Goal: Information Seeking & Learning: Learn about a topic

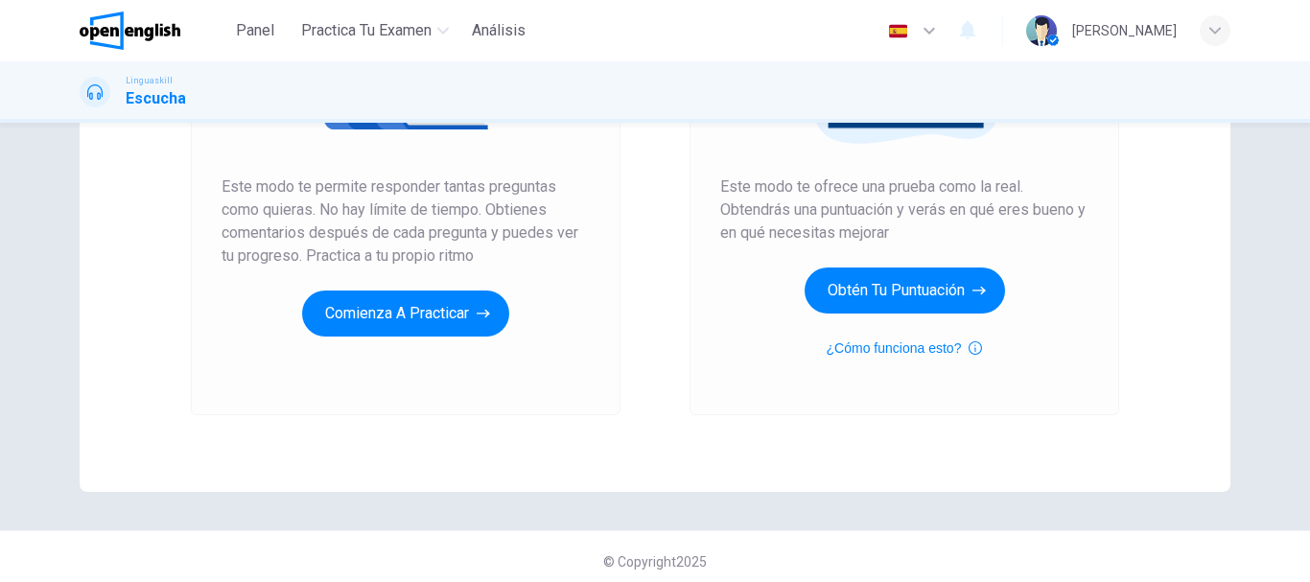
scroll to position [345, 0]
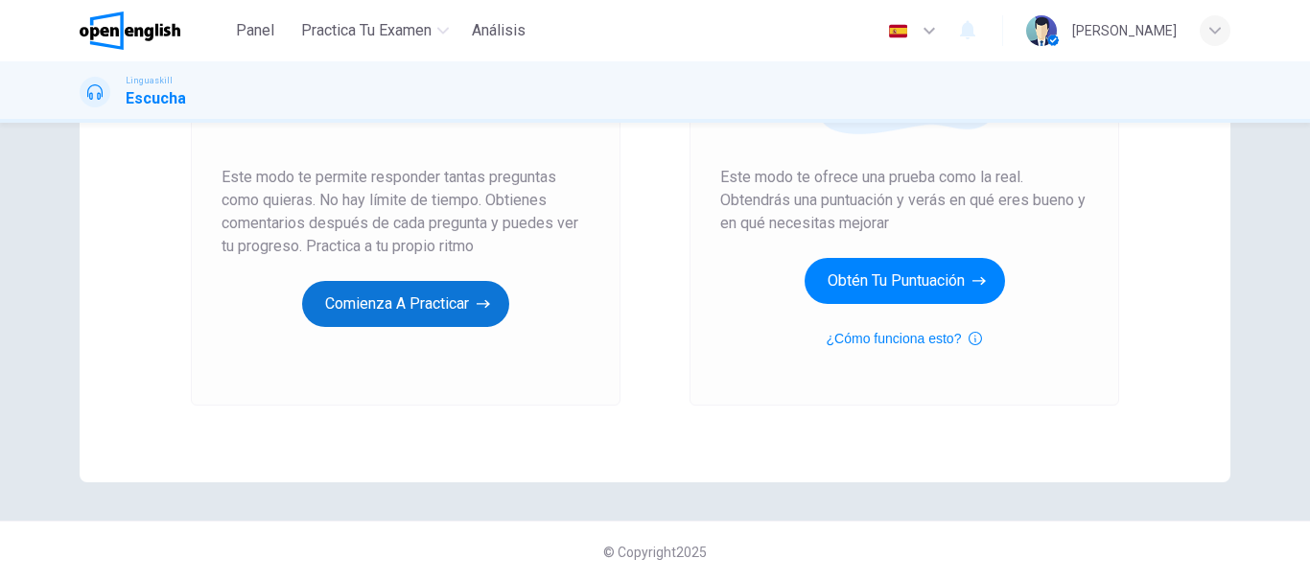
click at [420, 322] on button "Comienza a practicar" at bounding box center [405, 304] width 207 height 46
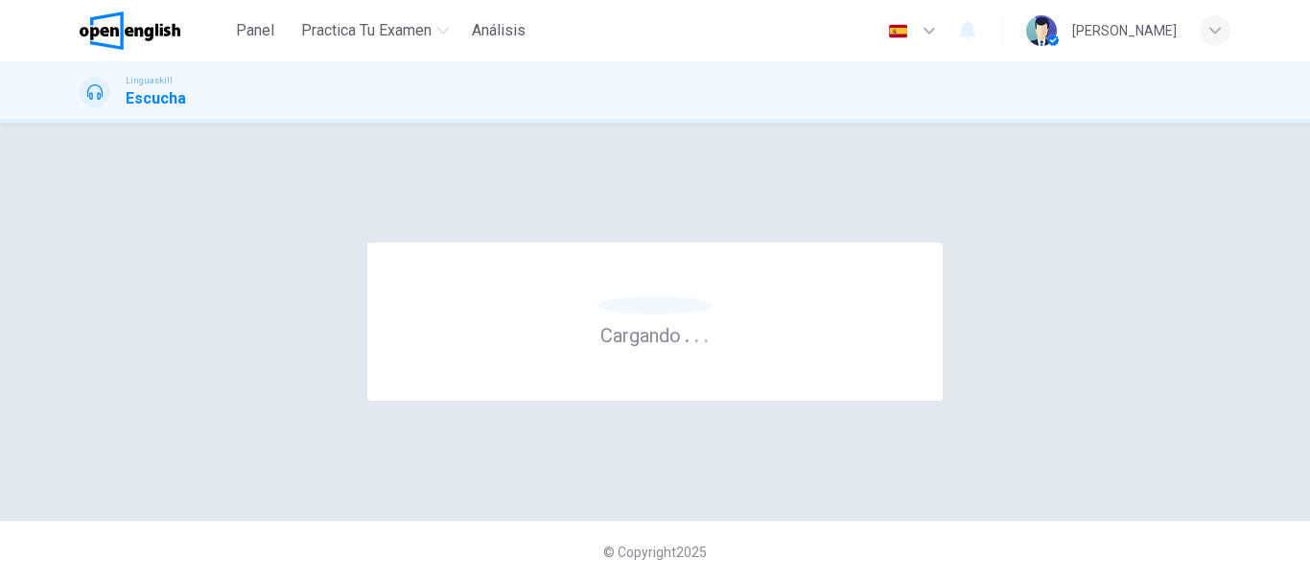
scroll to position [0, 0]
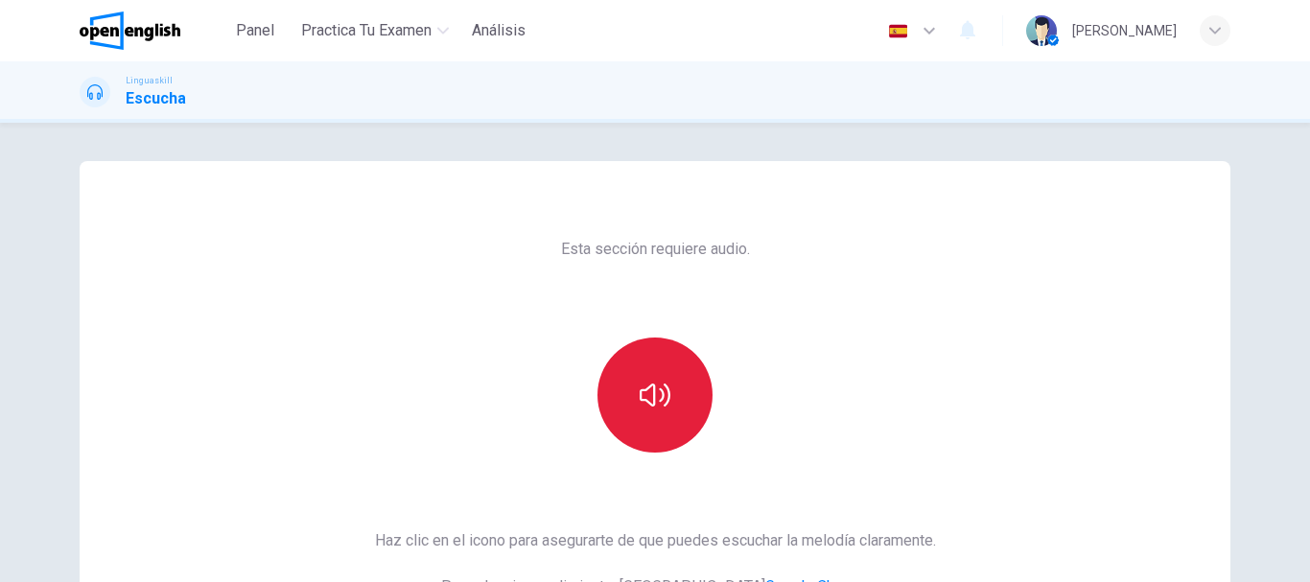
click at [646, 403] on icon "button" at bounding box center [655, 395] width 31 height 31
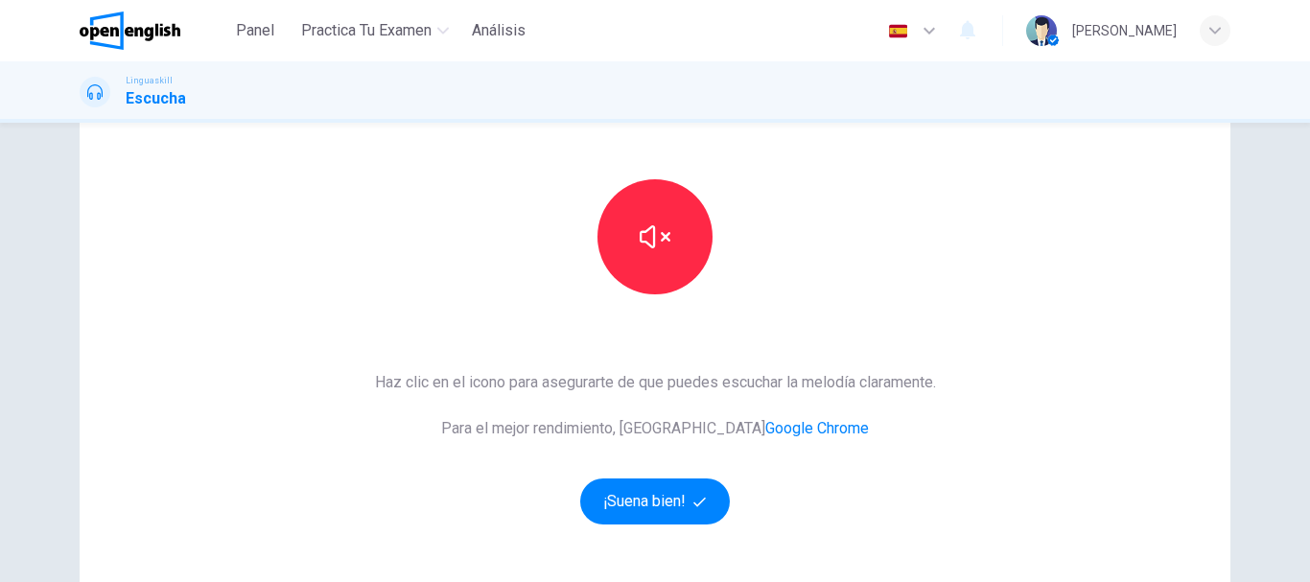
scroll to position [192, 0]
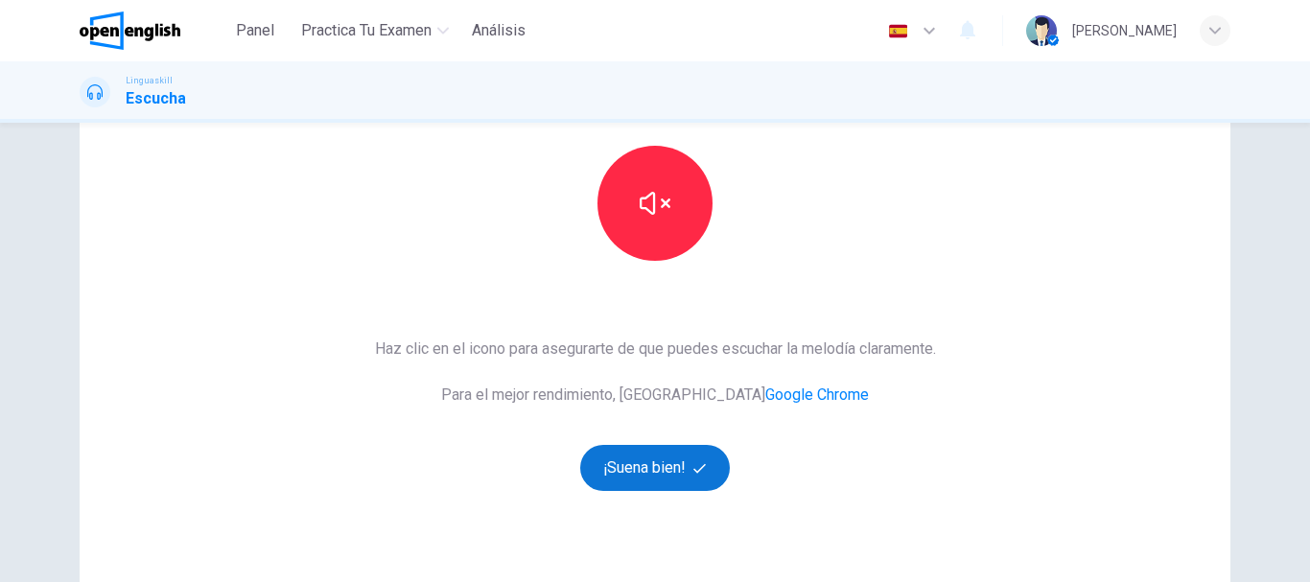
click at [639, 453] on button "¡Suena bien!" at bounding box center [655, 468] width 150 height 46
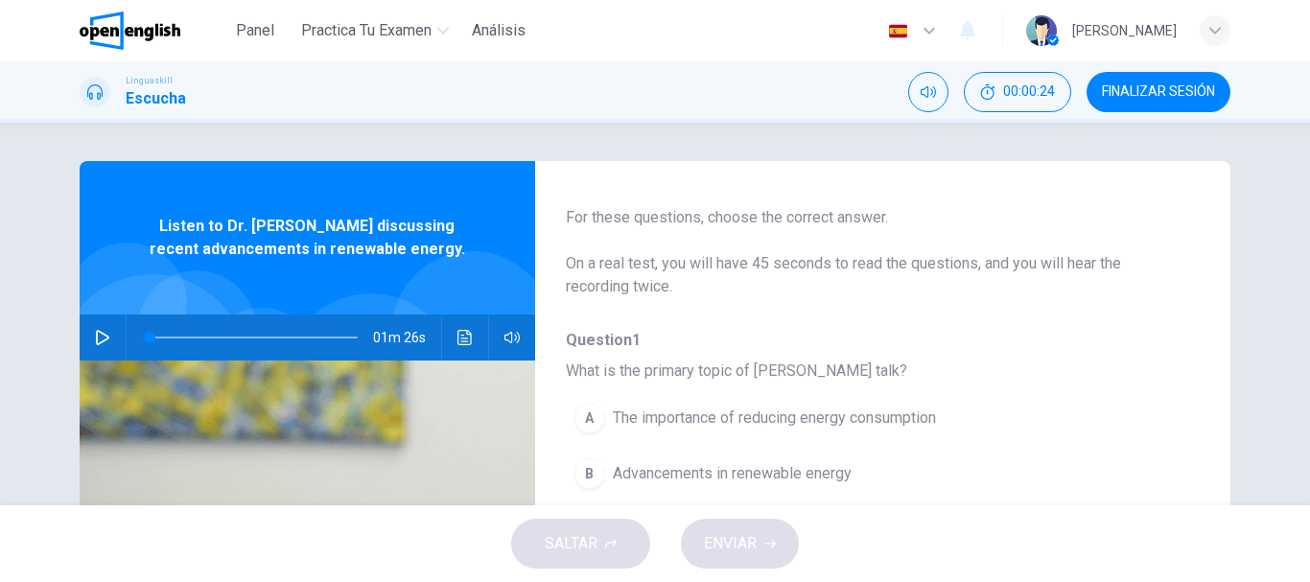
scroll to position [96, 0]
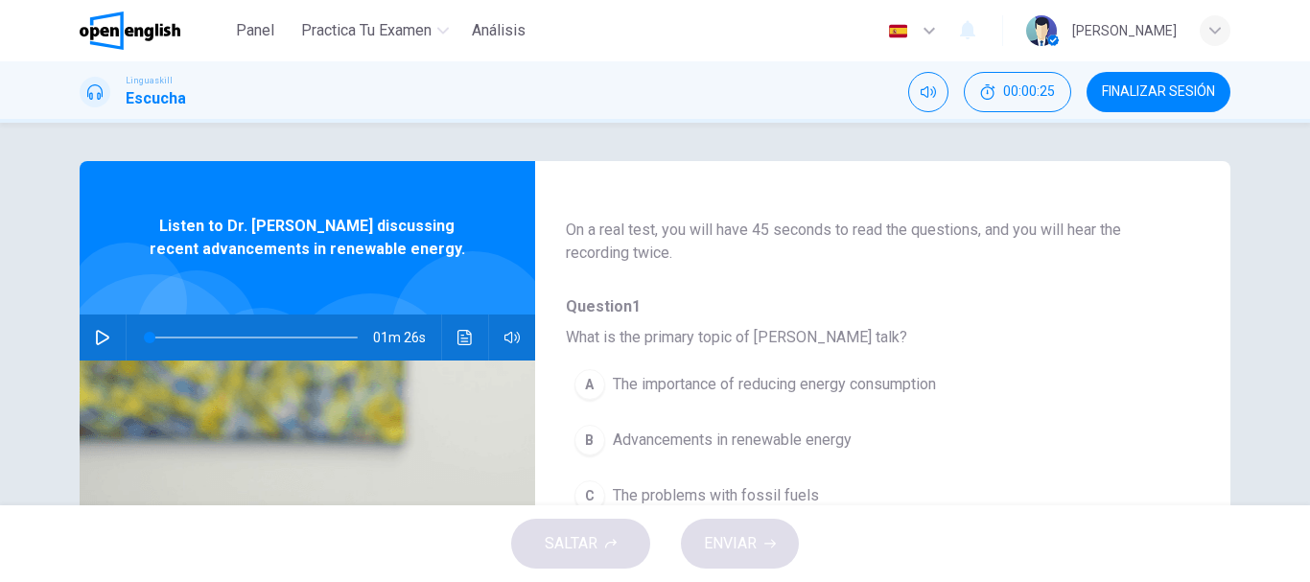
click at [95, 336] on icon "button" at bounding box center [102, 337] width 15 height 15
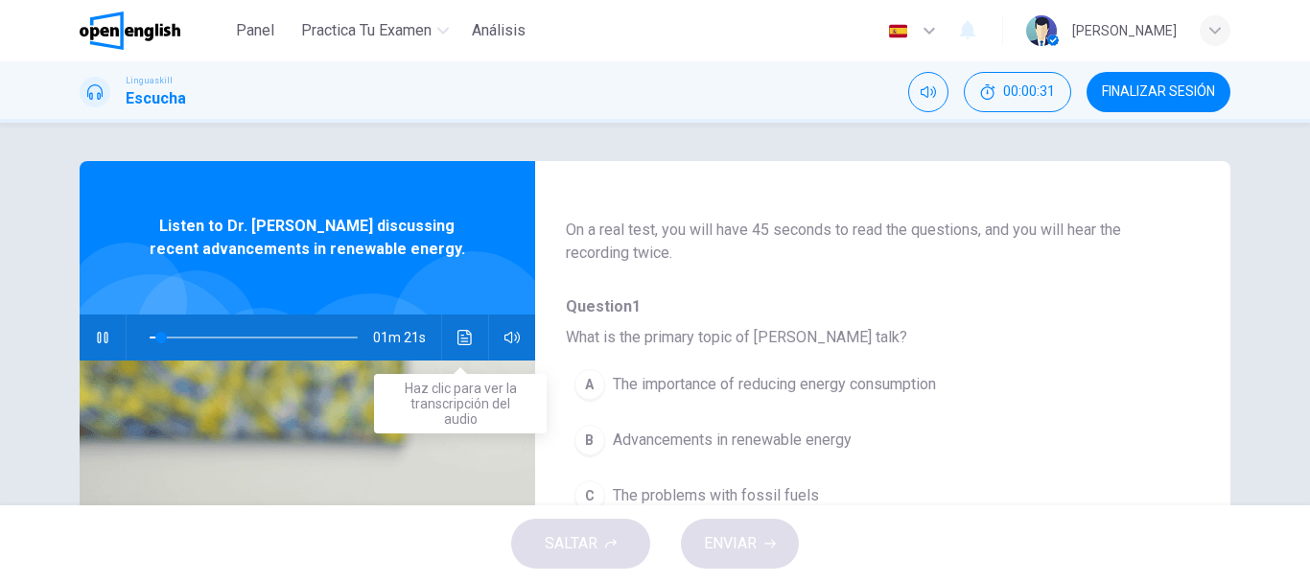
click at [460, 329] on button "Haz clic para ver la transcripción del audio" at bounding box center [465, 338] width 31 height 46
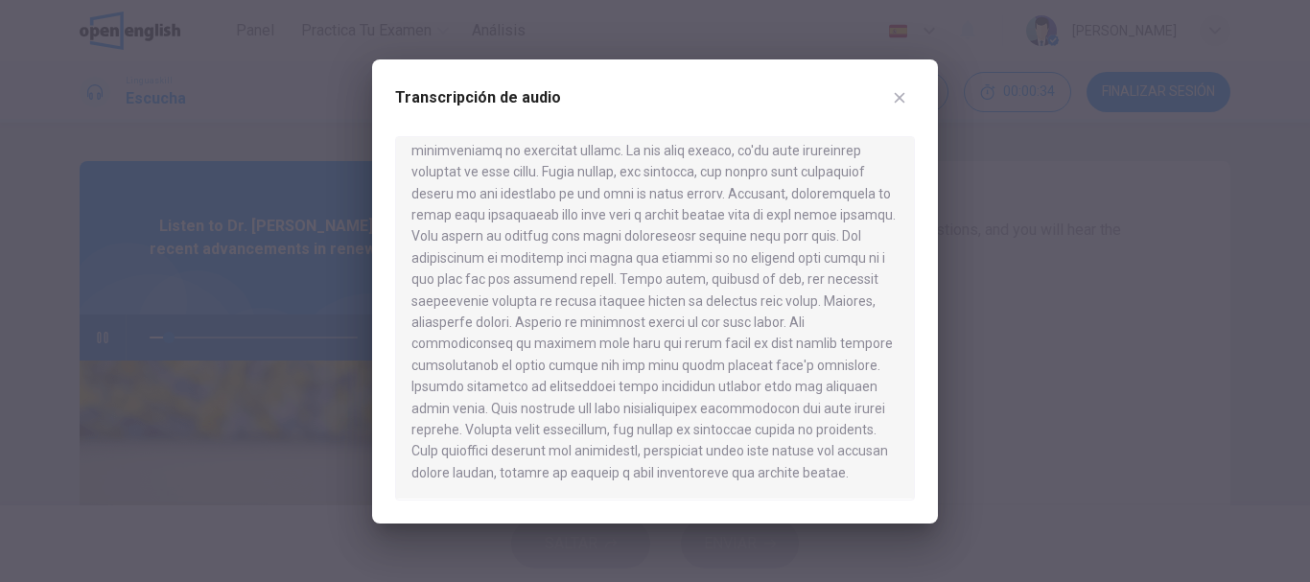
scroll to position [0, 0]
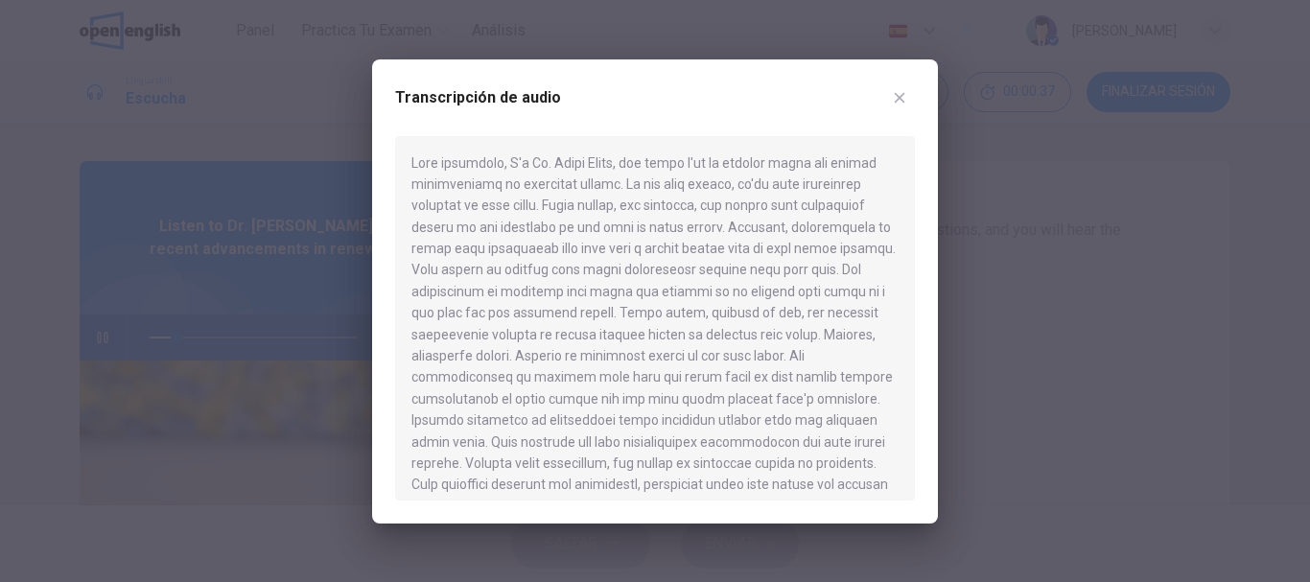
click at [906, 97] on icon "button" at bounding box center [899, 97] width 15 height 15
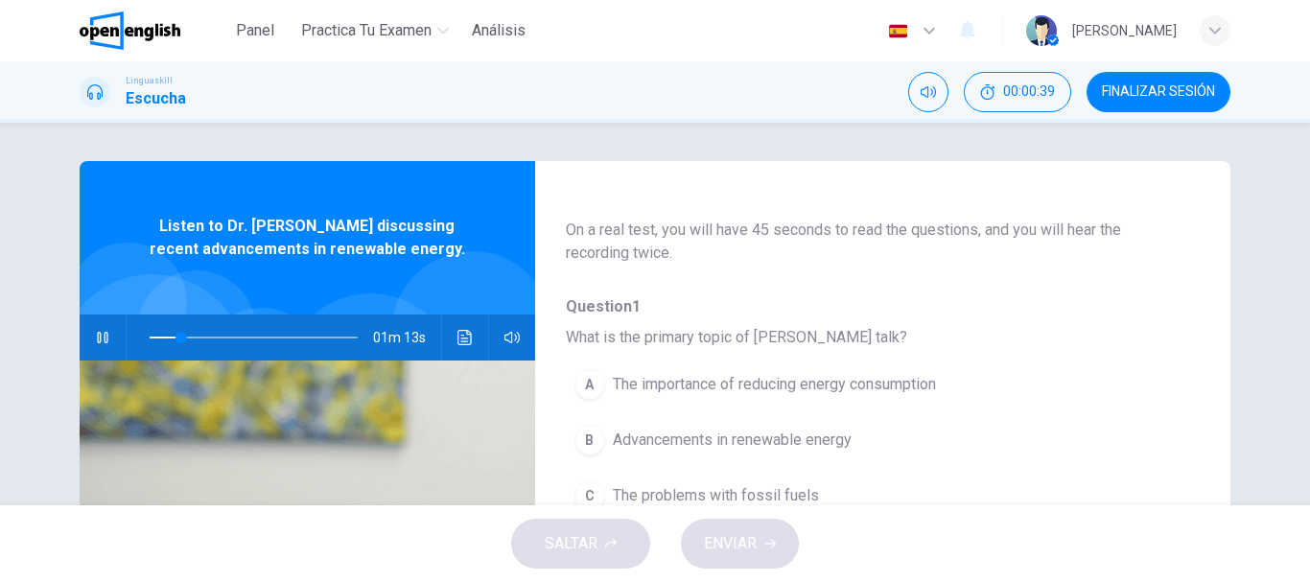
click at [104, 339] on icon "button" at bounding box center [102, 337] width 15 height 15
drag, startPoint x: 172, startPoint y: 339, endPoint x: 136, endPoint y: 331, distance: 36.5
click at [148, 335] on span at bounding box center [154, 338] width 12 height 12
click at [95, 339] on icon "button" at bounding box center [102, 337] width 15 height 15
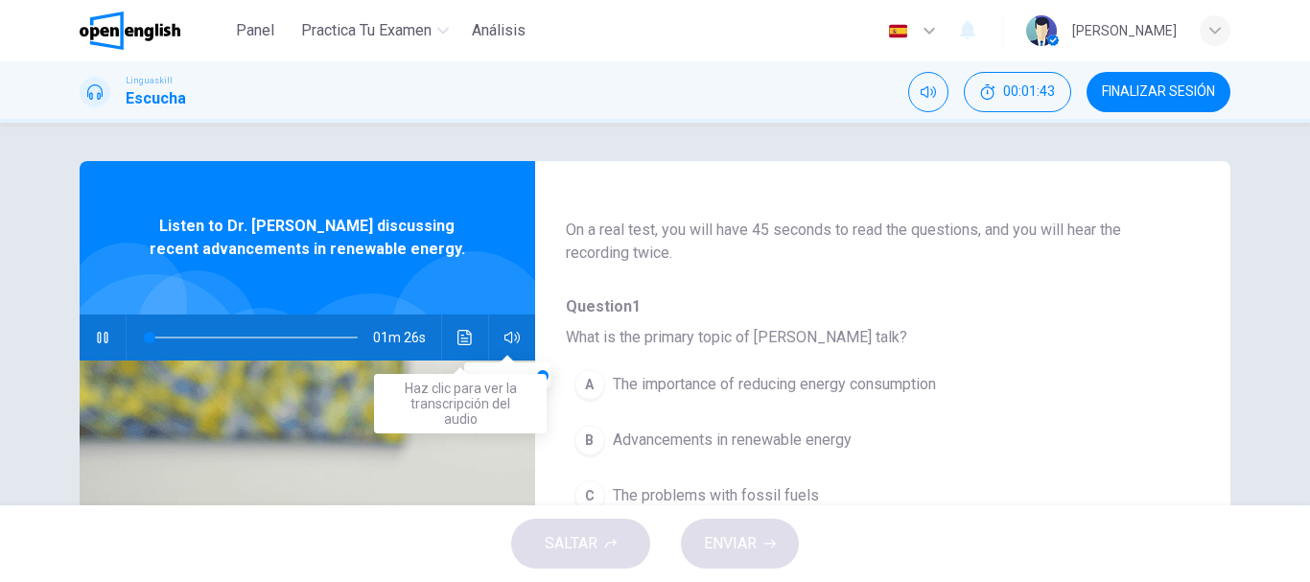
click at [457, 338] on icon "Haz clic para ver la transcripción del audio" at bounding box center [464, 337] width 14 height 15
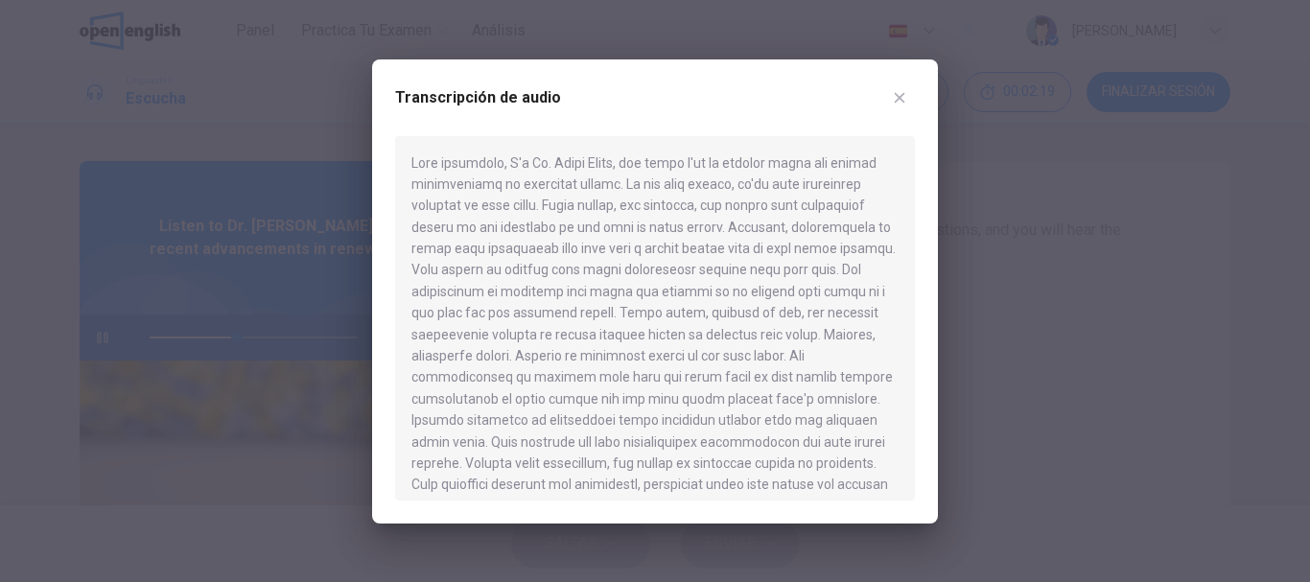
scroll to position [55, 0]
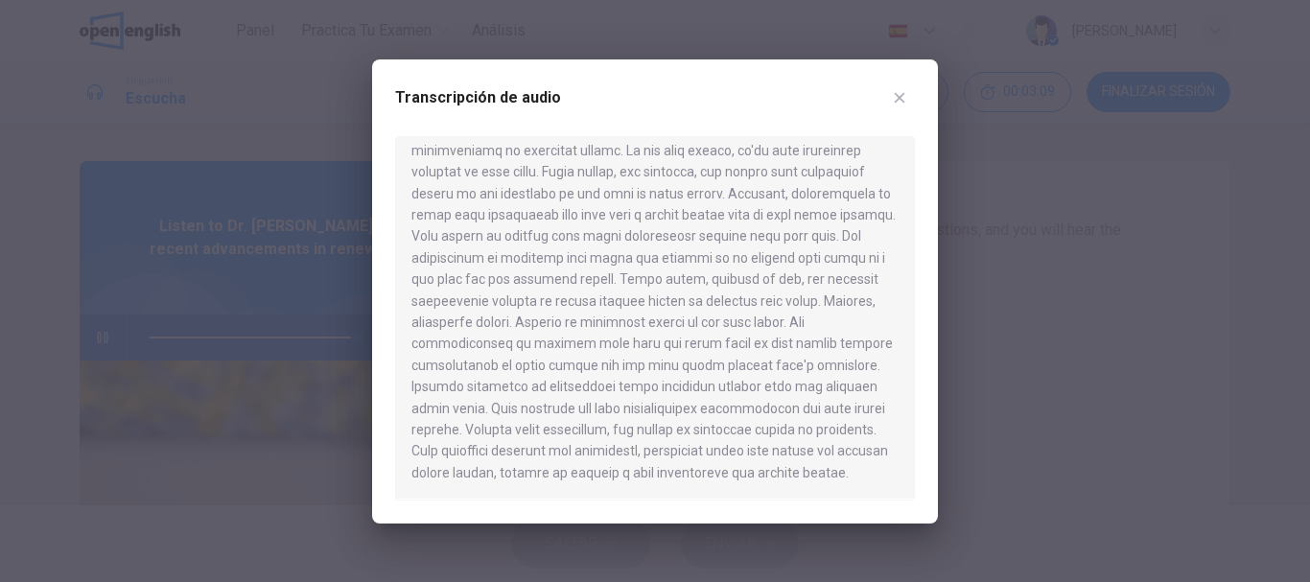
type input "*"
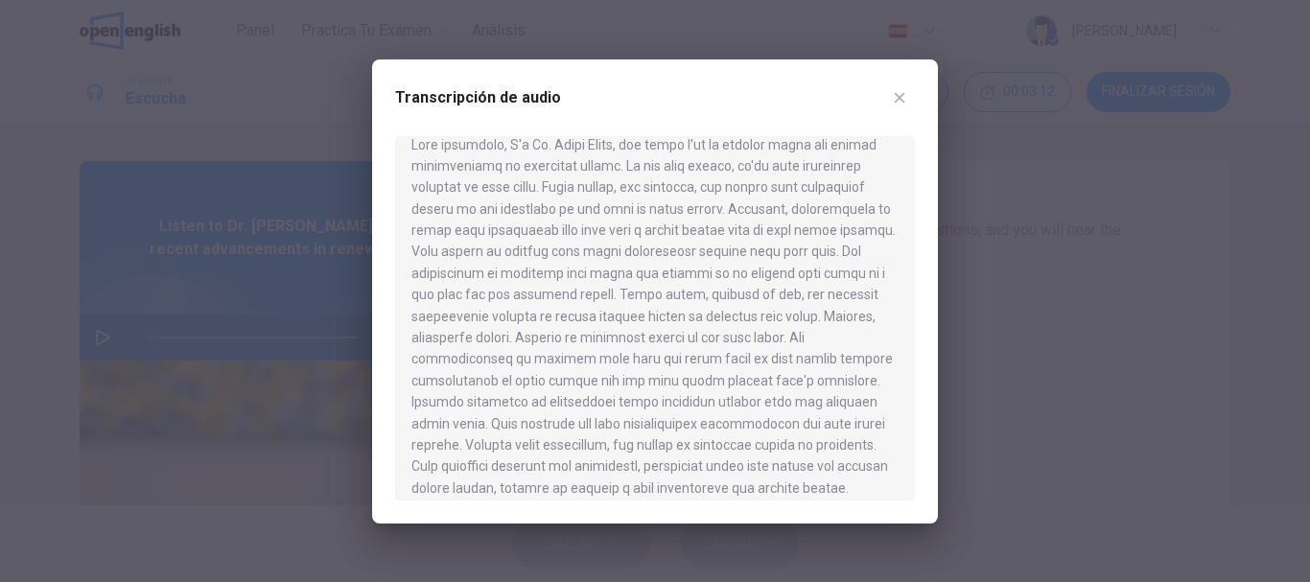
scroll to position [0, 0]
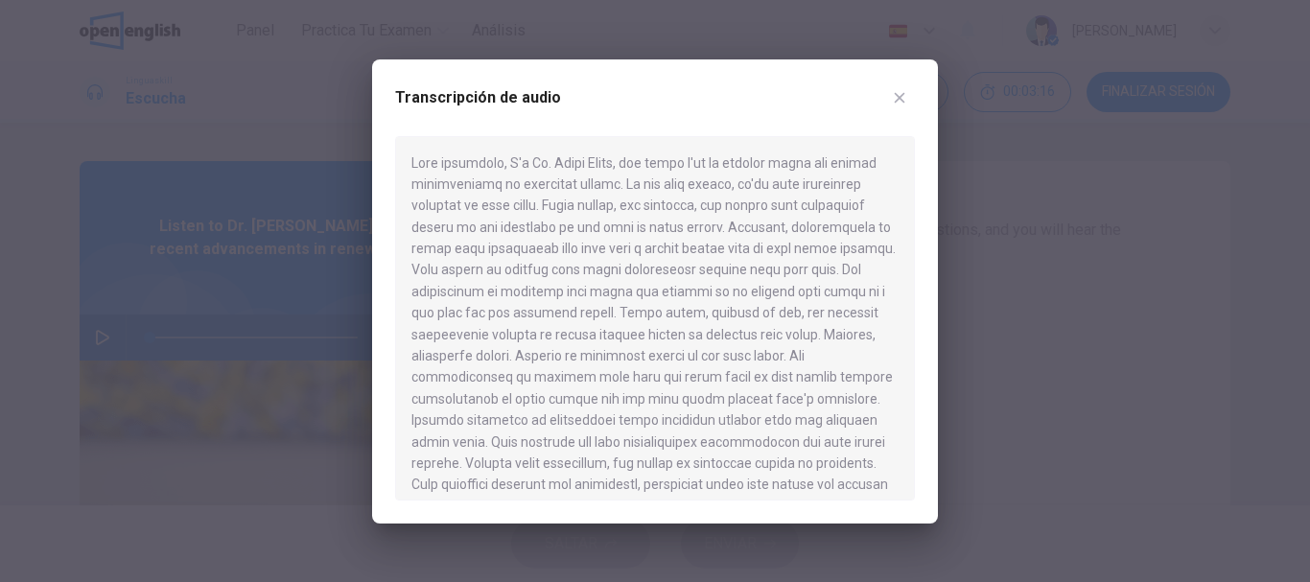
drag, startPoint x: 661, startPoint y: 289, endPoint x: 540, endPoint y: 236, distance: 131.8
click at [541, 236] on div at bounding box center [655, 318] width 520 height 364
drag, startPoint x: 540, startPoint y: 236, endPoint x: 513, endPoint y: 337, distance: 104.2
click at [540, 241] on div at bounding box center [655, 318] width 520 height 364
drag, startPoint x: 504, startPoint y: 306, endPoint x: 636, endPoint y: 451, distance: 195.5
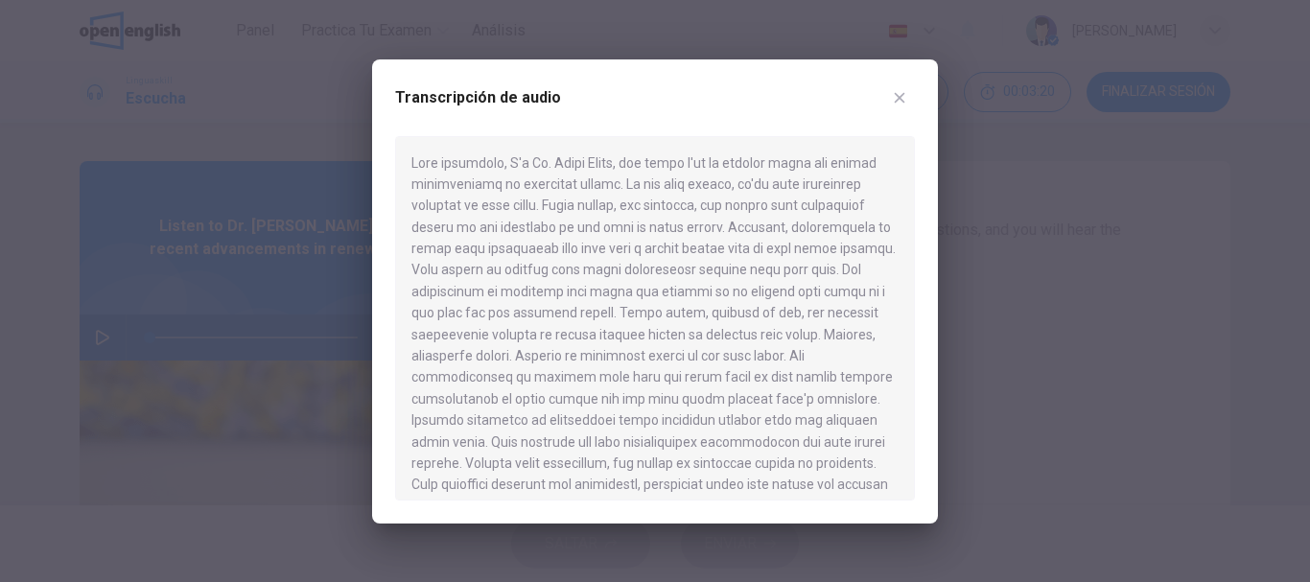
click at [636, 451] on div at bounding box center [655, 318] width 520 height 364
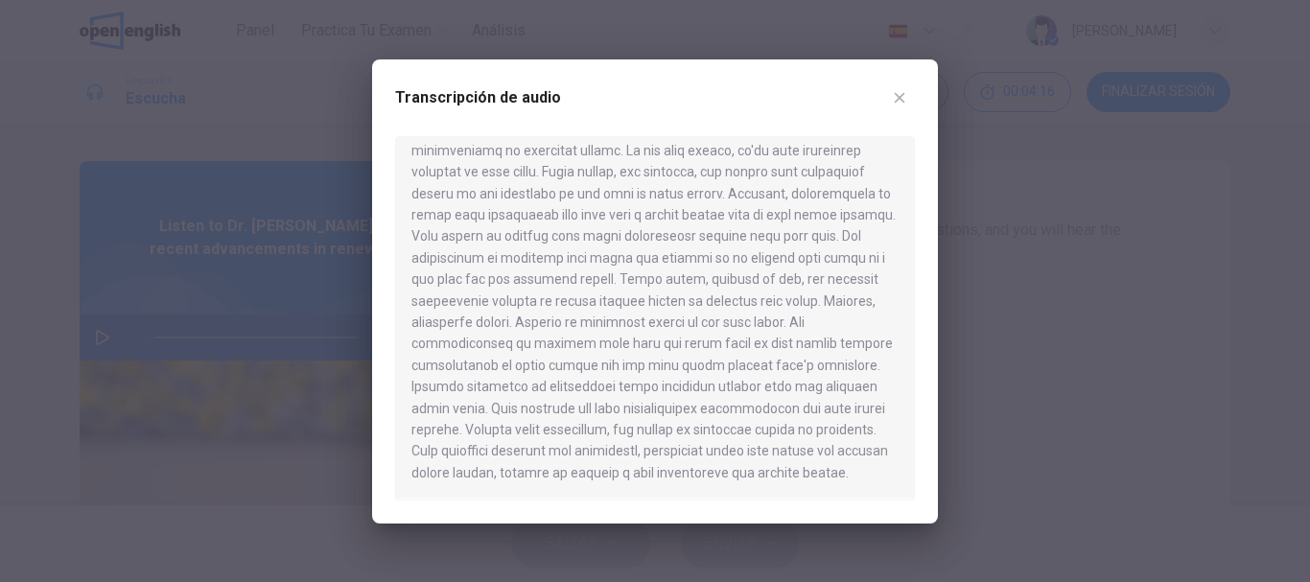
scroll to position [55, 0]
click at [606, 466] on div at bounding box center [655, 318] width 520 height 364
click at [612, 443] on div at bounding box center [655, 318] width 520 height 364
drag, startPoint x: 612, startPoint y: 430, endPoint x: 567, endPoint y: 394, distance: 57.4
click at [896, 101] on icon "button" at bounding box center [900, 97] width 11 height 11
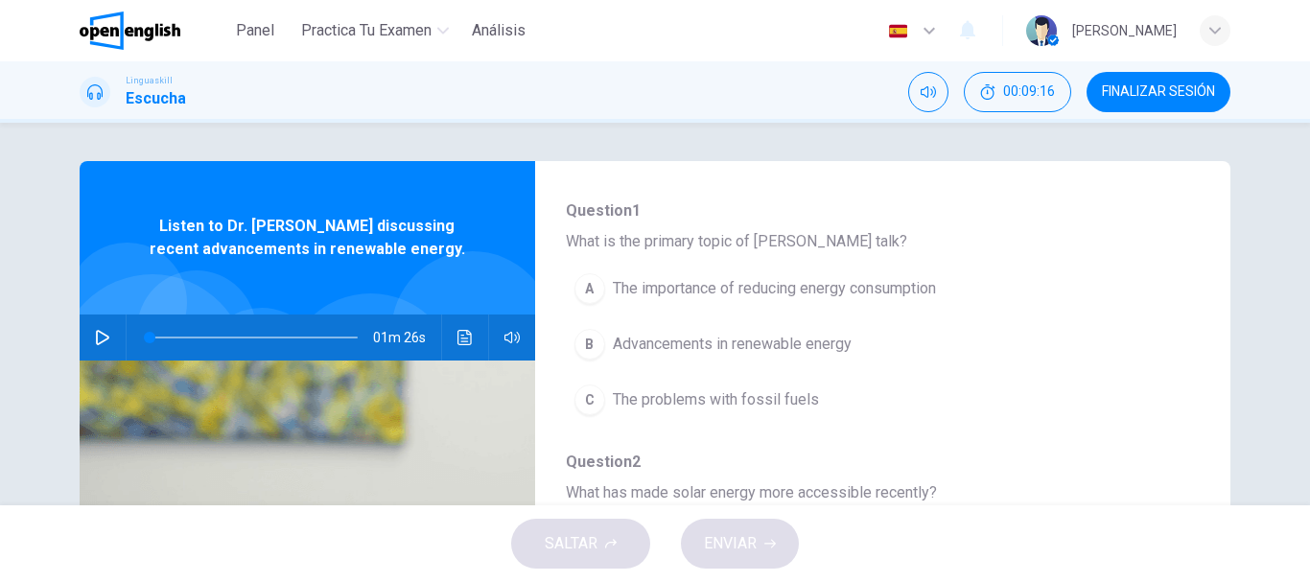
scroll to position [288, 0]
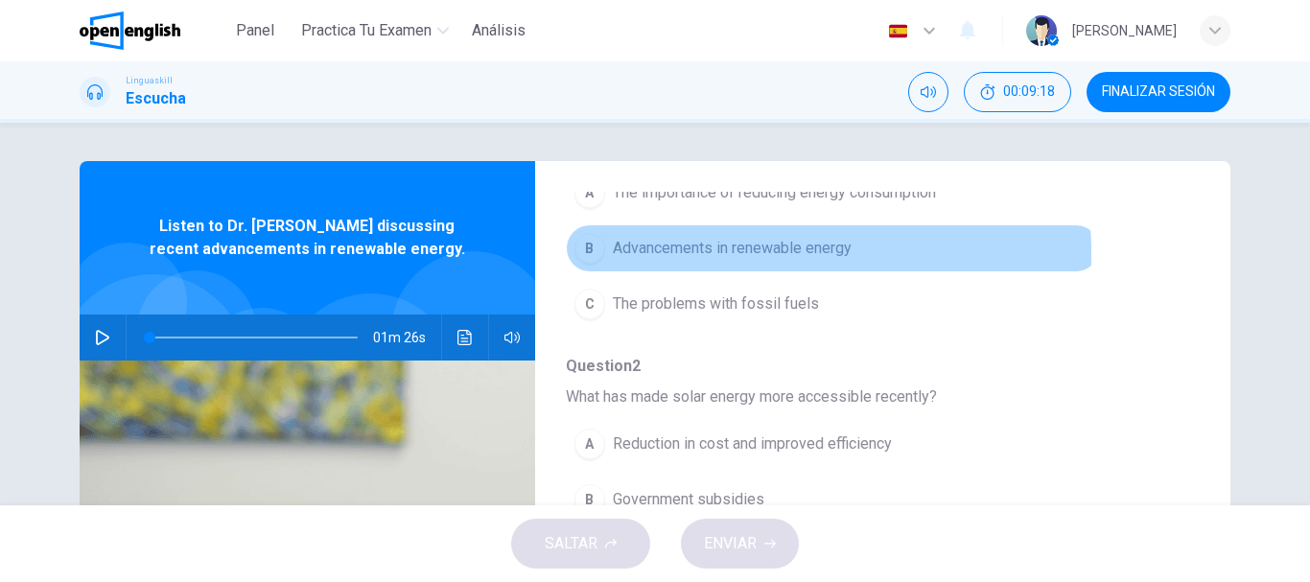
click at [590, 255] on div "B" at bounding box center [589, 248] width 31 height 31
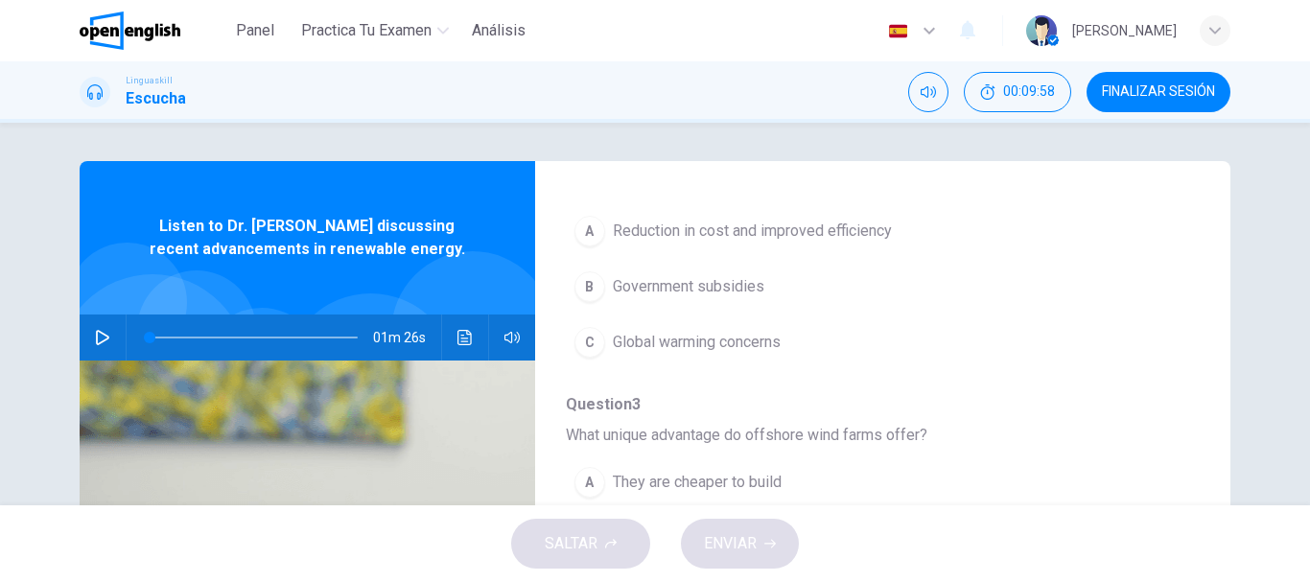
scroll to position [384, 0]
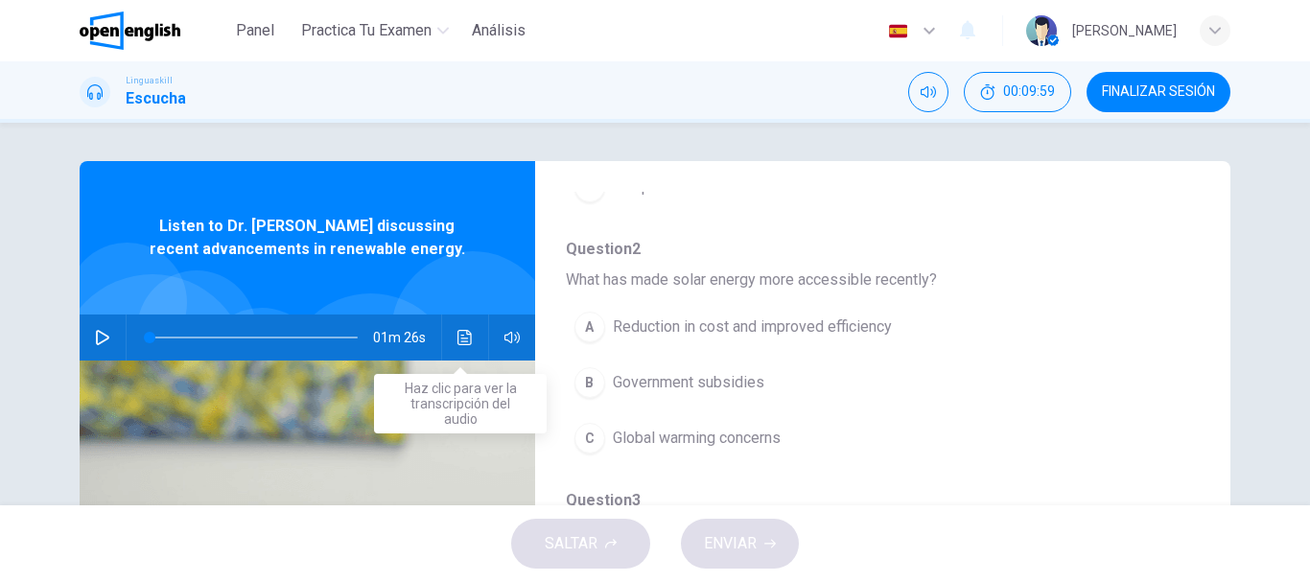
click at [461, 329] on button "Haz clic para ver la transcripción del audio" at bounding box center [465, 338] width 31 height 46
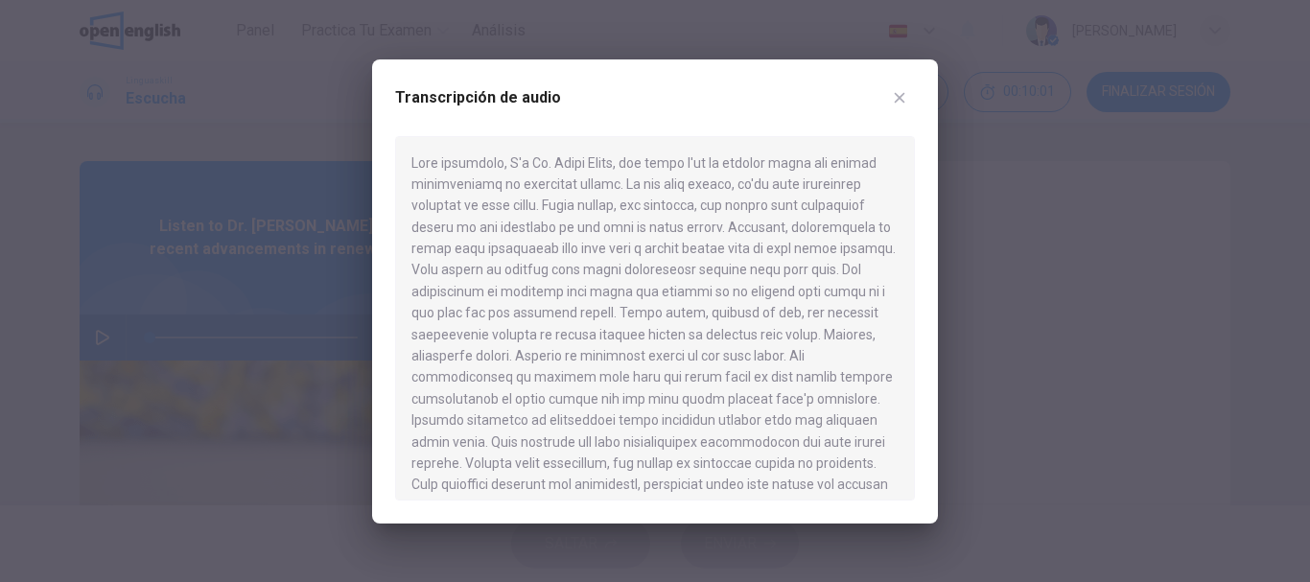
click at [554, 242] on div at bounding box center [655, 318] width 520 height 364
click at [897, 97] on icon "button" at bounding box center [899, 97] width 15 height 15
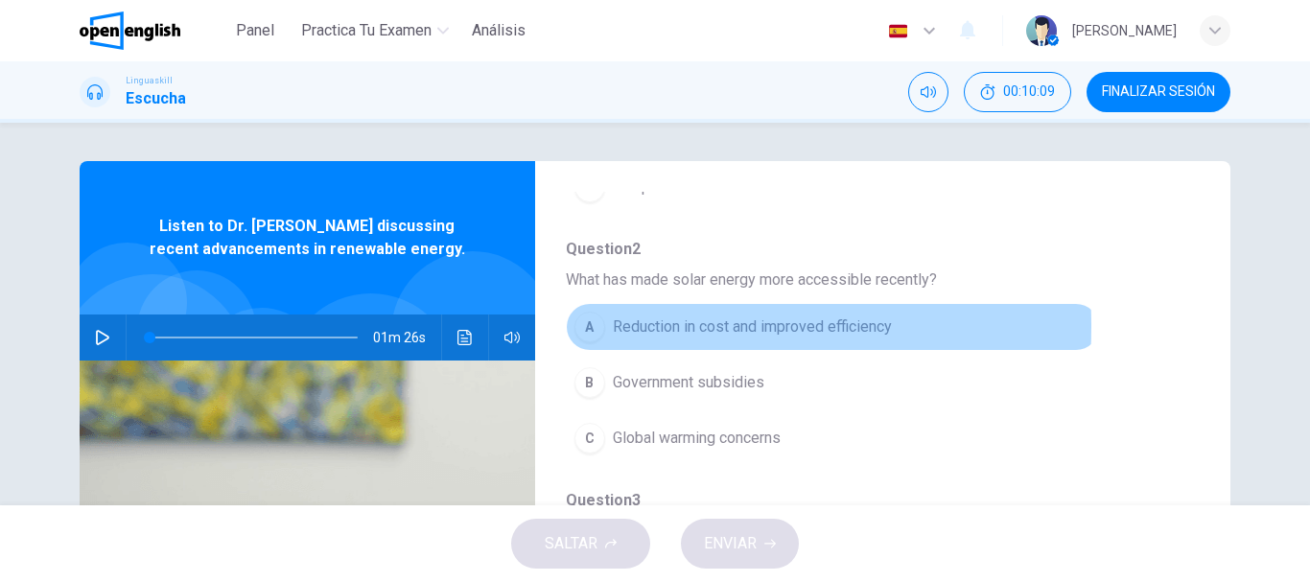
click at [574, 342] on div "A" at bounding box center [589, 327] width 31 height 31
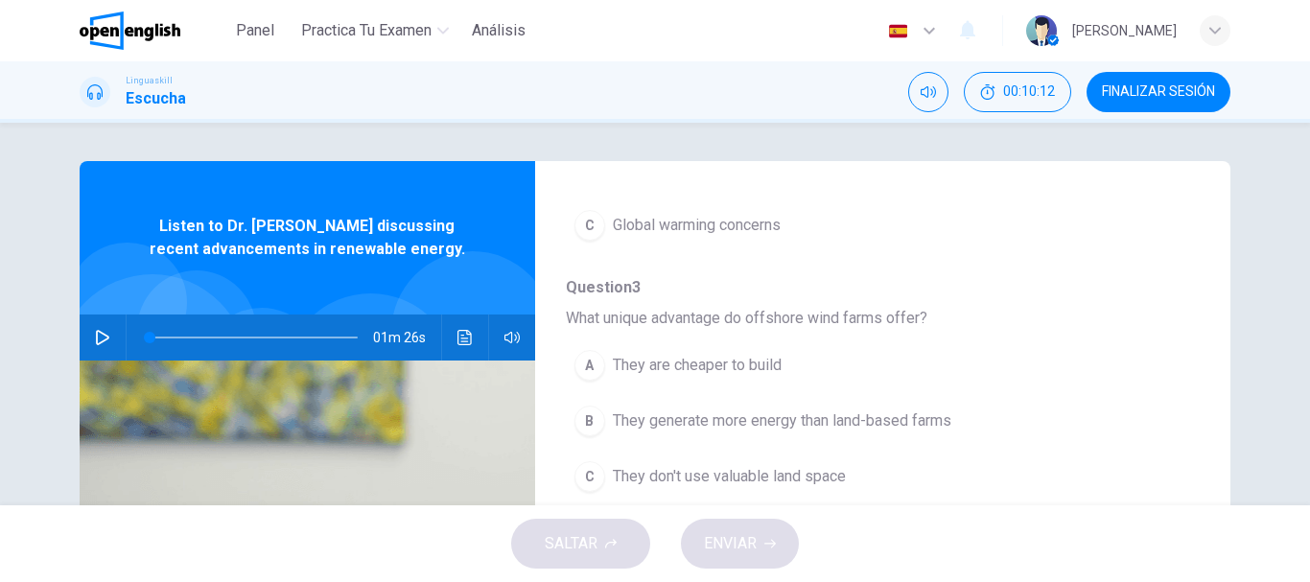
scroll to position [671, 0]
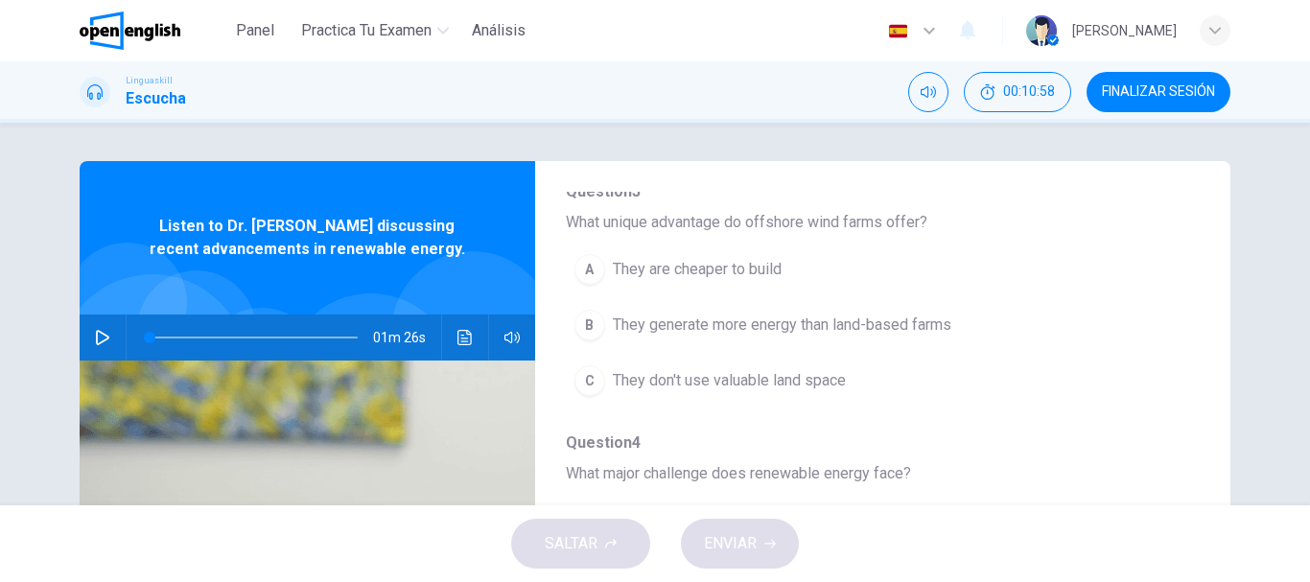
drag, startPoint x: 925, startPoint y: 267, endPoint x: 677, endPoint y: 270, distance: 248.4
click at [677, 234] on span "What unique advantage do offshore wind farms offer?" at bounding box center [867, 222] width 603 height 23
click at [678, 234] on span "What unique advantage do offshore wind farms offer?" at bounding box center [867, 222] width 603 height 23
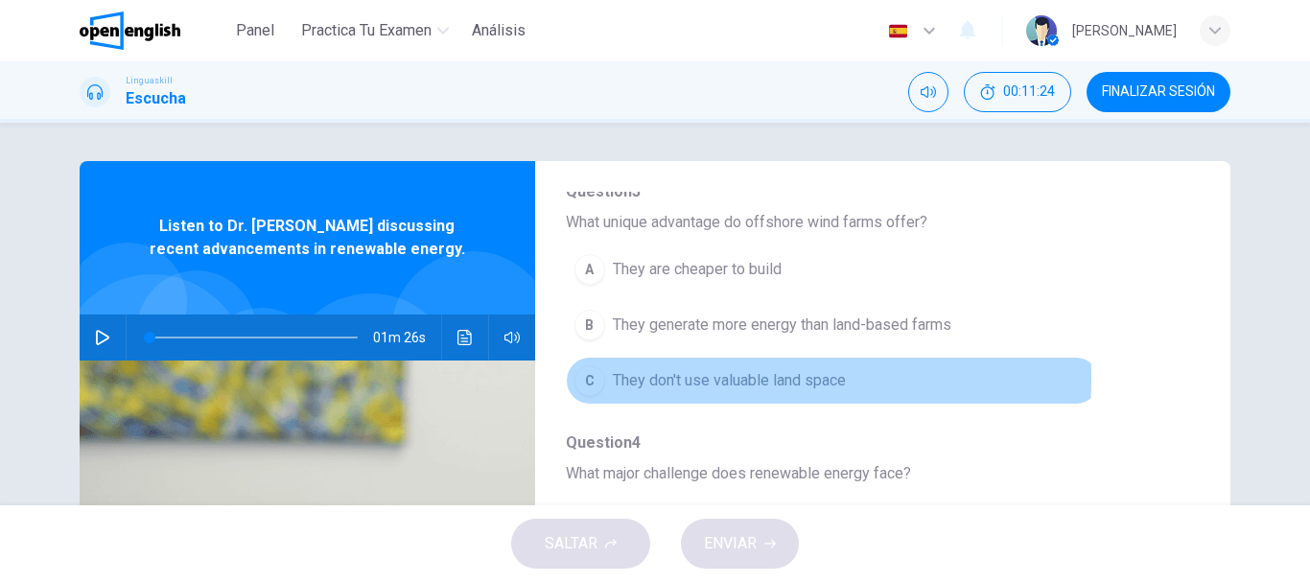
click at [587, 396] on div "C" at bounding box center [589, 380] width 31 height 31
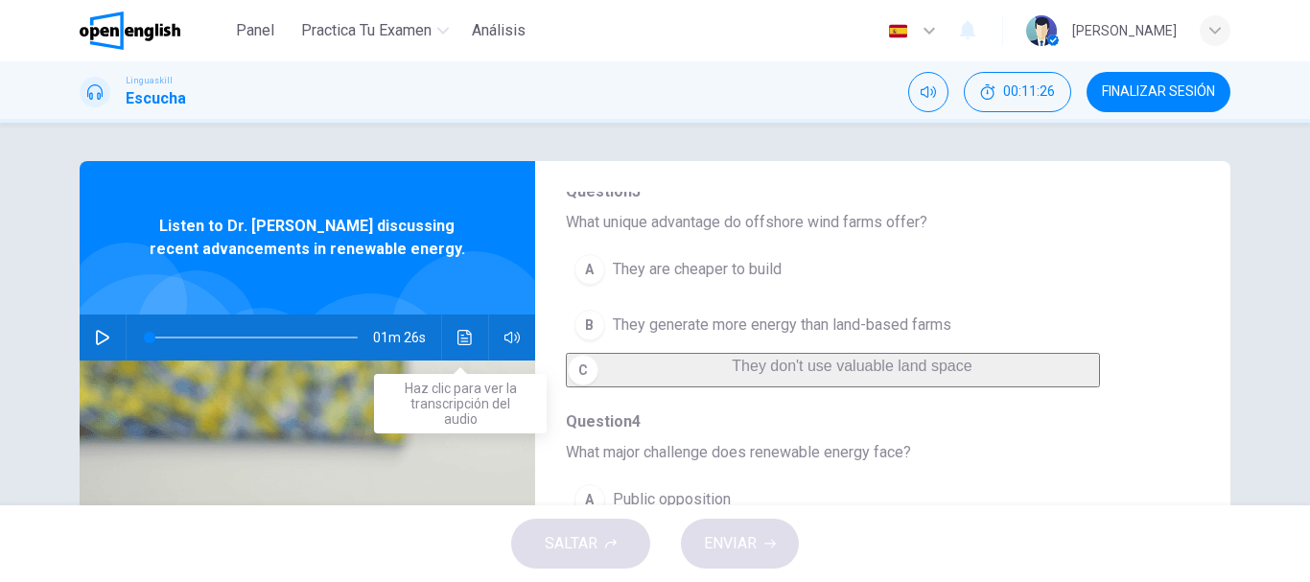
click at [450, 338] on button "Haz clic para ver la transcripción del audio" at bounding box center [465, 338] width 31 height 46
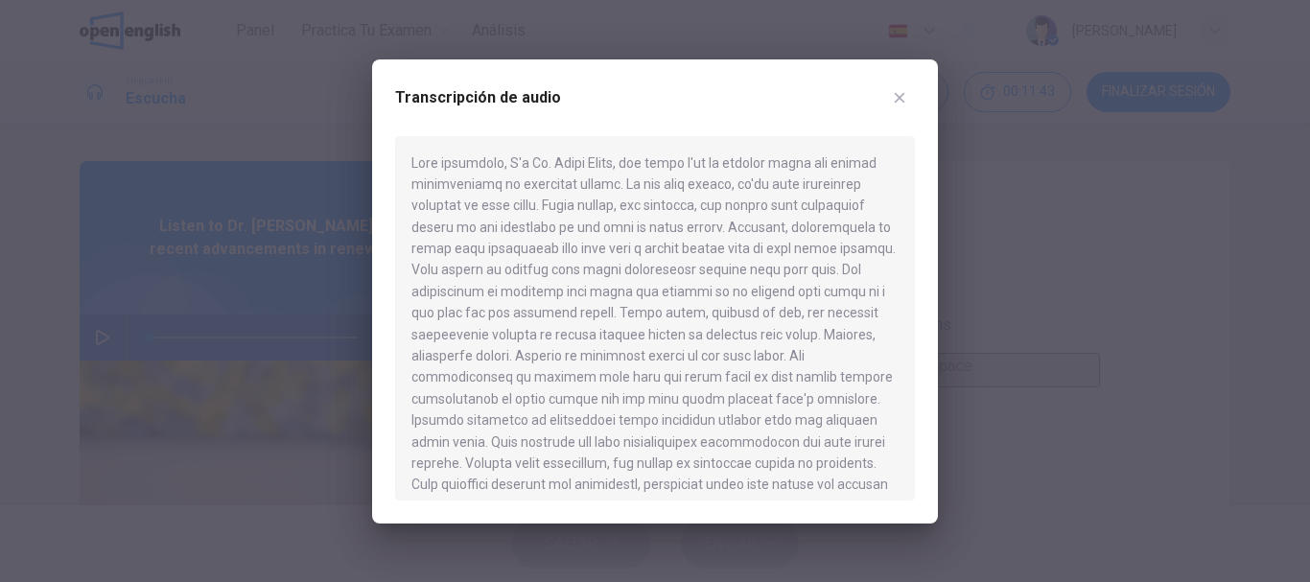
click at [911, 98] on button "button" at bounding box center [899, 97] width 31 height 31
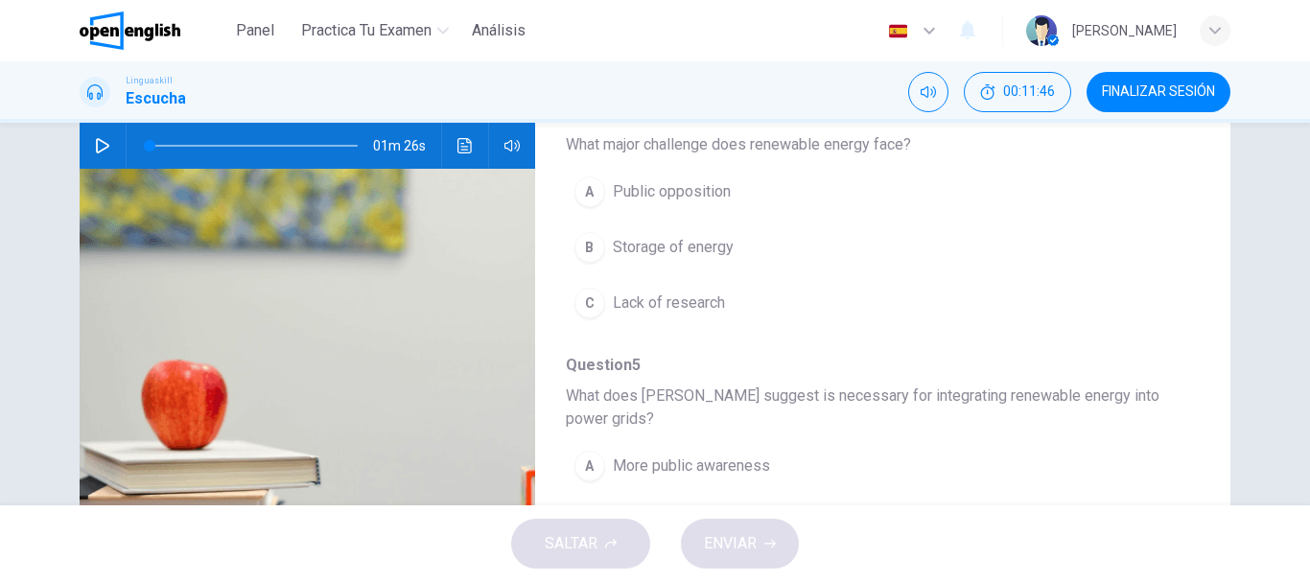
scroll to position [755, 0]
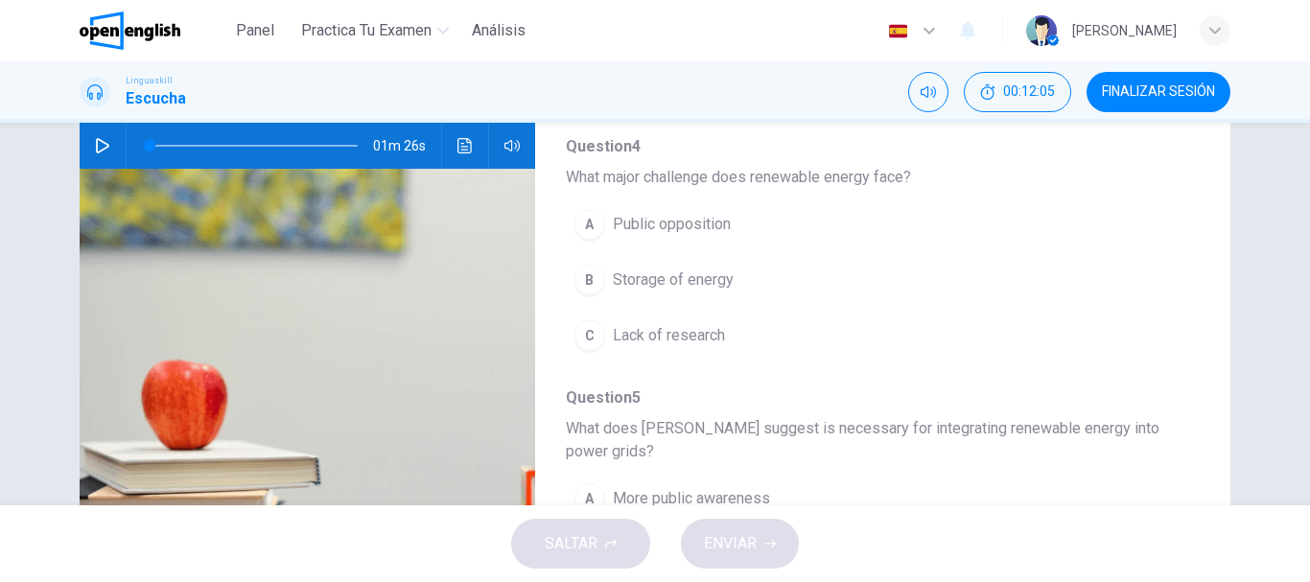
drag, startPoint x: 877, startPoint y: 241, endPoint x: 704, endPoint y: 245, distance: 173.6
click at [709, 189] on span "What major challenge does renewable energy face?" at bounding box center [867, 177] width 603 height 23
click at [703, 189] on span "What major challenge does renewable energy face?" at bounding box center [867, 177] width 603 height 23
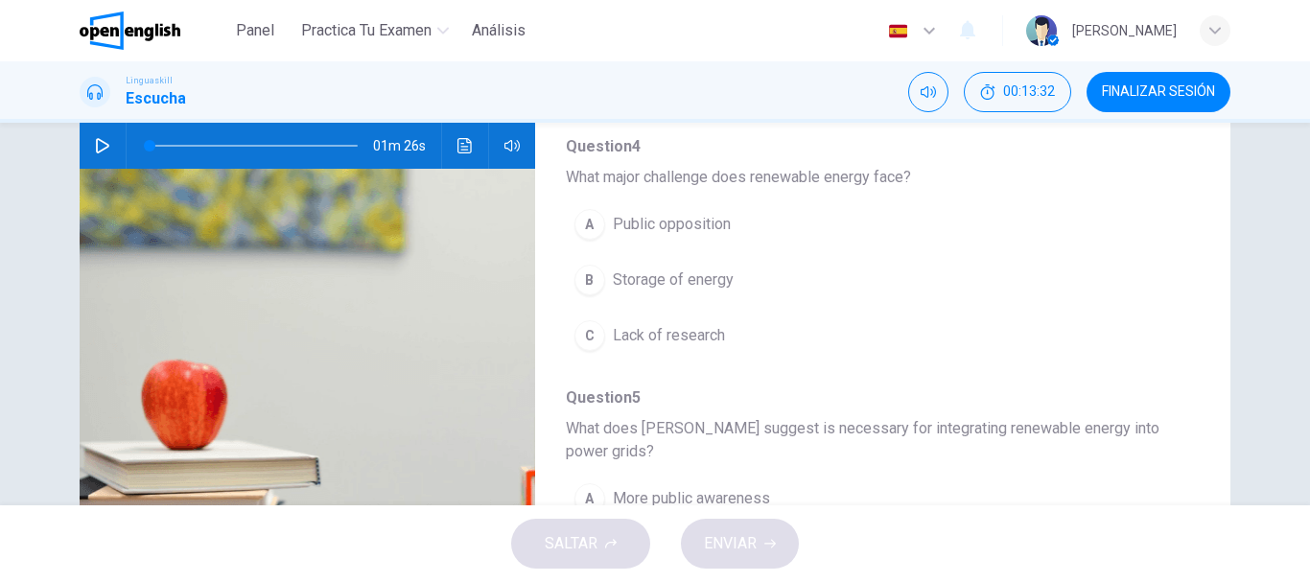
click at [595, 295] on div "B" at bounding box center [589, 280] width 31 height 31
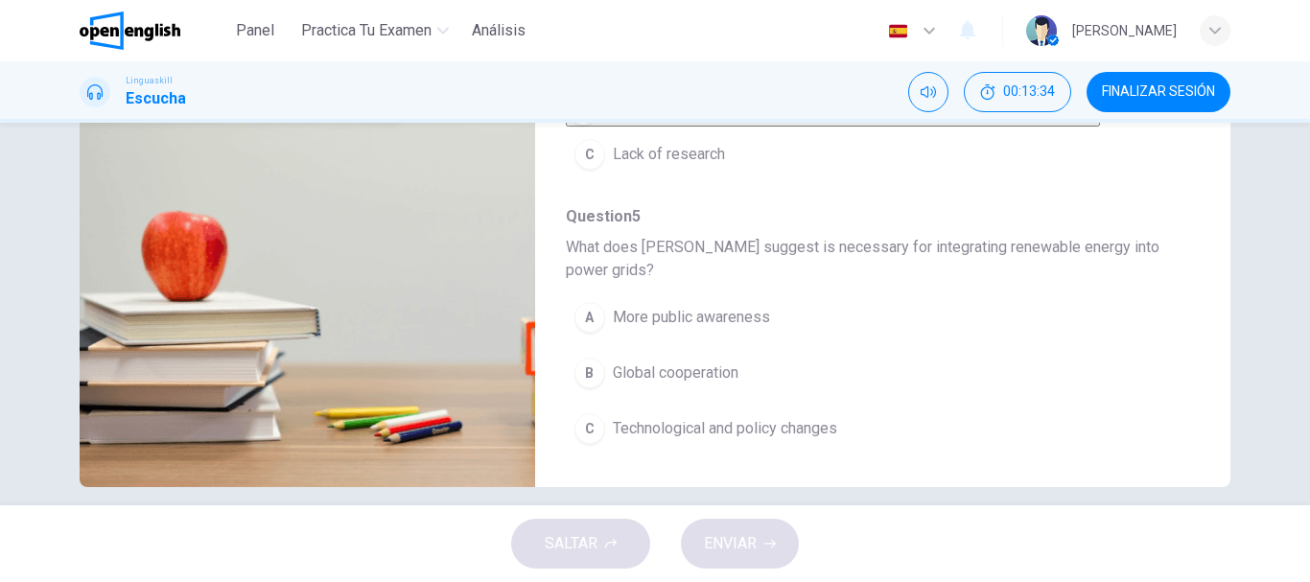
scroll to position [361, 0]
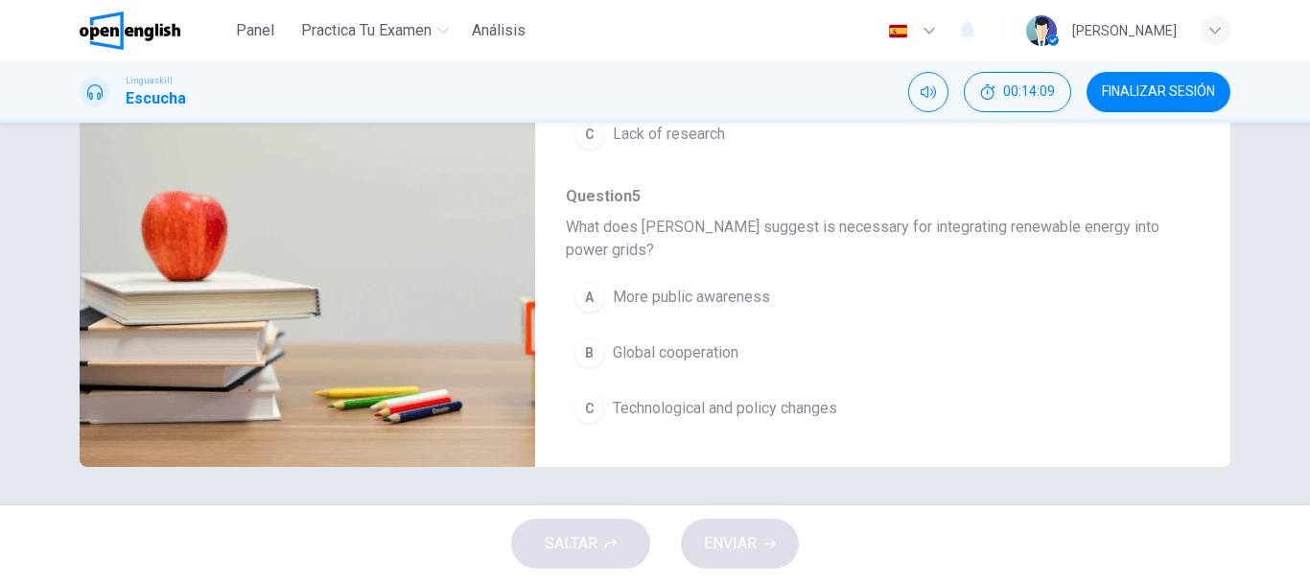
click at [574, 410] on div "C" at bounding box center [589, 408] width 31 height 31
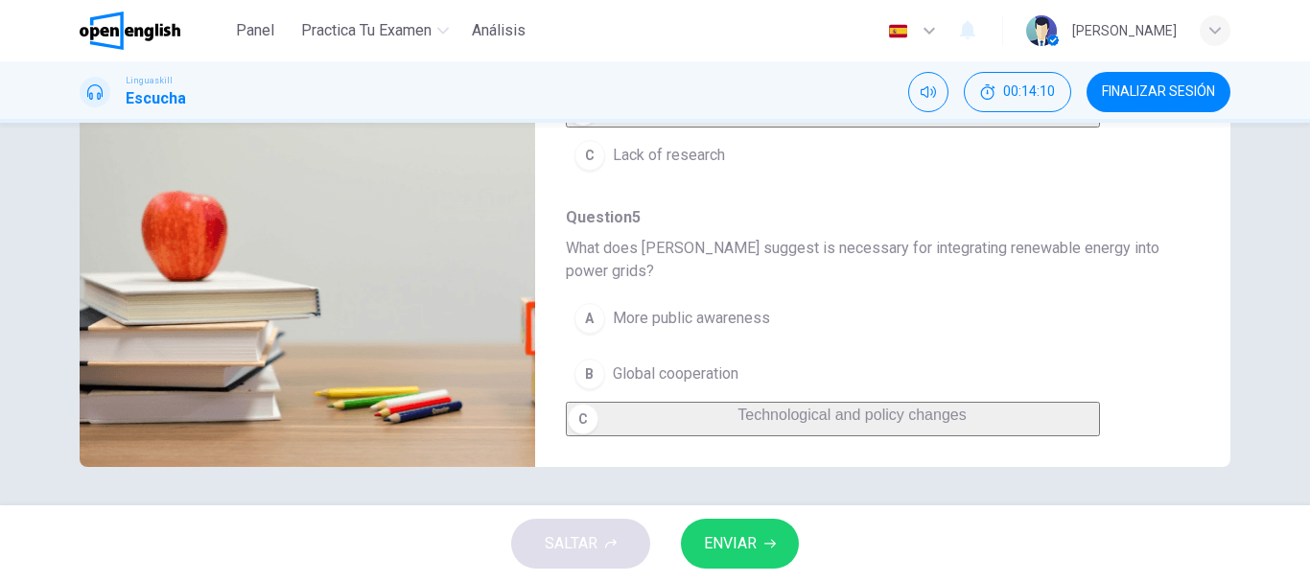
click at [737, 528] on button "ENVIAR" at bounding box center [740, 544] width 118 height 50
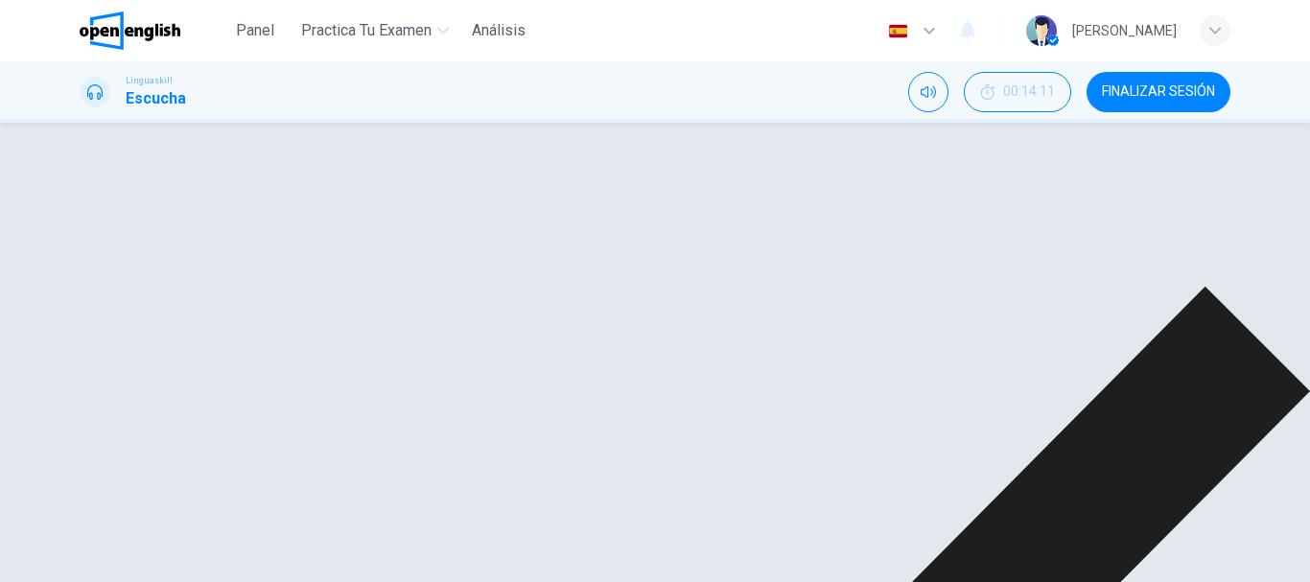
scroll to position [850, 0]
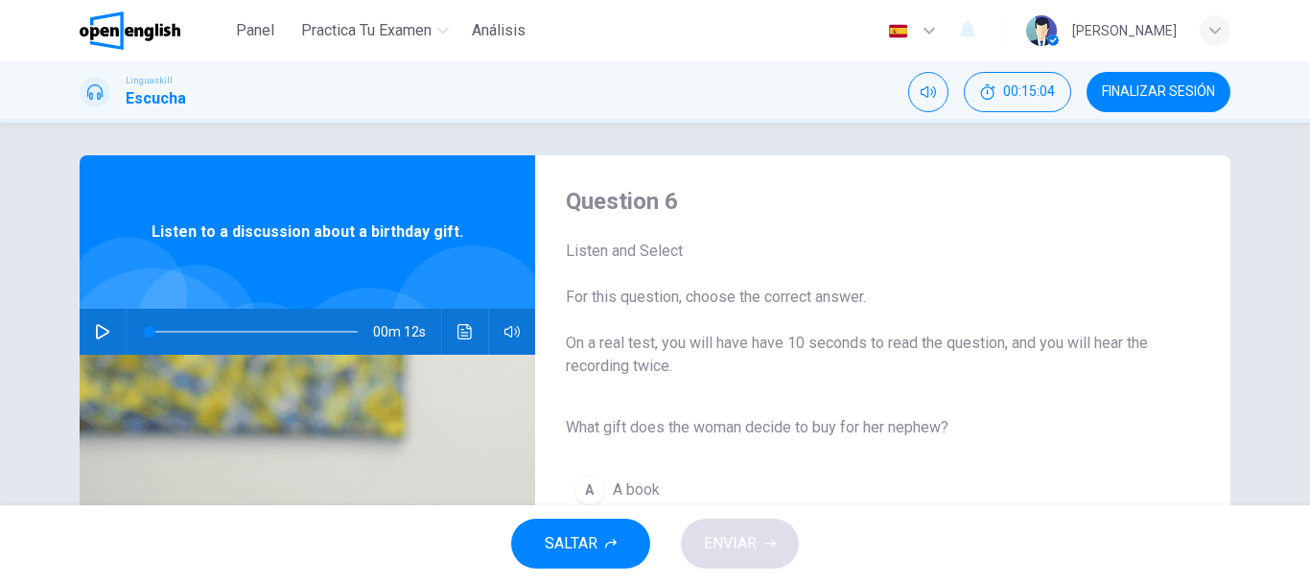
scroll to position [0, 0]
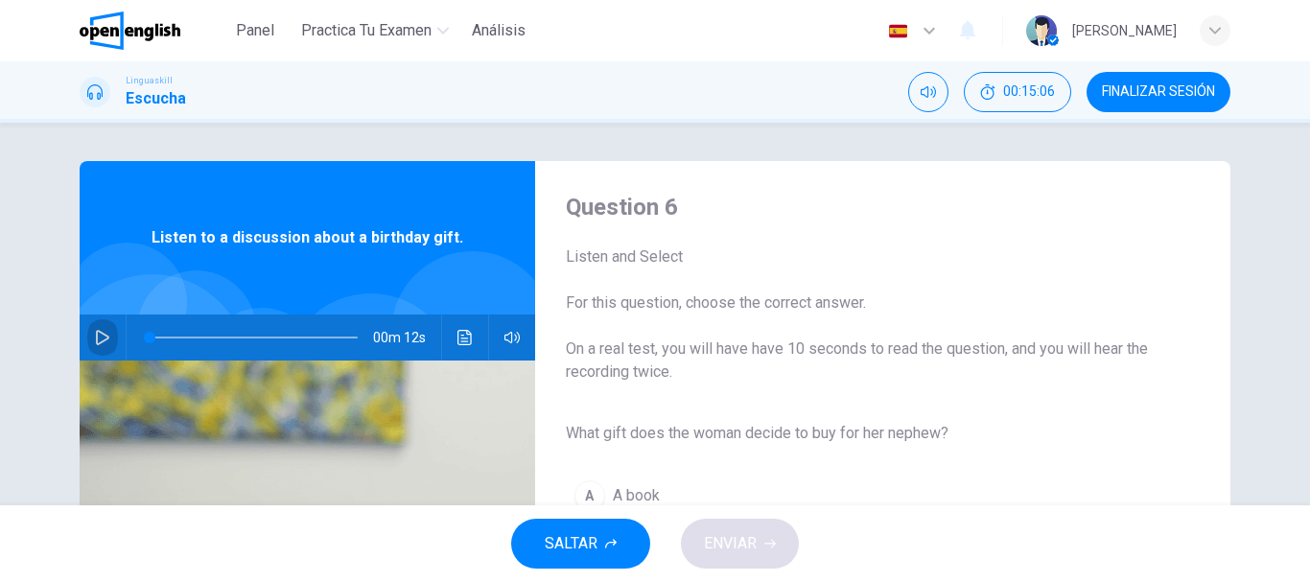
click at [87, 338] on button "button" at bounding box center [102, 338] width 31 height 46
click at [89, 326] on button "button" at bounding box center [102, 338] width 31 height 46
click at [89, 339] on button "button" at bounding box center [102, 338] width 31 height 46
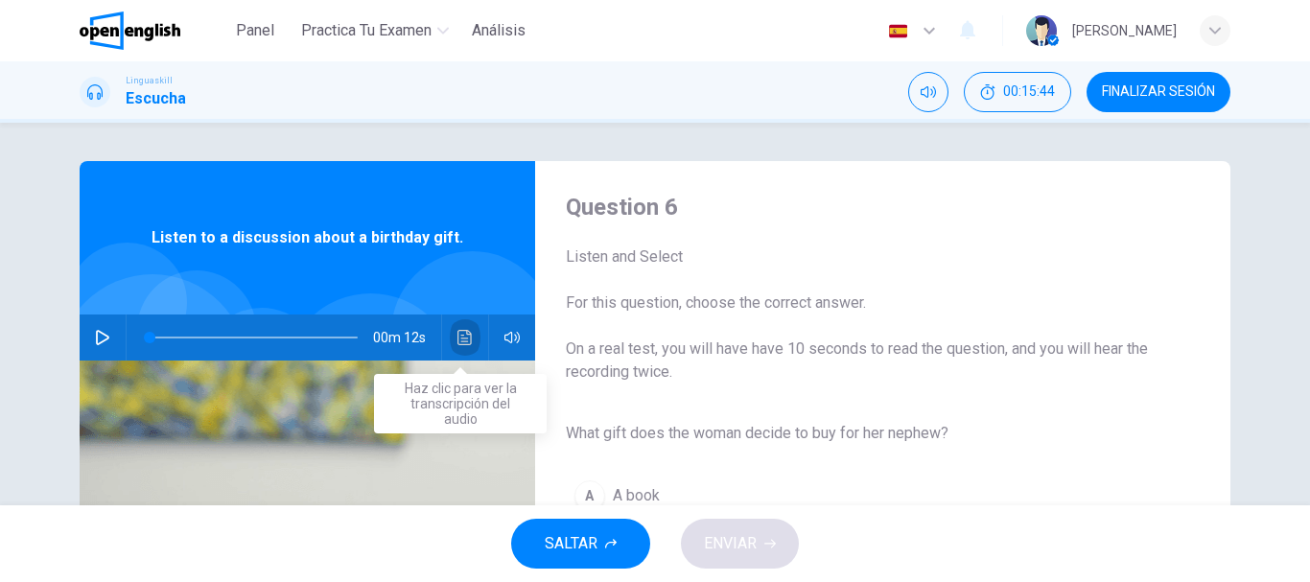
click at [469, 333] on button "Haz clic para ver la transcripción del audio" at bounding box center [465, 338] width 31 height 46
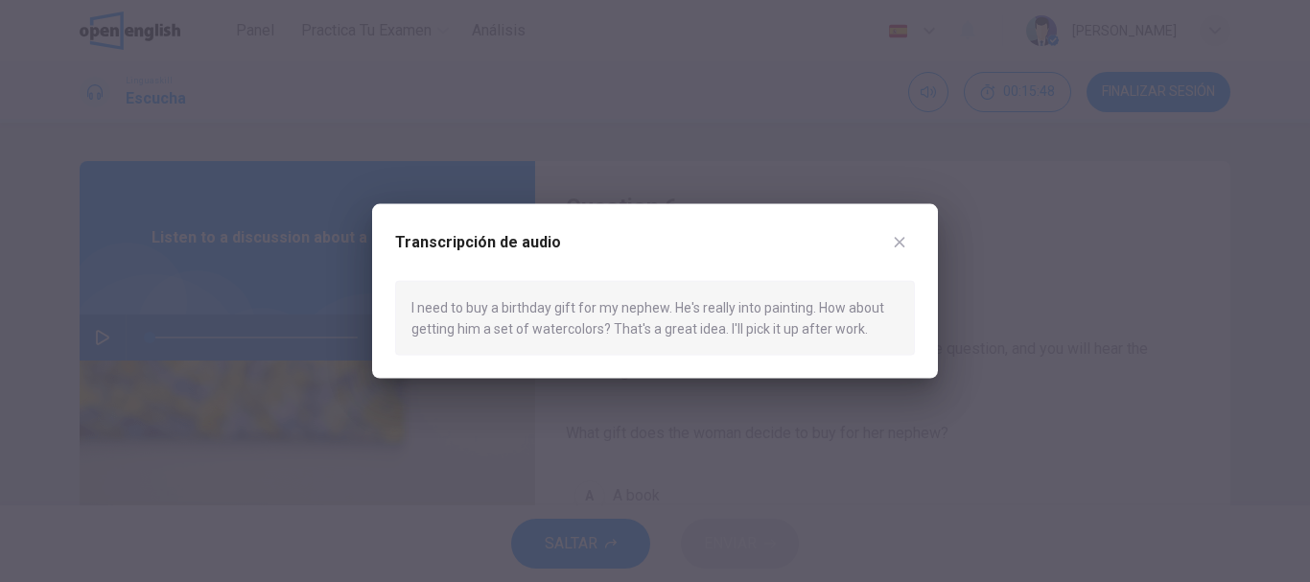
click at [398, 404] on div at bounding box center [655, 291] width 1310 height 582
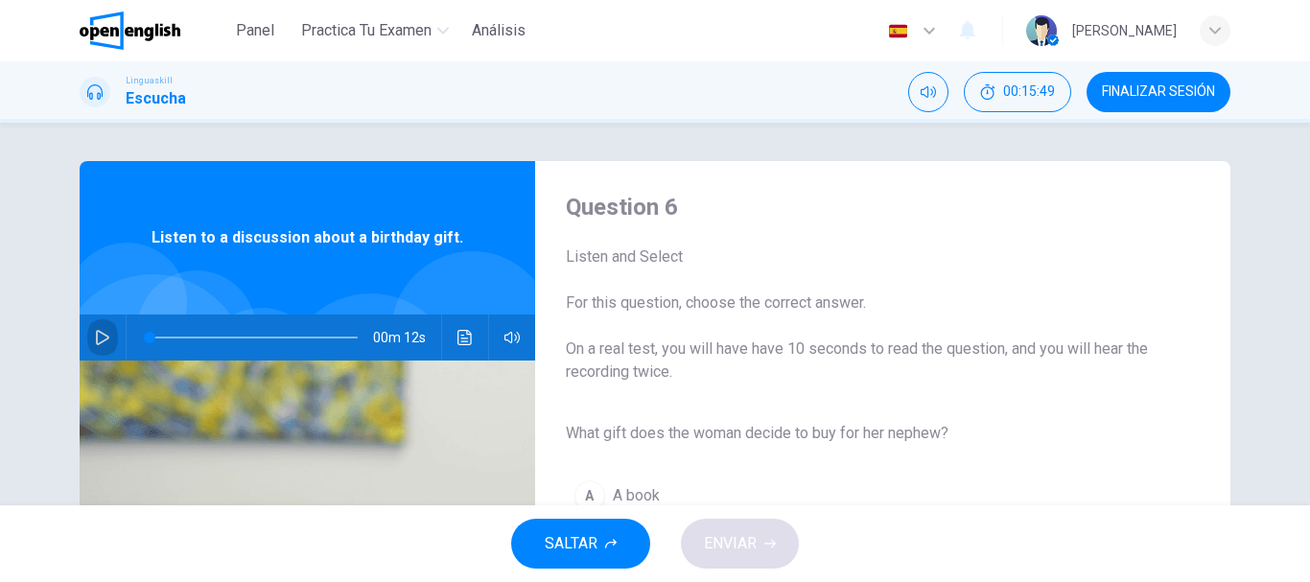
click at [96, 338] on icon "button" at bounding box center [102, 337] width 15 height 15
click at [458, 339] on icon "Haz clic para ver la transcripción del audio" at bounding box center [464, 337] width 15 height 15
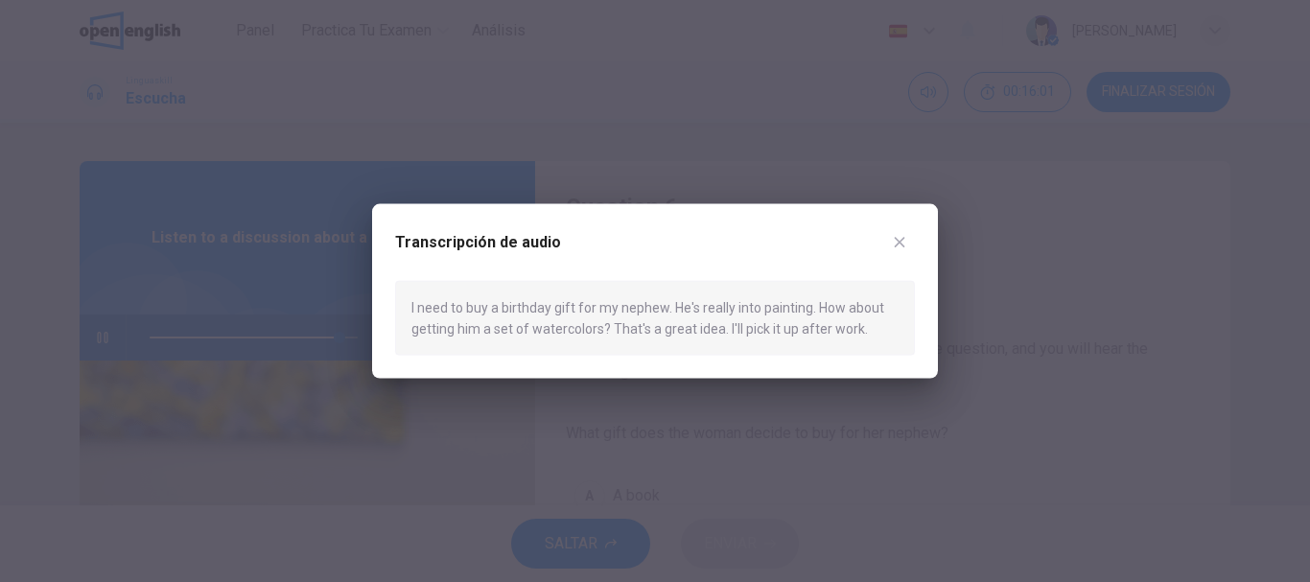
type input "*"
drag, startPoint x: 600, startPoint y: 320, endPoint x: 542, endPoint y: 313, distance: 59.0
click at [542, 313] on div "I need to buy a birthday gift for my nephew. He's really into painting. How abo…" at bounding box center [655, 318] width 520 height 76
click at [890, 240] on button "button" at bounding box center [899, 241] width 31 height 31
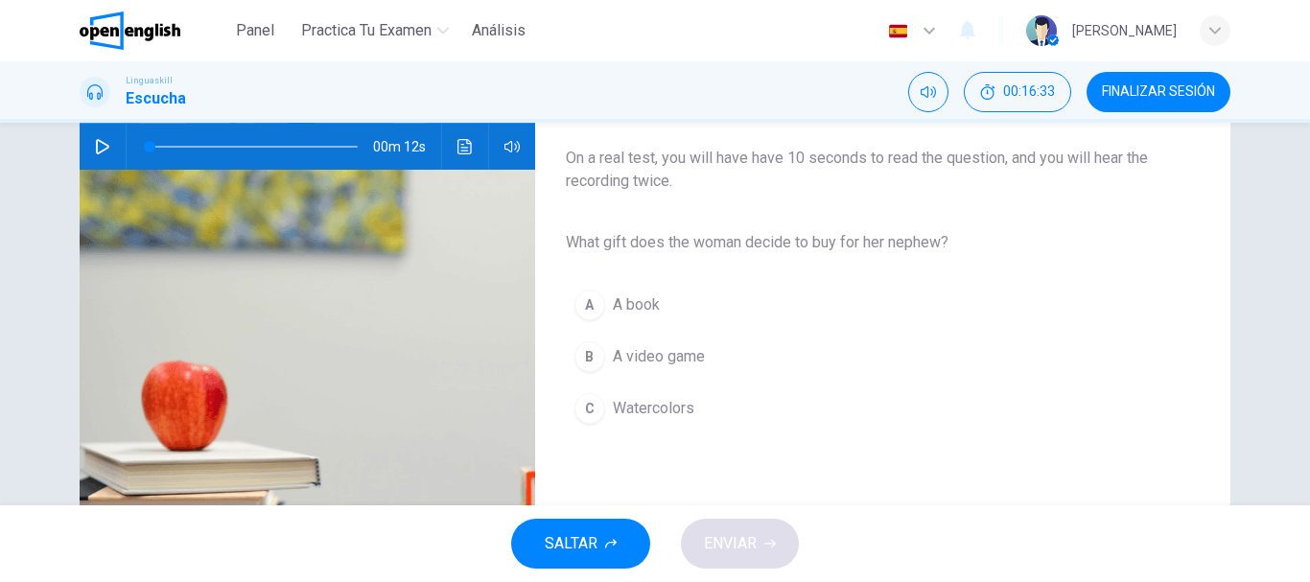
scroll to position [192, 0]
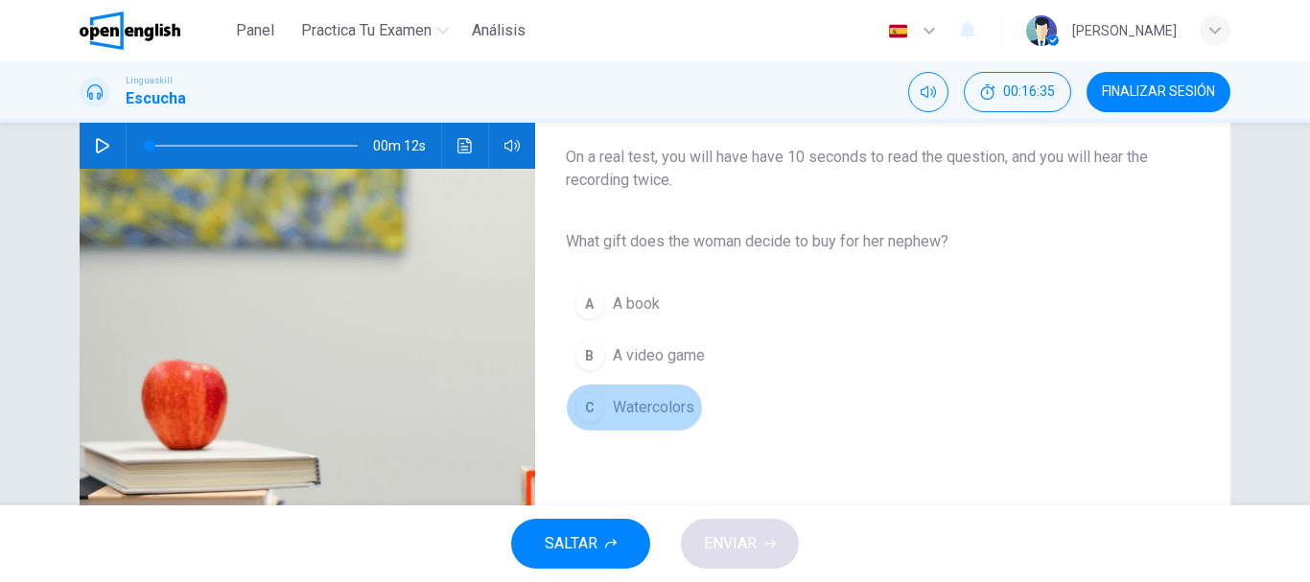
click at [589, 423] on div "C" at bounding box center [589, 407] width 31 height 31
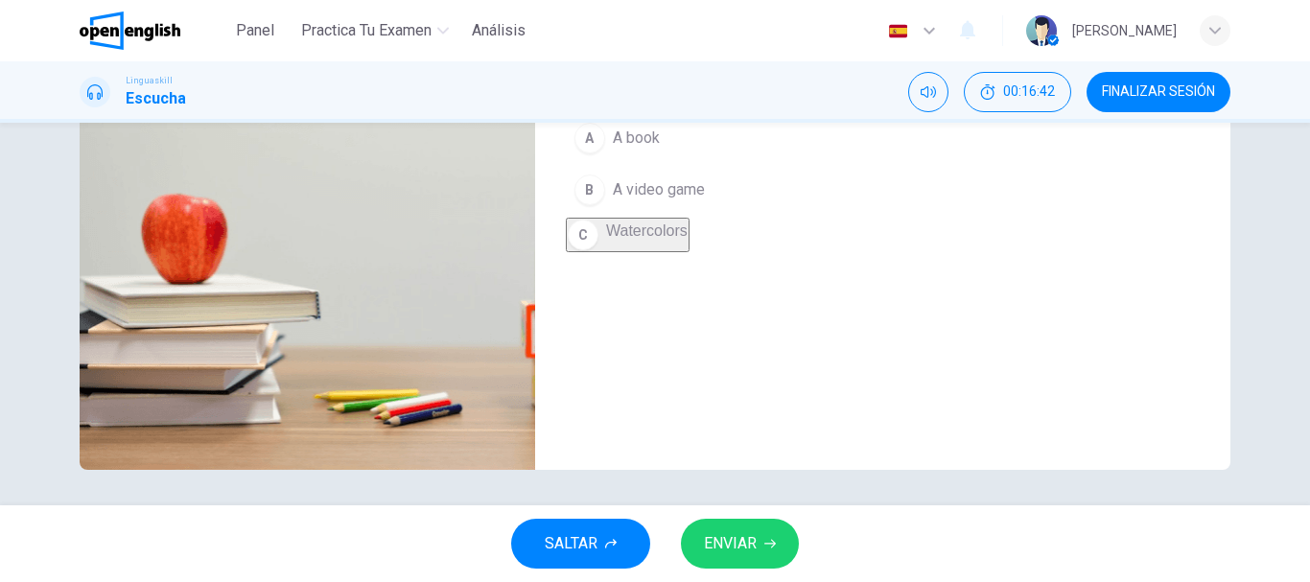
scroll to position [361, 0]
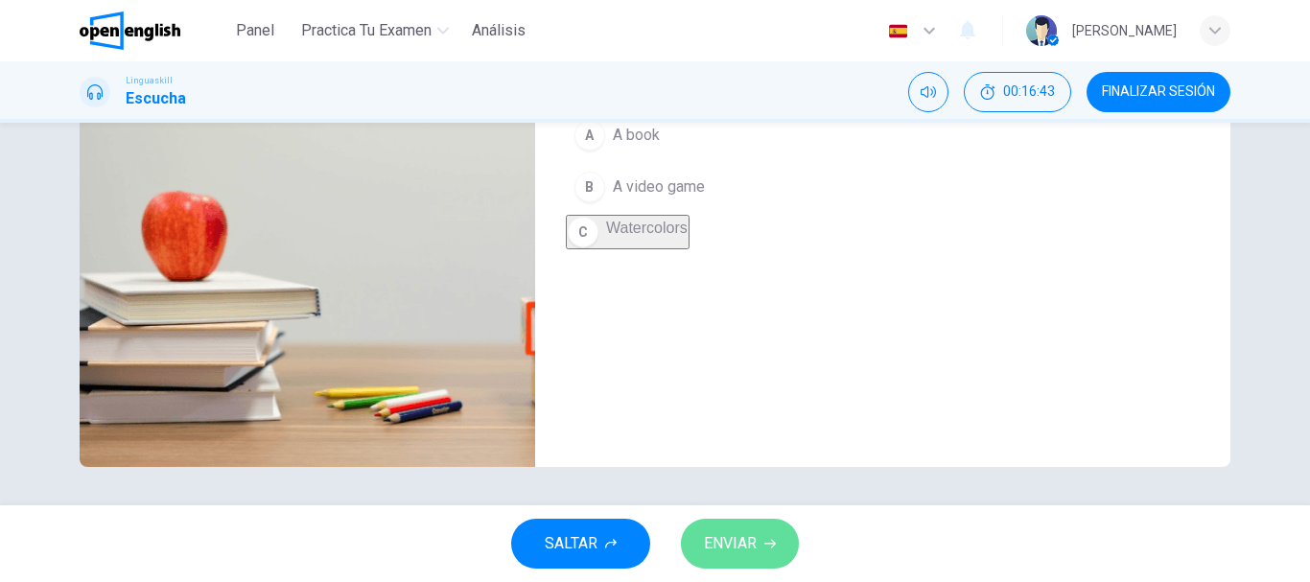
click at [723, 542] on span "ENVIAR" at bounding box center [730, 543] width 53 height 27
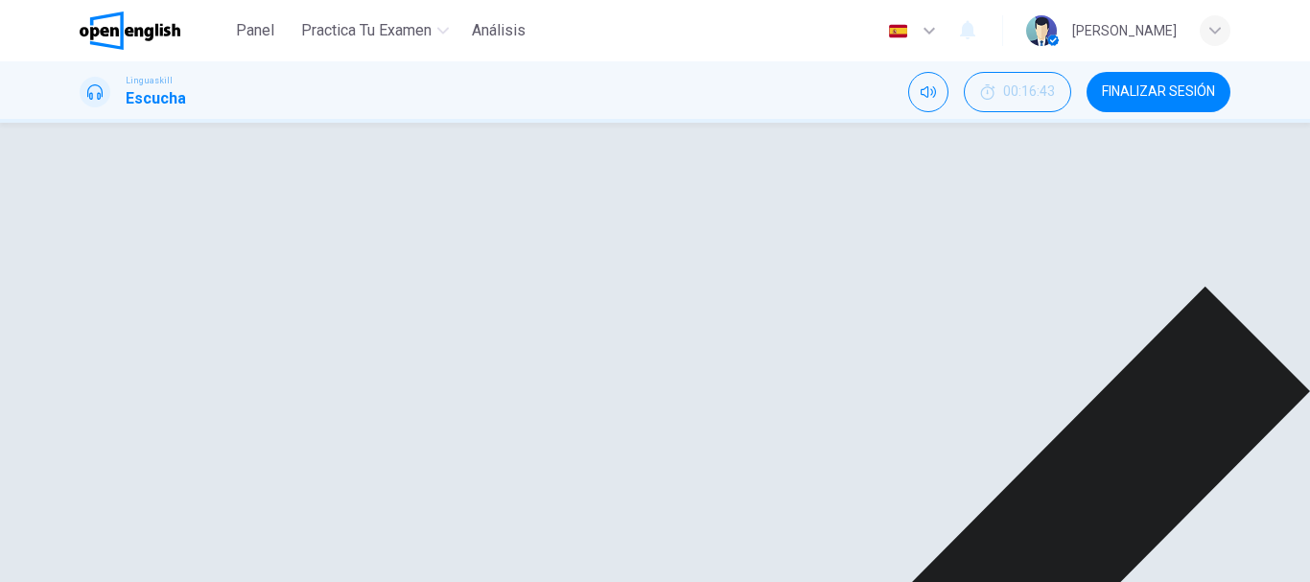
scroll to position [0, 0]
click at [1143, 92] on span "FINALIZAR SESIÓN" at bounding box center [1158, 91] width 113 height 15
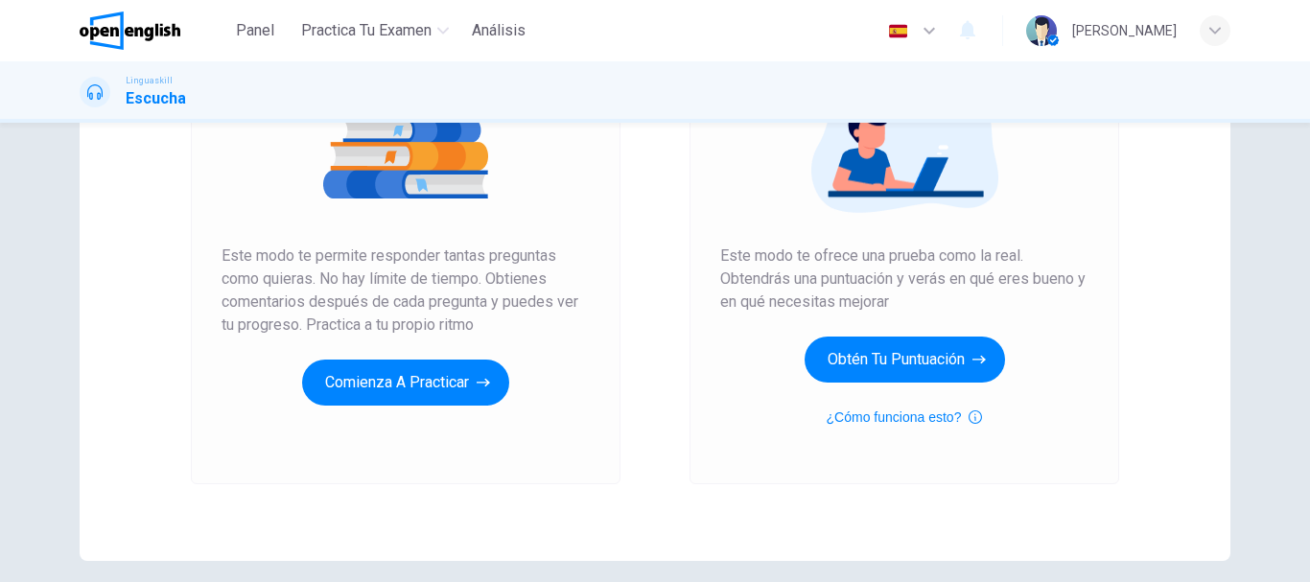
scroll to position [153, 0]
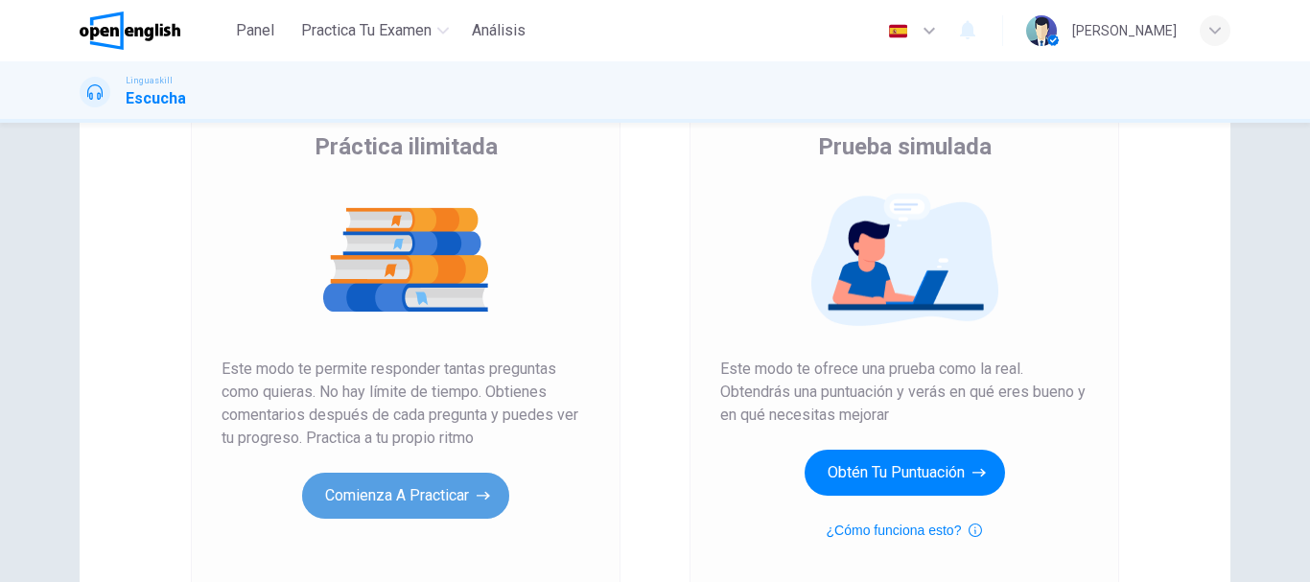
click at [357, 486] on button "Comienza a practicar" at bounding box center [405, 496] width 207 height 46
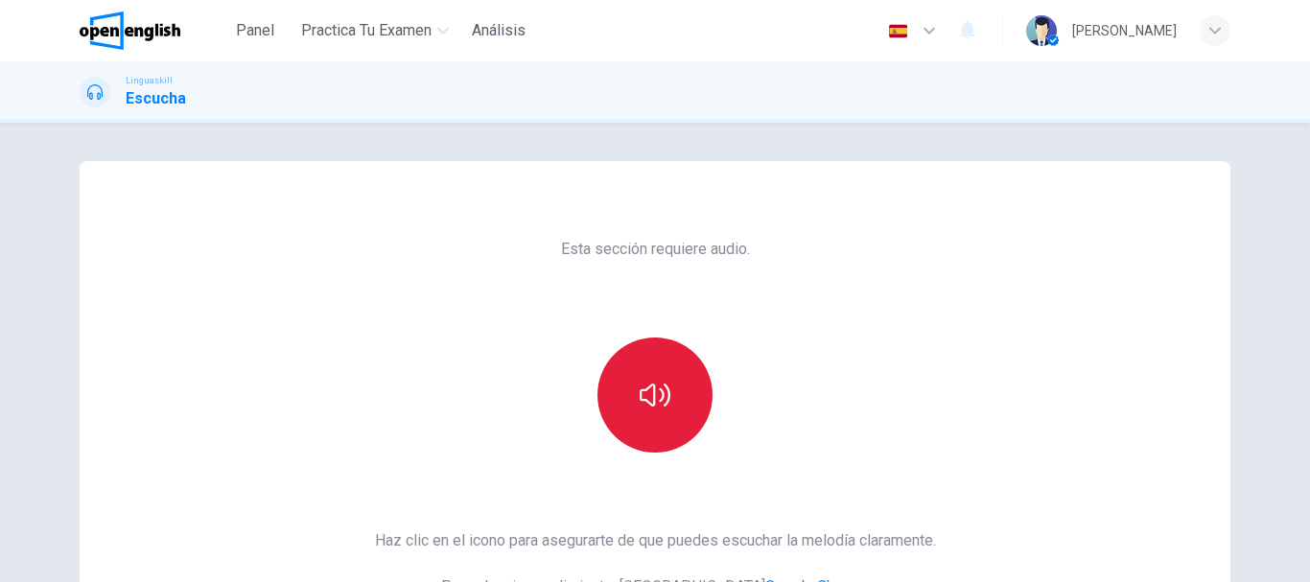
click at [620, 392] on button "button" at bounding box center [654, 395] width 115 height 115
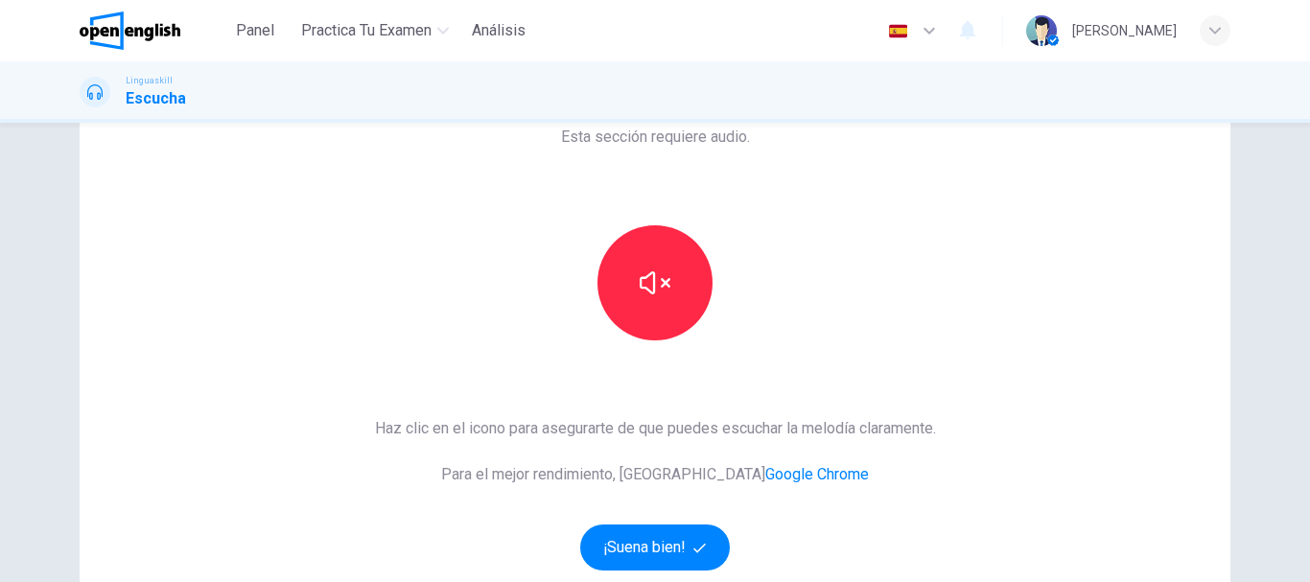
scroll to position [288, 0]
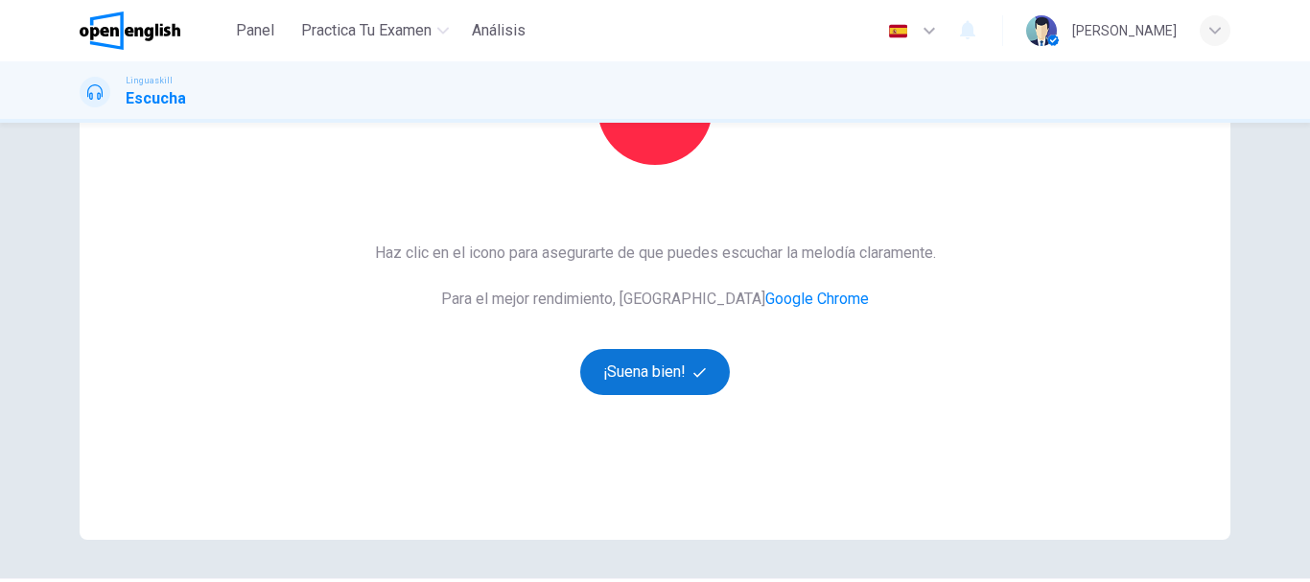
click at [625, 374] on button "¡Suena bien!" at bounding box center [655, 372] width 150 height 46
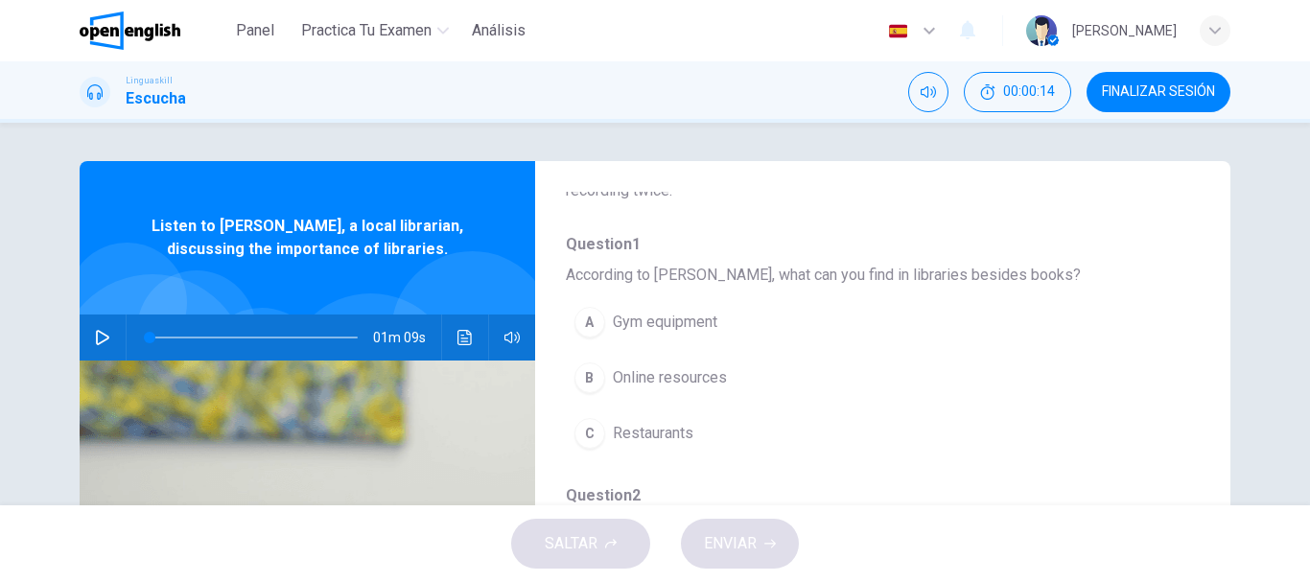
scroll to position [192, 0]
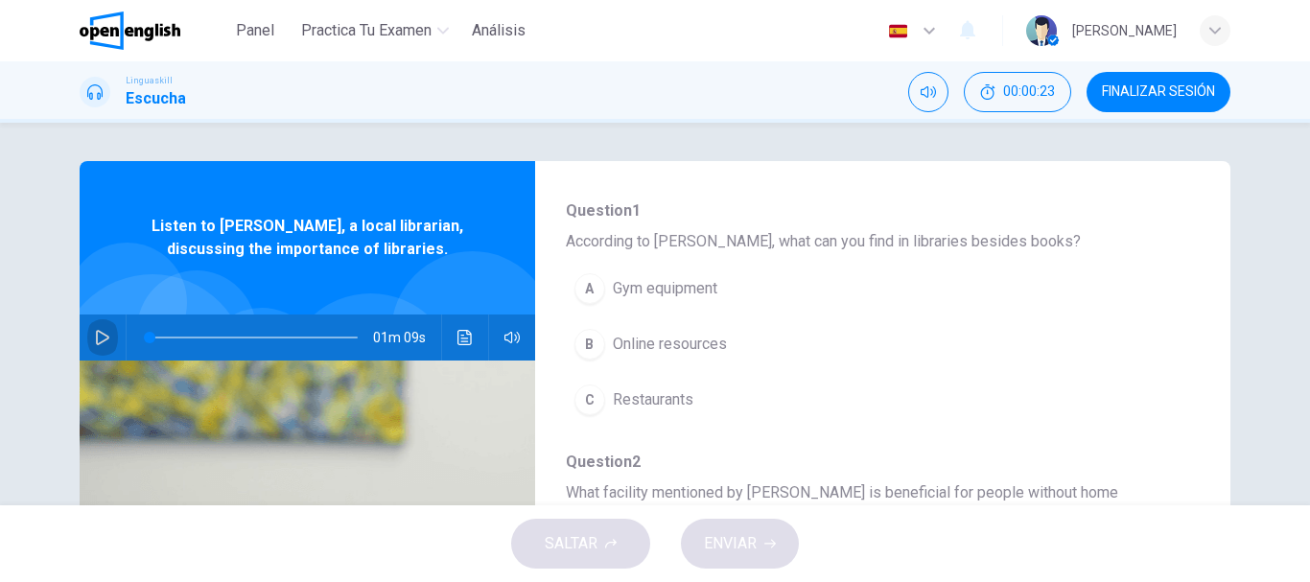
click at [101, 336] on icon "button" at bounding box center [102, 337] width 13 height 15
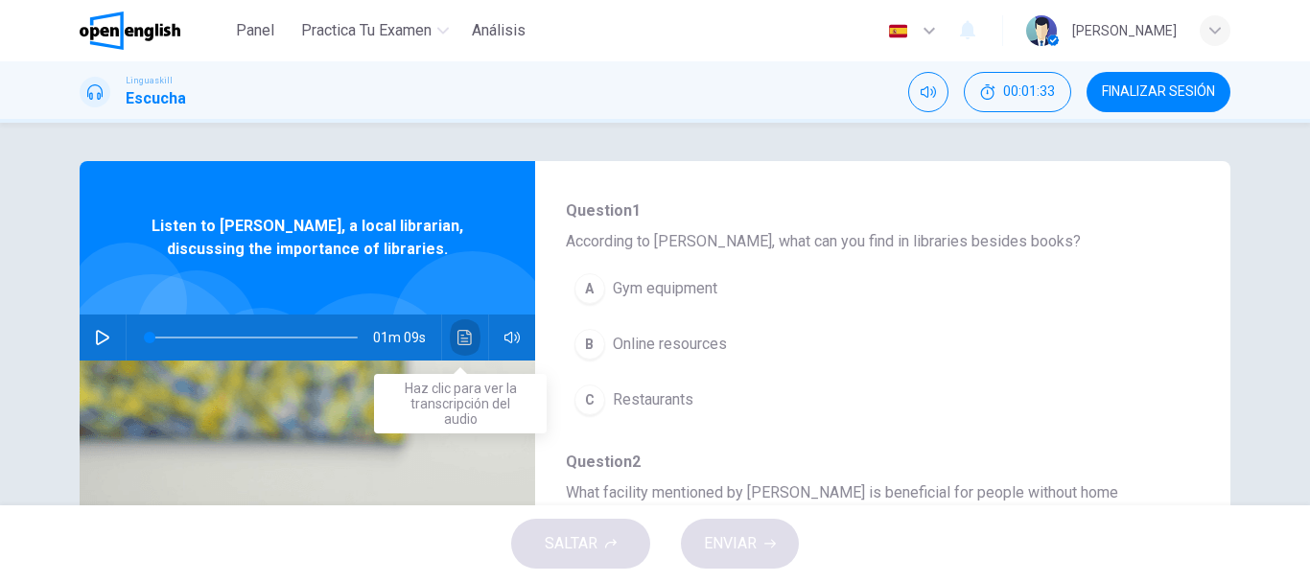
click at [459, 347] on button "Haz clic para ver la transcripción del audio" at bounding box center [465, 338] width 31 height 46
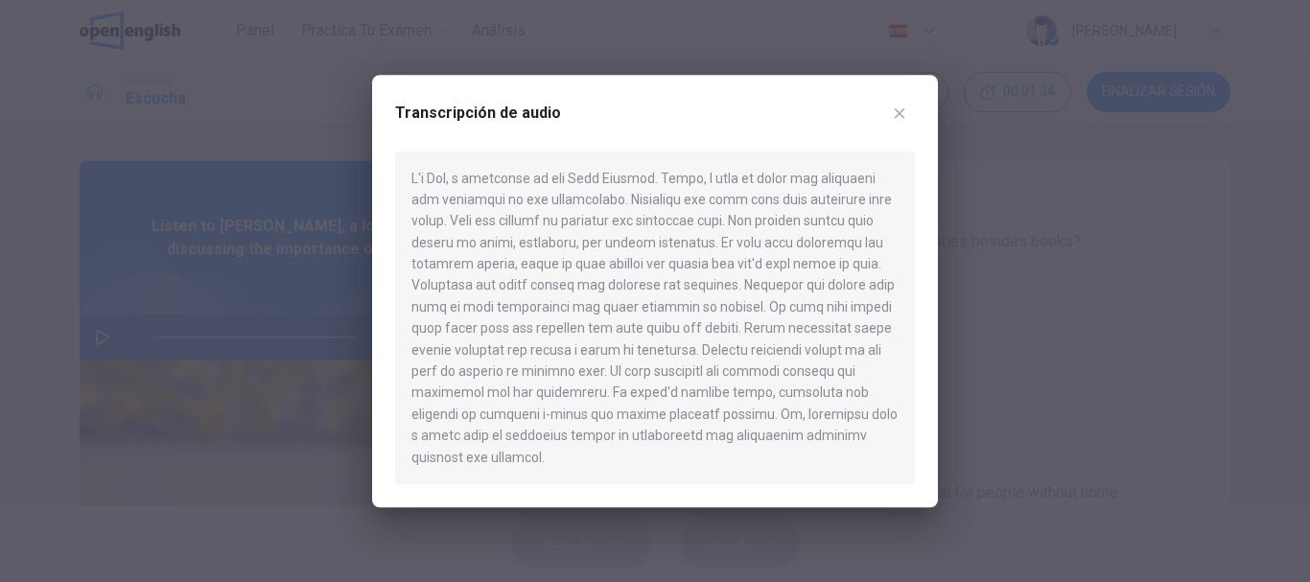
drag, startPoint x: 568, startPoint y: 313, endPoint x: 496, endPoint y: 227, distance: 111.6
click at [499, 227] on div at bounding box center [655, 317] width 520 height 333
drag, startPoint x: 479, startPoint y: 223, endPoint x: 563, endPoint y: 368, distance: 167.1
click at [536, 361] on div at bounding box center [655, 317] width 520 height 333
click at [581, 305] on div at bounding box center [655, 317] width 520 height 333
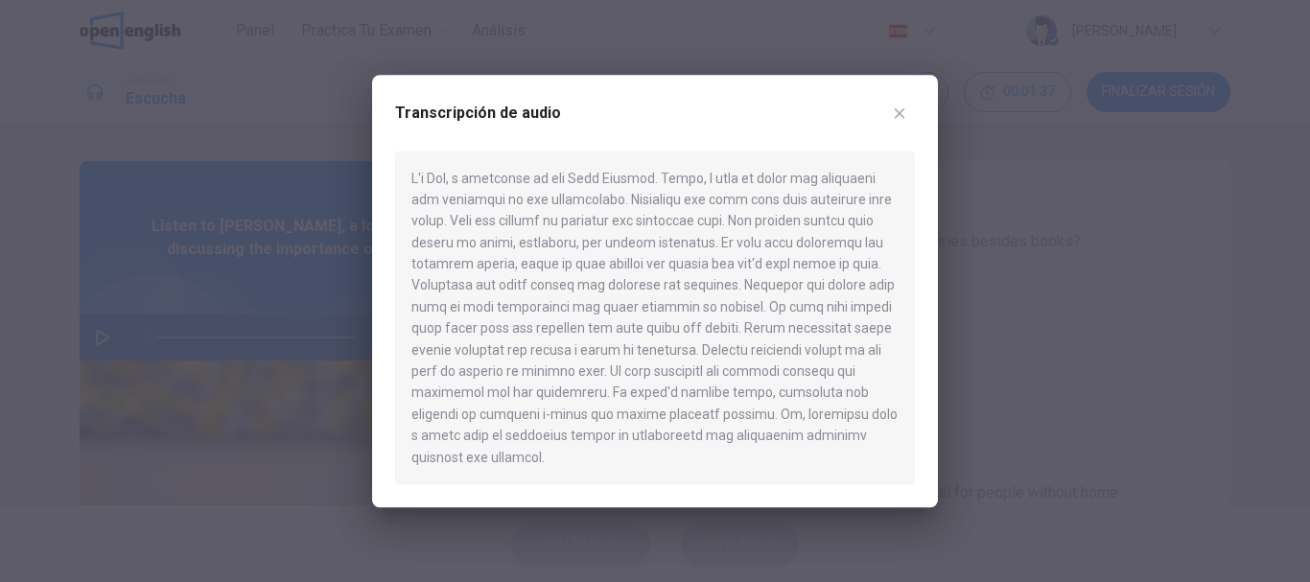
drag, startPoint x: 581, startPoint y: 305, endPoint x: 751, endPoint y: 404, distance: 196.4
click at [750, 408] on div at bounding box center [655, 317] width 520 height 333
click at [98, 337] on div at bounding box center [655, 291] width 1310 height 582
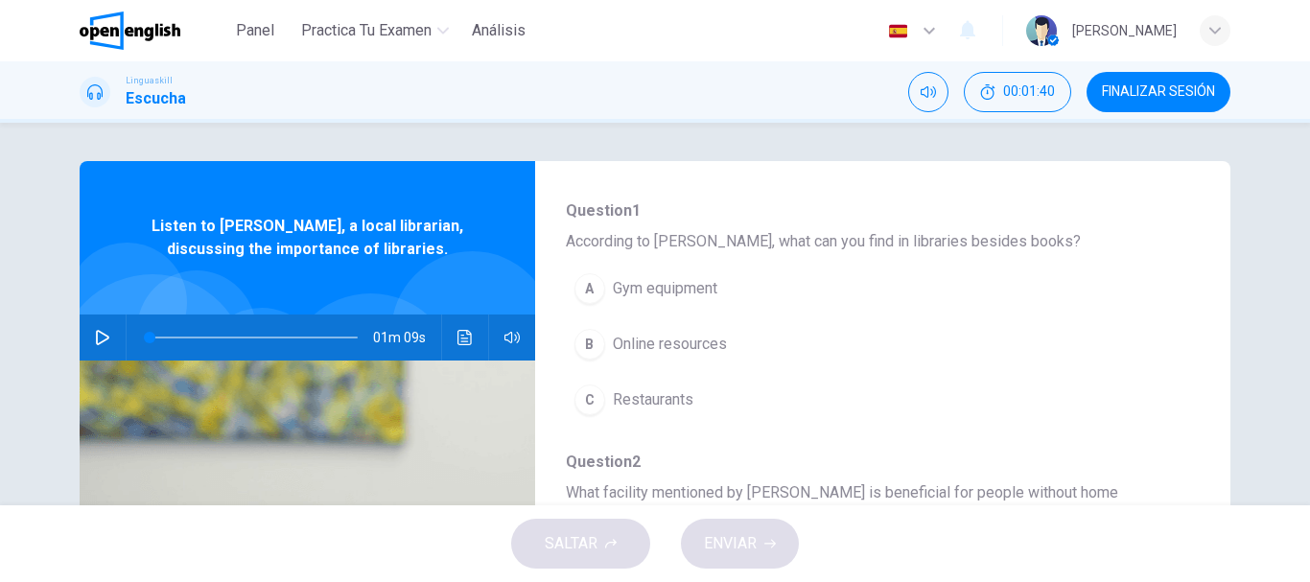
click at [98, 337] on icon "button" at bounding box center [102, 337] width 15 height 15
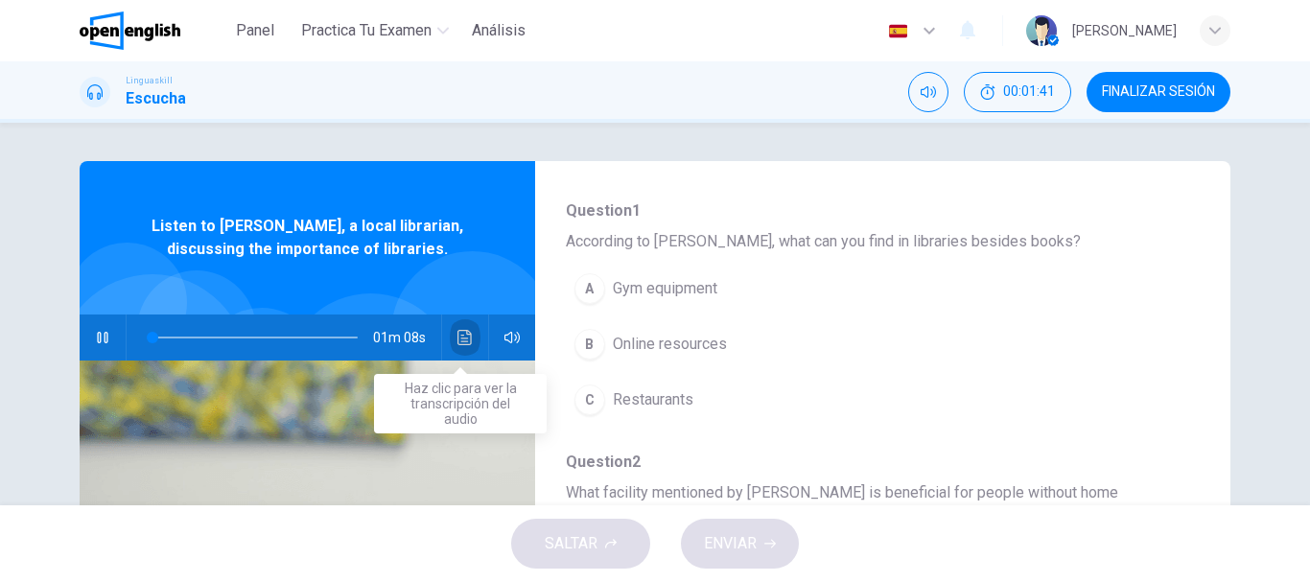
click at [464, 341] on icon "Haz clic para ver la transcripción del audio" at bounding box center [464, 337] width 15 height 15
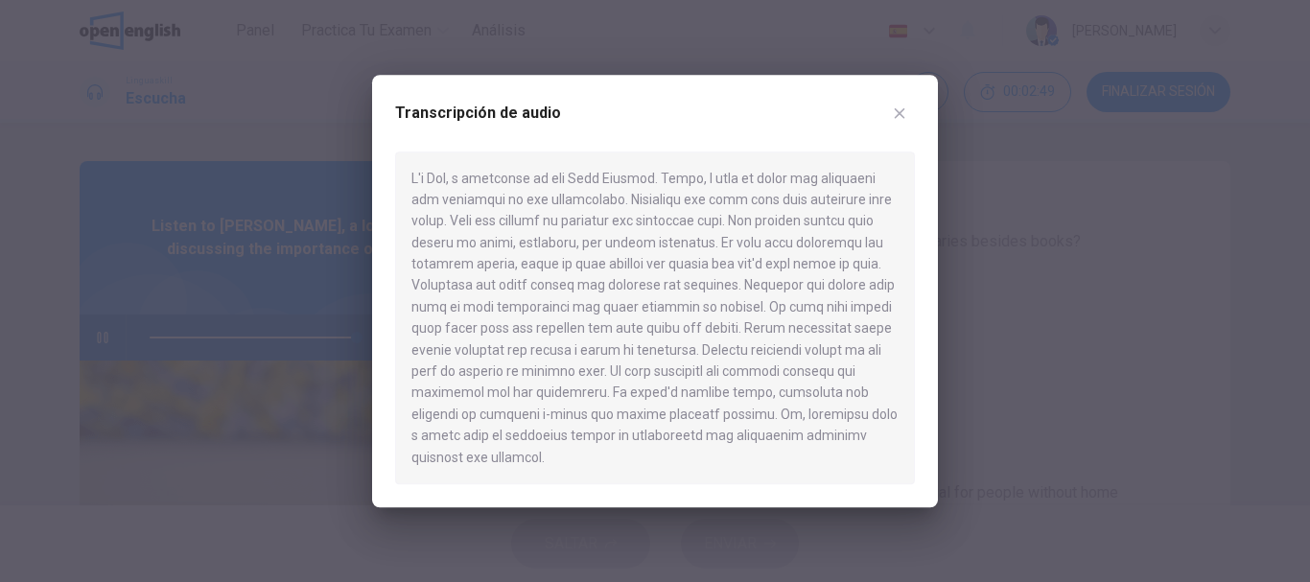
type input "*"
click at [895, 121] on icon "button" at bounding box center [899, 112] width 15 height 15
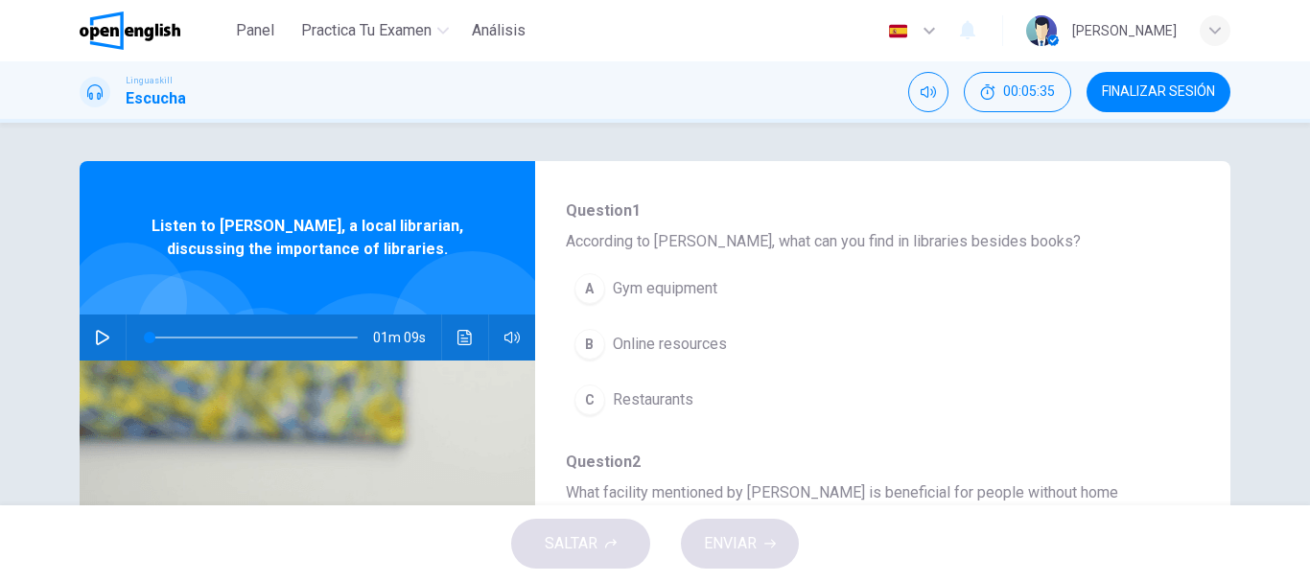
click at [583, 354] on div "B" at bounding box center [589, 344] width 31 height 31
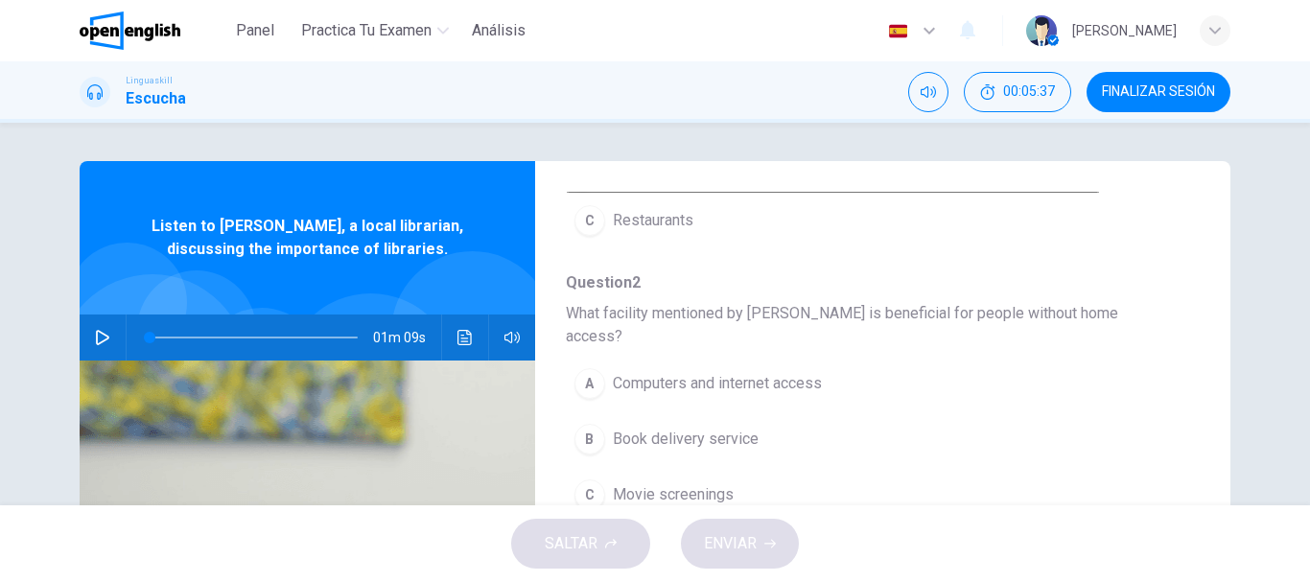
scroll to position [384, 0]
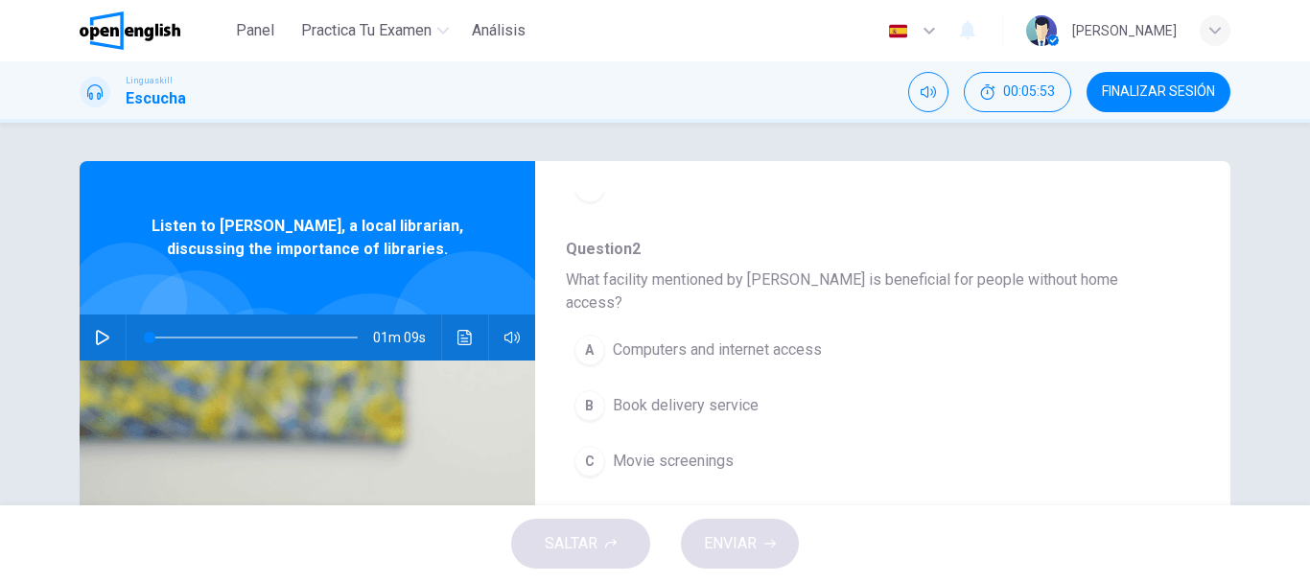
click at [574, 343] on div "A" at bounding box center [589, 350] width 31 height 31
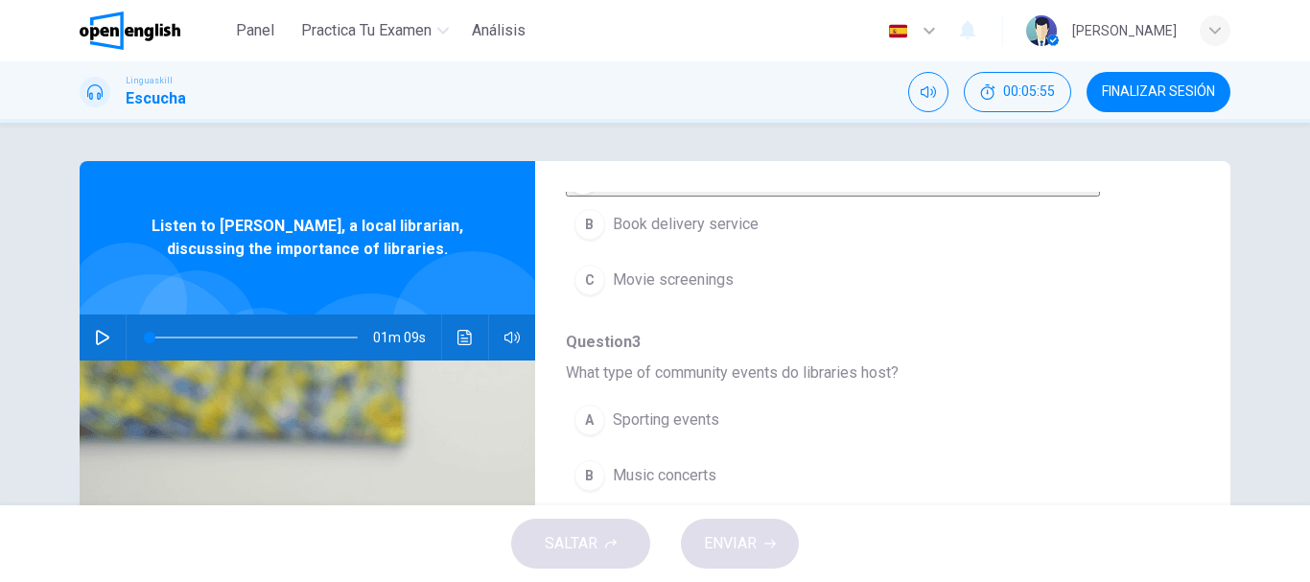
scroll to position [575, 0]
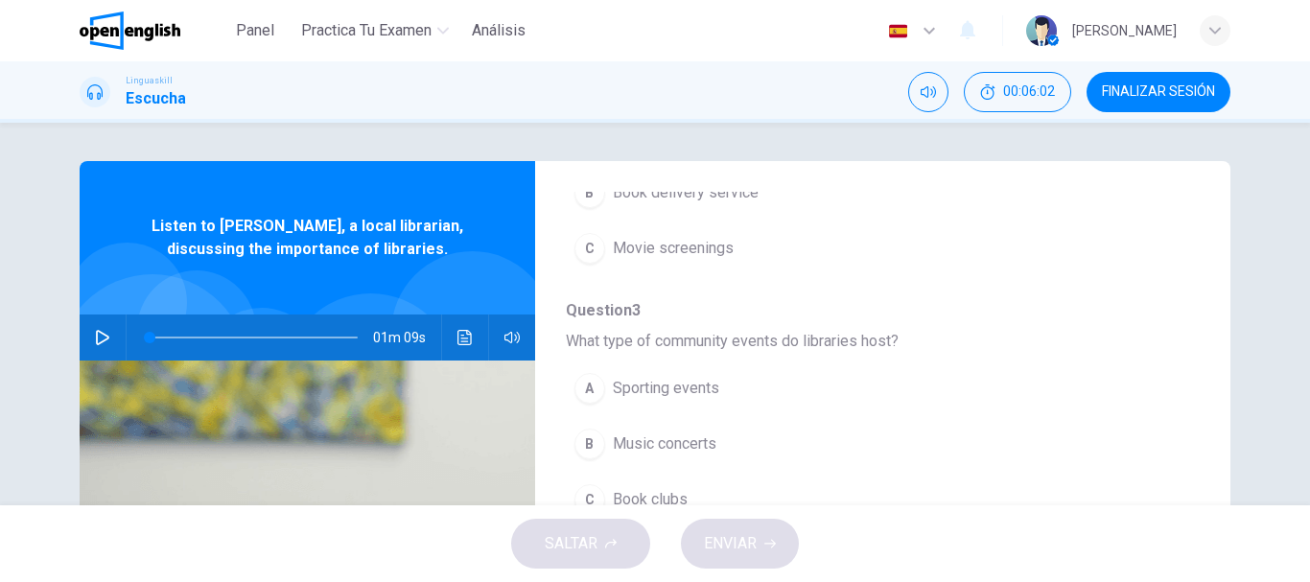
drag, startPoint x: 782, startPoint y: 354, endPoint x: 657, endPoint y: 384, distance: 129.1
click at [662, 386] on div "Question 1 According to Tom, what can you find in libraries besides books? A Gy…" at bounding box center [867, 423] width 603 height 1214
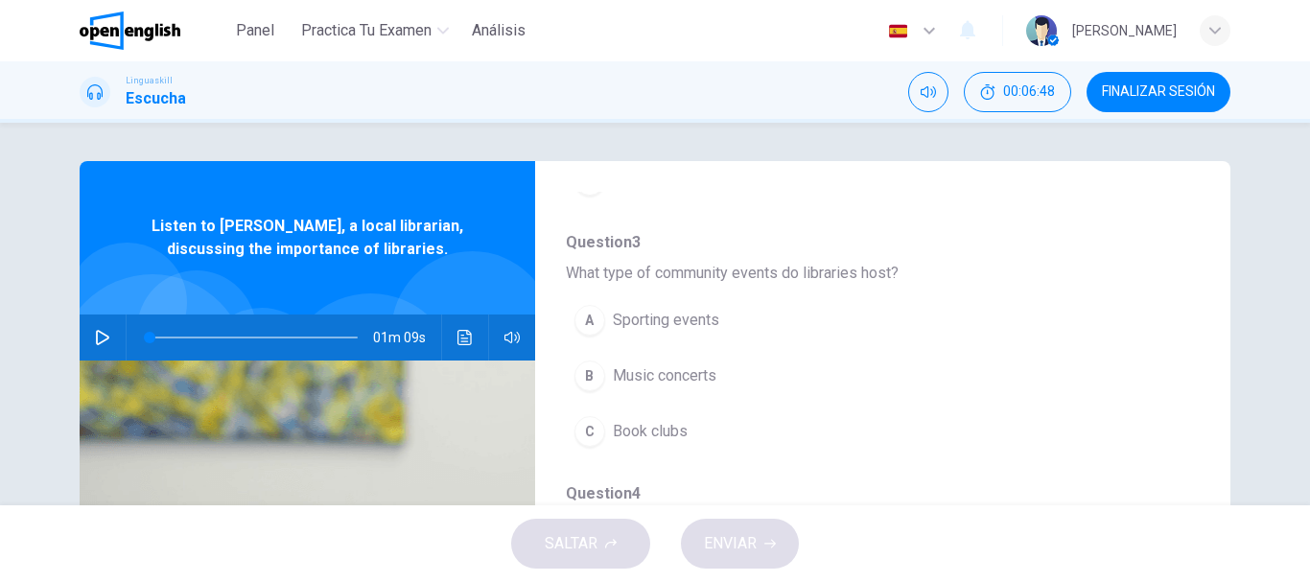
scroll to position [671, 0]
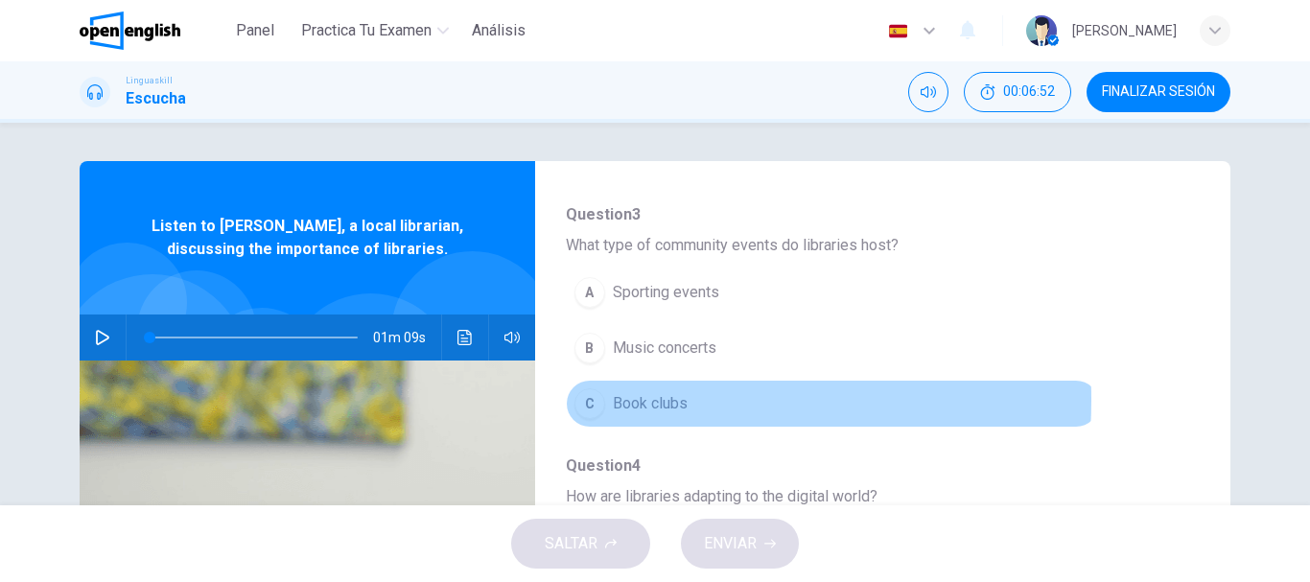
click at [599, 419] on div "C" at bounding box center [589, 403] width 31 height 31
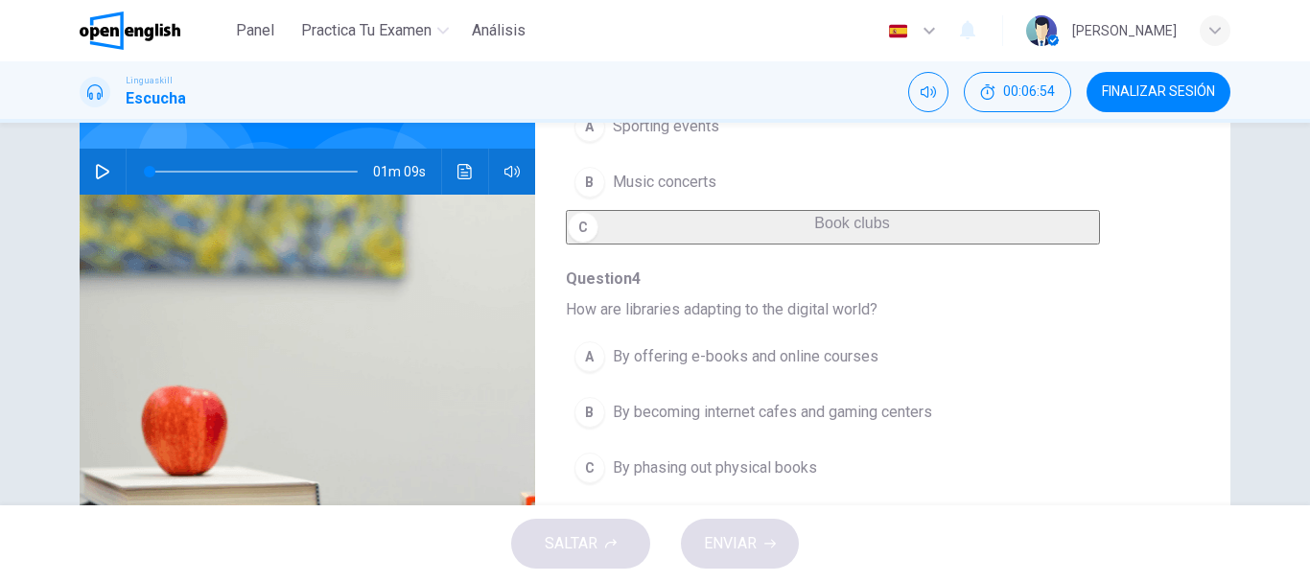
scroll to position [192, 0]
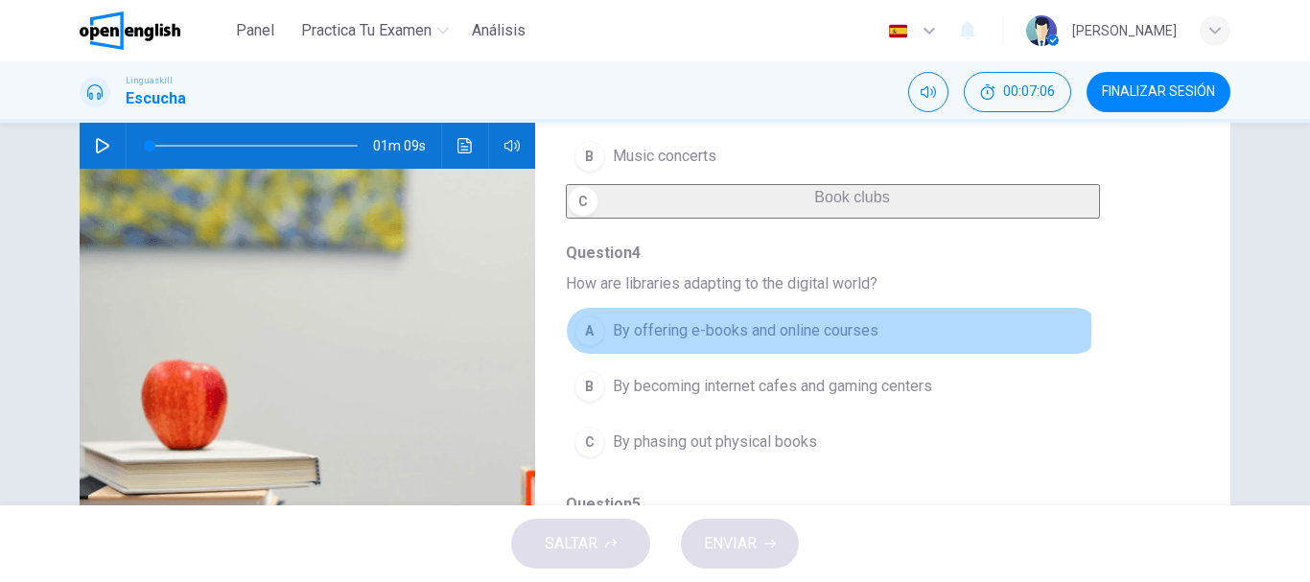
click at [585, 346] on div "A" at bounding box center [589, 330] width 31 height 31
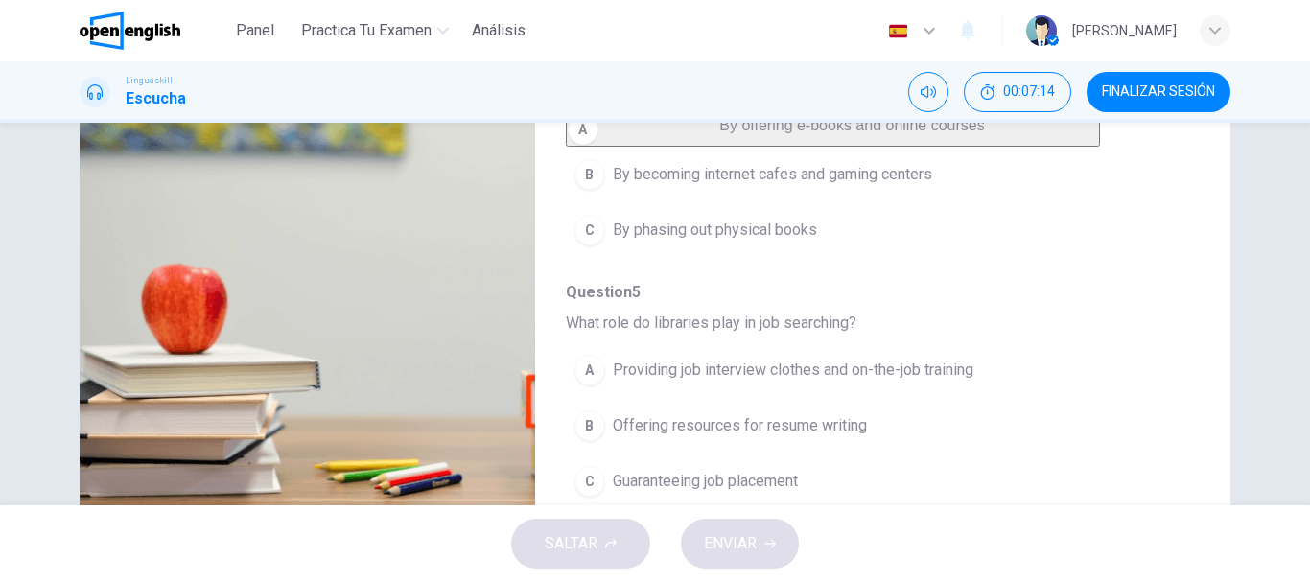
scroll to position [361, 0]
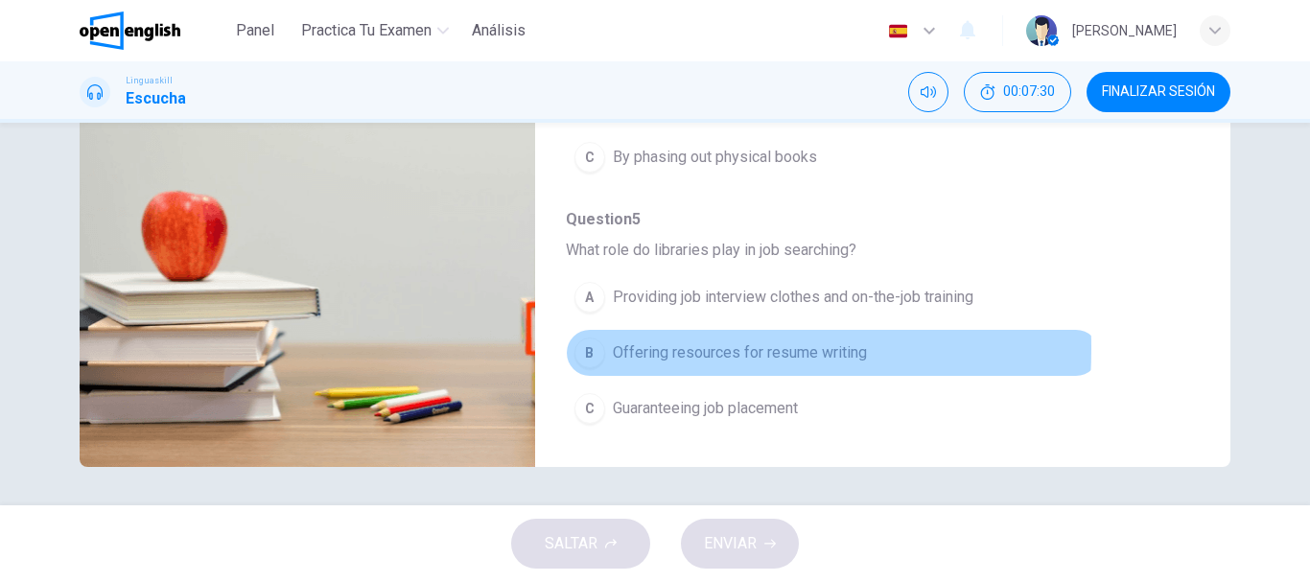
click at [594, 348] on div "B" at bounding box center [589, 353] width 31 height 31
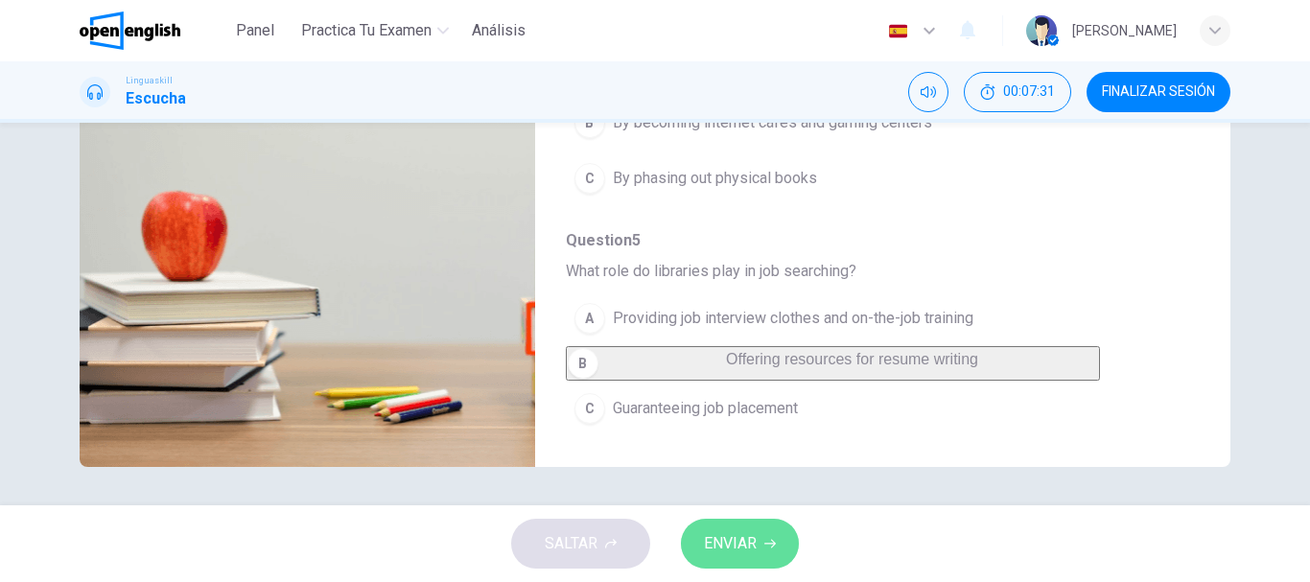
click at [757, 544] on span "ENVIAR" at bounding box center [730, 543] width 53 height 27
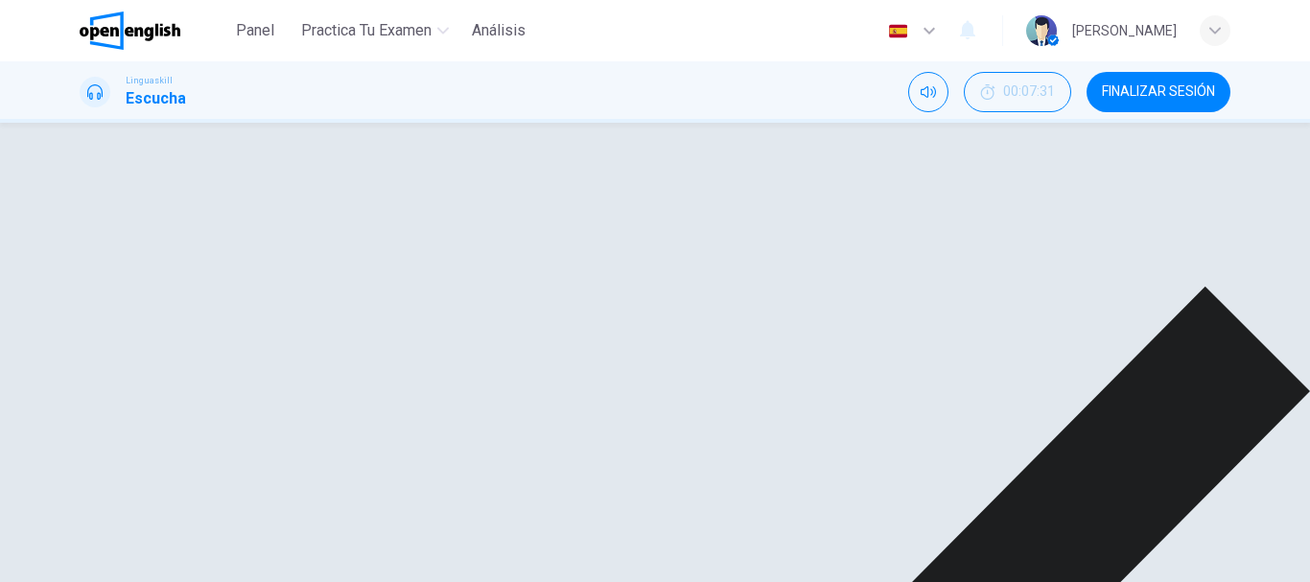
scroll to position [827, 0]
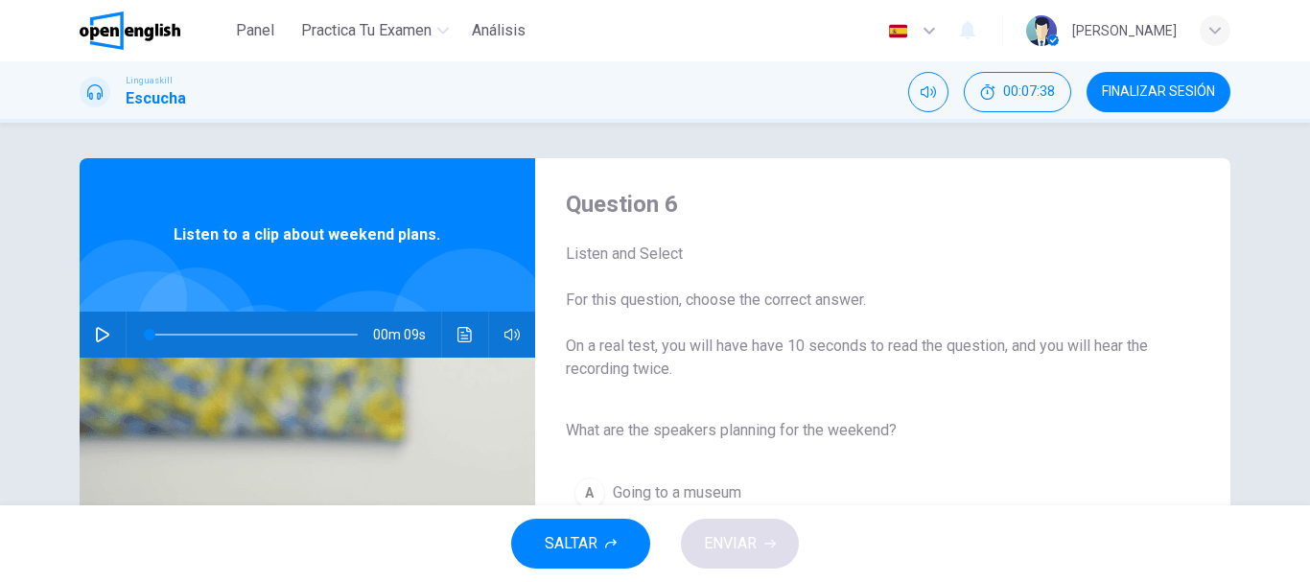
scroll to position [0, 0]
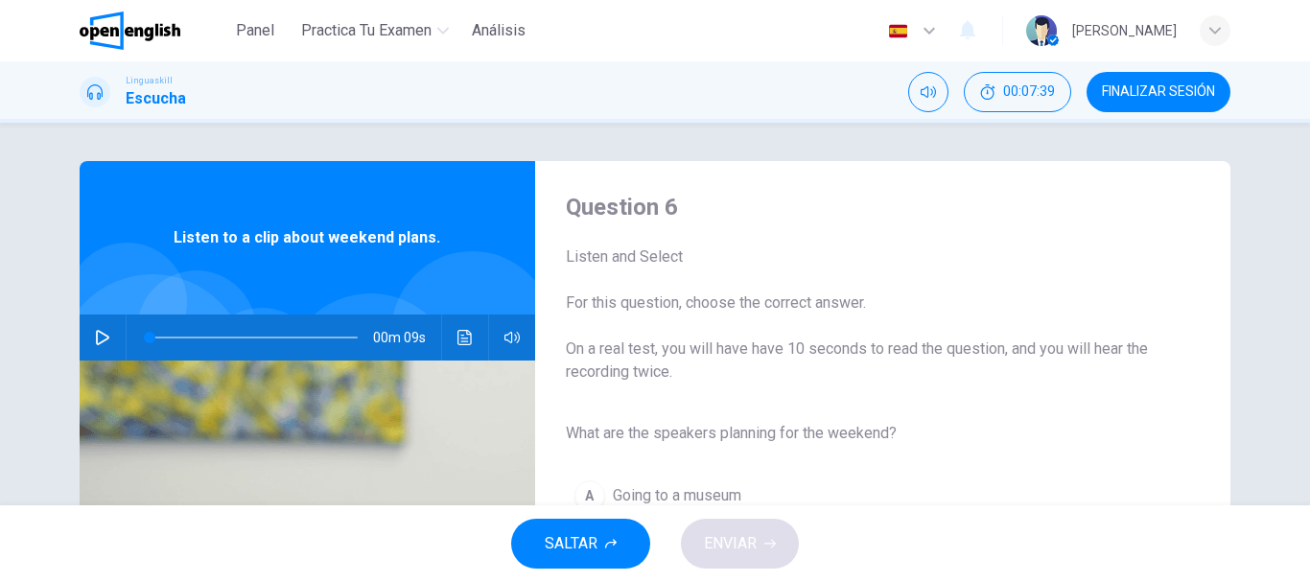
click at [96, 327] on button "button" at bounding box center [102, 338] width 31 height 46
click at [105, 331] on button "button" at bounding box center [102, 338] width 31 height 46
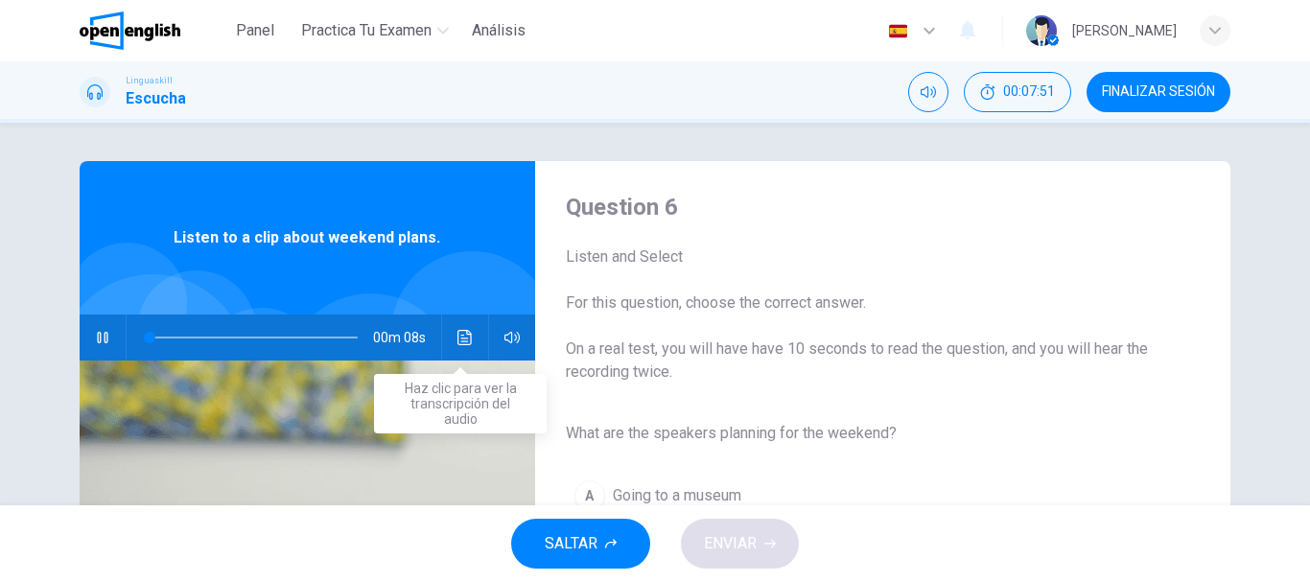
click at [454, 347] on button "Haz clic para ver la transcripción del audio" at bounding box center [465, 338] width 31 height 46
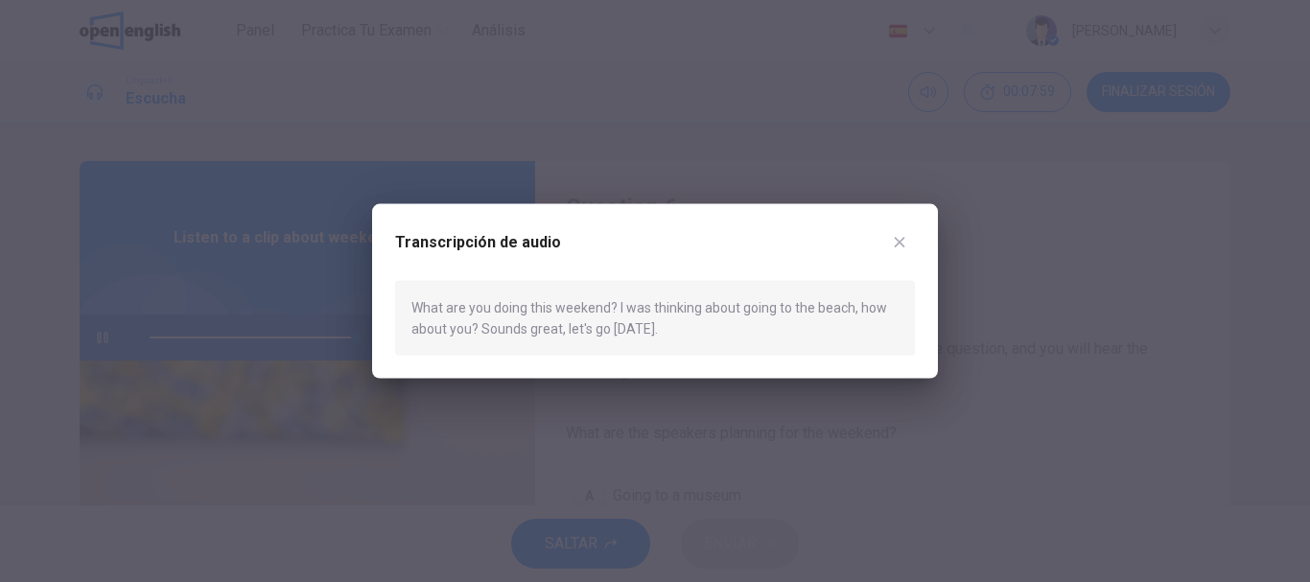
type input "*"
click at [900, 241] on icon "button" at bounding box center [900, 242] width 11 height 11
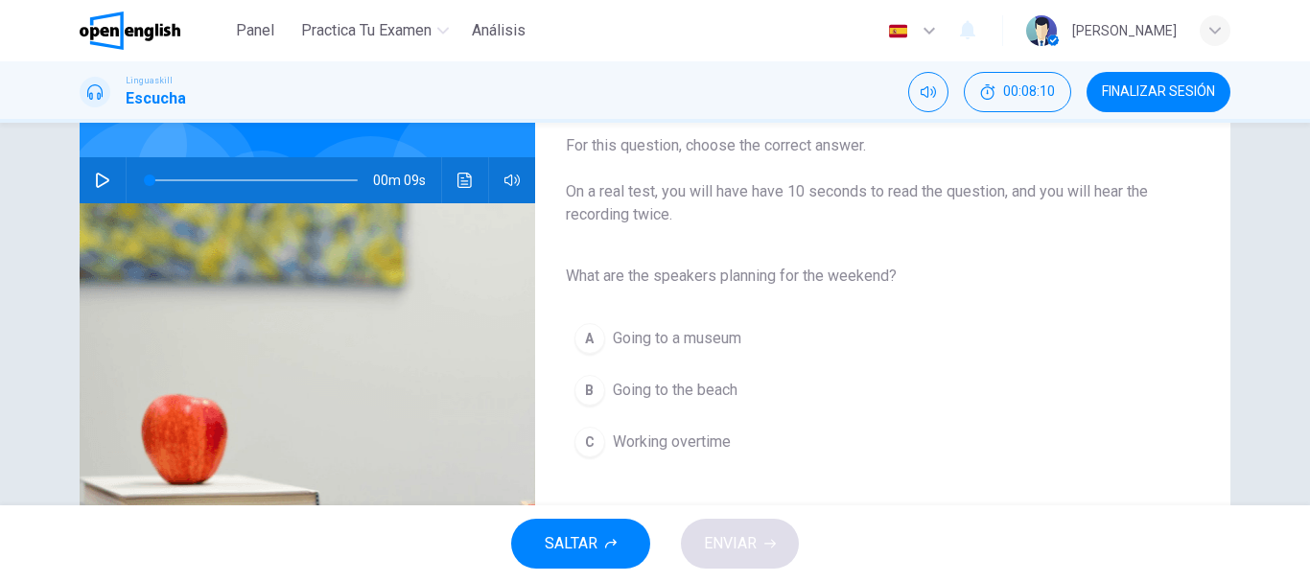
scroll to position [192, 0]
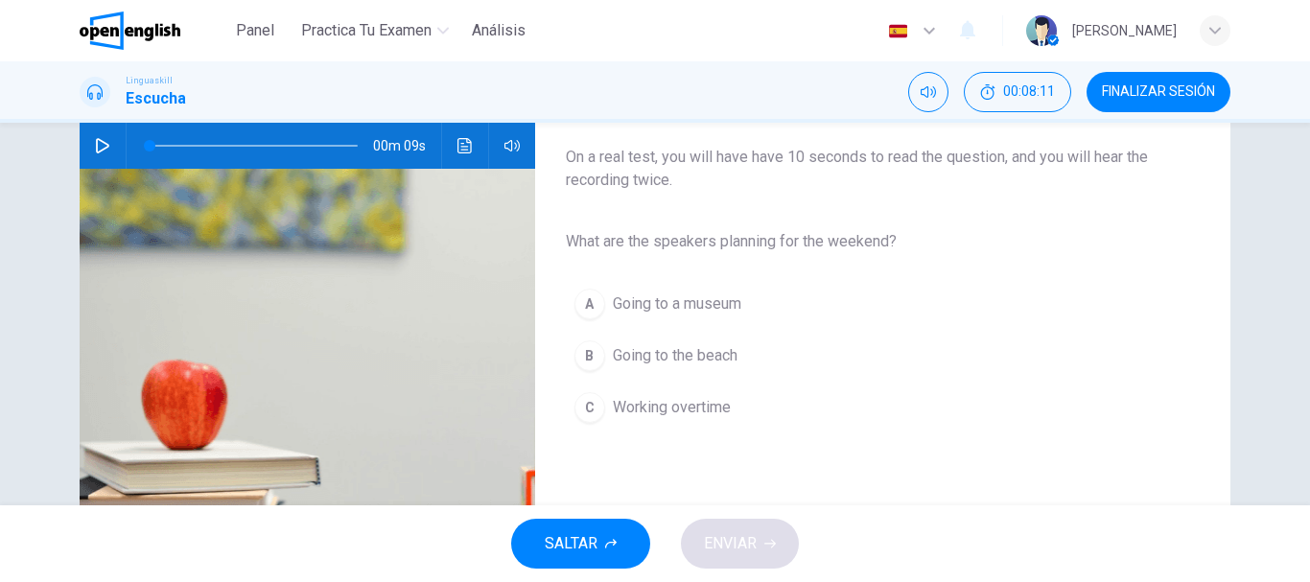
click at [584, 355] on div "B" at bounding box center [589, 355] width 31 height 31
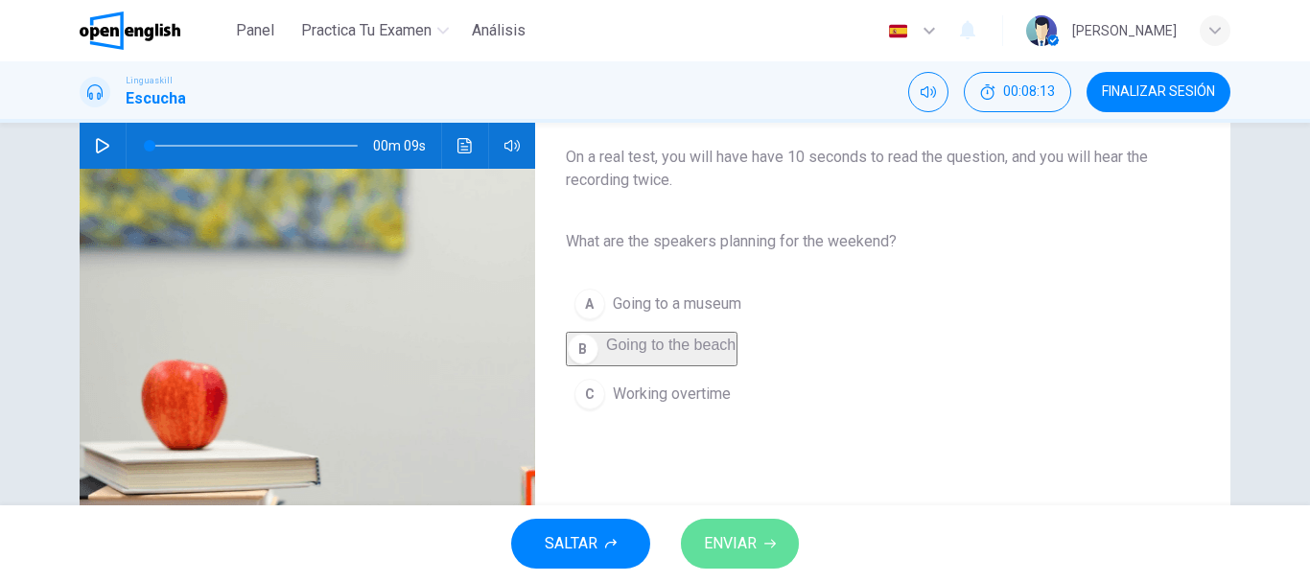
click at [699, 538] on button "ENVIAR" at bounding box center [740, 544] width 118 height 50
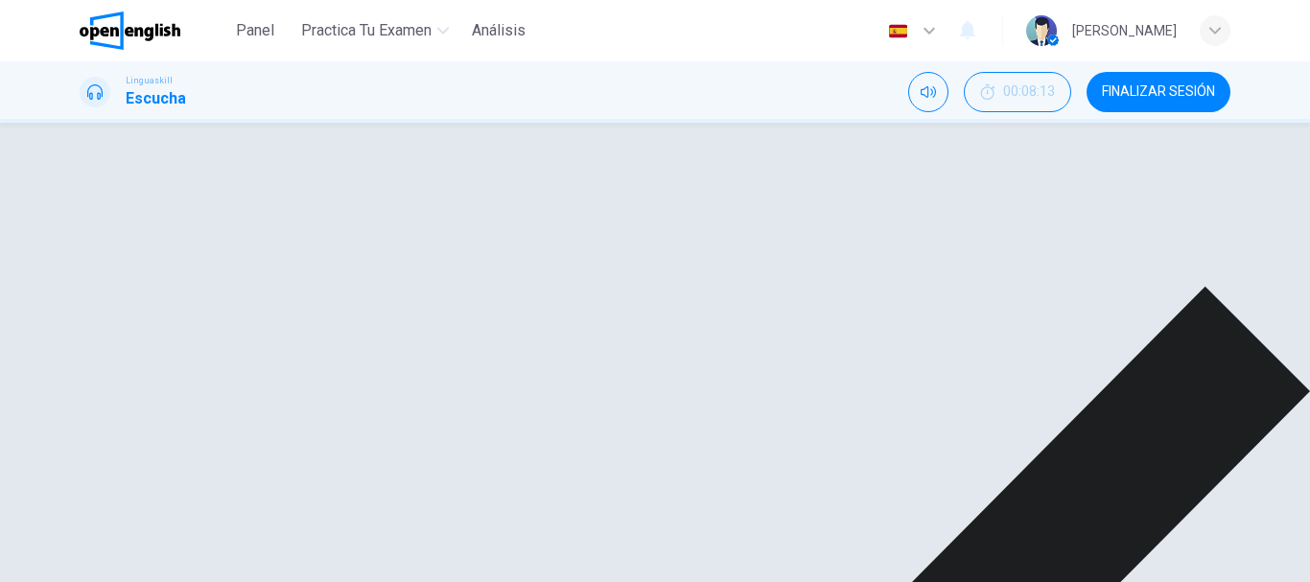
scroll to position [361, 0]
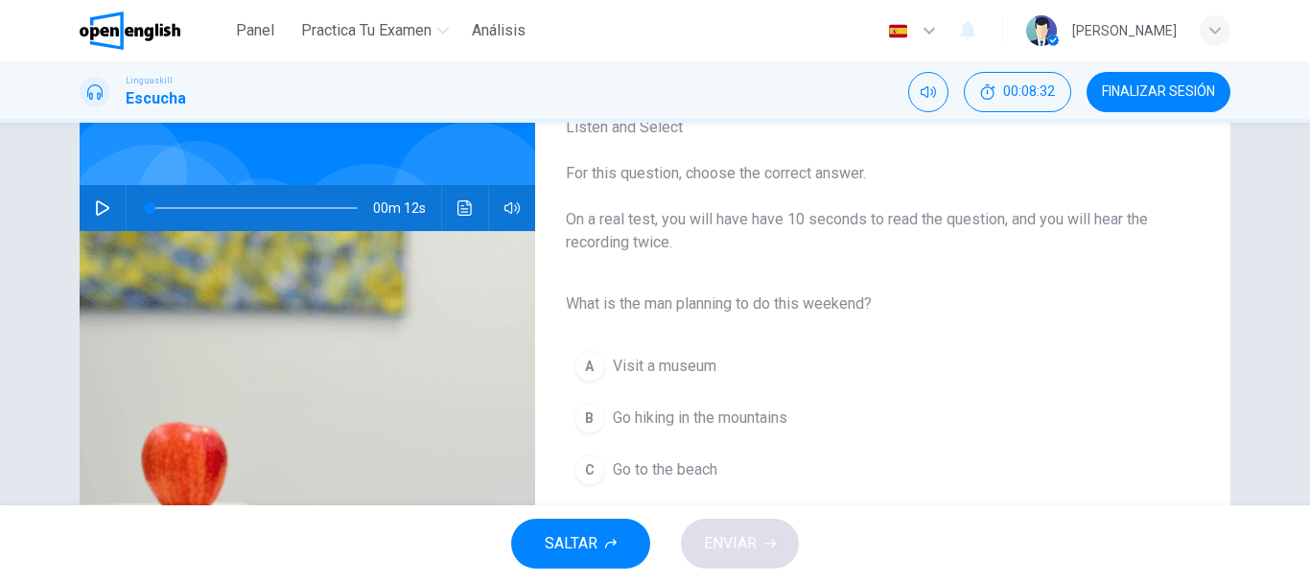
scroll to position [96, 0]
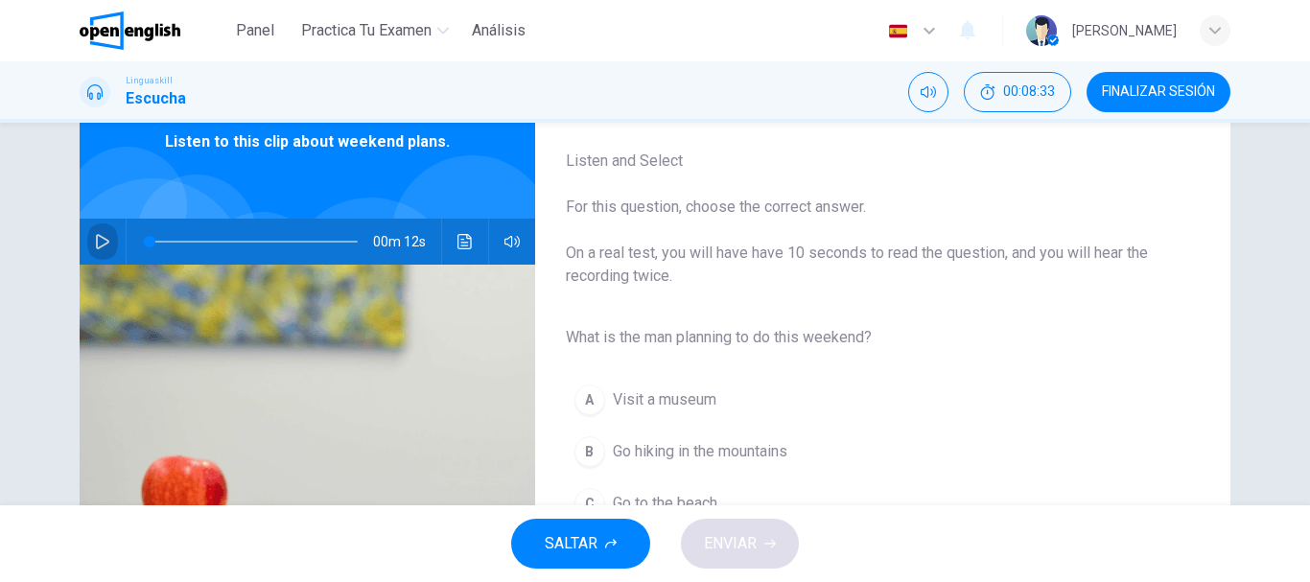
click at [96, 248] on icon "button" at bounding box center [102, 241] width 13 height 15
click at [95, 240] on icon "button" at bounding box center [102, 241] width 15 height 15
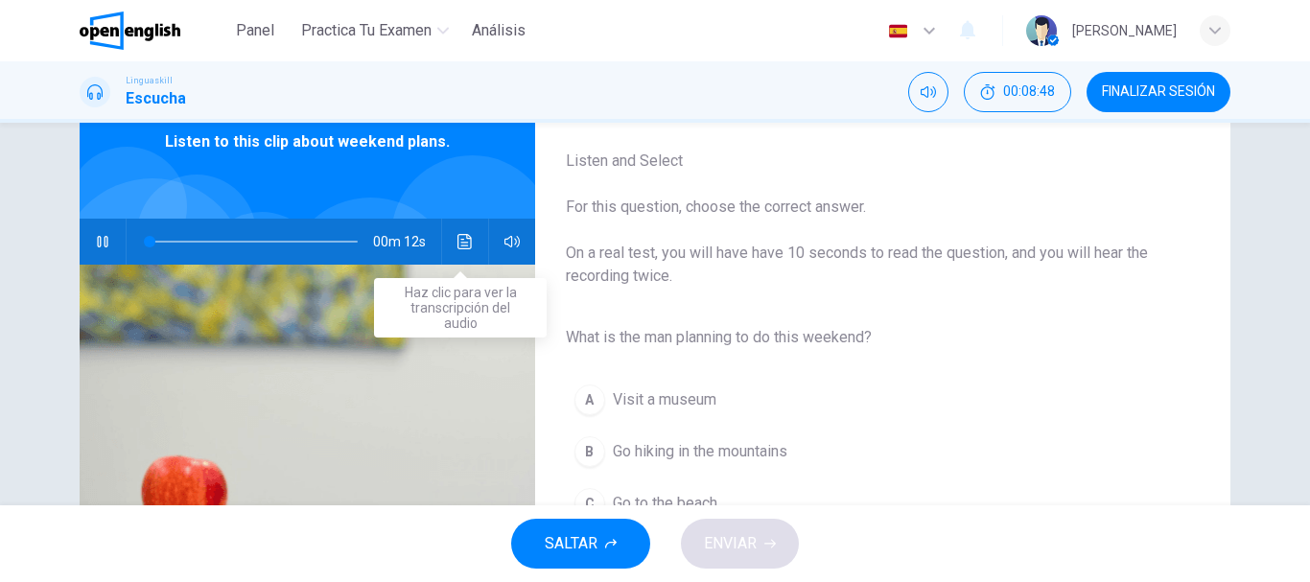
click at [464, 233] on button "Haz clic para ver la transcripción del audio" at bounding box center [465, 242] width 31 height 46
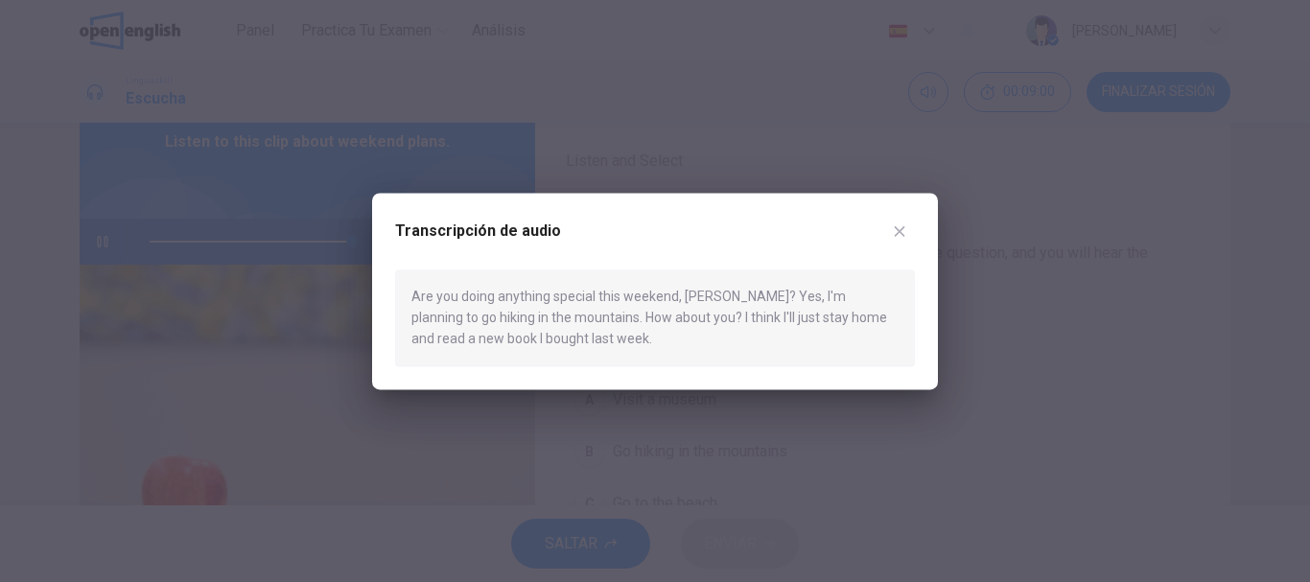
type input "*"
click at [897, 230] on icon "button" at bounding box center [900, 231] width 11 height 11
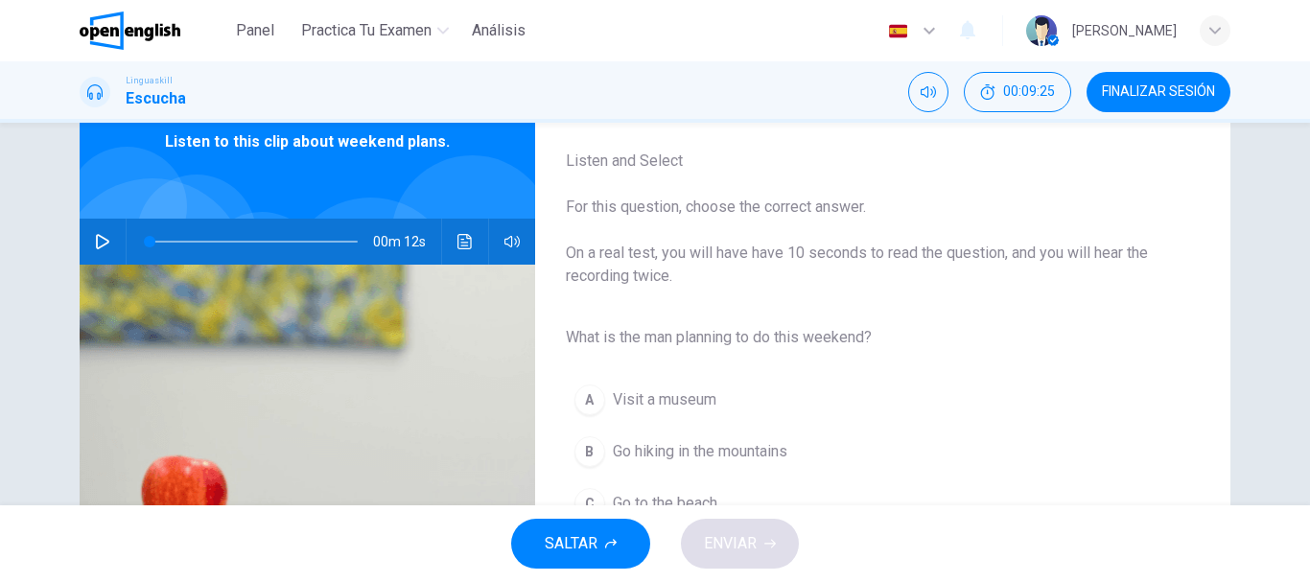
scroll to position [192, 0]
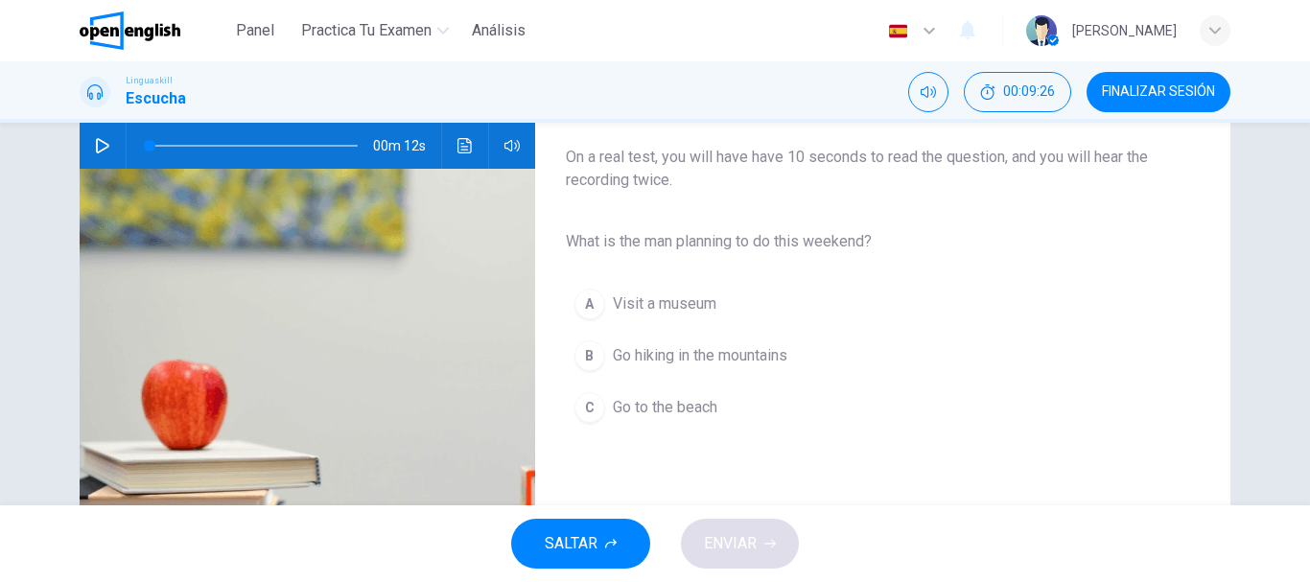
click at [584, 349] on div "B" at bounding box center [589, 355] width 31 height 31
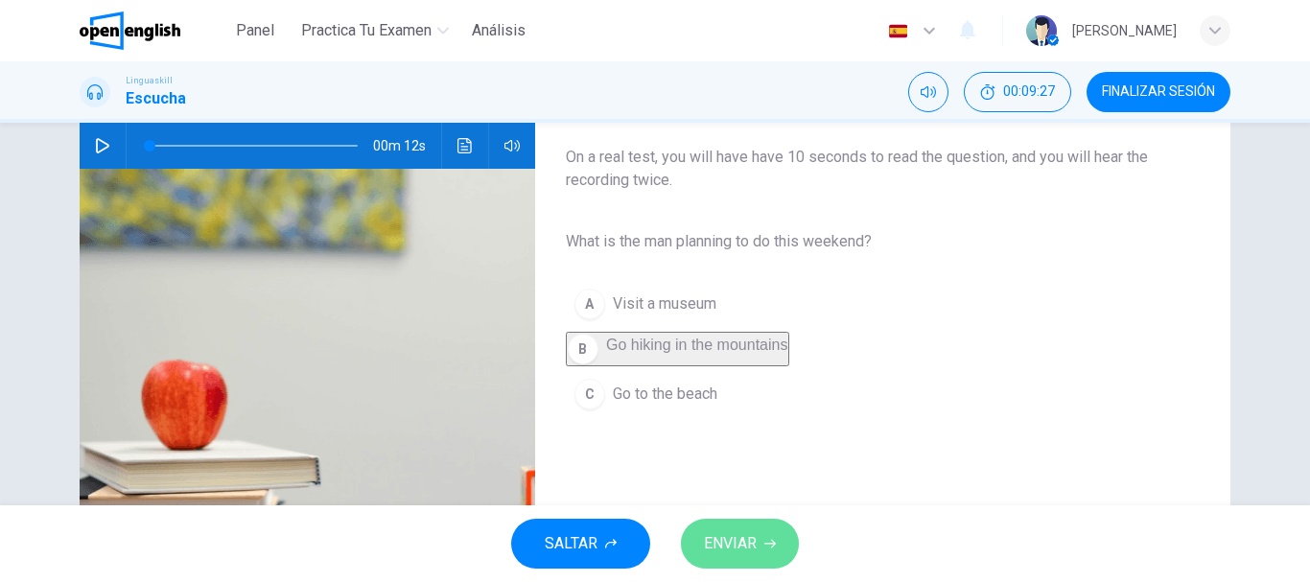
click at [726, 547] on span "ENVIAR" at bounding box center [730, 543] width 53 height 27
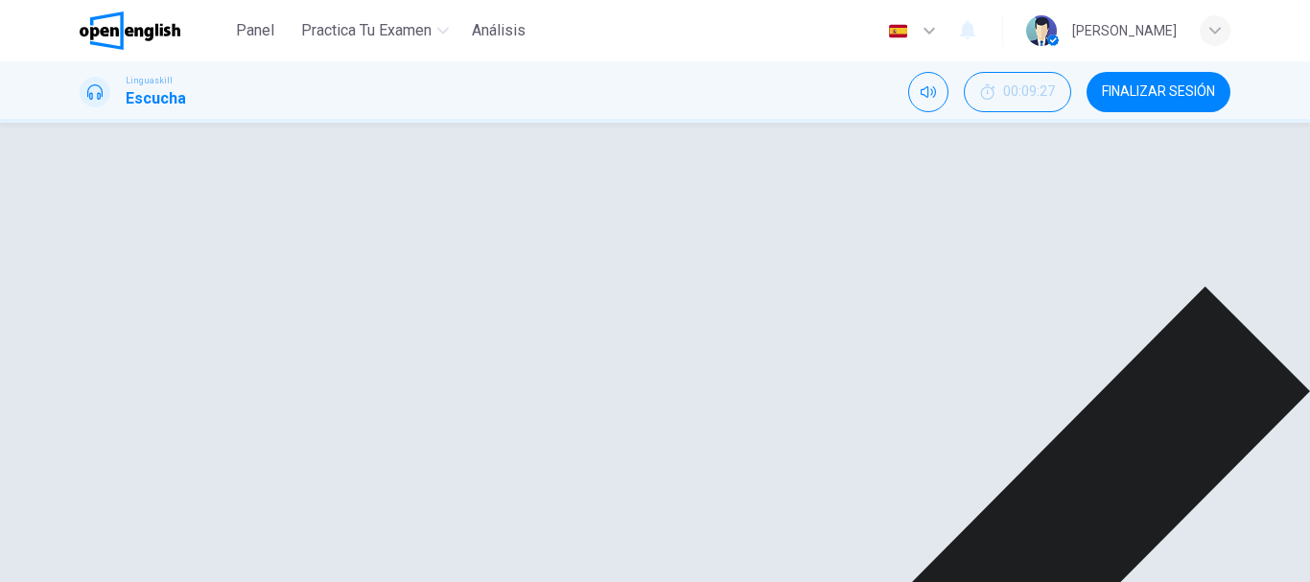
scroll to position [361, 0]
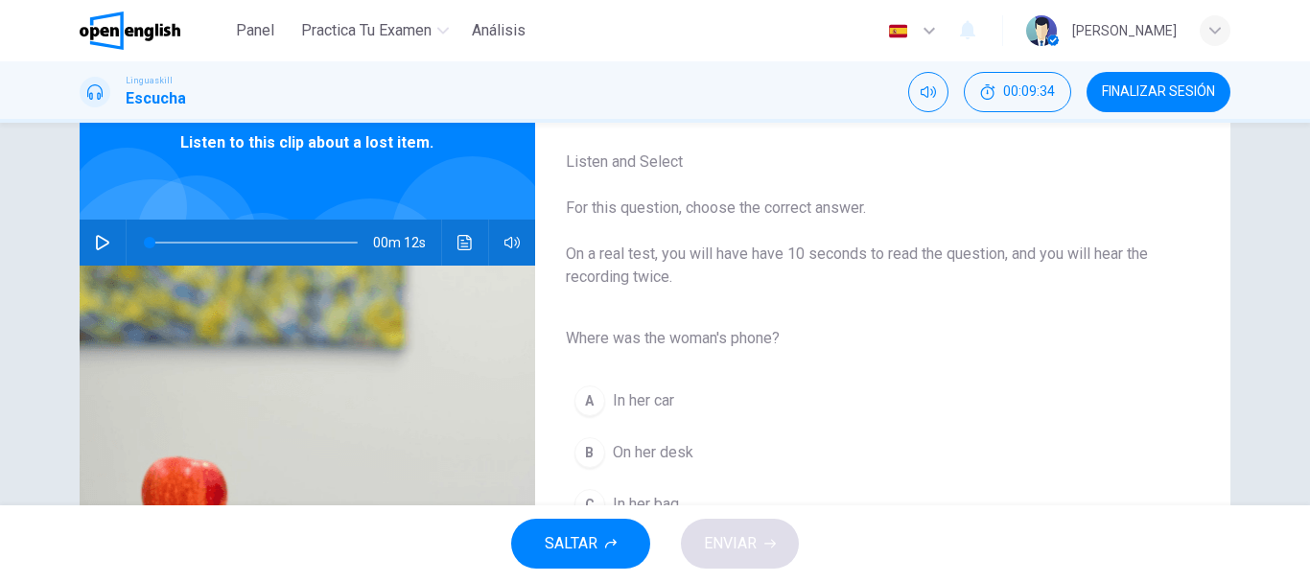
scroll to position [96, 0]
click at [104, 247] on icon "button" at bounding box center [102, 241] width 15 height 15
click at [101, 243] on icon "button" at bounding box center [102, 241] width 15 height 15
click at [458, 241] on icon "Haz clic para ver la transcripción del audio" at bounding box center [464, 241] width 15 height 15
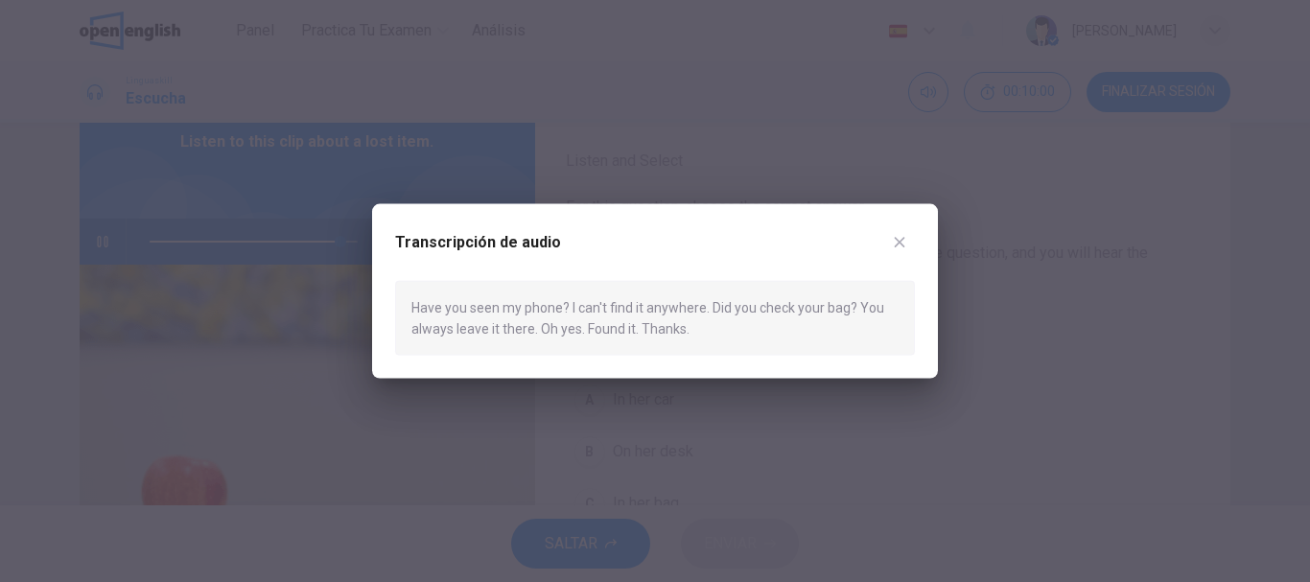
type input "*"
click at [896, 242] on icon "button" at bounding box center [899, 241] width 15 height 15
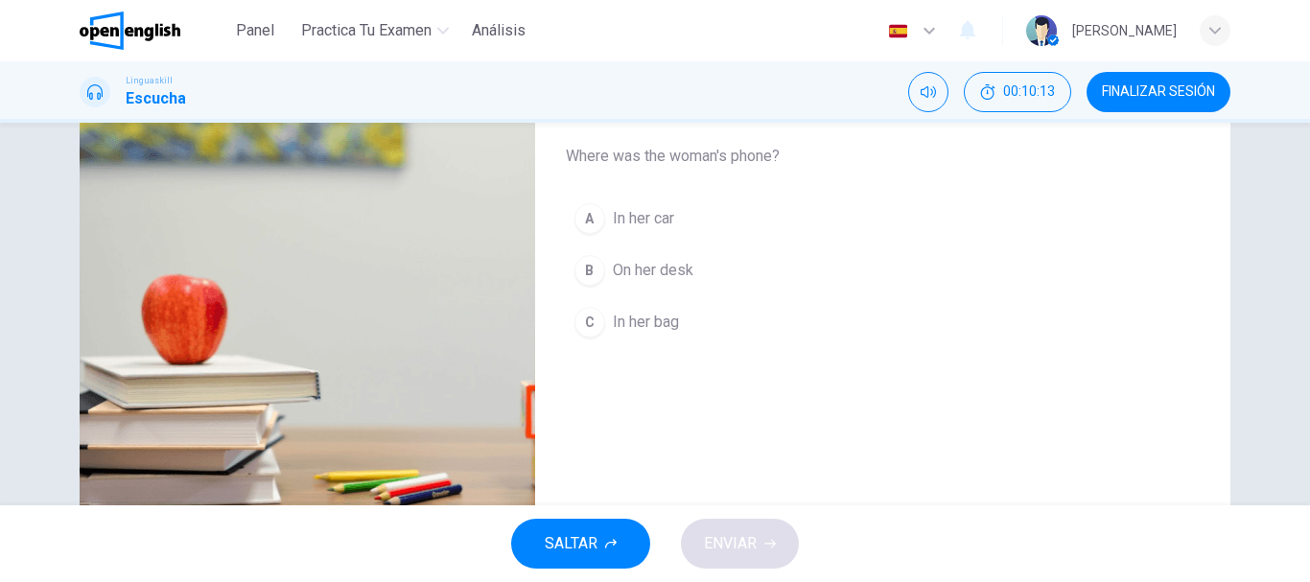
scroll to position [288, 0]
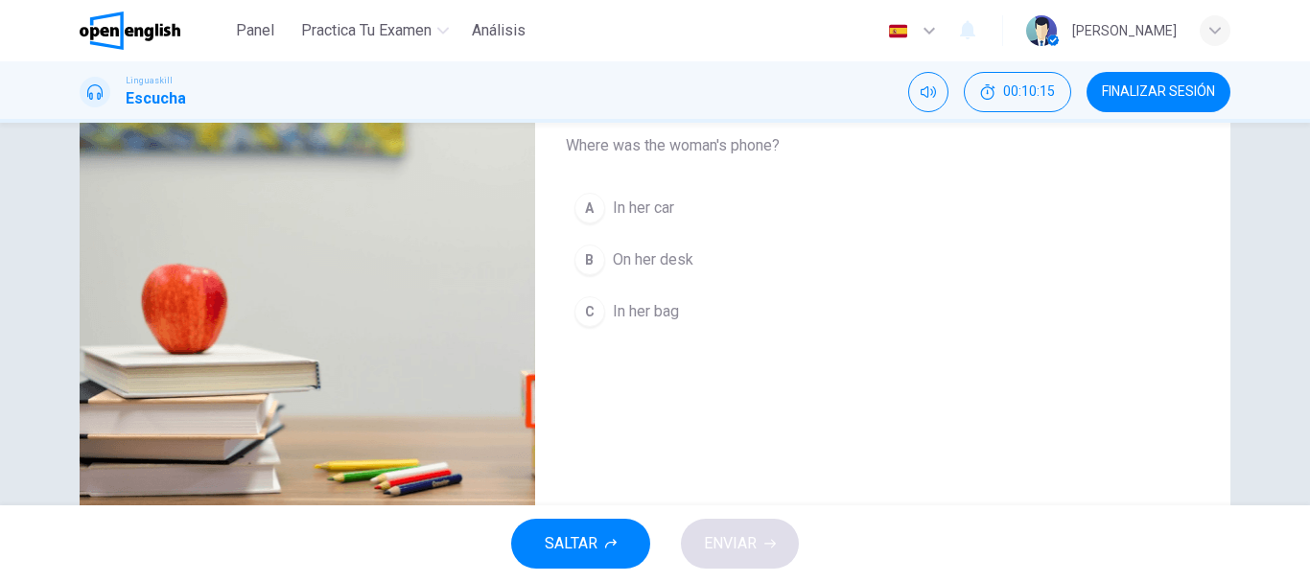
click at [607, 307] on button "C In her bag" at bounding box center [627, 312] width 122 height 48
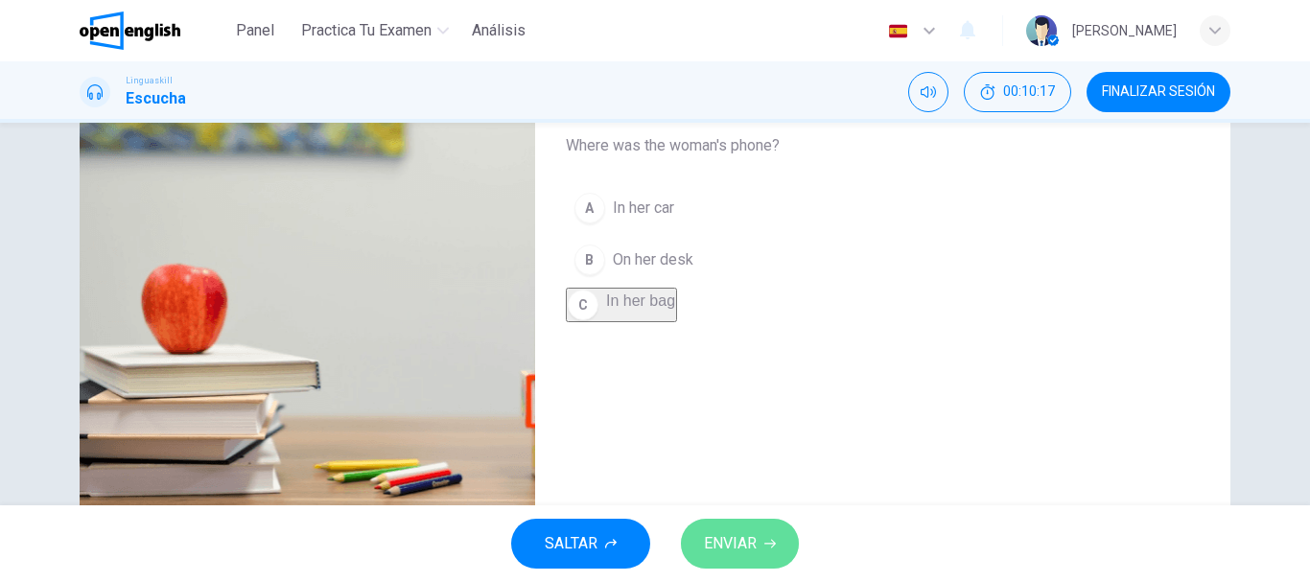
click at [706, 543] on span "ENVIAR" at bounding box center [730, 543] width 53 height 27
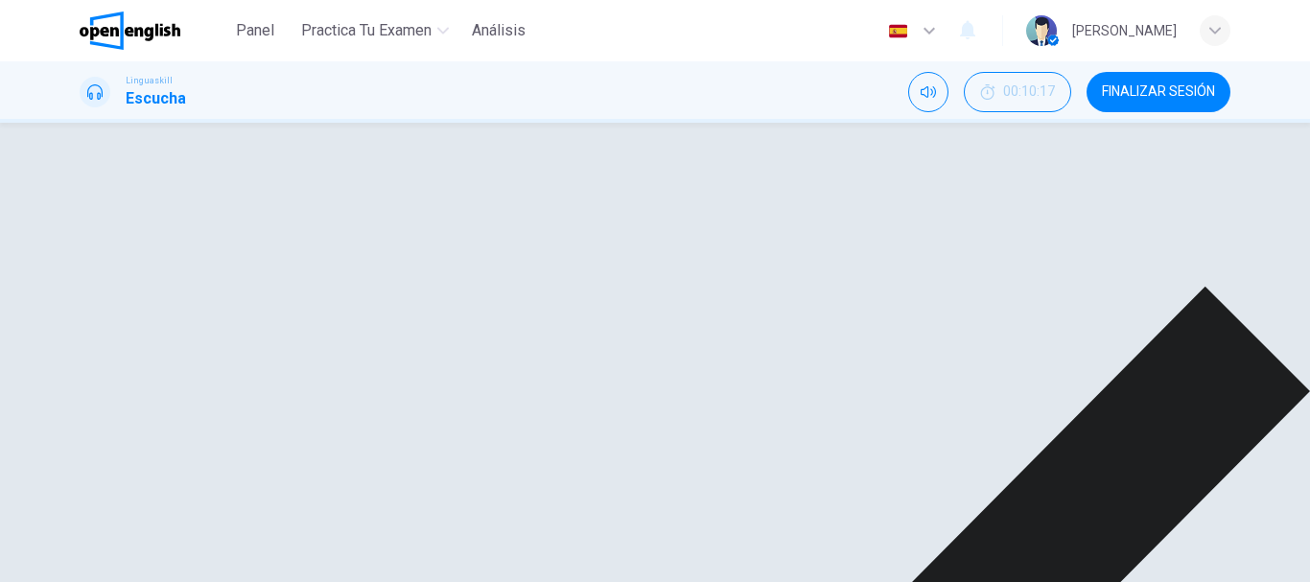
scroll to position [361, 0]
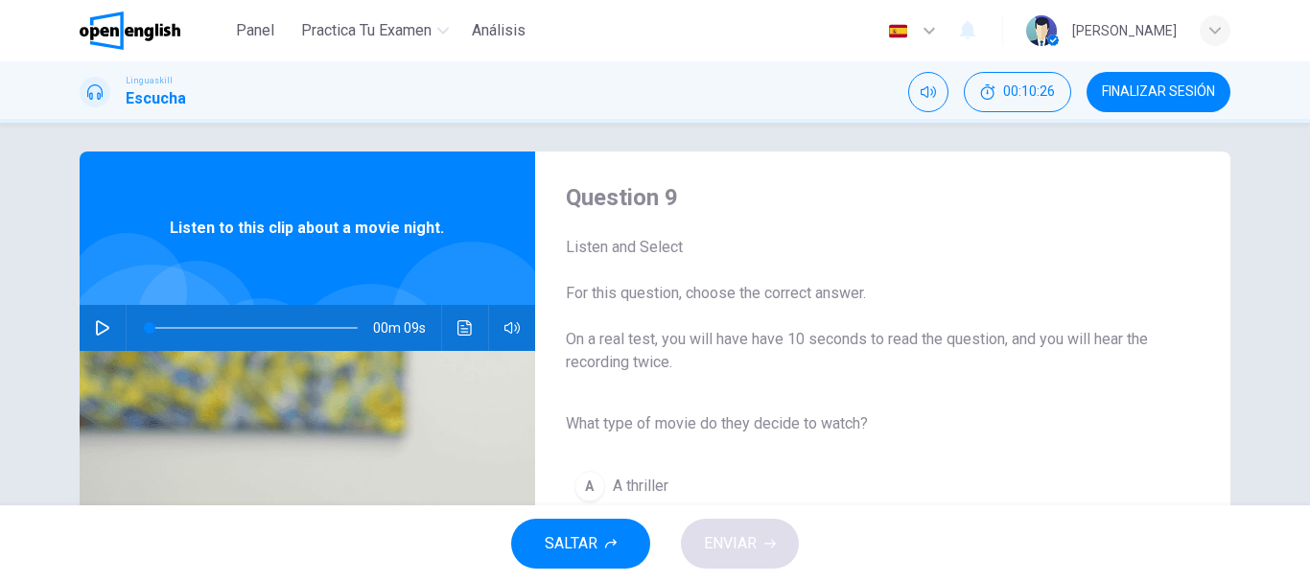
scroll to position [0, 0]
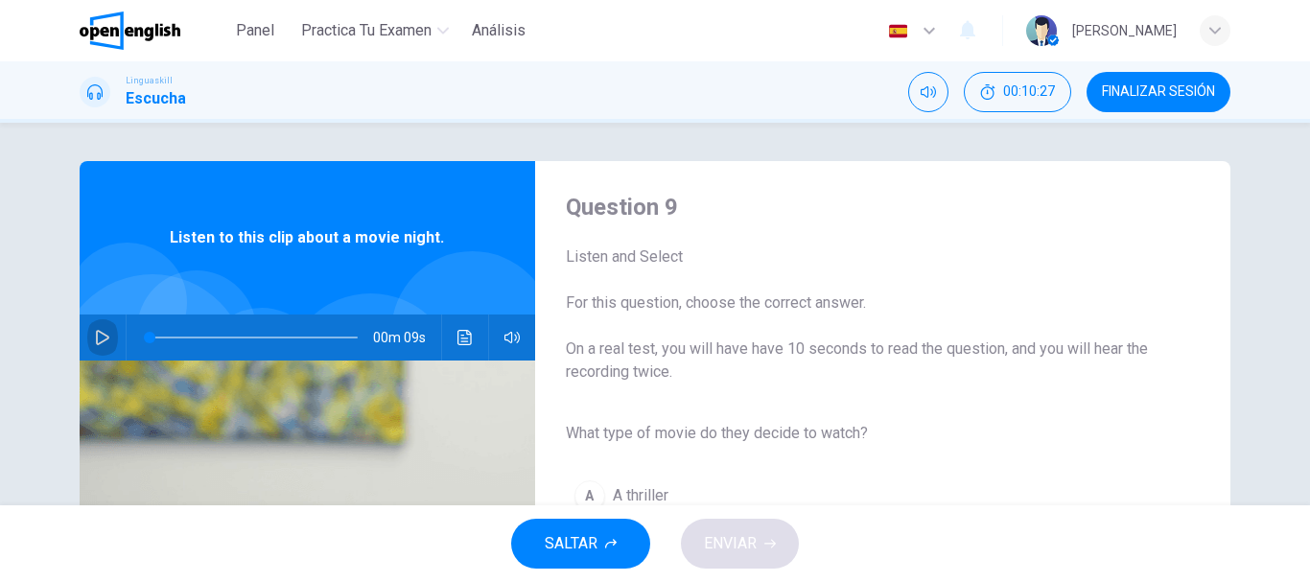
click at [97, 339] on icon "button" at bounding box center [102, 337] width 15 height 15
click at [95, 339] on icon "button" at bounding box center [102, 337] width 15 height 15
click at [101, 340] on icon "button" at bounding box center [102, 337] width 13 height 15
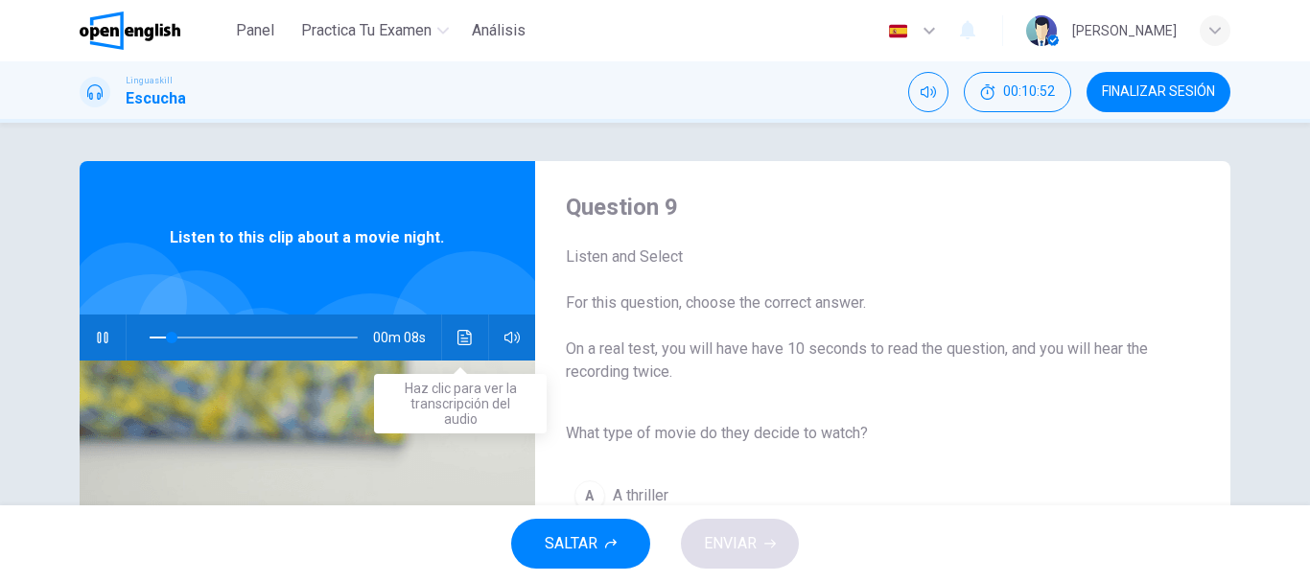
click at [470, 332] on button "Haz clic para ver la transcripción del audio" at bounding box center [465, 338] width 31 height 46
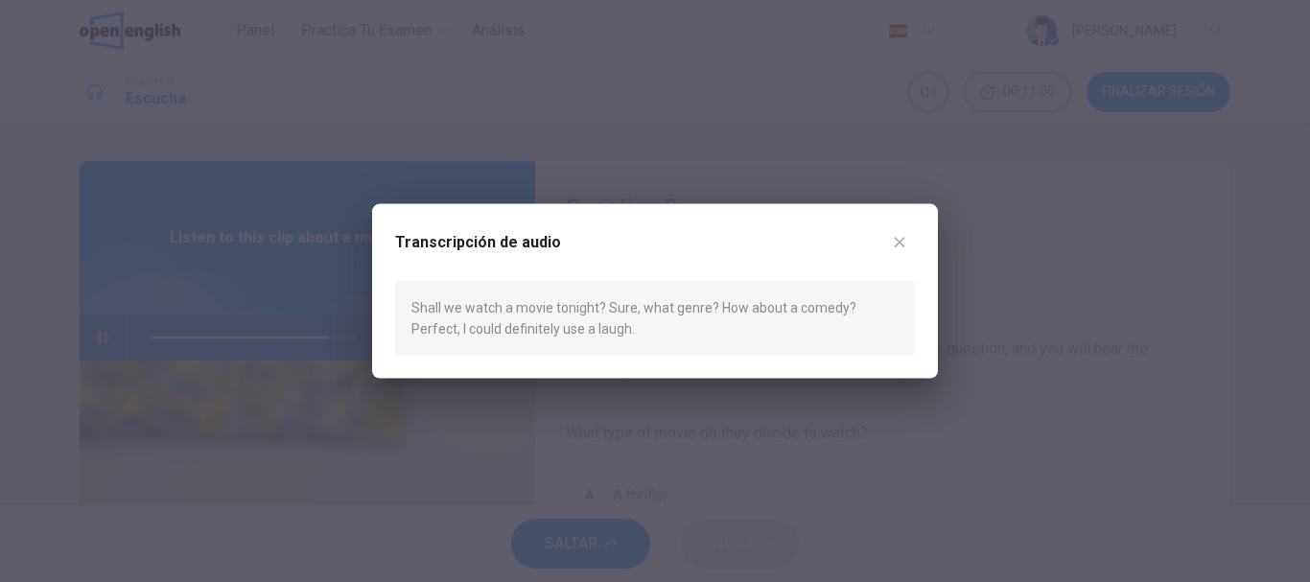
type input "*"
drag, startPoint x: 578, startPoint y: 333, endPoint x: 465, endPoint y: 326, distance: 113.3
click at [465, 326] on div "Shall we watch a movie tonight? Sure, what genre? How about a comedy? Perfect, …" at bounding box center [655, 318] width 520 height 76
click at [904, 239] on icon "button" at bounding box center [899, 241] width 15 height 15
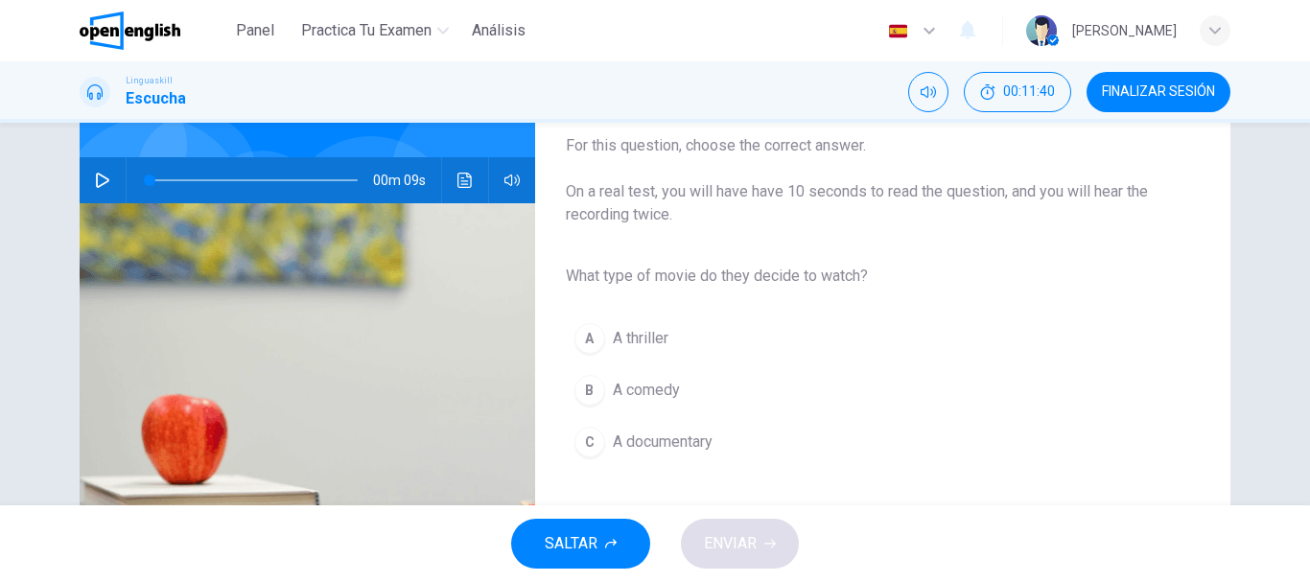
scroll to position [192, 0]
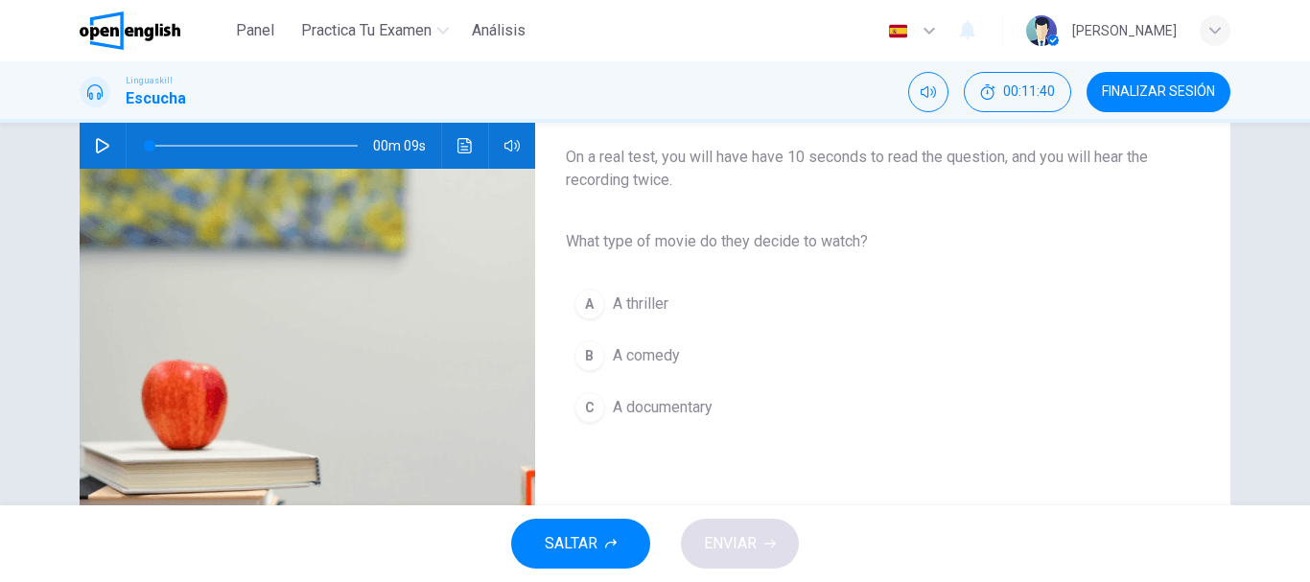
click at [586, 356] on div "B" at bounding box center [589, 355] width 31 height 31
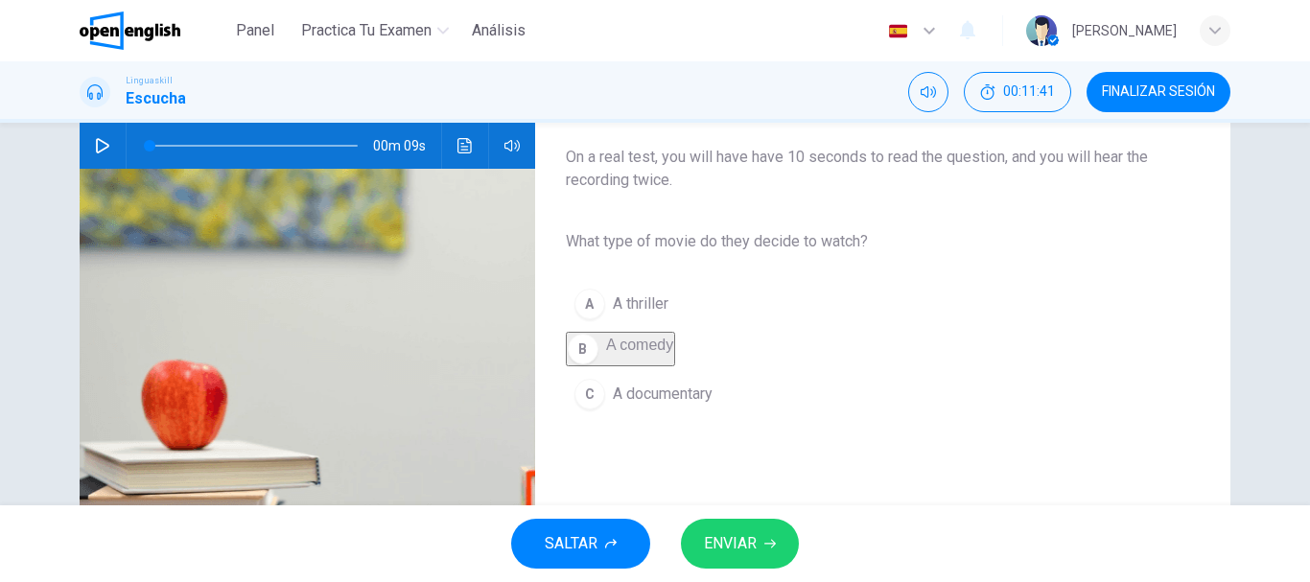
click at [733, 549] on span "ENVIAR" at bounding box center [730, 543] width 53 height 27
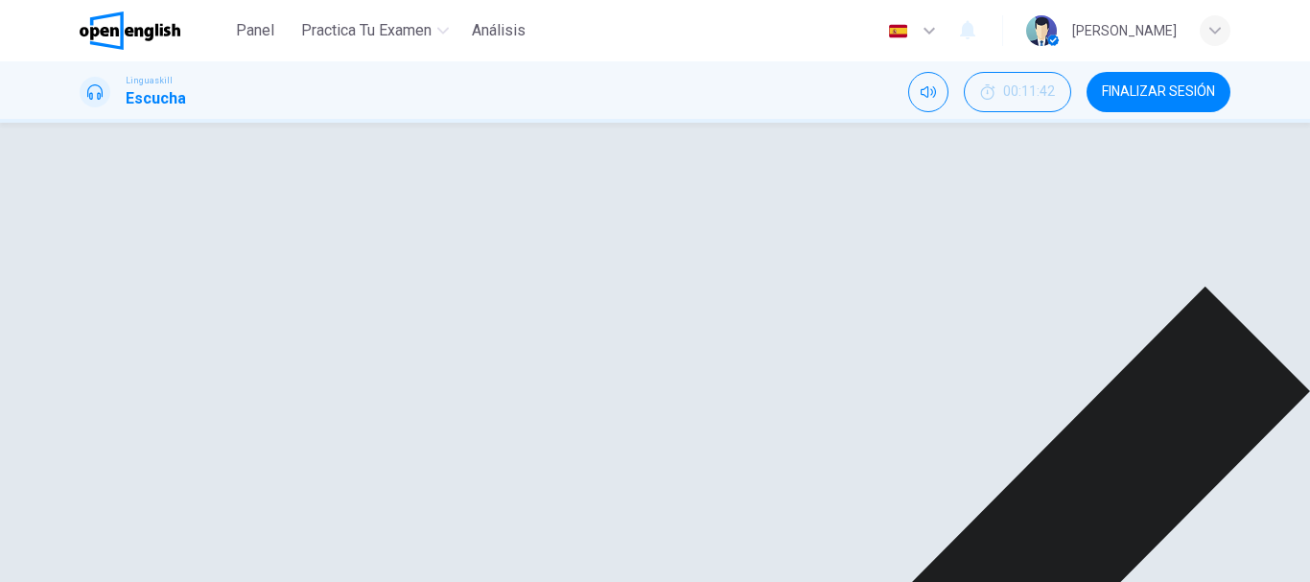
scroll to position [361, 0]
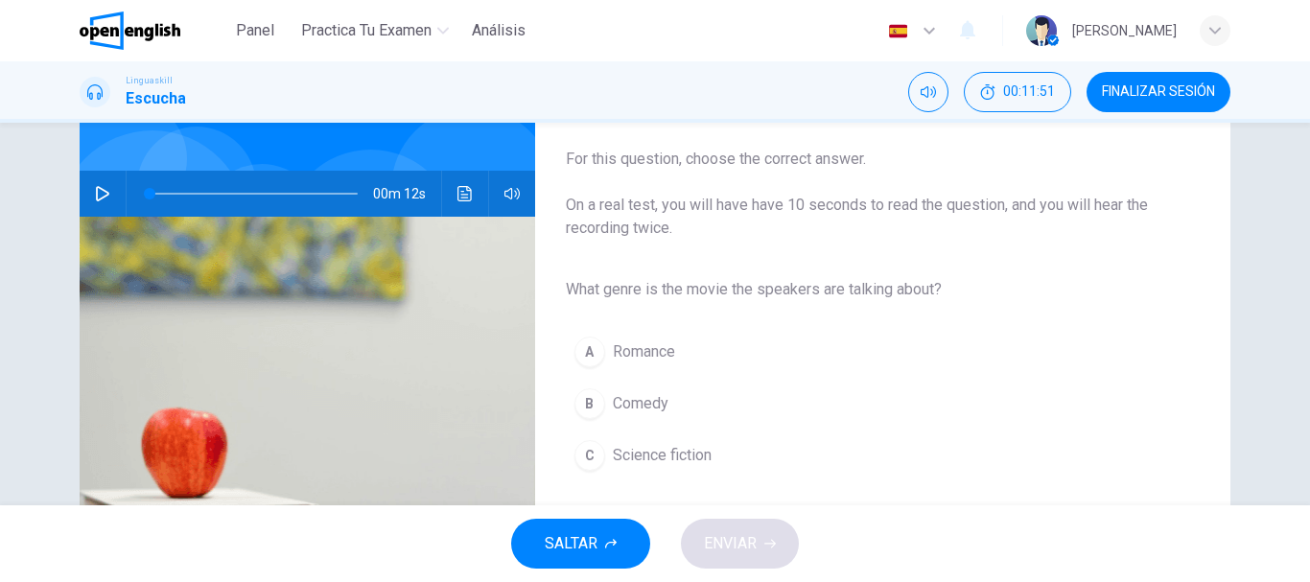
scroll to position [0, 0]
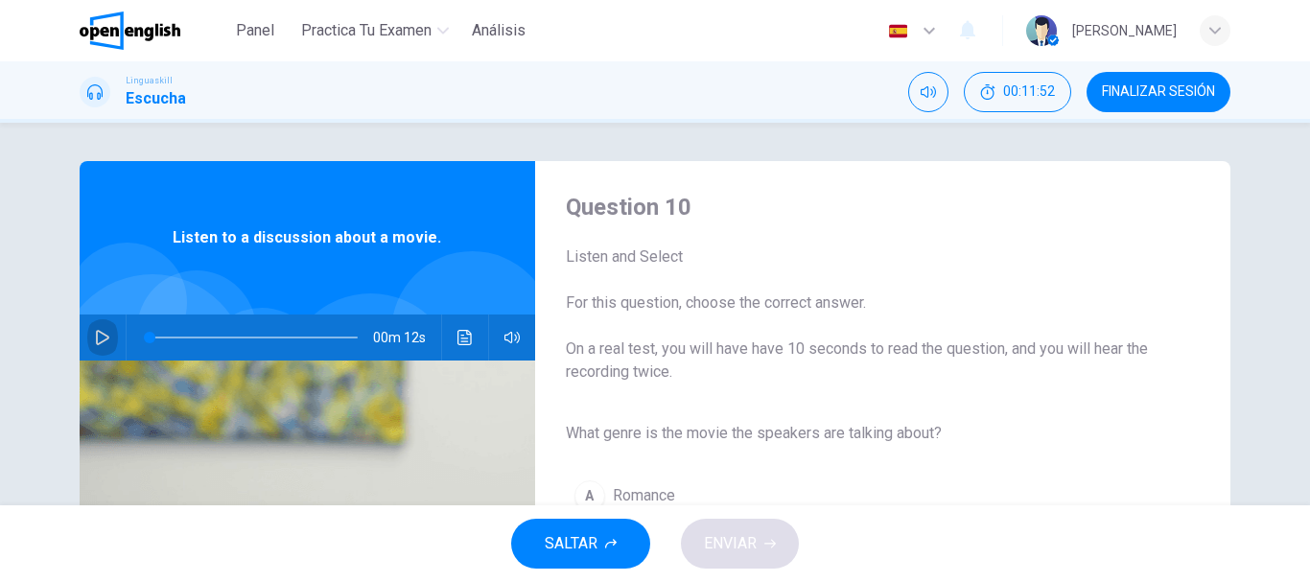
click at [87, 331] on button "button" at bounding box center [102, 338] width 31 height 46
click at [113, 331] on div "00m 12s" at bounding box center [307, 338] width 455 height 46
click at [95, 329] on button "button" at bounding box center [102, 338] width 31 height 46
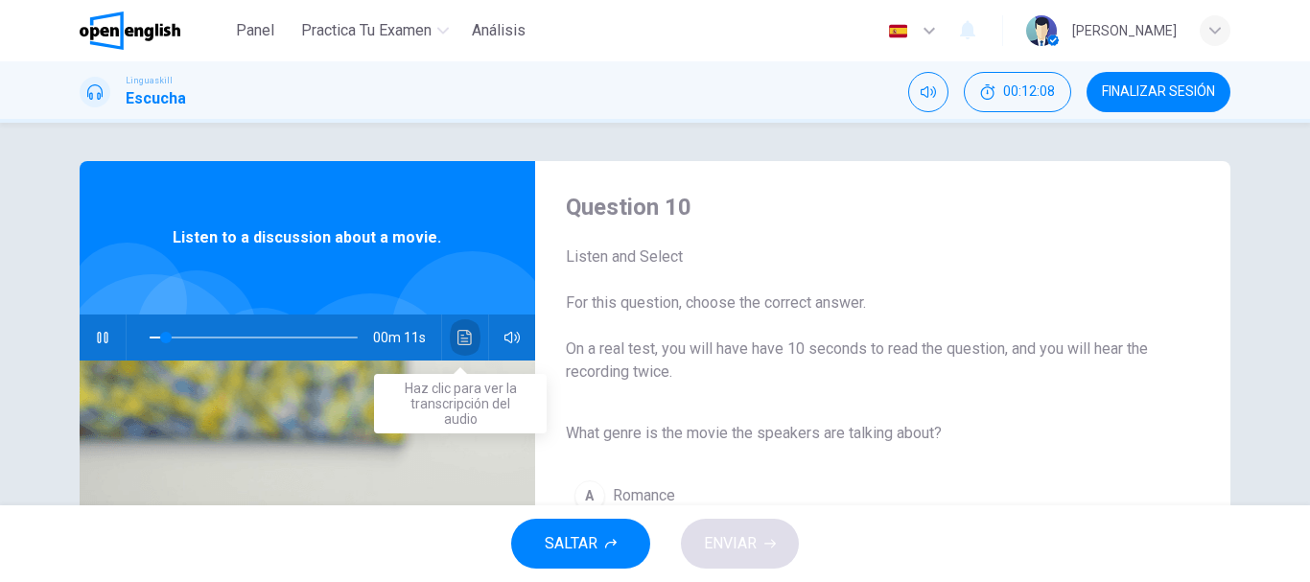
click at [465, 332] on icon "Haz clic para ver la transcripción del audio" at bounding box center [464, 337] width 15 height 15
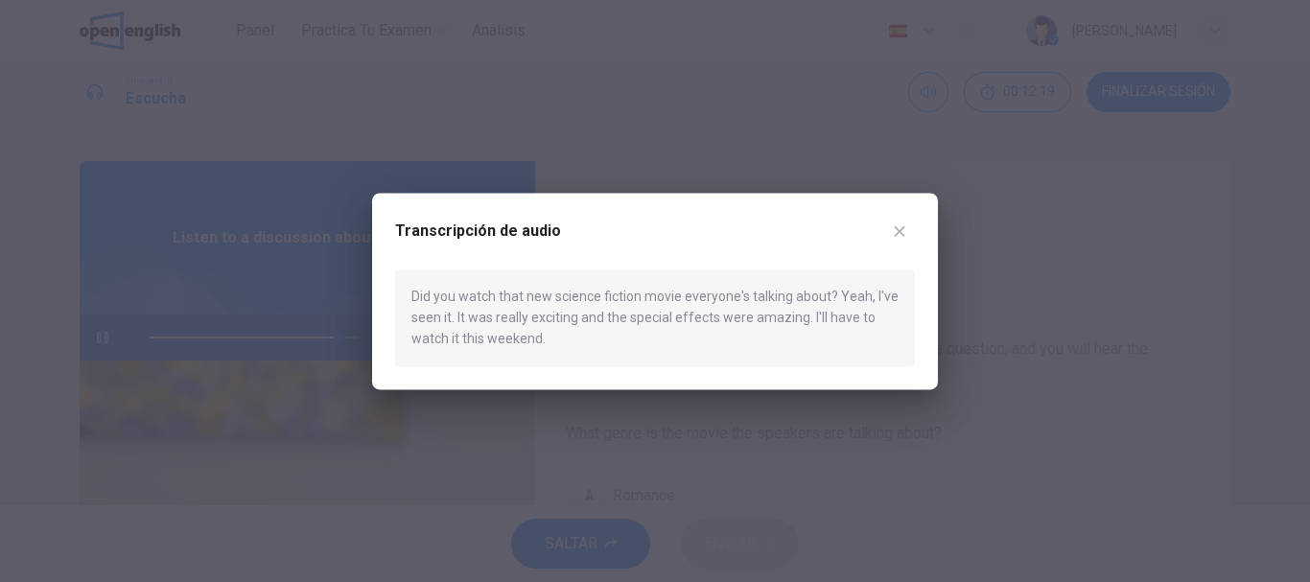
type input "*"
click at [898, 228] on icon "button" at bounding box center [899, 230] width 15 height 15
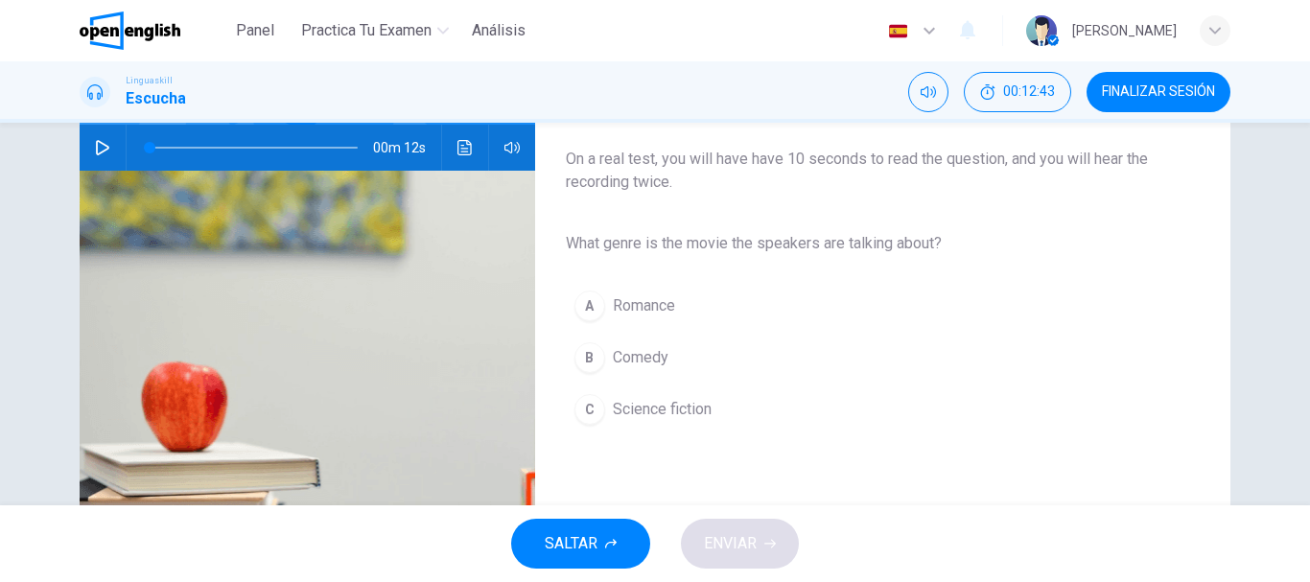
scroll to position [192, 0]
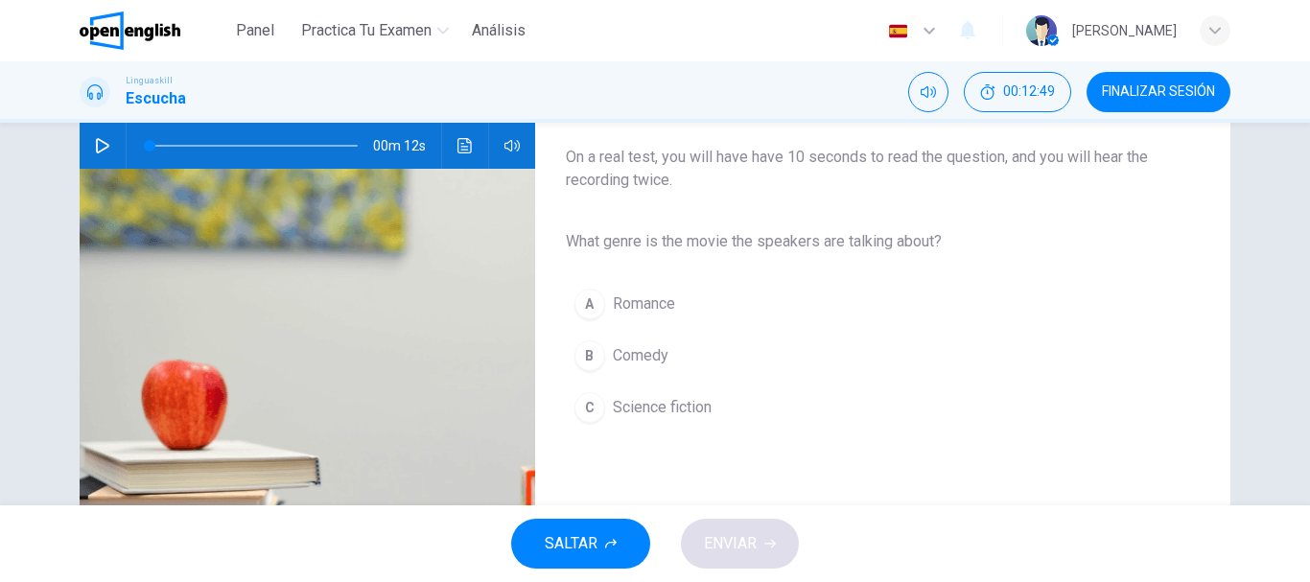
click at [580, 419] on div "C" at bounding box center [589, 407] width 31 height 31
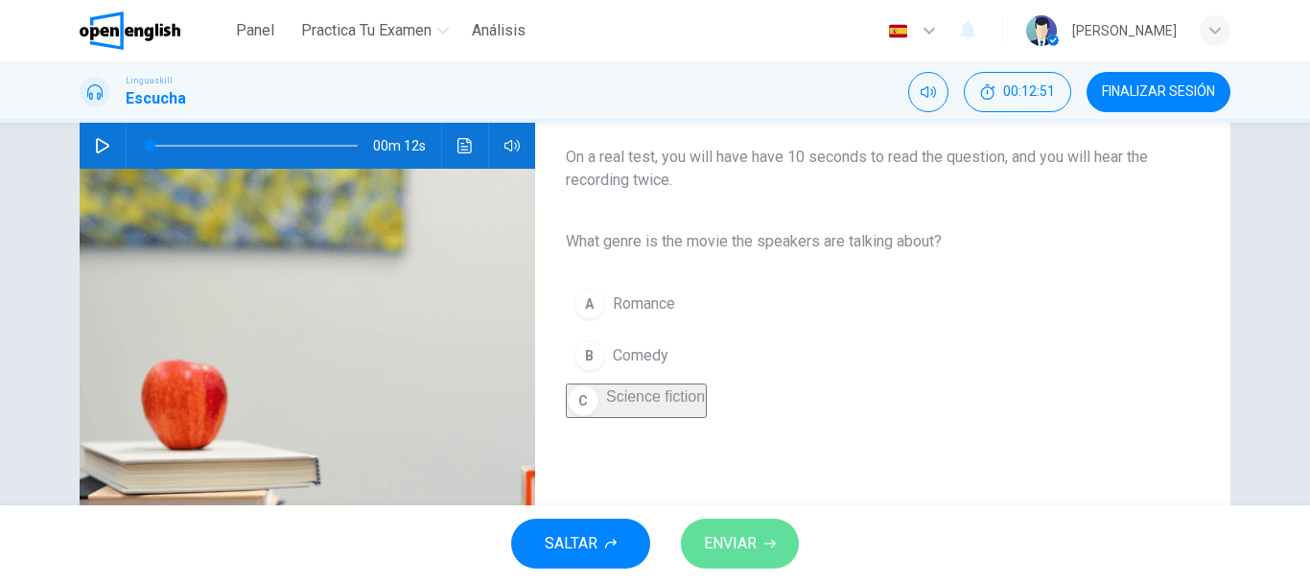
click at [727, 533] on span "ENVIAR" at bounding box center [730, 543] width 53 height 27
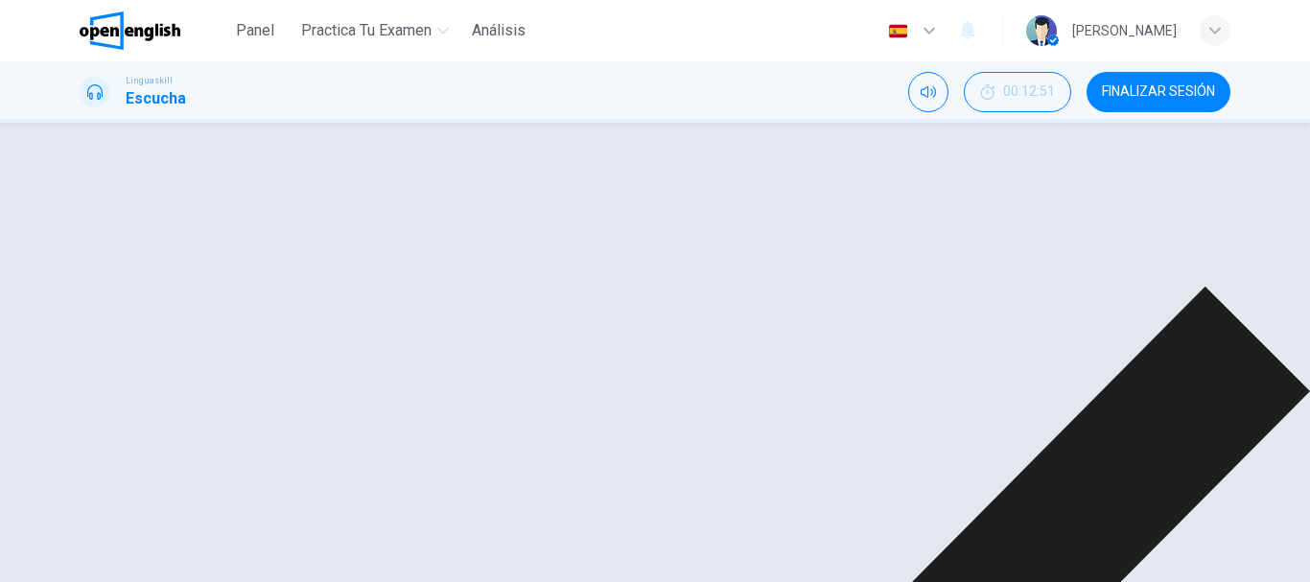
scroll to position [361, 0]
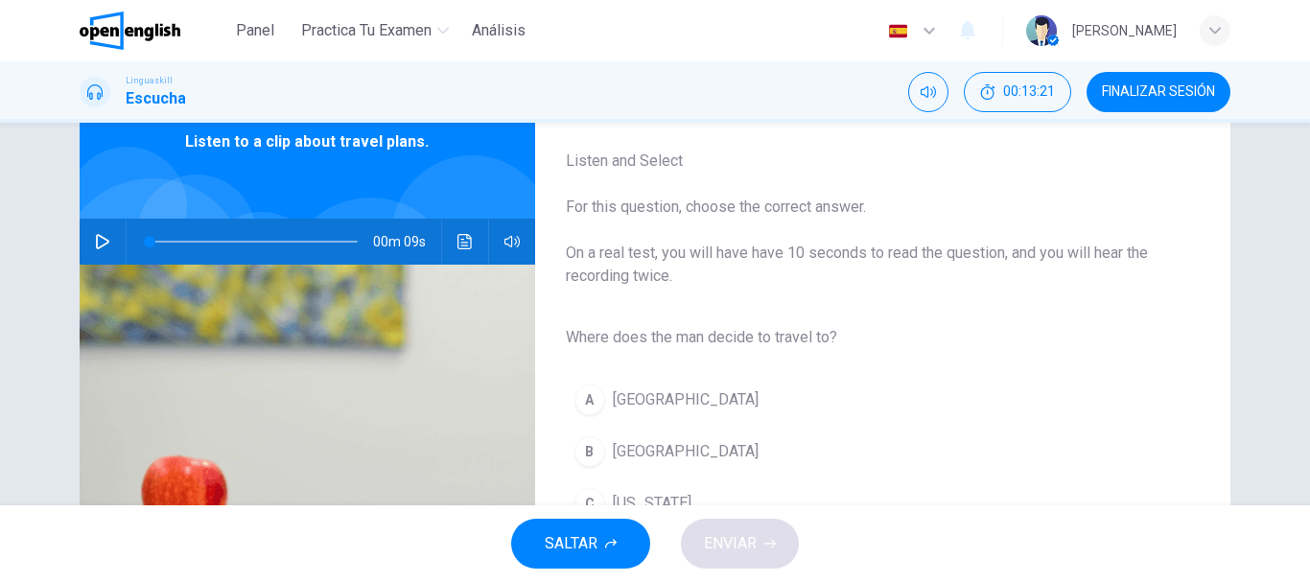
scroll to position [0, 0]
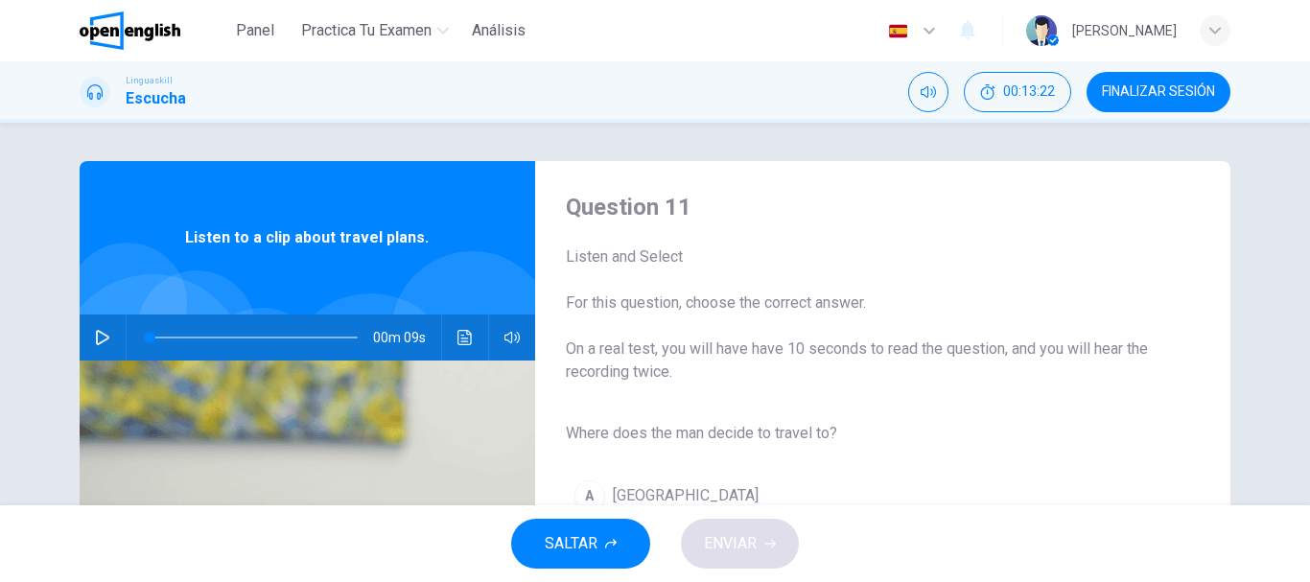
click at [100, 337] on icon "button" at bounding box center [102, 337] width 15 height 15
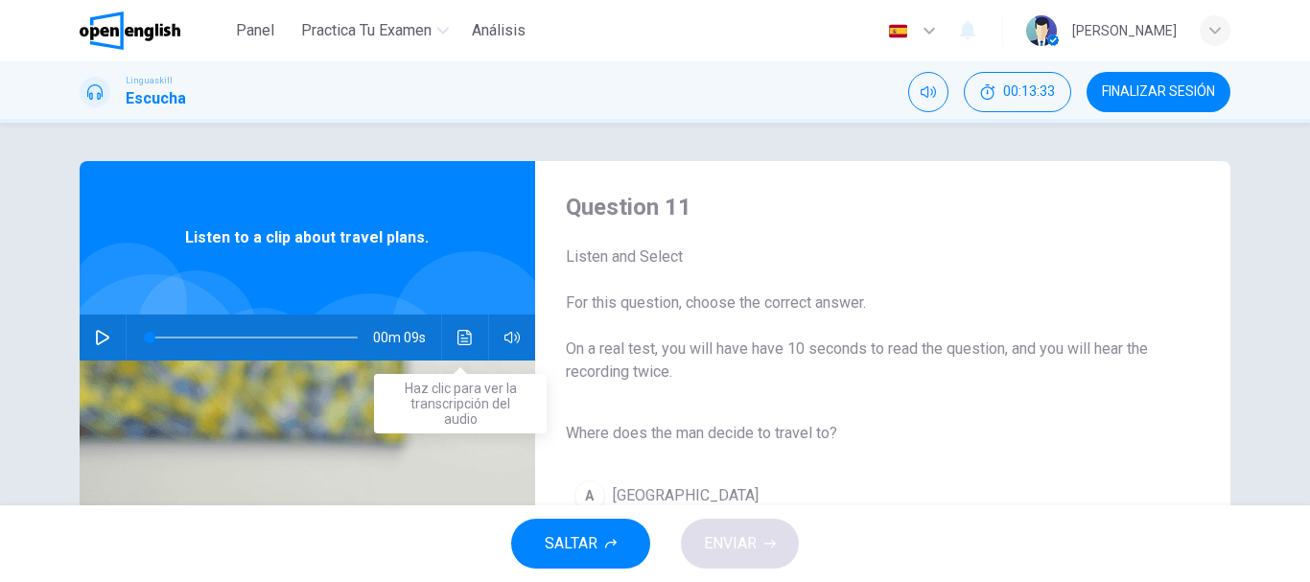
click at [458, 338] on icon "Haz clic para ver la transcripción del audio" at bounding box center [464, 337] width 15 height 15
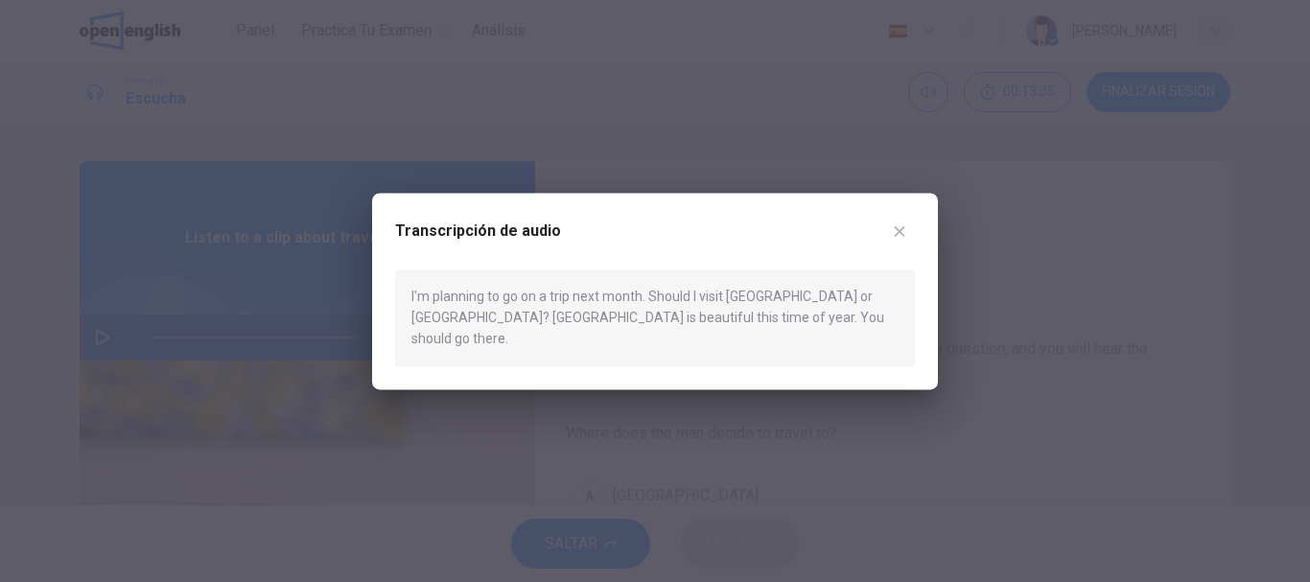
click at [90, 338] on div at bounding box center [655, 291] width 1310 height 582
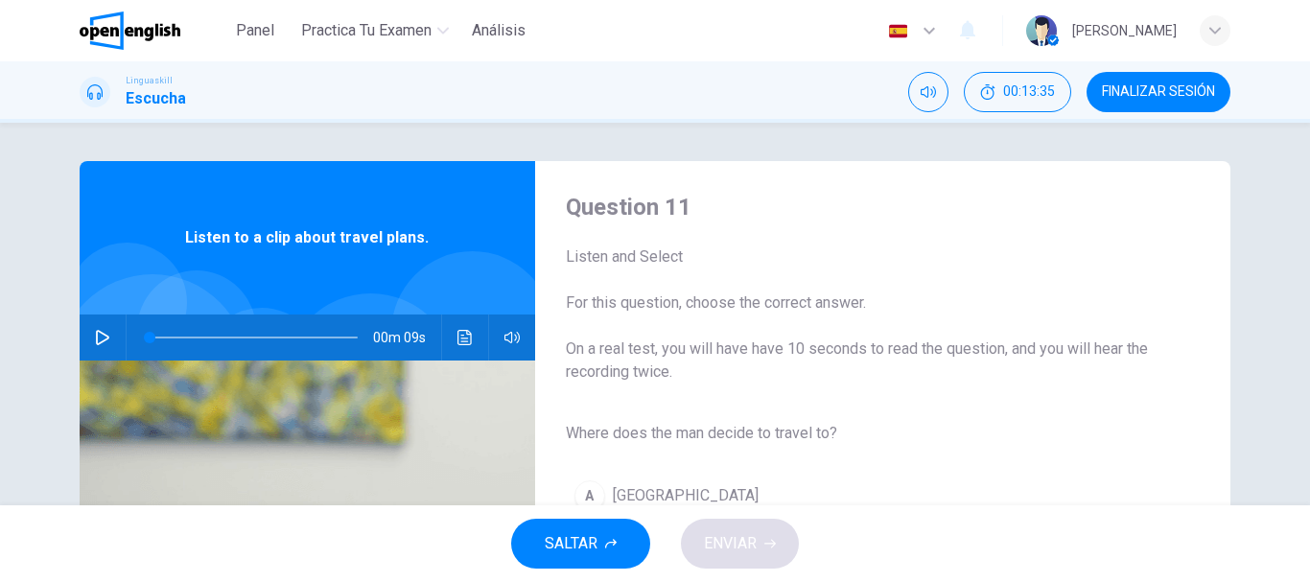
click at [95, 338] on icon "button" at bounding box center [102, 337] width 15 height 15
click at [458, 339] on icon "Haz clic para ver la transcripción del audio" at bounding box center [464, 337] width 15 height 15
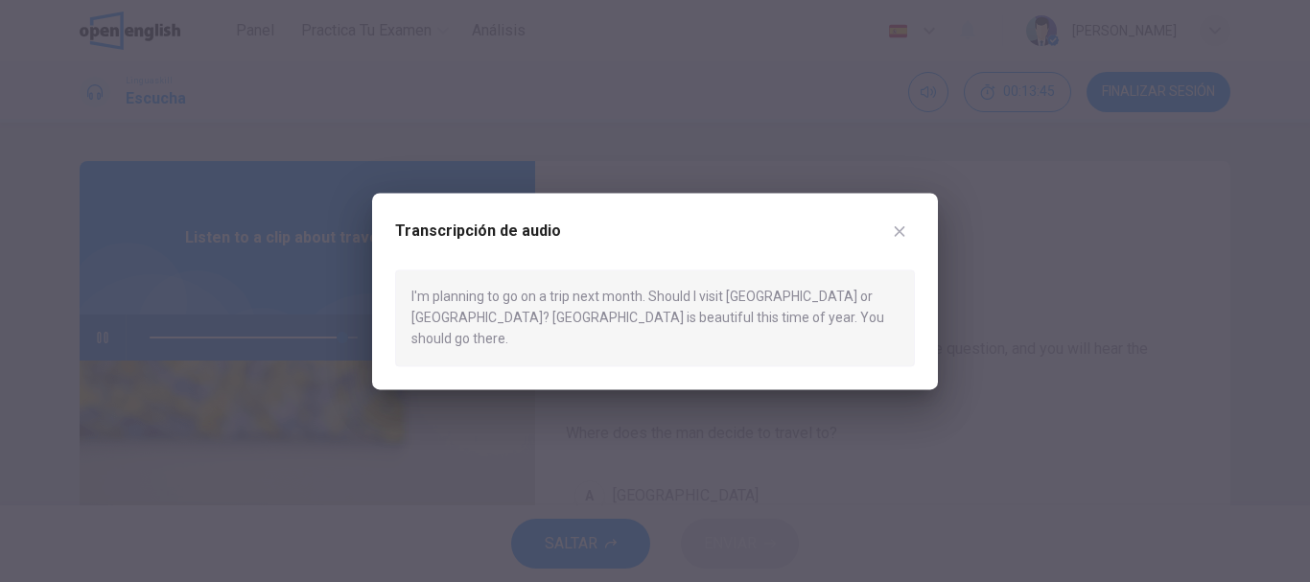
type input "*"
click at [887, 244] on button "button" at bounding box center [899, 231] width 31 height 31
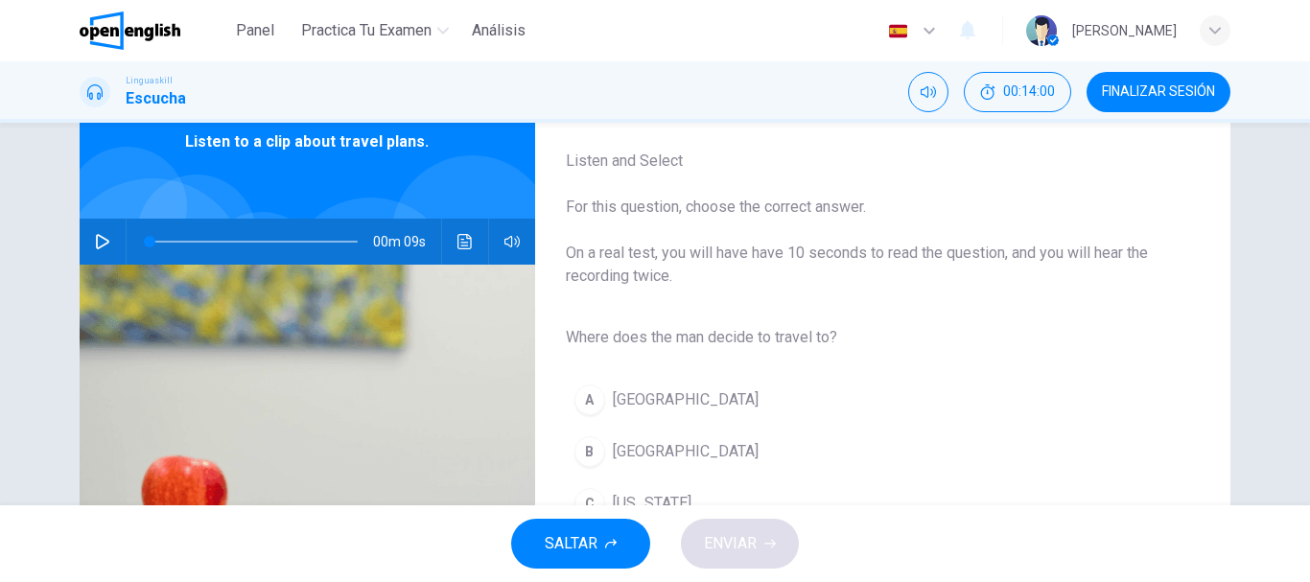
scroll to position [192, 0]
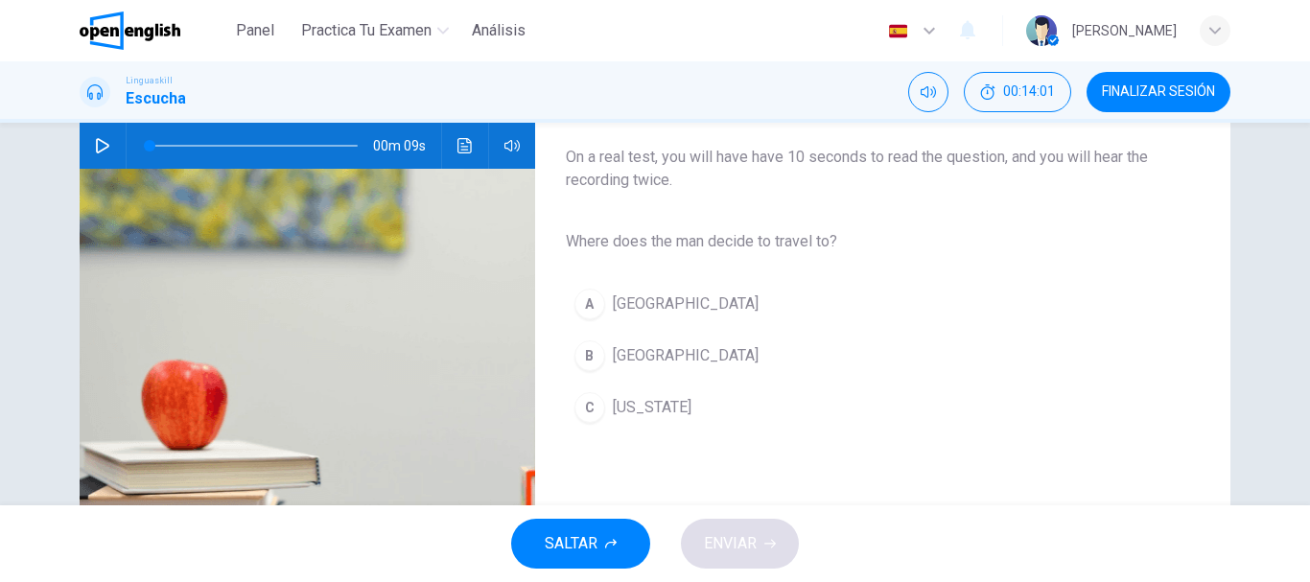
click at [628, 361] on span "Rome" at bounding box center [686, 355] width 146 height 23
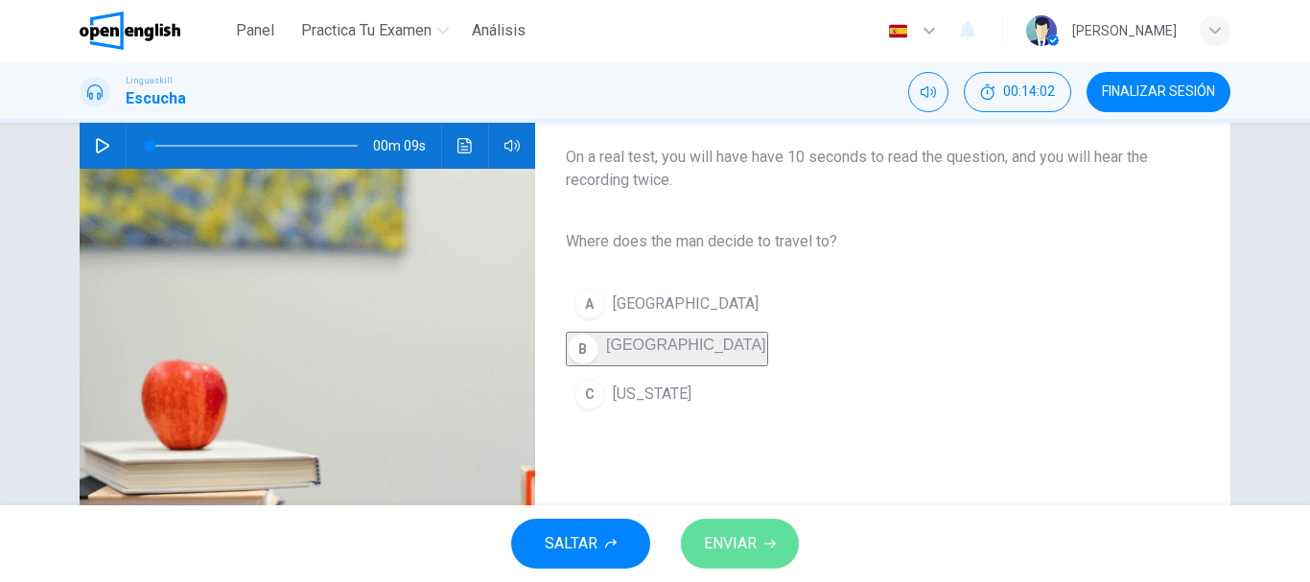
click at [712, 548] on span "ENVIAR" at bounding box center [730, 543] width 53 height 27
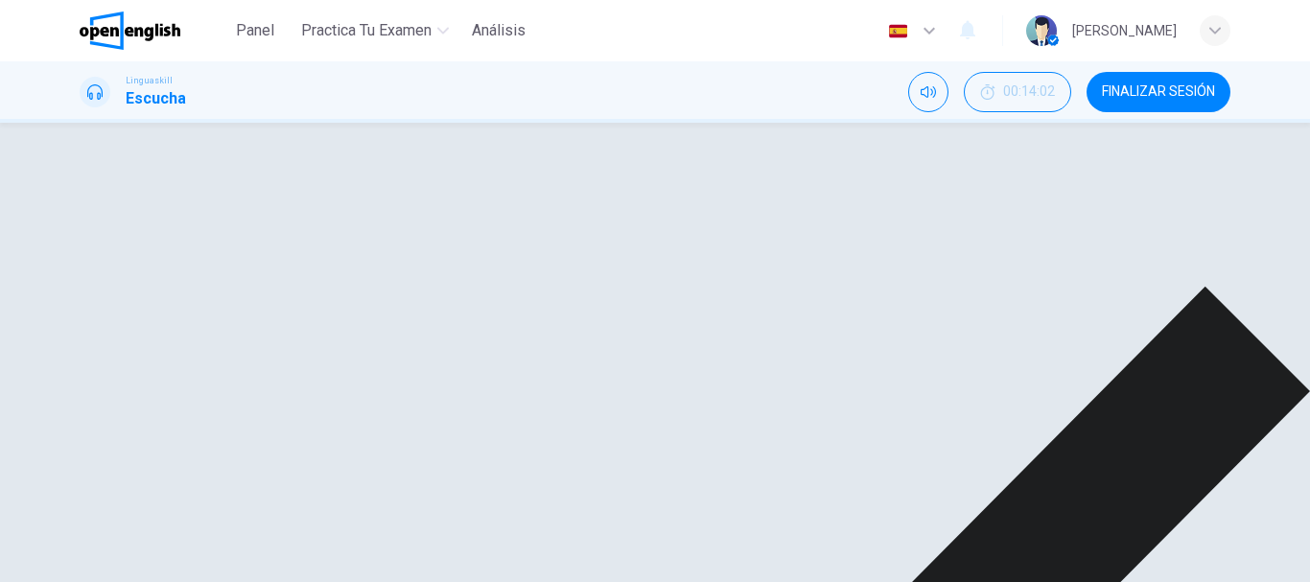
scroll to position [288, 0]
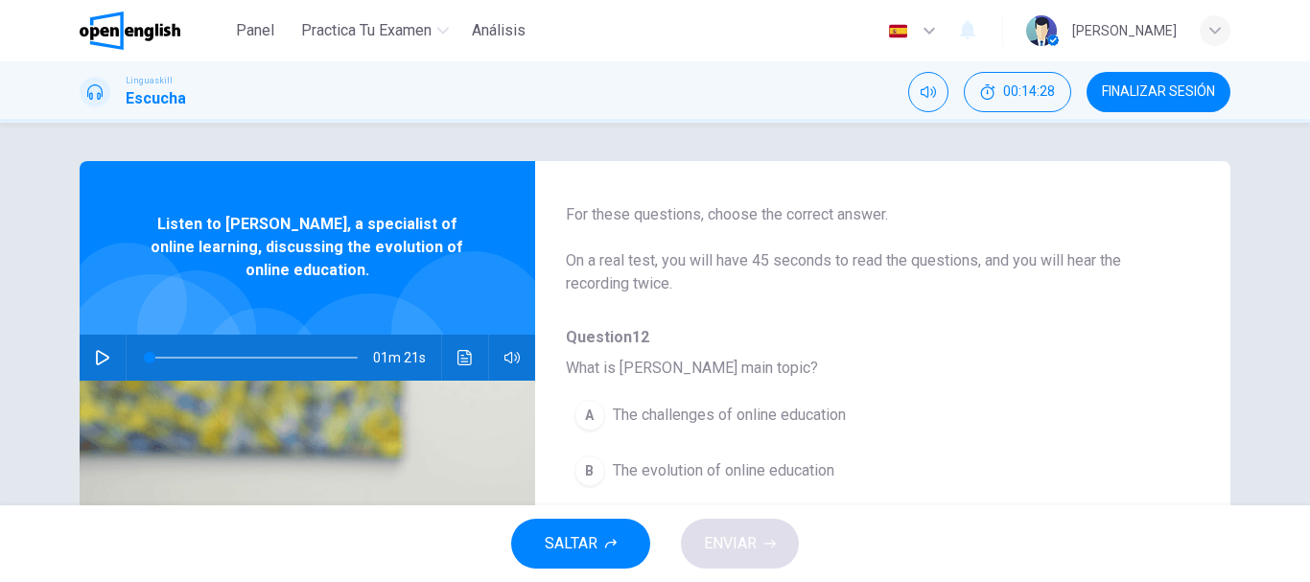
scroll to position [0, 0]
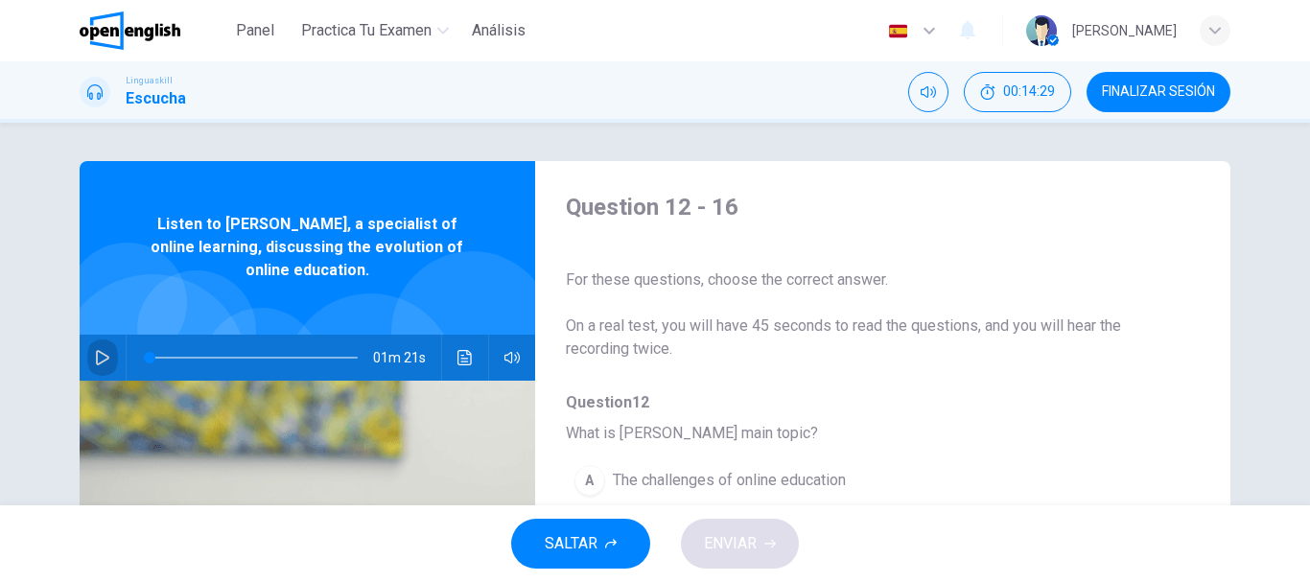
click at [101, 355] on icon "button" at bounding box center [102, 357] width 13 height 15
click at [107, 349] on button "button" at bounding box center [102, 358] width 31 height 46
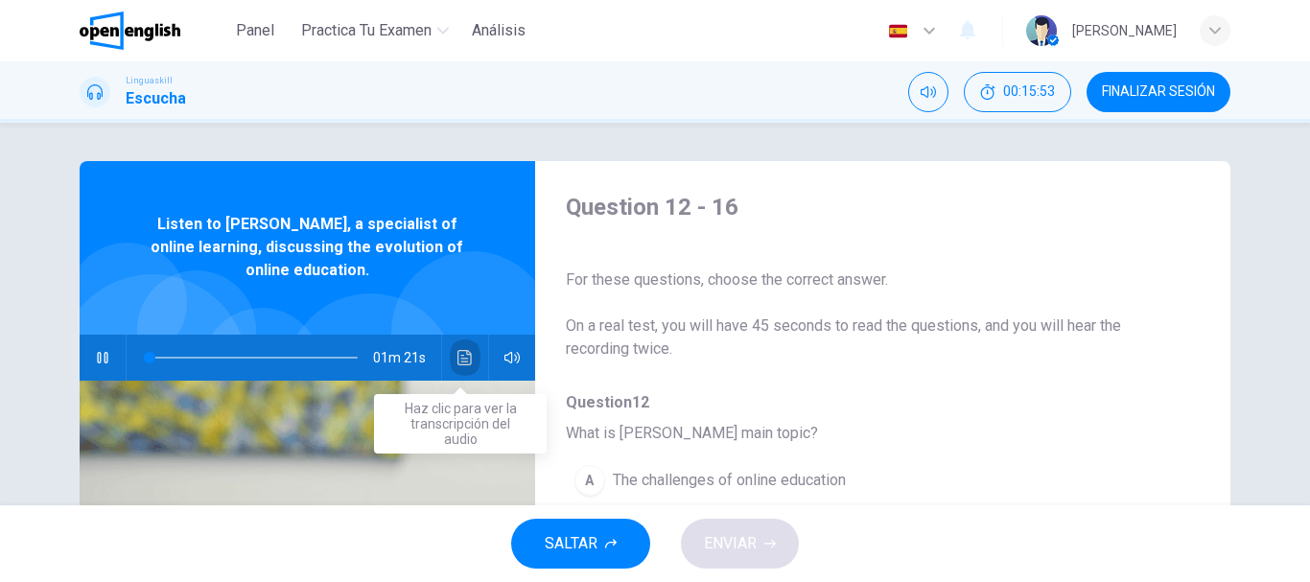
click at [470, 353] on button "Haz clic para ver la transcripción del audio" at bounding box center [465, 358] width 31 height 46
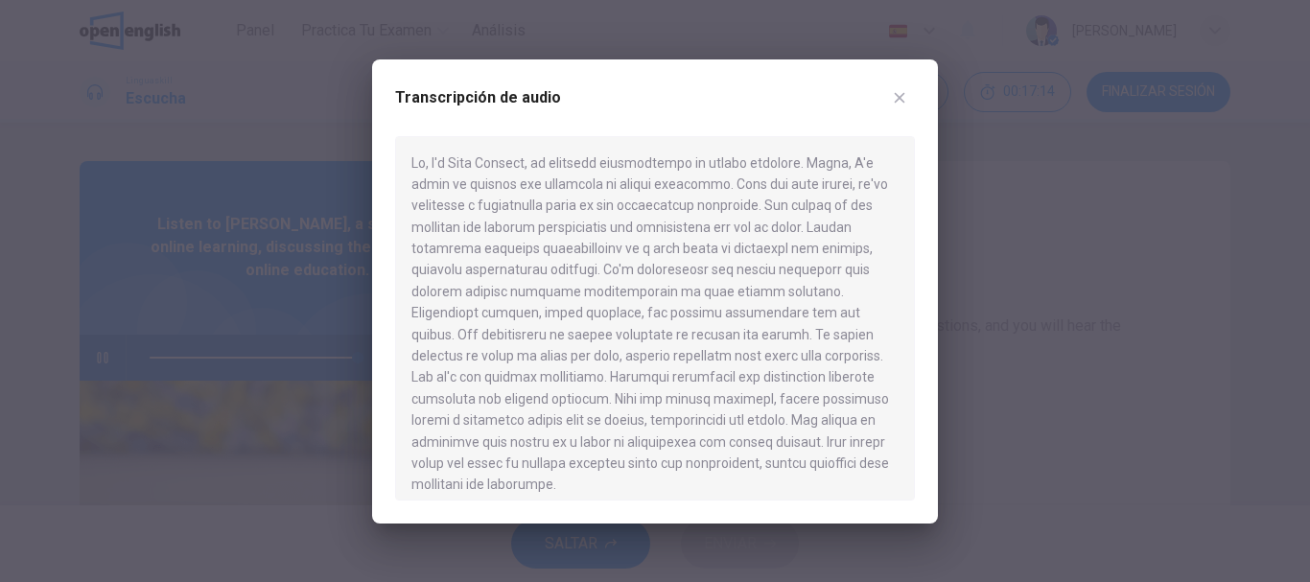
type input "*"
drag, startPoint x: 893, startPoint y: 384, endPoint x: 704, endPoint y: 370, distance: 189.4
click at [704, 370] on div at bounding box center [655, 318] width 520 height 364
click at [700, 370] on div at bounding box center [655, 318] width 520 height 364
click at [696, 370] on div at bounding box center [655, 318] width 520 height 364
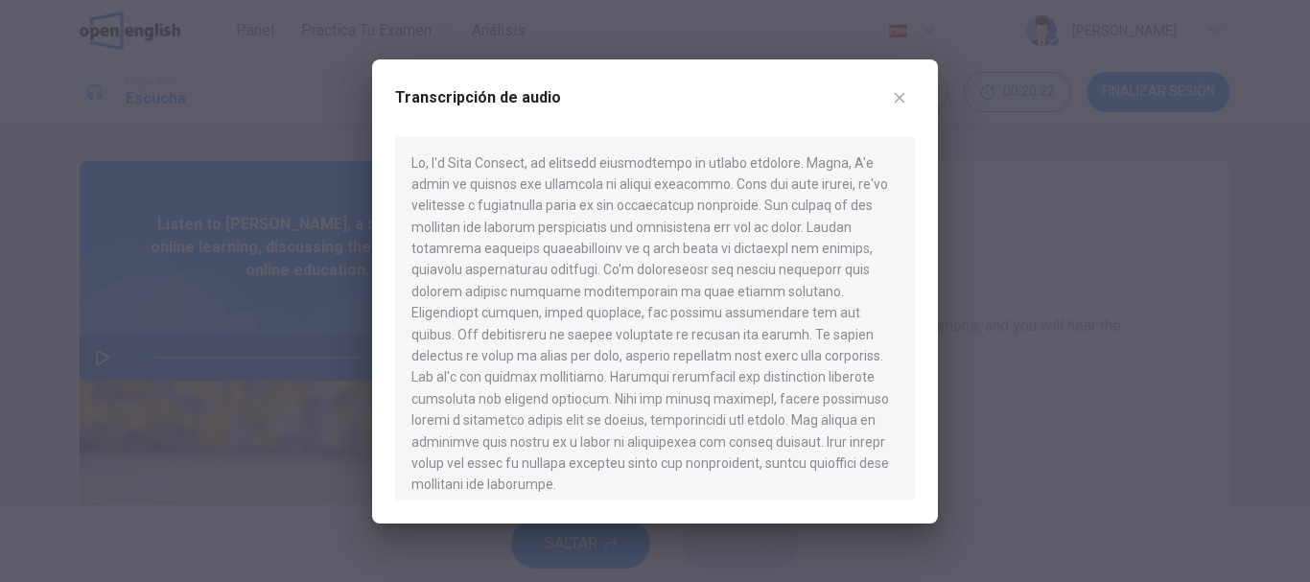
drag, startPoint x: 691, startPoint y: 371, endPoint x: 679, endPoint y: 378, distance: 14.2
click at [683, 375] on div at bounding box center [655, 318] width 520 height 364
click at [674, 381] on div at bounding box center [655, 318] width 520 height 364
click at [900, 105] on icon "button" at bounding box center [899, 97] width 15 height 15
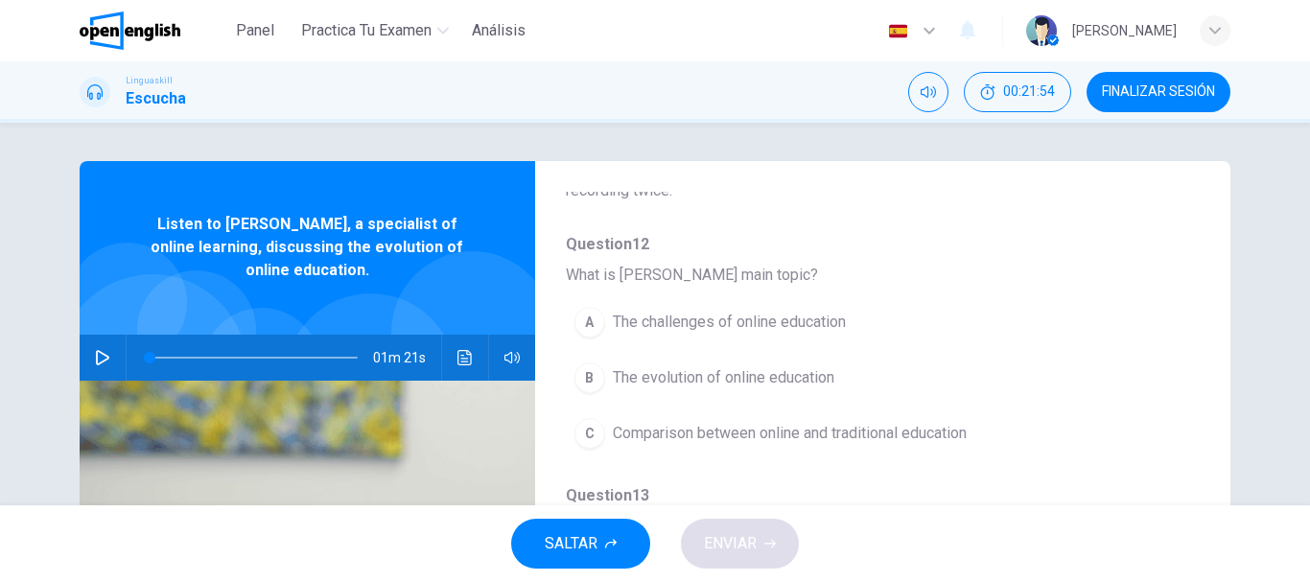
scroll to position [192, 0]
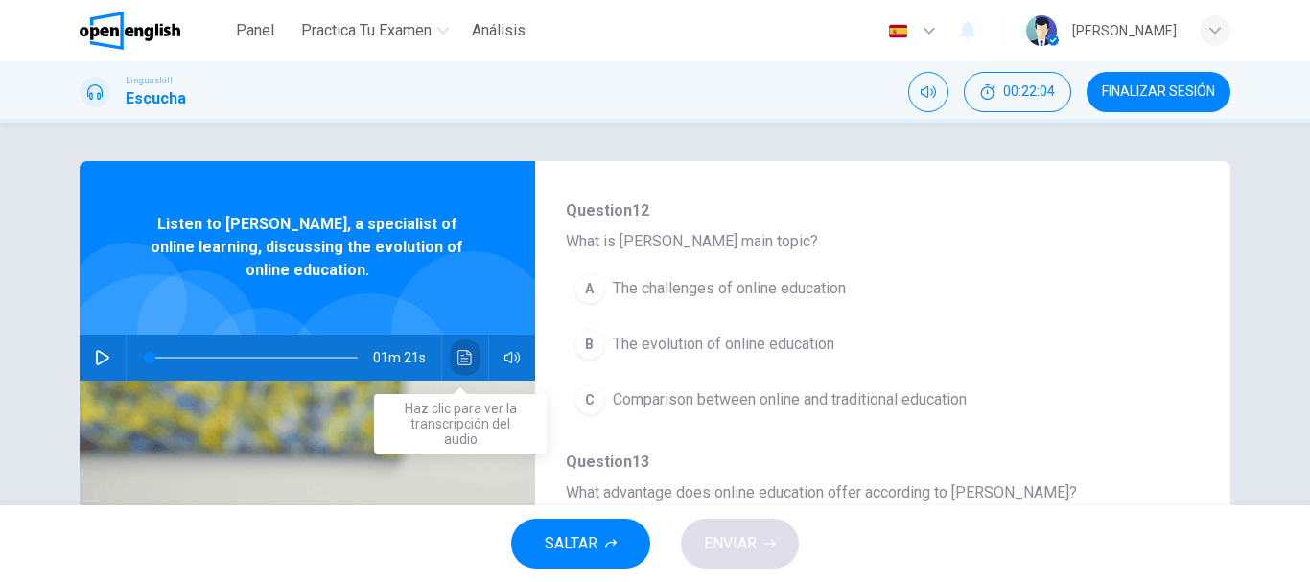
click at [457, 356] on icon "Haz clic para ver la transcripción del audio" at bounding box center [464, 357] width 15 height 15
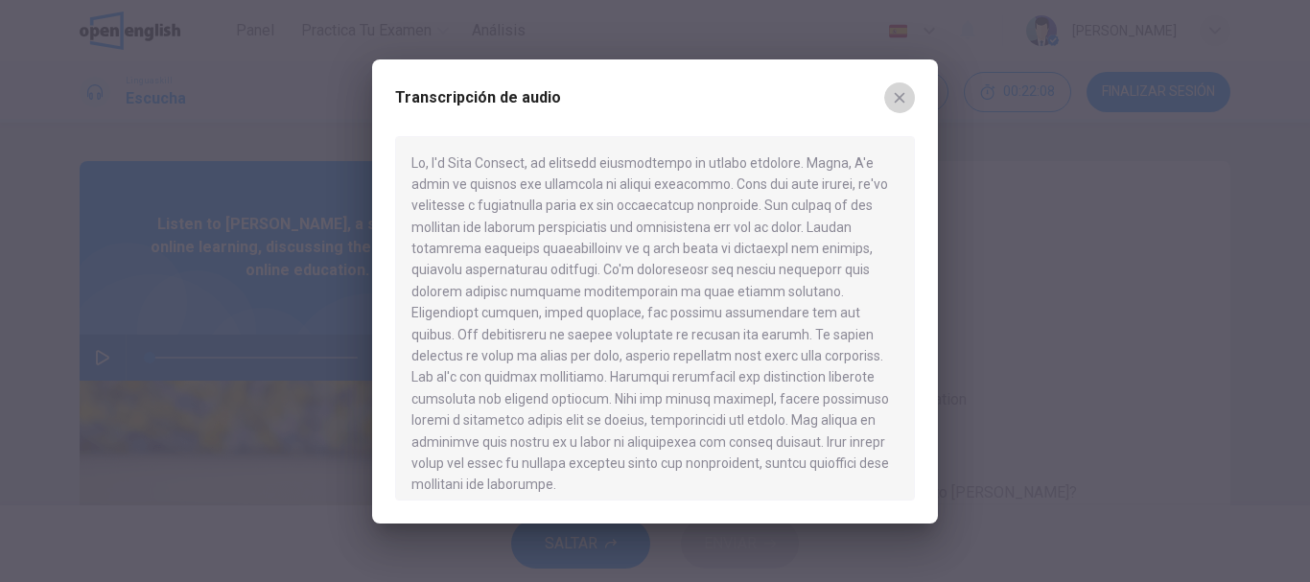
click at [905, 101] on icon "button" at bounding box center [899, 97] width 15 height 15
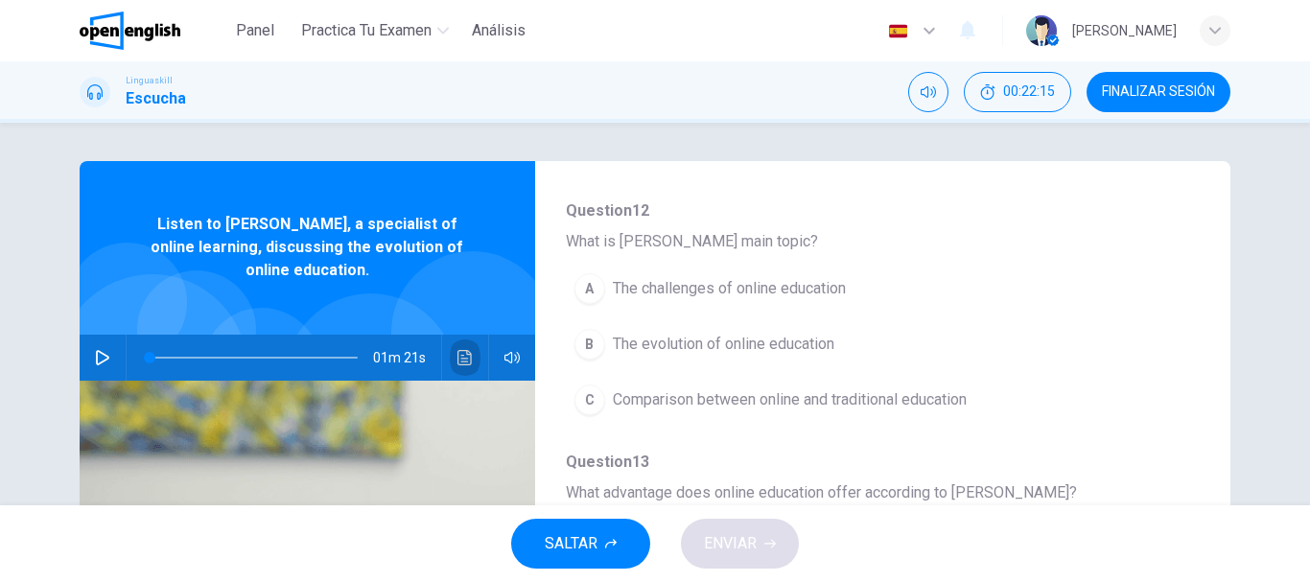
click at [468, 361] on button "Haz clic para ver la transcripción del audio" at bounding box center [465, 358] width 31 height 46
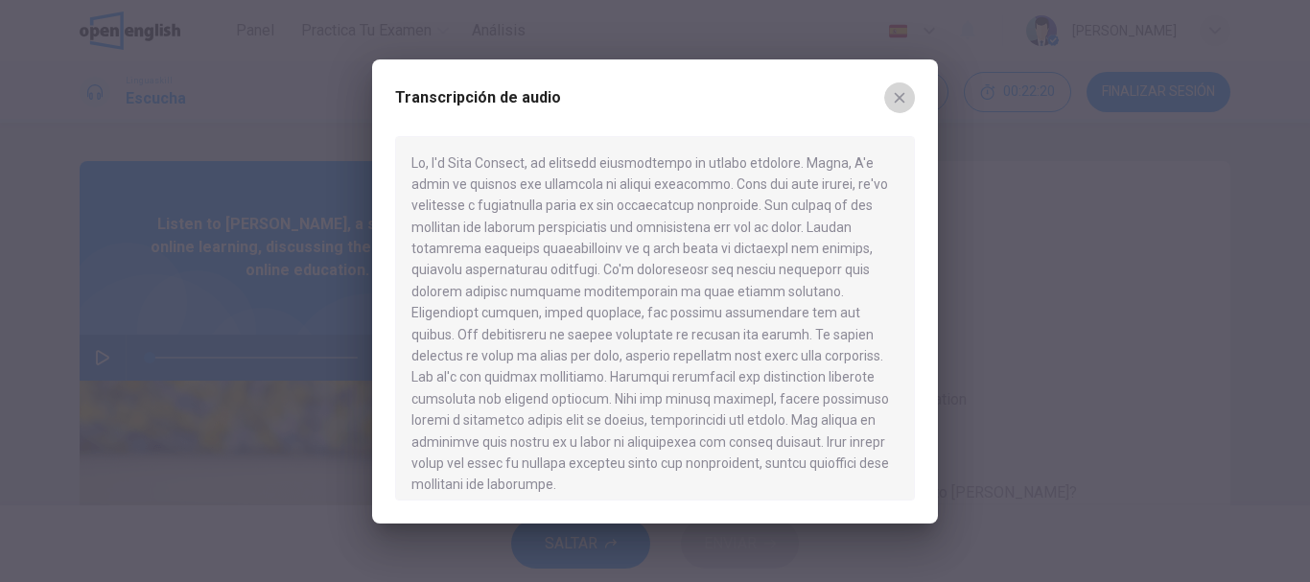
click at [902, 93] on button "button" at bounding box center [899, 97] width 31 height 31
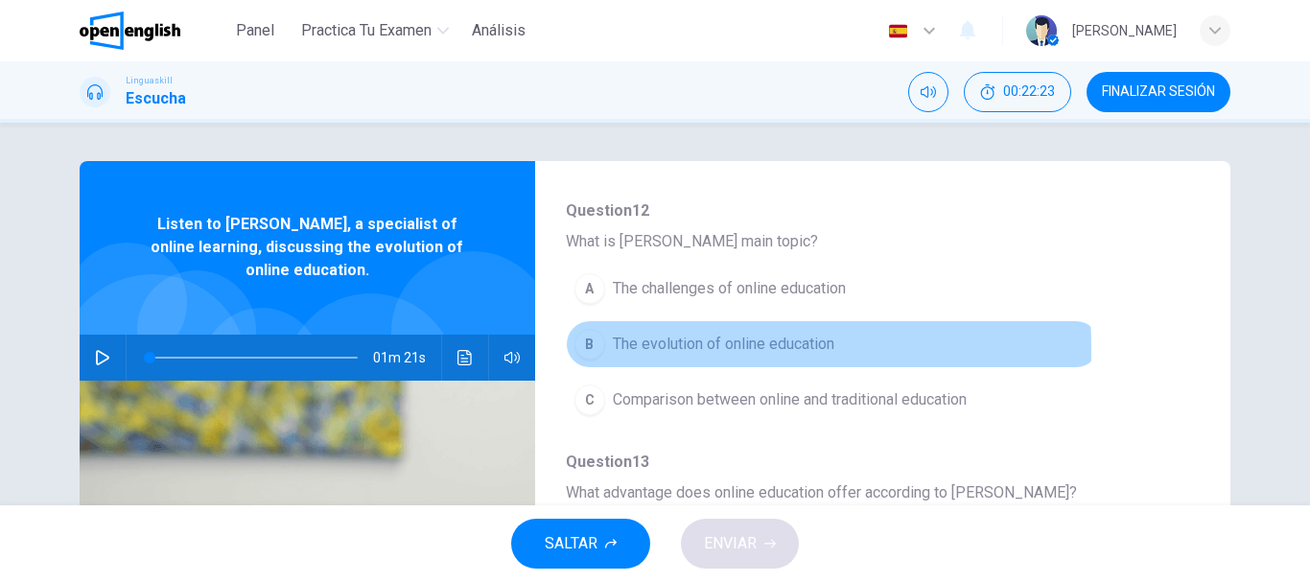
click at [579, 349] on div "B" at bounding box center [589, 344] width 31 height 31
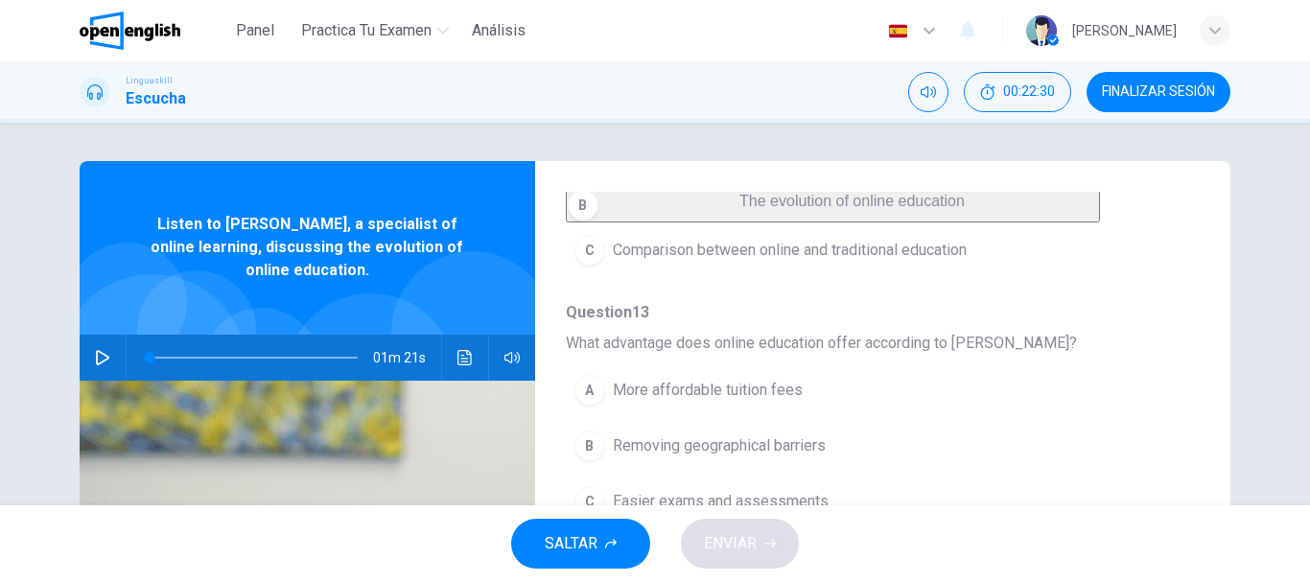
scroll to position [384, 0]
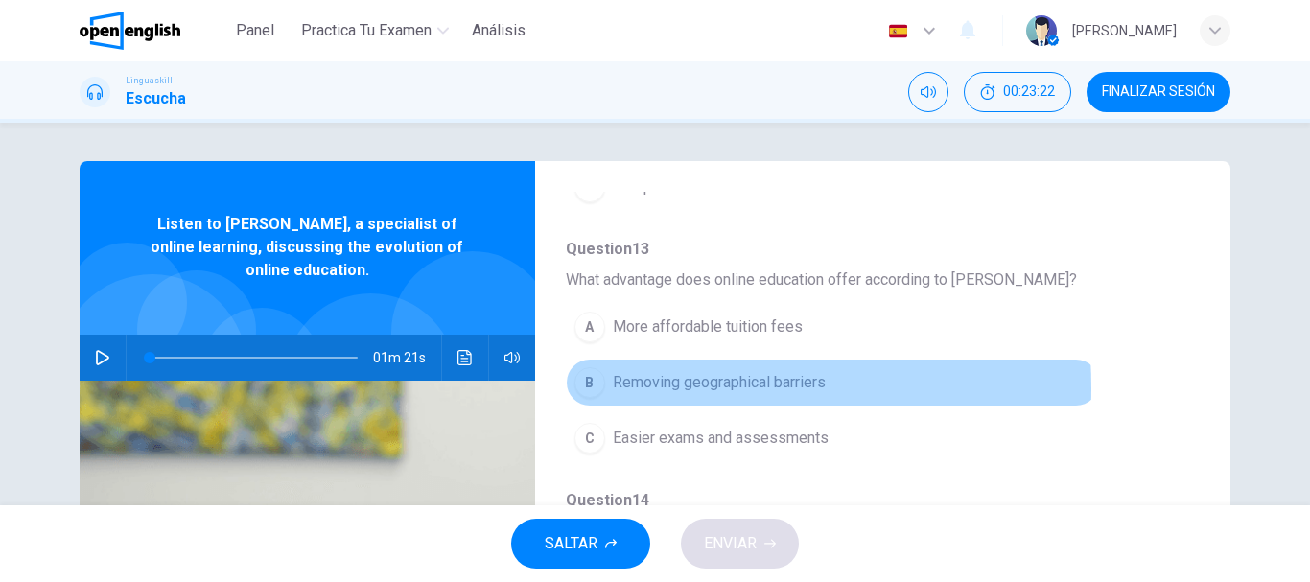
click at [586, 398] on div "B" at bounding box center [589, 382] width 31 height 31
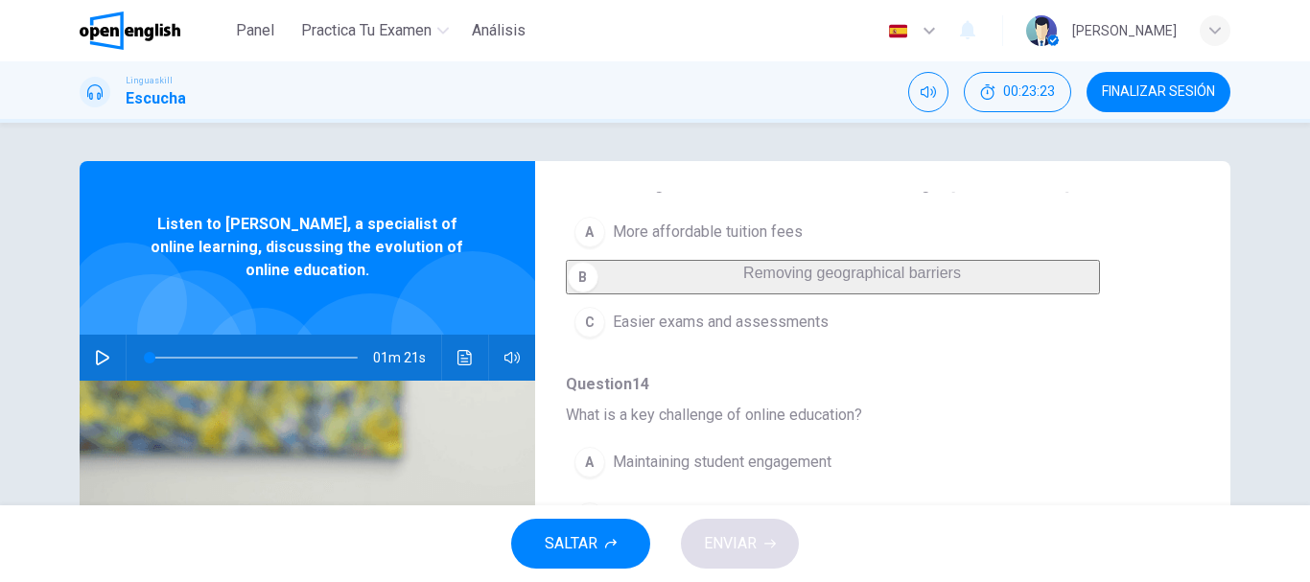
scroll to position [479, 0]
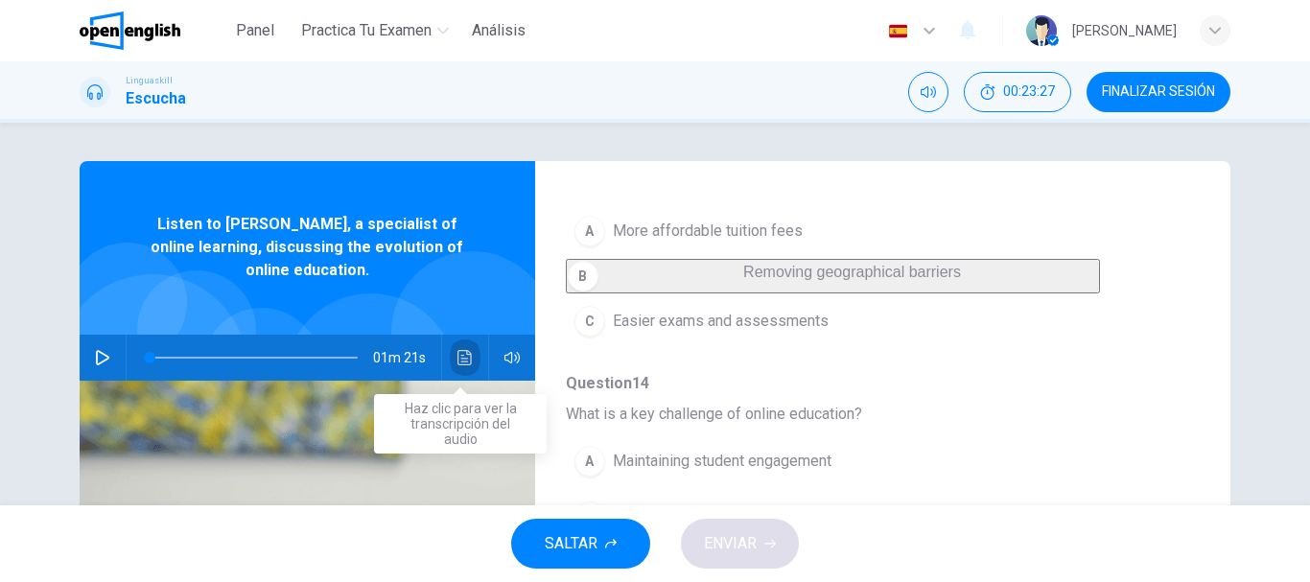
click at [459, 356] on icon "Haz clic para ver la transcripción del audio" at bounding box center [464, 357] width 15 height 15
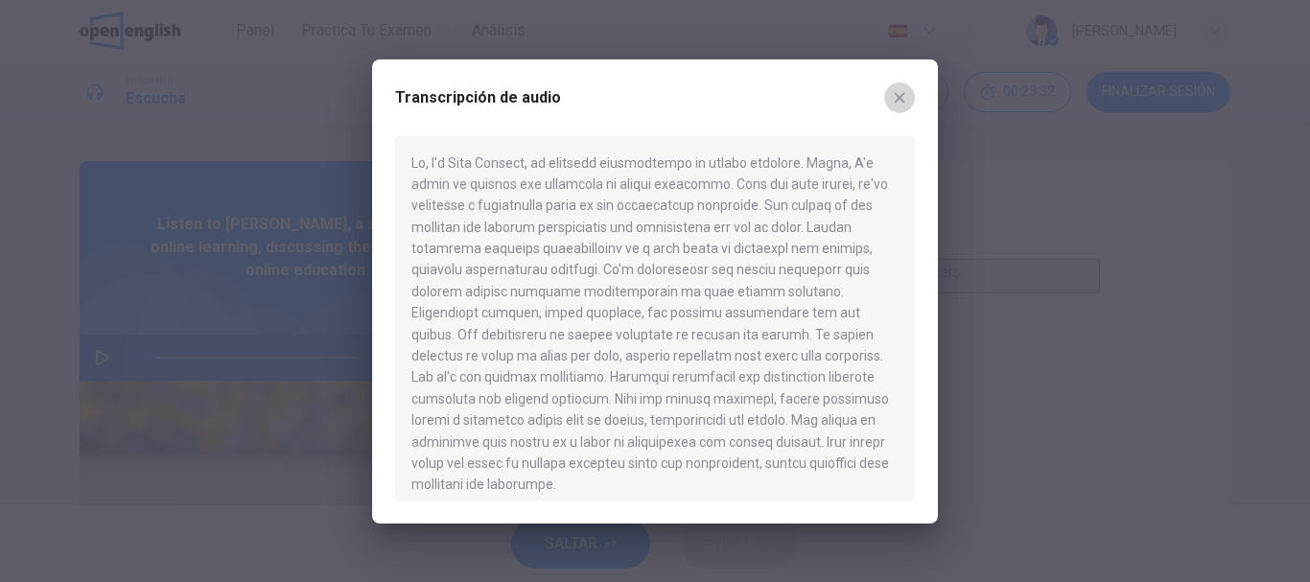
click at [907, 105] on button "button" at bounding box center [899, 97] width 31 height 31
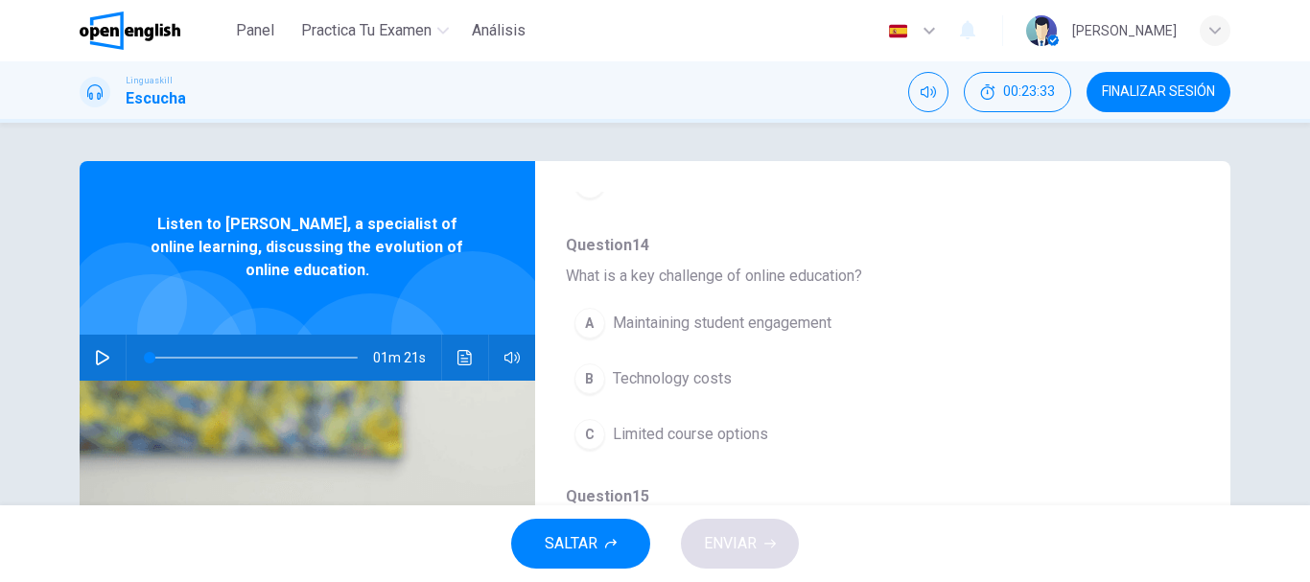
scroll to position [671, 0]
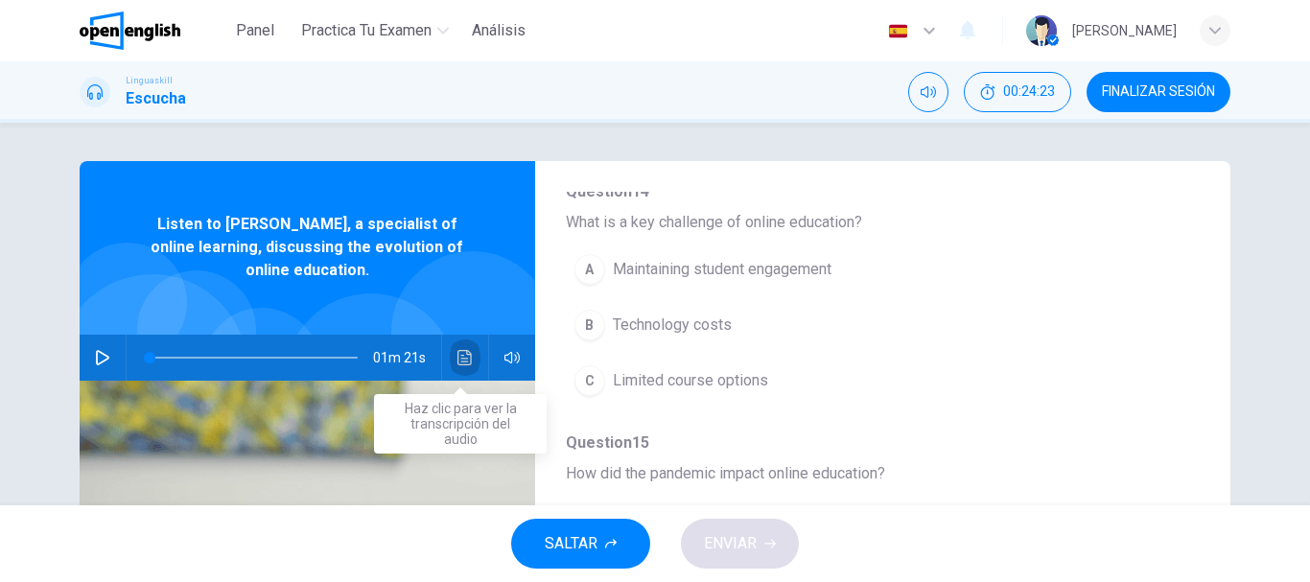
click at [459, 361] on icon "Haz clic para ver la transcripción del audio" at bounding box center [464, 357] width 14 height 15
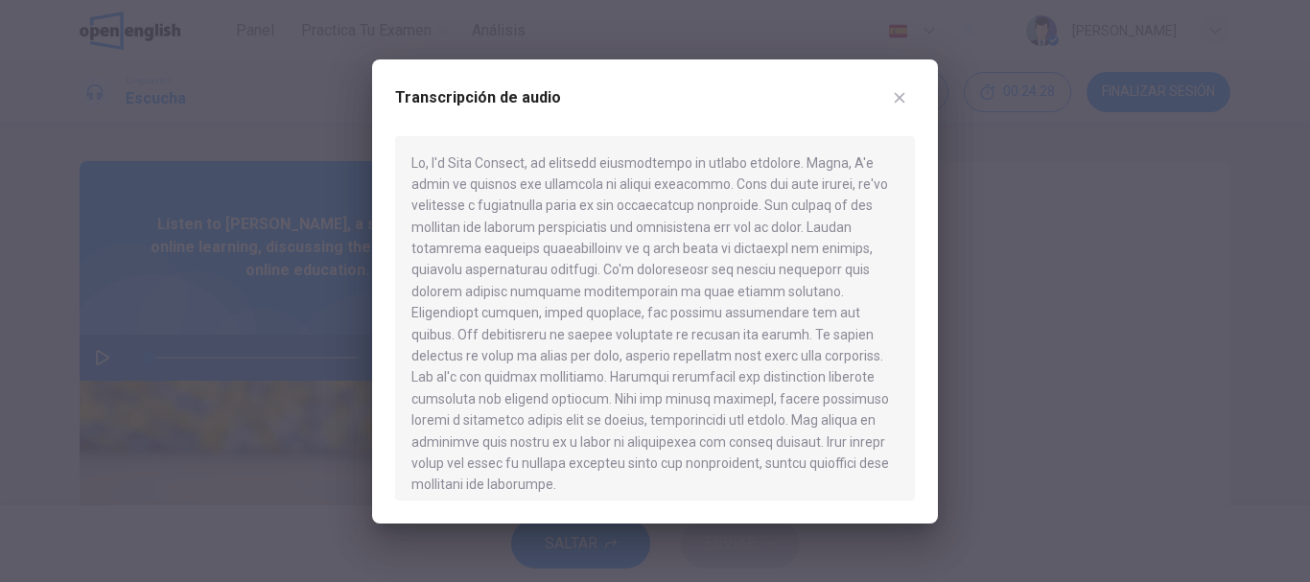
scroll to position [0, 0]
click at [904, 93] on button "button" at bounding box center [899, 97] width 31 height 31
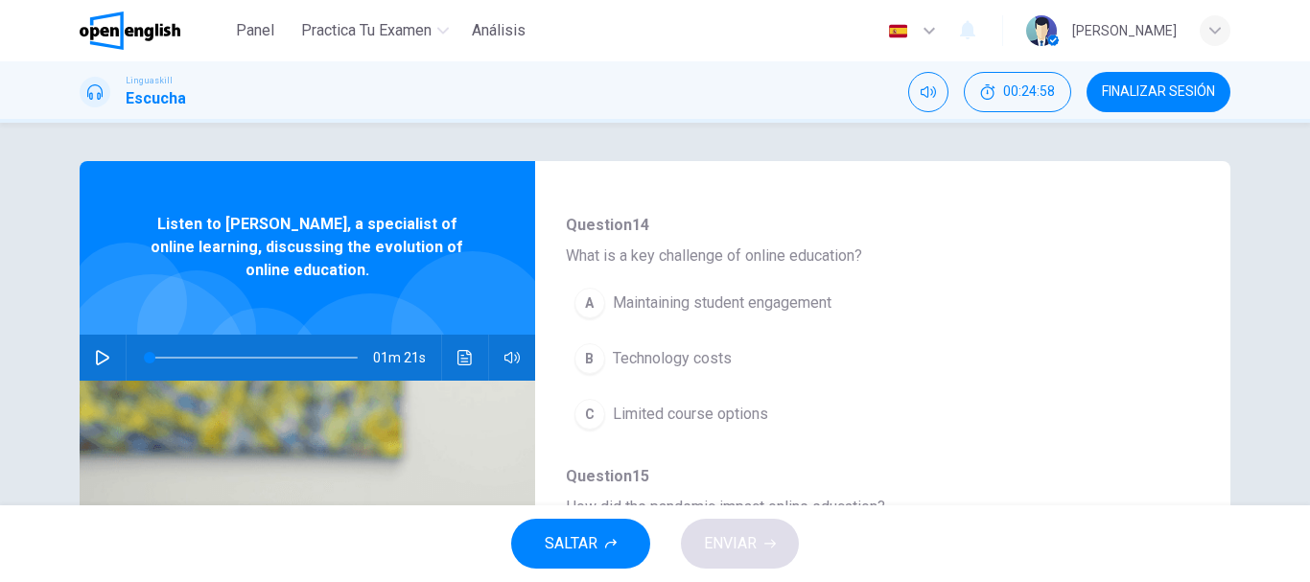
scroll to position [636, 0]
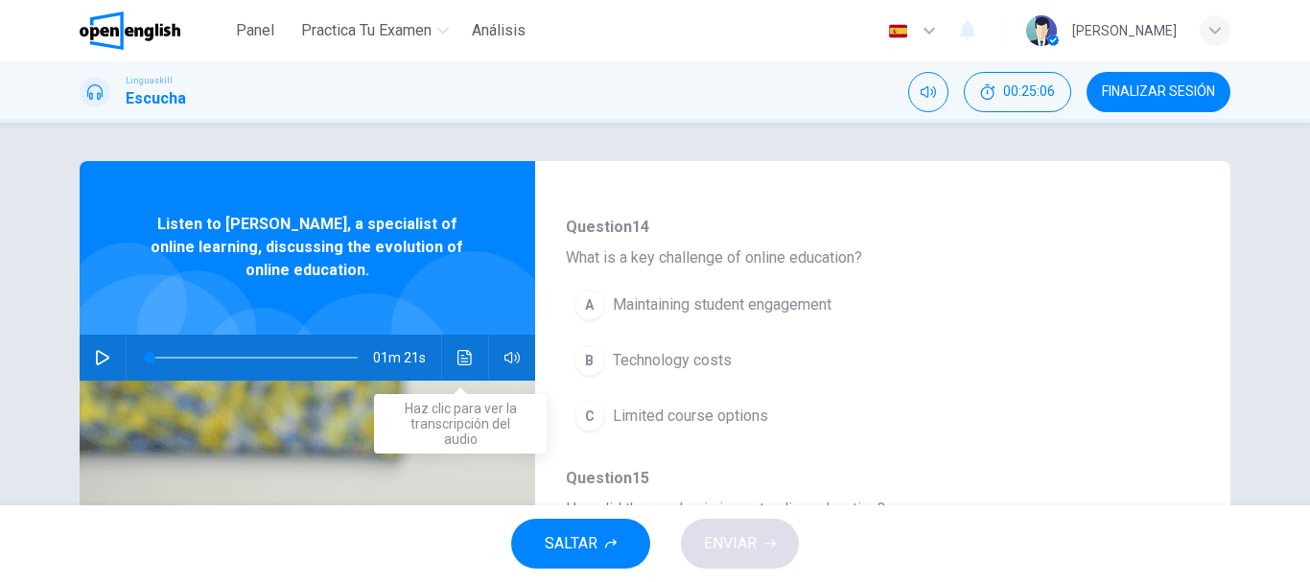
click at [459, 368] on button "Haz clic para ver la transcripción del audio" at bounding box center [465, 358] width 31 height 46
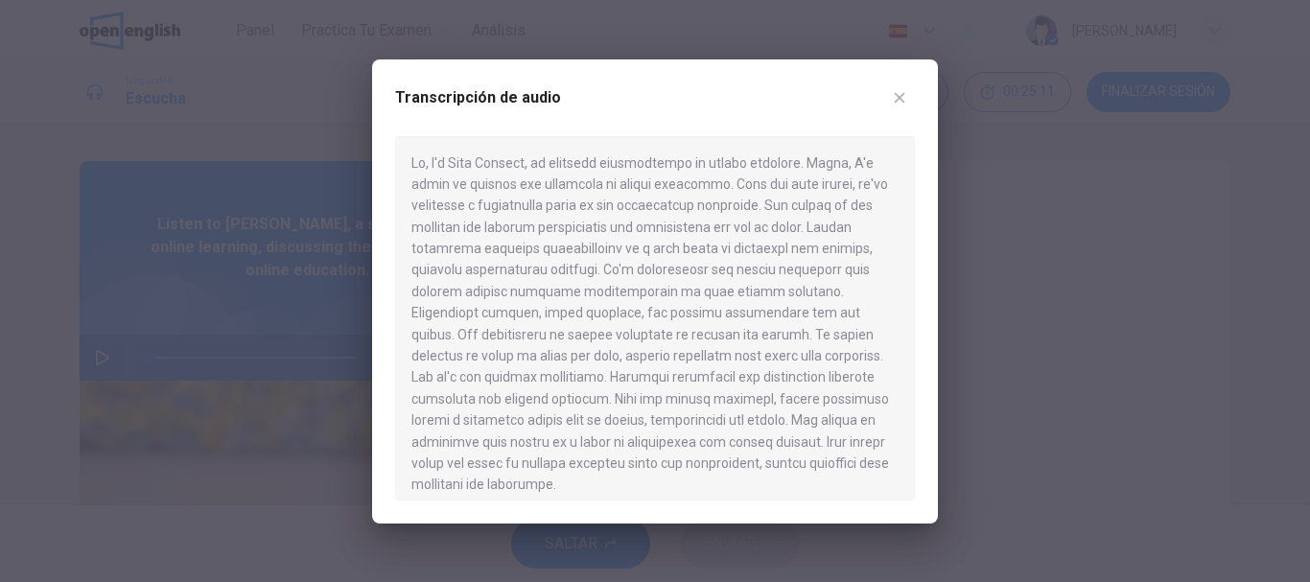
click at [884, 107] on button "button" at bounding box center [899, 97] width 31 height 31
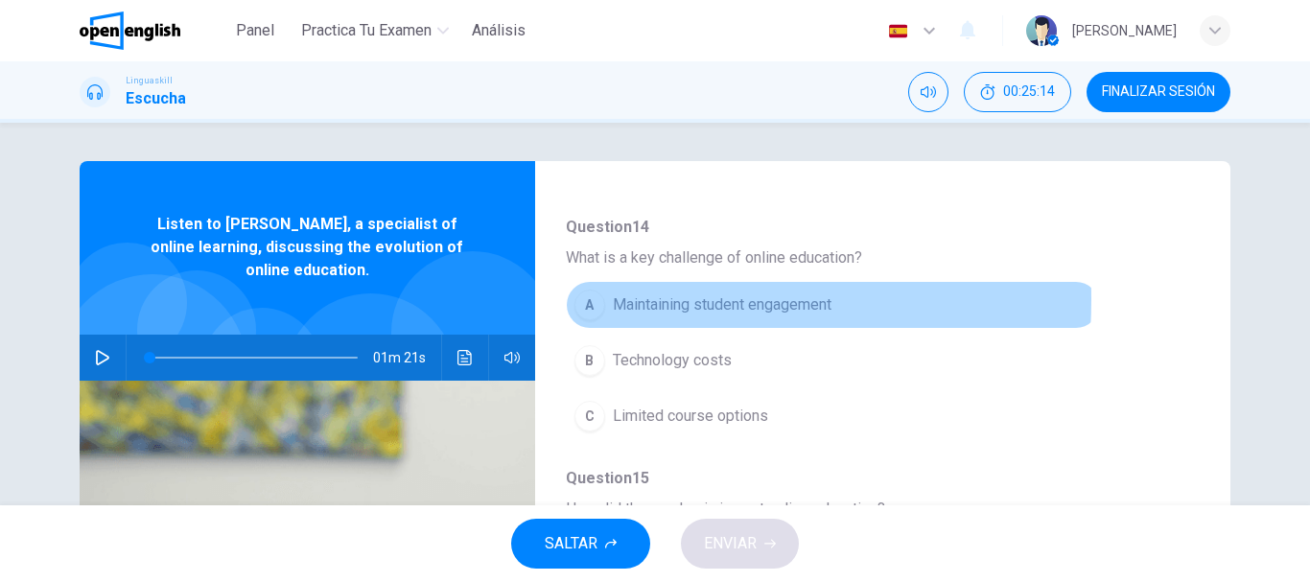
click at [574, 320] on div "A" at bounding box center [589, 305] width 31 height 31
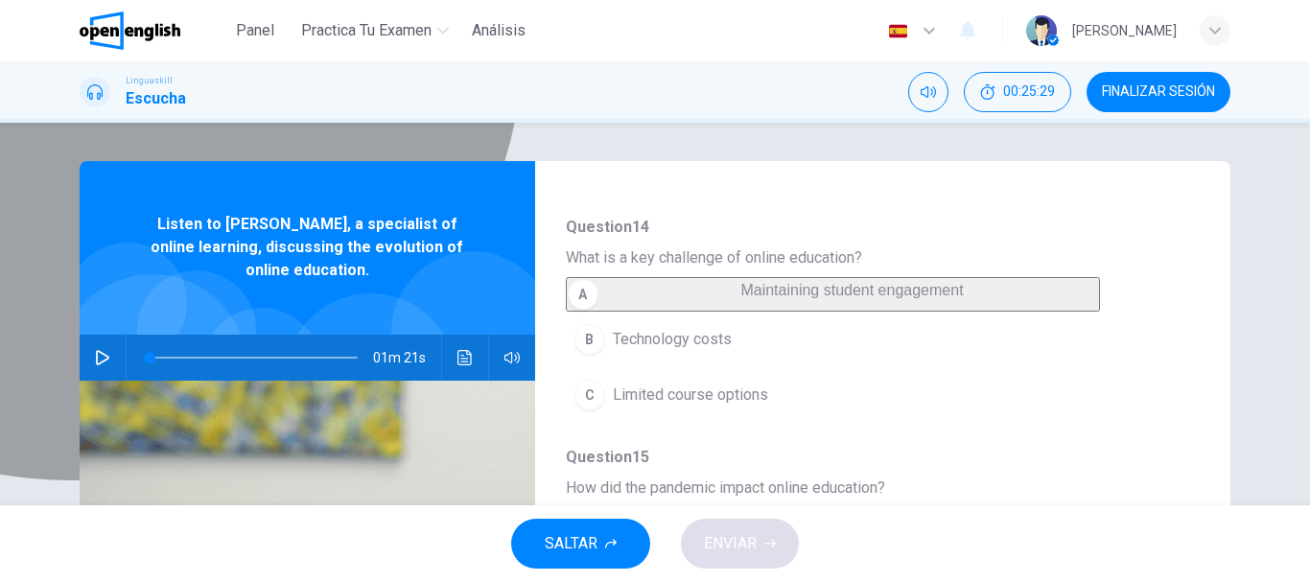
click at [740, 298] on span "Maintaining student engagement" at bounding box center [851, 290] width 222 height 16
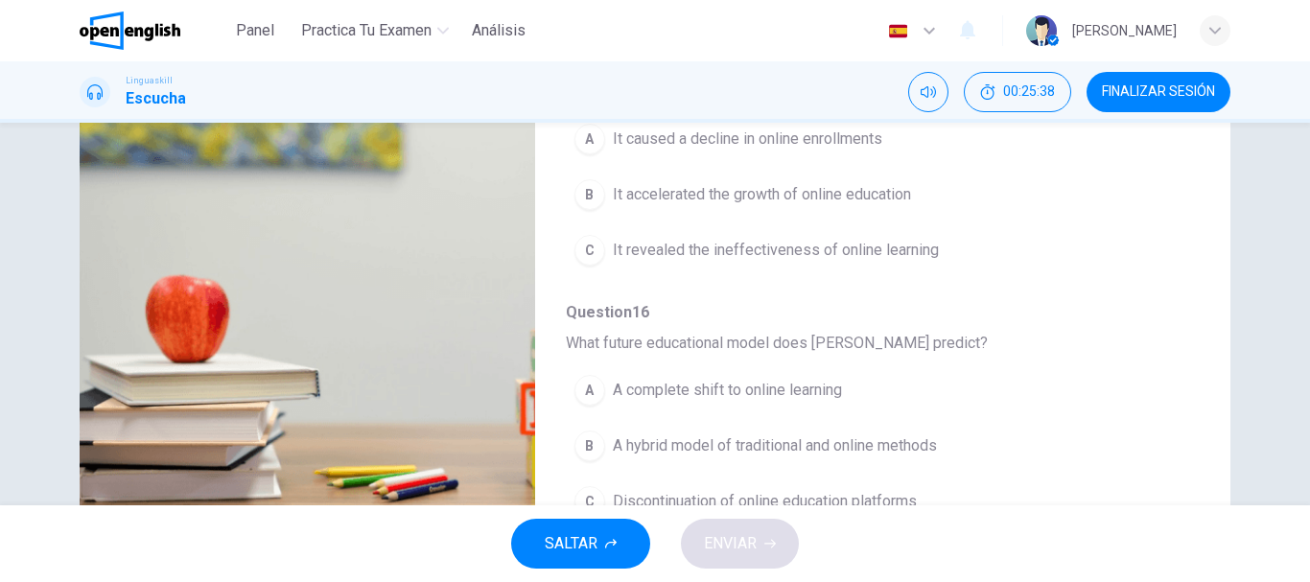
scroll to position [732, 0]
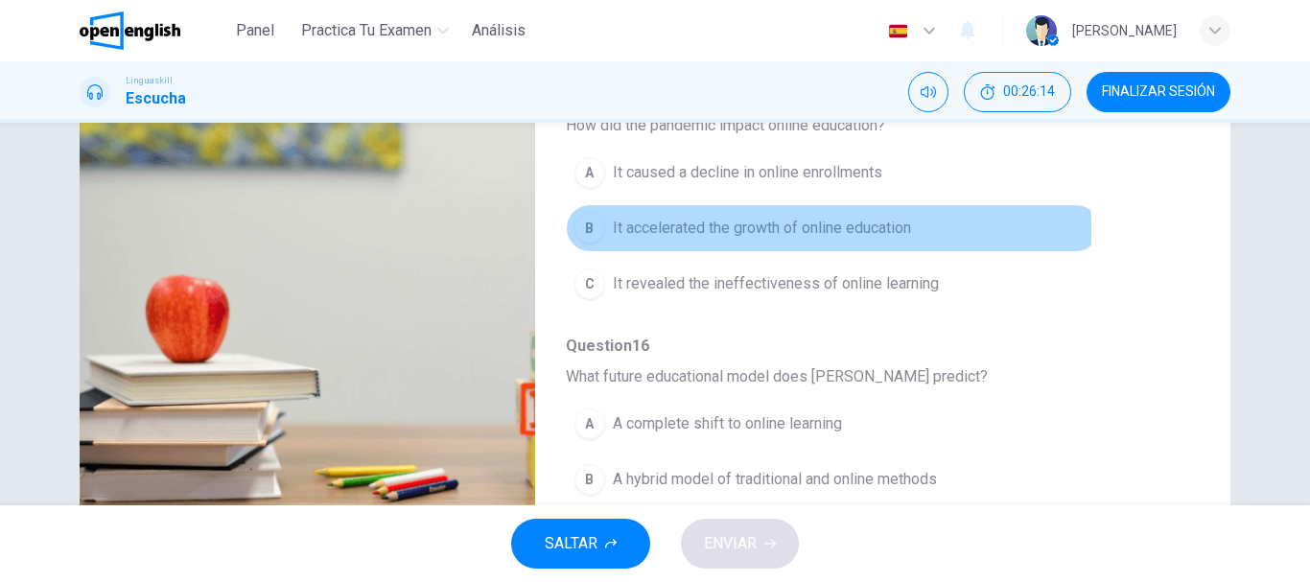
click at [585, 244] on div "B" at bounding box center [589, 228] width 31 height 31
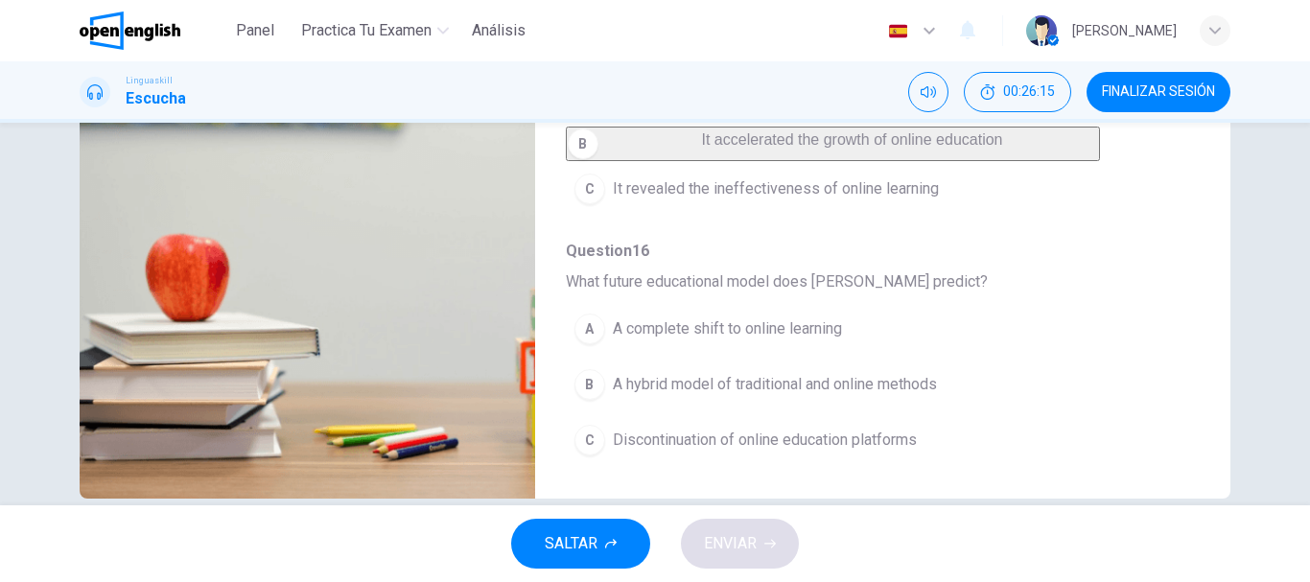
scroll to position [361, 0]
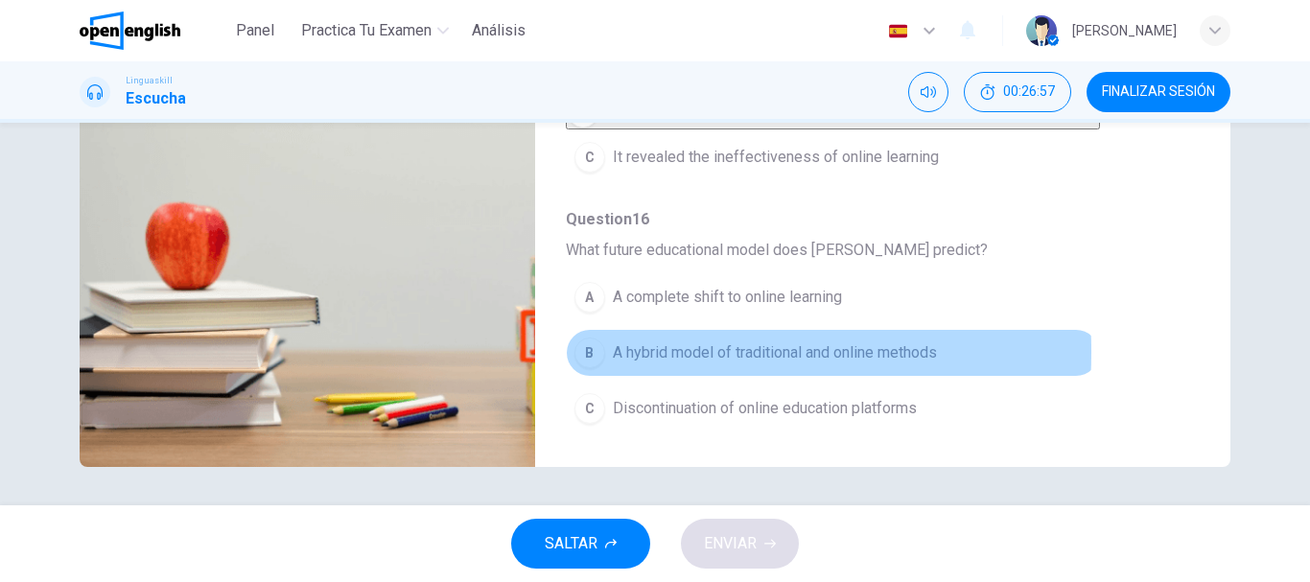
click at [587, 352] on div "B" at bounding box center [589, 353] width 31 height 31
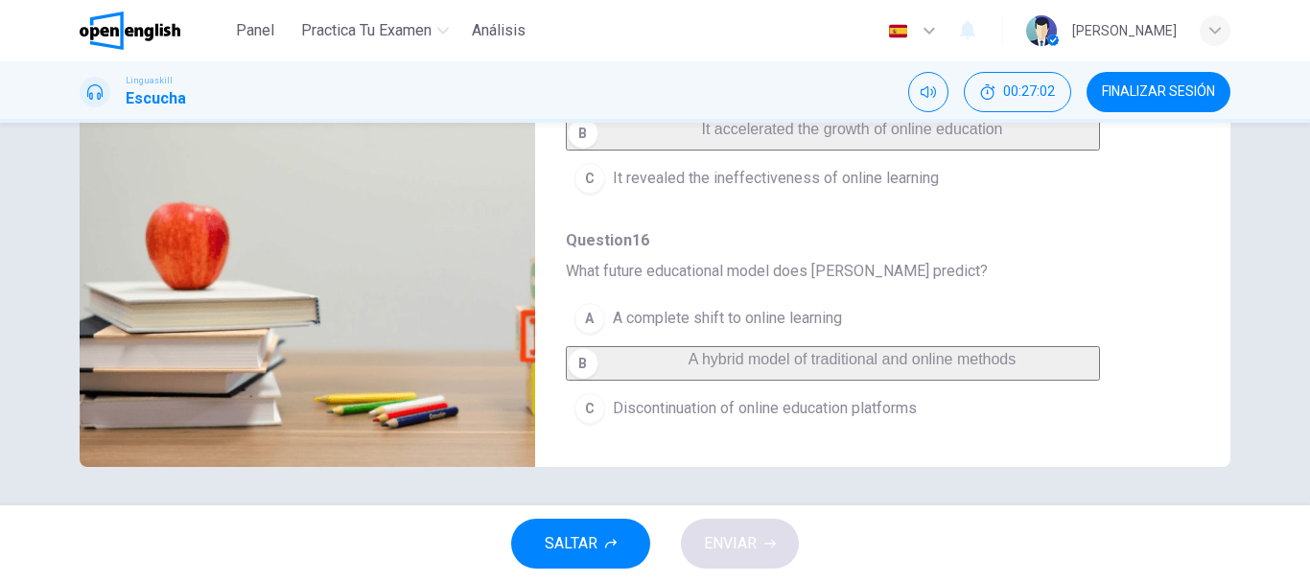
click at [777, 538] on div "SALTAR ENVIAR" at bounding box center [655, 543] width 1310 height 77
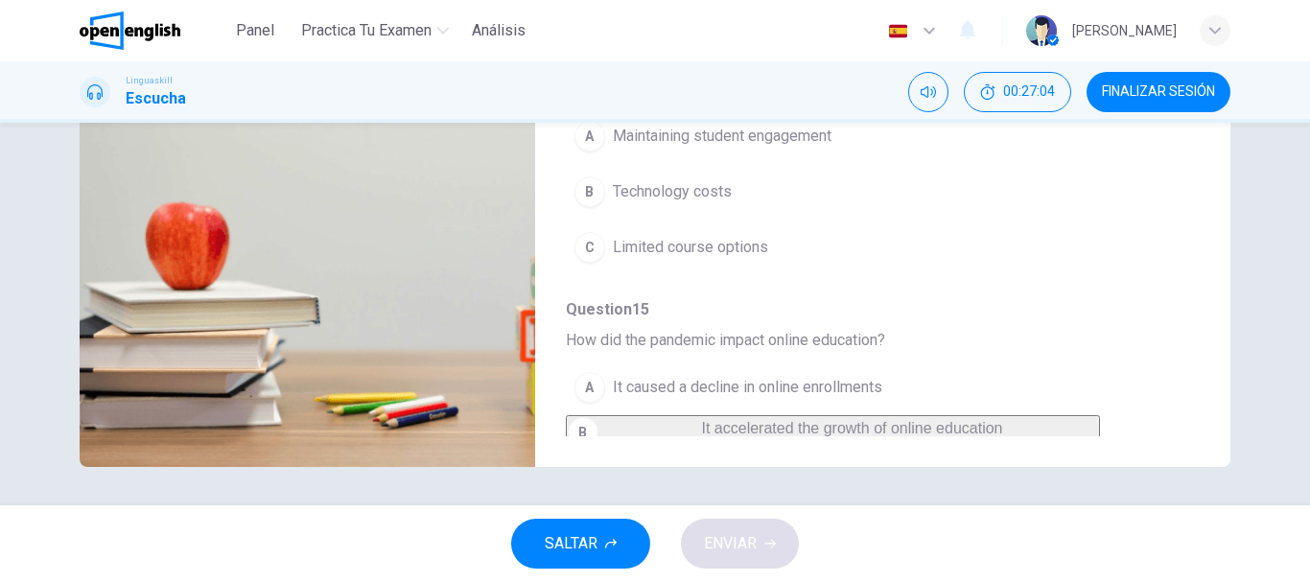
scroll to position [348, 0]
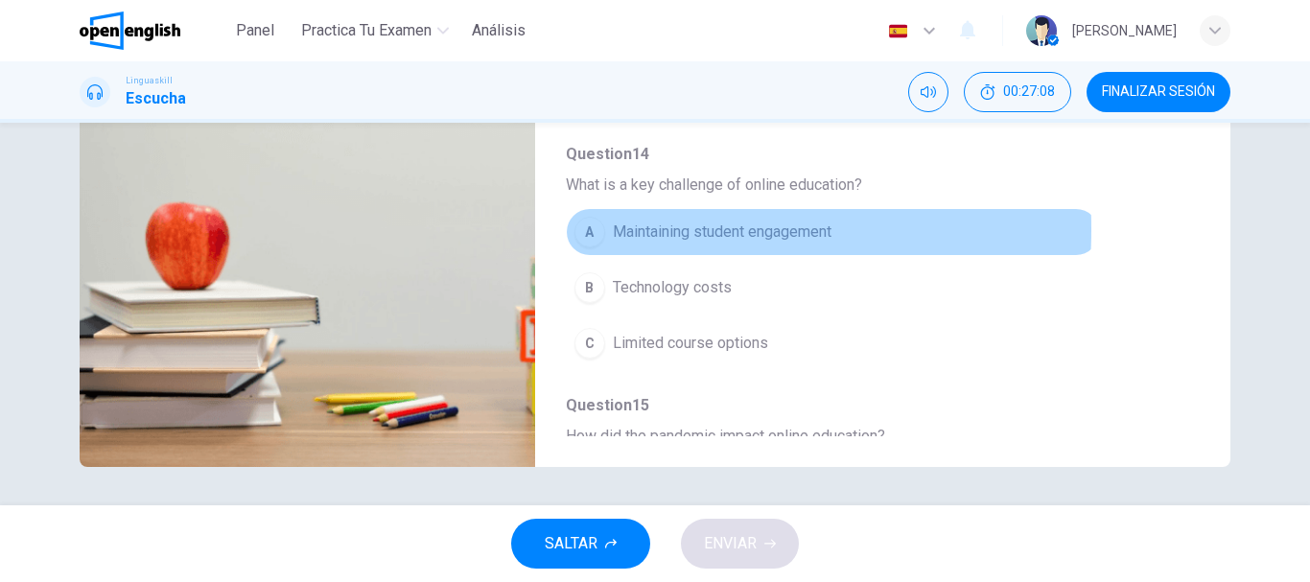
click at [584, 247] on div "A" at bounding box center [589, 232] width 31 height 31
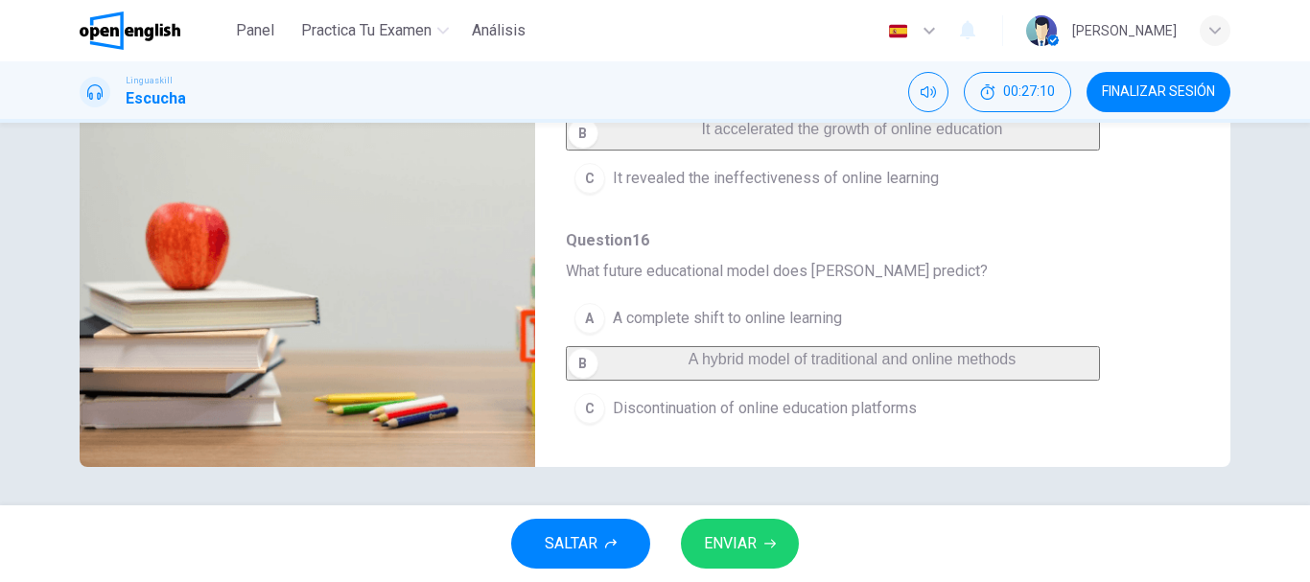
scroll to position [827, 0]
click at [757, 547] on span "ENVIAR" at bounding box center [730, 543] width 53 height 27
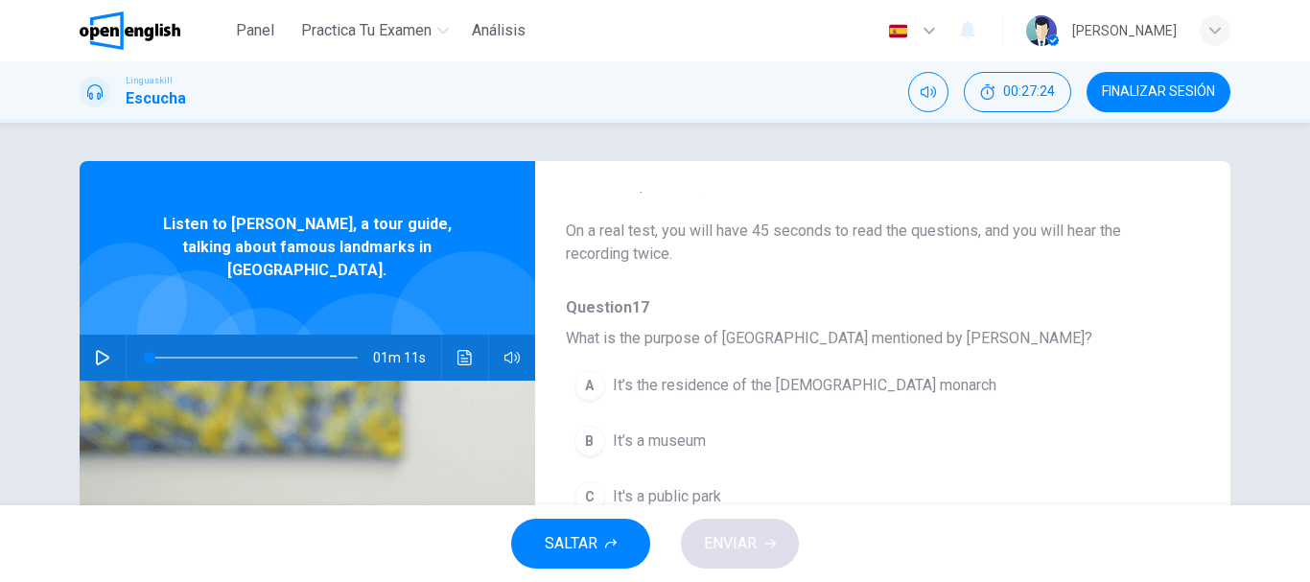
scroll to position [96, 0]
click at [101, 350] on icon "button" at bounding box center [102, 357] width 15 height 15
drag, startPoint x: 96, startPoint y: 327, endPoint x: 132, endPoint y: 322, distance: 36.8
click at [94, 335] on button "button" at bounding box center [102, 358] width 31 height 46
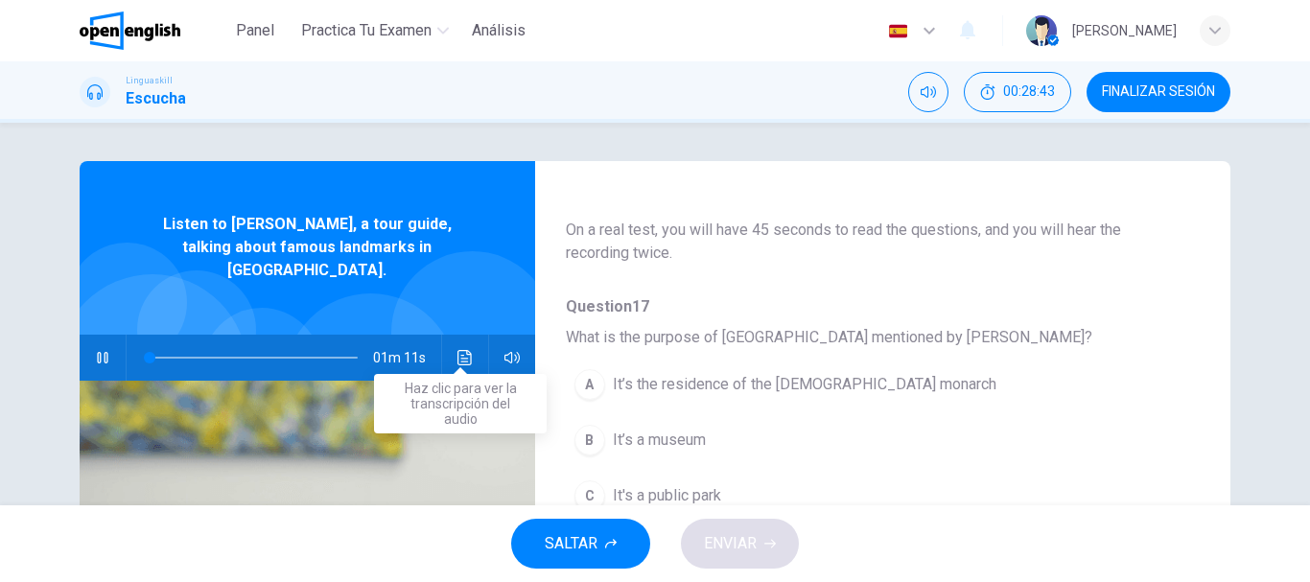
click at [469, 335] on button "Haz clic para ver la transcripción del audio" at bounding box center [465, 358] width 31 height 46
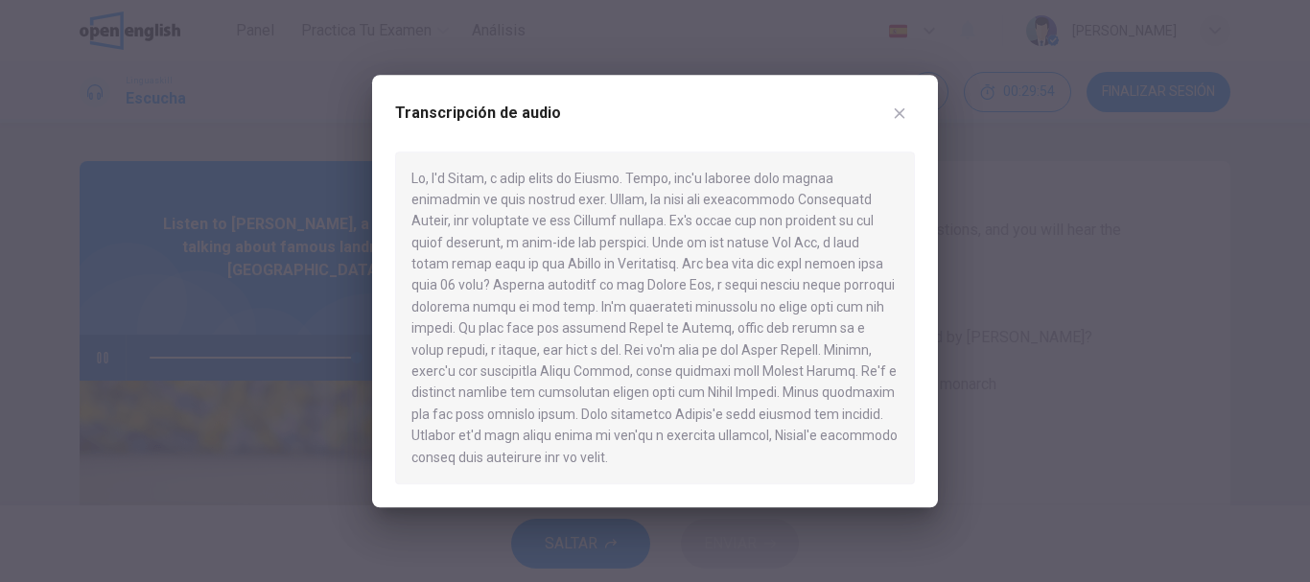
type input "*"
click at [895, 111] on icon "button" at bounding box center [899, 112] width 15 height 15
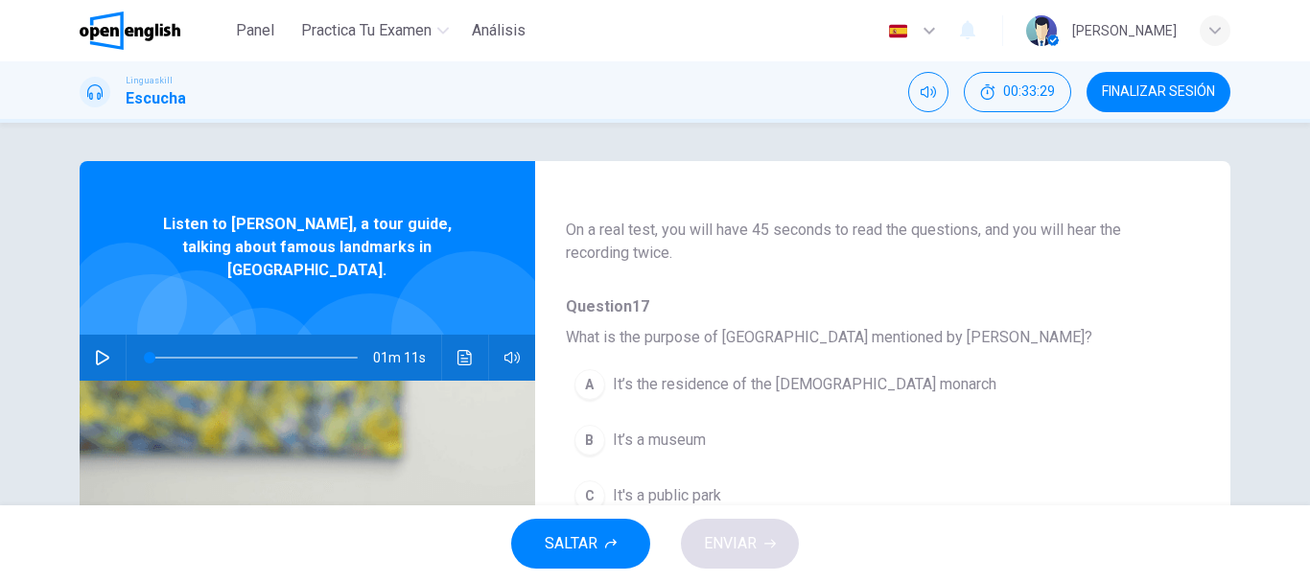
scroll to position [192, 0]
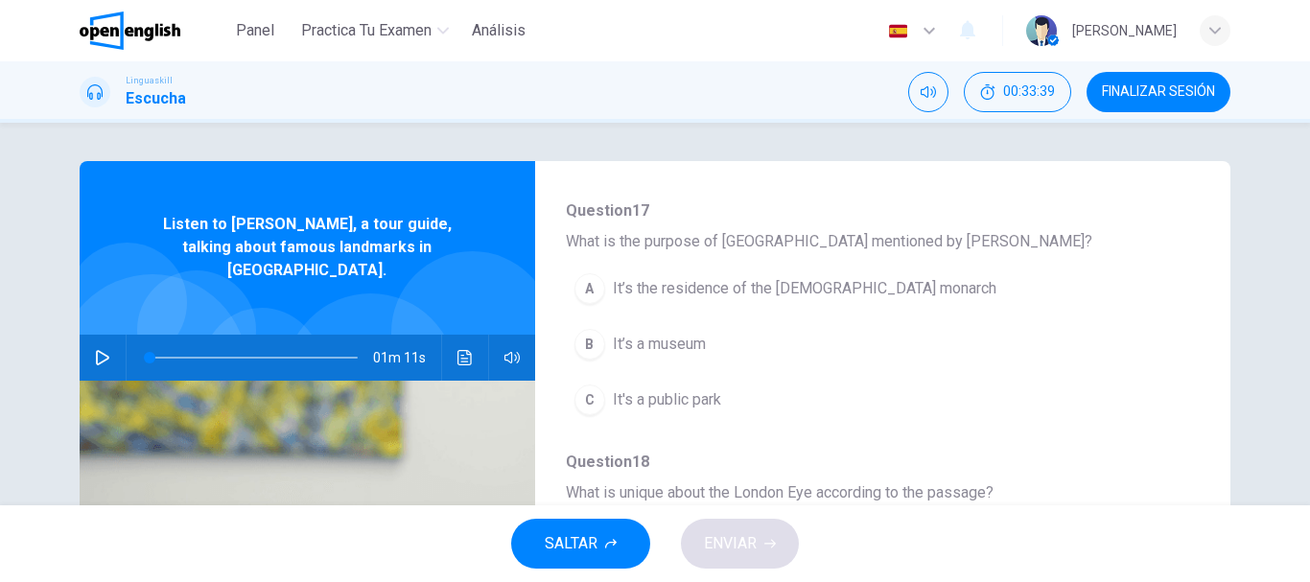
click at [594, 285] on div "A" at bounding box center [589, 288] width 31 height 31
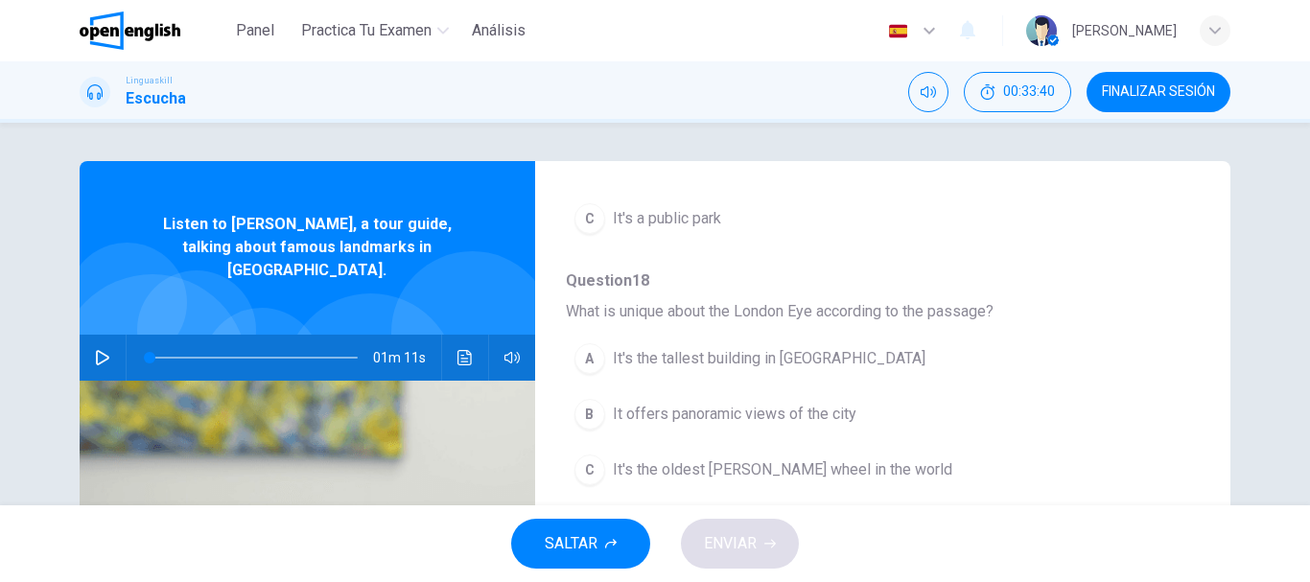
scroll to position [384, 0]
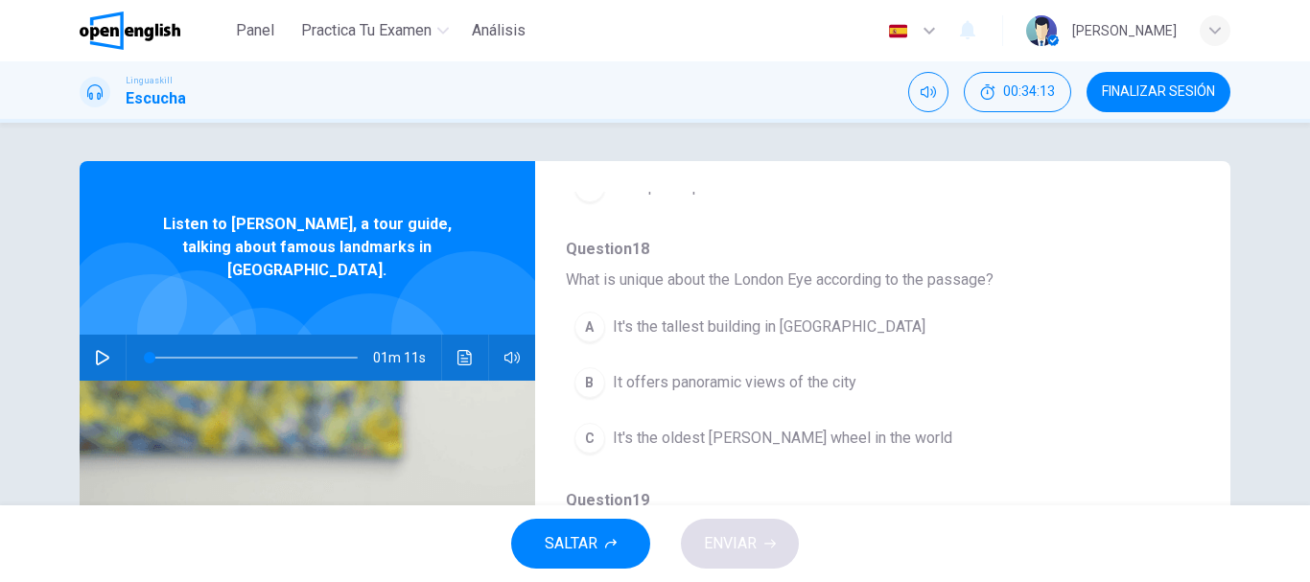
drag, startPoint x: 838, startPoint y: 309, endPoint x: 767, endPoint y: 299, distance: 71.6
click at [767, 291] on span "What is unique about the London Eye according to the passage?" at bounding box center [867, 279] width 603 height 23
drag, startPoint x: 765, startPoint y: 299, endPoint x: 696, endPoint y: 300, distance: 69.0
click at [696, 291] on span "What is unique about the London Eye according to the passage?" at bounding box center [867, 279] width 603 height 23
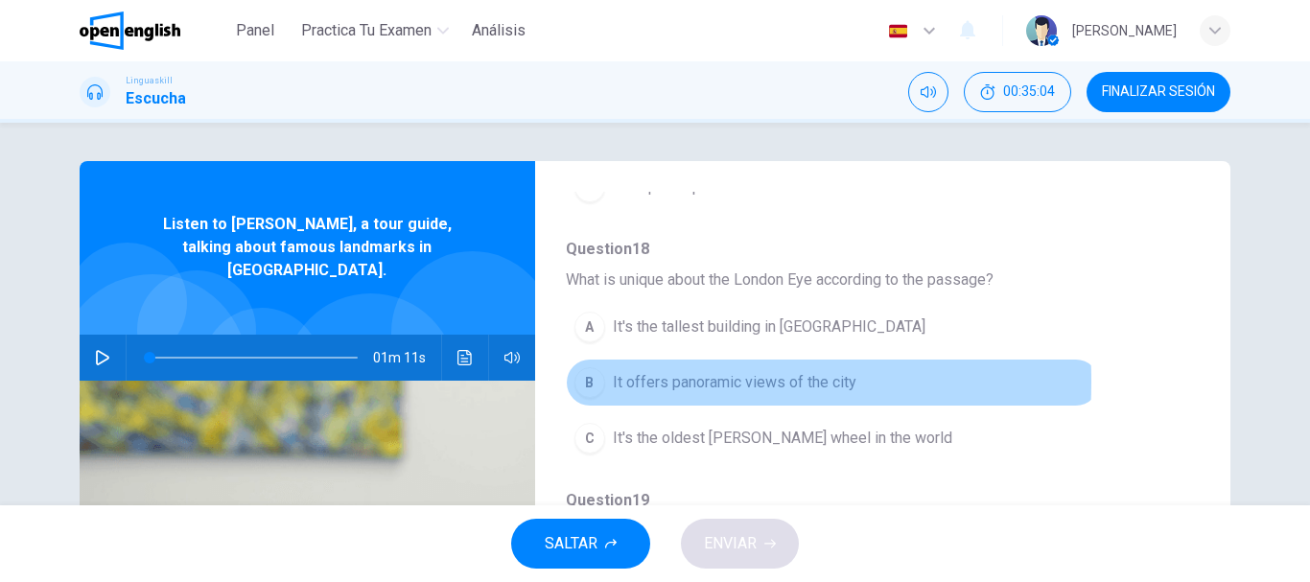
click at [589, 398] on div "B" at bounding box center [589, 382] width 31 height 31
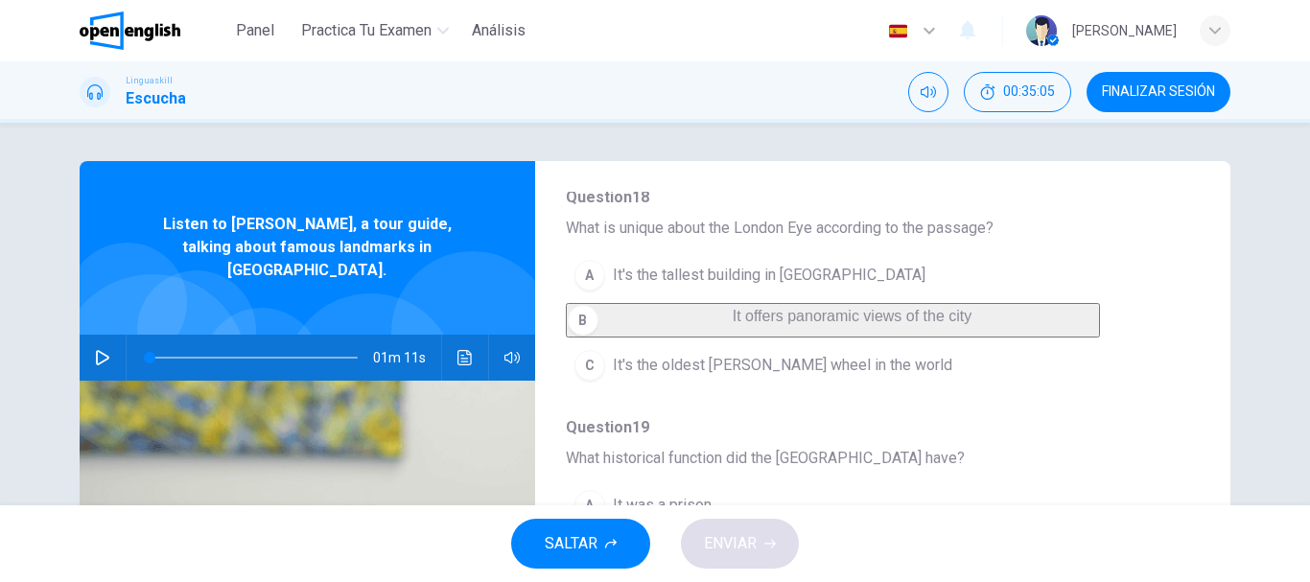
scroll to position [479, 0]
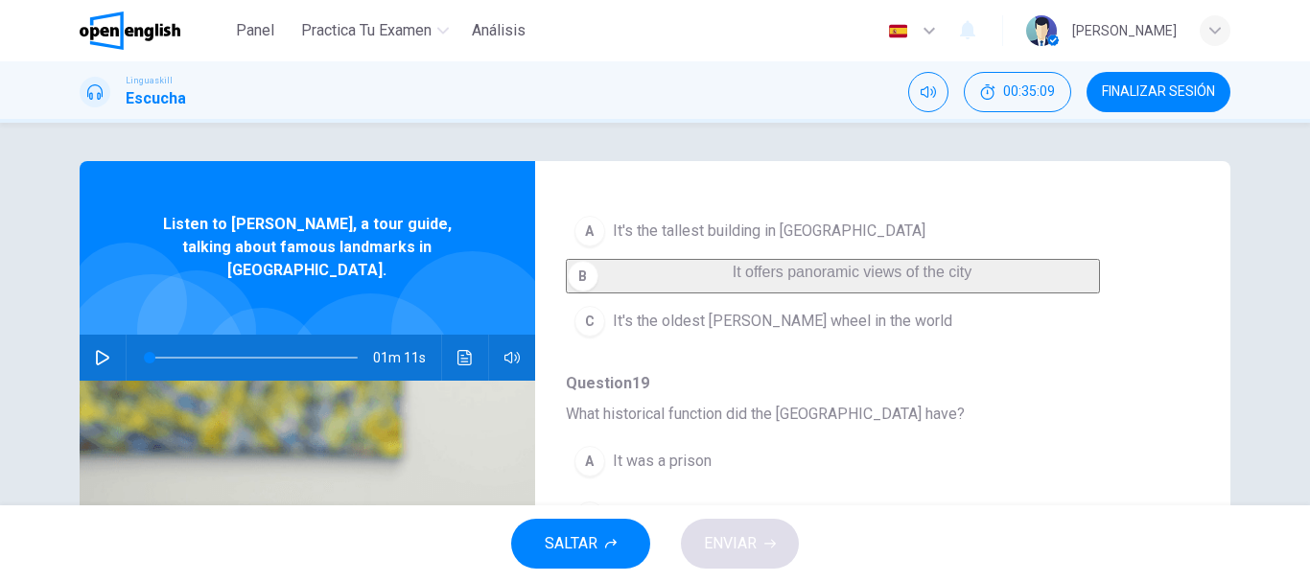
click at [445, 335] on div "01m 11s" at bounding box center [307, 358] width 455 height 46
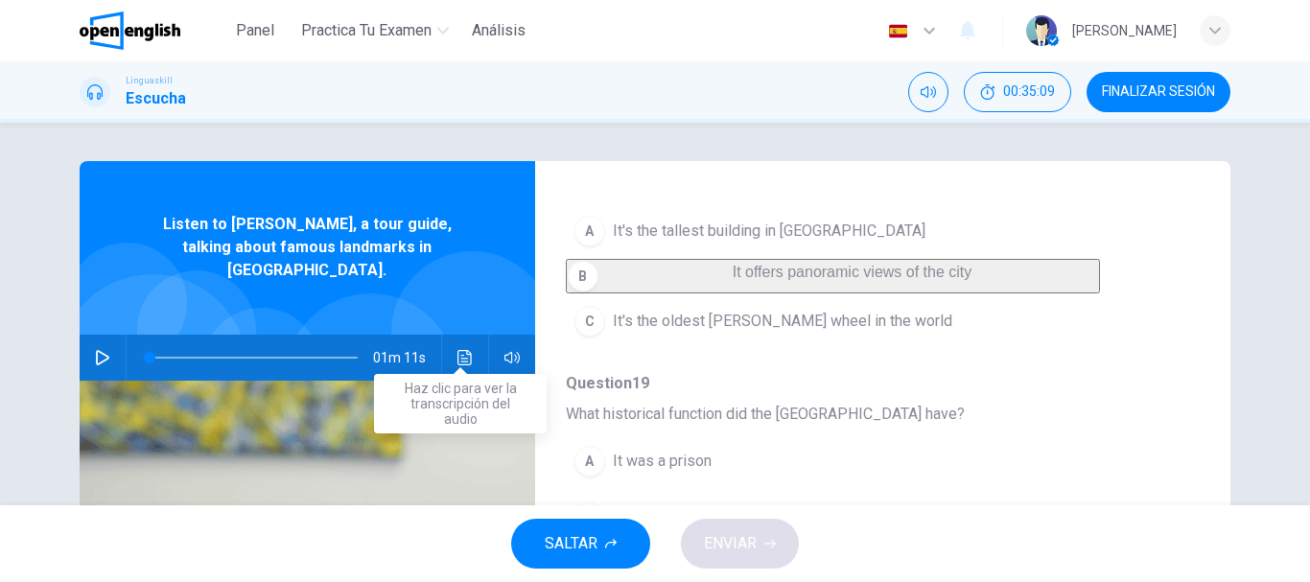
click at [457, 350] on icon "Haz clic para ver la transcripción del audio" at bounding box center [464, 357] width 14 height 15
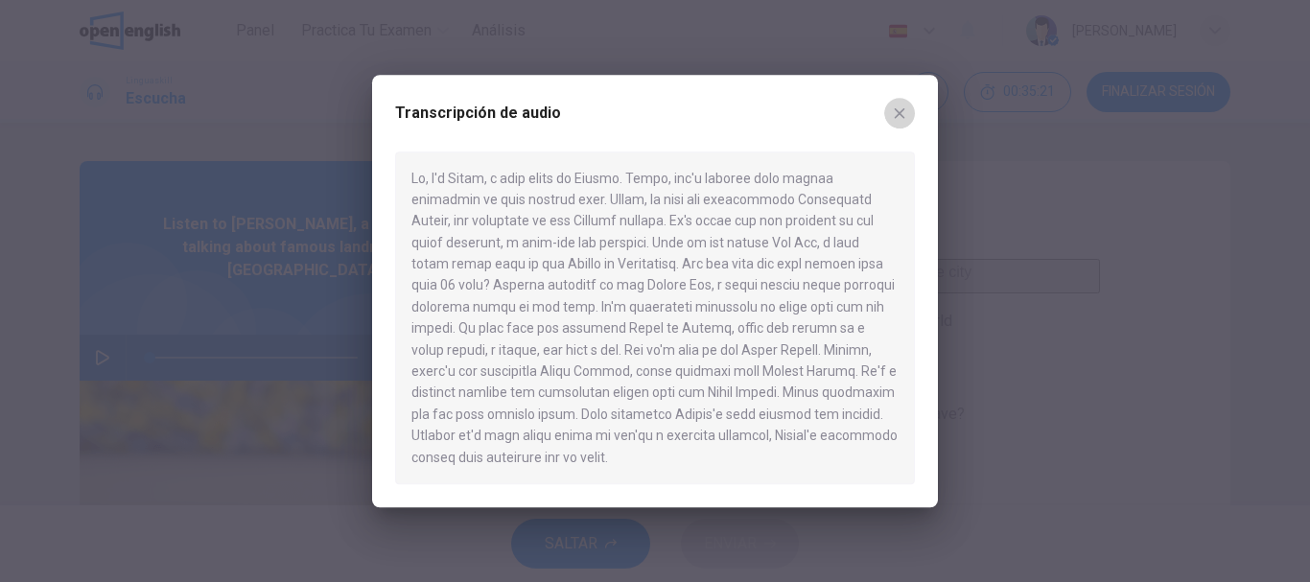
click at [897, 105] on icon "button" at bounding box center [899, 112] width 15 height 15
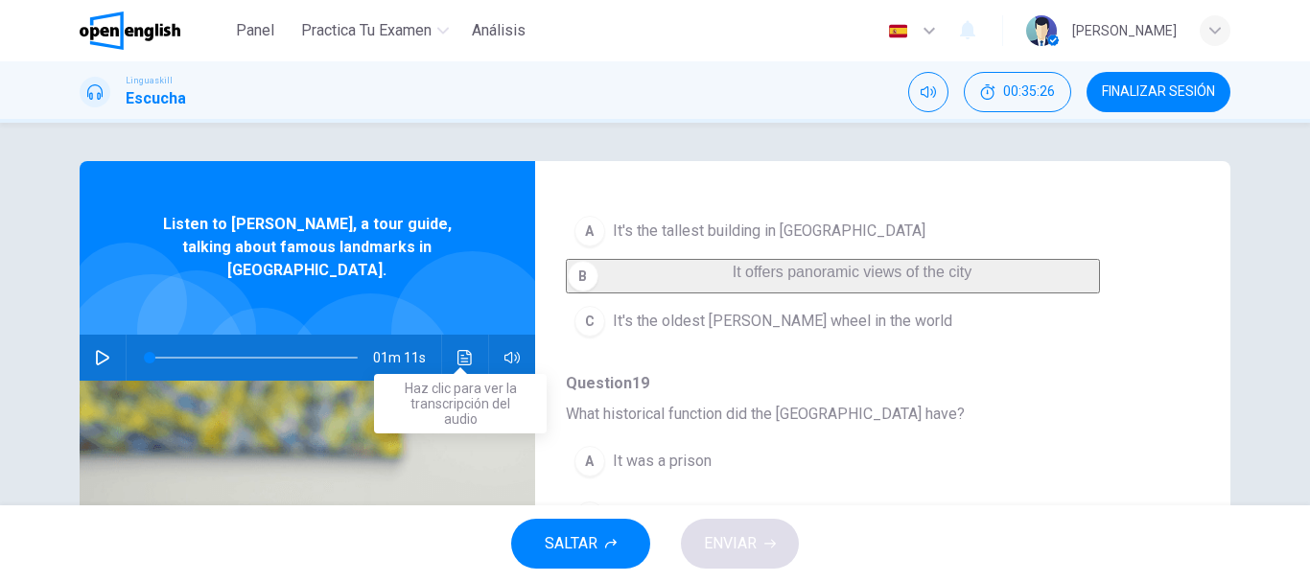
click at [457, 350] on icon "Haz clic para ver la transcripción del audio" at bounding box center [464, 357] width 14 height 15
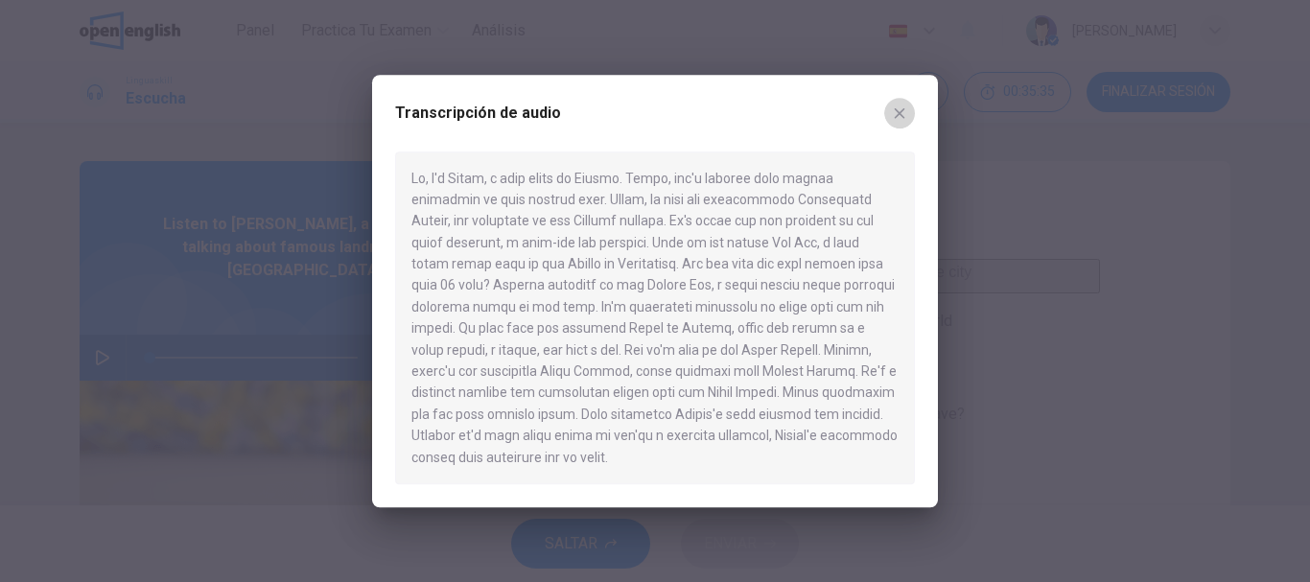
click at [908, 105] on button "button" at bounding box center [899, 113] width 31 height 31
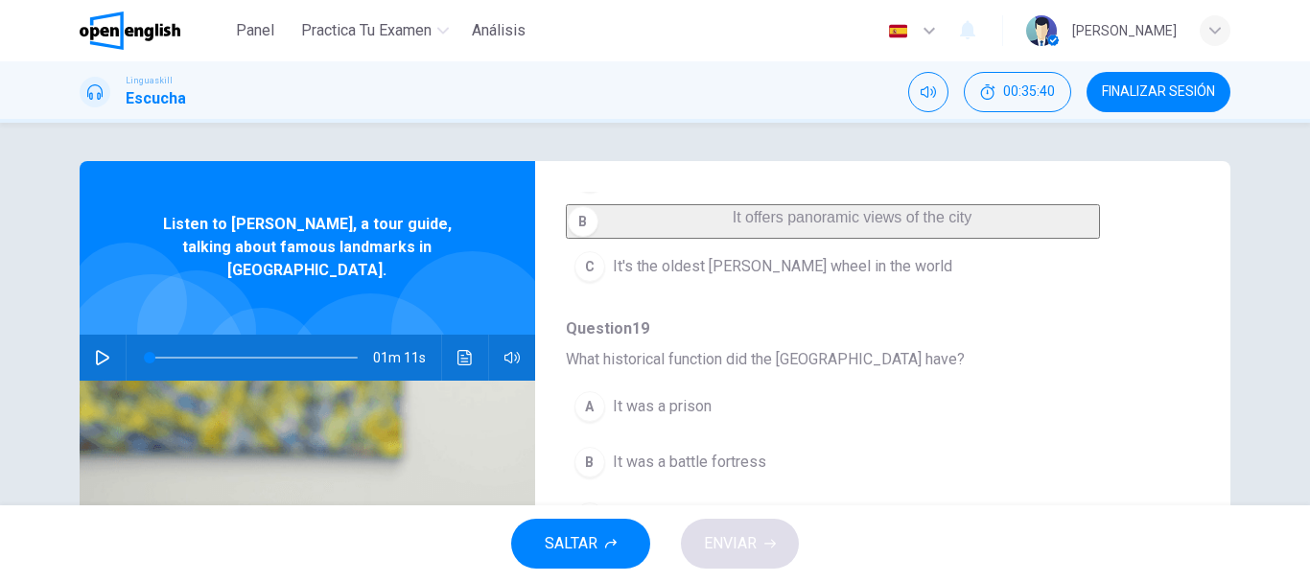
scroll to position [671, 0]
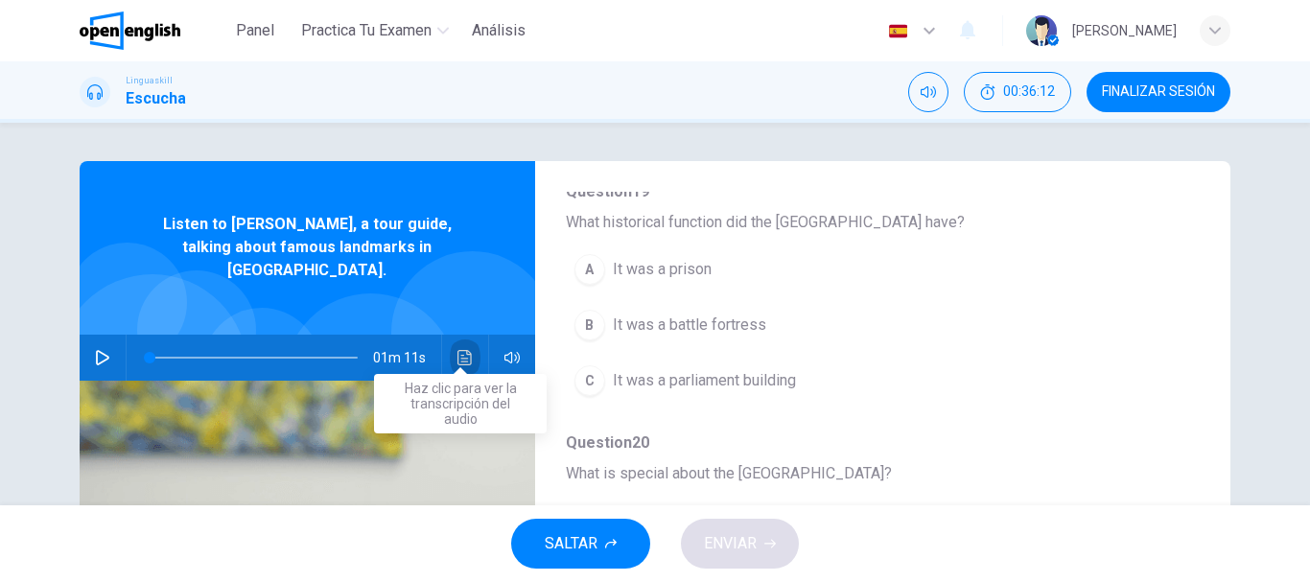
click at [457, 350] on icon "Haz clic para ver la transcripción del audio" at bounding box center [464, 357] width 15 height 15
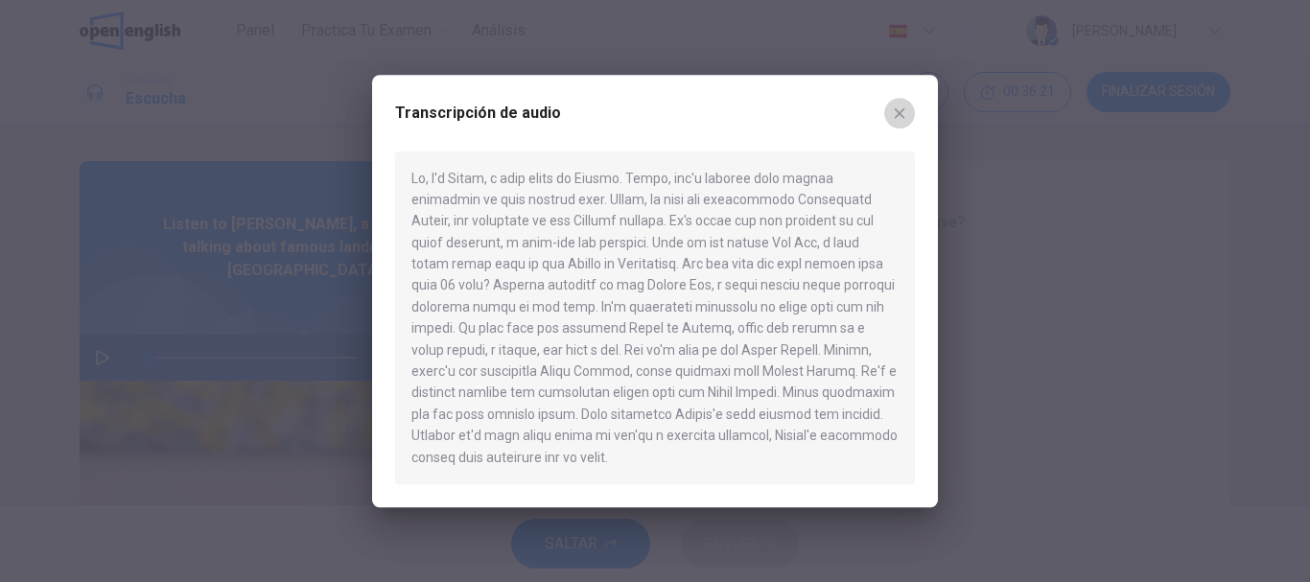
click at [891, 108] on button "button" at bounding box center [899, 113] width 31 height 31
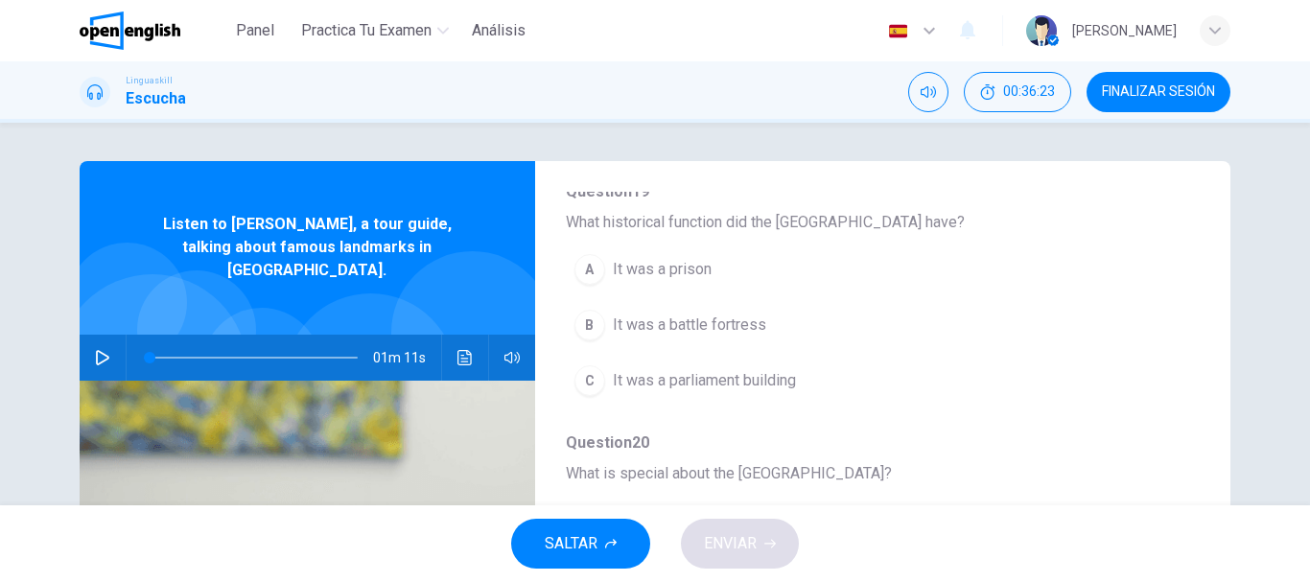
click at [586, 285] on div "A" at bounding box center [589, 269] width 31 height 31
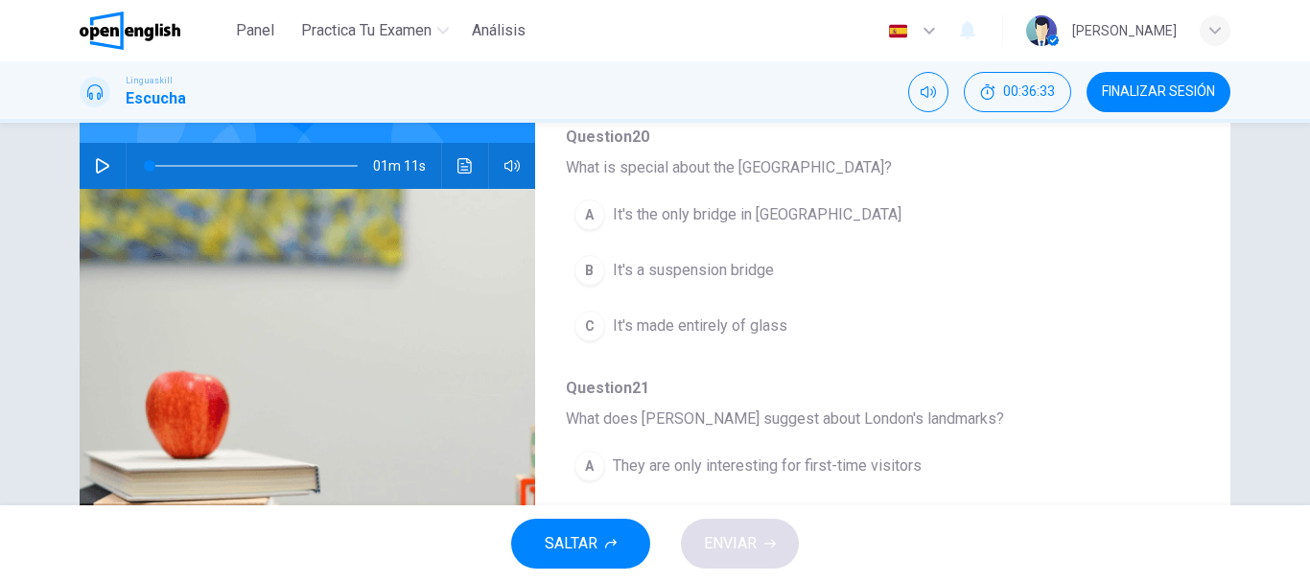
scroll to position [732, 0]
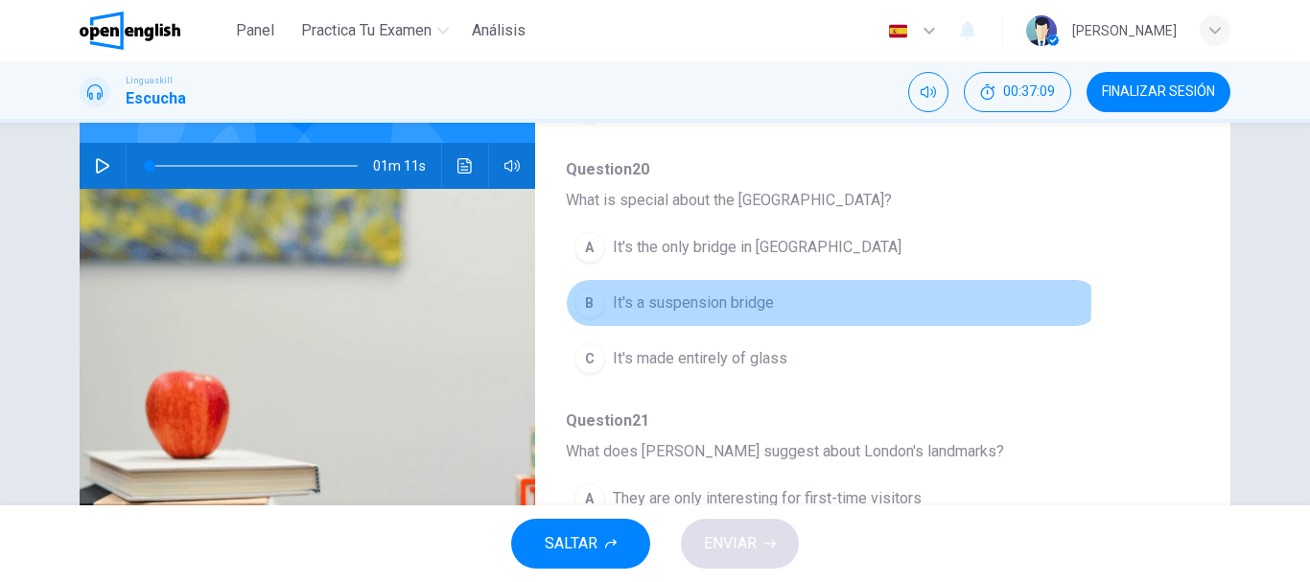
click at [593, 318] on div "B" at bounding box center [589, 303] width 31 height 31
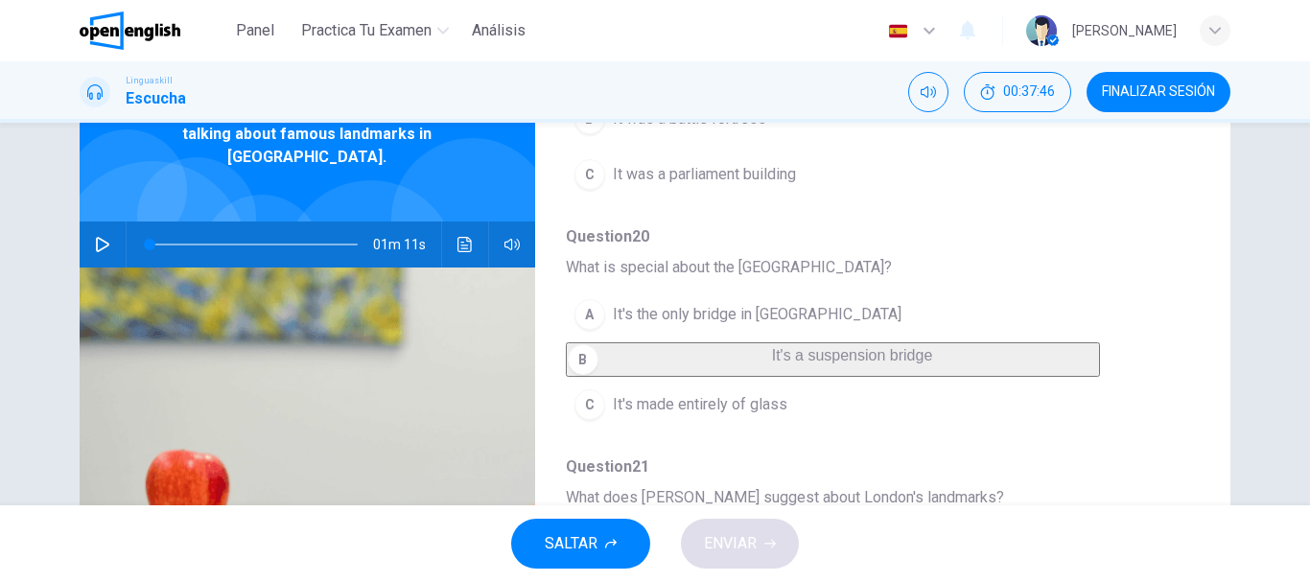
scroll to position [0, 0]
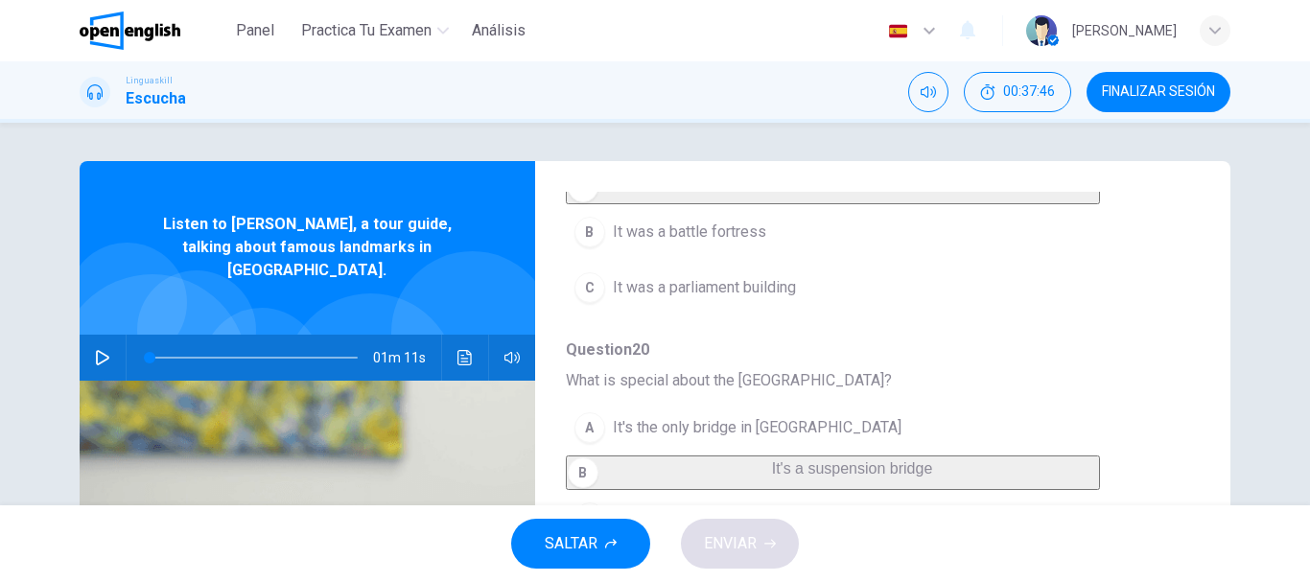
click at [459, 350] on icon "Haz clic para ver la transcripción del audio" at bounding box center [464, 357] width 15 height 15
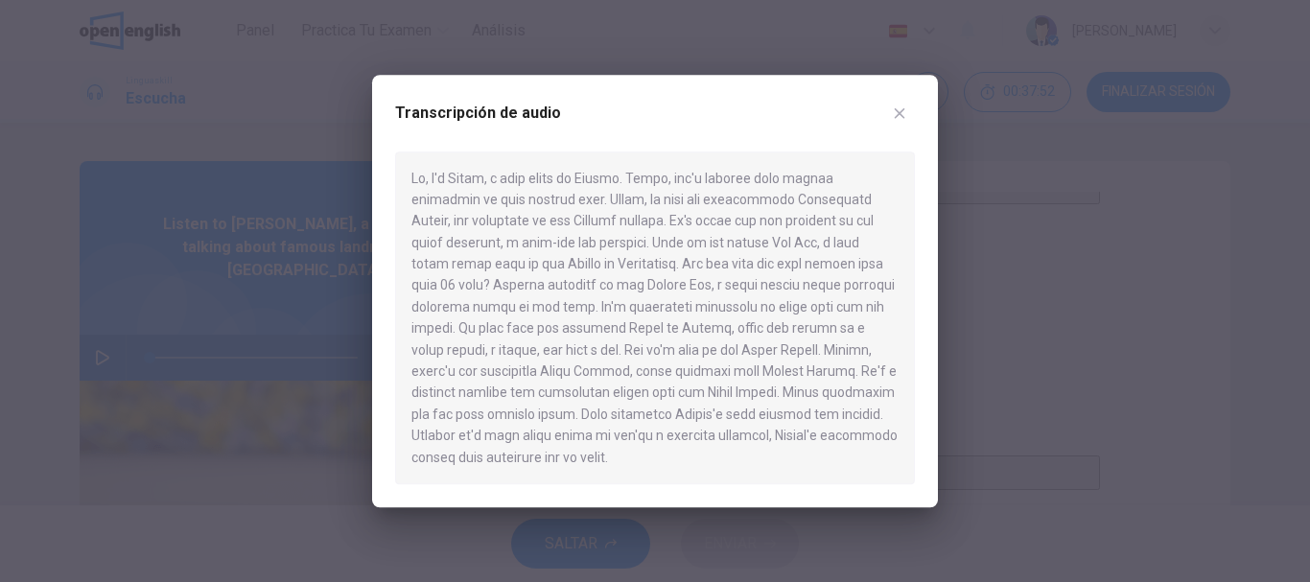
scroll to position [296, 0]
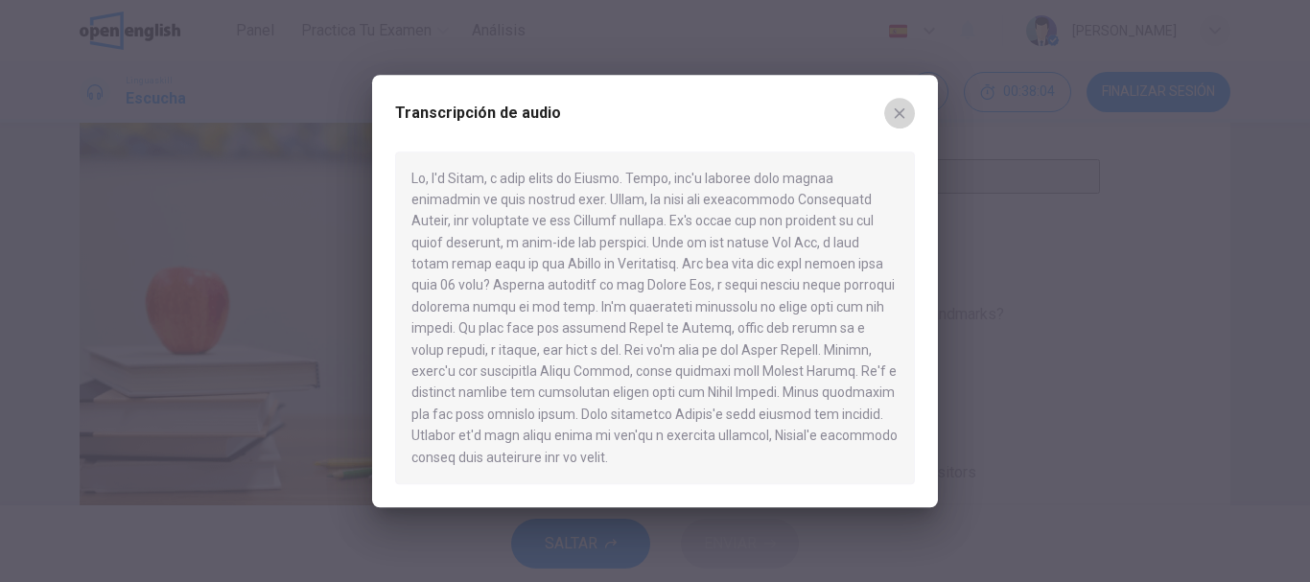
click at [898, 109] on icon "button" at bounding box center [899, 112] width 15 height 15
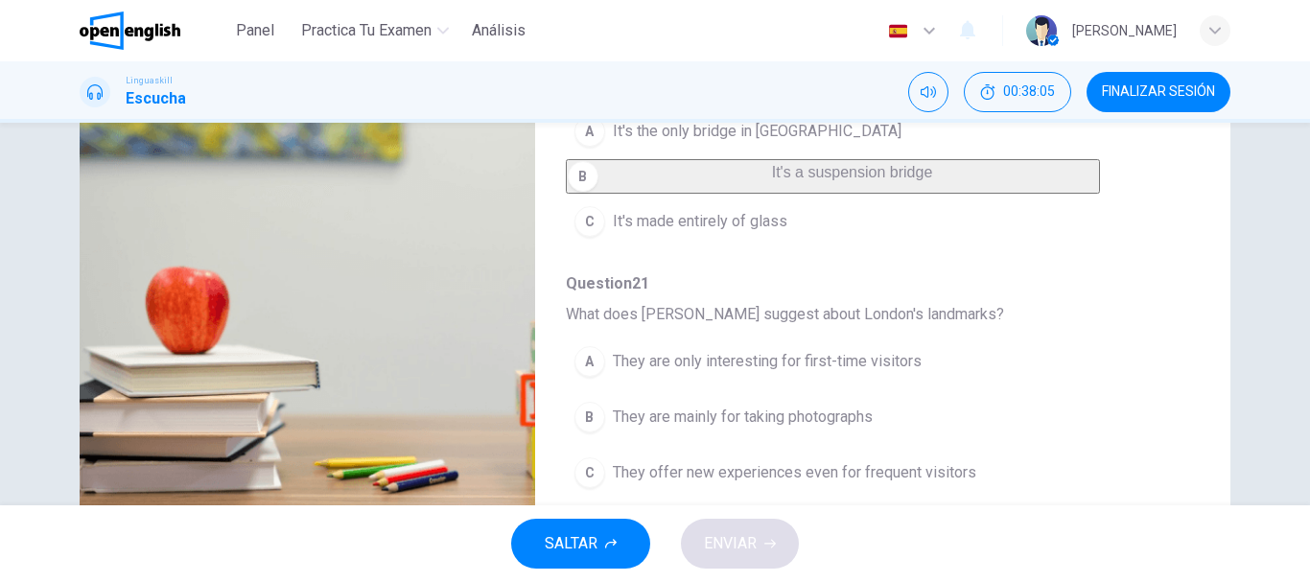
scroll to position [361, 0]
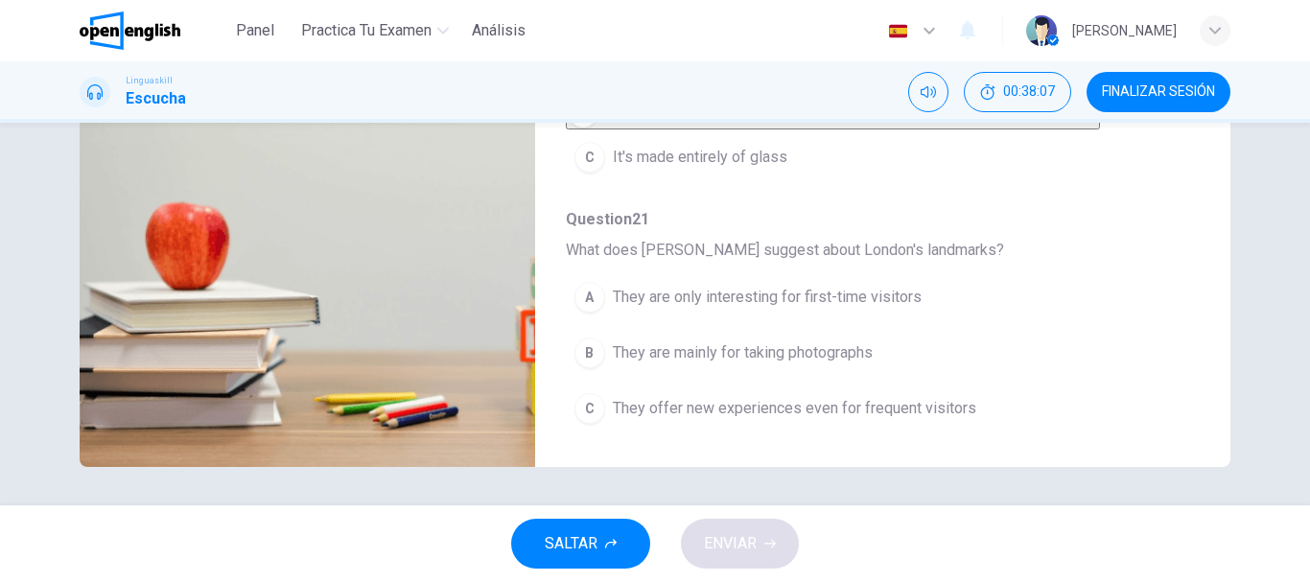
click at [584, 411] on div "C" at bounding box center [589, 408] width 31 height 31
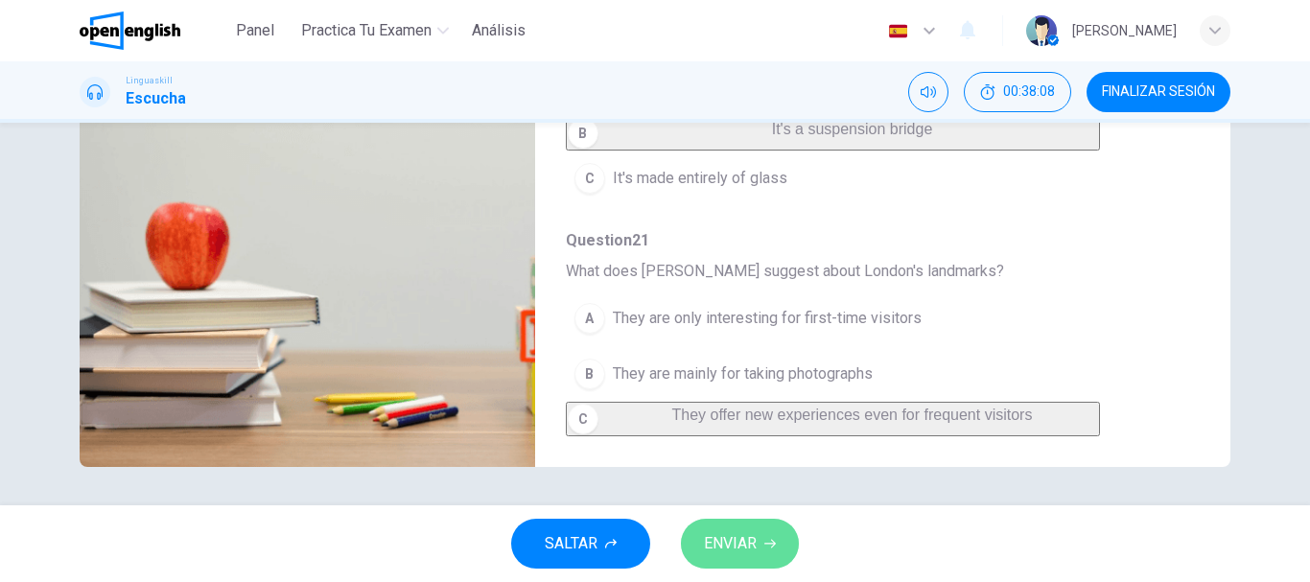
click at [731, 537] on span "ENVIAR" at bounding box center [730, 543] width 53 height 27
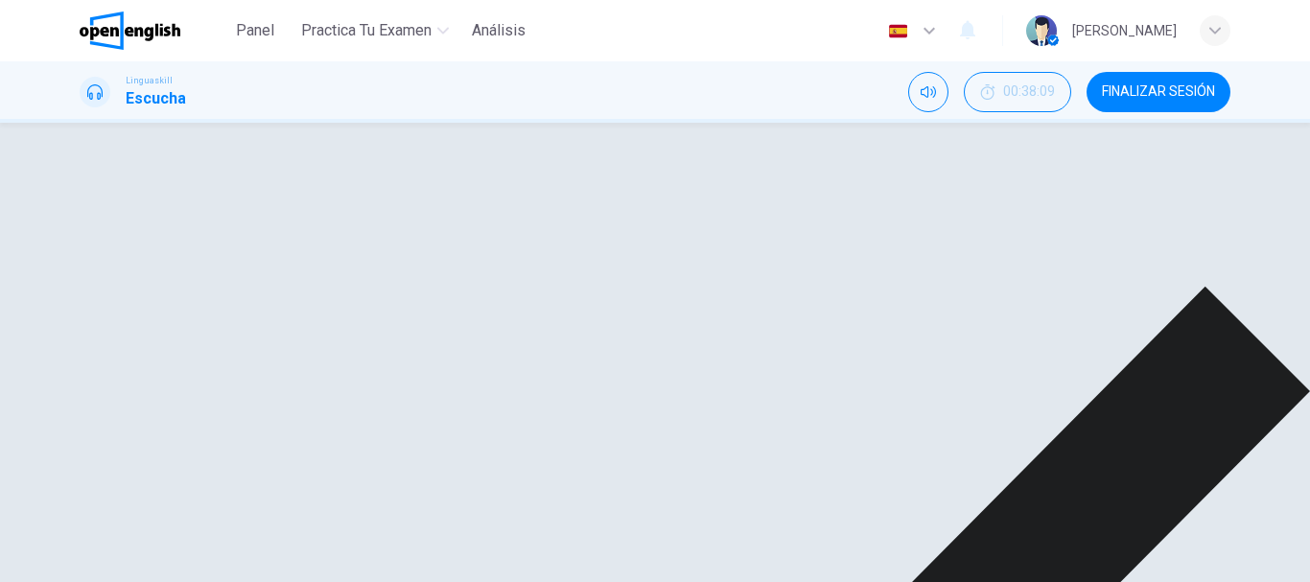
scroll to position [0, 0]
click at [1123, 81] on button "FINALIZAR SESIÓN" at bounding box center [1158, 92] width 144 height 40
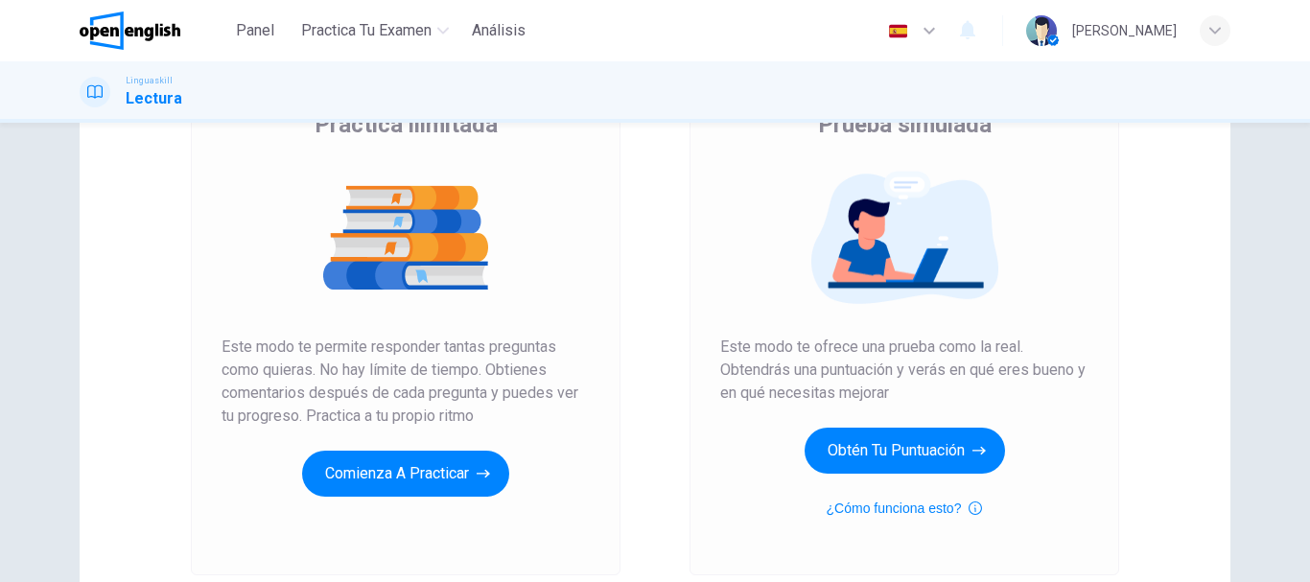
scroll to position [192, 0]
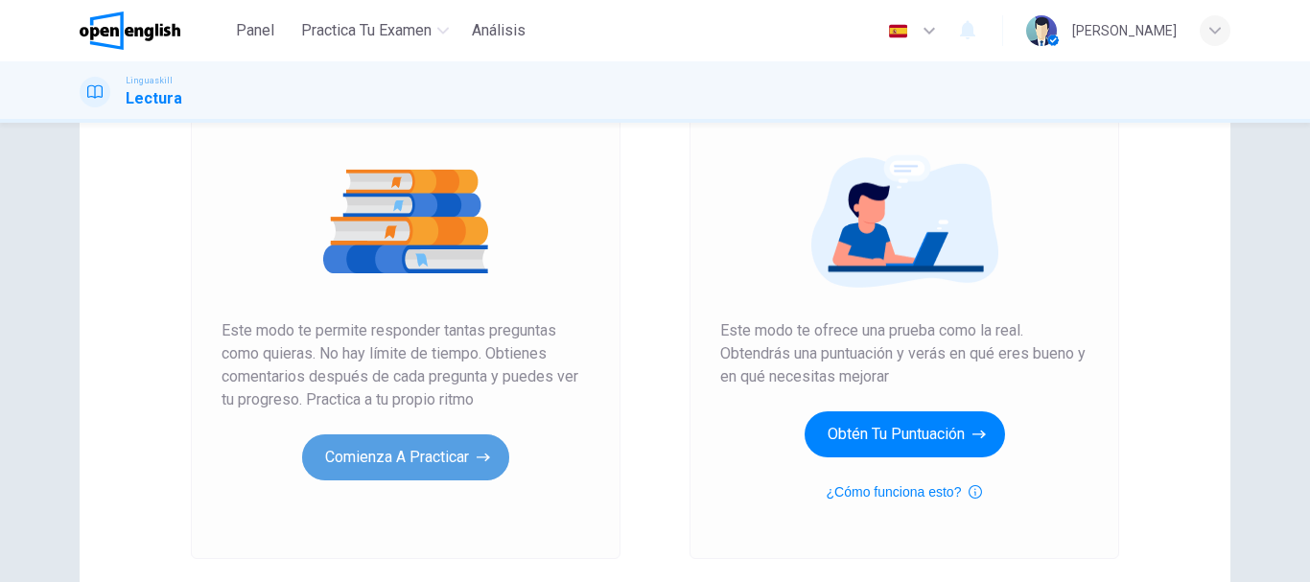
click at [427, 469] on button "Comienza a practicar" at bounding box center [405, 457] width 207 height 46
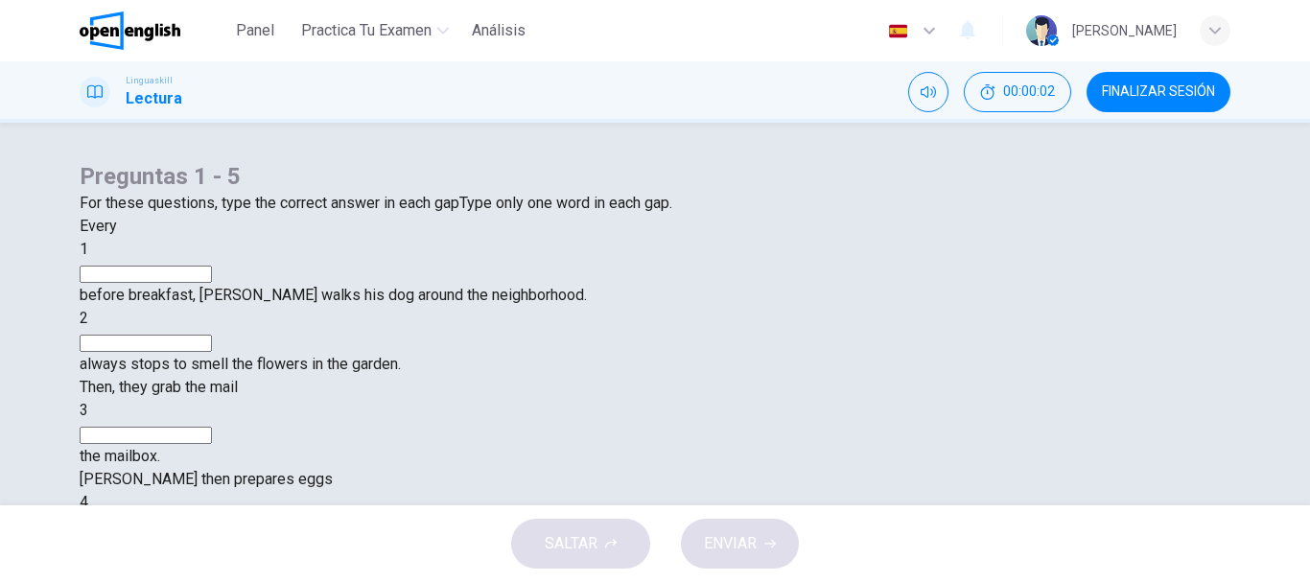
scroll to position [96, 0]
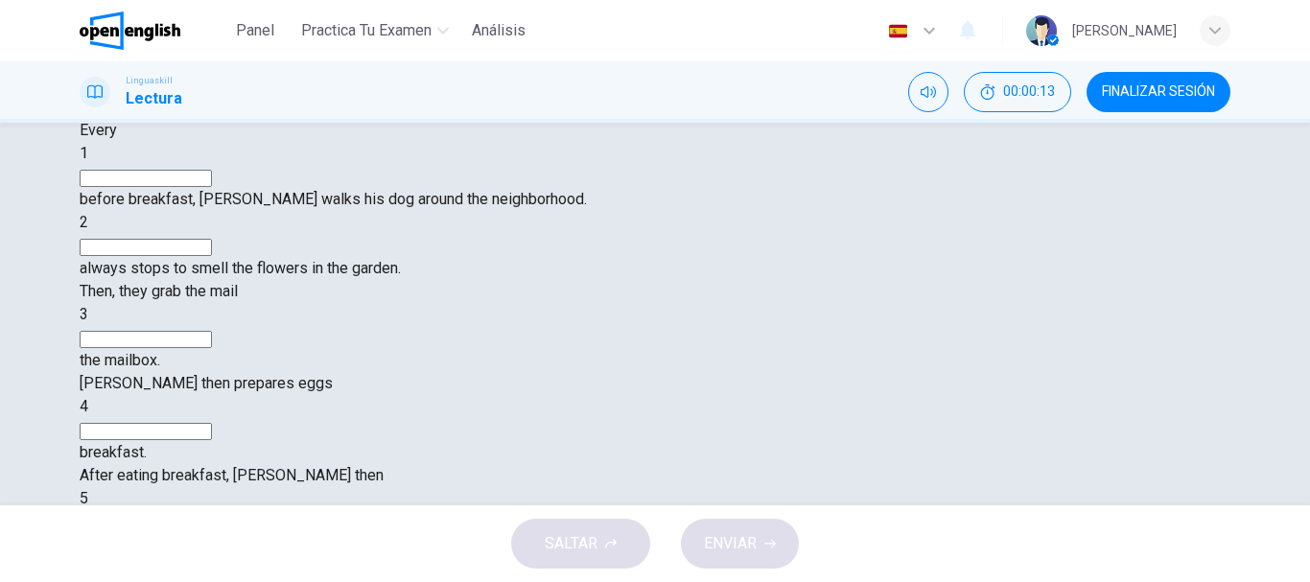
click at [212, 187] on input at bounding box center [146, 178] width 132 height 17
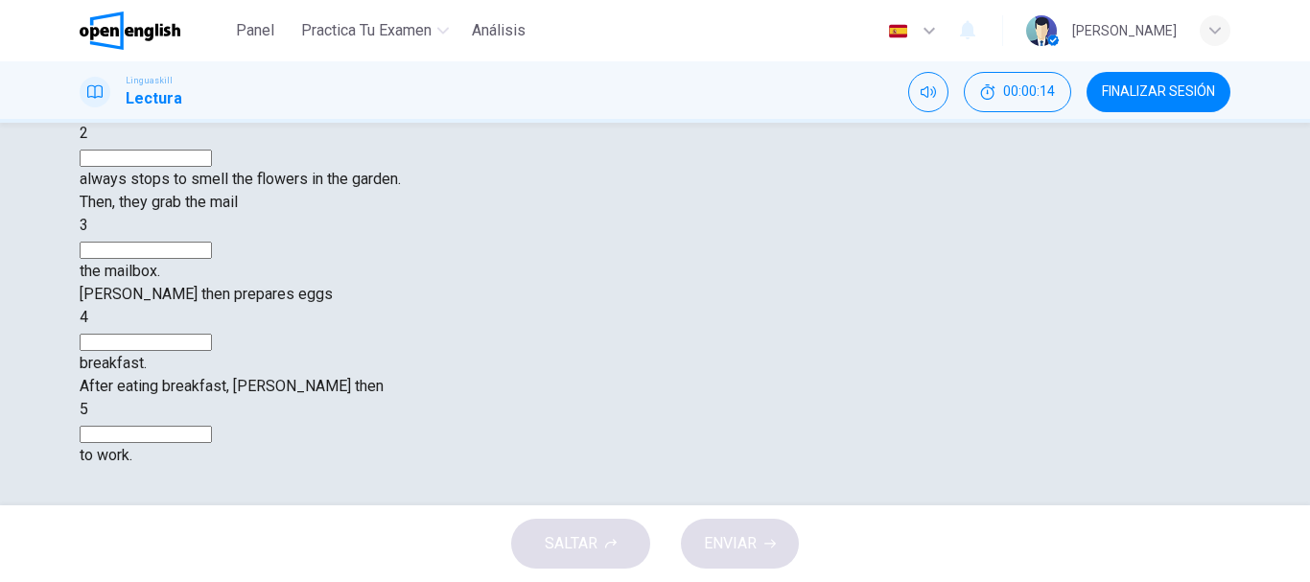
scroll to position [73, 0]
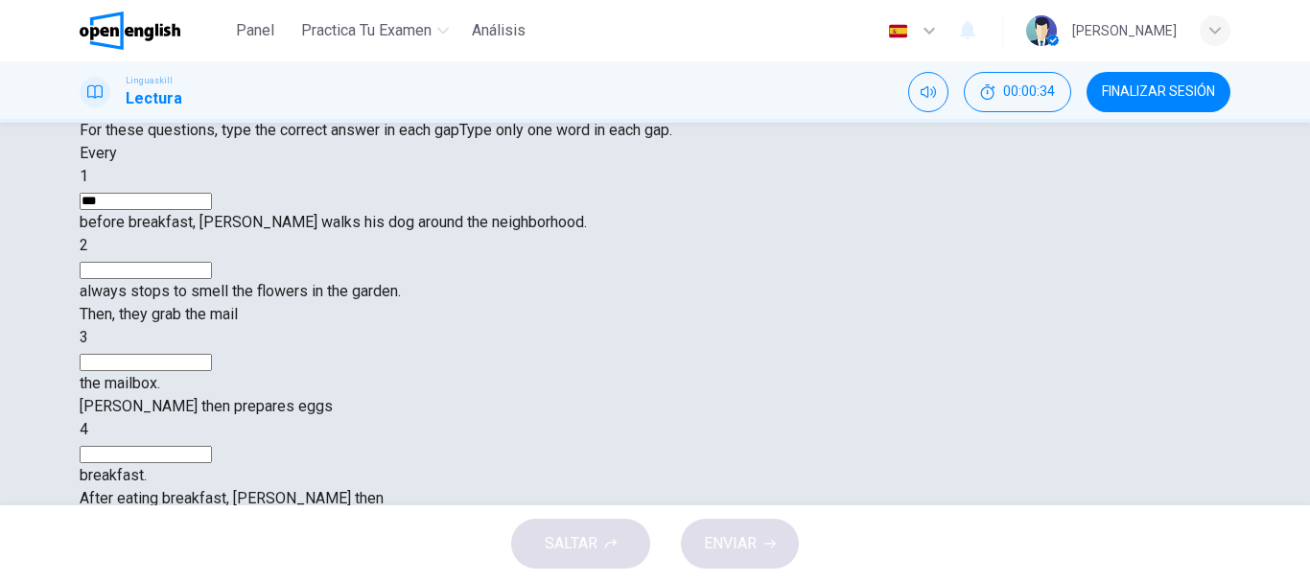
type input "***"
click at [212, 279] on input at bounding box center [146, 270] width 132 height 17
type input "**"
drag, startPoint x: 466, startPoint y: 384, endPoint x: 572, endPoint y: 377, distance: 106.7
click at [238, 323] on span "Then, they grab the mail" at bounding box center [159, 314] width 158 height 18
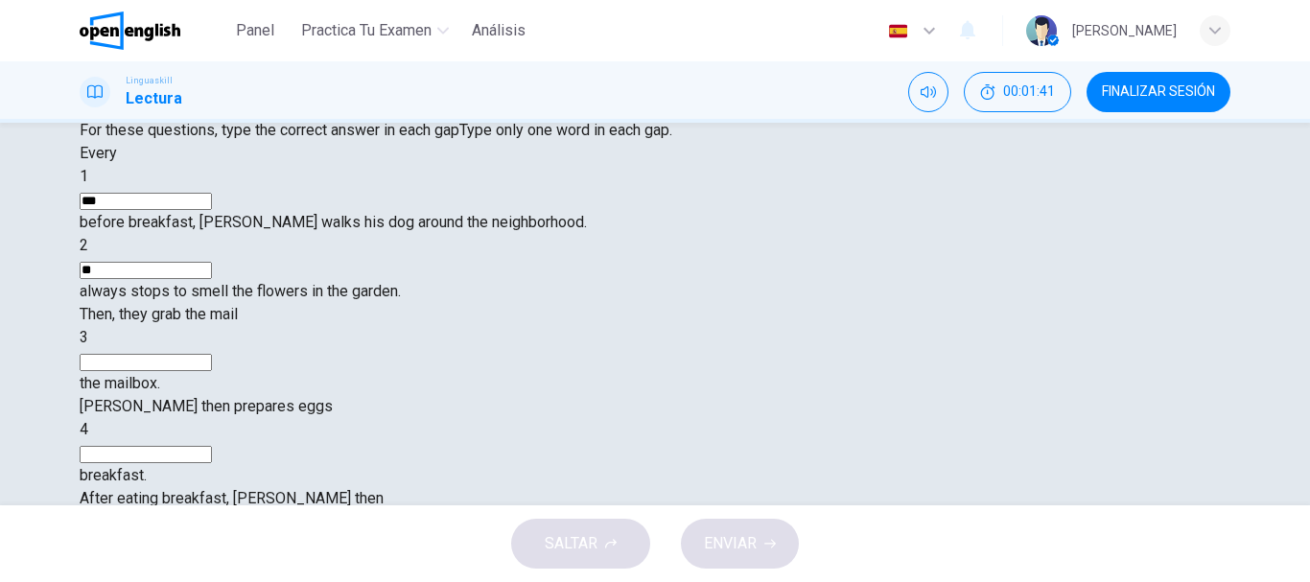
click at [212, 371] on input at bounding box center [146, 362] width 132 height 17
type input "****"
click at [212, 446] on input at bounding box center [146, 454] width 132 height 17
type input "***"
click at [212, 538] on input at bounding box center [146, 546] width 132 height 17
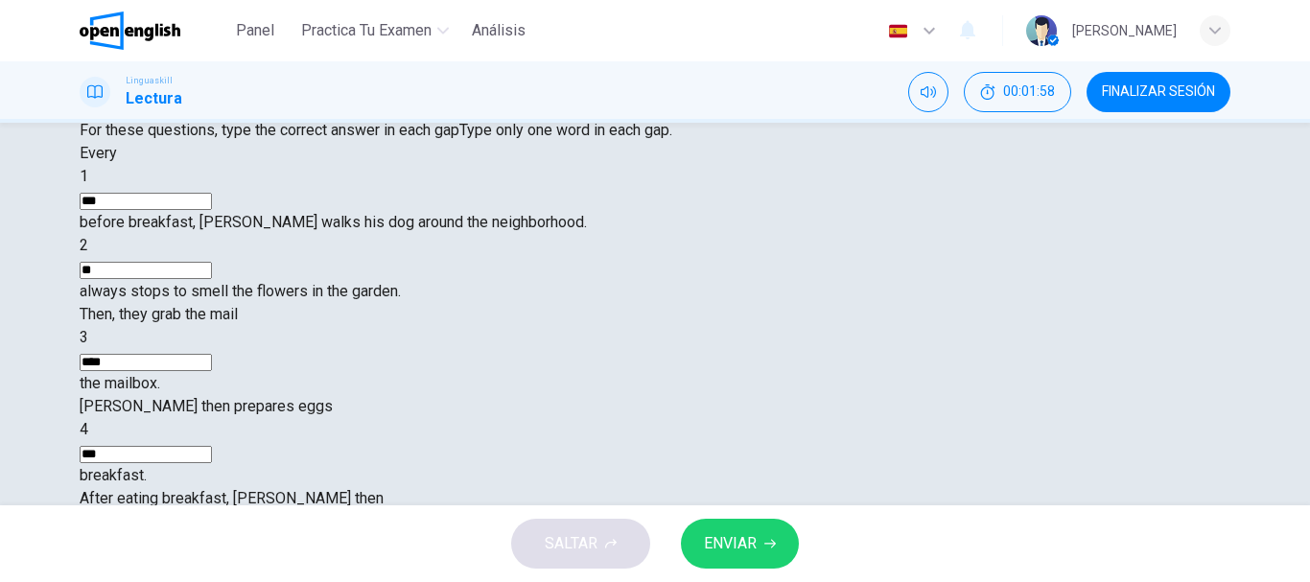
type input "**"
click at [790, 539] on button "ENVIAR" at bounding box center [740, 544] width 118 height 50
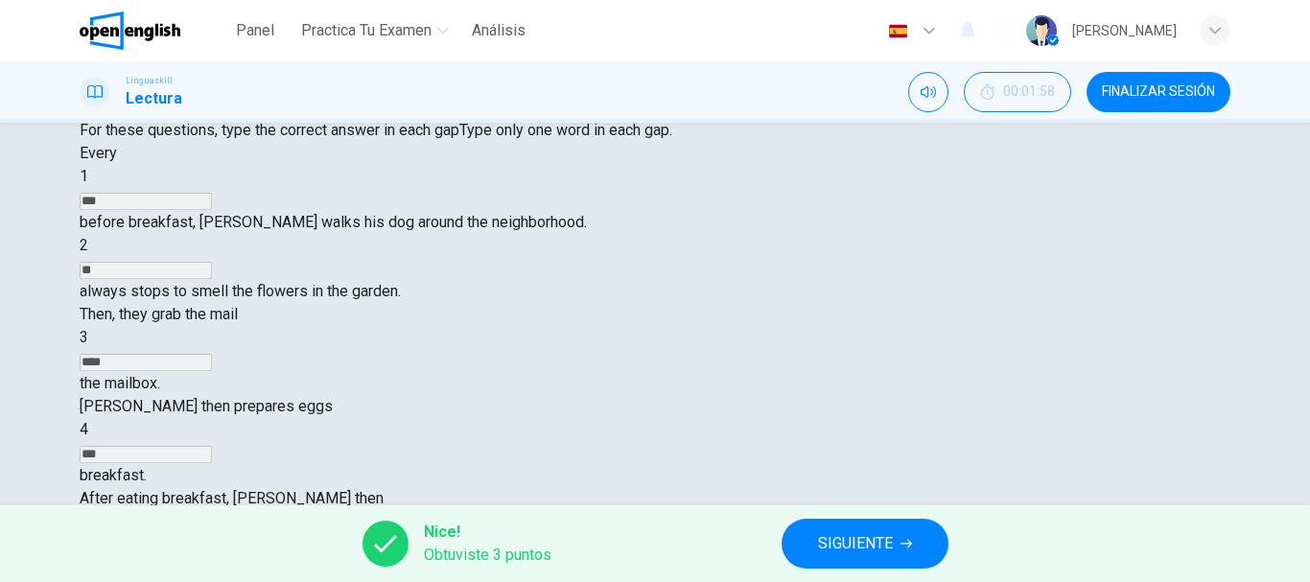
click at [560, 139] on span "Type only one word in each gap." at bounding box center [565, 130] width 213 height 18
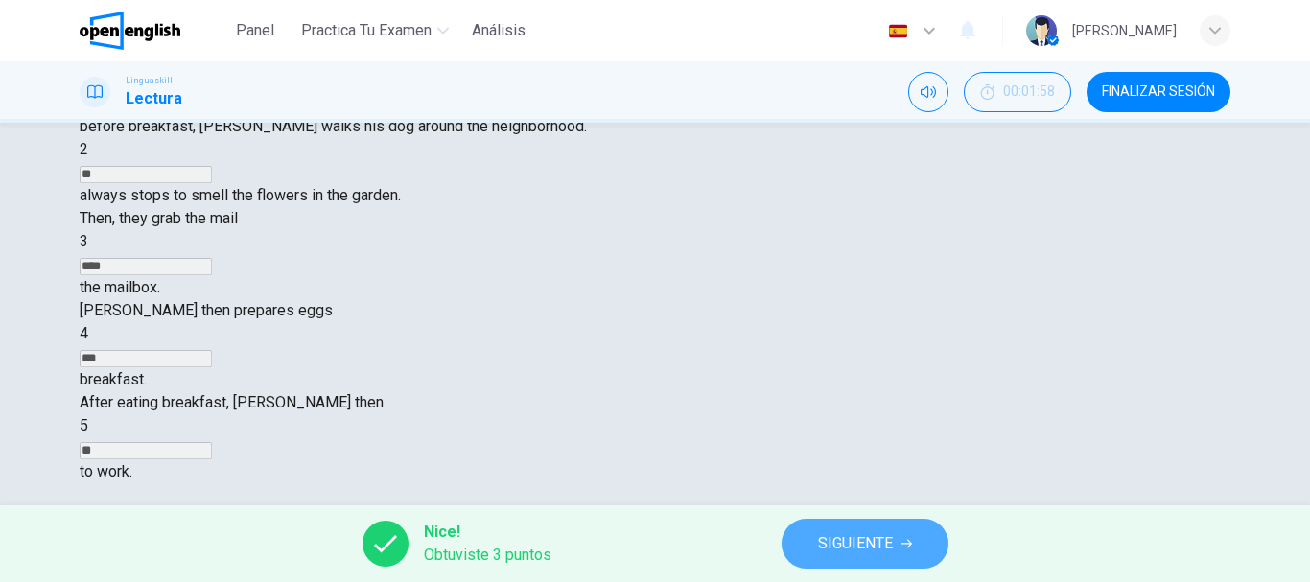
click at [872, 534] on span "SIGUIENTE" at bounding box center [855, 543] width 75 height 27
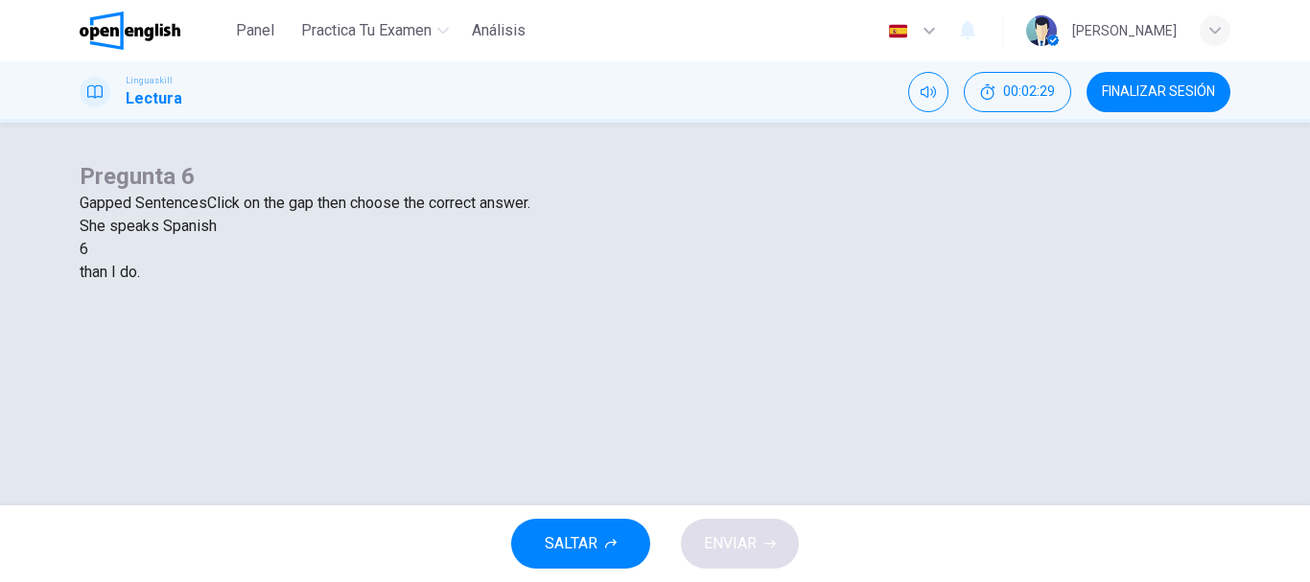
scroll to position [96, 0]
click at [88, 249] on div at bounding box center [88, 249] width 0 height 0
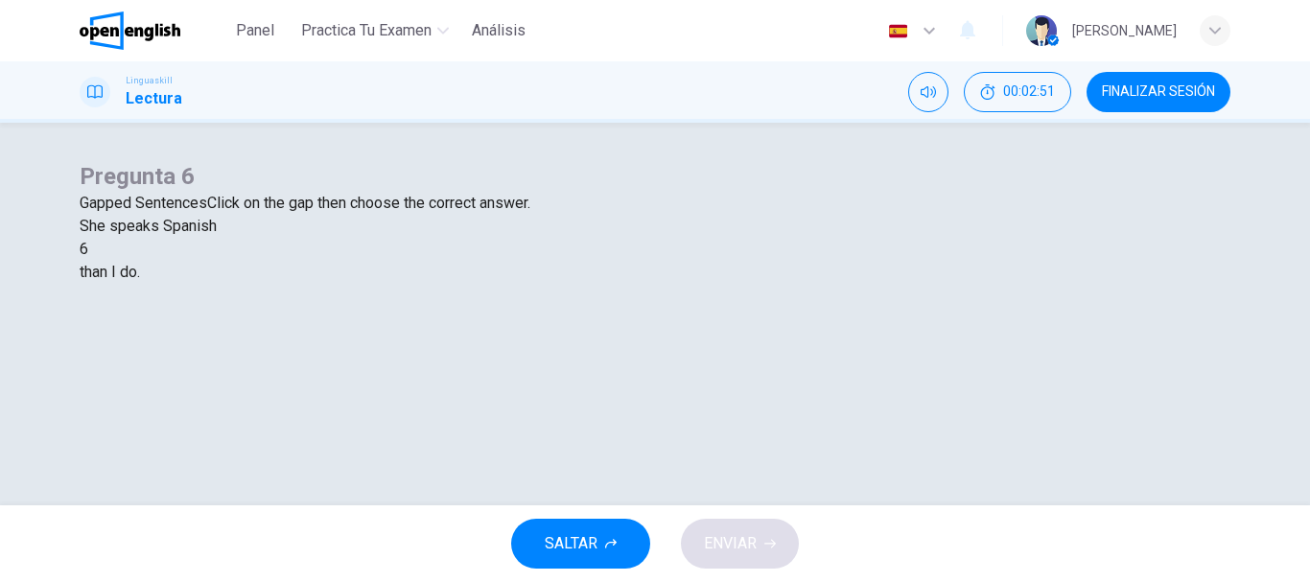
click at [88, 249] on div at bounding box center [88, 249] width 0 height 0
click at [505, 307] on div "more fluently" at bounding box center [655, 295] width 1151 height 23
click at [713, 526] on button "ENVIAR" at bounding box center [740, 544] width 118 height 50
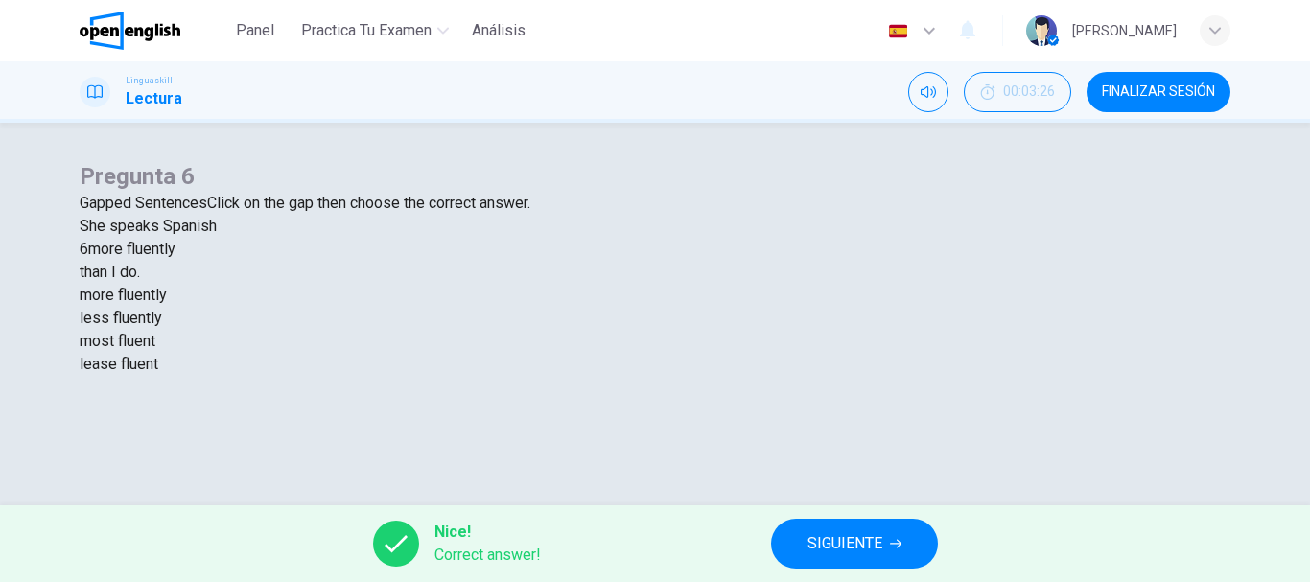
scroll to position [288, 0]
click at [874, 535] on span "SIGUIENTE" at bounding box center [844, 543] width 75 height 27
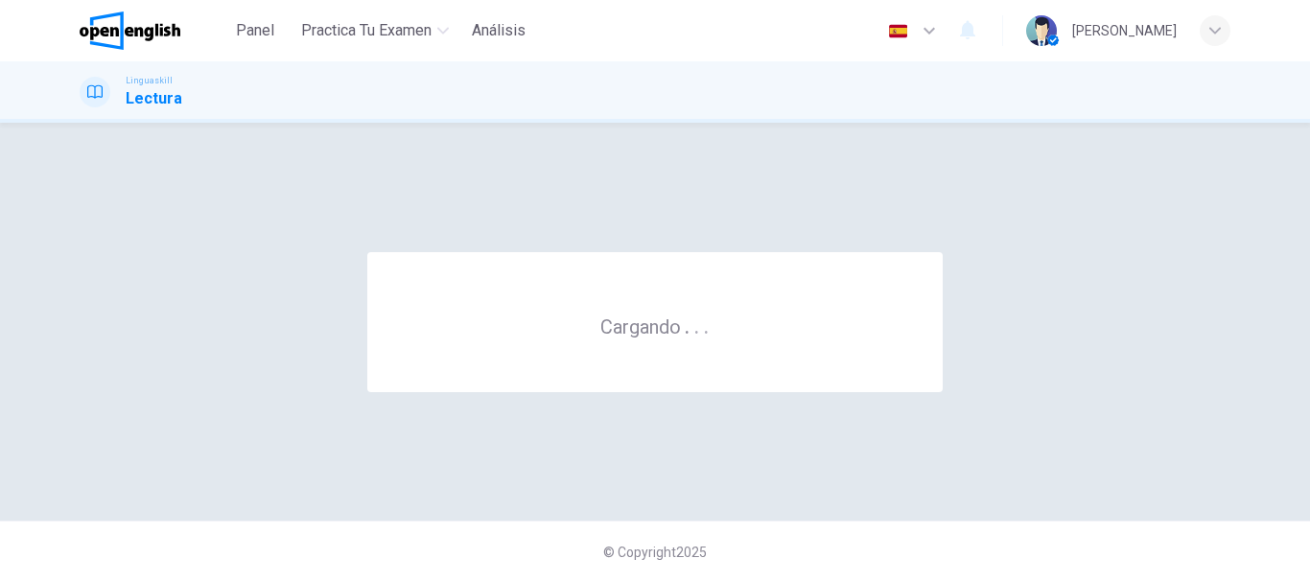
scroll to position [0, 0]
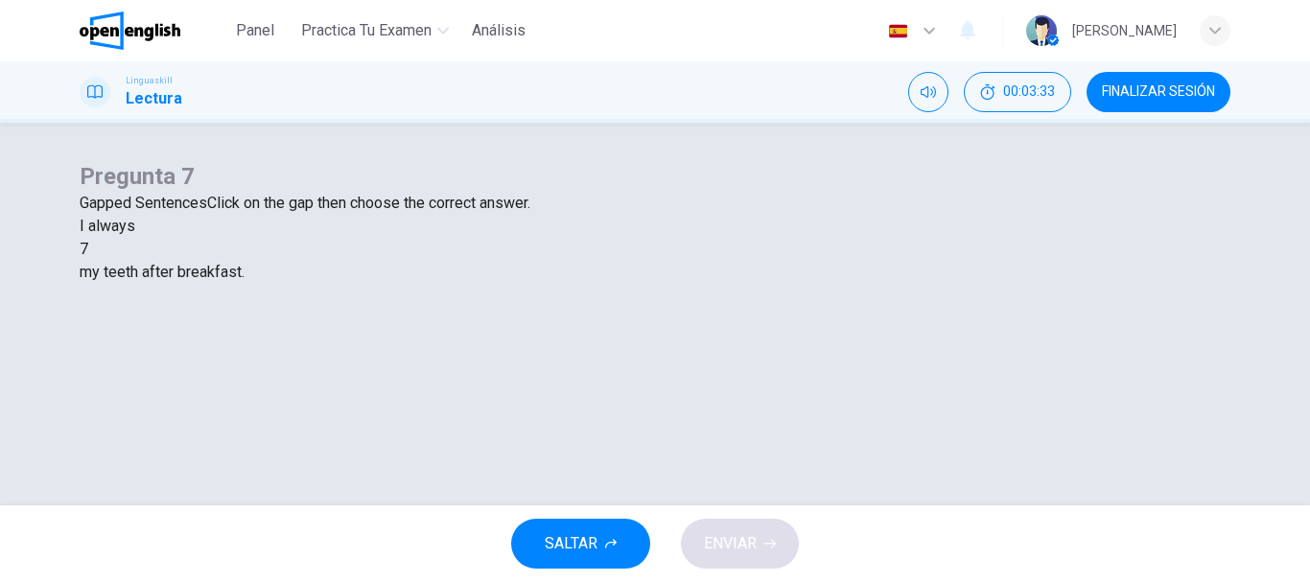
click at [88, 249] on div at bounding box center [88, 249] width 0 height 0
click at [540, 307] on div "brush" at bounding box center [655, 295] width 1151 height 23
click at [703, 535] on button "ENVIAR" at bounding box center [740, 544] width 118 height 50
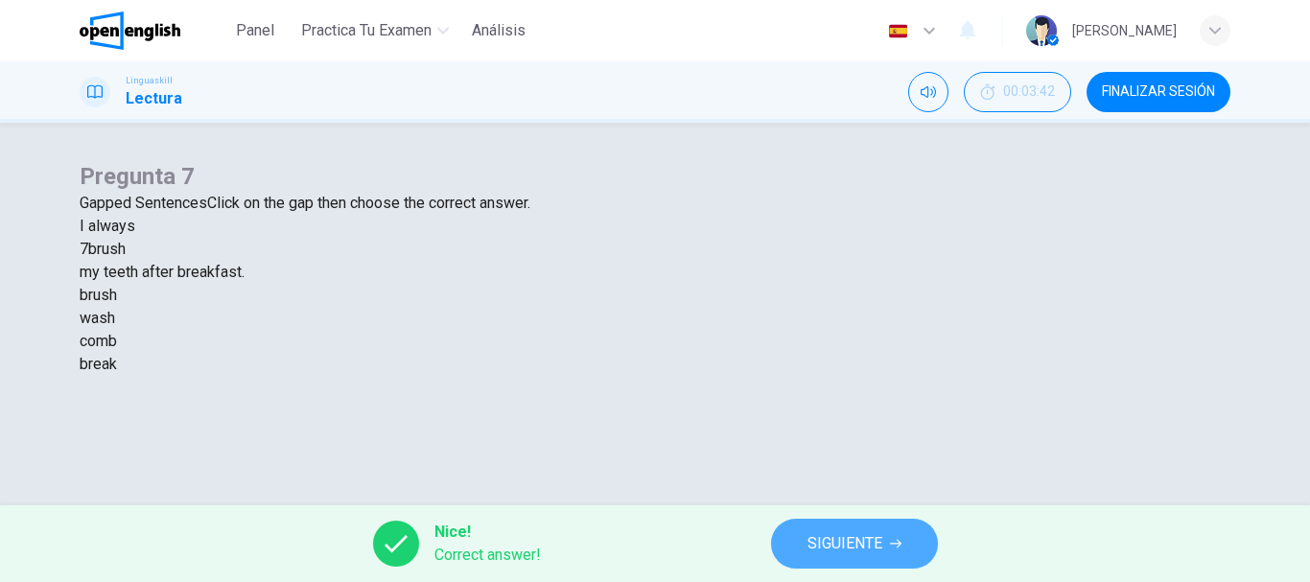
click at [821, 552] on span "SIGUIENTE" at bounding box center [844, 543] width 75 height 27
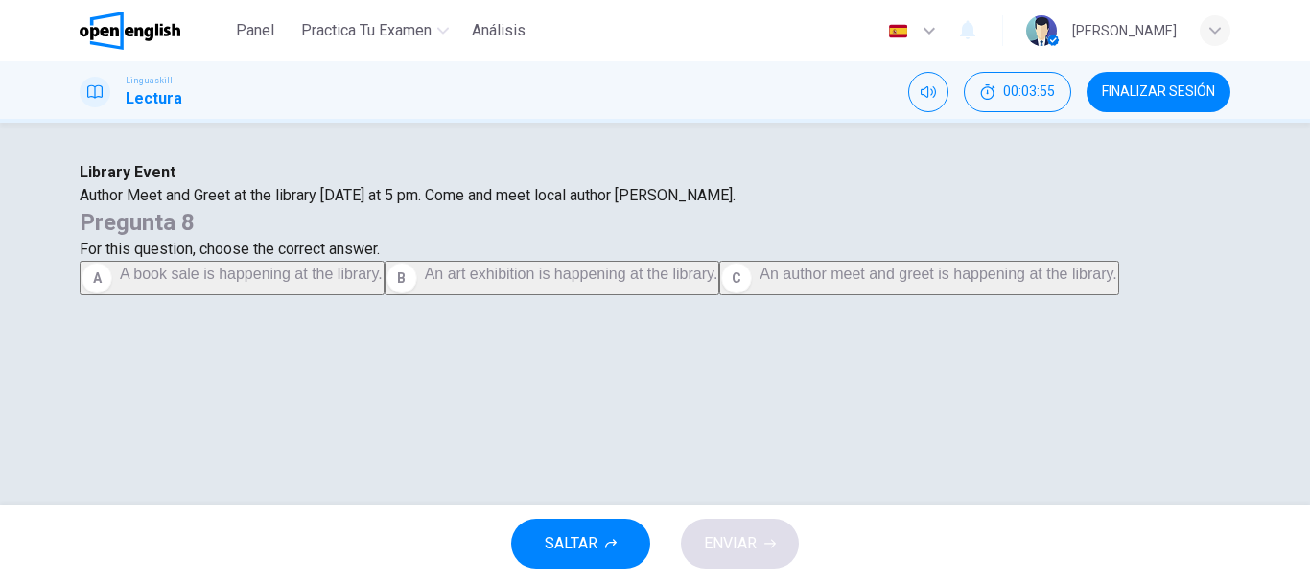
drag, startPoint x: 571, startPoint y: 256, endPoint x: 284, endPoint y: 257, distance: 287.7
click at [285, 204] on span "Author Meet and Greet at the library this Tuesday at 5 pm. Come and meet local …" at bounding box center [408, 195] width 656 height 18
click at [772, 282] on span "An author meet and greet is happening at the library." at bounding box center [937, 274] width 357 height 16
click at [740, 554] on span "ENVIAR" at bounding box center [730, 543] width 53 height 27
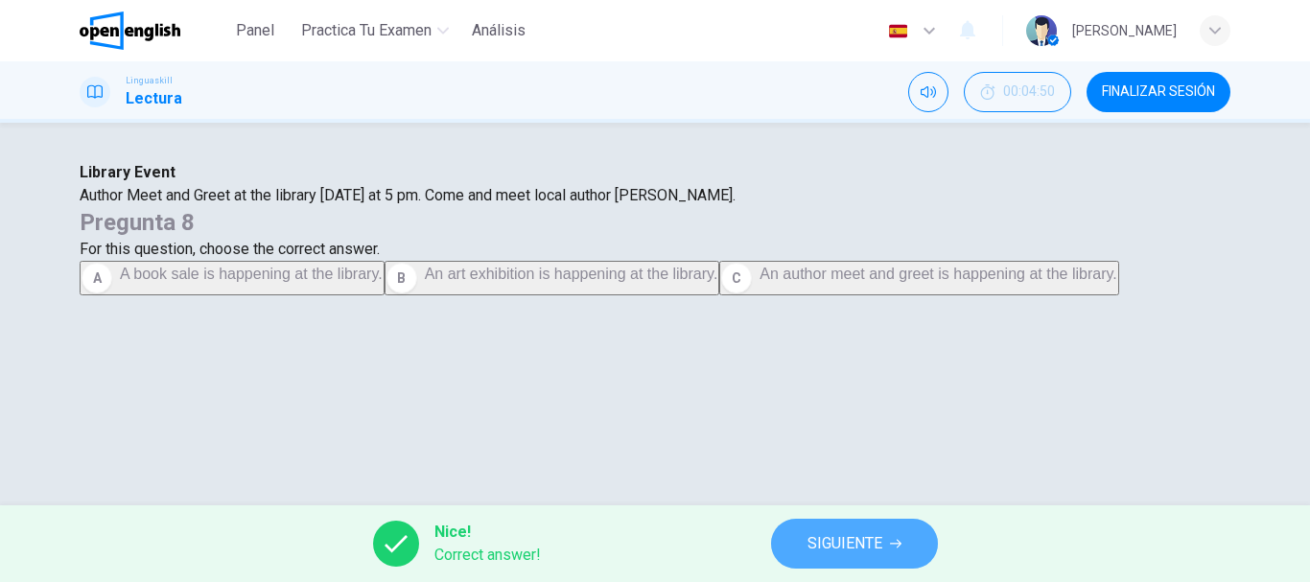
click at [844, 530] on span "SIGUIENTE" at bounding box center [844, 543] width 75 height 27
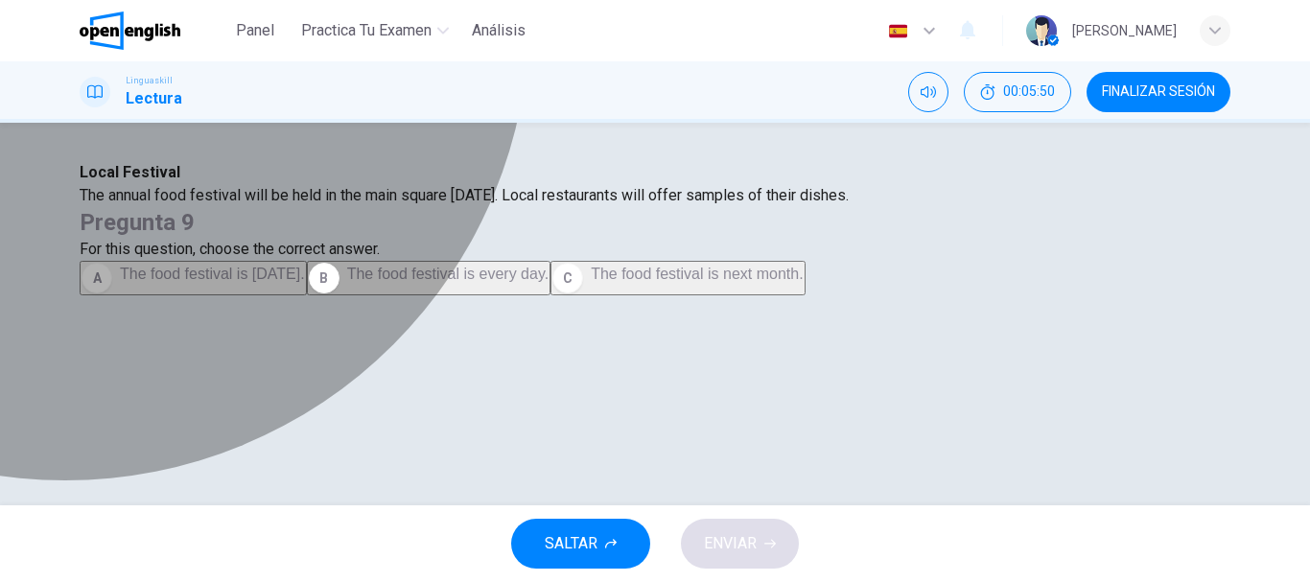
click at [305, 282] on span "The food festival is next Saturday." at bounding box center [212, 274] width 185 height 16
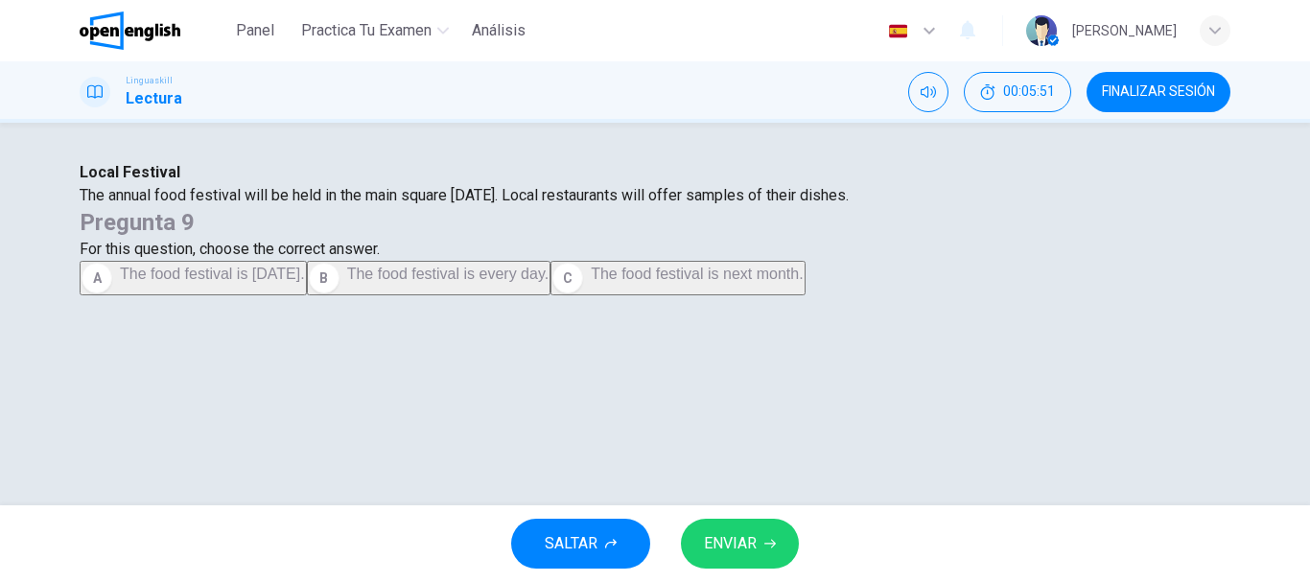
scroll to position [96, 0]
click at [754, 539] on span "ENVIAR" at bounding box center [730, 543] width 53 height 27
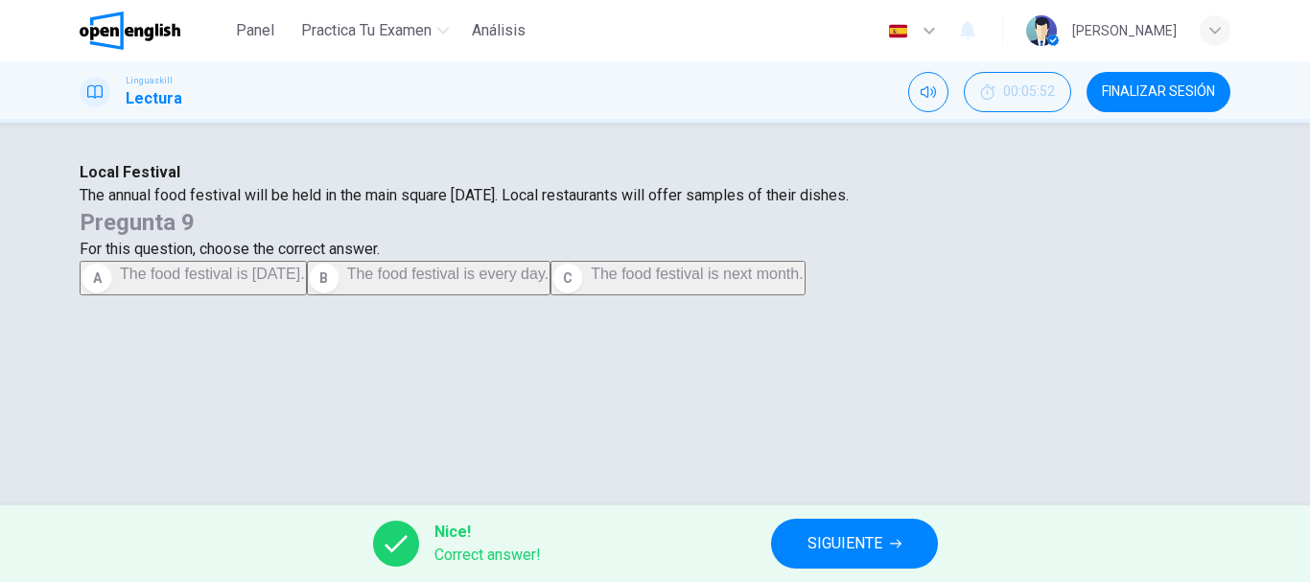
click at [832, 534] on span "SIGUIENTE" at bounding box center [844, 543] width 75 height 27
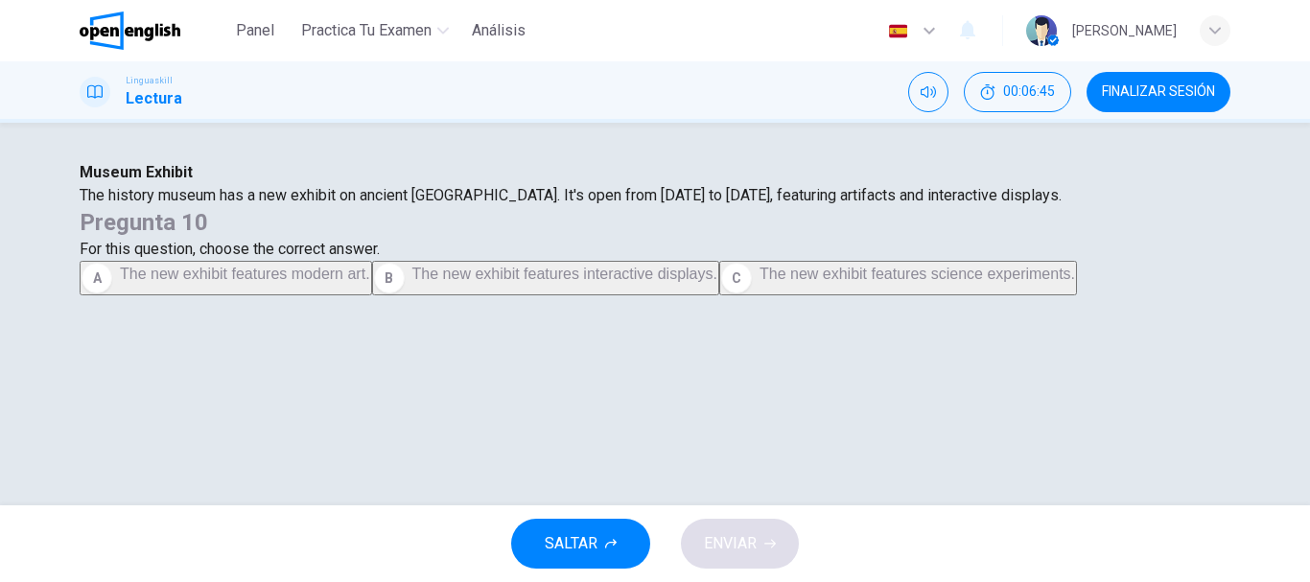
click at [717, 282] on span "The new exhibit features interactive displays." at bounding box center [564, 274] width 305 height 16
click at [766, 529] on button "ENVIAR" at bounding box center [740, 544] width 118 height 50
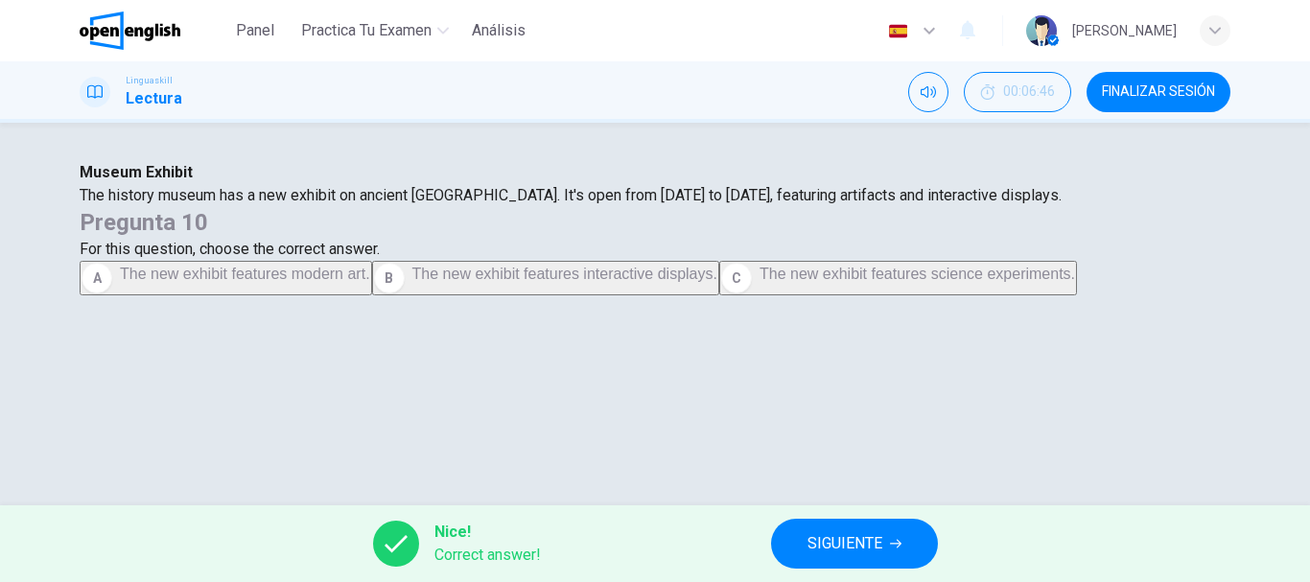
click at [859, 571] on div "Nice! Correct answer! SIGUIENTE" at bounding box center [655, 543] width 1310 height 77
click at [850, 541] on span "SIGUIENTE" at bounding box center [844, 543] width 75 height 27
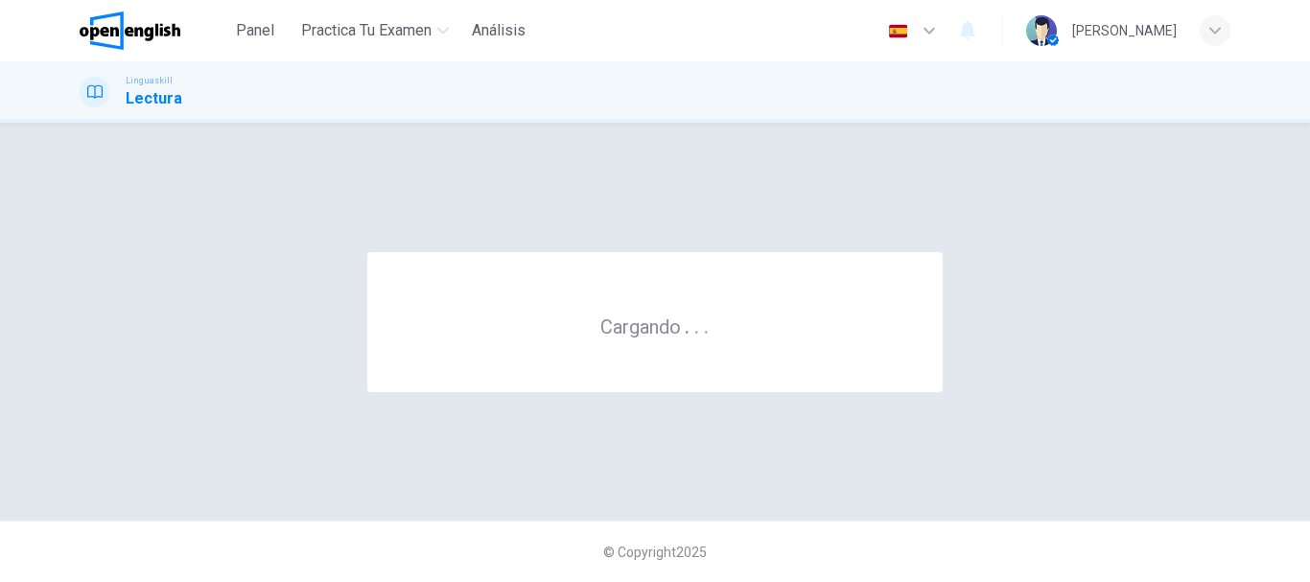
scroll to position [0, 0]
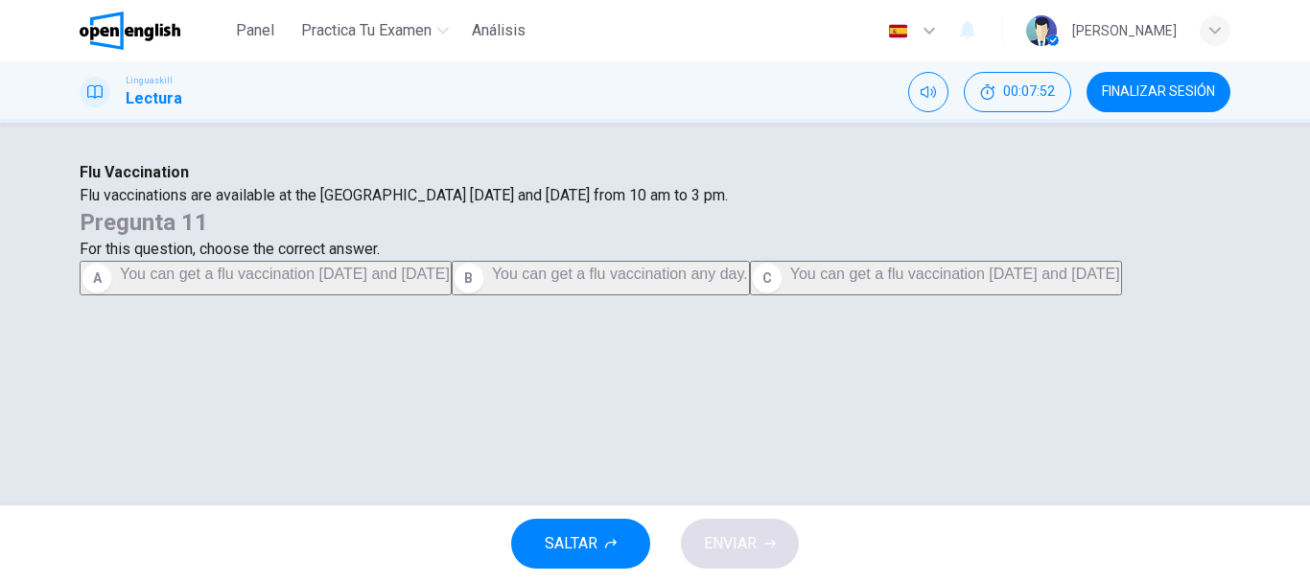
click at [450, 282] on span "You can get a flu vaccination on Monday and Thursday" at bounding box center [285, 274] width 330 height 16
click at [755, 526] on button "ENVIAR" at bounding box center [740, 544] width 118 height 50
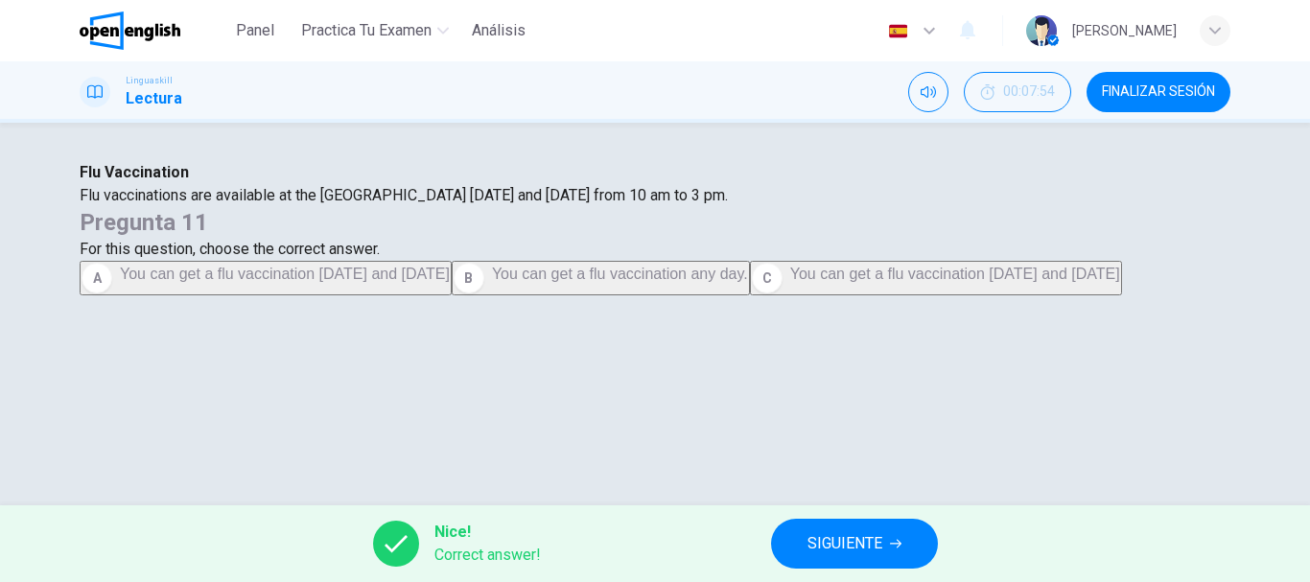
click at [832, 538] on span "SIGUIENTE" at bounding box center [844, 543] width 75 height 27
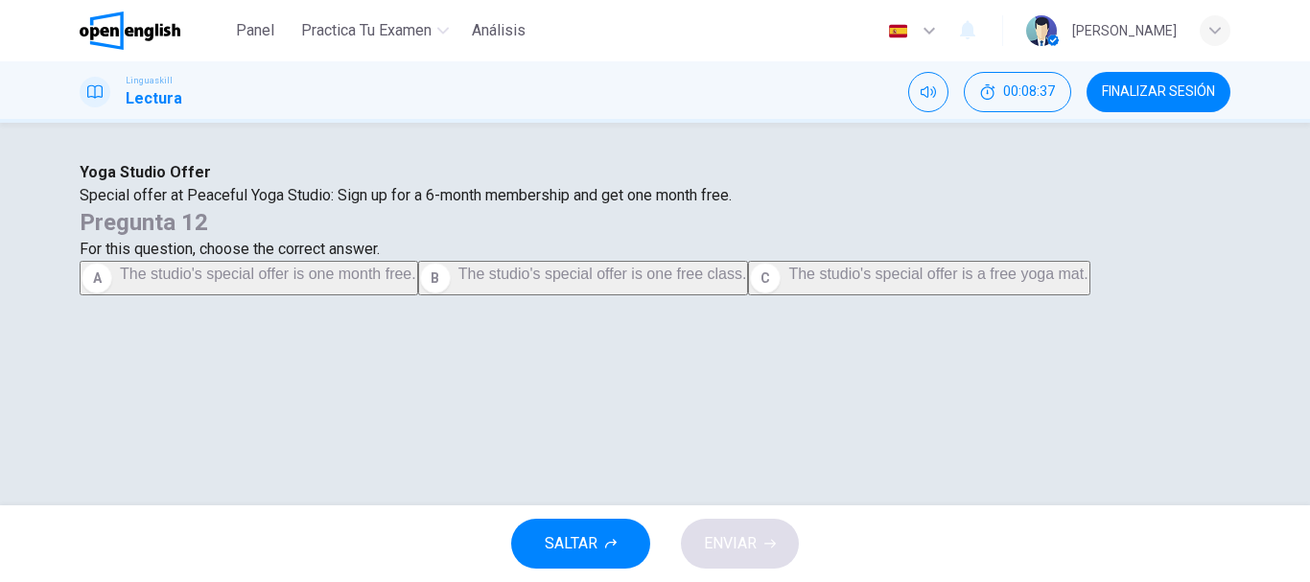
click at [298, 207] on div "Yoga Studio Offer Special offer at Peaceful Yoga Studio: Sign up for a 6-month …" at bounding box center [655, 184] width 1151 height 46
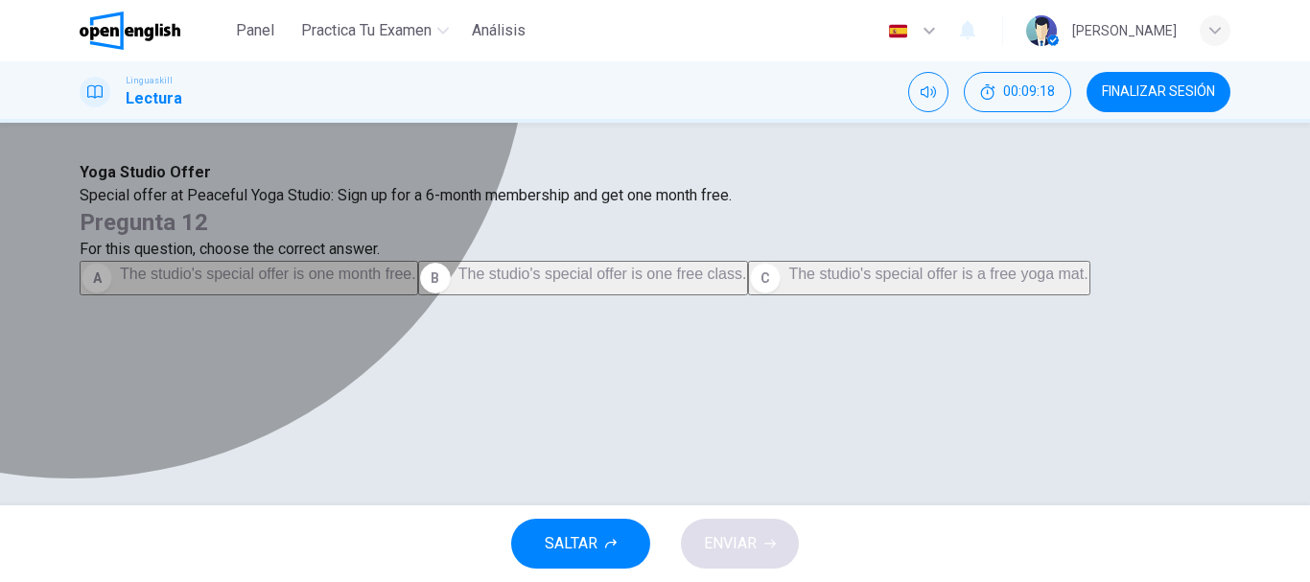
click at [416, 282] on span "The studio's special offer is one month free." at bounding box center [268, 274] width 296 height 16
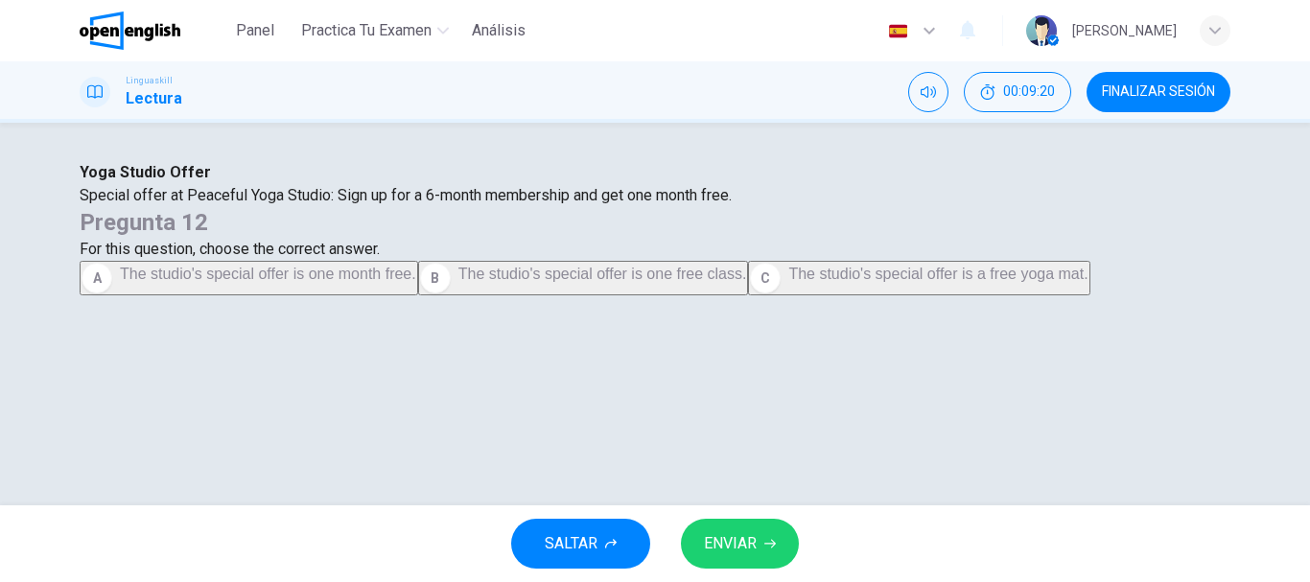
click at [732, 533] on span "ENVIAR" at bounding box center [730, 543] width 53 height 27
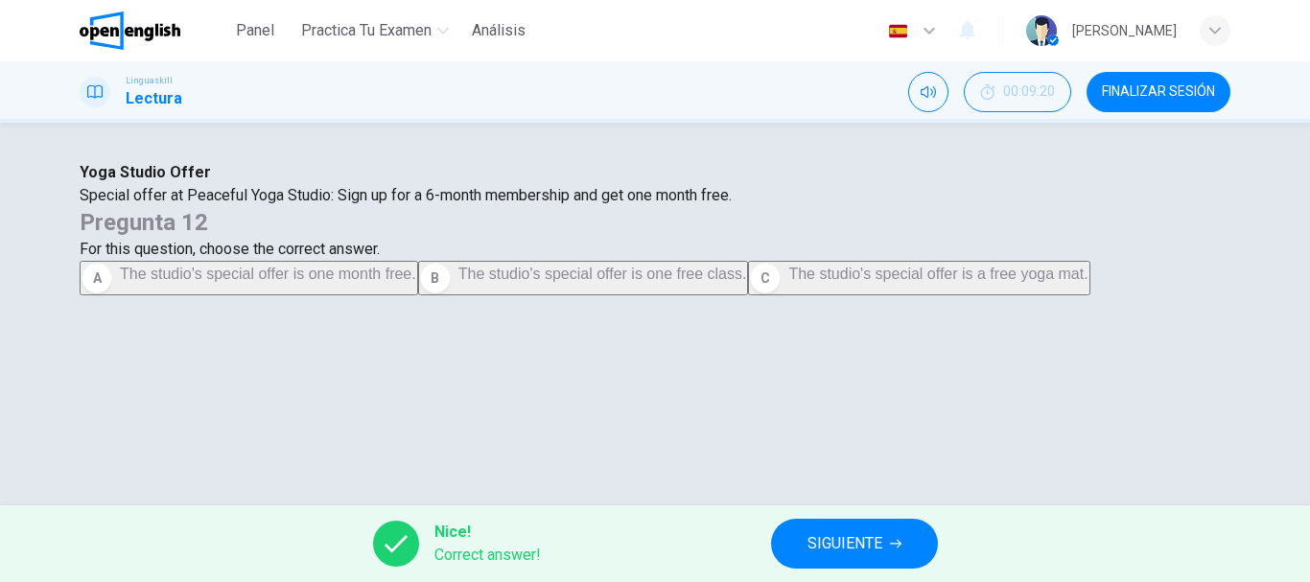
scroll to position [96, 0]
click at [804, 529] on button "SIGUIENTE" at bounding box center [854, 544] width 167 height 50
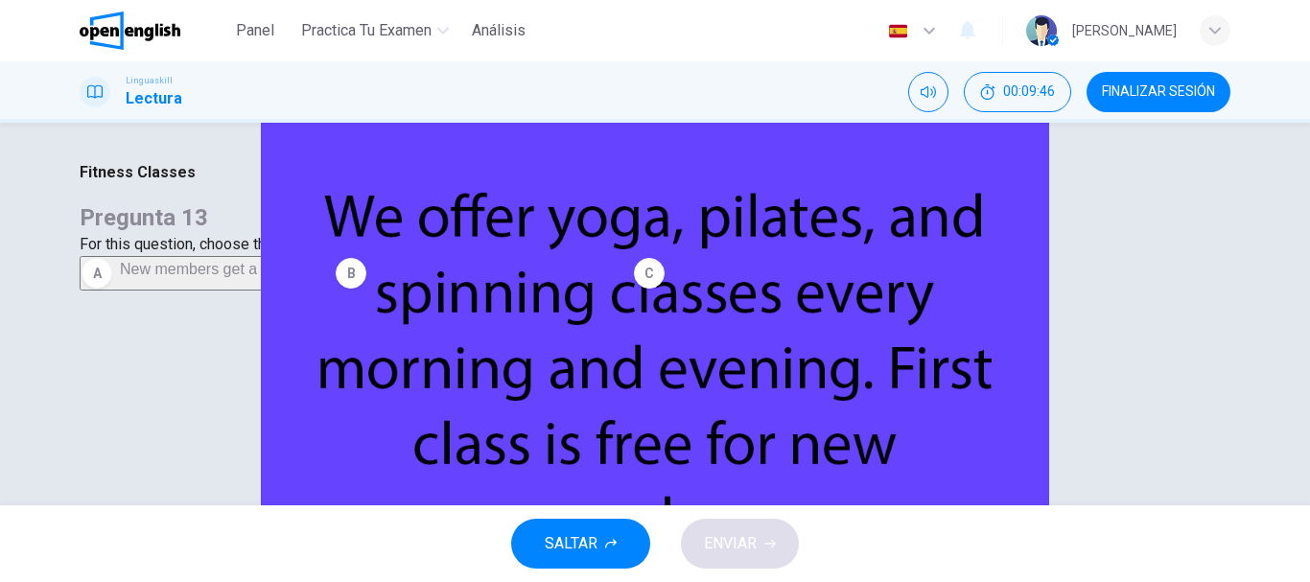
click at [734, 277] on span "New members get a free first class." at bounding box center [792, 269] width 241 height 16
click at [723, 543] on span "ENVIAR" at bounding box center [730, 543] width 53 height 27
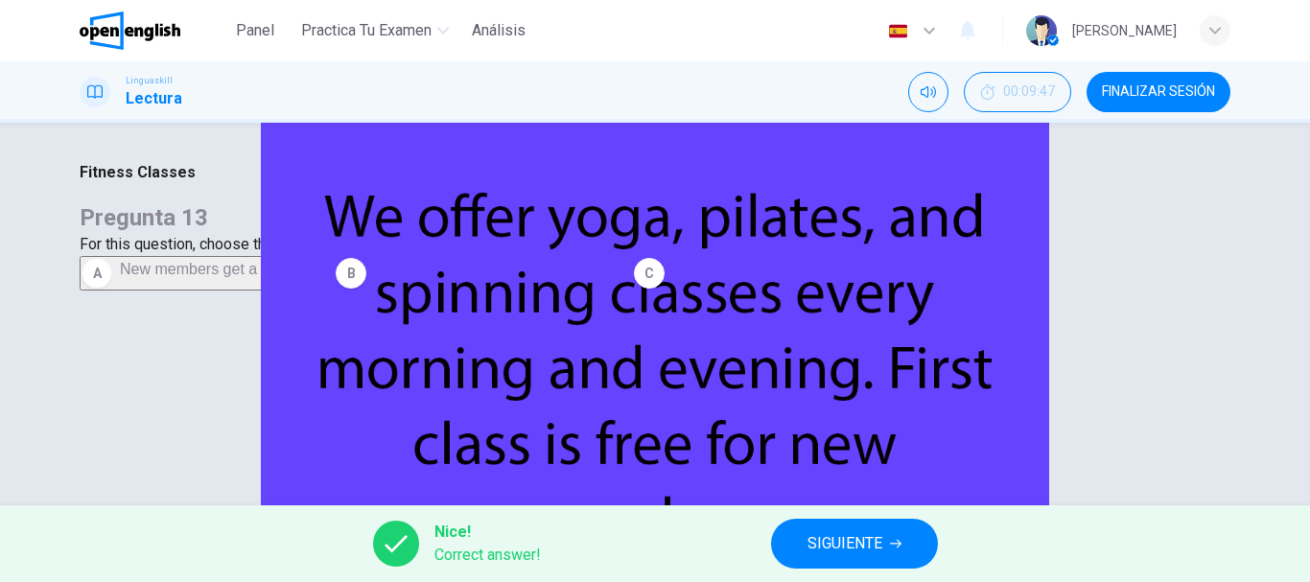
click at [838, 536] on span "SIGUIENTE" at bounding box center [844, 543] width 75 height 27
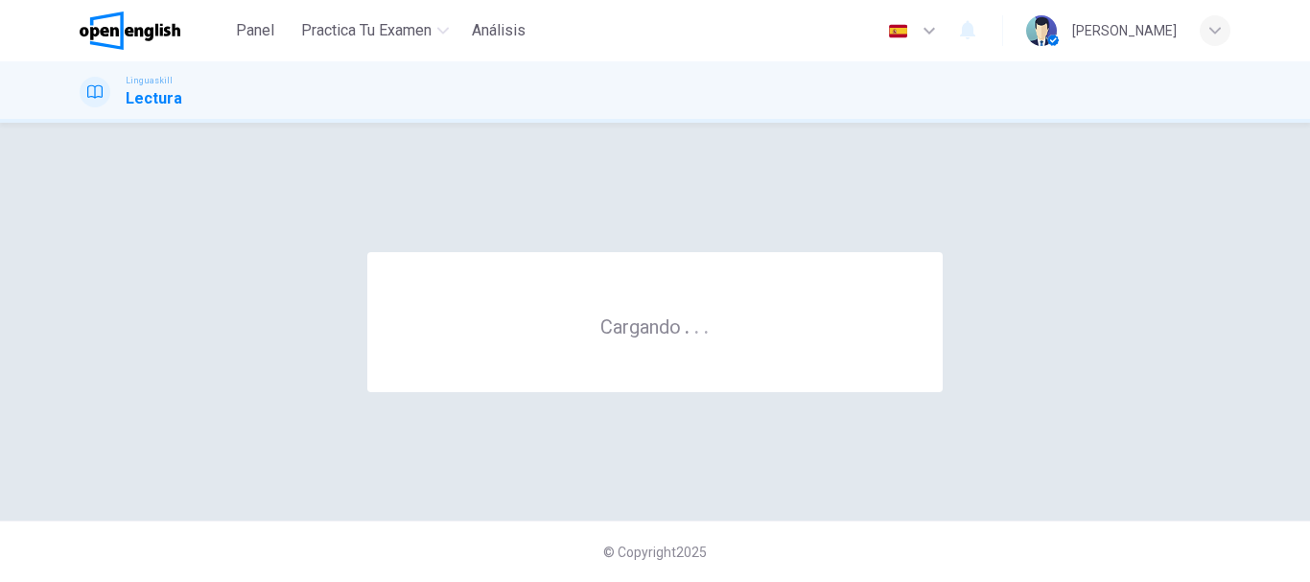
scroll to position [0, 0]
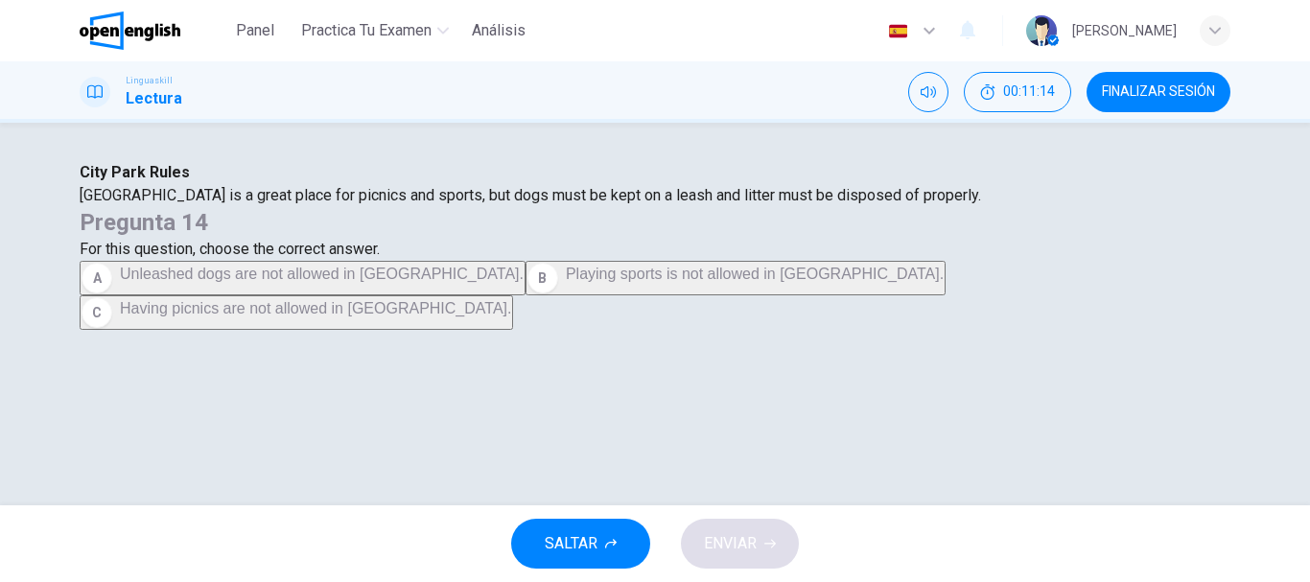
click at [524, 282] on span "Unleashed dogs are not allowed in City Park." at bounding box center [322, 274] width 404 height 16
click at [733, 535] on span "ENVIAR" at bounding box center [730, 543] width 53 height 27
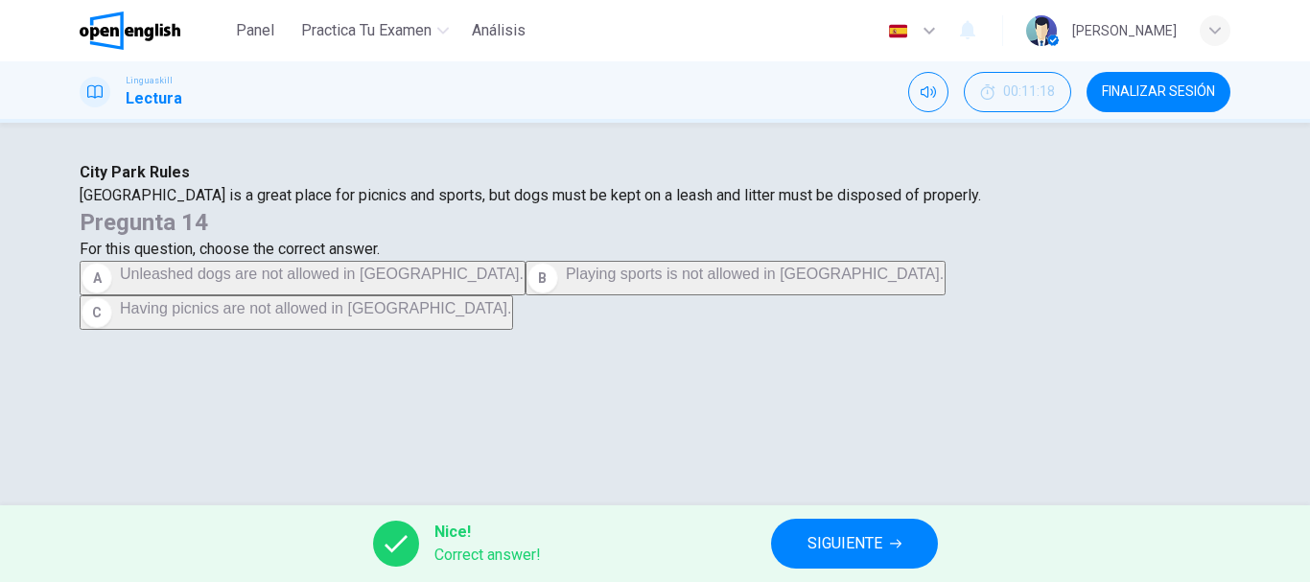
scroll to position [288, 0]
click at [869, 550] on span "SIGUIENTE" at bounding box center [844, 543] width 75 height 27
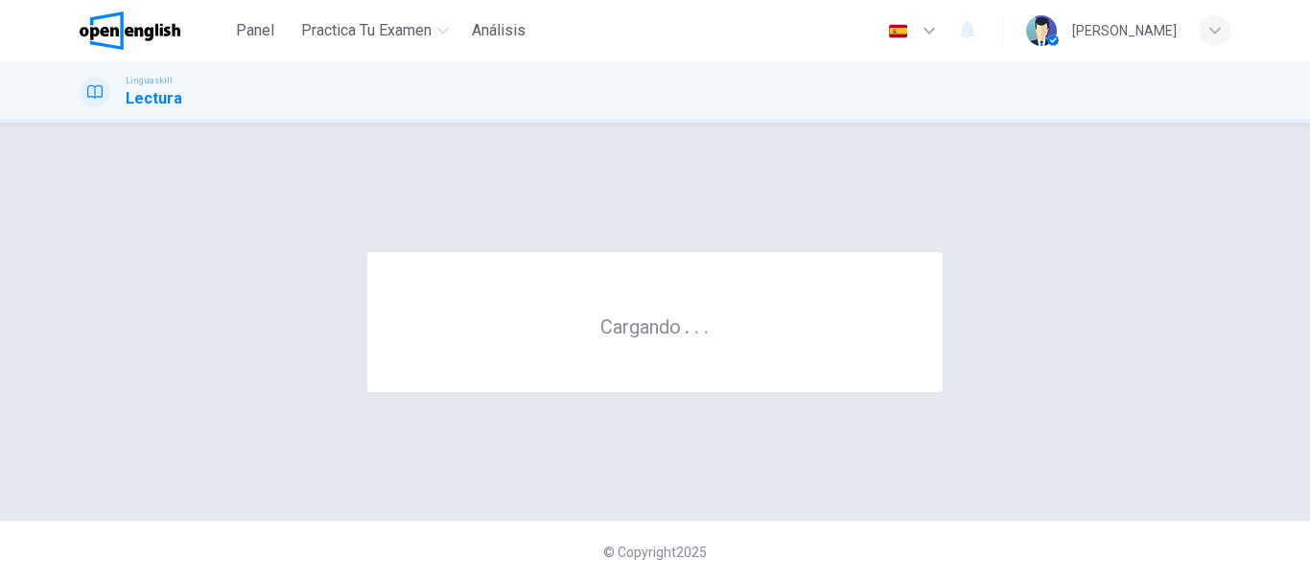
scroll to position [0, 0]
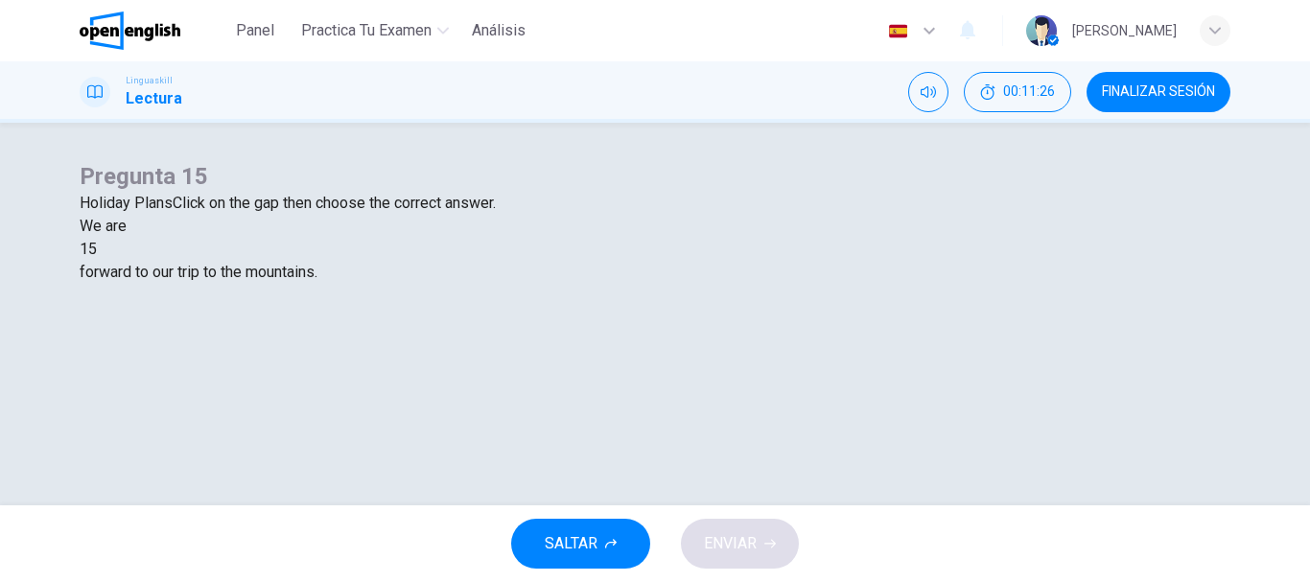
click at [97, 249] on div at bounding box center [97, 249] width 0 height 0
click at [511, 307] on div "looking" at bounding box center [655, 295] width 1151 height 23
click at [730, 531] on span "ENVIAR" at bounding box center [730, 543] width 53 height 27
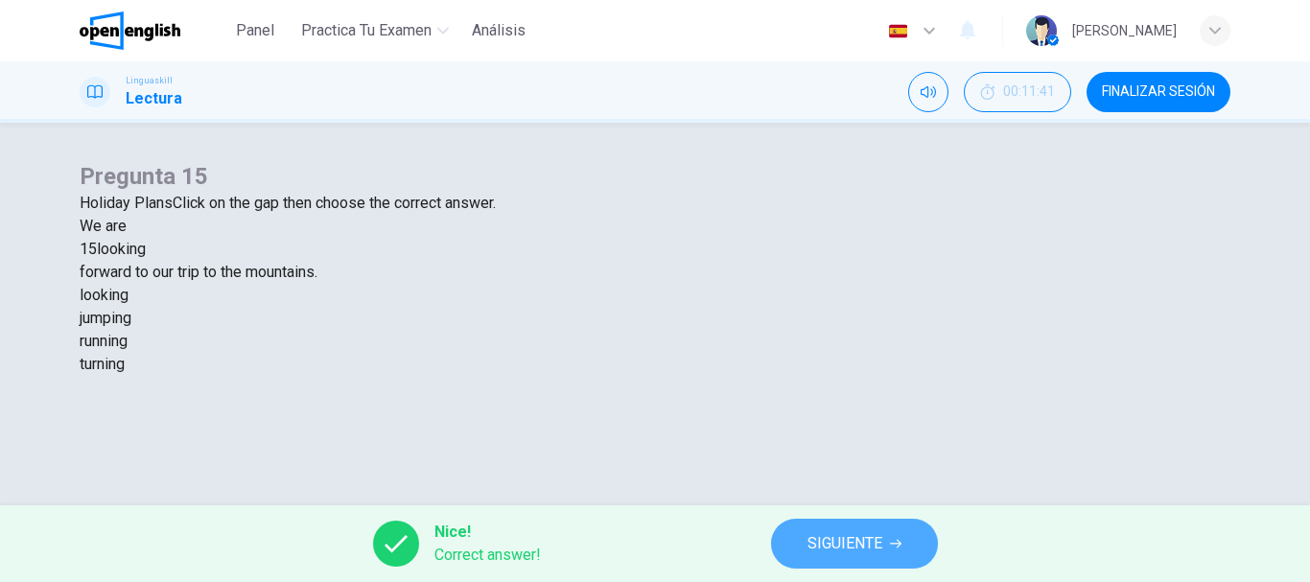
click at [835, 545] on span "SIGUIENTE" at bounding box center [844, 543] width 75 height 27
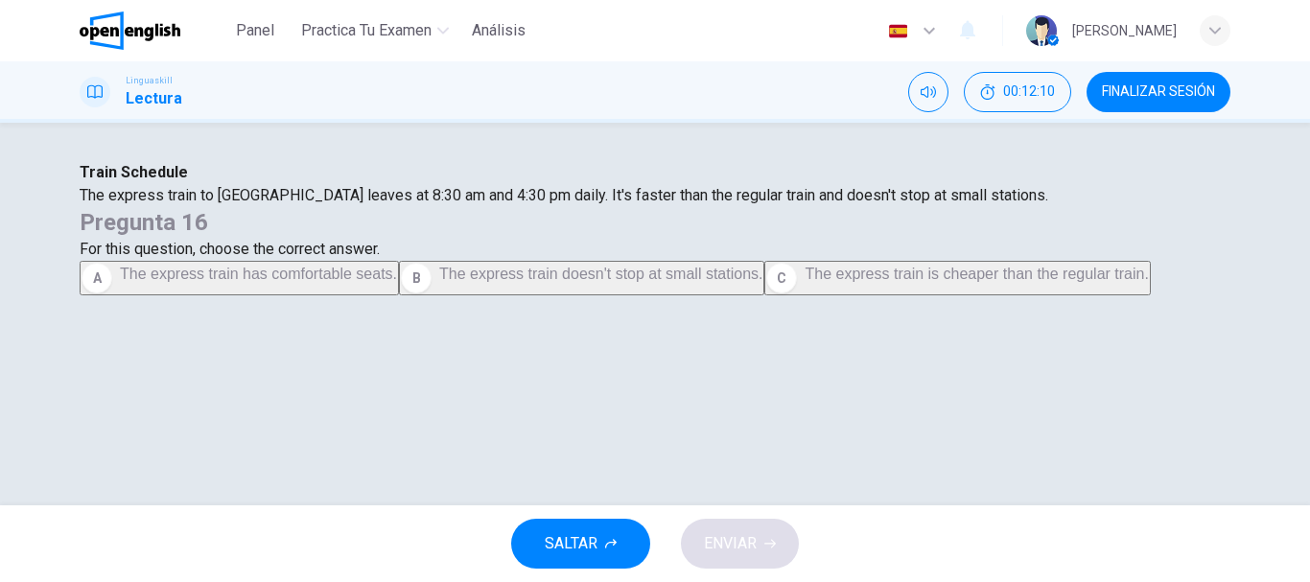
scroll to position [96, 0]
click at [762, 282] on span "The express train doesn't stop at small stations." at bounding box center [600, 274] width 323 height 16
click at [737, 538] on span "ENVIAR" at bounding box center [730, 543] width 53 height 27
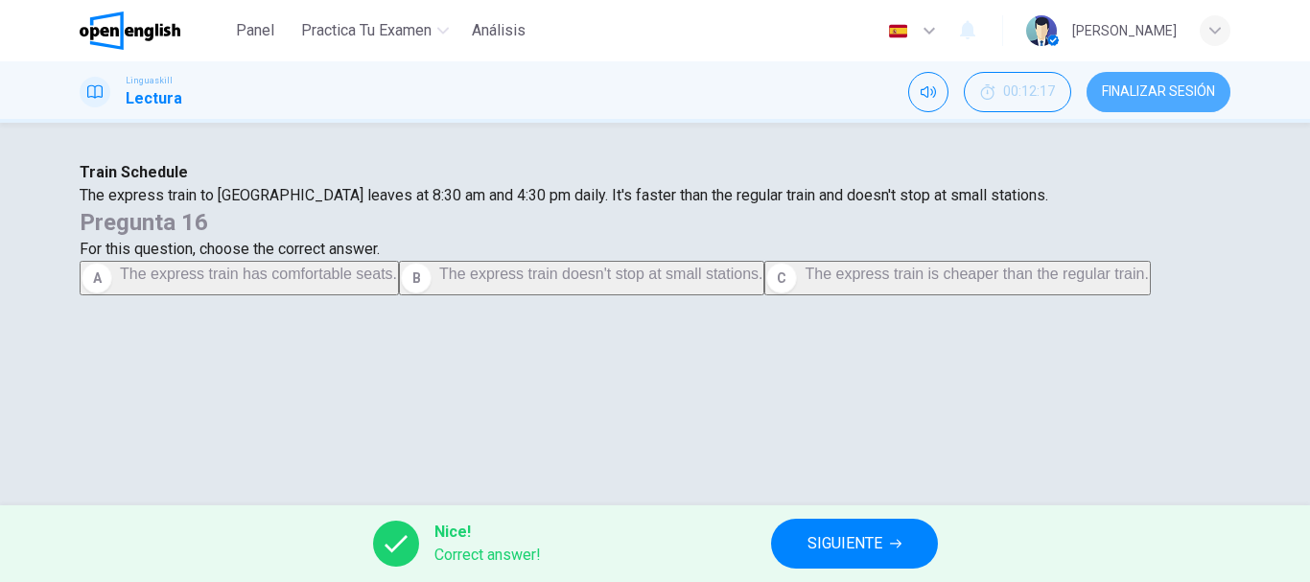
click at [1112, 91] on span "FINALIZAR SESIÓN" at bounding box center [1158, 91] width 113 height 15
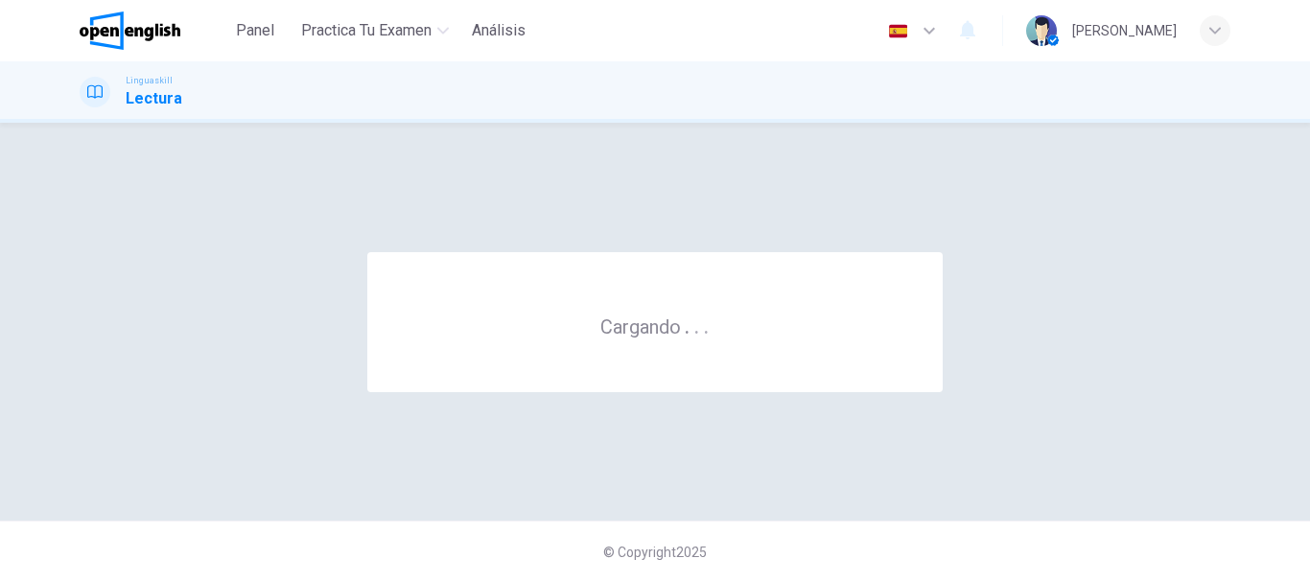
scroll to position [0, 0]
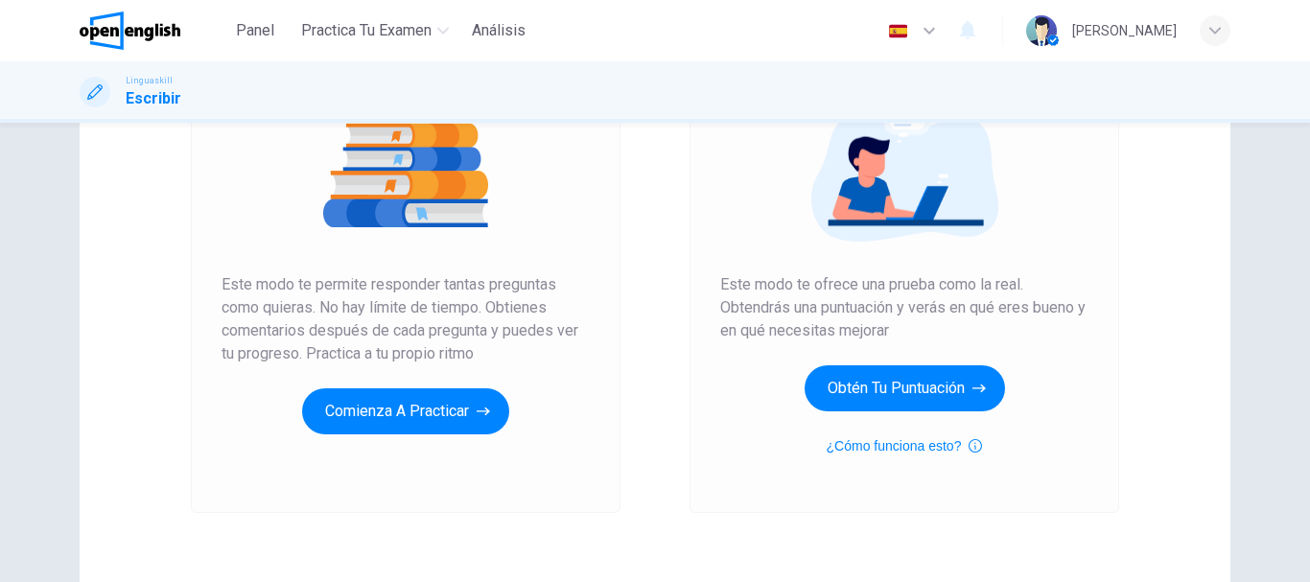
scroll to position [345, 0]
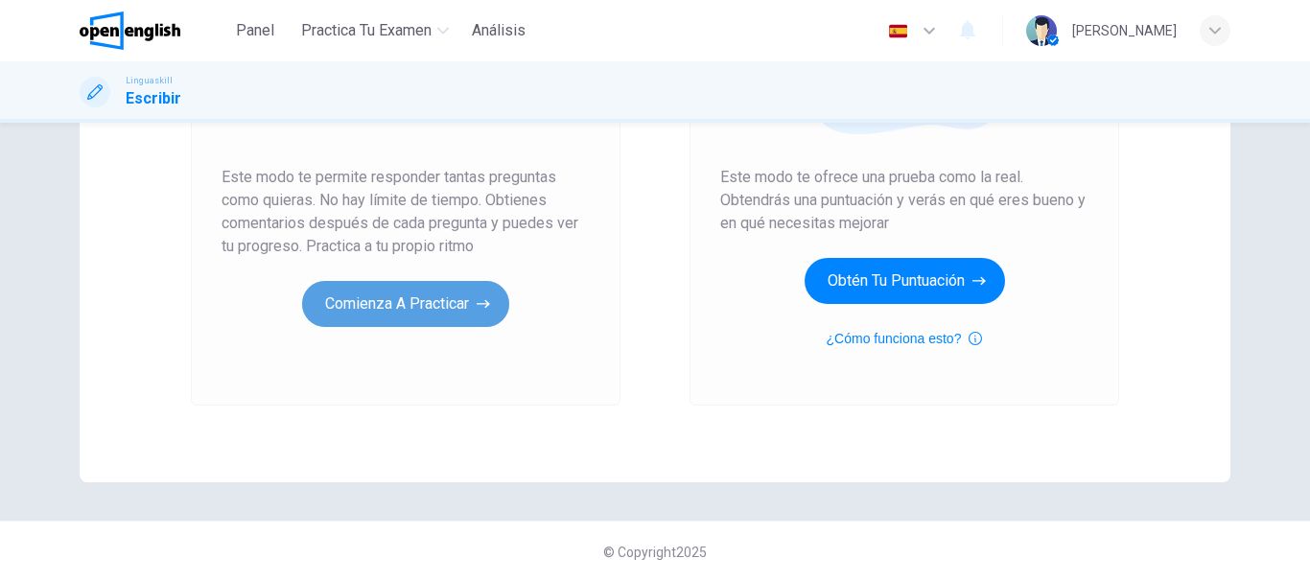
click at [408, 301] on button "Comienza a practicar" at bounding box center [405, 304] width 207 height 46
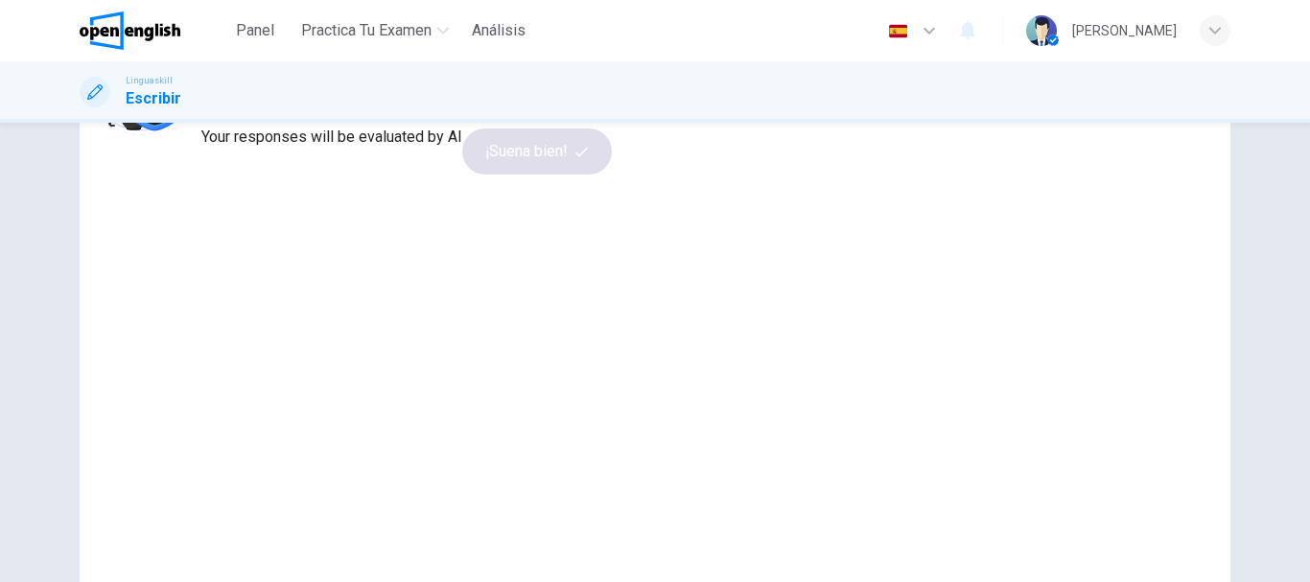
scroll to position [96, 0]
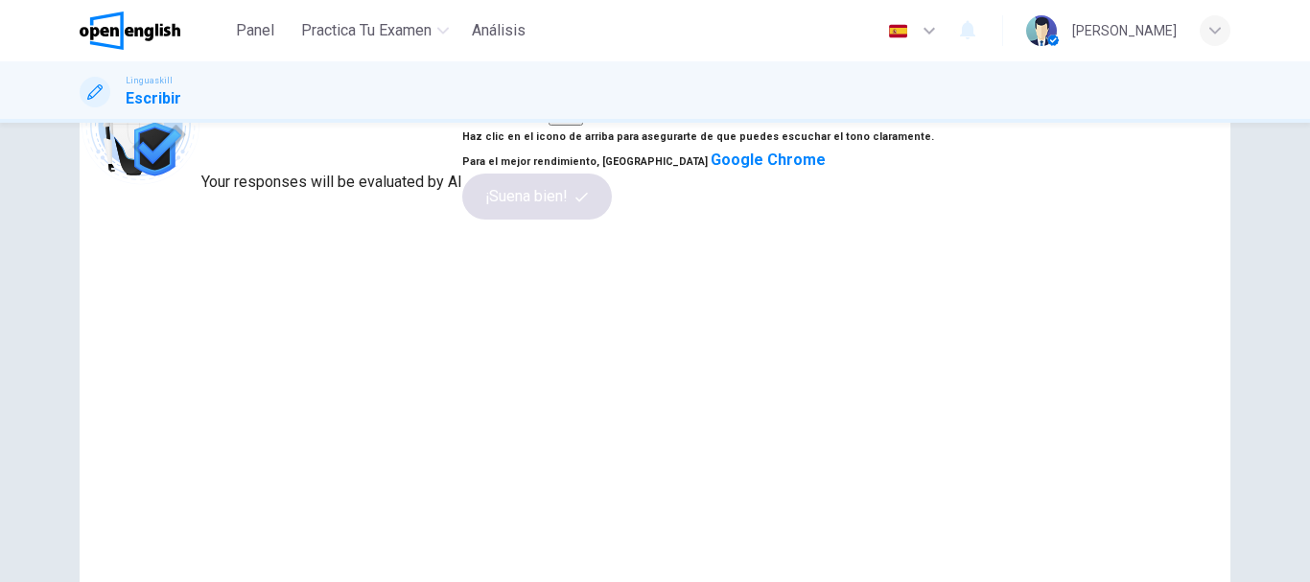
click at [201, 187] on img at bounding box center [141, 126] width 122 height 122
click at [338, 191] on span "Your responses will be evaluated by AI" at bounding box center [331, 182] width 261 height 18
click at [581, 121] on icon "button" at bounding box center [565, 105] width 31 height 31
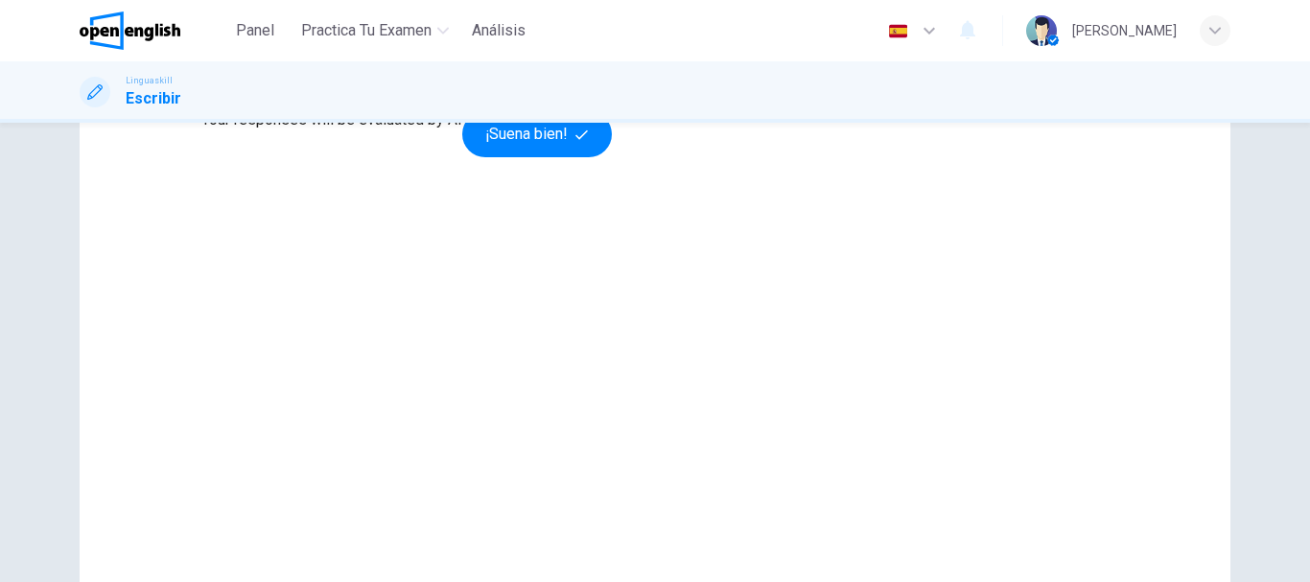
scroll to position [192, 0]
click at [612, 124] on button "¡Suena bien!" at bounding box center [537, 101] width 150 height 46
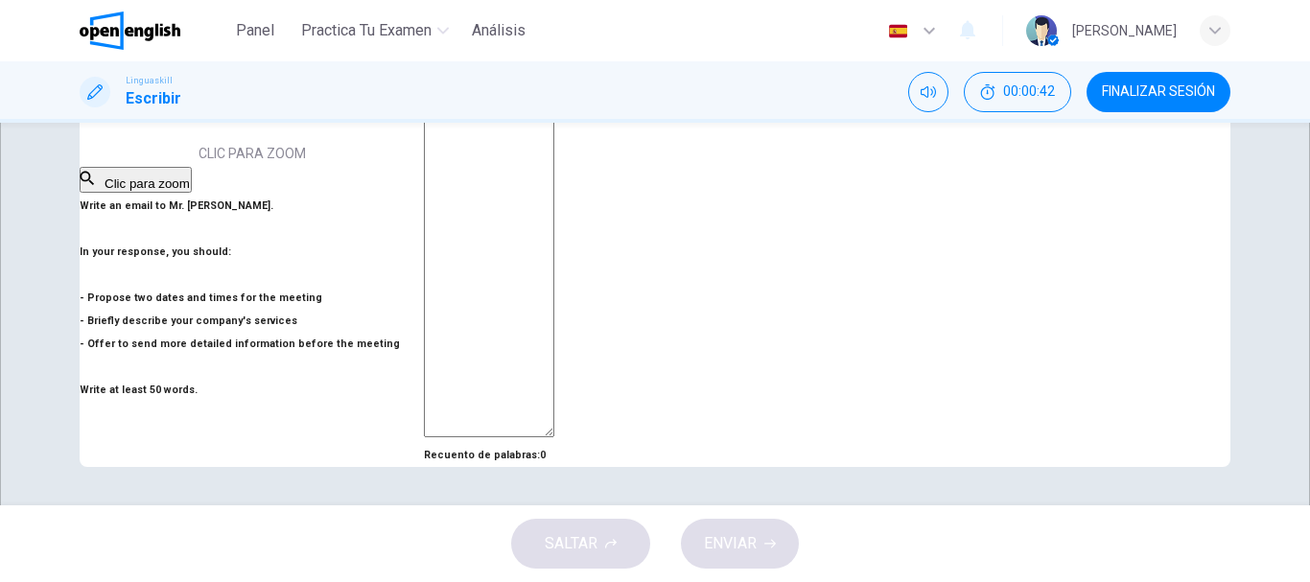
scroll to position [546, 0]
drag, startPoint x: 288, startPoint y: 298, endPoint x: 152, endPoint y: 294, distance: 135.3
click at [152, 294] on h6 "Write an email to Mr. [PERSON_NAME]. In your response, you should: - Propose tw…" at bounding box center [252, 298] width 344 height 207
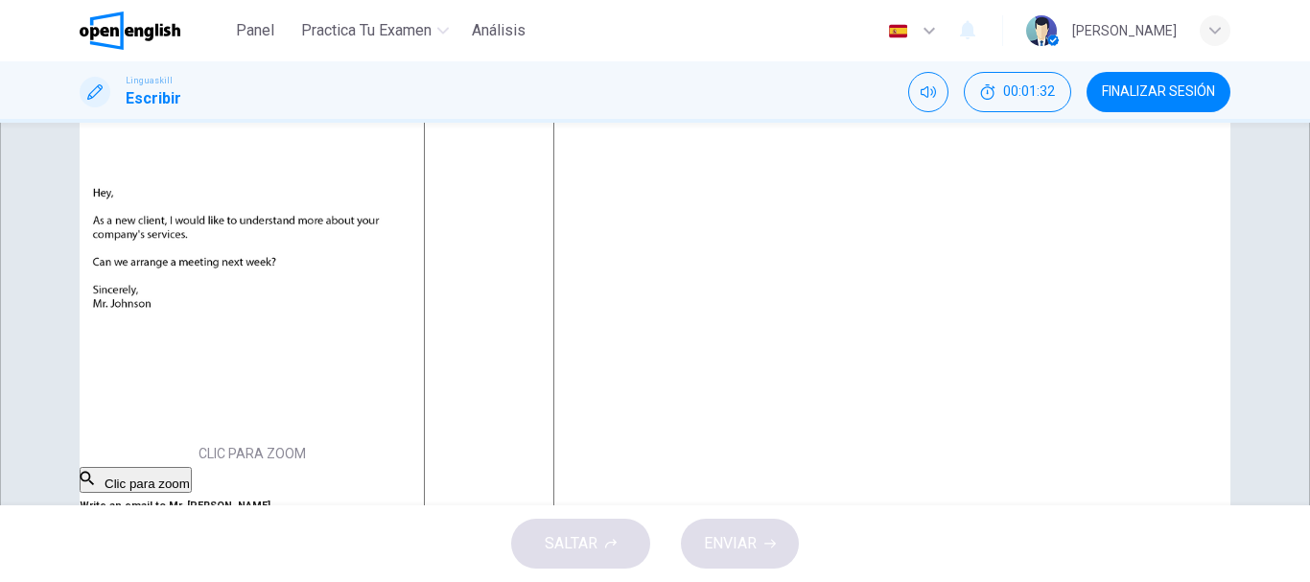
scroll to position [0, 0]
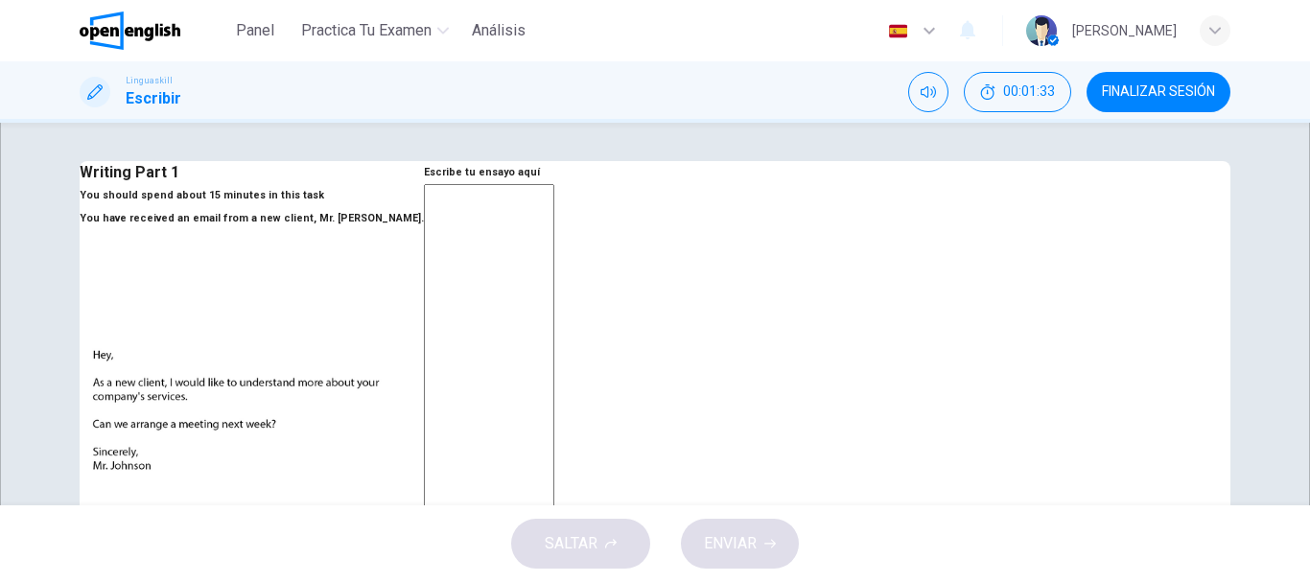
click at [554, 260] on textarea at bounding box center [489, 541] width 130 height 715
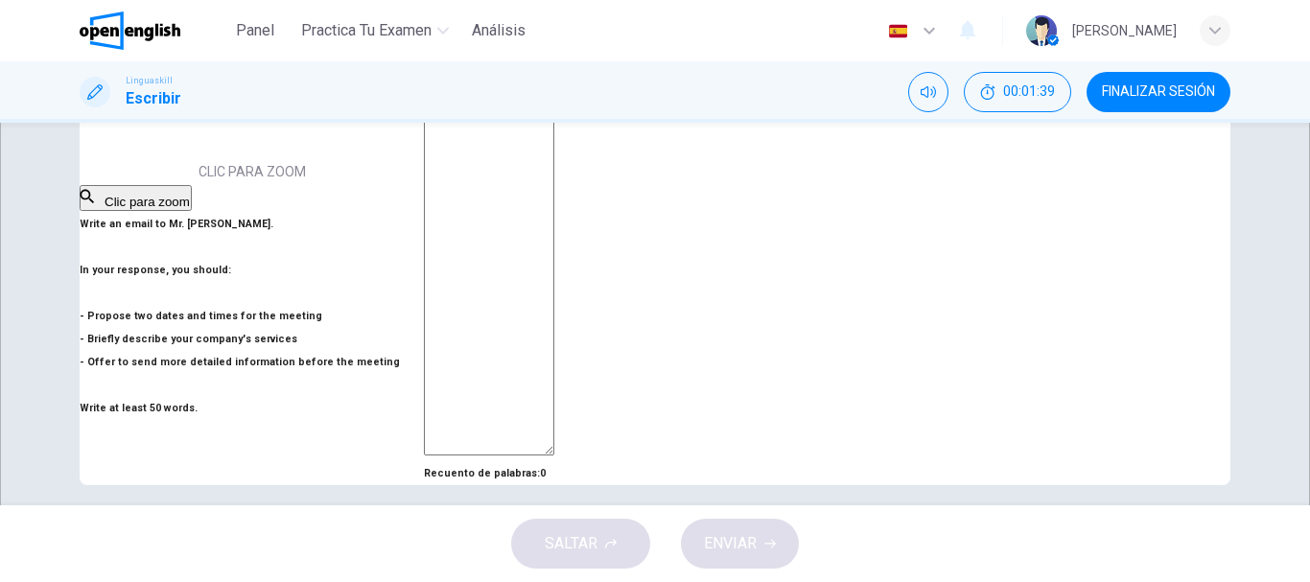
scroll to position [66, 0]
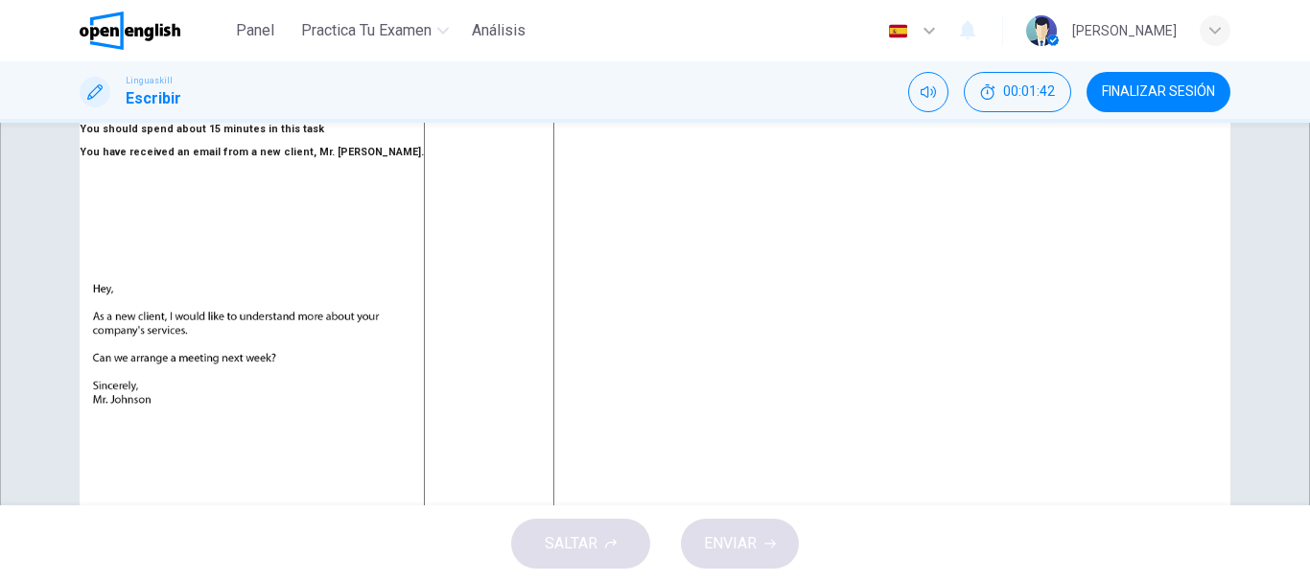
type textarea "*"
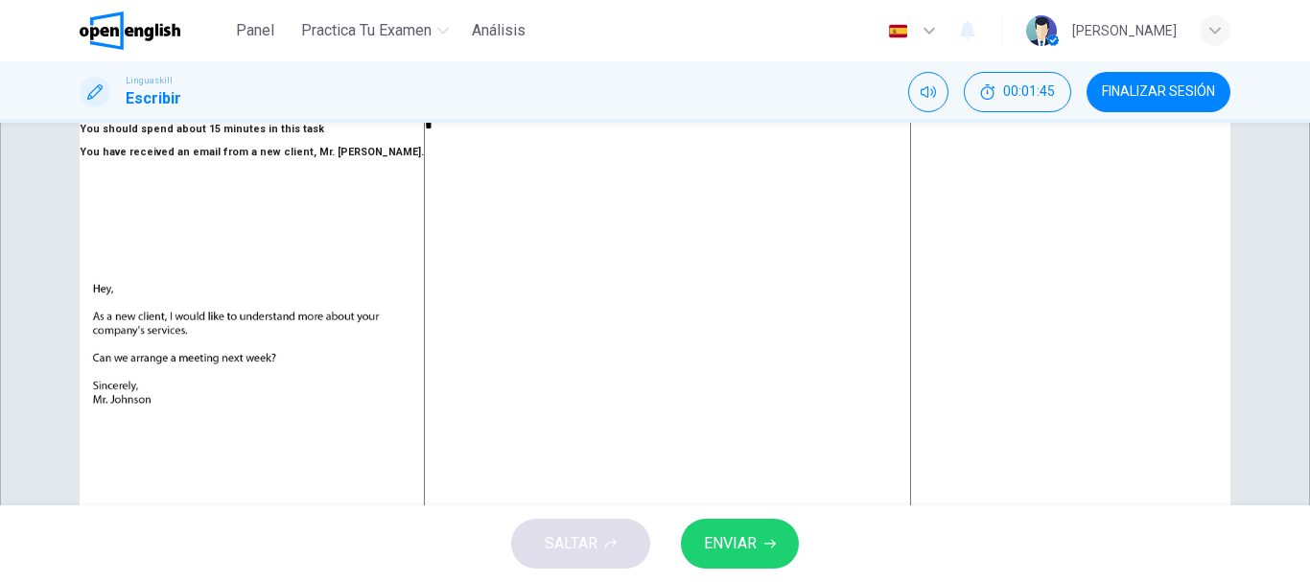
type textarea "**"
type textarea "*"
type textarea "***"
type textarea "*"
type textarea "***"
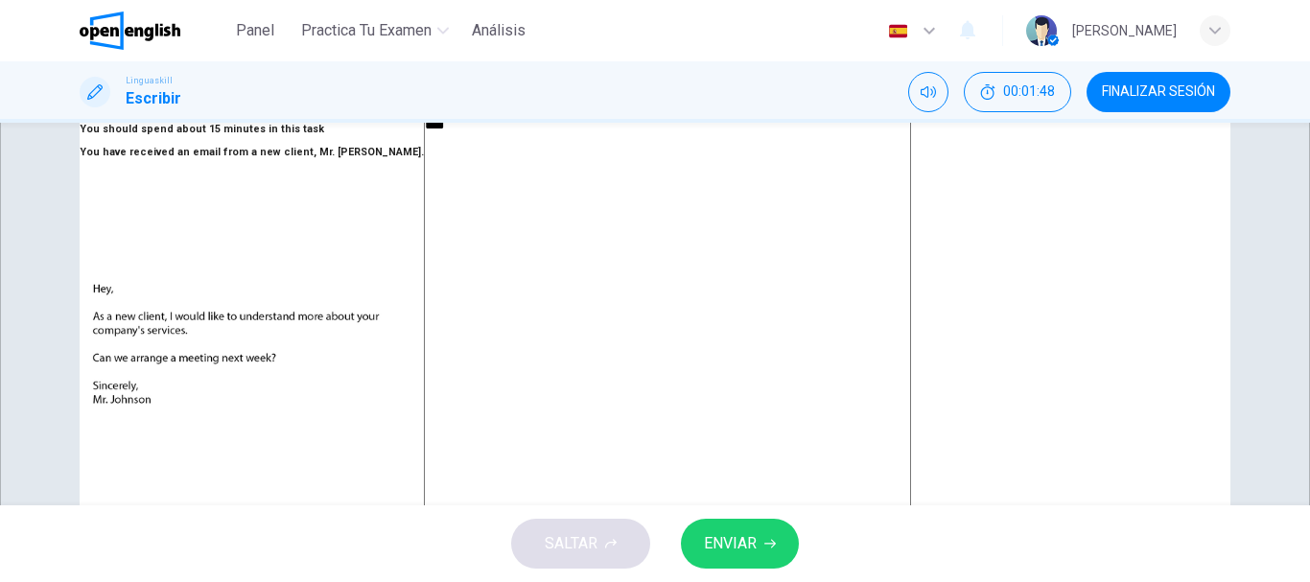
type textarea "*"
type textarea "*****"
type textarea "*"
type textarea "******"
type textarea "*"
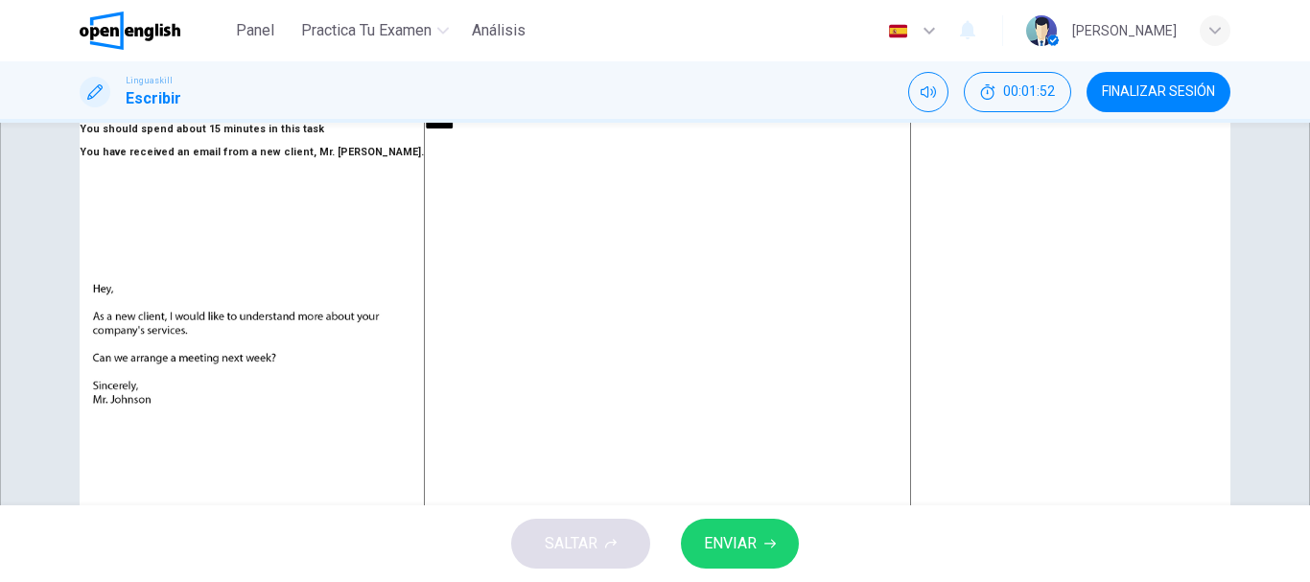
type textarea "*******"
type textarea "*"
type textarea "*******"
type textarea "*"
type textarea "*********"
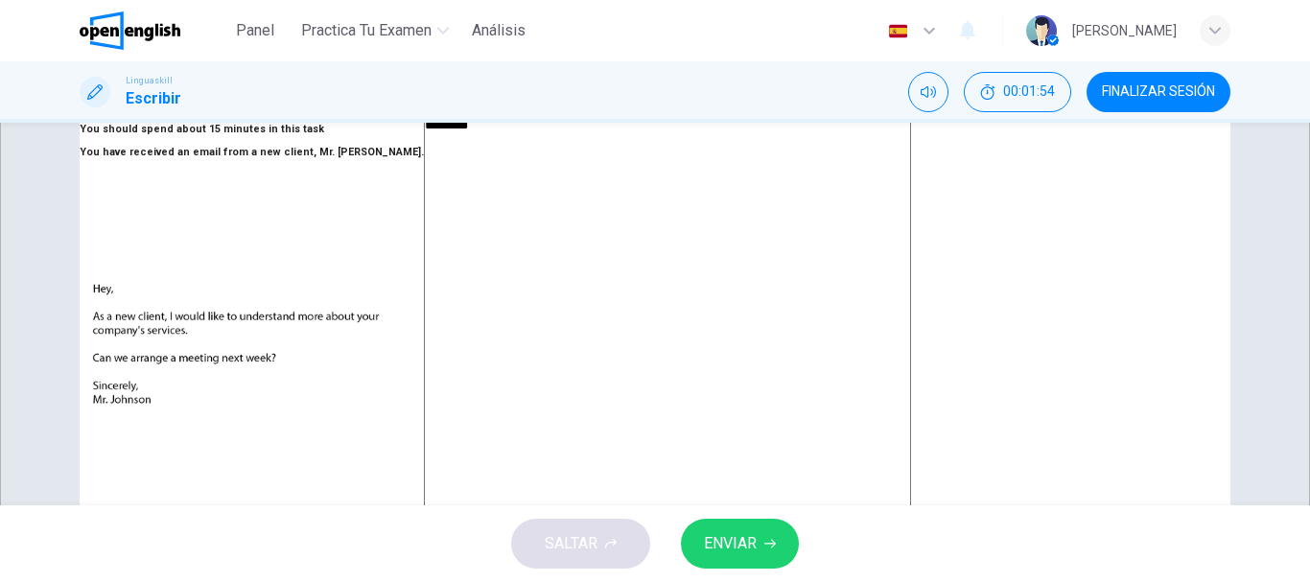
type textarea "*"
type textarea "**********"
type textarea "*"
type textarea "**********"
type textarea "*"
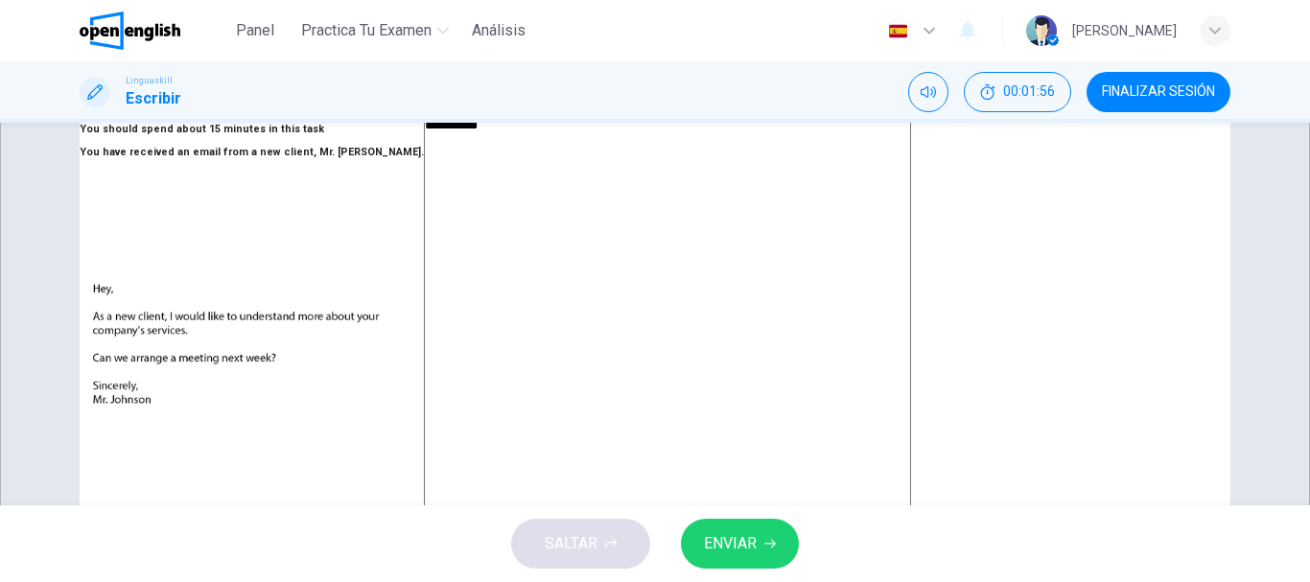
type textarea "**********"
type textarea "*"
type textarea "**********"
type textarea "*"
type textarea "**********"
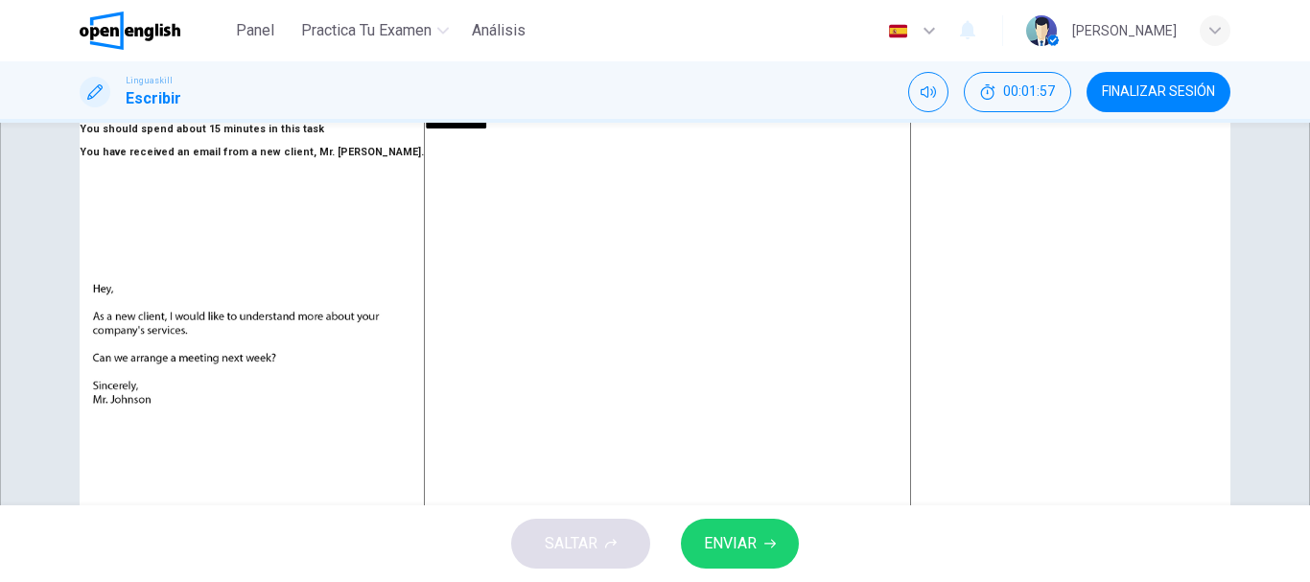
type textarea "*"
type textarea "**********"
type textarea "*"
type textarea "**********"
type textarea "*"
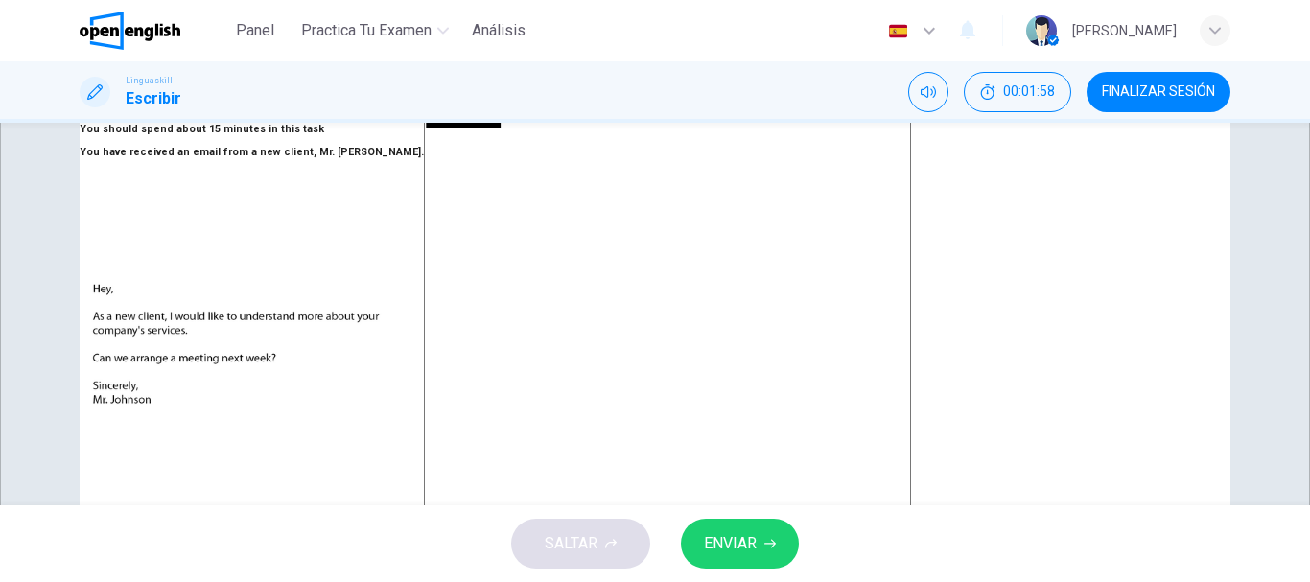
type textarea "**********"
type textarea "*"
type textarea "**********"
type textarea "*"
type textarea "**********"
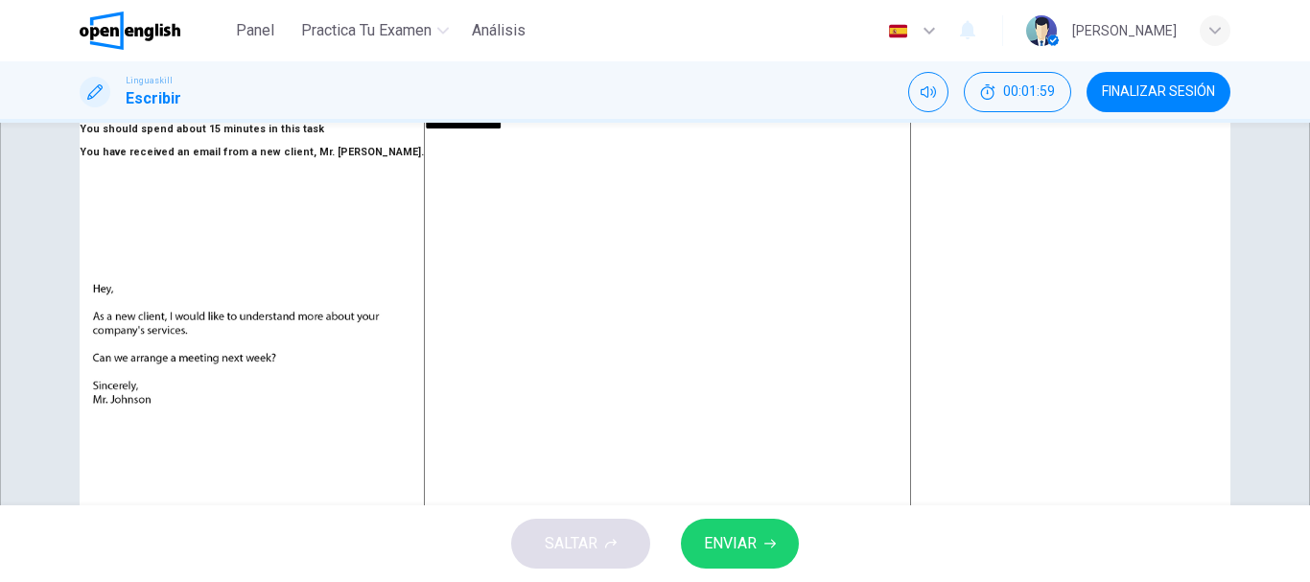
type textarea "*"
type textarea "**********"
type textarea "*"
type textarea "**********"
type textarea "*"
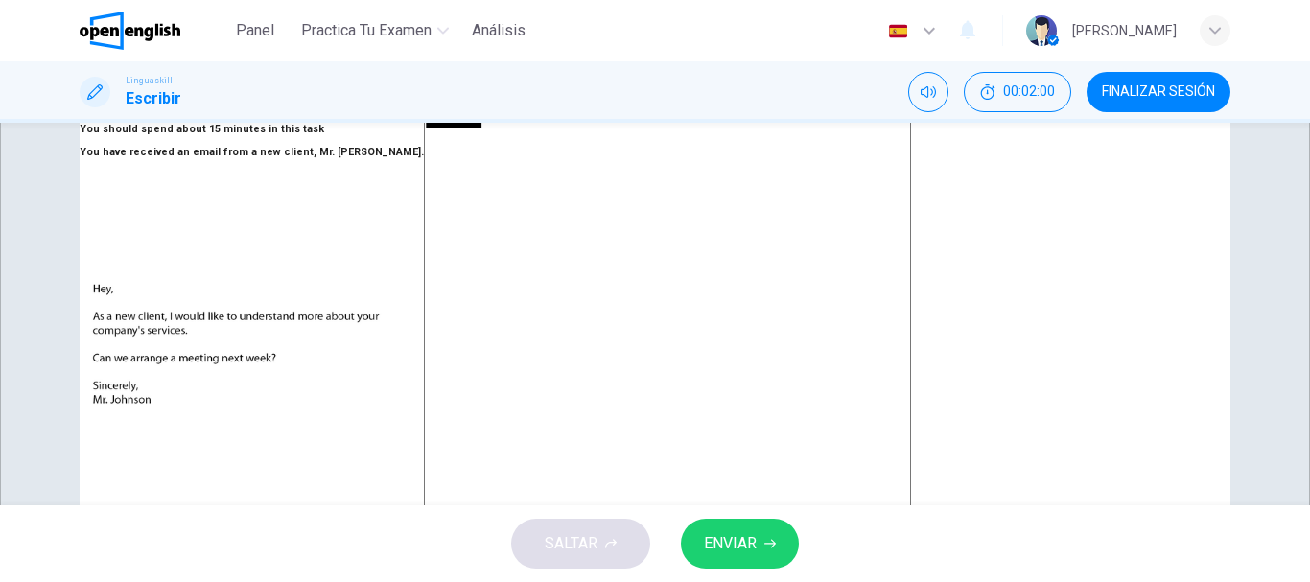
type textarea "**********"
type textarea "*"
type textarea "**********"
type textarea "*"
type textarea "*********"
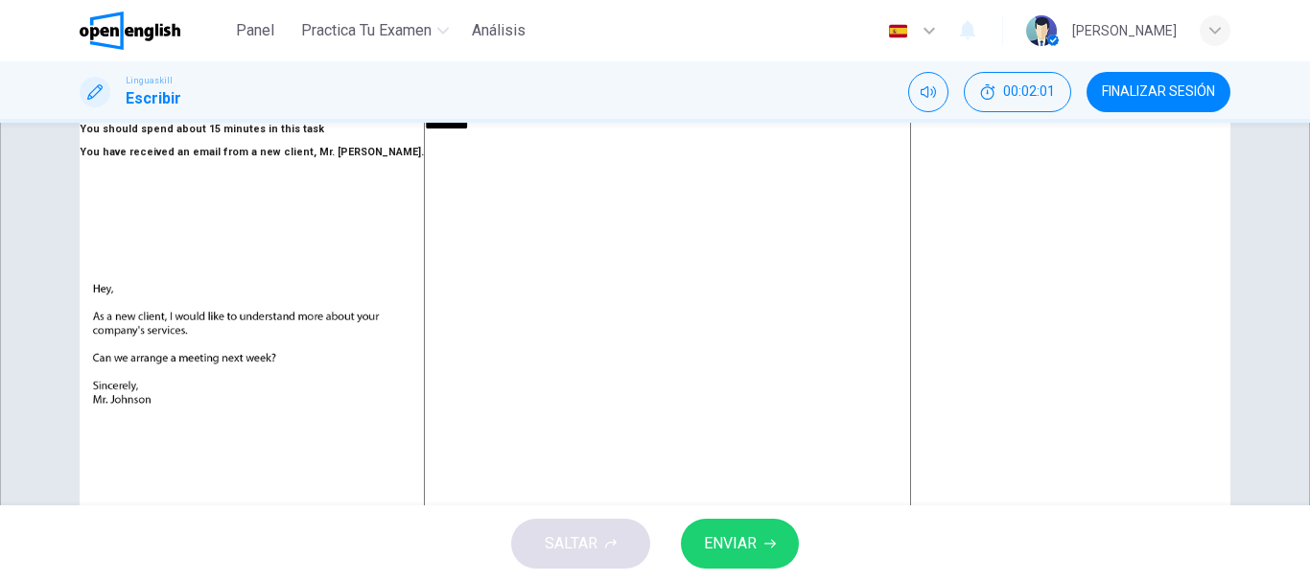
type textarea "*"
type textarea "*******"
type textarea "*"
type textarea "*********"
type textarea "*"
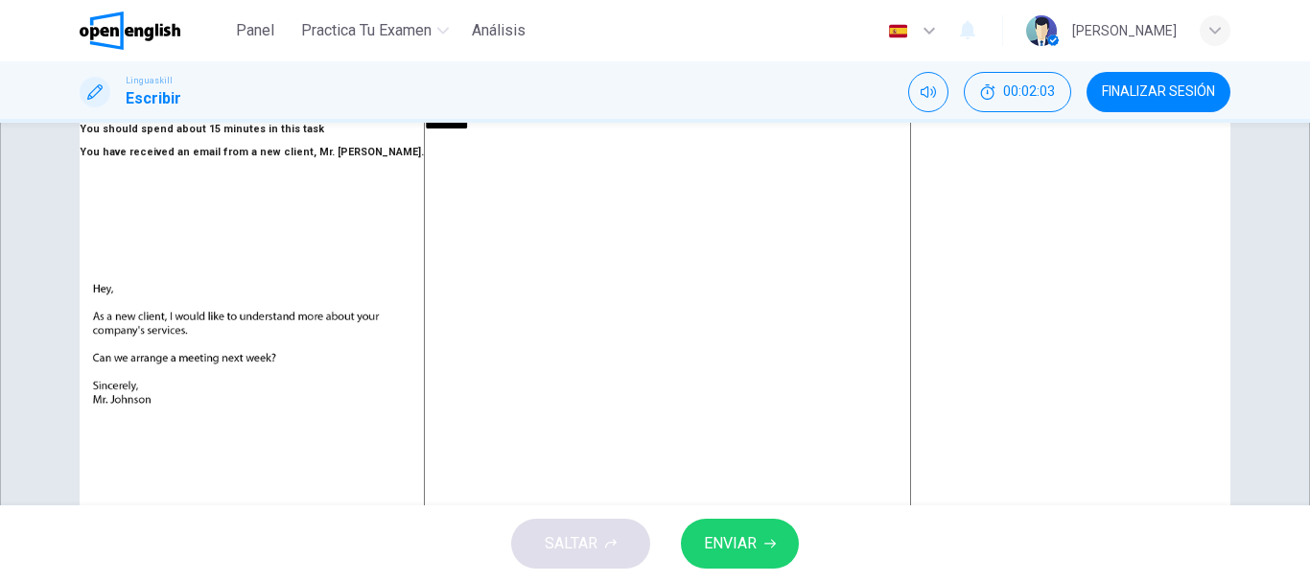
type textarea "**********"
type textarea "*"
type textarea "**********"
type textarea "*"
type textarea "**********"
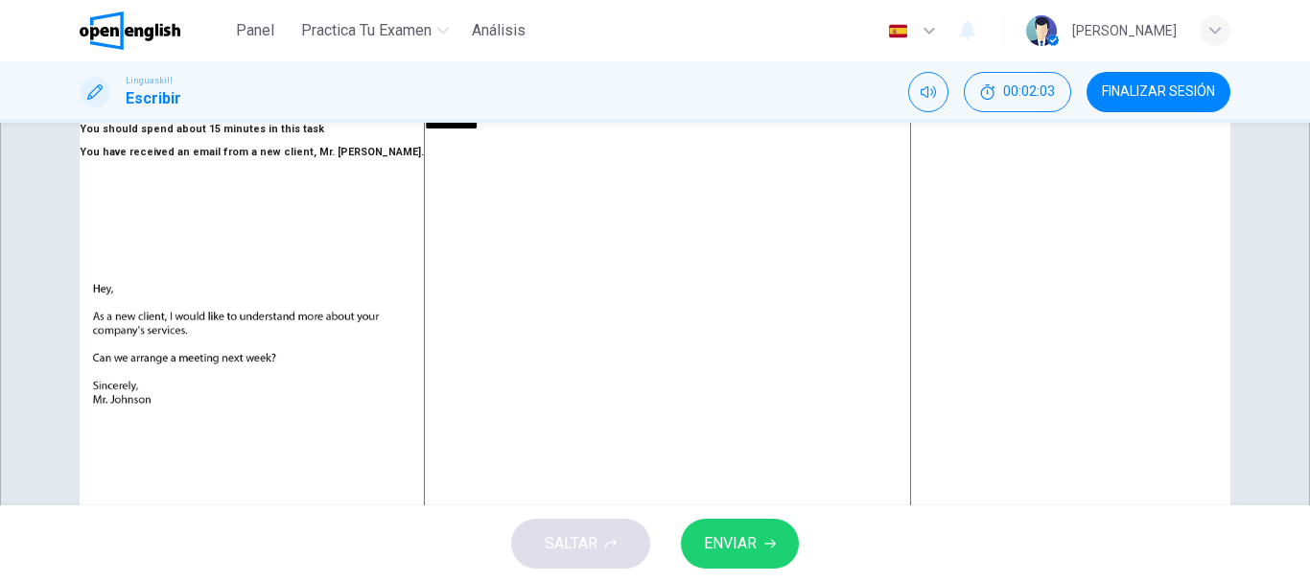
type textarea "*"
type textarea "**********"
type textarea "*"
type textarea "**********"
type textarea "*"
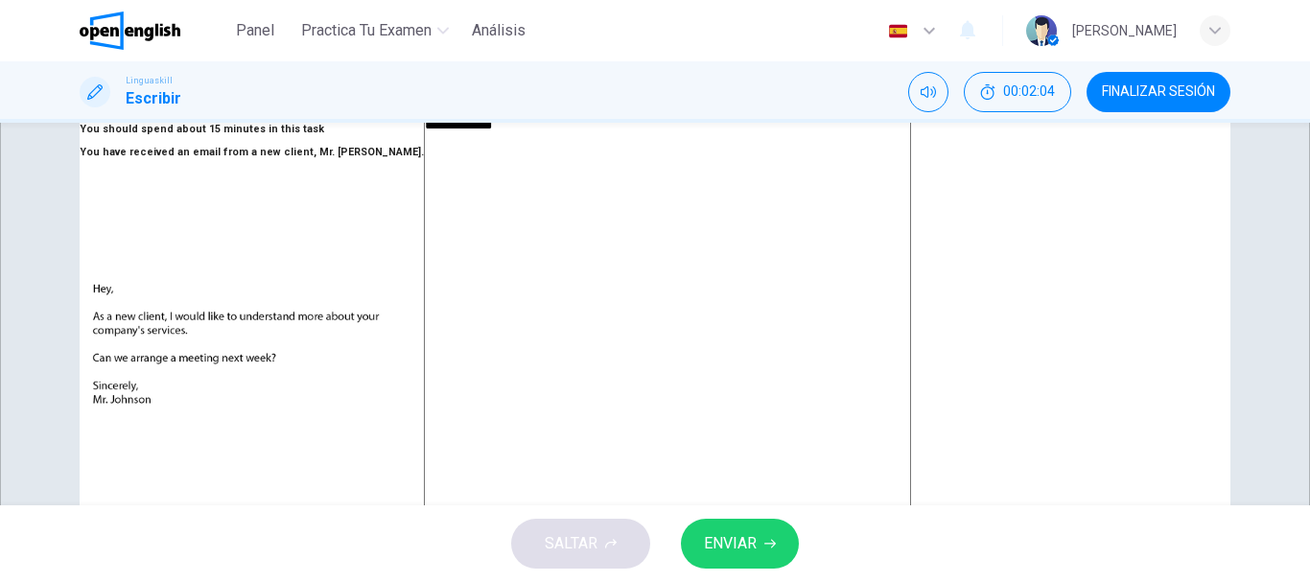
type textarea "**********"
type textarea "*"
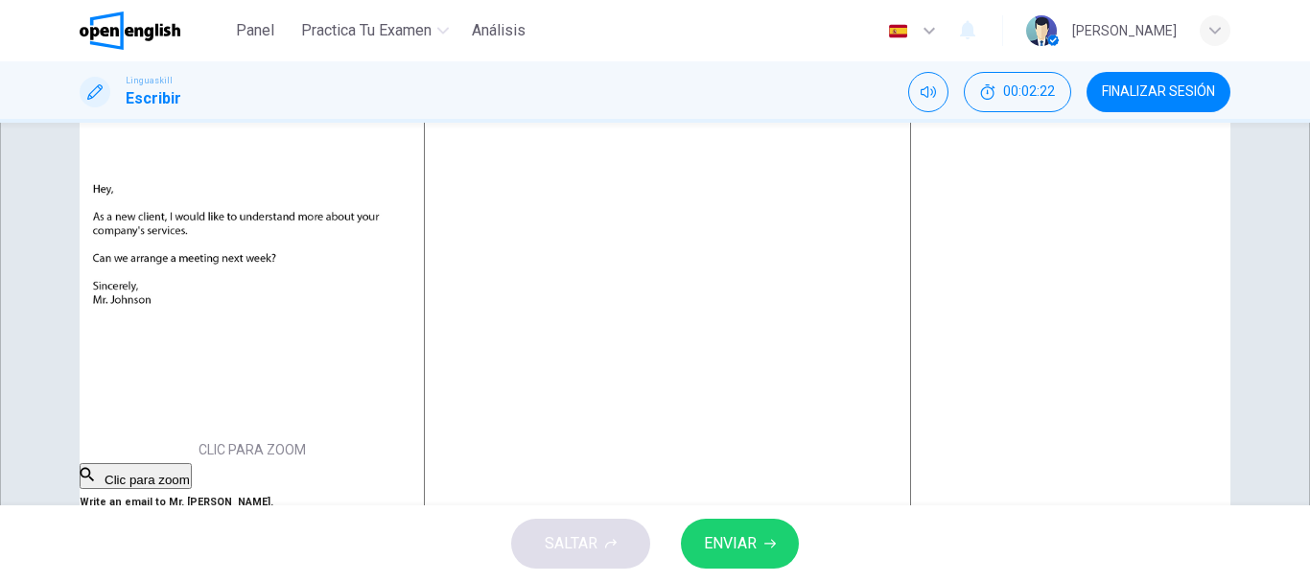
scroll to position [0, 0]
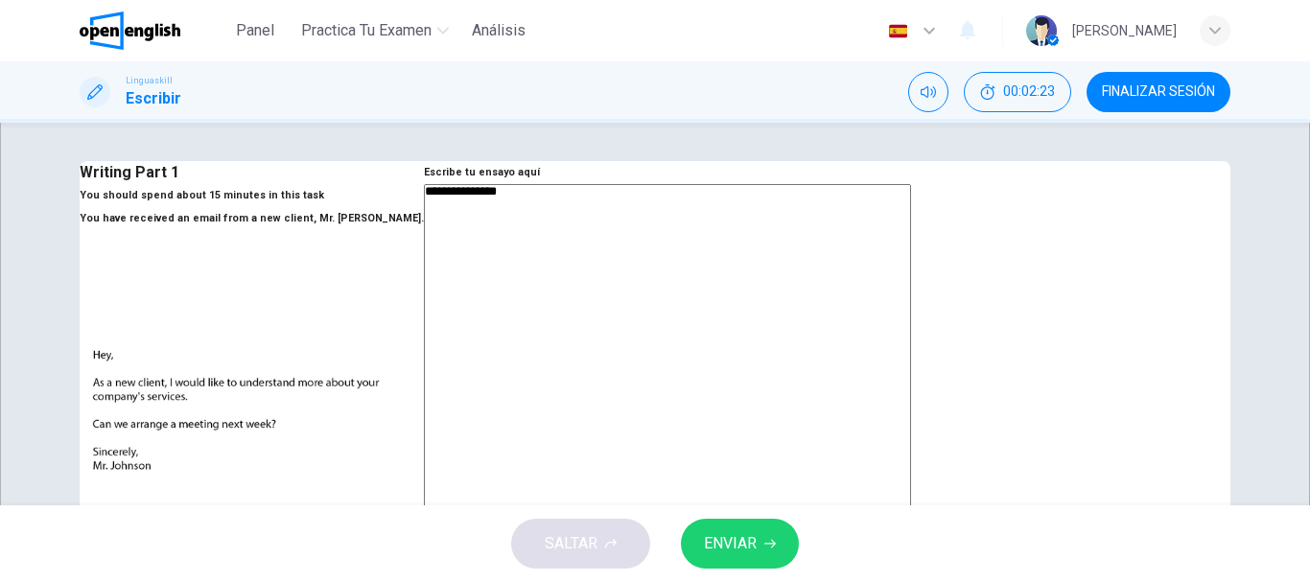
click at [708, 254] on textarea "**********" at bounding box center [667, 526] width 487 height 684
type textarea "**********"
type textarea "*"
type textarea "**********"
type textarea "*"
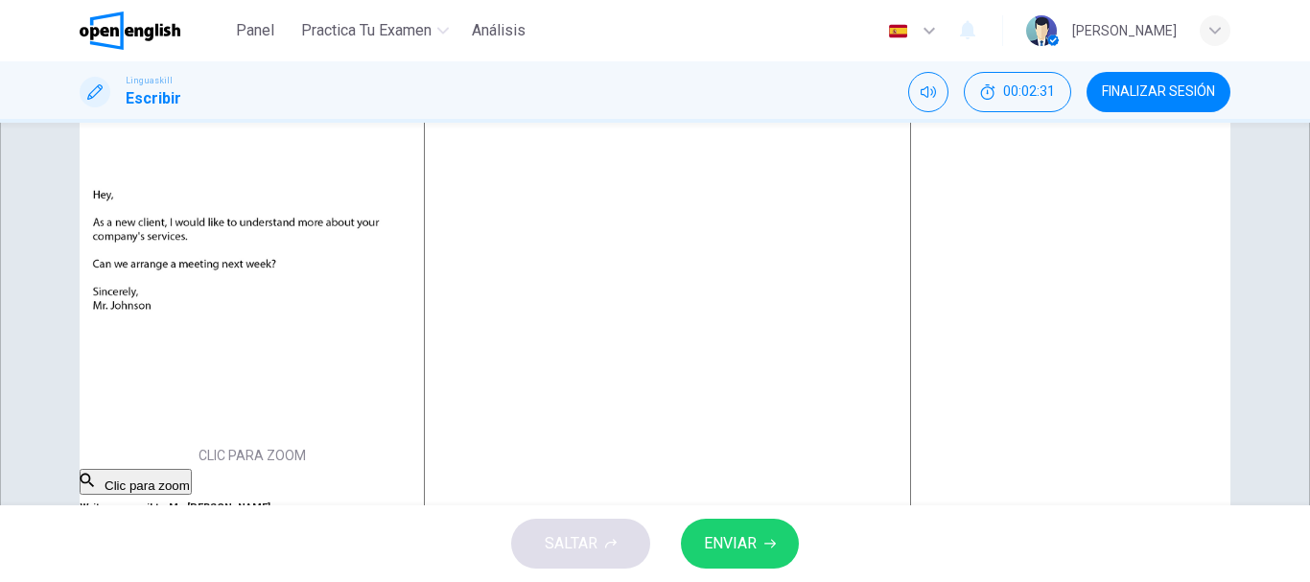
scroll to position [96, 0]
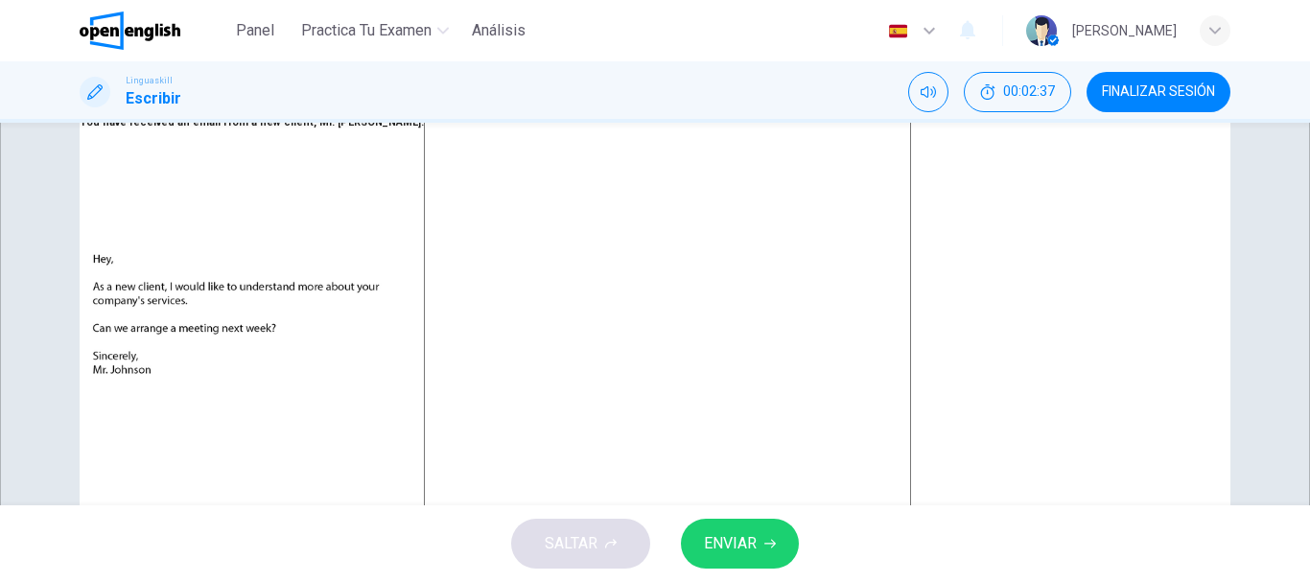
click at [701, 190] on textarea "**********" at bounding box center [667, 430] width 487 height 684
click at [834, 170] on textarea "**********" at bounding box center [667, 430] width 487 height 684
type textarea "**********"
type textarea "*"
type textarea "**********"
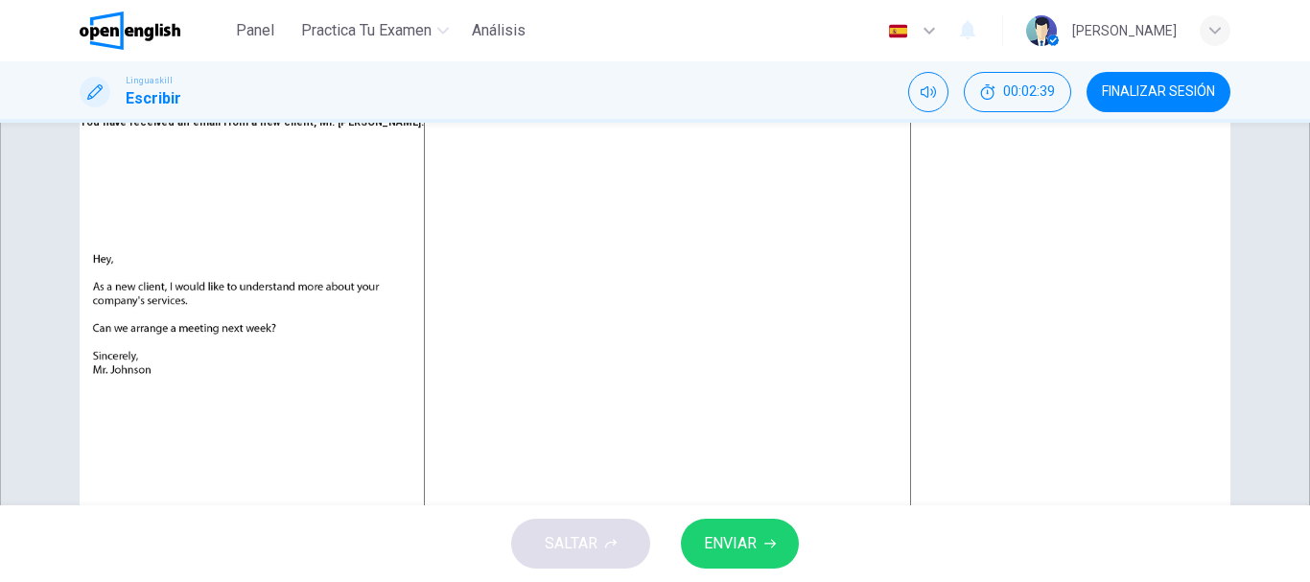
type textarea "*"
type textarea "**********"
type textarea "*"
type textarea "**********"
type textarea "*"
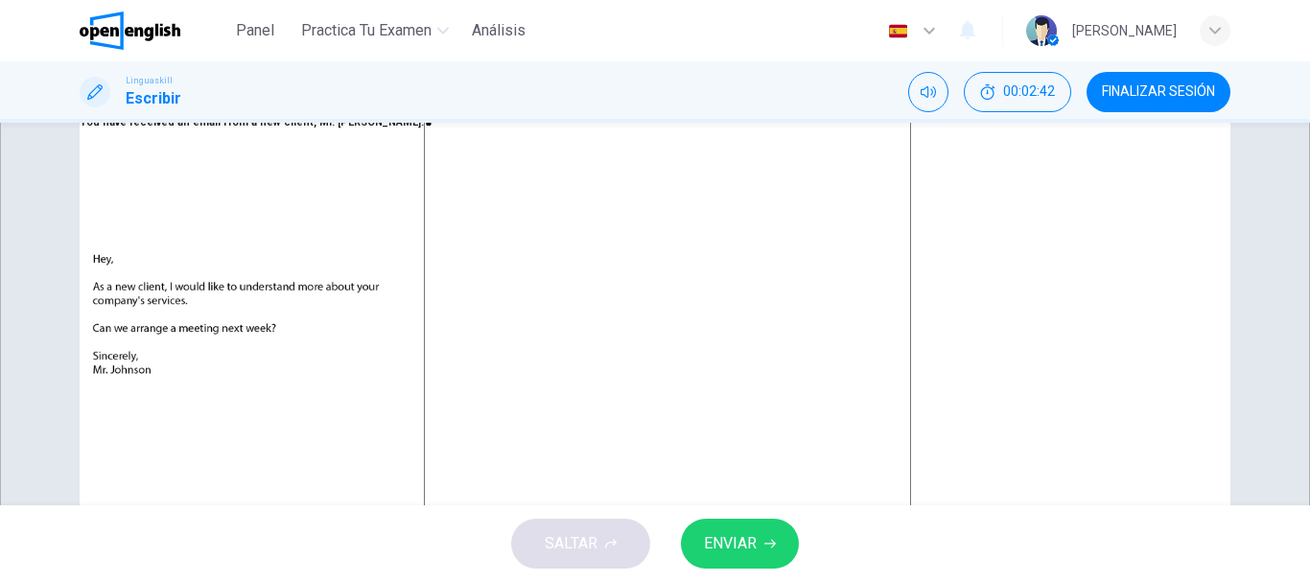
type textarea "**********"
type textarea "*"
type textarea "**********"
type textarea "*"
type textarea "**********"
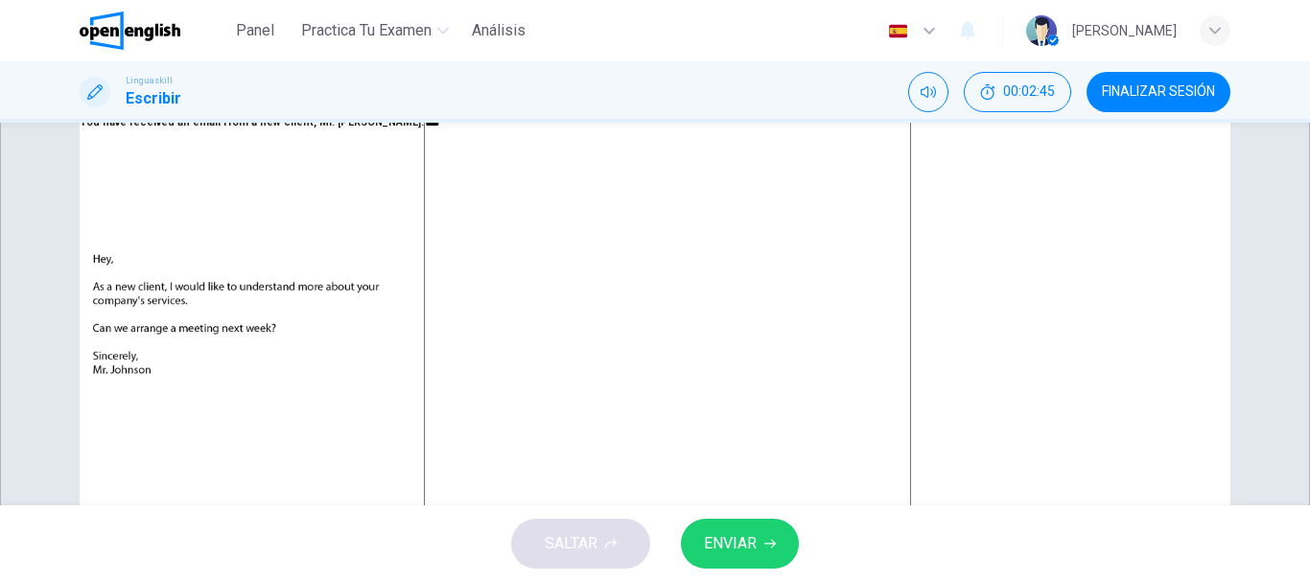
type textarea "*"
type textarea "**********"
type textarea "*"
type textarea "**********"
type textarea "*"
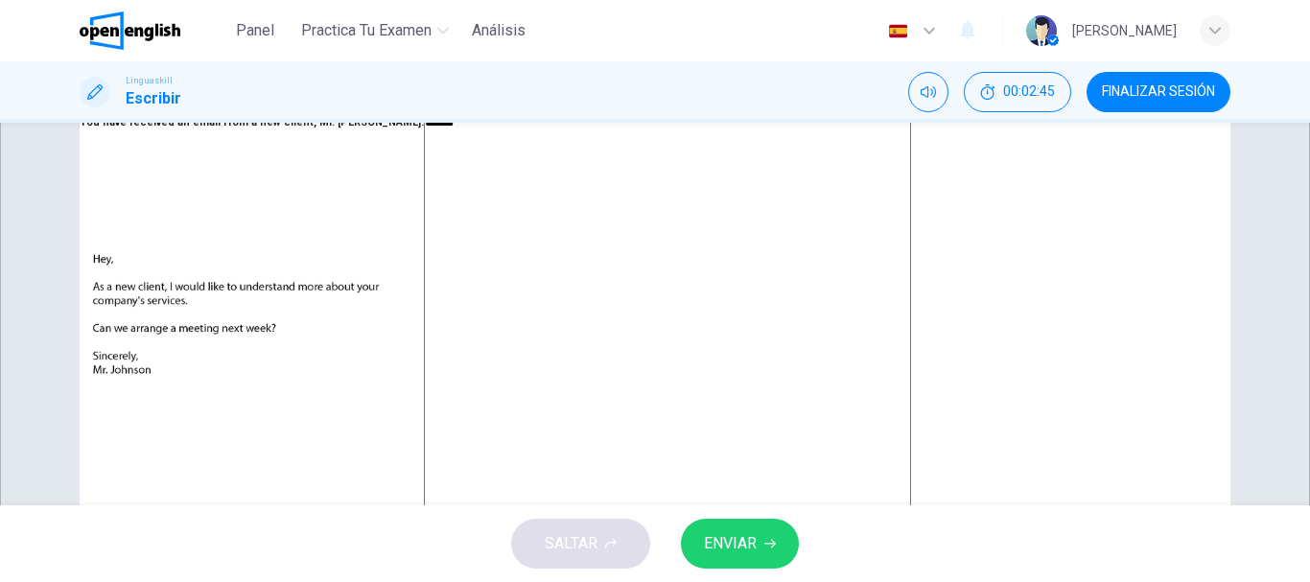
type textarea "**********"
type textarea "*"
type textarea "**********"
type textarea "*"
type textarea "**********"
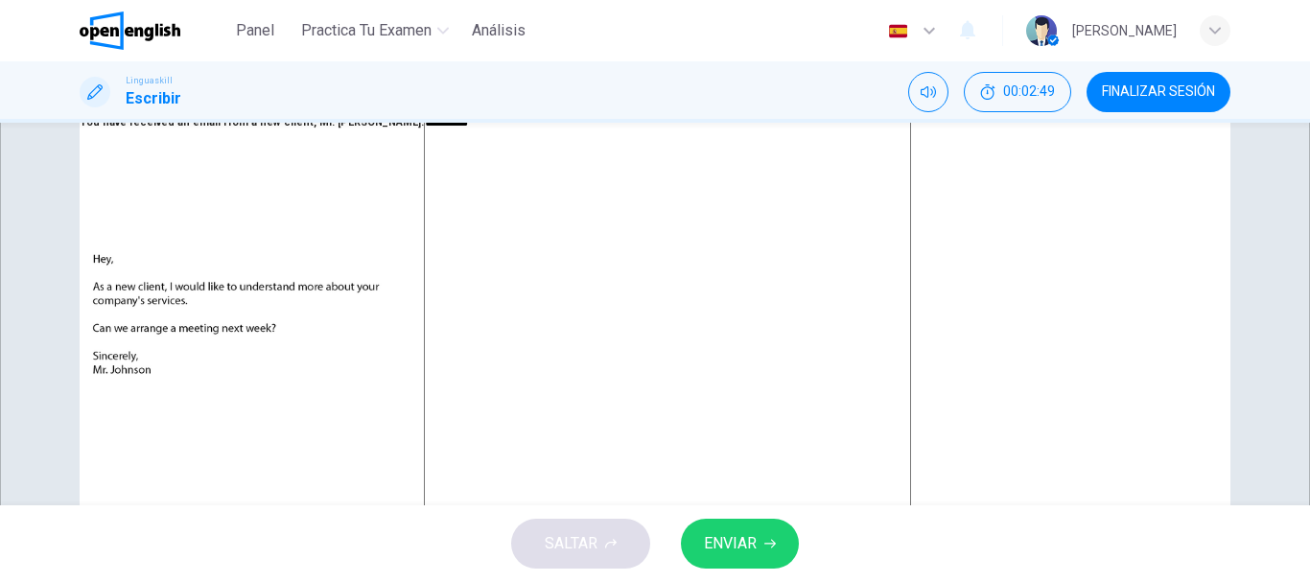
type textarea "*"
type textarea "**********"
type textarea "*"
type textarea "**********"
type textarea "*"
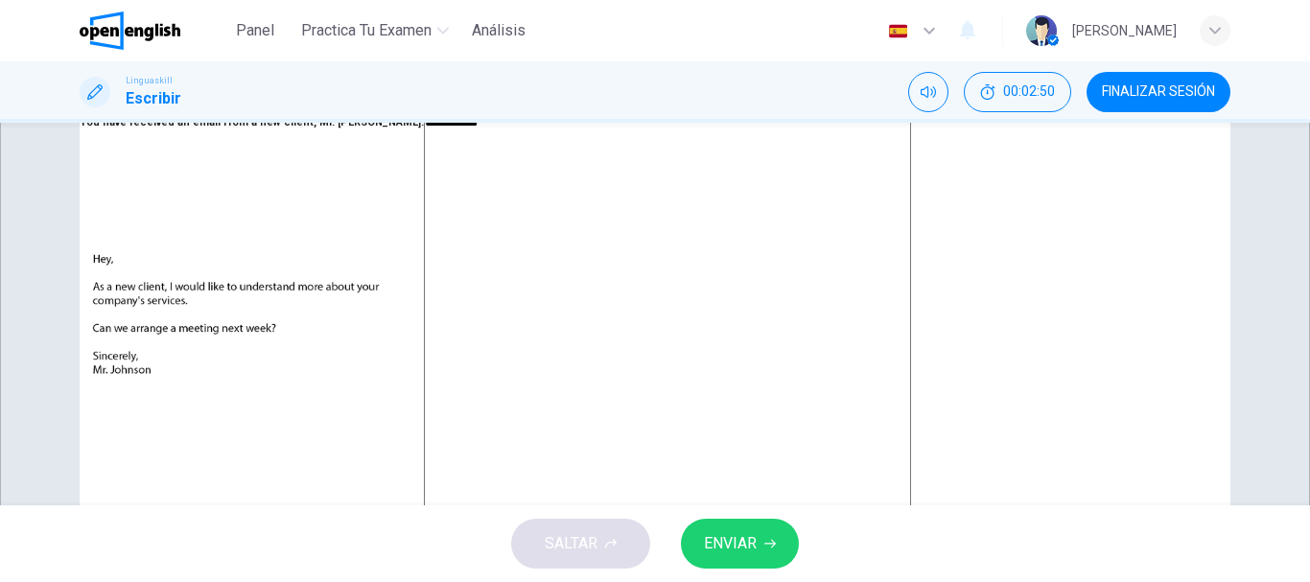
type textarea "**********"
type textarea "*"
type textarea "**********"
type textarea "*"
type textarea "**********"
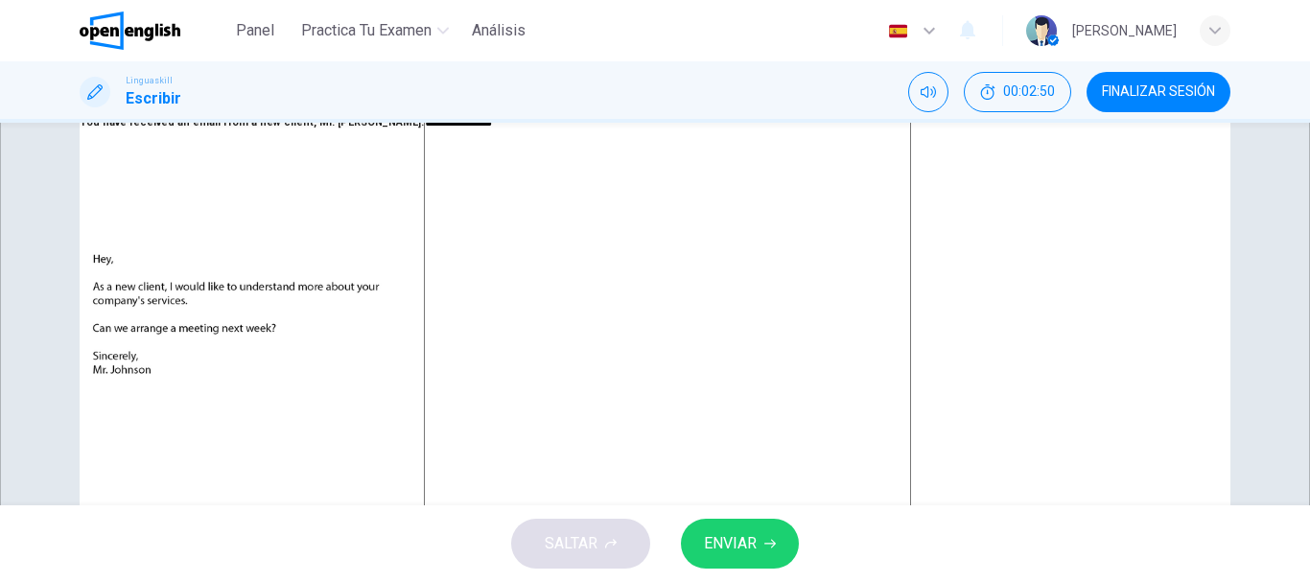
type textarea "*"
type textarea "**********"
type textarea "*"
type textarea "**********"
type textarea "*"
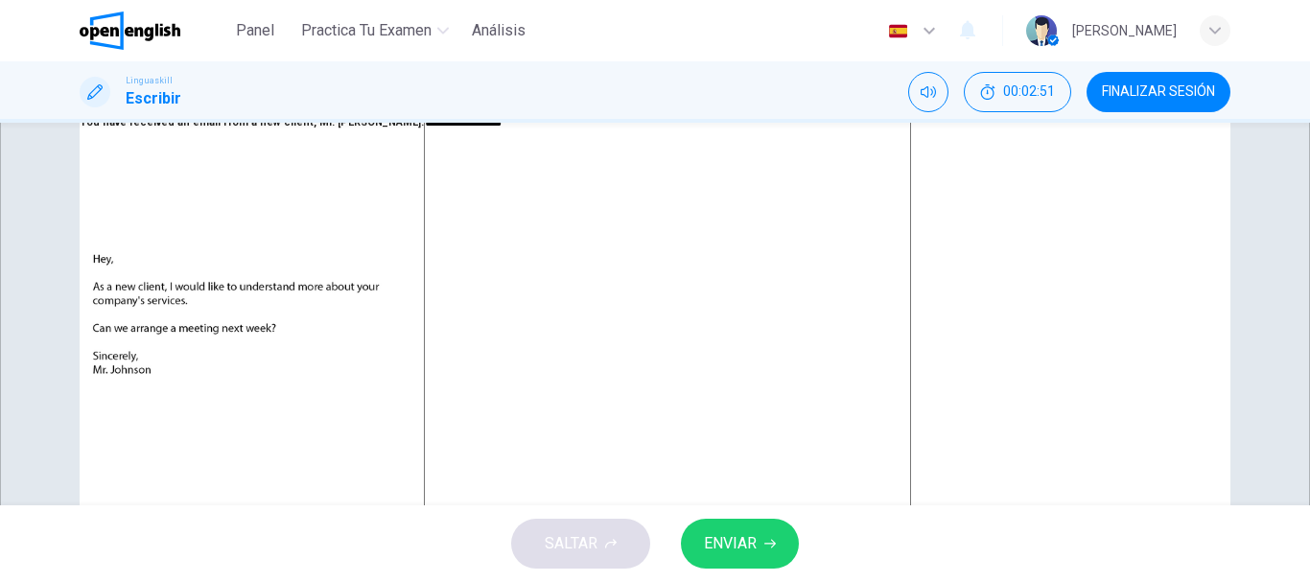
type textarea "**********"
type textarea "*"
type textarea "**********"
type textarea "*"
type textarea "**********"
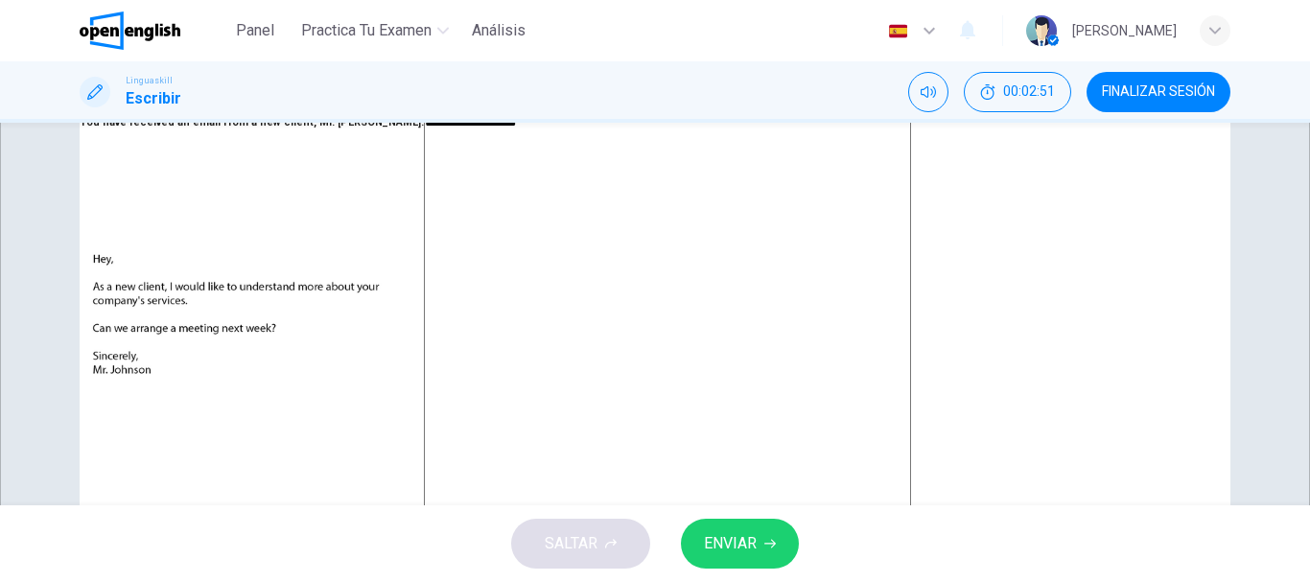
type textarea "*"
type textarea "**********"
type textarea "*"
type textarea "**********"
type textarea "*"
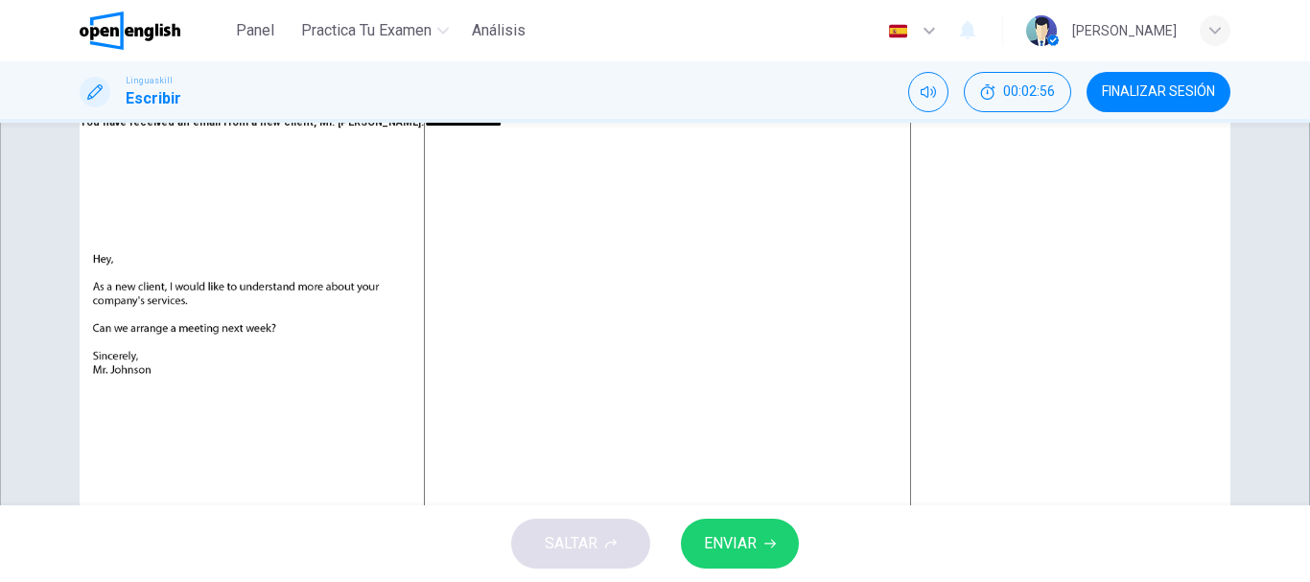
type textarea "**********"
type textarea "*"
type textarea "**********"
type textarea "*"
type textarea "**********"
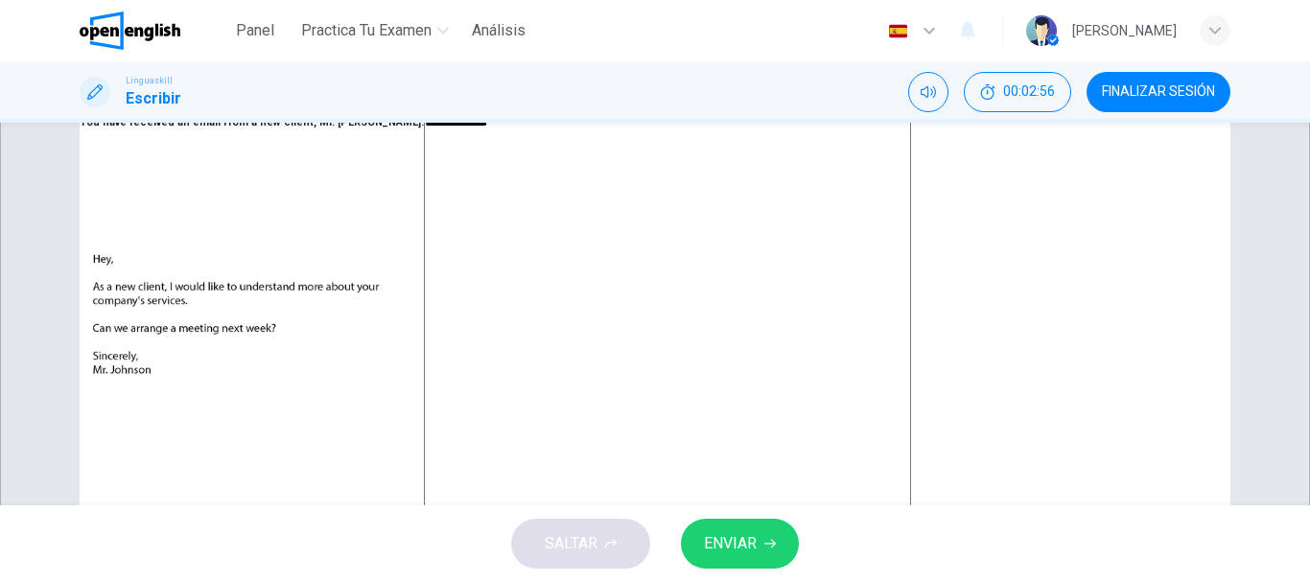
type textarea "*"
type textarea "**********"
type textarea "*"
type textarea "**********"
type textarea "*"
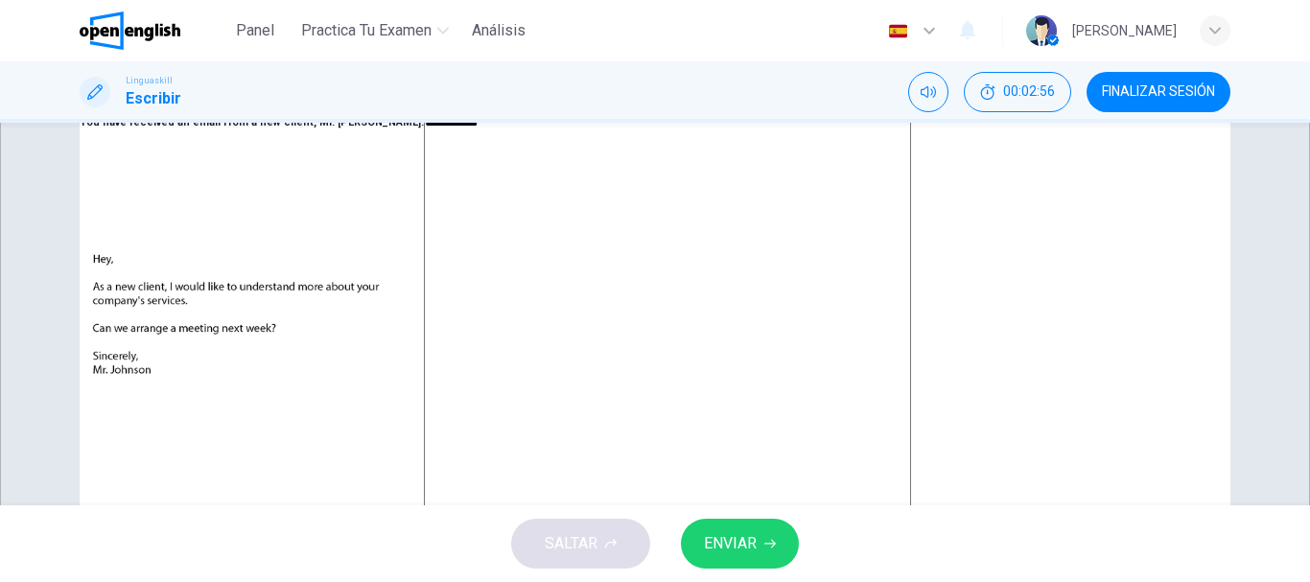
type textarea "**********"
type textarea "*"
type textarea "**********"
type textarea "*"
type textarea "**********"
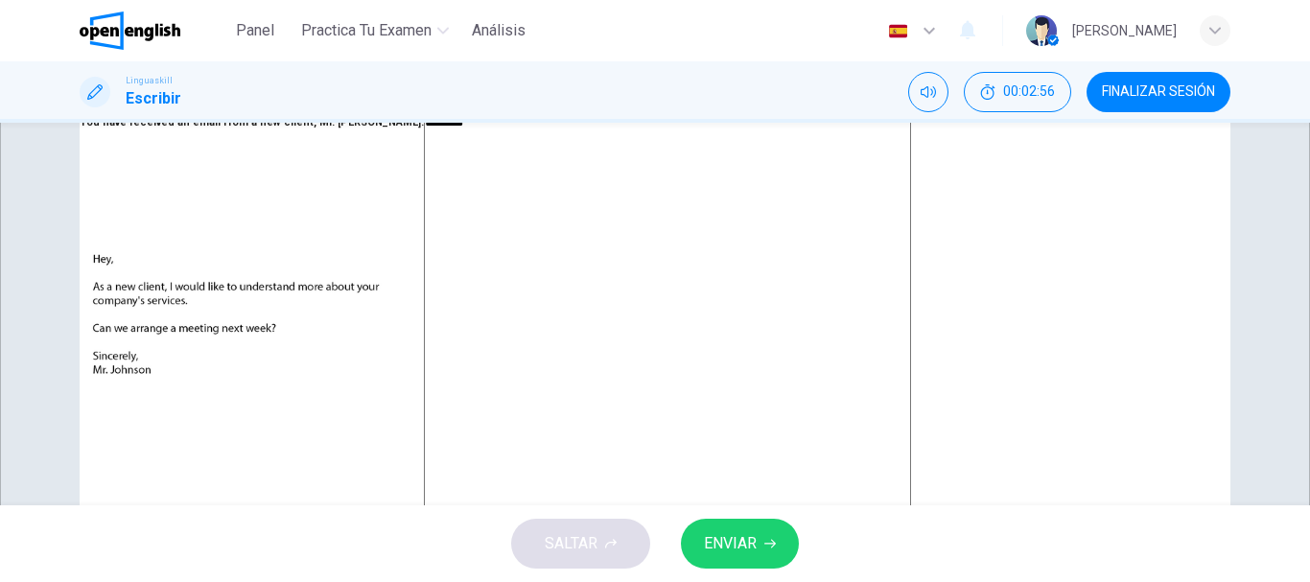
type textarea "*"
type textarea "**********"
type textarea "*"
type textarea "**********"
type textarea "*"
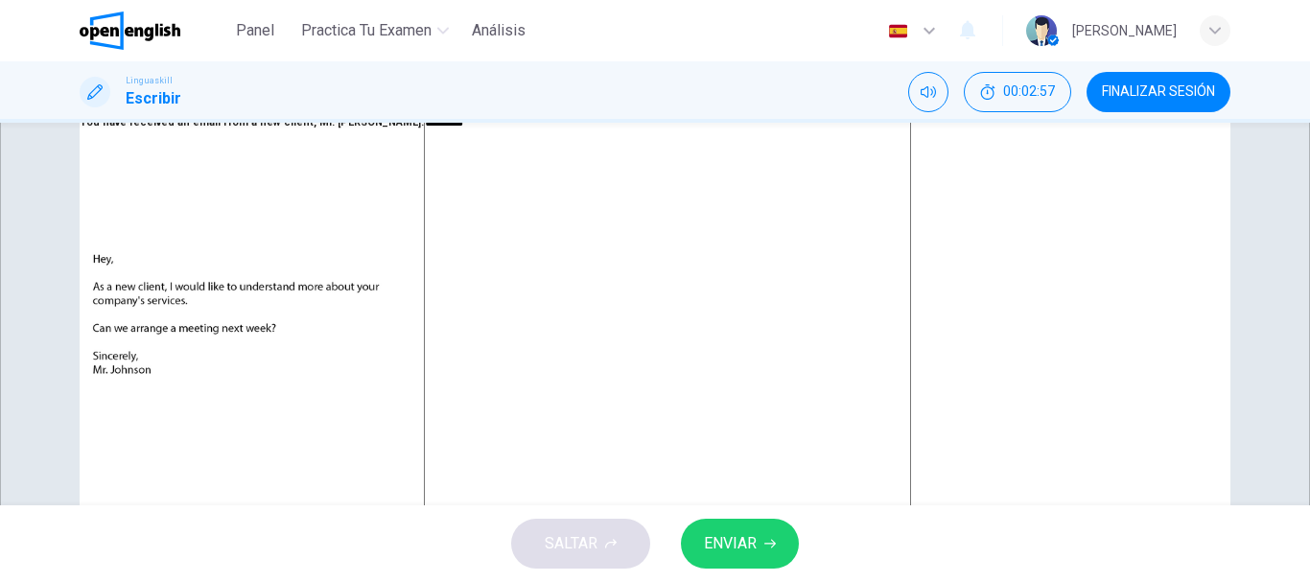
type textarea "**********"
type textarea "*"
type textarea "**********"
type textarea "*"
type textarea "**********"
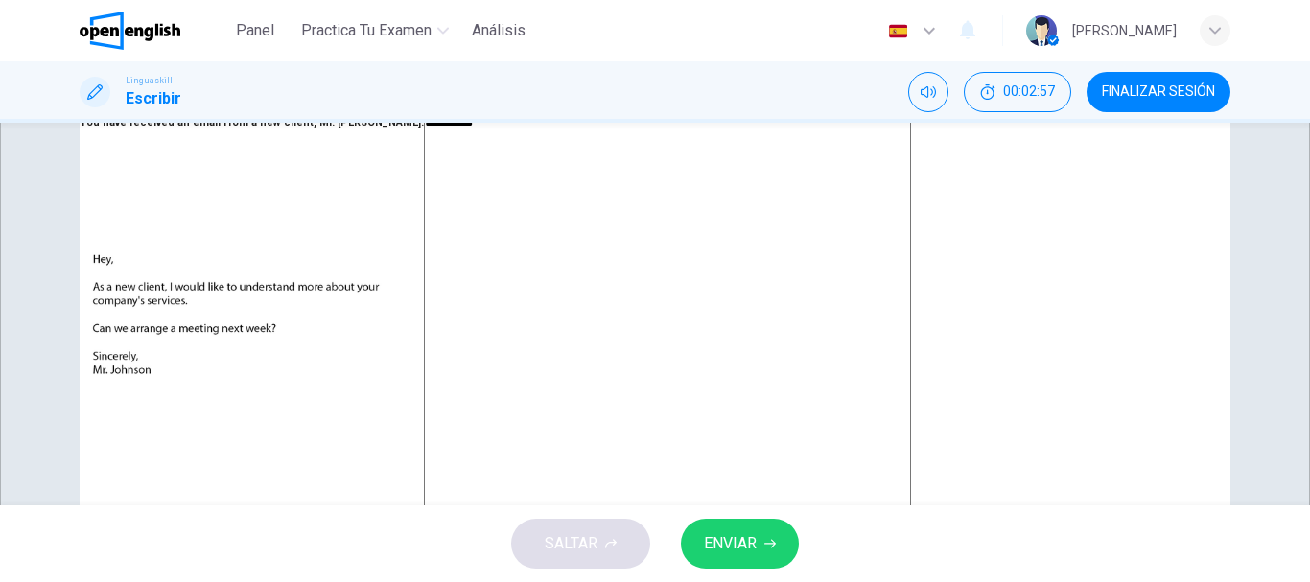
type textarea "*"
type textarea "**********"
type textarea "*"
type textarea "**********"
type textarea "*"
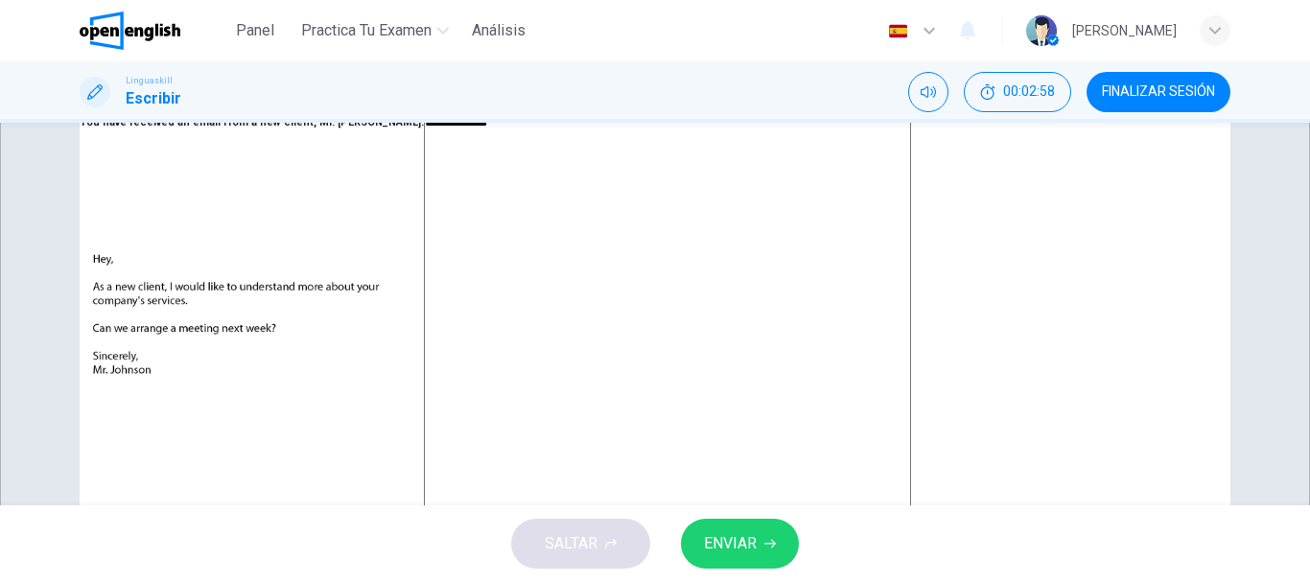
type textarea "**********"
type textarea "*"
type textarea "**********"
type textarea "*"
type textarea "**********"
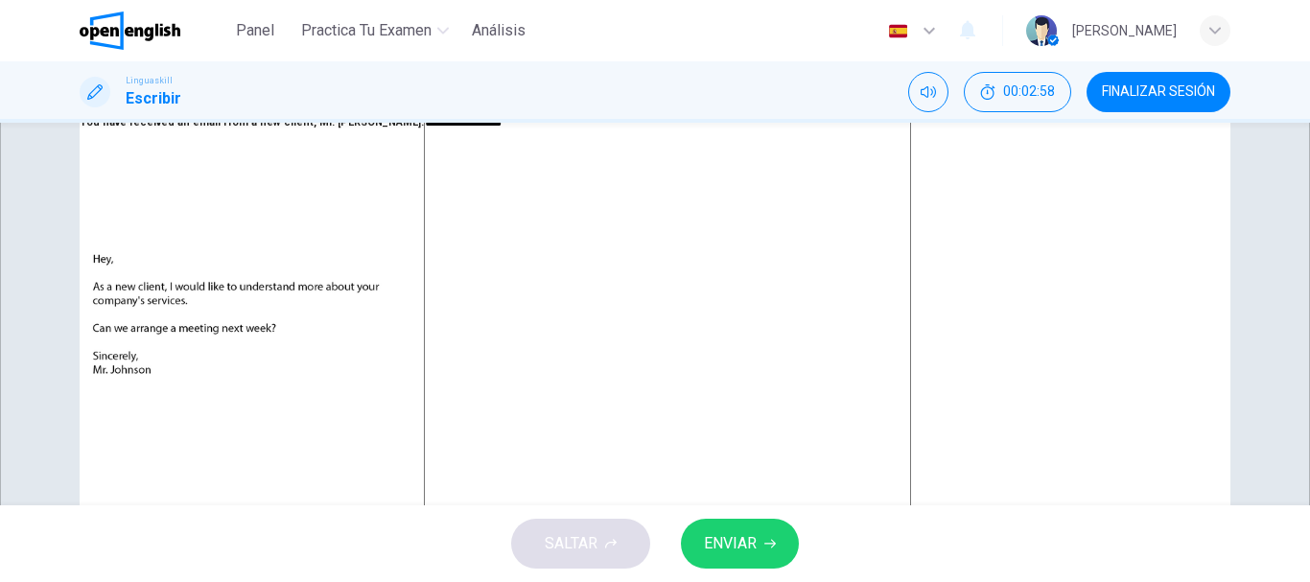
type textarea "*"
type textarea "**********"
type textarea "*"
type textarea "**********"
type textarea "*"
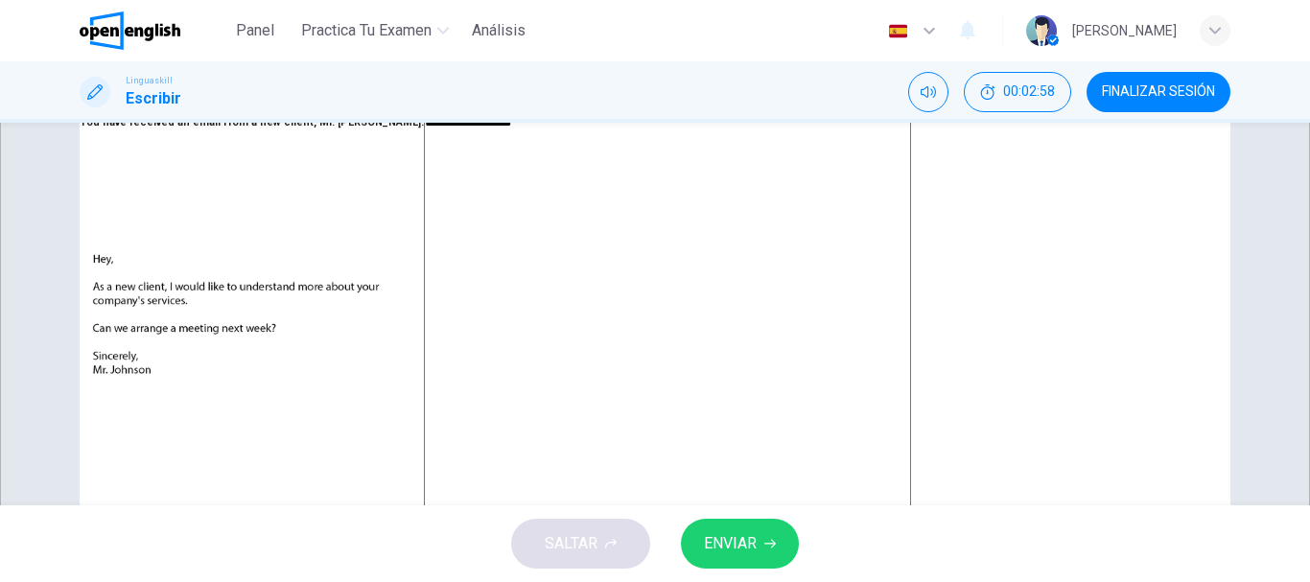
type textarea "**********"
type textarea "*"
type textarea "**********"
type textarea "*"
type textarea "**********"
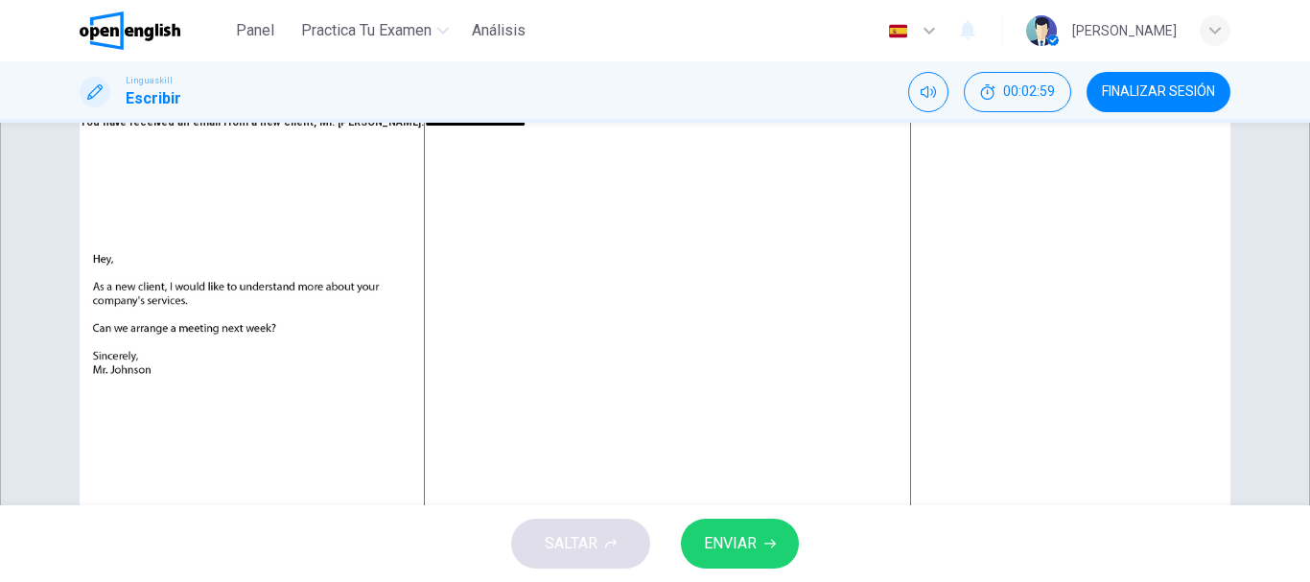
type textarea "*"
type textarea "**********"
type textarea "*"
type textarea "**********"
type textarea "*"
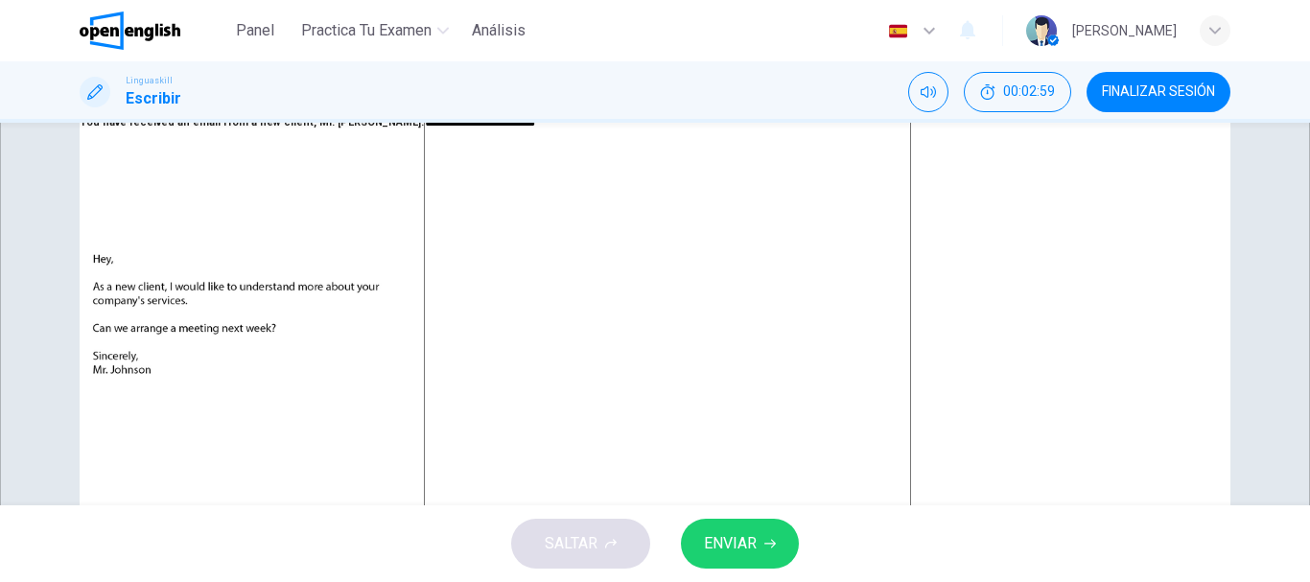
type textarea "**********"
type textarea "*"
type textarea "**********"
type textarea "*"
type textarea "**********"
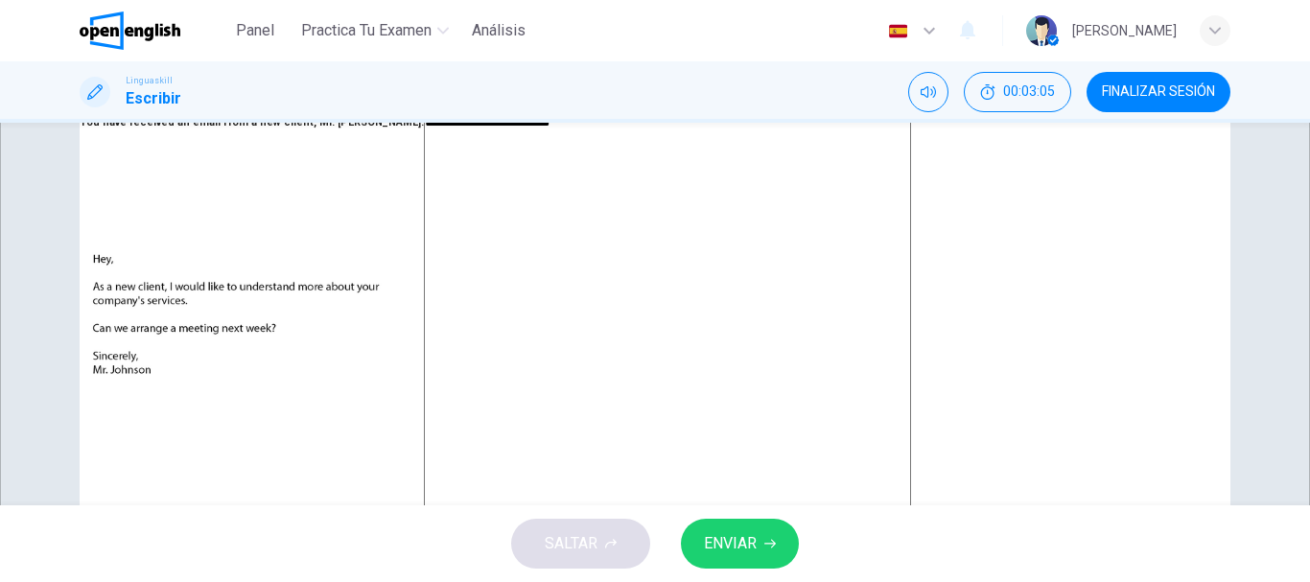
type textarea "*"
type textarea "**********"
type textarea "*"
type textarea "**********"
type textarea "*"
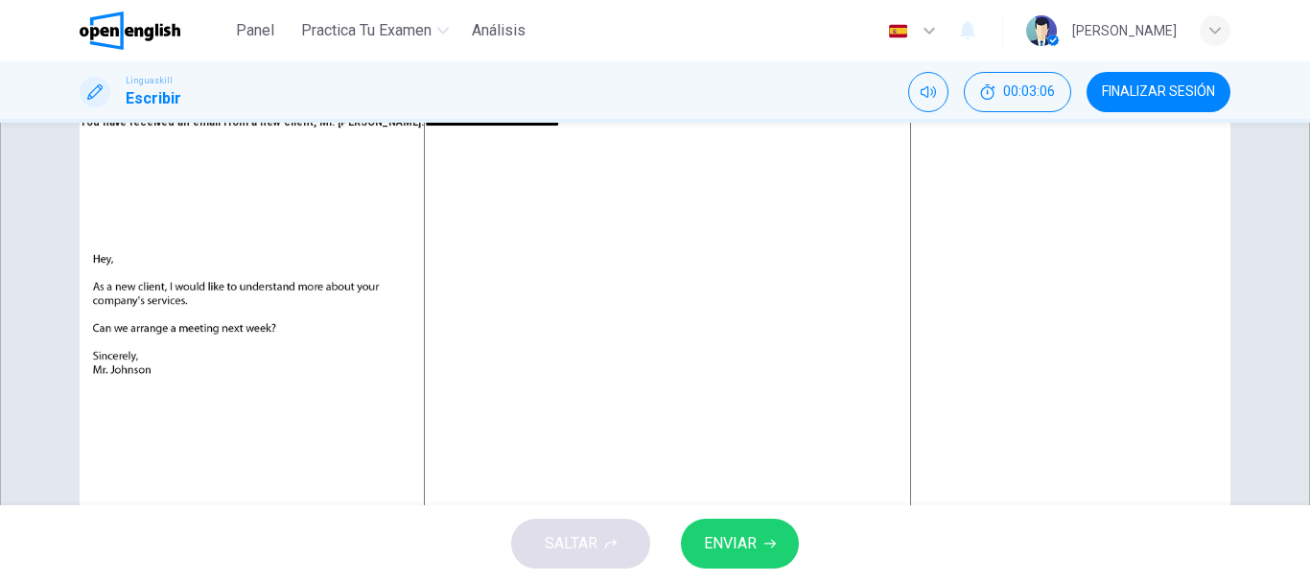
type textarea "**********"
type textarea "*"
type textarea "**********"
type textarea "*"
type textarea "**********"
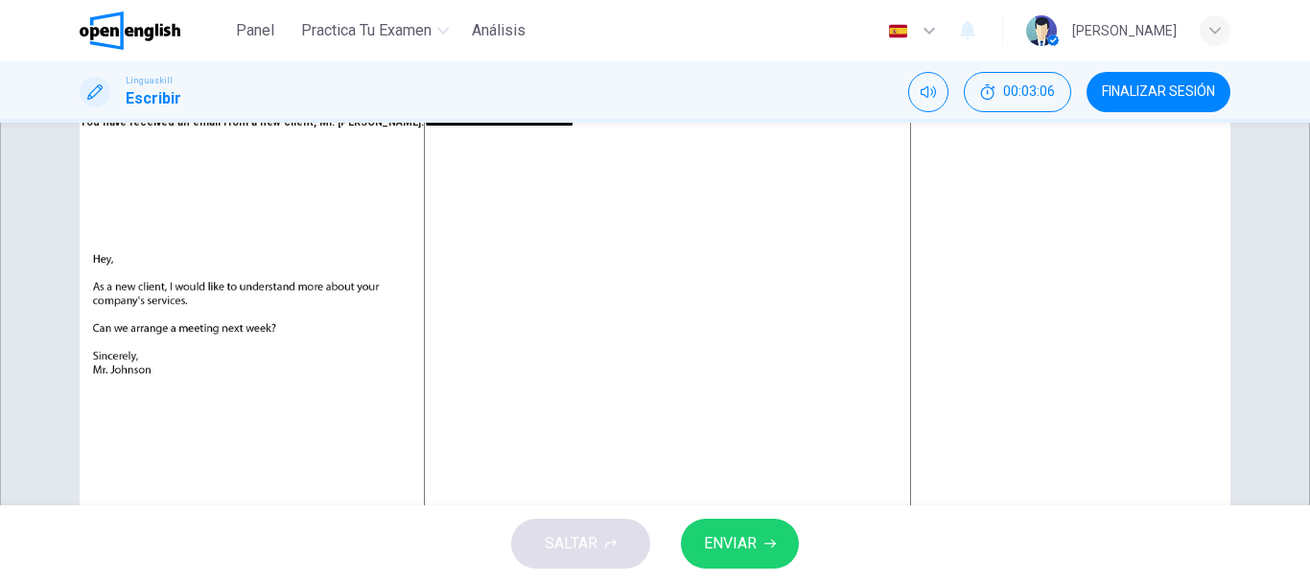
type textarea "*"
type textarea "**********"
type textarea "*"
type textarea "**********"
type textarea "*"
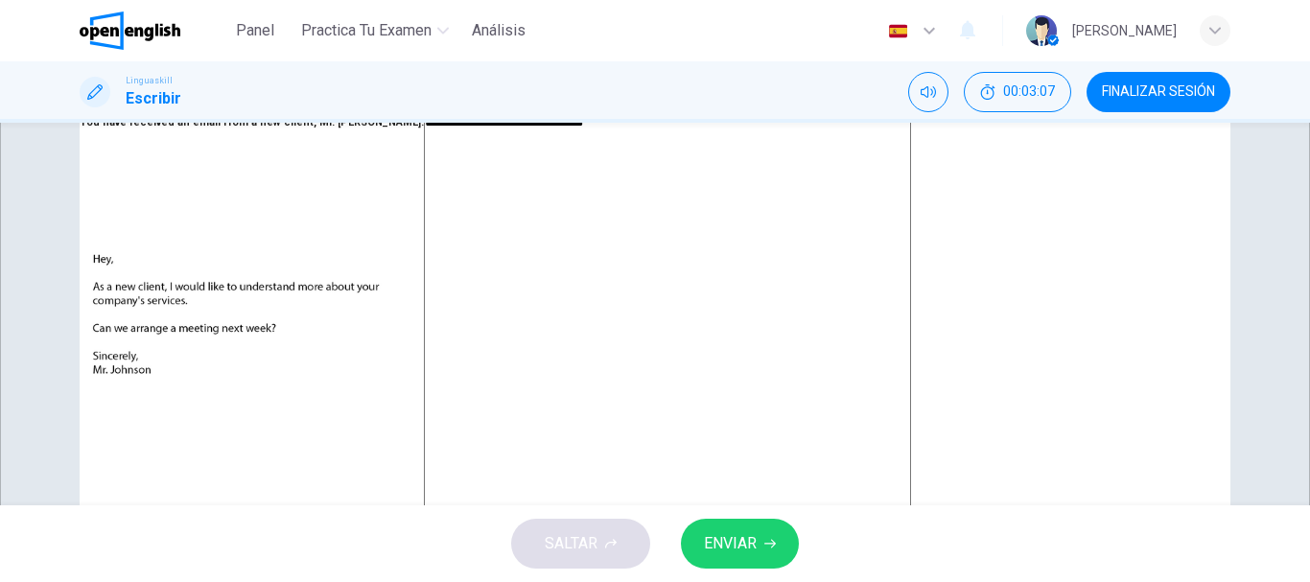
type textarea "**********"
type textarea "*"
type textarea "**********"
type textarea "*"
type textarea "**********"
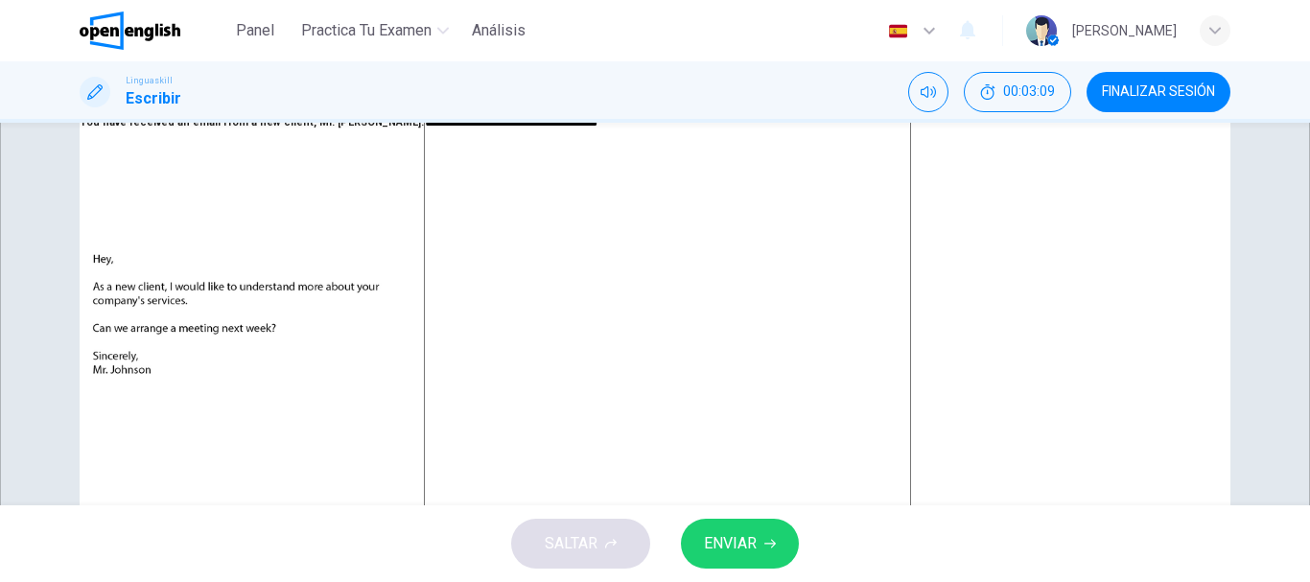
type textarea "*"
type textarea "**********"
type textarea "*"
type textarea "**********"
type textarea "*"
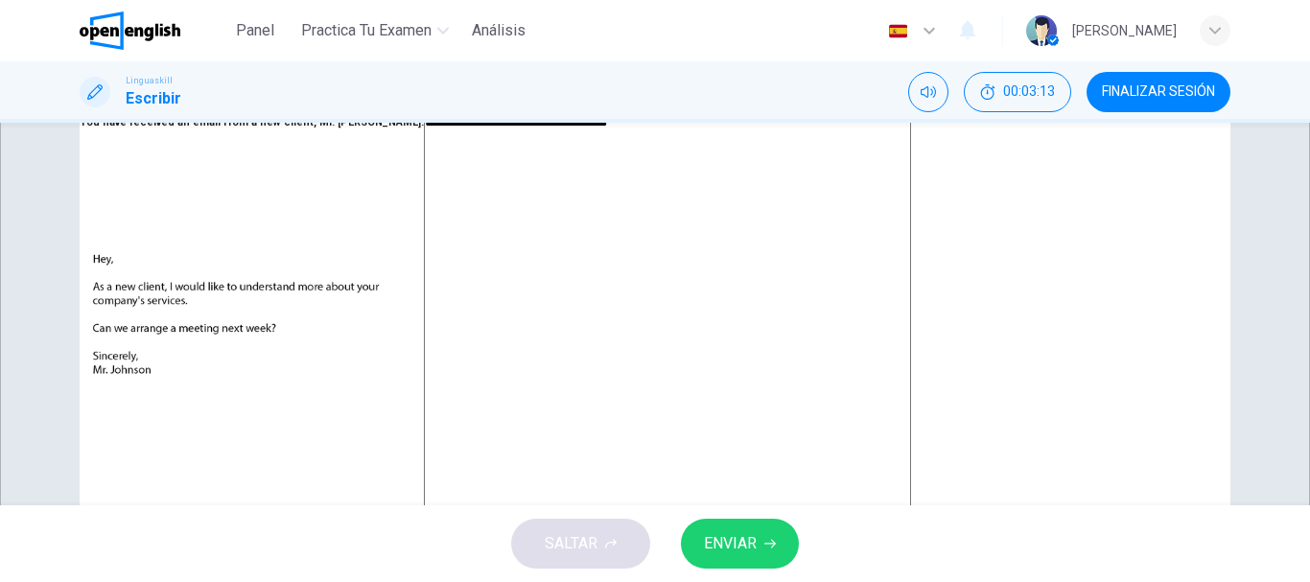
type textarea "**********"
type textarea "*"
type textarea "**********"
type textarea "*"
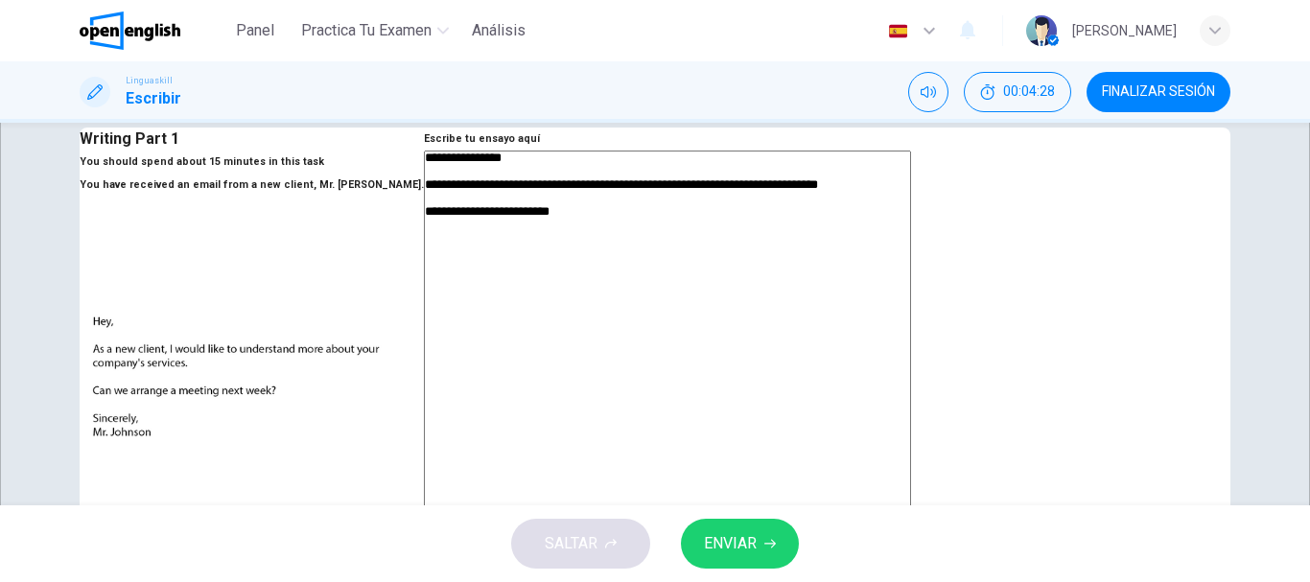
scroll to position [0, 0]
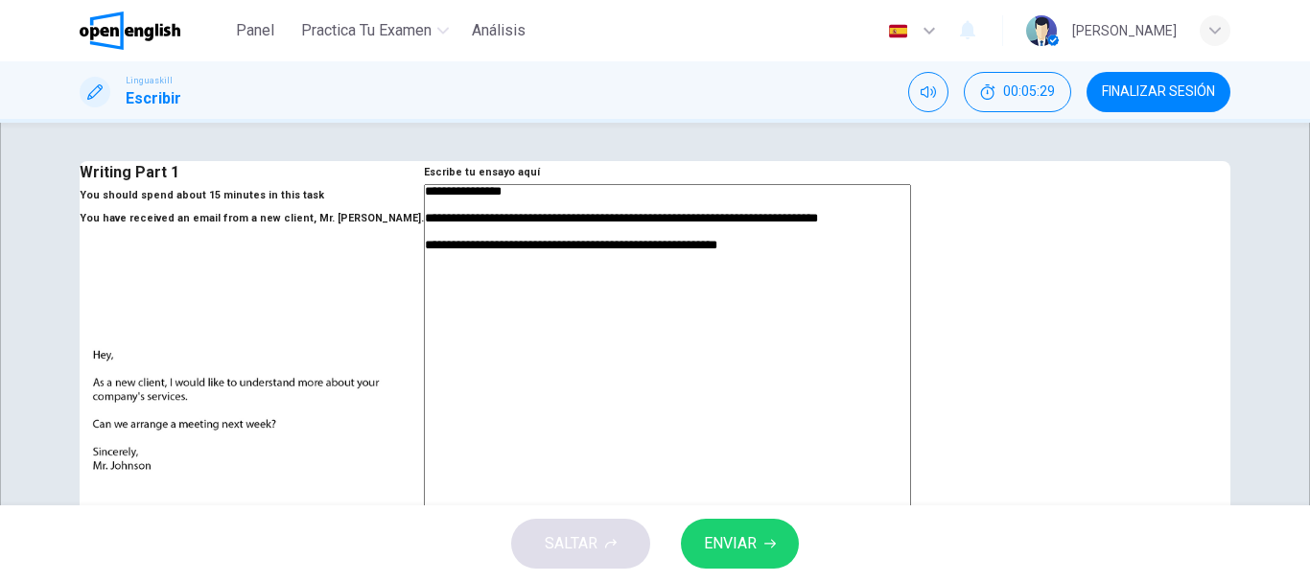
drag, startPoint x: 1101, startPoint y: 381, endPoint x: 882, endPoint y: 360, distance: 219.6
click at [882, 360] on textarea "**********" at bounding box center [667, 526] width 487 height 684
drag, startPoint x: 931, startPoint y: 300, endPoint x: 891, endPoint y: 306, distance: 40.7
click at [891, 306] on textarea "**********" at bounding box center [667, 526] width 487 height 684
drag, startPoint x: 1117, startPoint y: 368, endPoint x: 575, endPoint y: 241, distance: 556.6
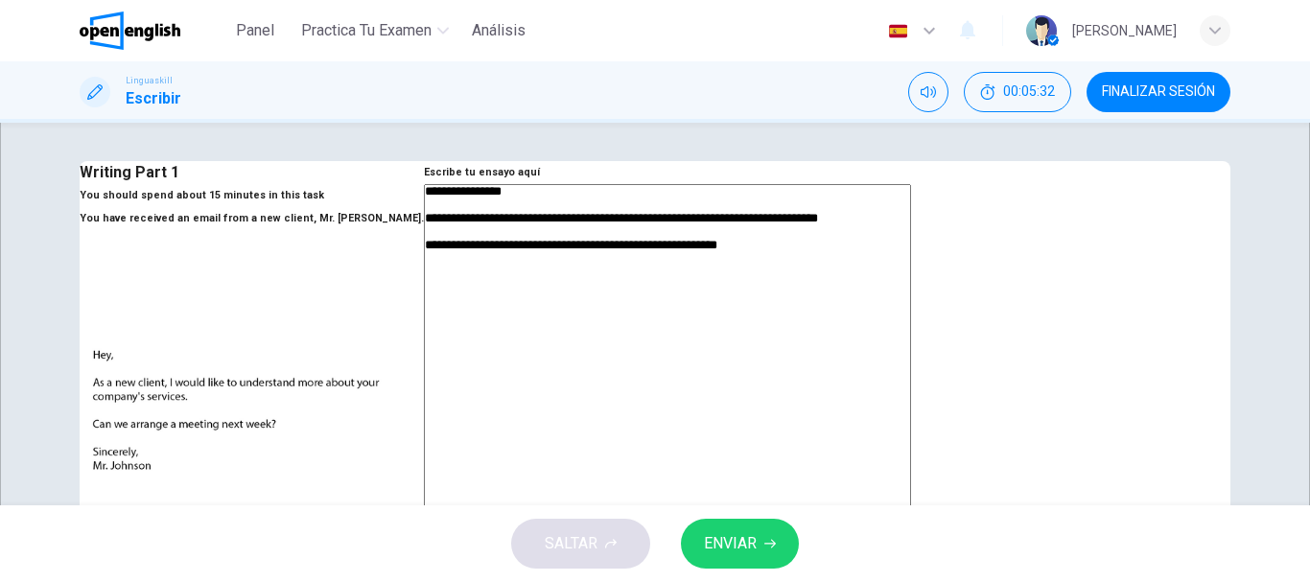
click at [575, 241] on div "**********" at bounding box center [655, 529] width 1151 height 736
click at [793, 353] on textarea "**********" at bounding box center [667, 526] width 487 height 684
drag, startPoint x: 688, startPoint y: 363, endPoint x: 1065, endPoint y: 352, distance: 377.0
click at [911, 352] on div "**********" at bounding box center [667, 529] width 487 height 690
drag, startPoint x: 1106, startPoint y: 361, endPoint x: 690, endPoint y: 359, distance: 415.2
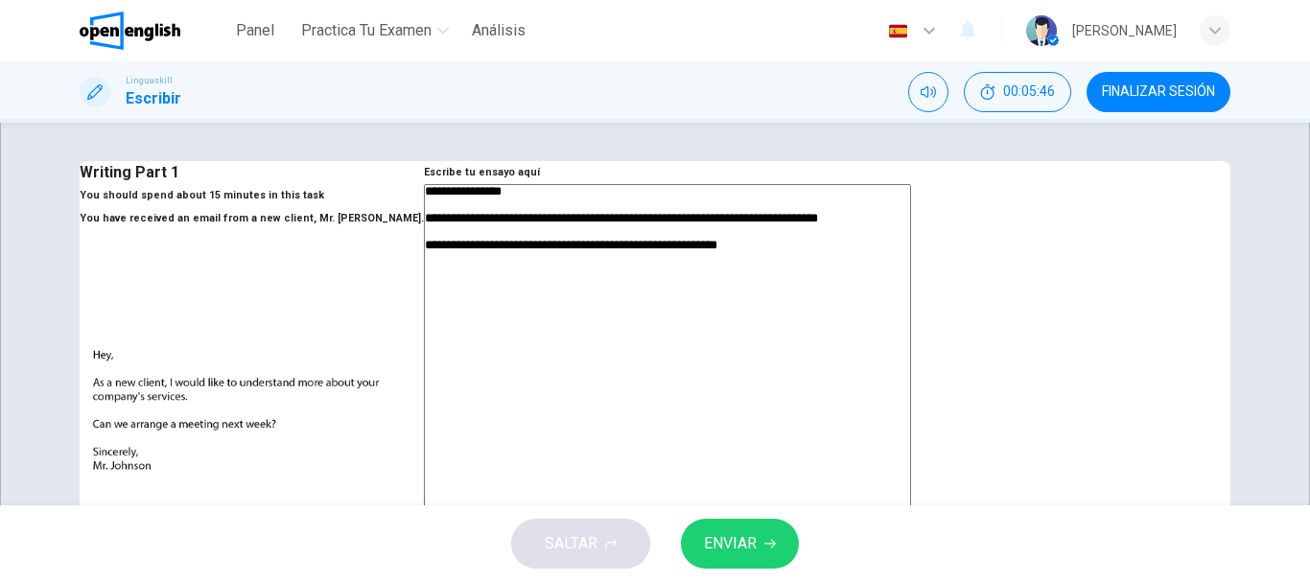
click at [690, 359] on div "**********" at bounding box center [667, 529] width 487 height 690
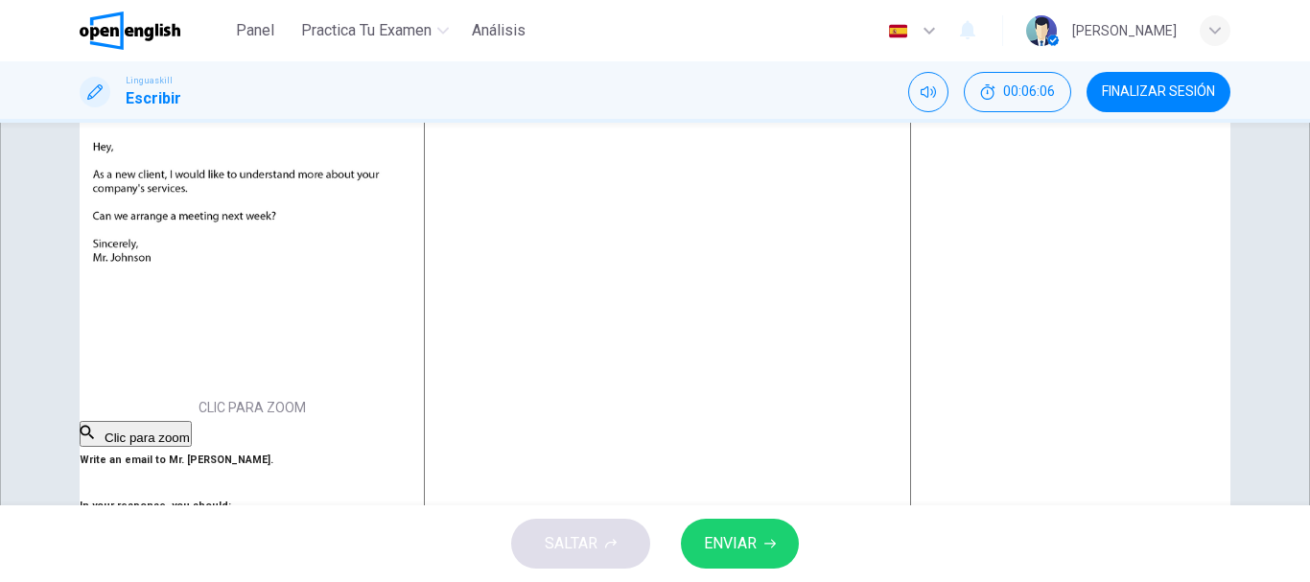
scroll to position [162, 0]
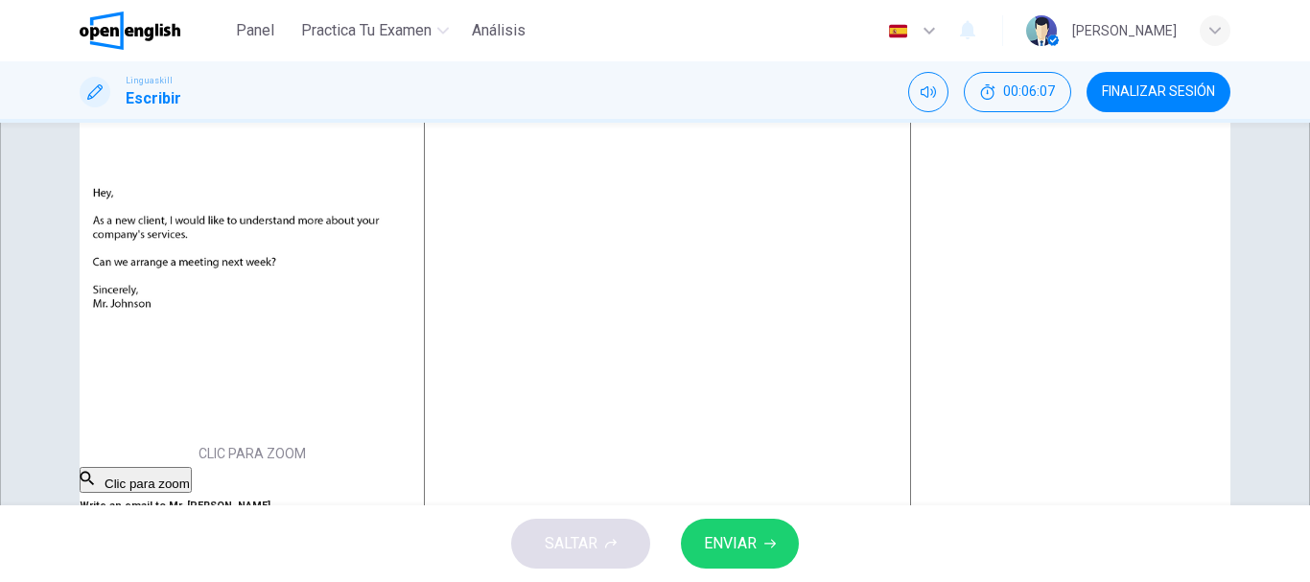
click at [911, 203] on textarea "**********" at bounding box center [667, 364] width 487 height 684
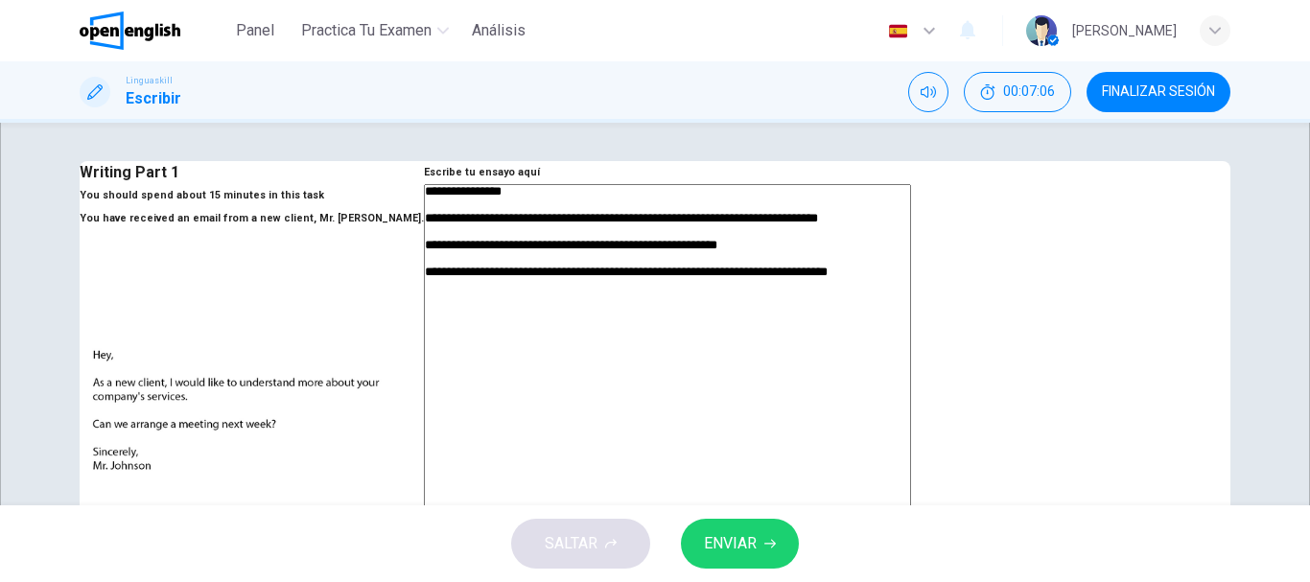
scroll to position [96, 0]
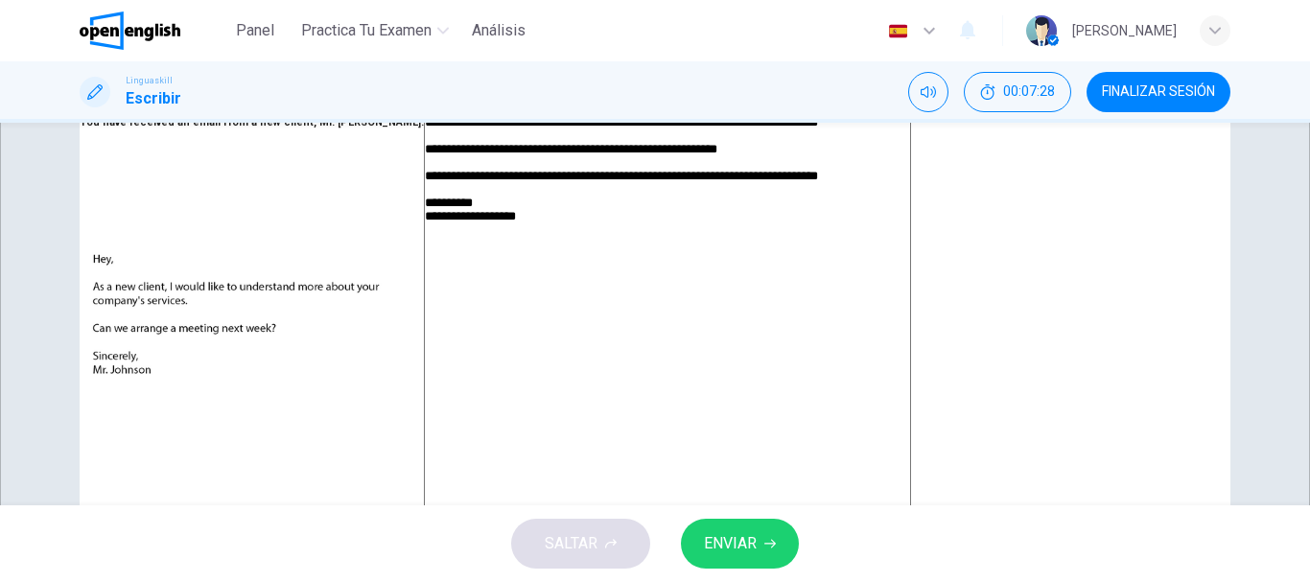
click at [761, 555] on button "ENVIAR" at bounding box center [740, 544] width 118 height 50
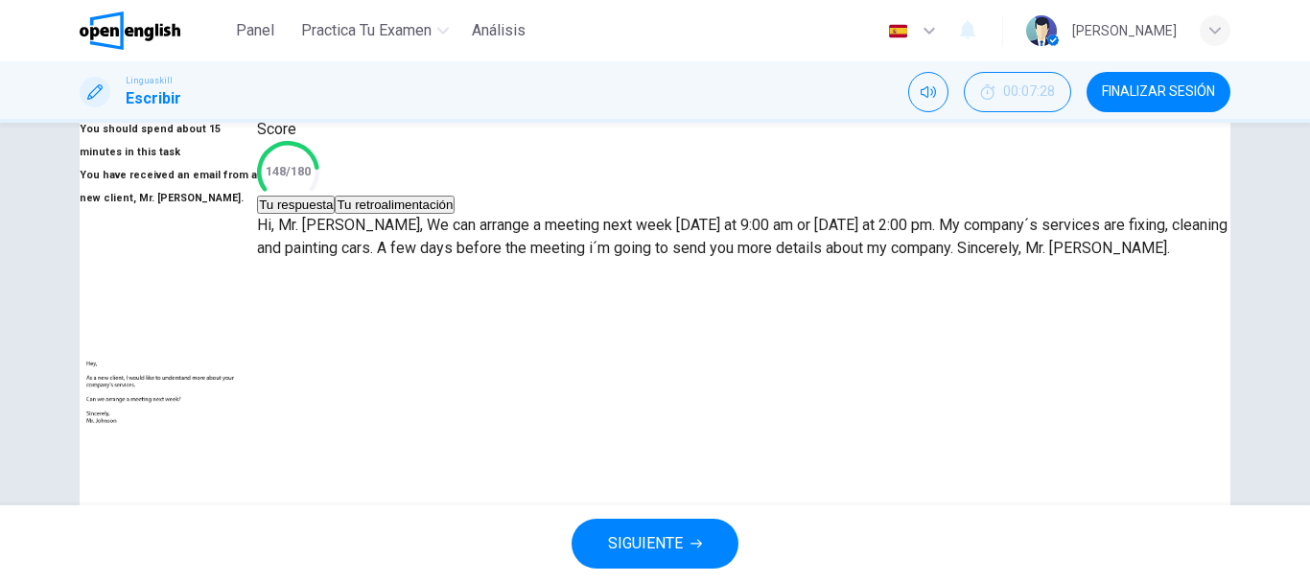
scroll to position [0, 0]
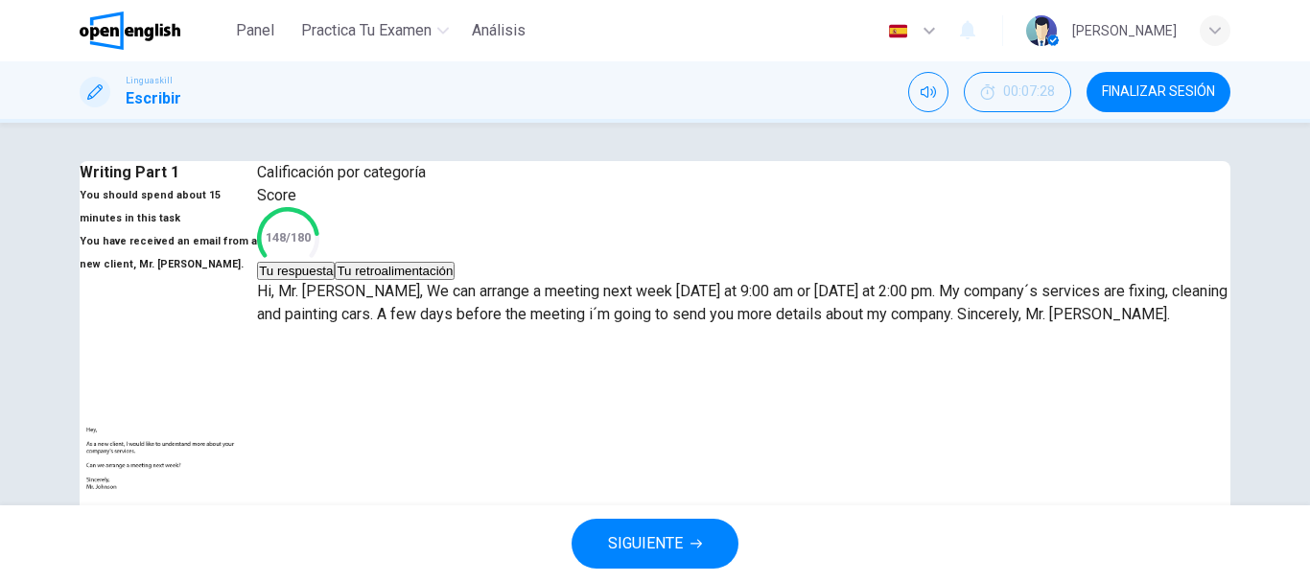
click at [328, 278] on icon at bounding box center [287, 238] width 81 height 81
click at [454, 280] on button "Tu retroalimentación" at bounding box center [395, 271] width 120 height 18
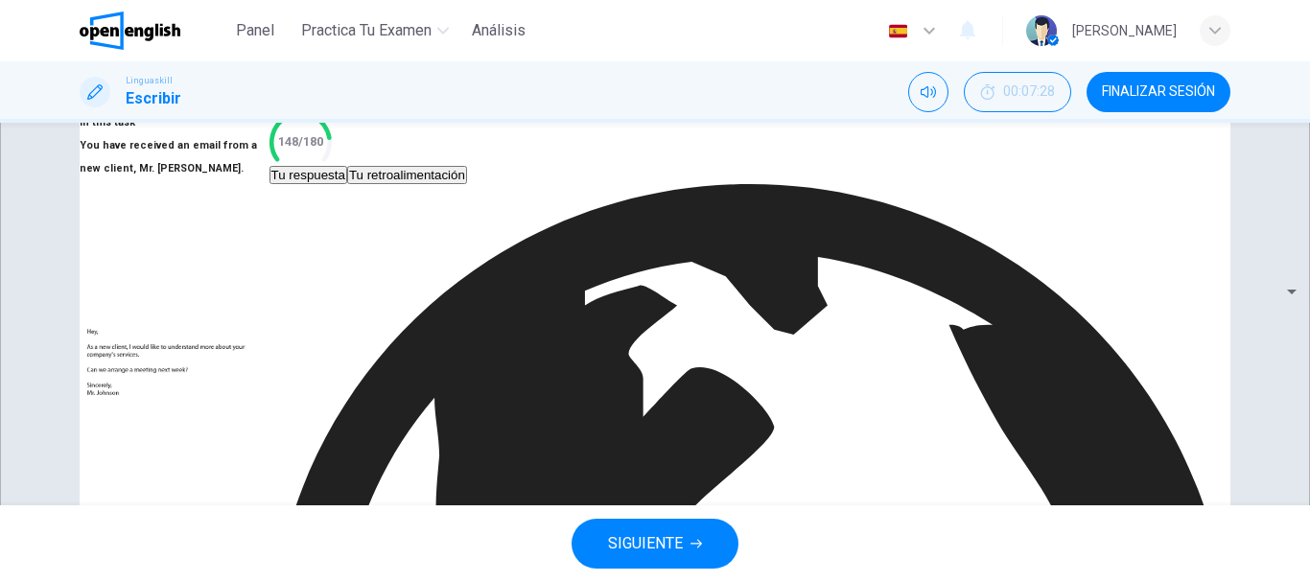
scroll to position [192, 0]
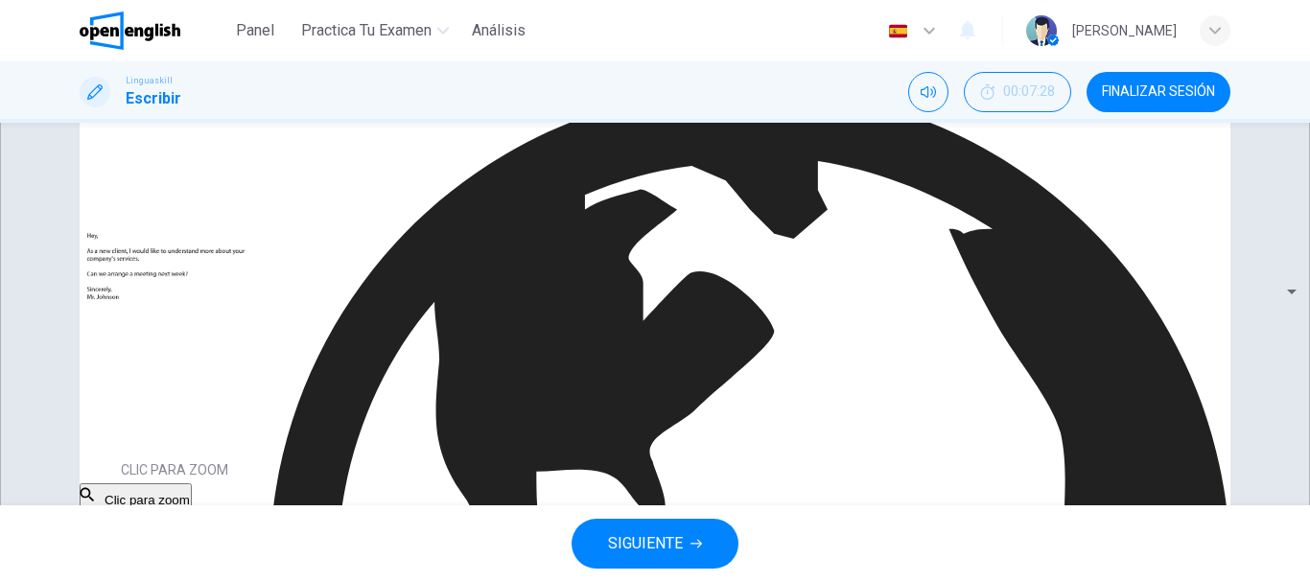
drag, startPoint x: 875, startPoint y: 378, endPoint x: 724, endPoint y: 321, distance: 161.7
click at [1153, 258] on div "Translate" at bounding box center [749, 583] width 961 height 990
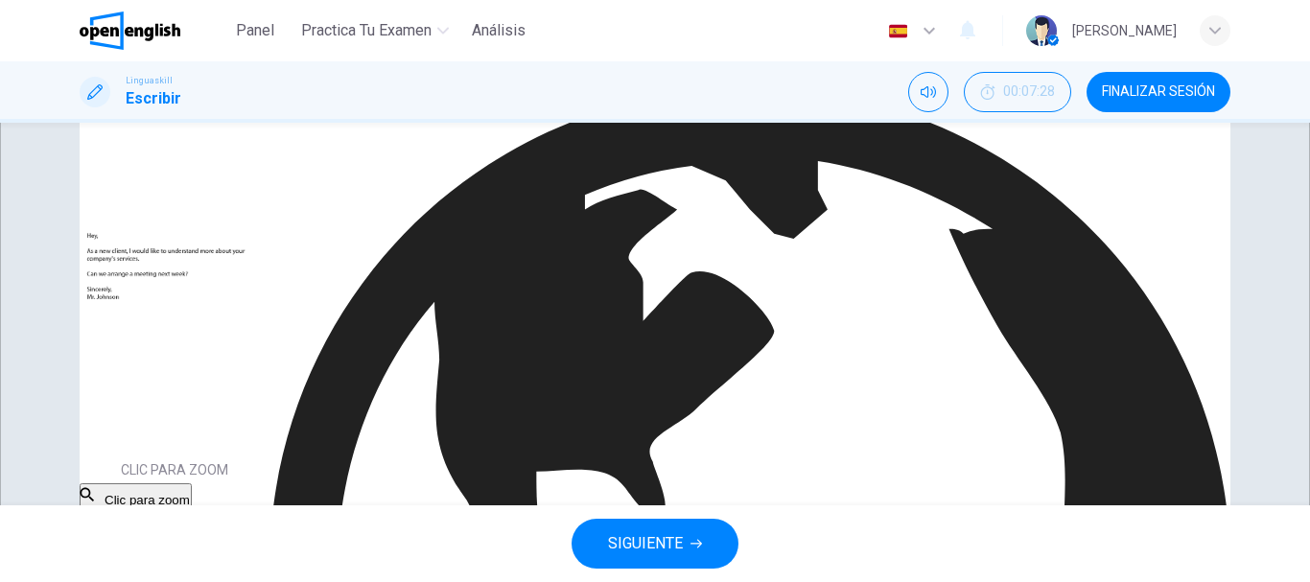
drag, startPoint x: 1169, startPoint y: 309, endPoint x: 1145, endPoint y: 272, distance: 43.6
click at [1167, 308] on body "Este sitio utiliza cookies, como se explica en nuestra Política de Privacidad .…" at bounding box center [655, 291] width 1310 height 582
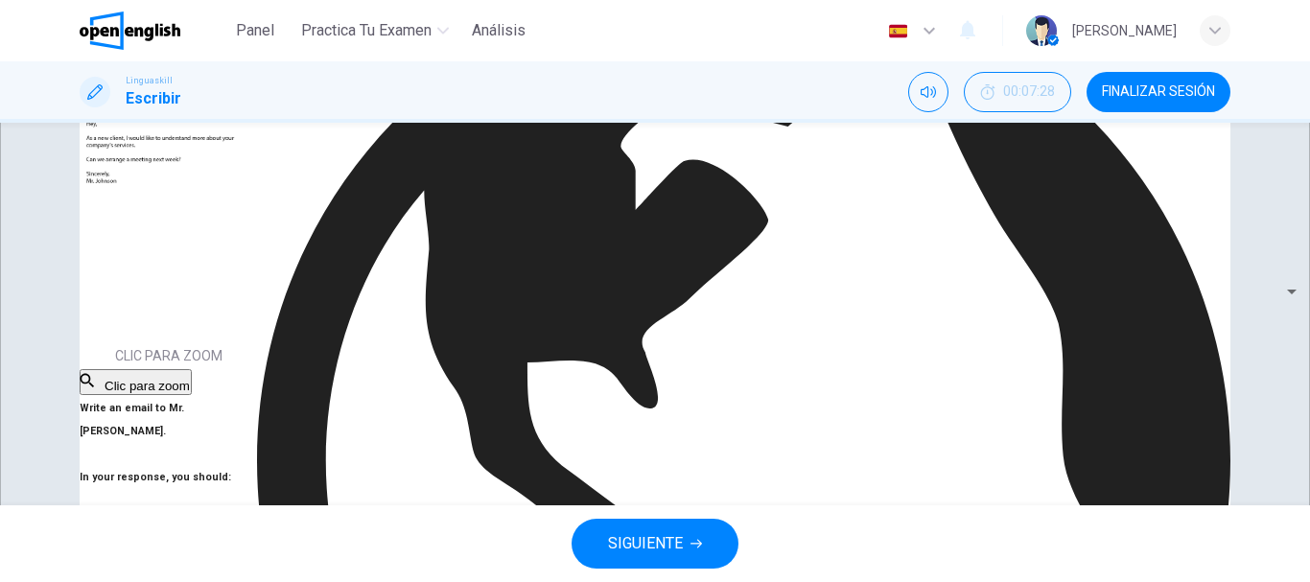
scroll to position [546, 0]
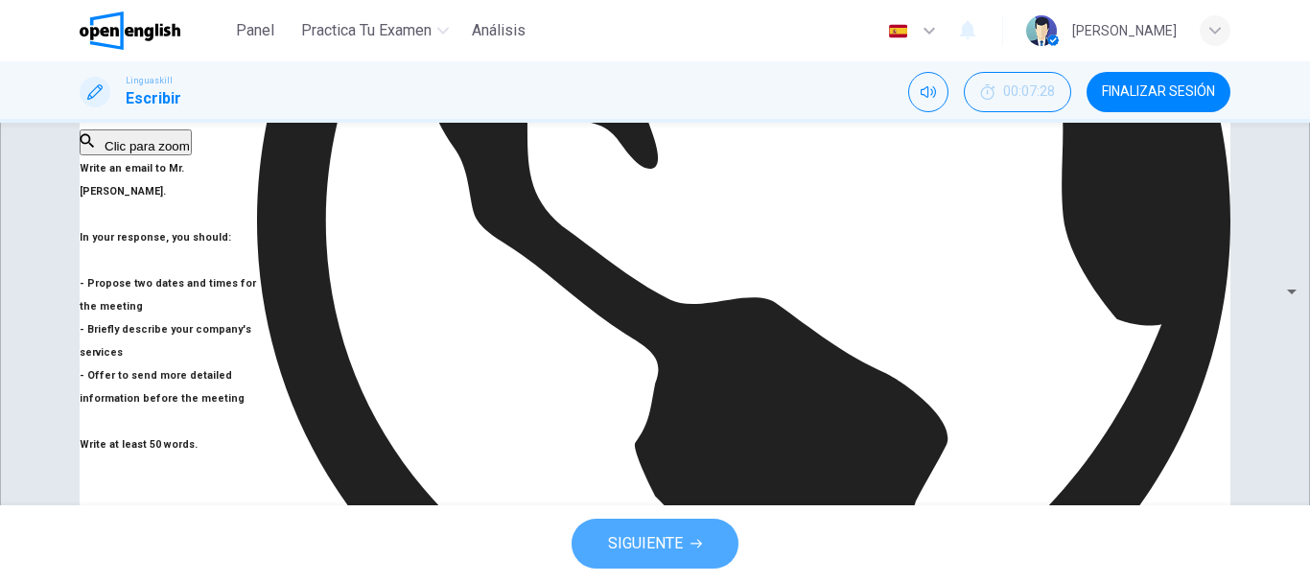
click at [664, 534] on span "SIGUIENTE" at bounding box center [645, 543] width 75 height 27
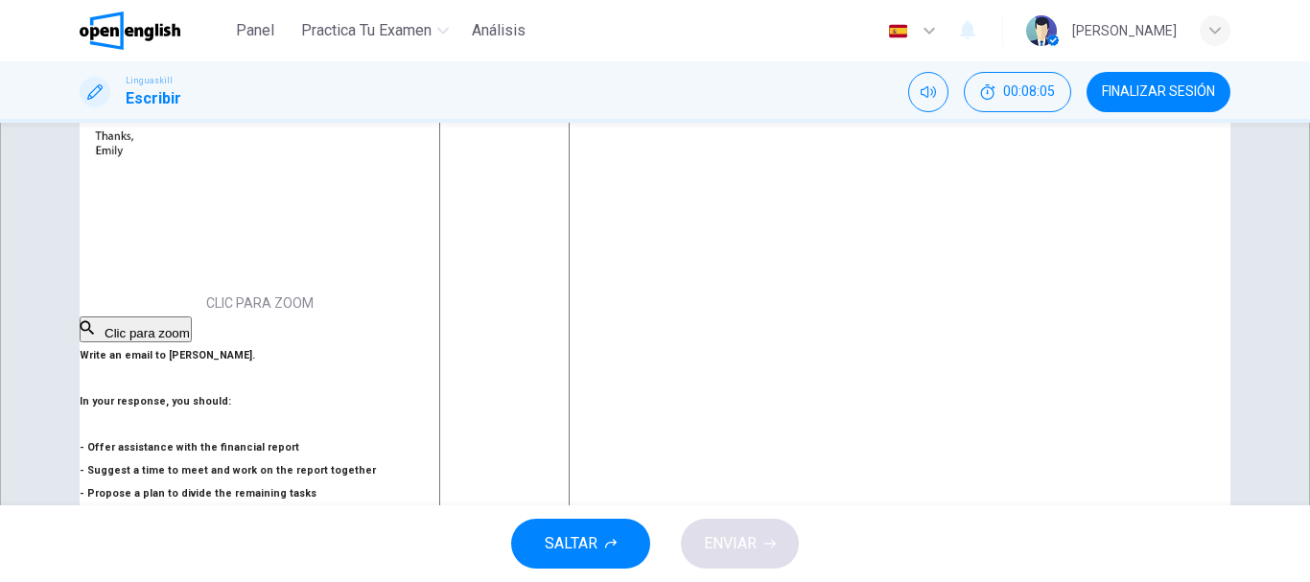
scroll to position [192, 0]
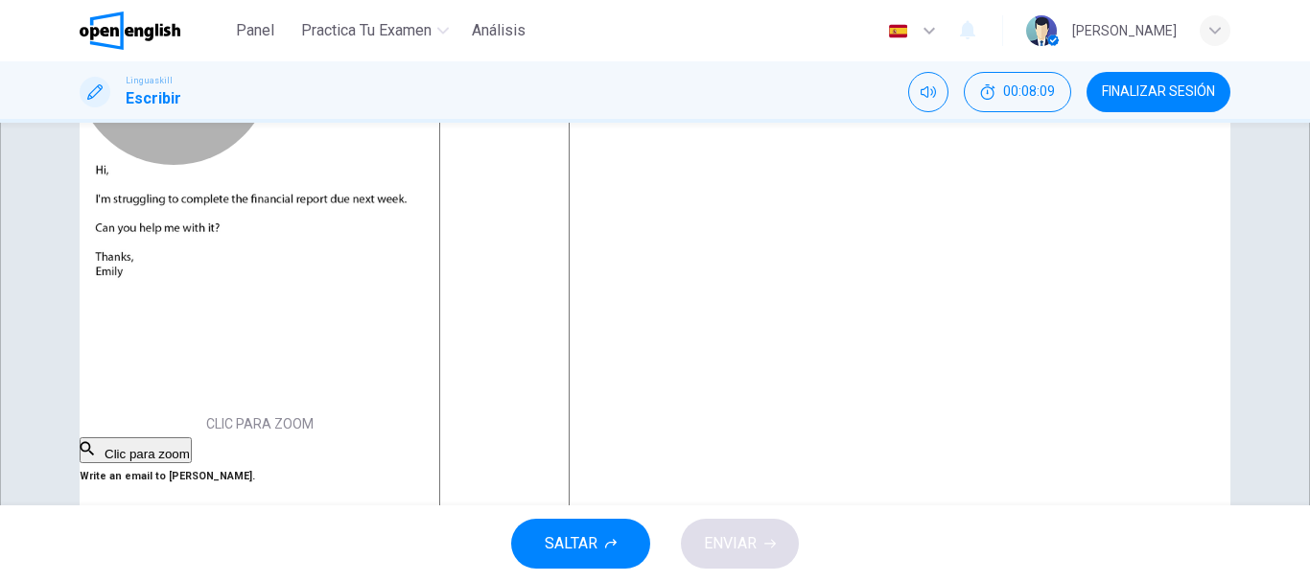
click at [192, 437] on button "Clic para zoom" at bounding box center [136, 450] width 112 height 26
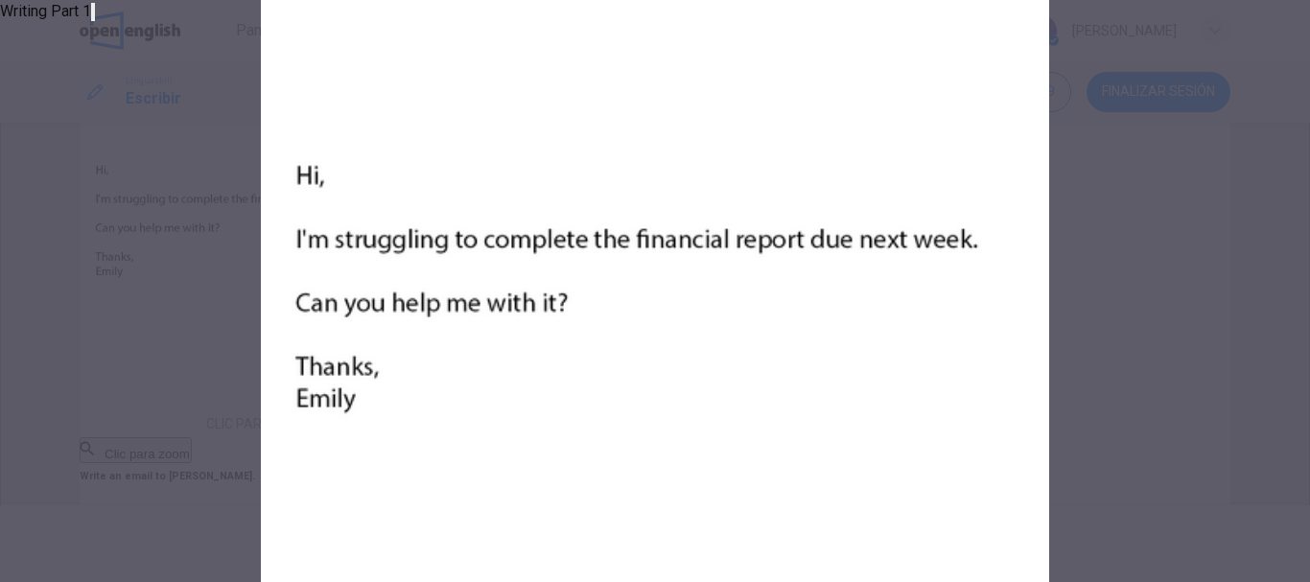
click at [498, 266] on img at bounding box center [655, 291] width 1310 height 582
click at [487, 300] on img at bounding box center [655, 291] width 1310 height 582
drag, startPoint x: 483, startPoint y: 308, endPoint x: 479, endPoint y: 321, distance: 14.0
click at [479, 318] on img at bounding box center [655, 291] width 1310 height 582
click at [479, 321] on img at bounding box center [655, 291] width 1310 height 582
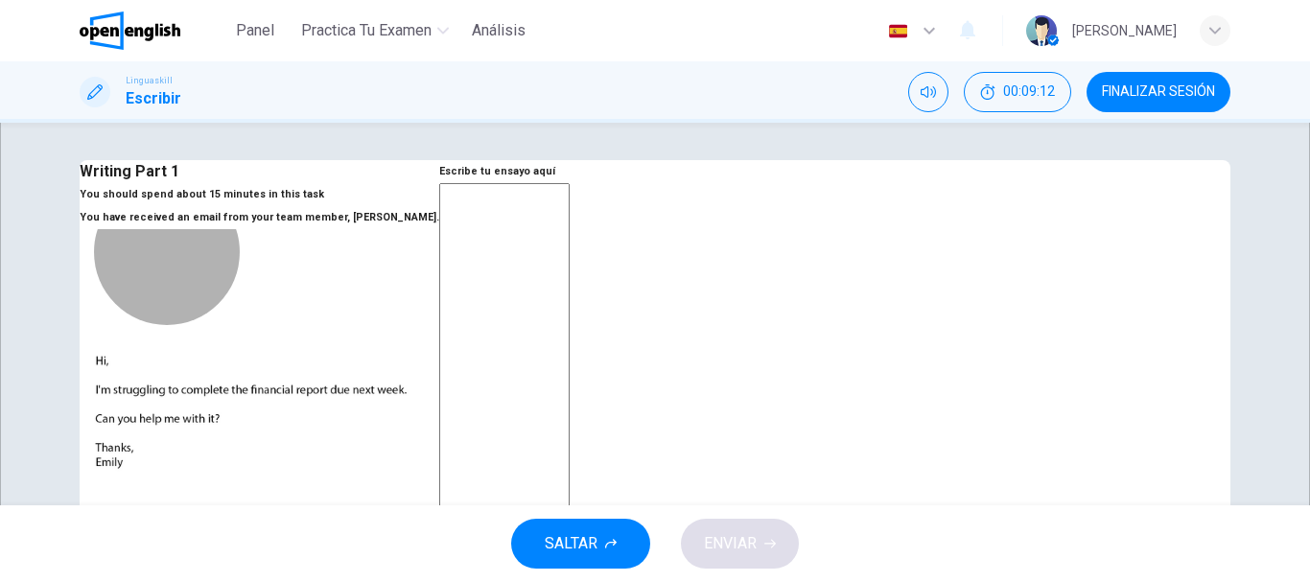
scroll to position [0, 0]
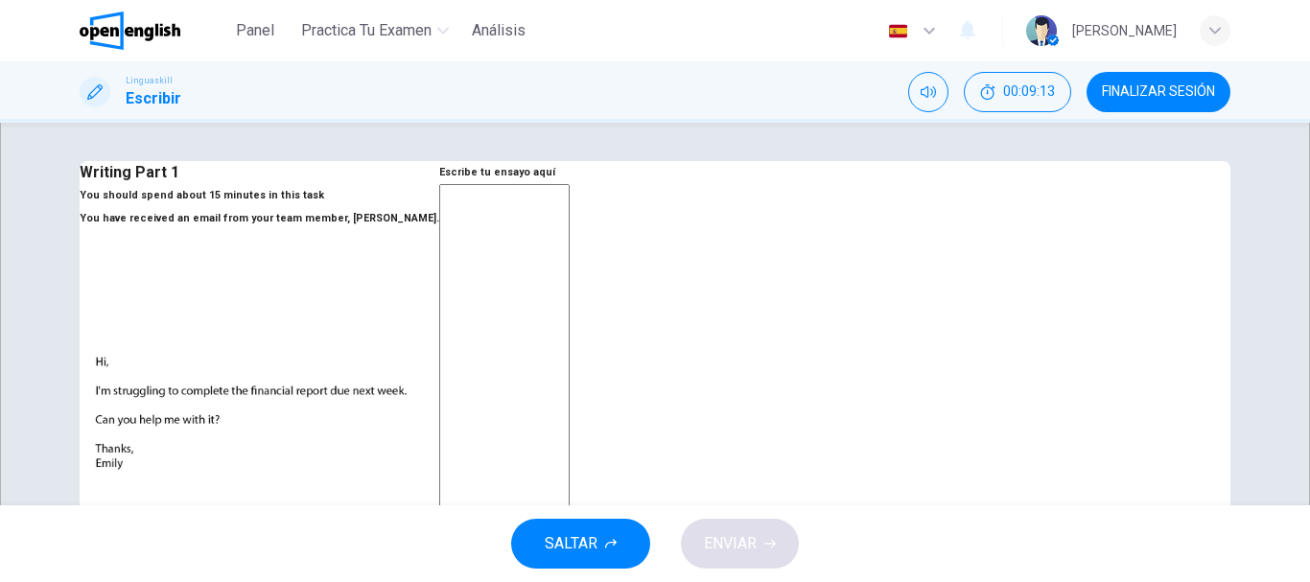
click at [570, 259] on textarea at bounding box center [504, 541] width 130 height 715
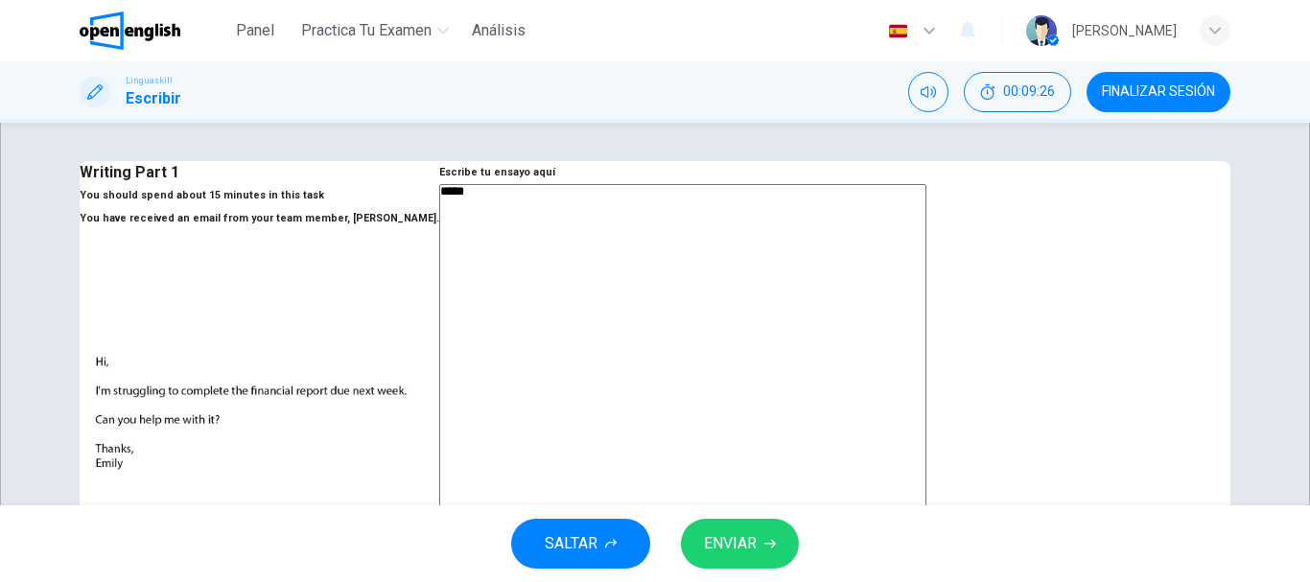
click at [761, 252] on textarea "***" at bounding box center [682, 526] width 487 height 684
click at [804, 299] on textarea "**********" at bounding box center [682, 526] width 487 height 684
click at [731, 295] on textarea "**********" at bounding box center [682, 526] width 487 height 684
click at [865, 300] on textarea "**********" at bounding box center [682, 526] width 487 height 684
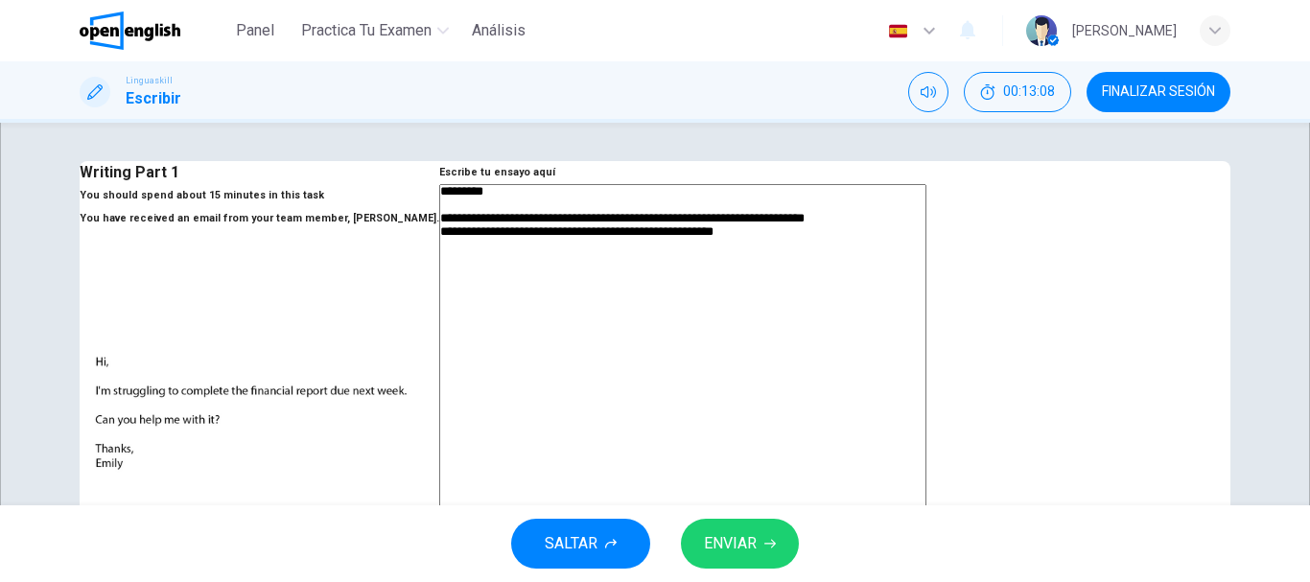
click at [926, 326] on textarea "**********" at bounding box center [682, 526] width 487 height 684
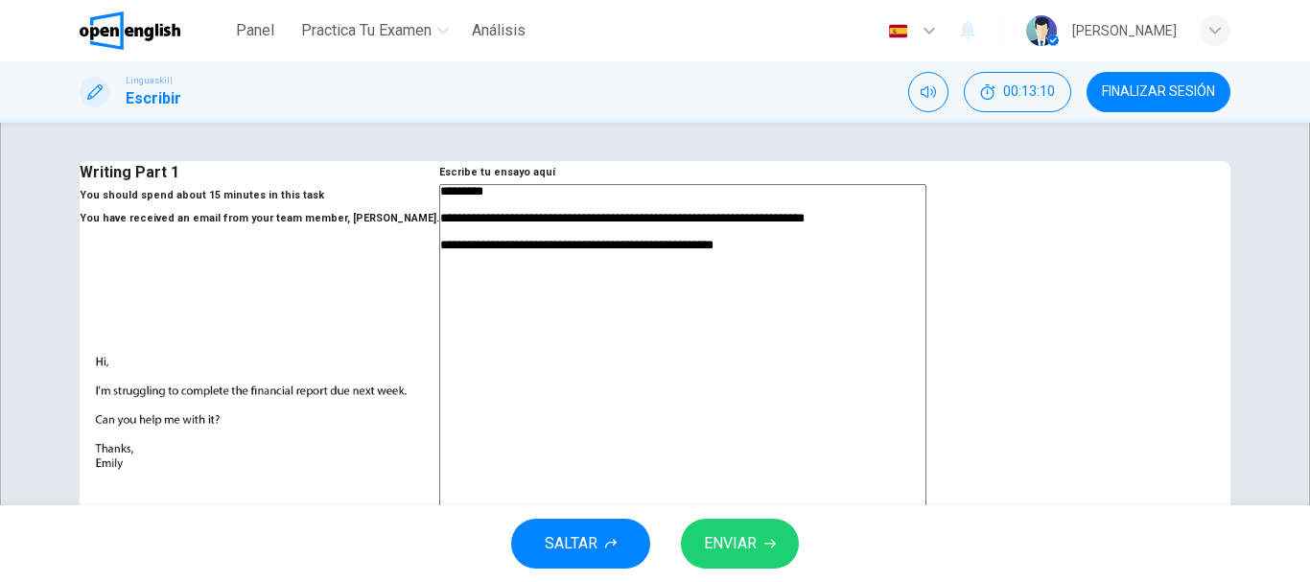
click at [863, 424] on textarea "**********" at bounding box center [682, 526] width 487 height 684
click at [843, 408] on textarea "**********" at bounding box center [682, 526] width 487 height 684
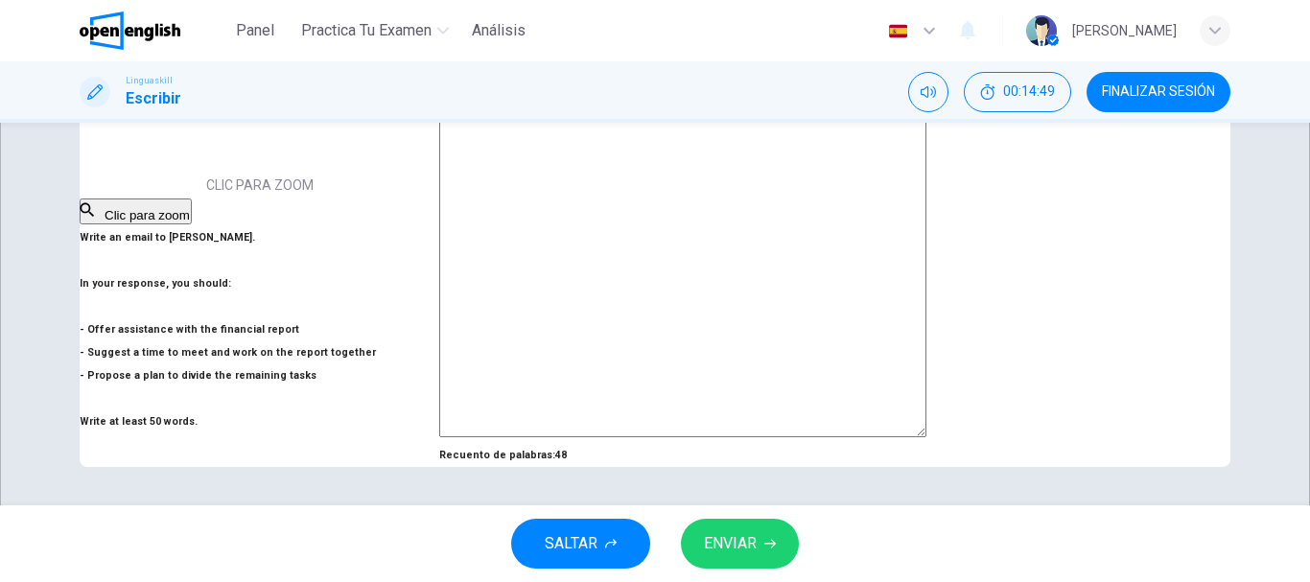
scroll to position [258, 0]
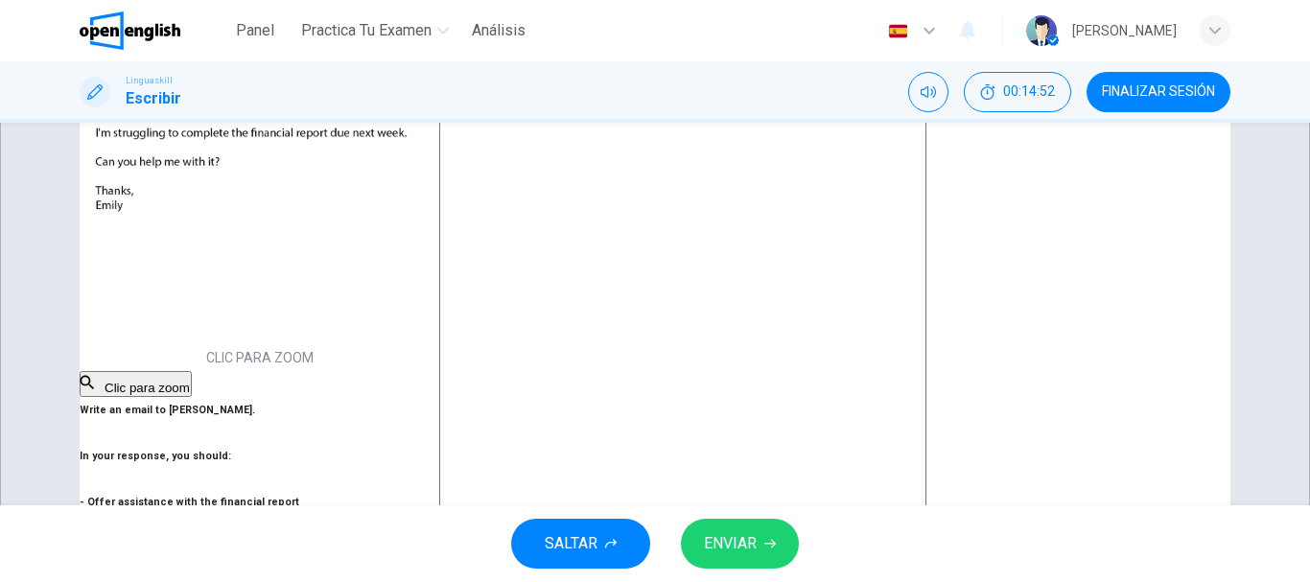
click at [882, 170] on textarea "**********" at bounding box center [682, 268] width 487 height 684
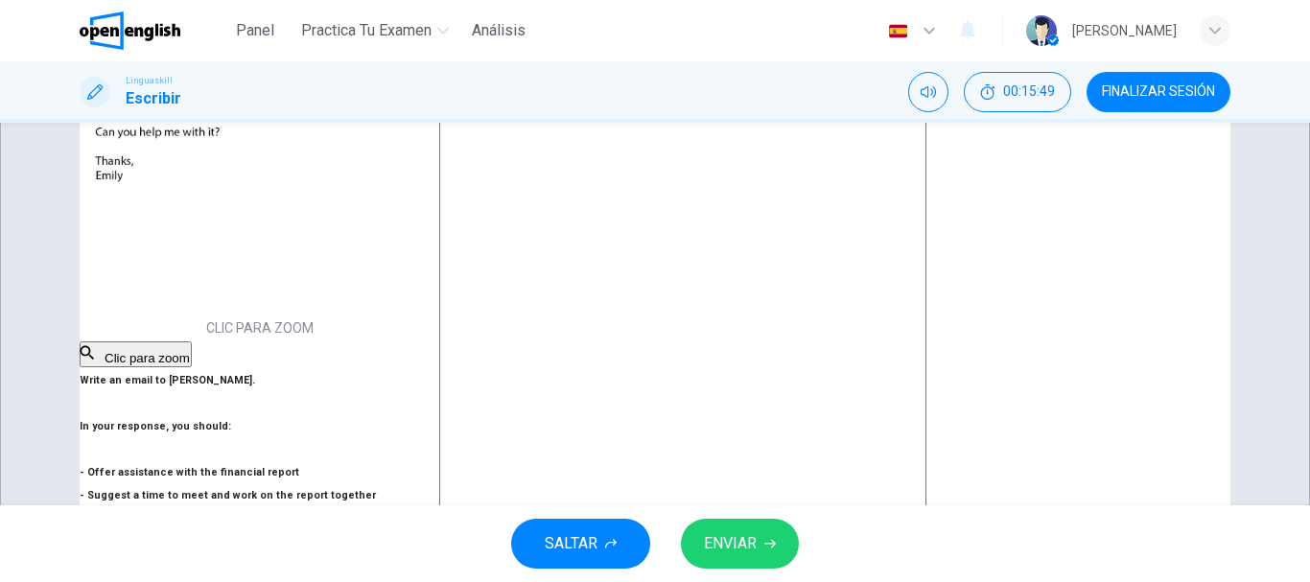
scroll to position [96, 0]
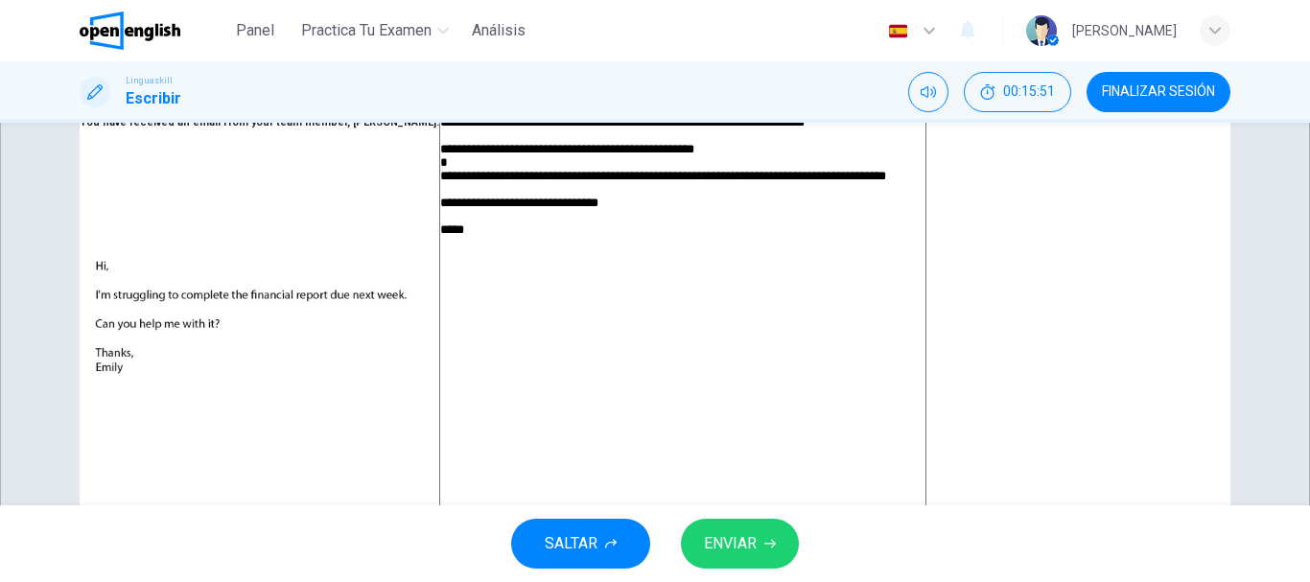
click at [788, 553] on button "ENVIAR" at bounding box center [740, 544] width 118 height 50
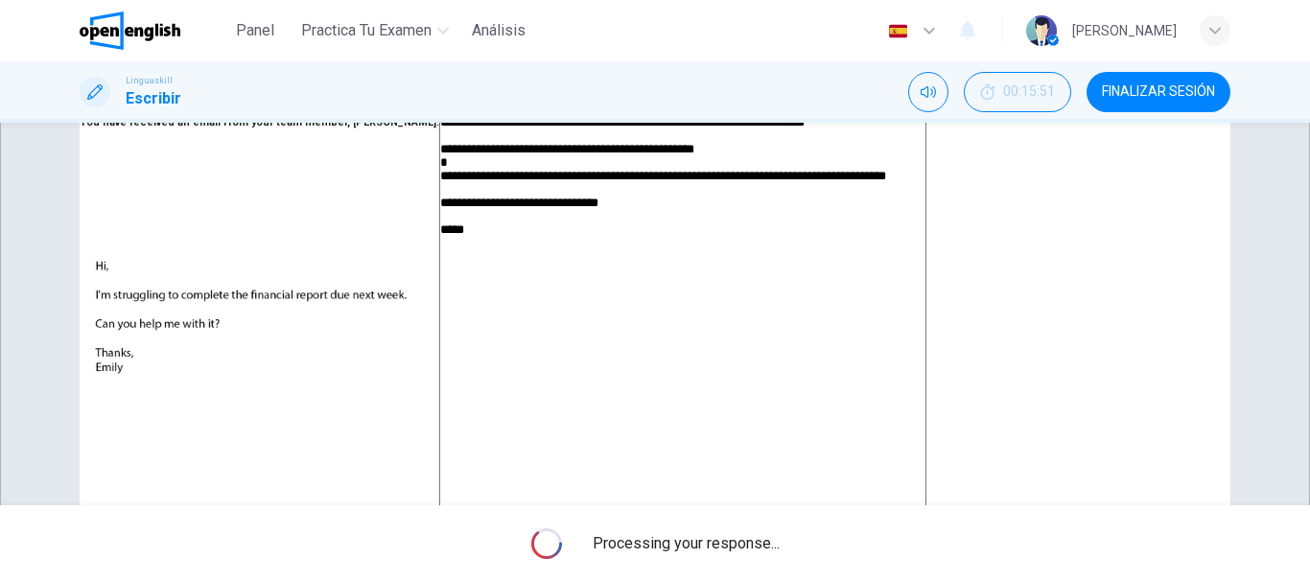
drag, startPoint x: 822, startPoint y: 353, endPoint x: 690, endPoint y: 157, distance: 235.6
click at [690, 157] on div "**********" at bounding box center [682, 433] width 487 height 690
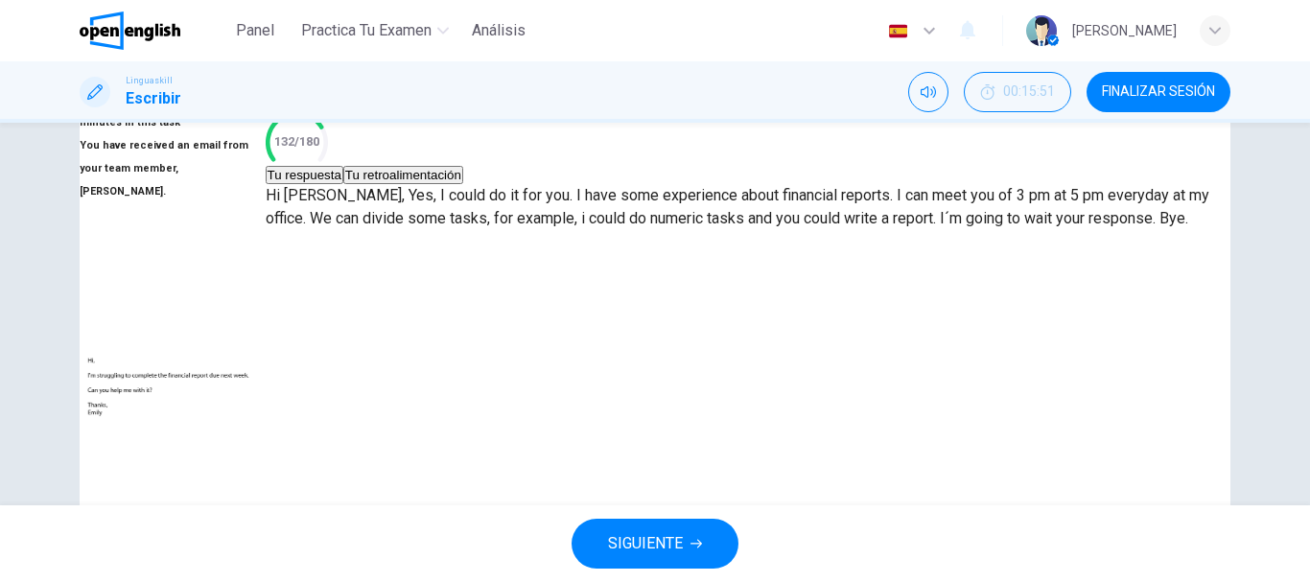
scroll to position [192, 0]
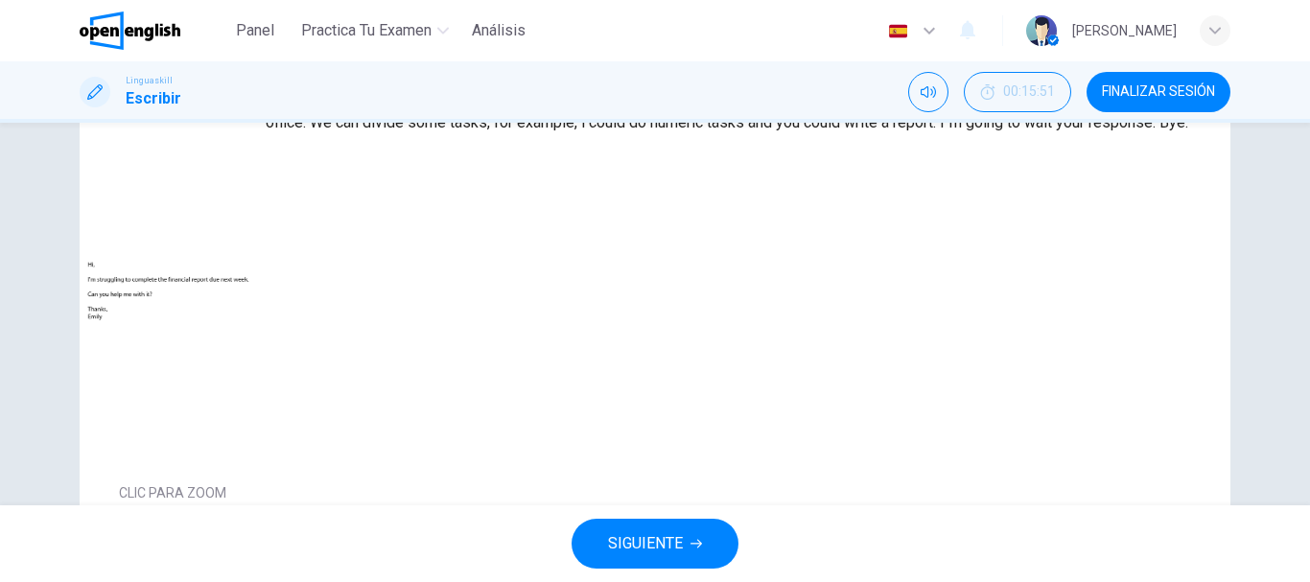
drag, startPoint x: 924, startPoint y: 299, endPoint x: 957, endPoint y: 336, distance: 48.9
click at [954, 134] on p "Hi Emily, Yes, I could do it for you. I have some experience about financial re…" at bounding box center [748, 111] width 965 height 46
drag, startPoint x: 957, startPoint y: 329, endPoint x: 861, endPoint y: 299, distance: 100.4
click at [865, 134] on p "Hi Emily, Yes, I could do it for you. I have some experience about financial re…" at bounding box center [748, 111] width 965 height 46
click at [858, 134] on p "Hi Emily, Yes, I could do it for you. I have some experience about financial re…" at bounding box center [748, 111] width 965 height 46
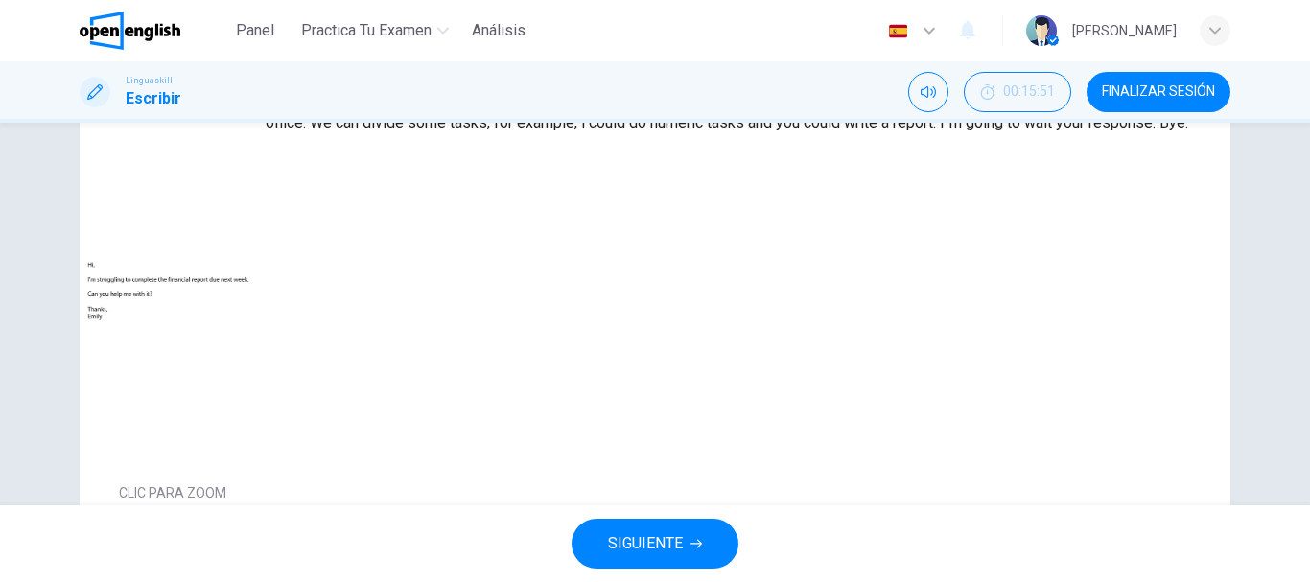
click at [858, 134] on p "Hi Emily, Yes, I could do it for you. I have some experience about financial re…" at bounding box center [748, 111] width 965 height 46
drag, startPoint x: 858, startPoint y: 318, endPoint x: 811, endPoint y: 290, distance: 55.1
click at [811, 134] on p "Hi Emily, Yes, I could do it for you. I have some experience about financial re…" at bounding box center [748, 111] width 965 height 46
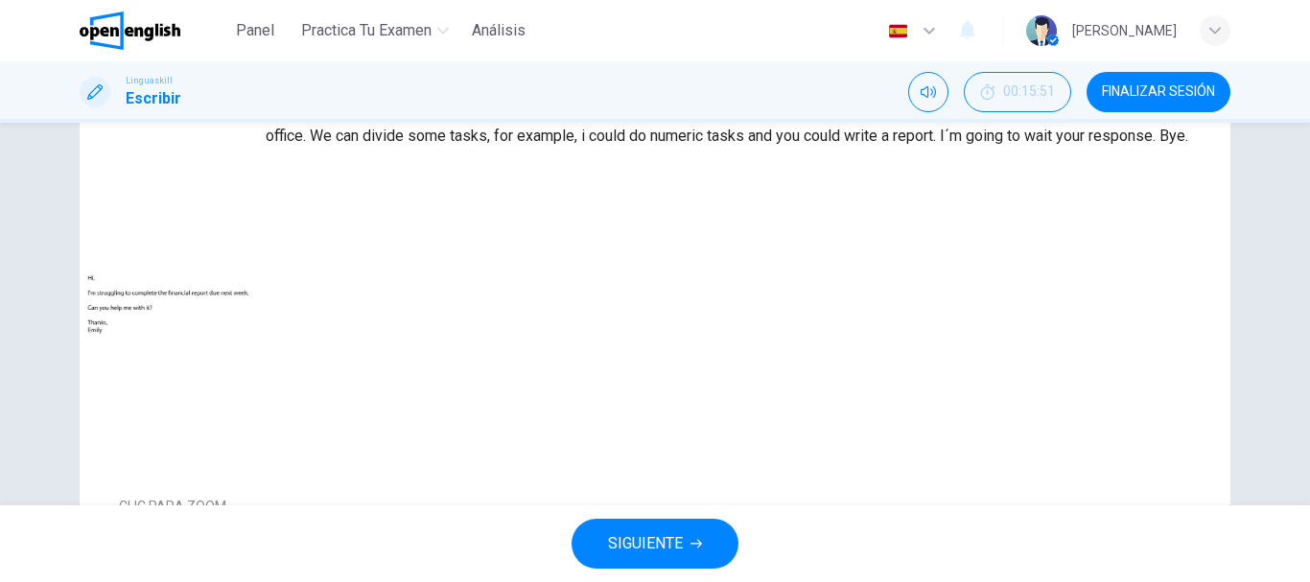
scroll to position [162, 0]
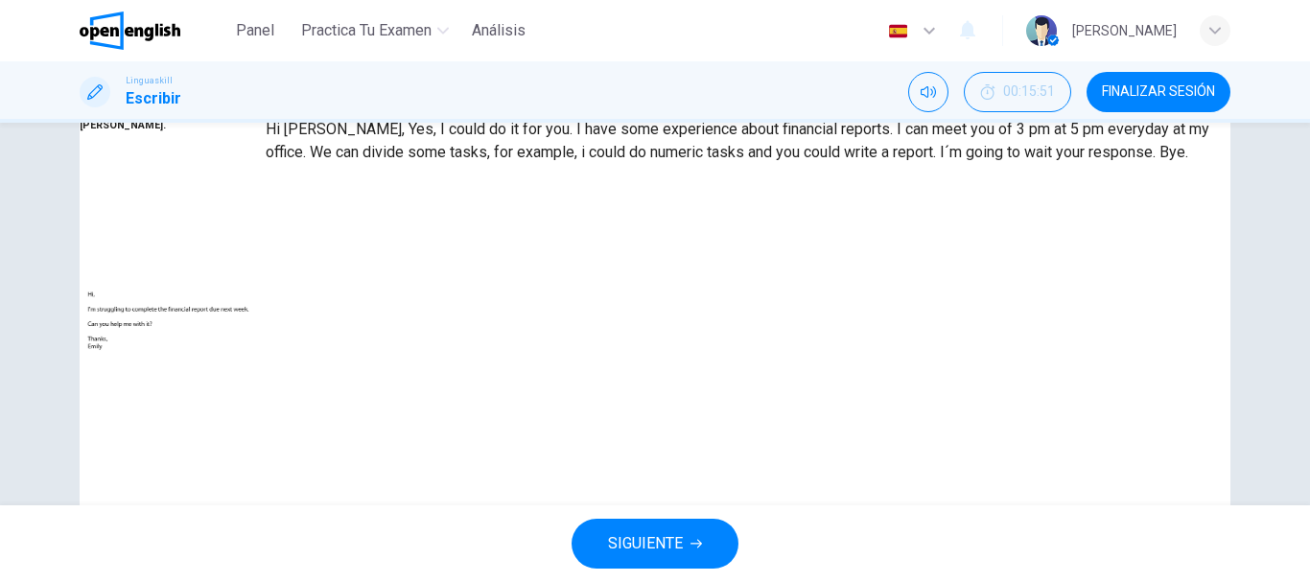
click at [463, 118] on button "Tu retroalimentación" at bounding box center [403, 109] width 120 height 18
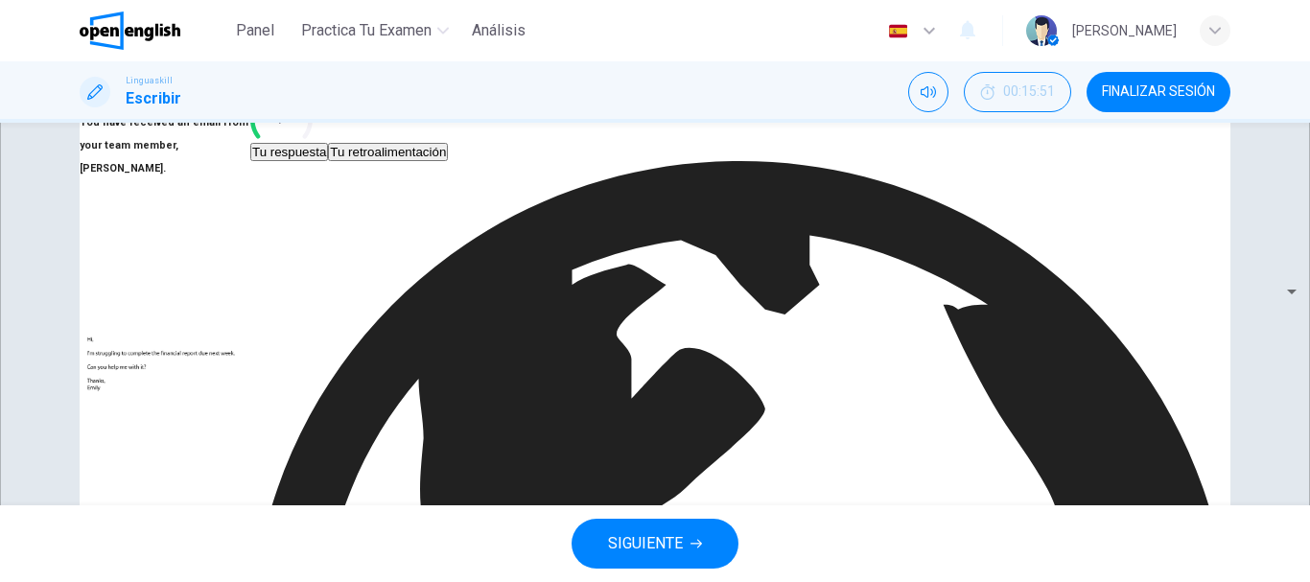
scroll to position [0, 0]
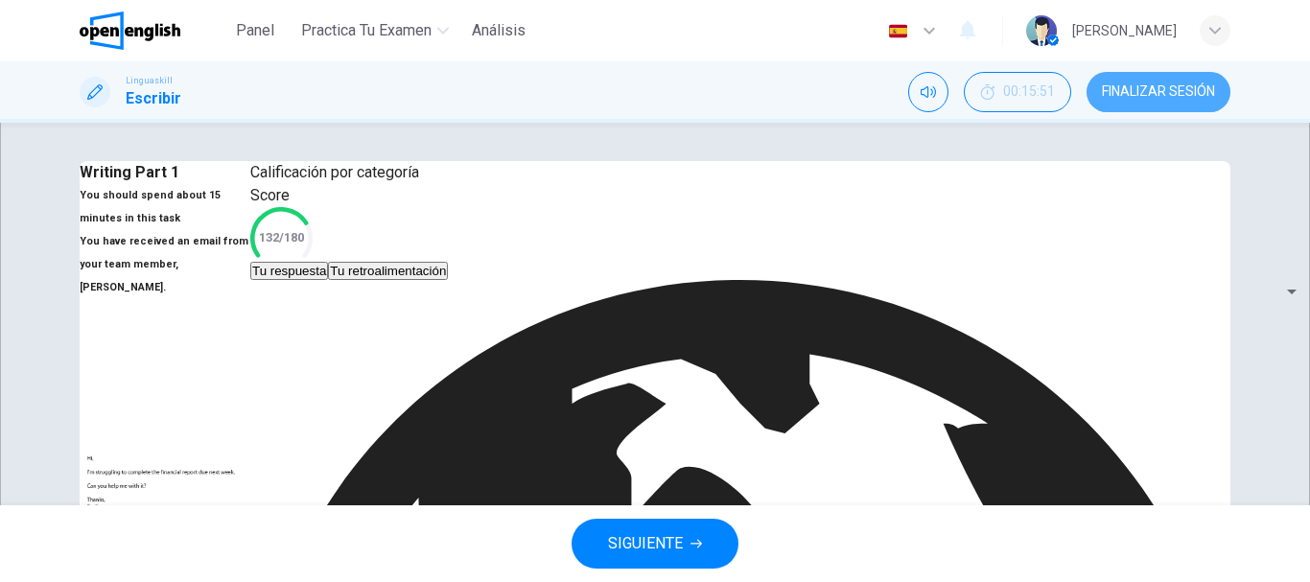
click at [1142, 90] on span "FINALIZAR SESIÓN" at bounding box center [1158, 91] width 113 height 15
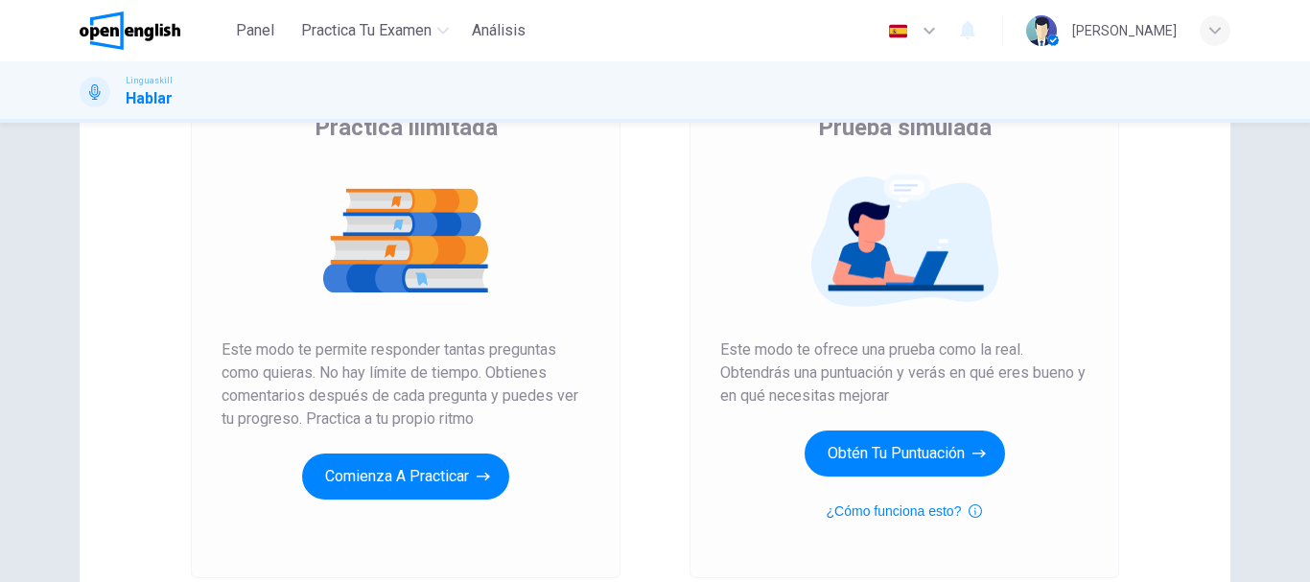
scroll to position [192, 0]
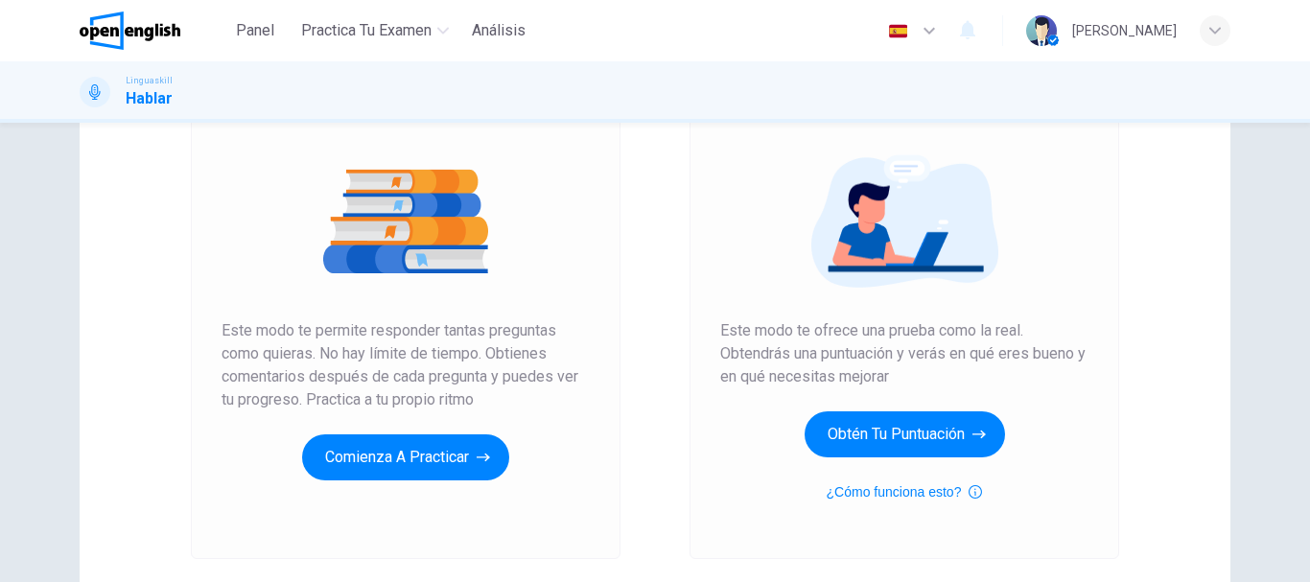
click at [397, 332] on span "Este modo te permite responder tantas preguntas como quieras. No hay límite de …" at bounding box center [405, 365] width 368 height 92
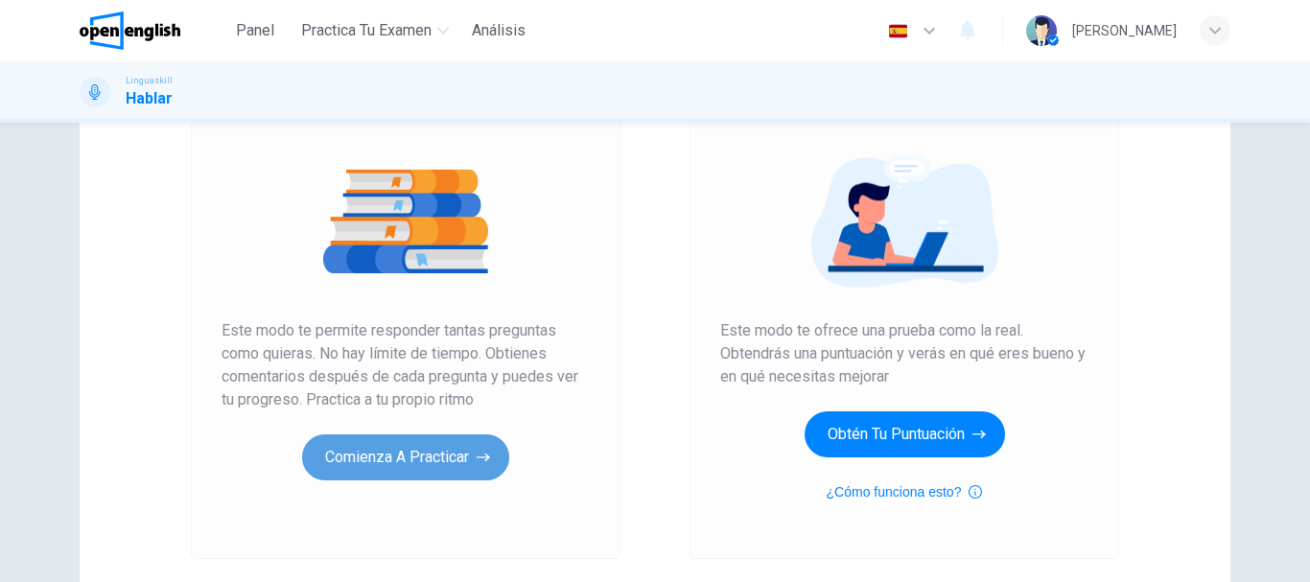
click at [414, 454] on button "Comienza a practicar" at bounding box center [405, 457] width 207 height 46
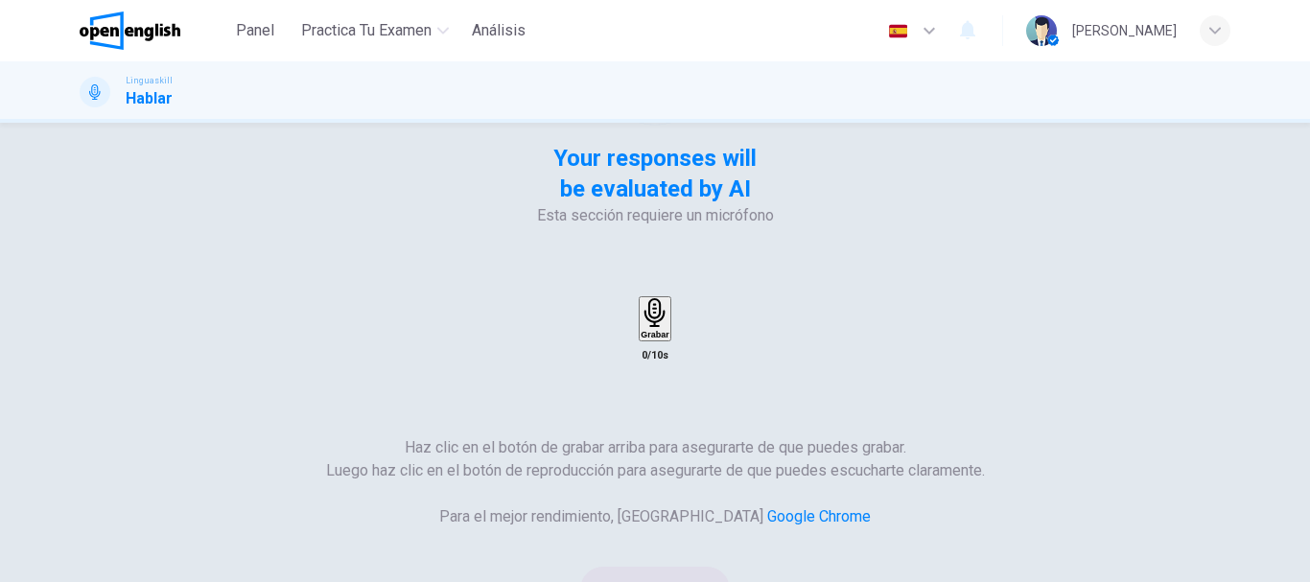
scroll to position [153, 0]
click at [668, 300] on div "Grabar" at bounding box center [655, 320] width 28 height 40
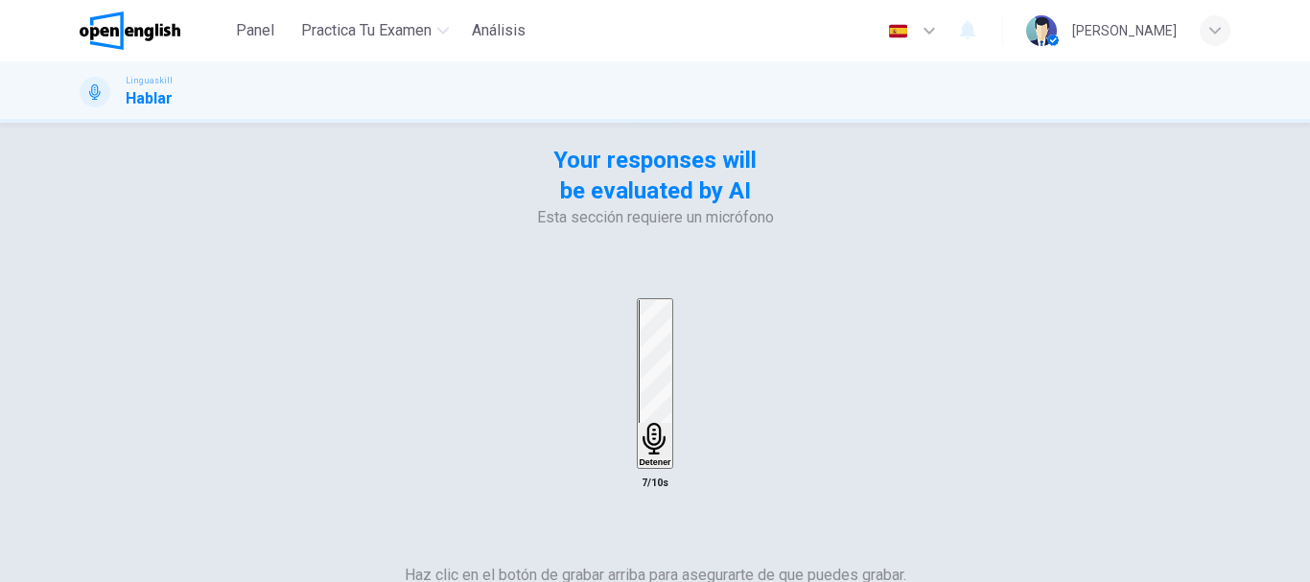
click at [670, 300] on div "Detener" at bounding box center [655, 383] width 32 height 167
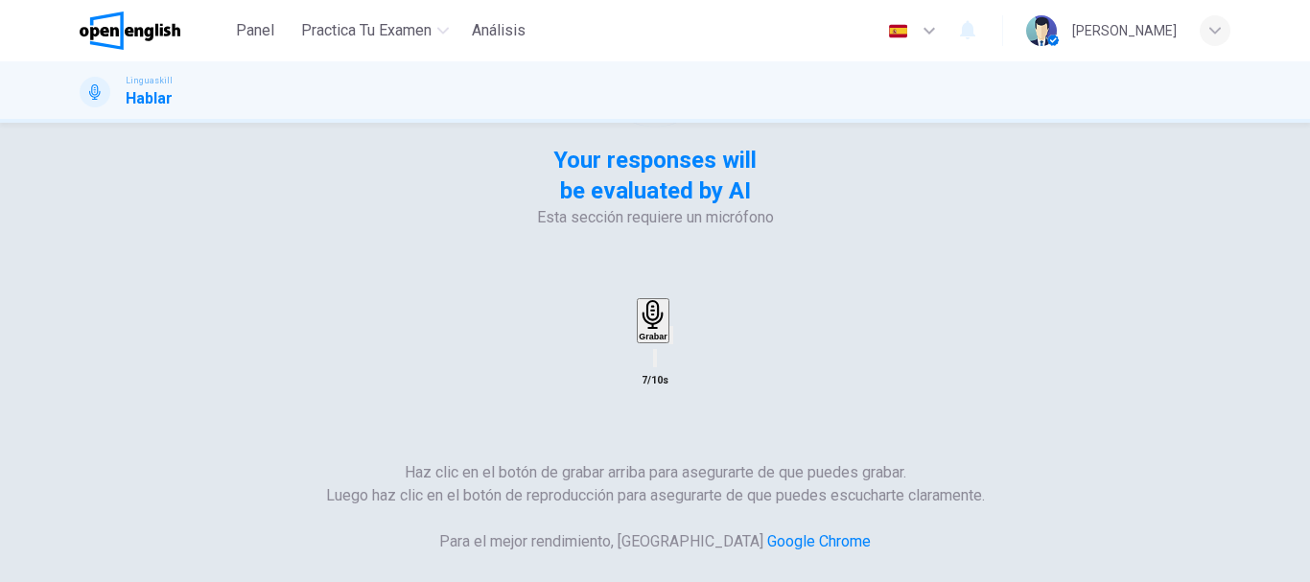
click at [671, 339] on icon "button" at bounding box center [671, 339] width 0 height 0
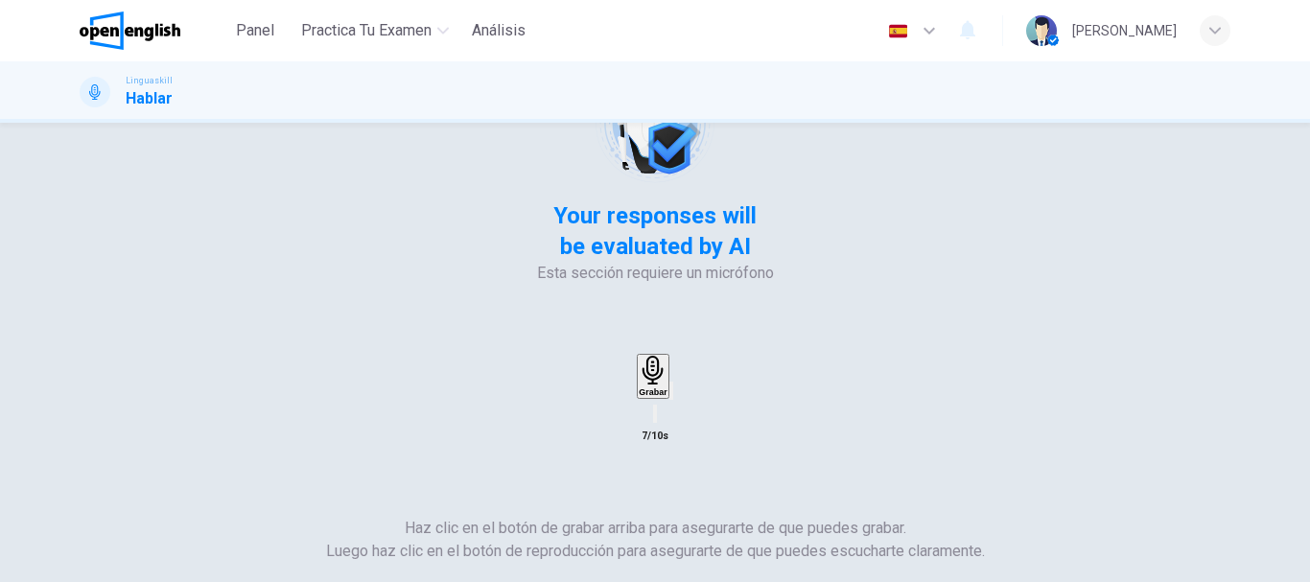
scroll to position [96, 0]
click at [666, 358] on icon "button" at bounding box center [653, 372] width 28 height 28
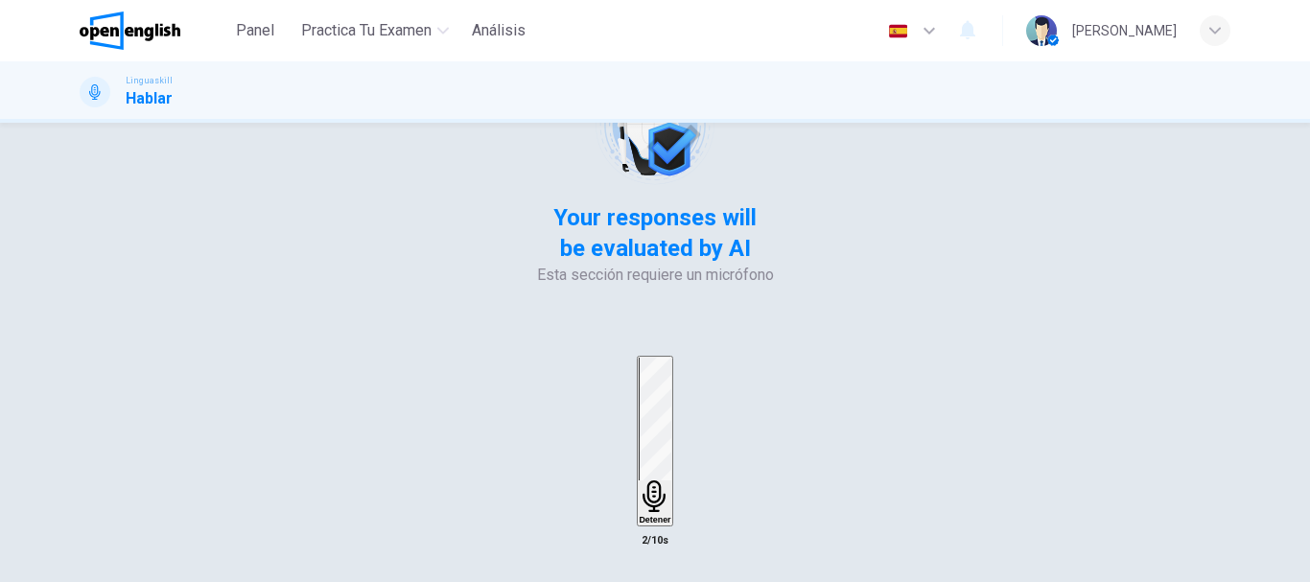
click at [670, 480] on icon "button" at bounding box center [655, 496] width 32 height 32
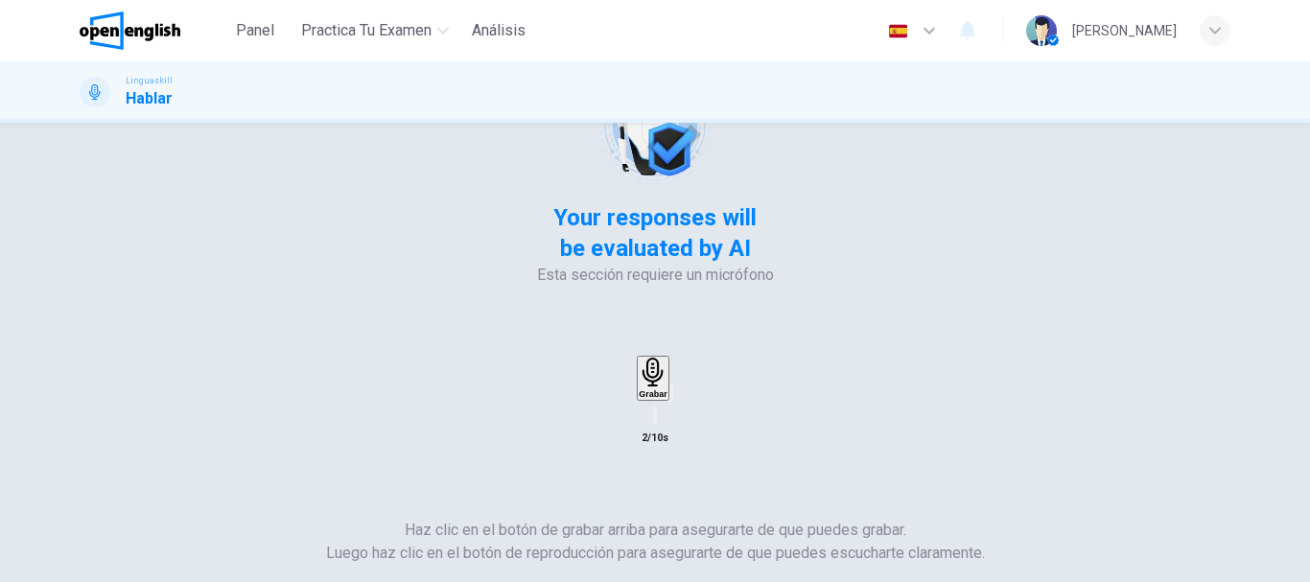
click at [671, 385] on div "button" at bounding box center [671, 392] width 0 height 14
click at [1144, 317] on div "Esta sección requiere un micrófono Grabar 2/10s Haz clic en el botón de grabar …" at bounding box center [655, 479] width 1151 height 431
click at [652, 264] on div "Esta sección requiere un micrófono Grabar 2/10s Haz clic en el botón de grabar …" at bounding box center [655, 479] width 1151 height 431
click at [666, 389] on h6 "Grabar" at bounding box center [653, 394] width 28 height 10
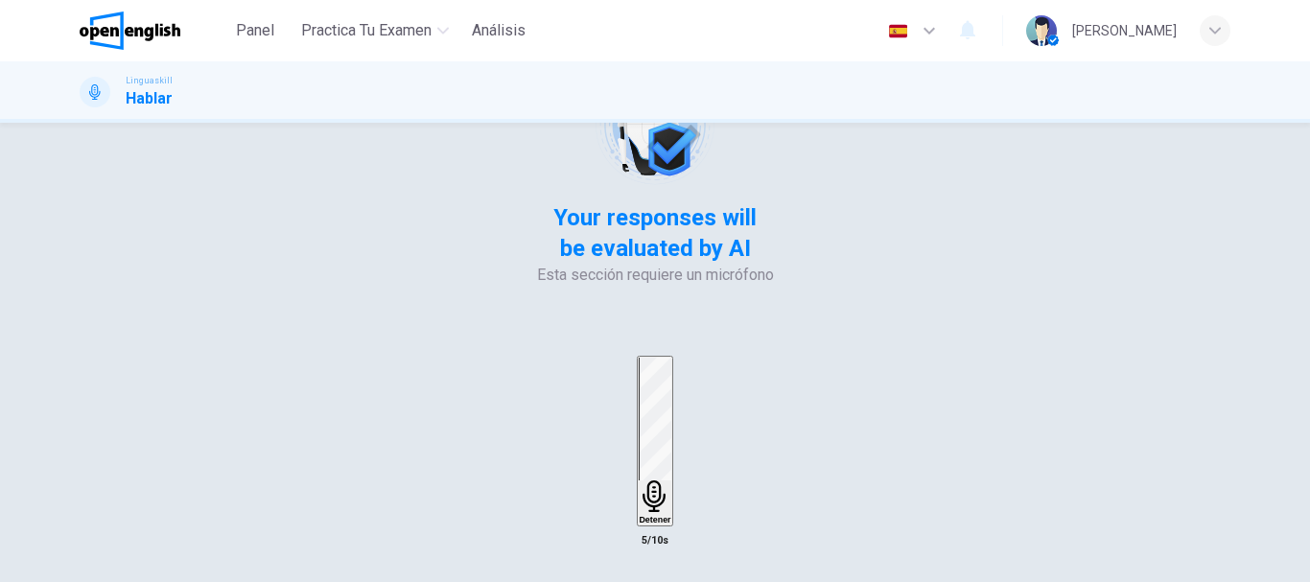
click at [670, 358] on div "Detener" at bounding box center [655, 441] width 32 height 167
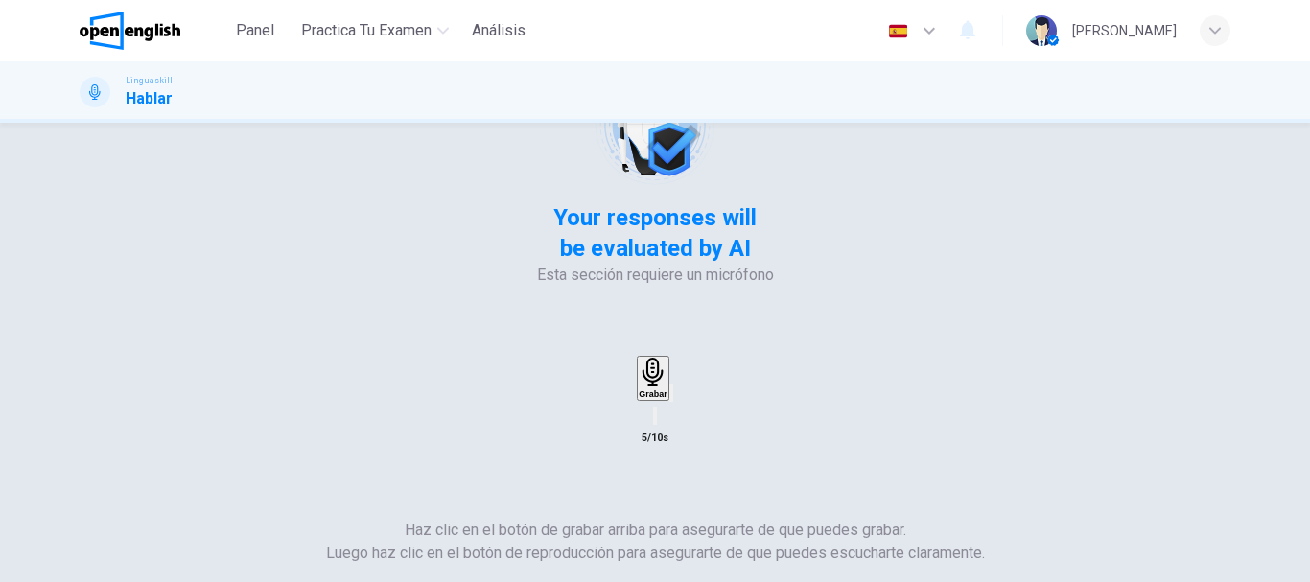
click at [671, 397] on icon "button" at bounding box center [671, 397] width 0 height 0
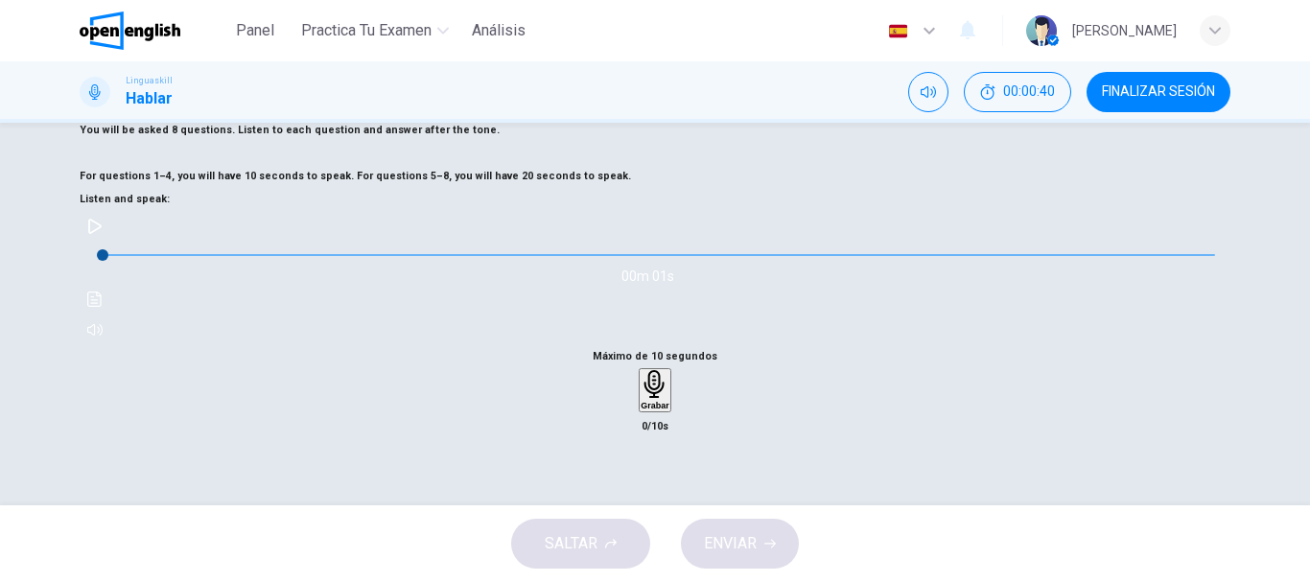
click at [103, 234] on icon "button" at bounding box center [94, 226] width 15 height 15
type input "*"
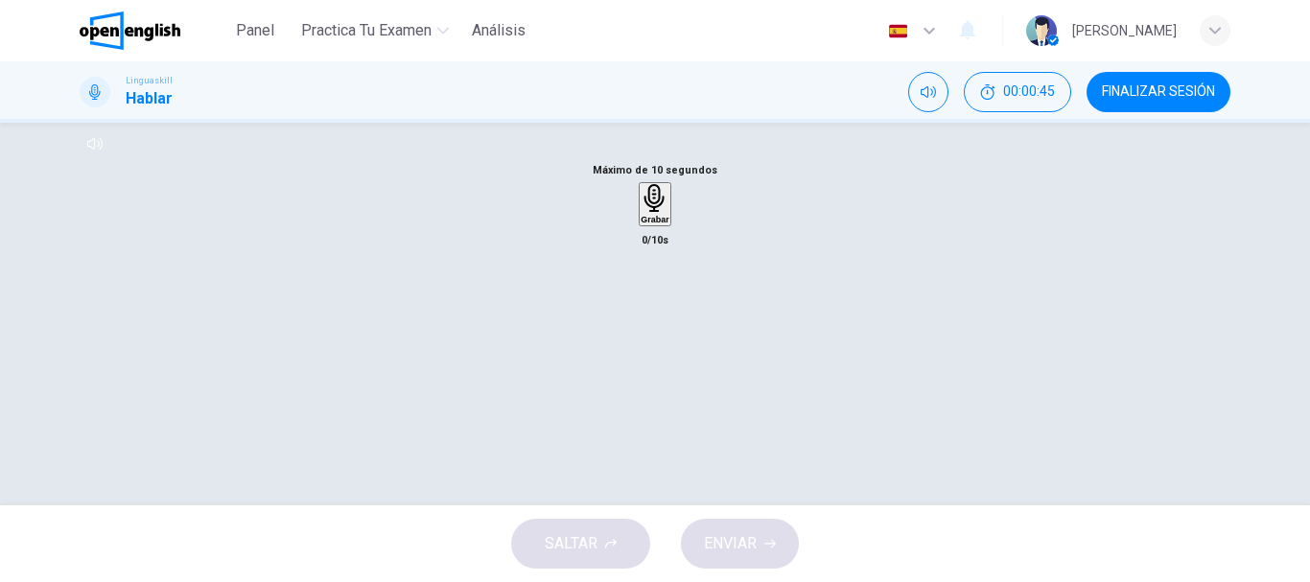
scroll to position [169, 0]
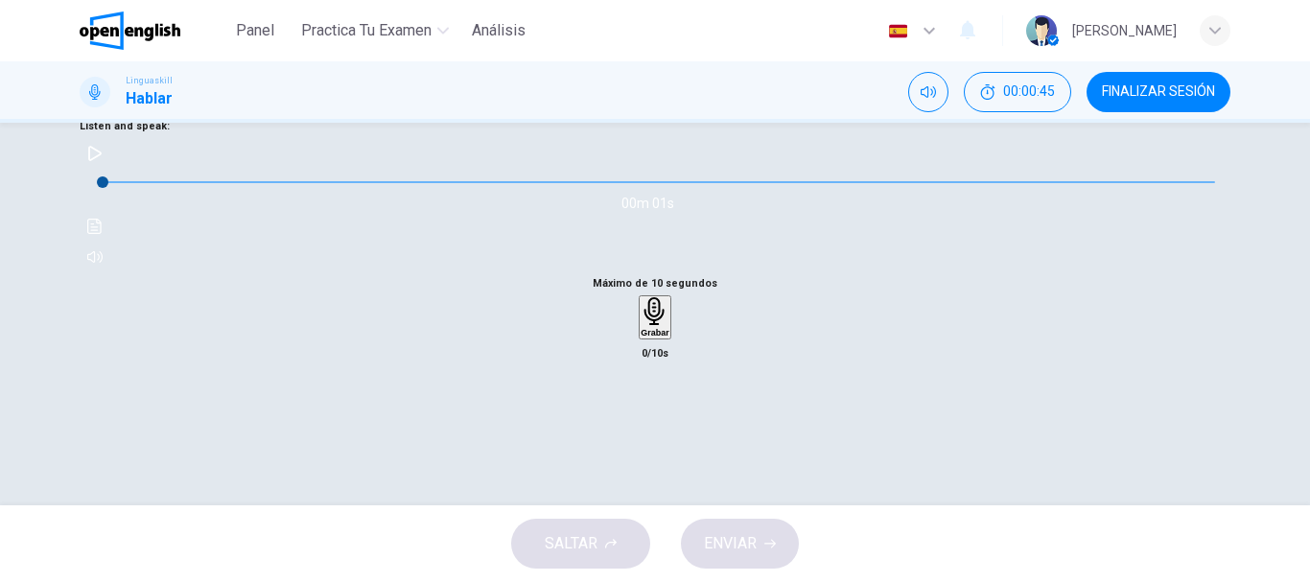
click at [668, 338] on div "Grabar" at bounding box center [655, 317] width 28 height 40
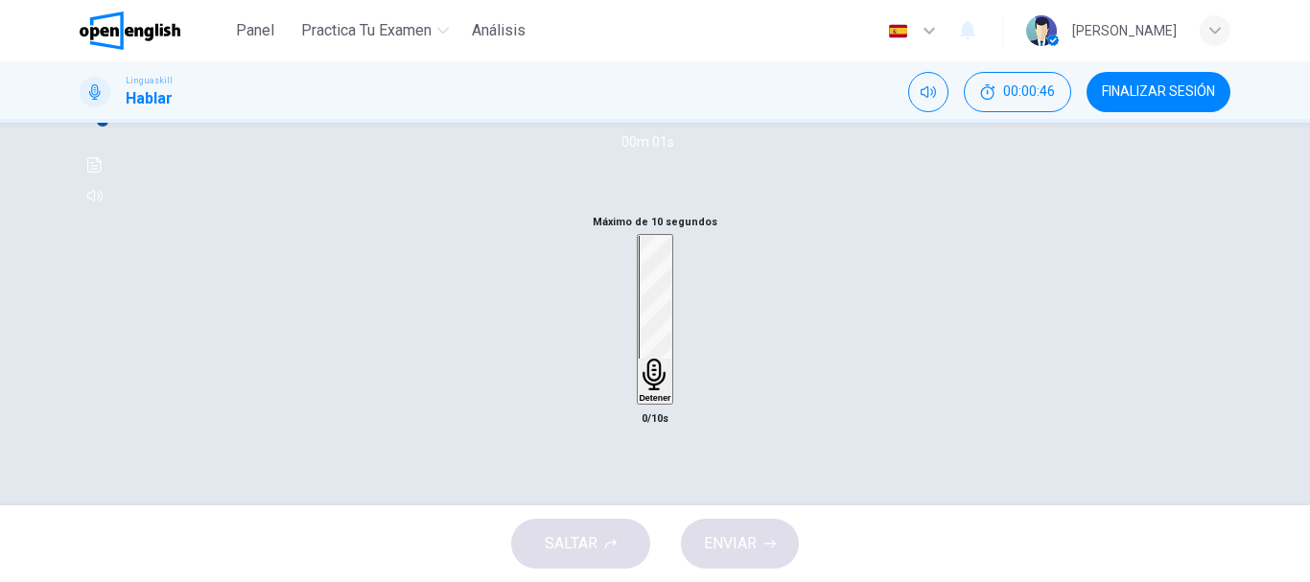
scroll to position [265, 0]
click at [665, 368] on div "Detener" at bounding box center [655, 284] width 32 height 167
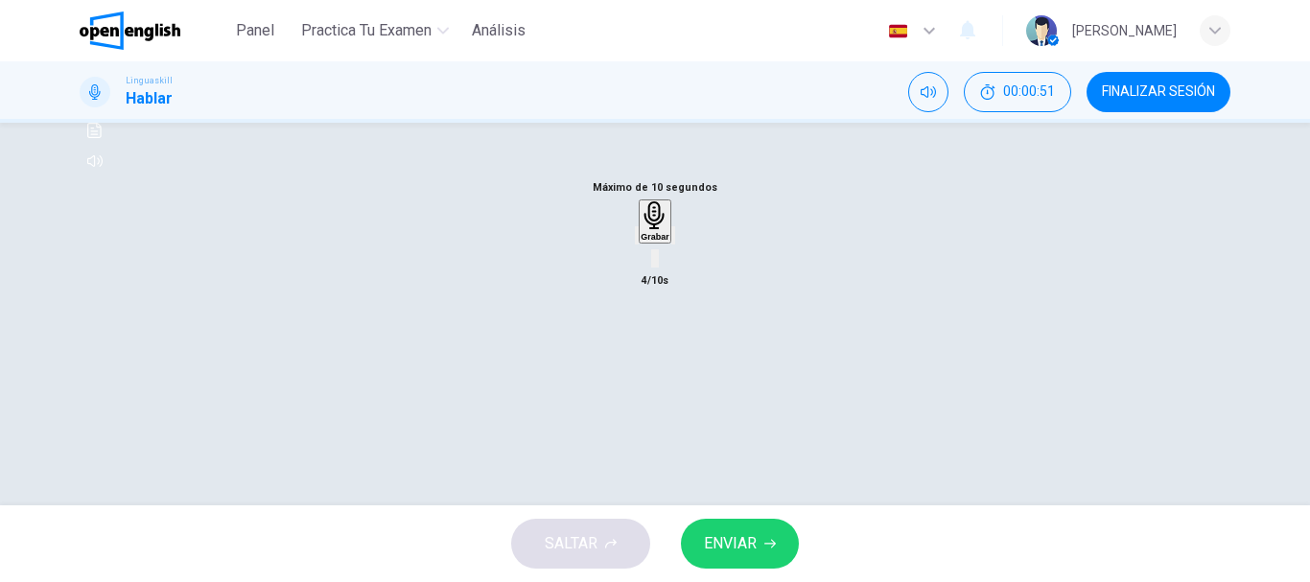
click at [673, 243] on div "button" at bounding box center [673, 235] width 0 height 14
click at [673, 240] on icon "button" at bounding box center [673, 240] width 0 height 0
click at [668, 242] on div "Grabar" at bounding box center [655, 221] width 28 height 40
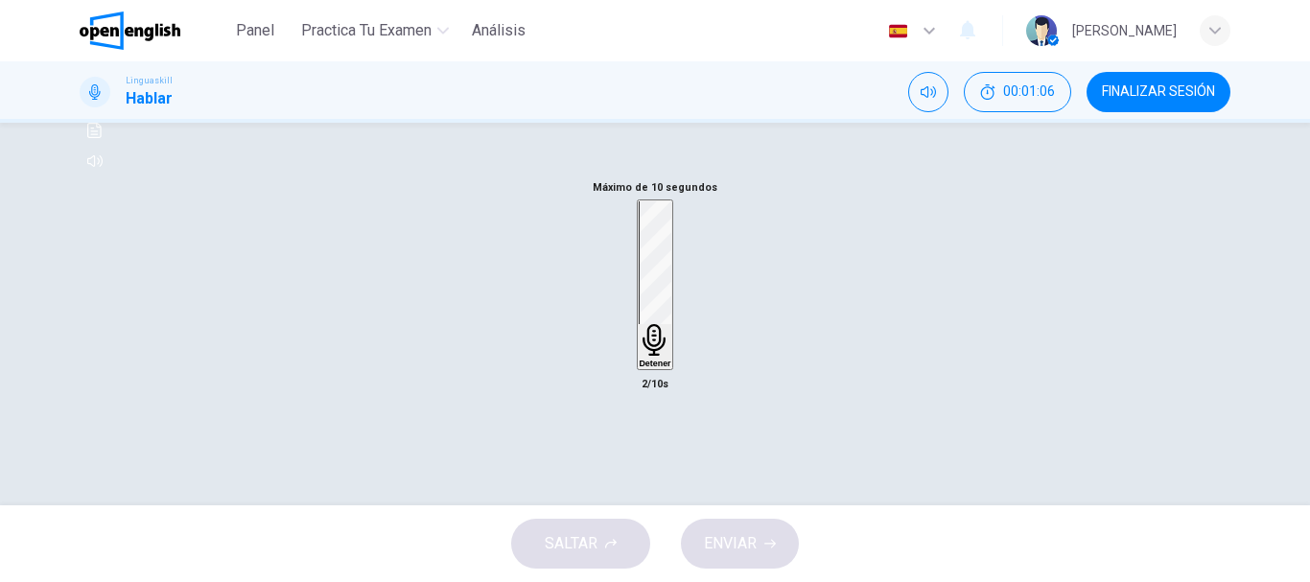
click at [670, 368] on div "Detener" at bounding box center [655, 284] width 32 height 167
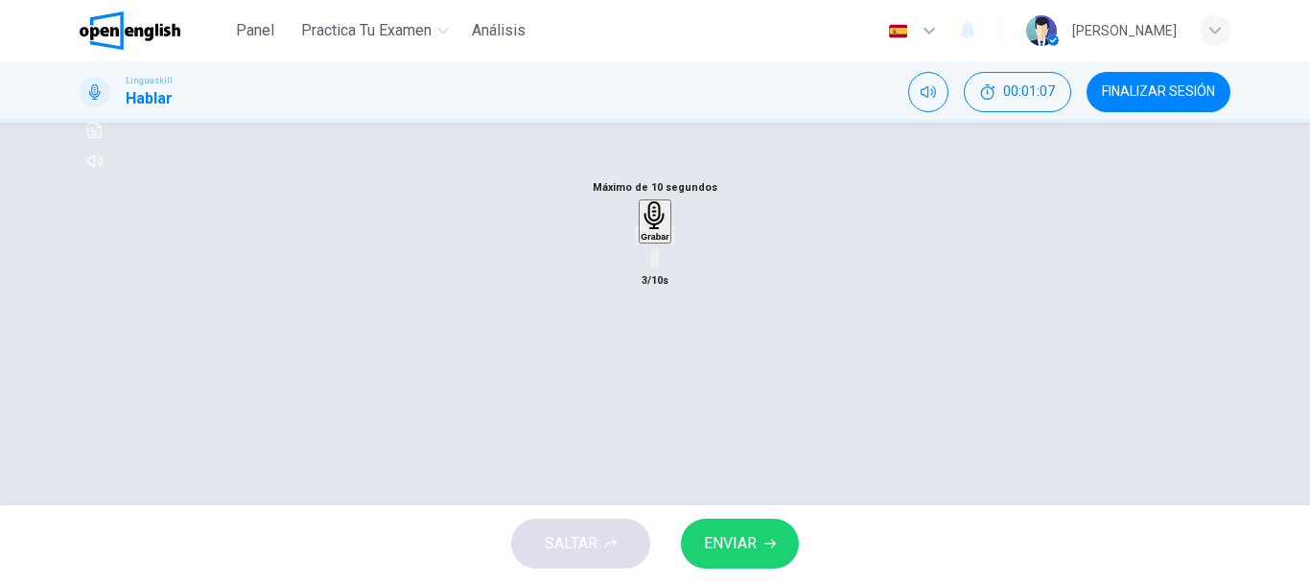
click at [673, 240] on icon "button" at bounding box center [673, 240] width 0 height 0
click at [637, 240] on icon "button" at bounding box center [637, 240] width 0 height 0
click at [667, 242] on div "Grabar" at bounding box center [655, 221] width 28 height 40
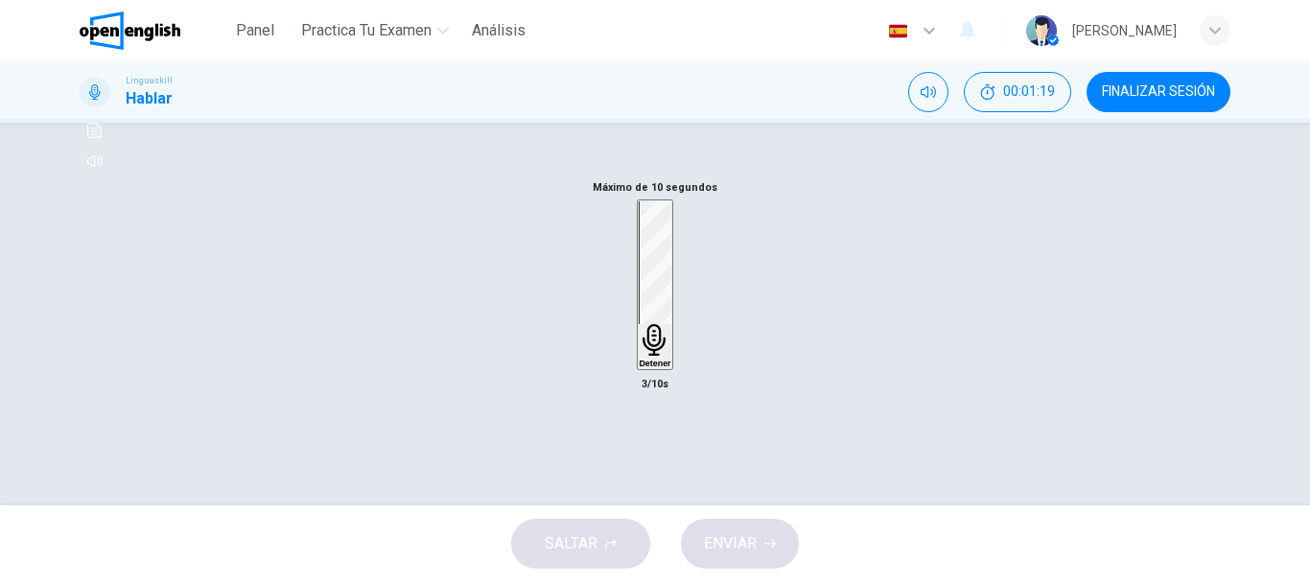
click at [667, 368] on div "Detener" at bounding box center [655, 284] width 32 height 167
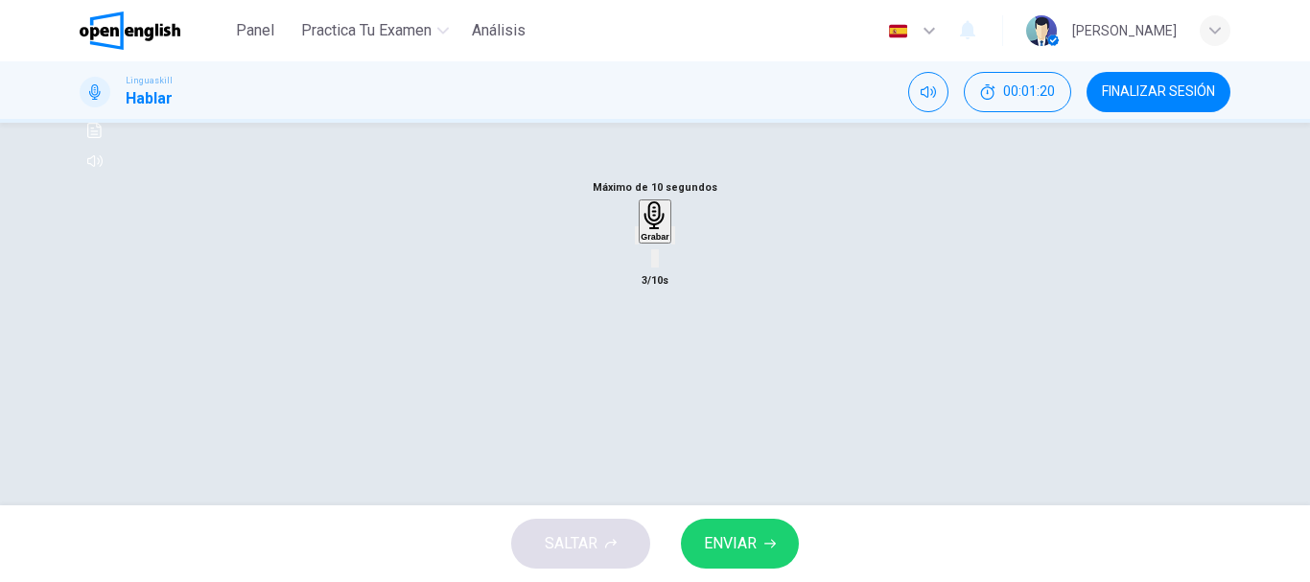
click at [673, 240] on icon "button" at bounding box center [673, 240] width 0 height 0
click at [637, 240] on icon "button" at bounding box center [637, 240] width 0 height 0
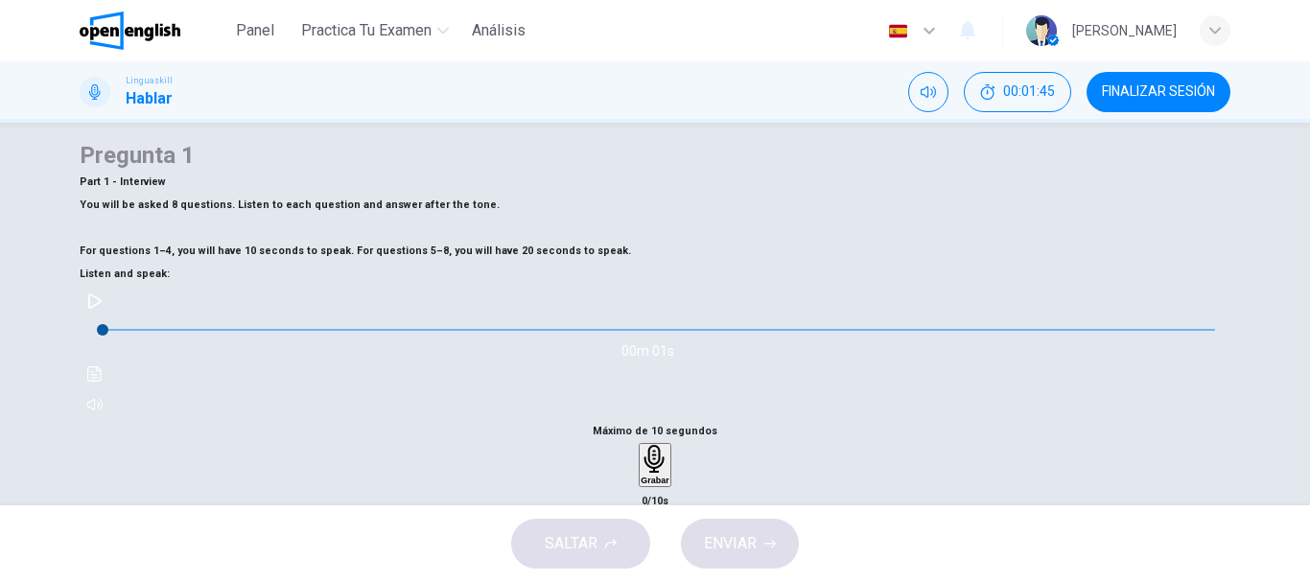
scroll to position [0, 0]
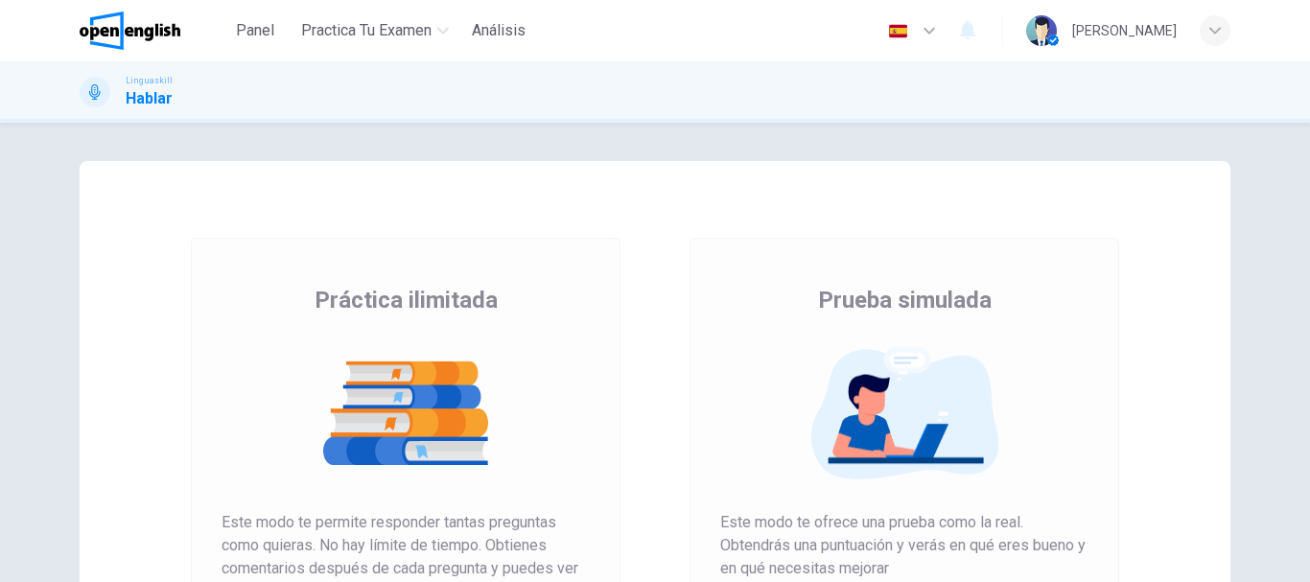
click at [635, 387] on div "Práctica ilimitada Este modo te permite responder tantas preguntas como quieras…" at bounding box center [405, 494] width 499 height 513
click at [541, 399] on img at bounding box center [405, 413] width 368 height 134
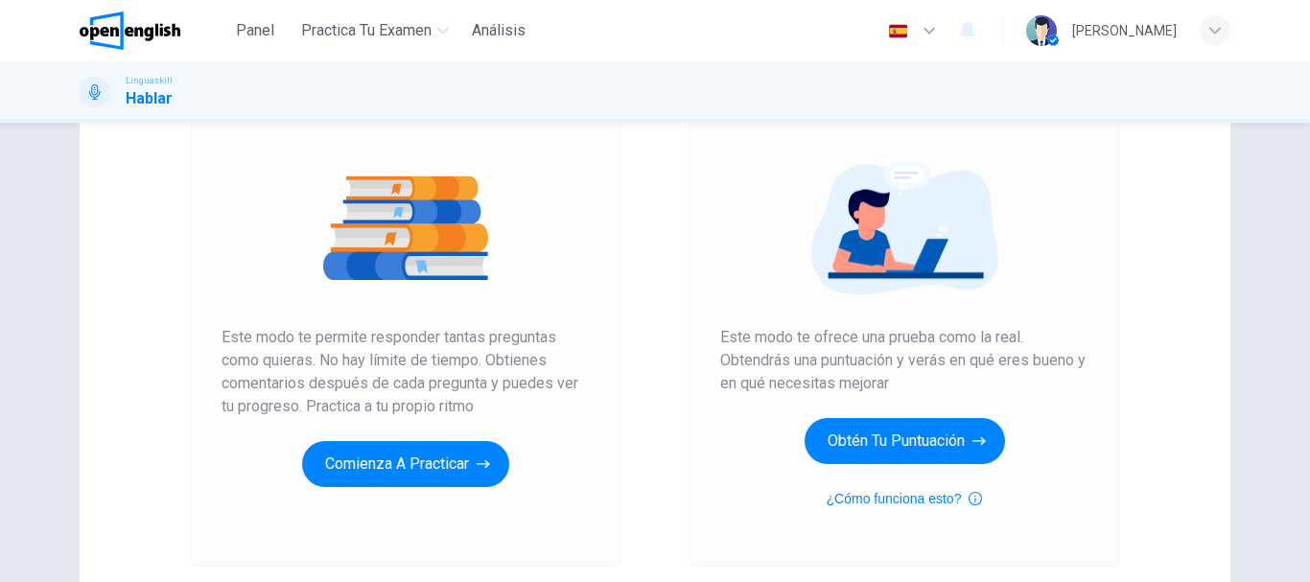
scroll to position [192, 0]
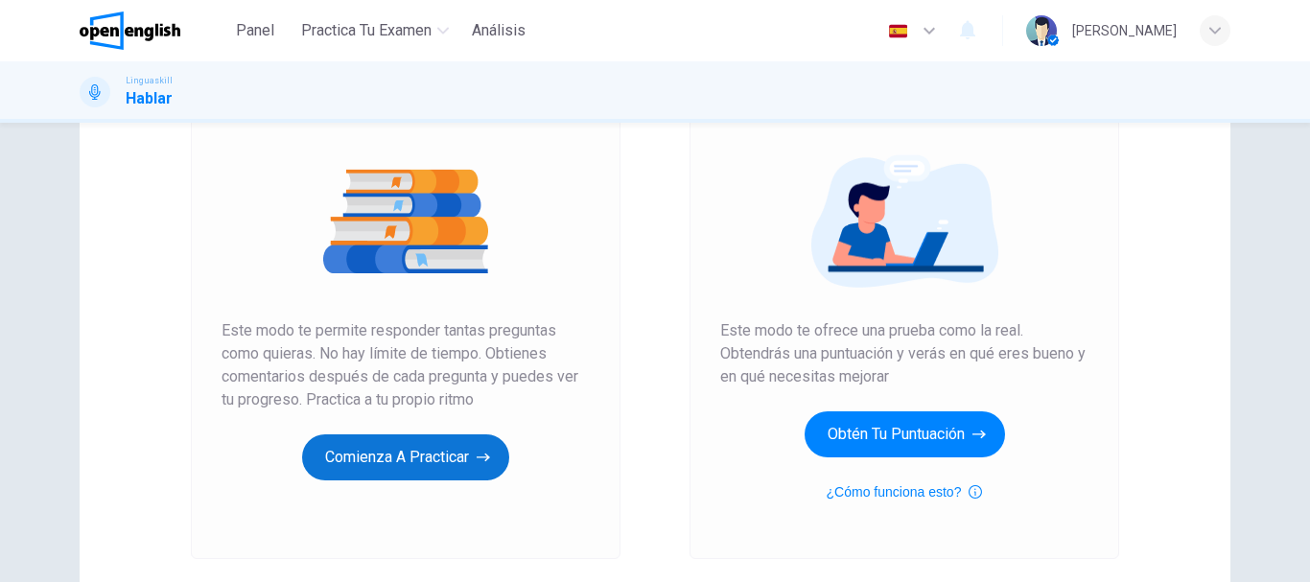
click at [361, 453] on button "Comienza a practicar" at bounding box center [405, 457] width 207 height 46
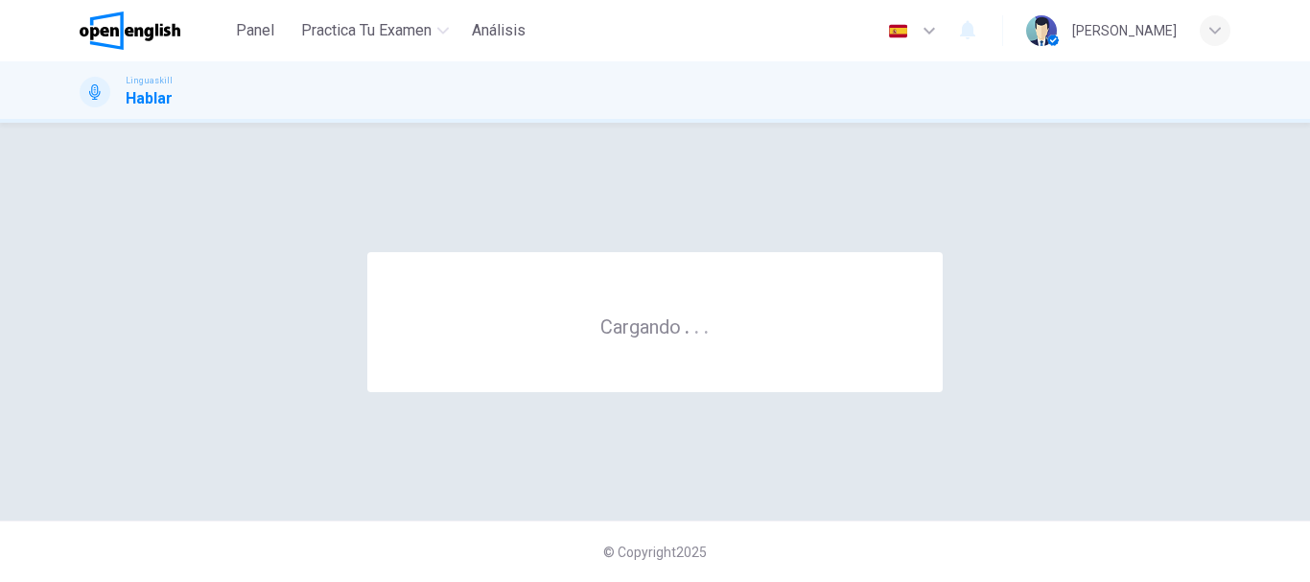
scroll to position [0, 0]
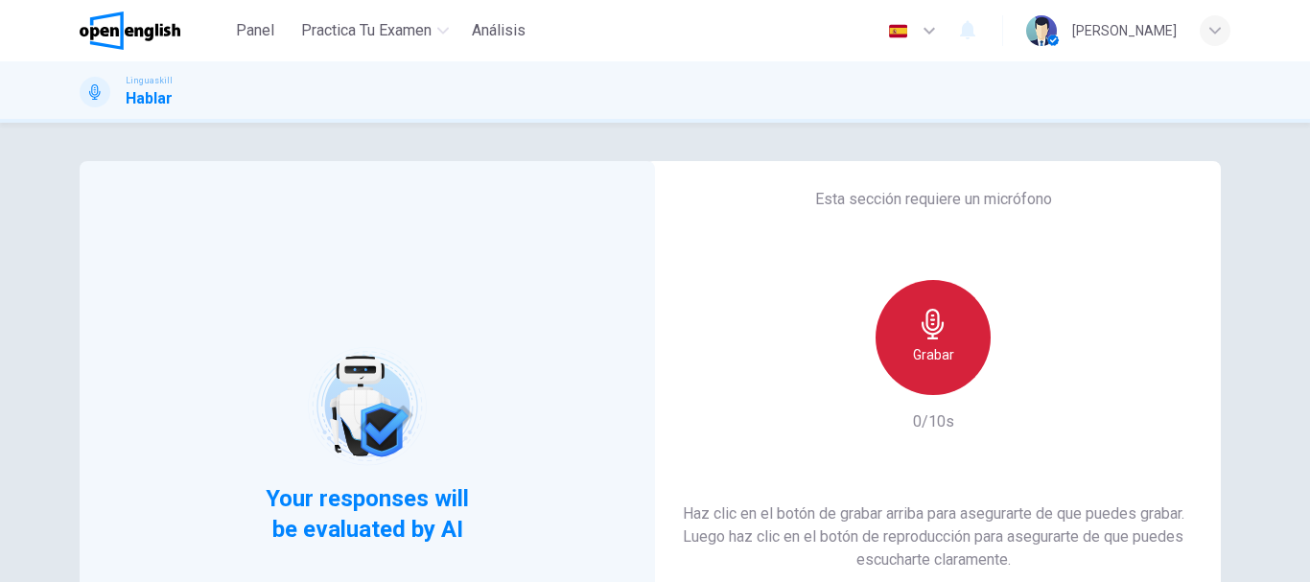
click at [937, 358] on h6 "Grabar" at bounding box center [933, 354] width 41 height 23
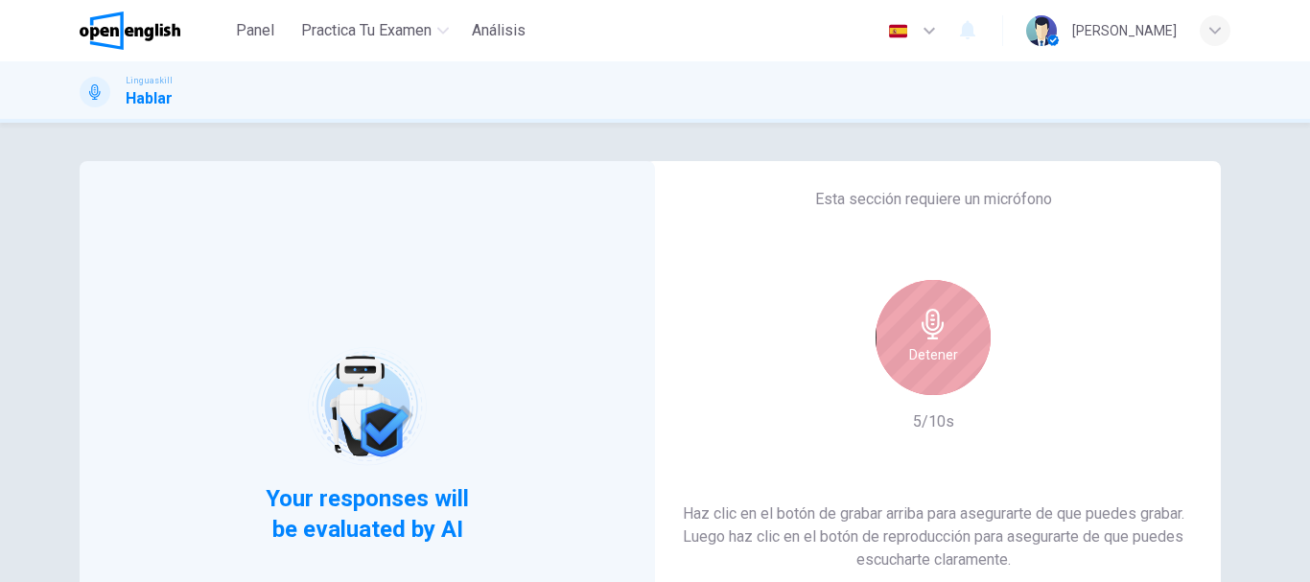
click at [926, 359] on h6 "Detener" at bounding box center [933, 354] width 49 height 23
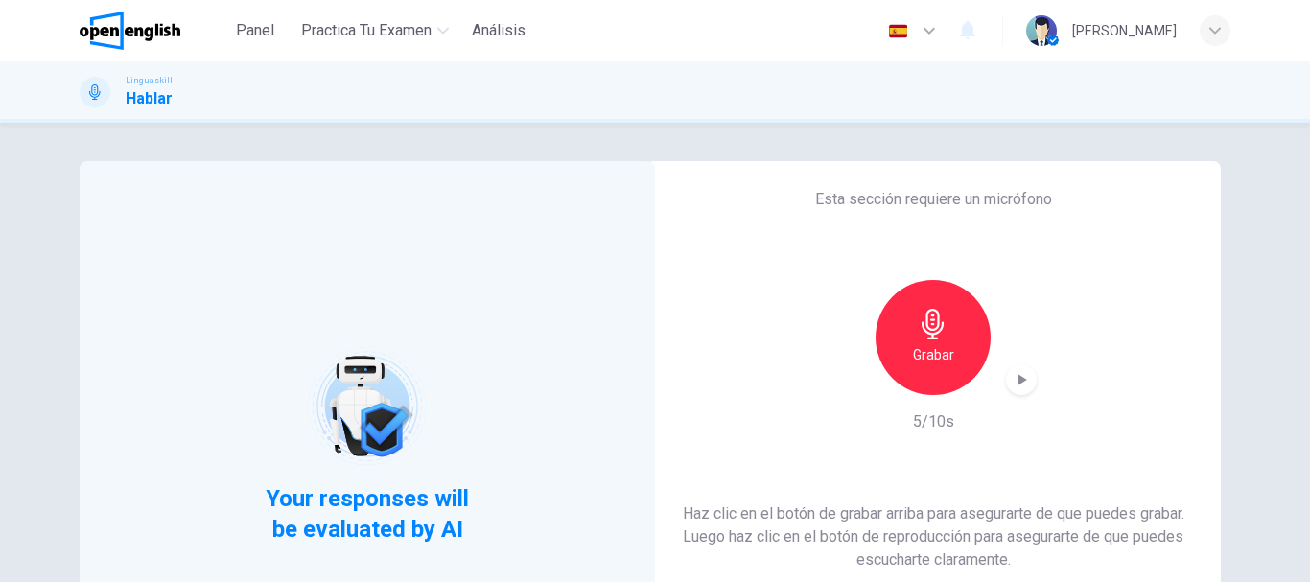
click at [1018, 380] on icon "button" at bounding box center [1022, 380] width 9 height 12
click at [909, 316] on div "Grabar" at bounding box center [932, 337] width 115 height 115
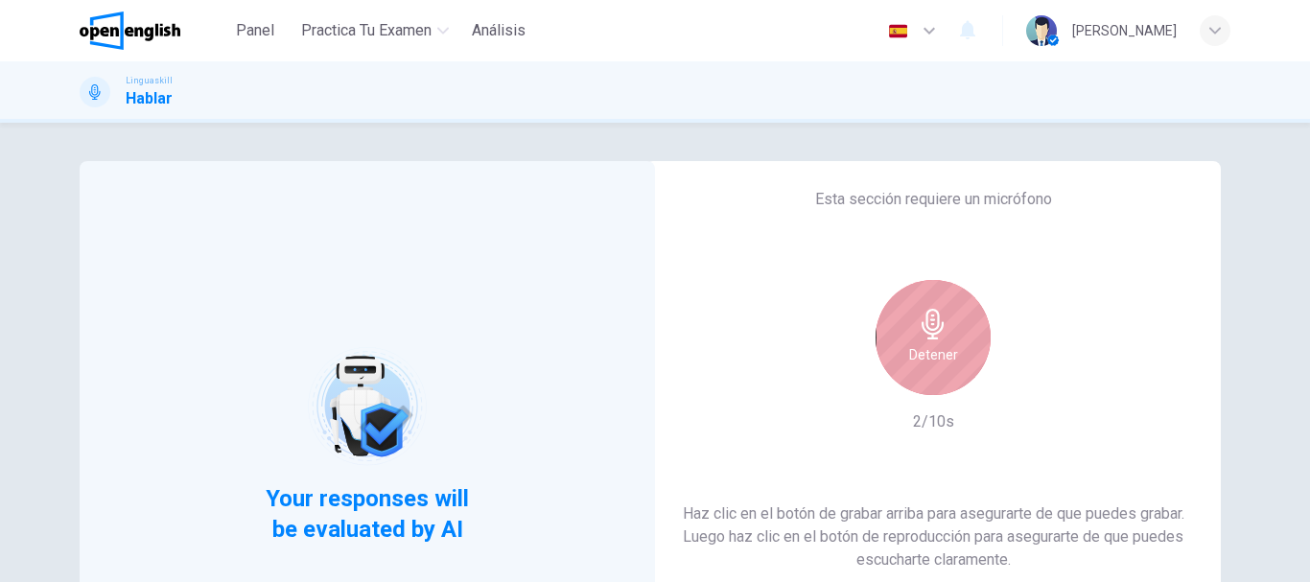
click at [918, 328] on icon "button" at bounding box center [933, 324] width 31 height 31
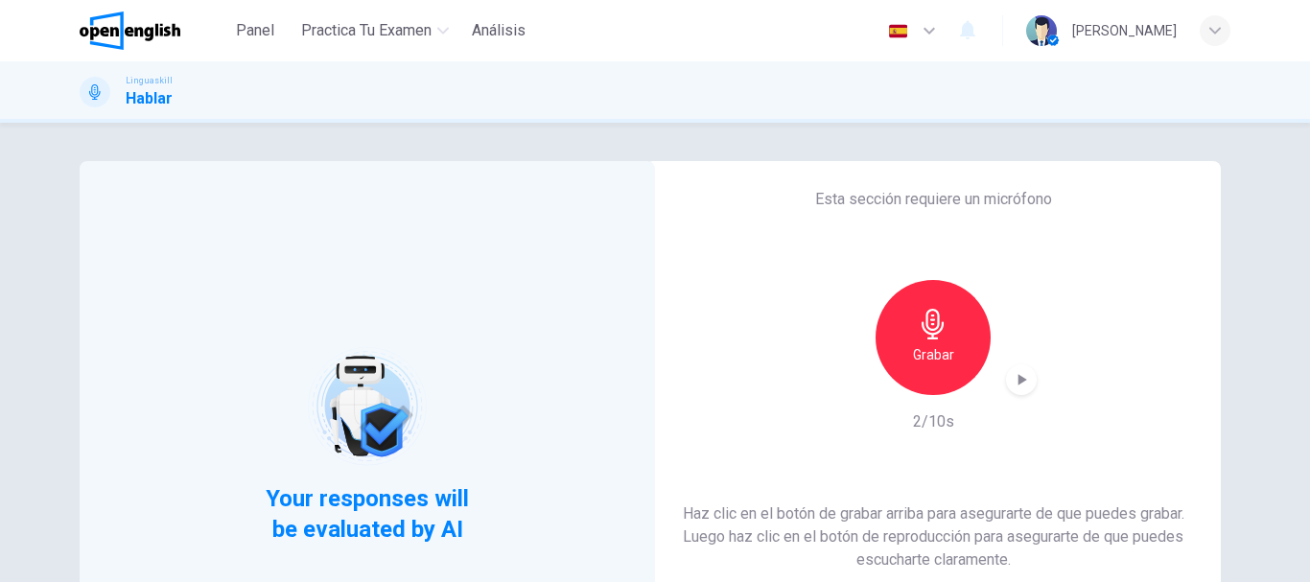
click at [1012, 380] on icon "button" at bounding box center [1021, 379] width 19 height 19
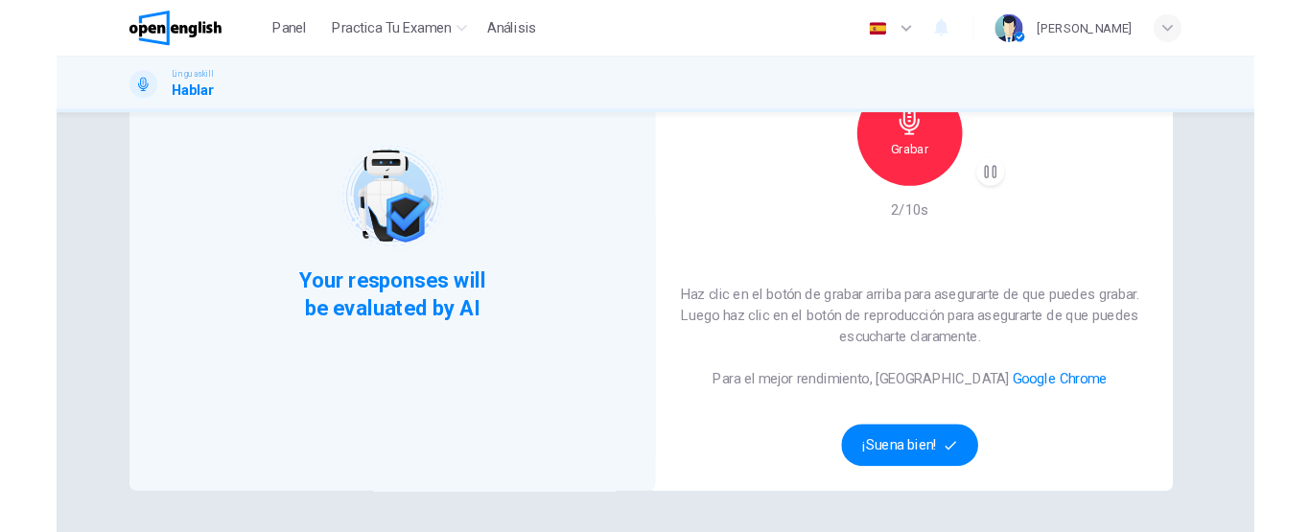
scroll to position [96, 0]
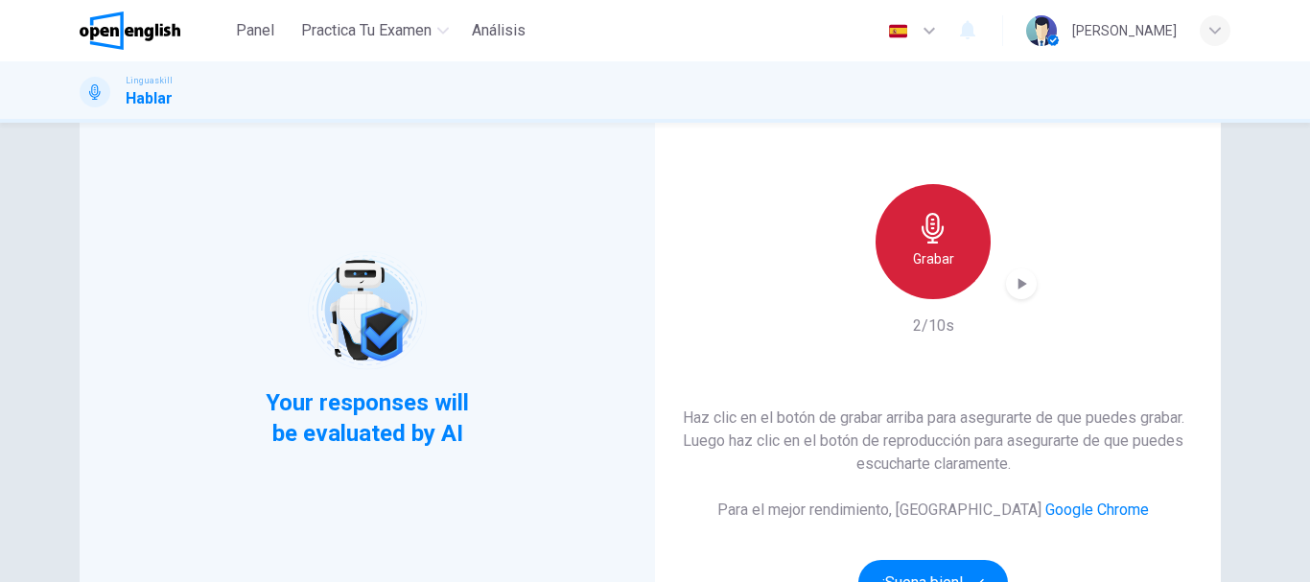
click at [944, 270] on div "Grabar" at bounding box center [932, 241] width 115 height 115
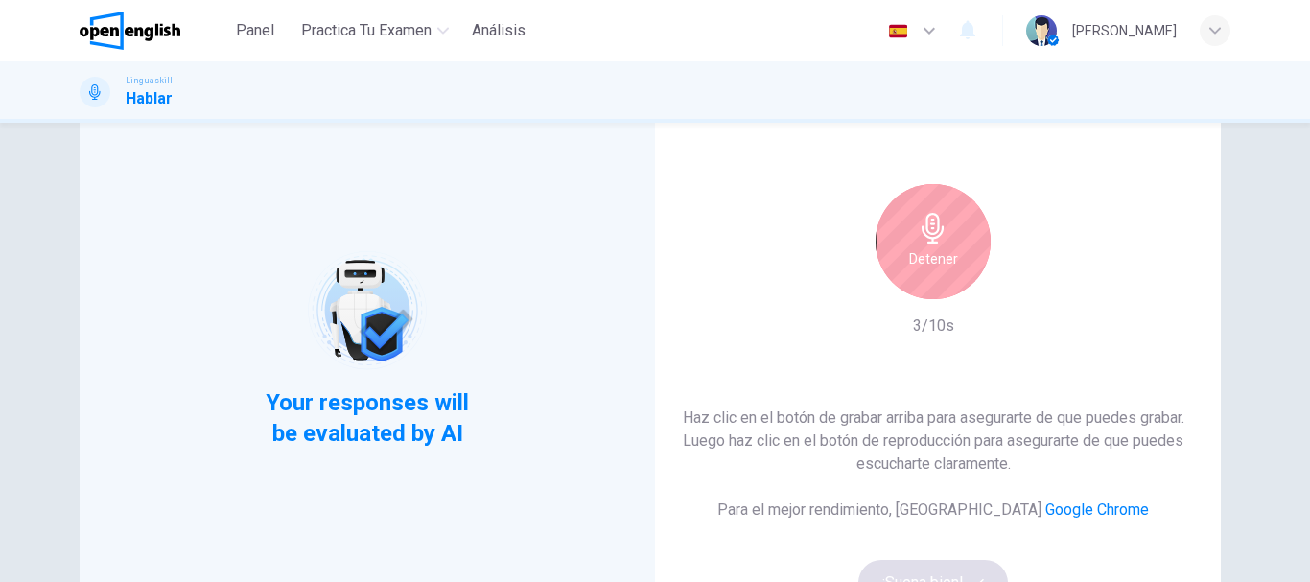
click at [940, 225] on icon "button" at bounding box center [933, 228] width 31 height 31
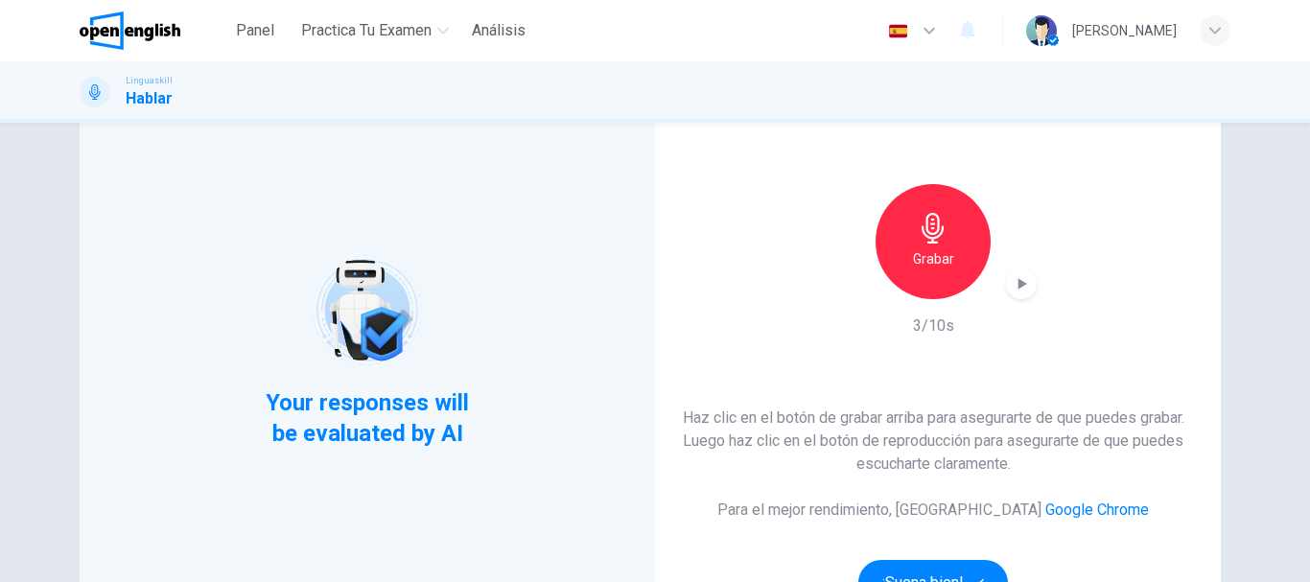
click at [1018, 279] on icon "button" at bounding box center [1022, 284] width 9 height 12
click at [1028, 282] on div "button" at bounding box center [1021, 283] width 31 height 31
click at [534, 260] on div "Your responses will be evaluated by AI" at bounding box center [367, 349] width 575 height 568
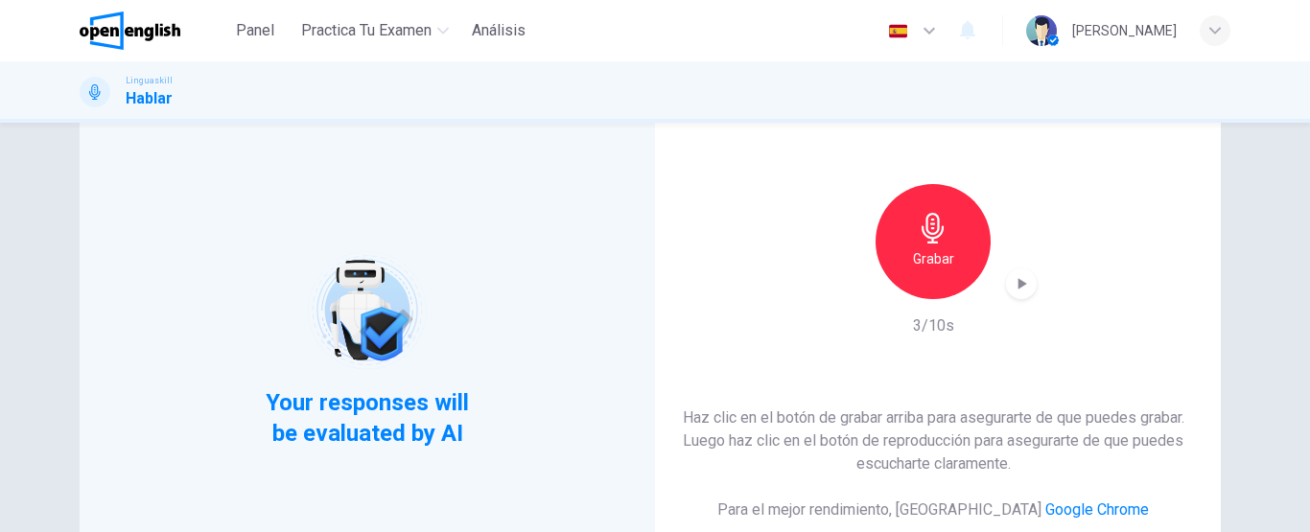
click at [934, 252] on h6 "Grabar" at bounding box center [933, 258] width 41 height 23
click at [1021, 283] on icon "button" at bounding box center [1021, 283] width 19 height 19
click at [1018, 285] on icon "button" at bounding box center [1022, 284] width 9 height 12
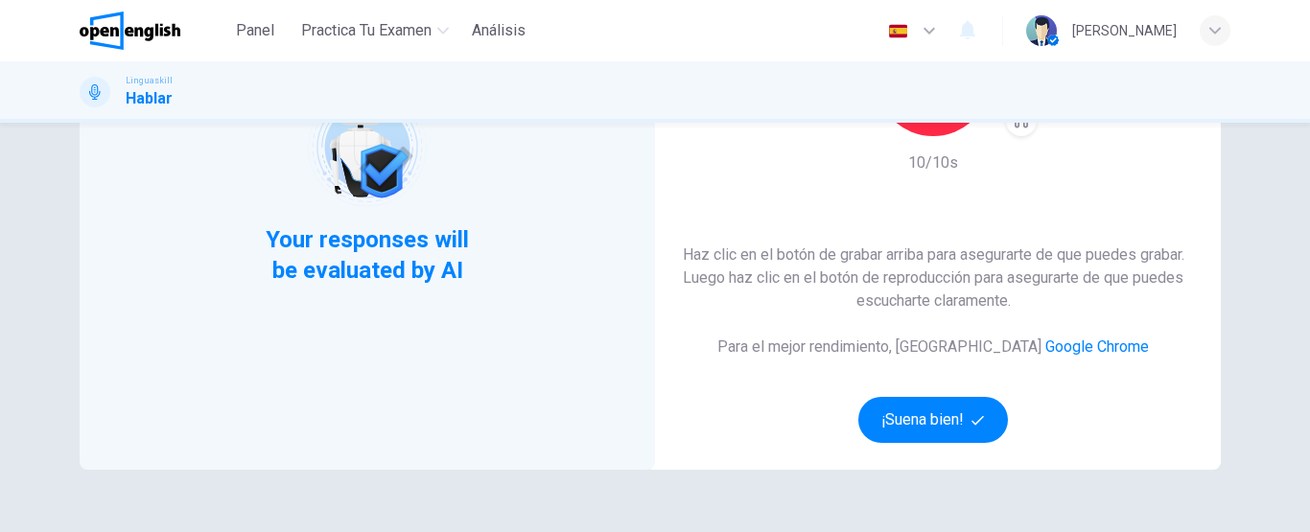
scroll to position [288, 0]
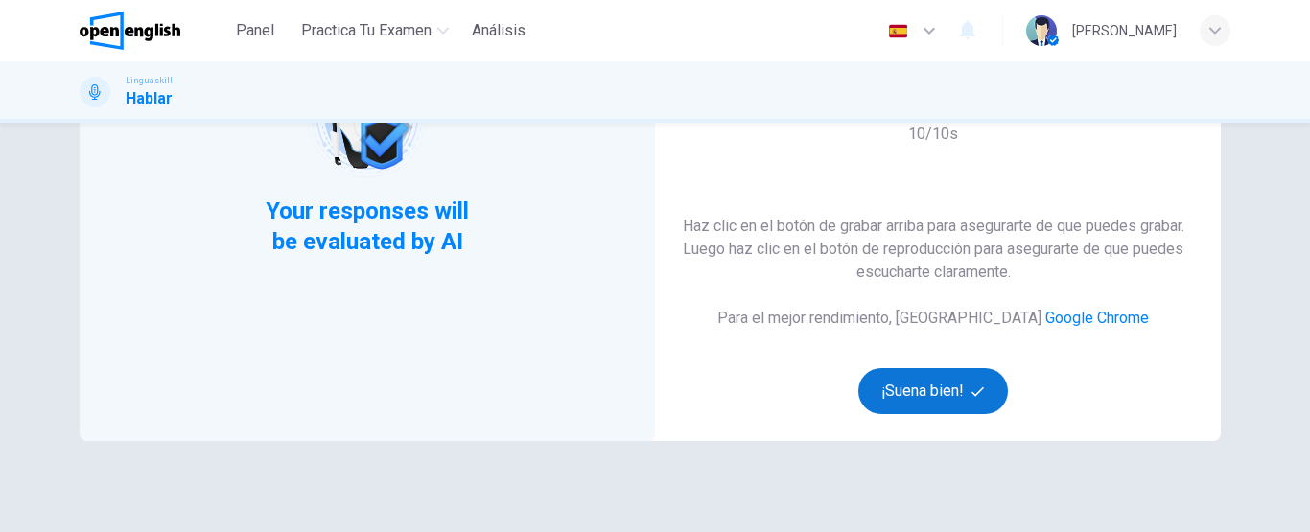
click at [927, 377] on button "¡Suena bien!" at bounding box center [933, 391] width 150 height 46
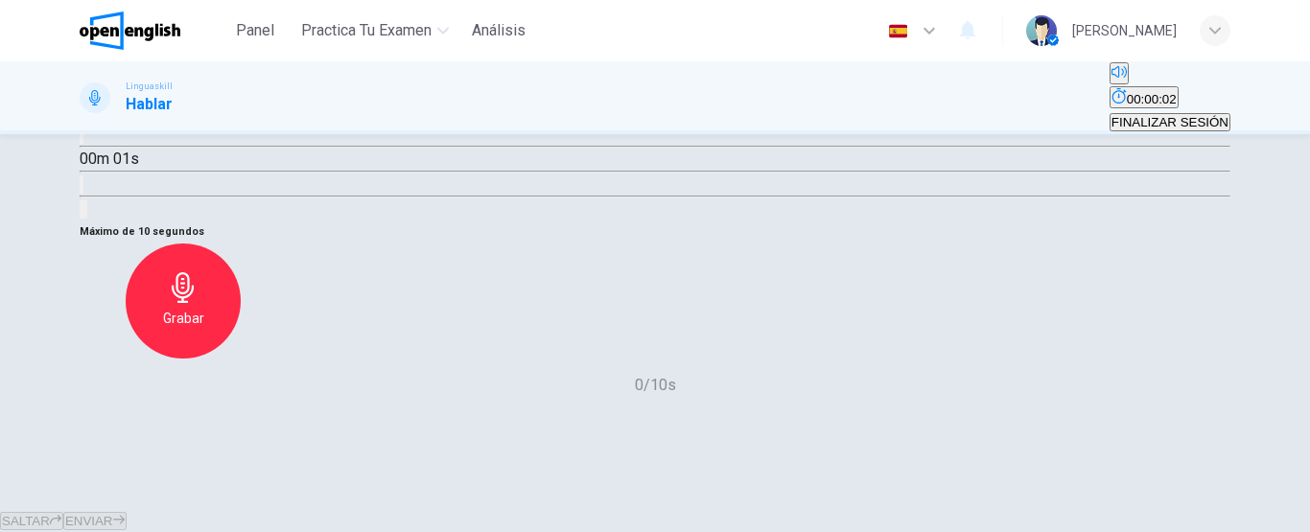
scroll to position [192, 0]
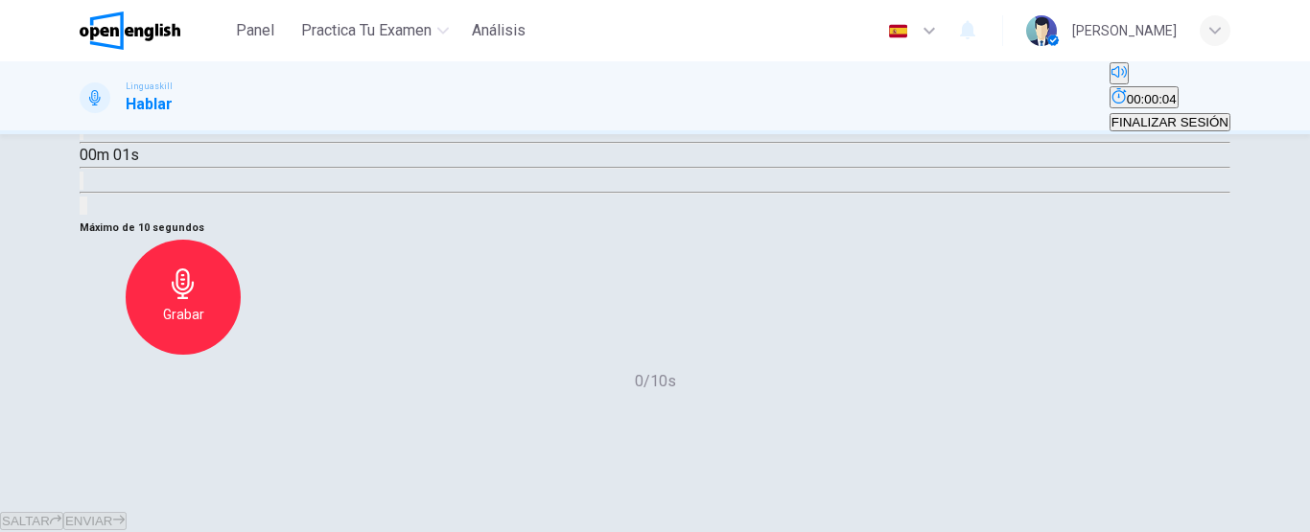
click at [82, 135] on icon "button" at bounding box center [82, 135] width 0 height 0
type input "**"
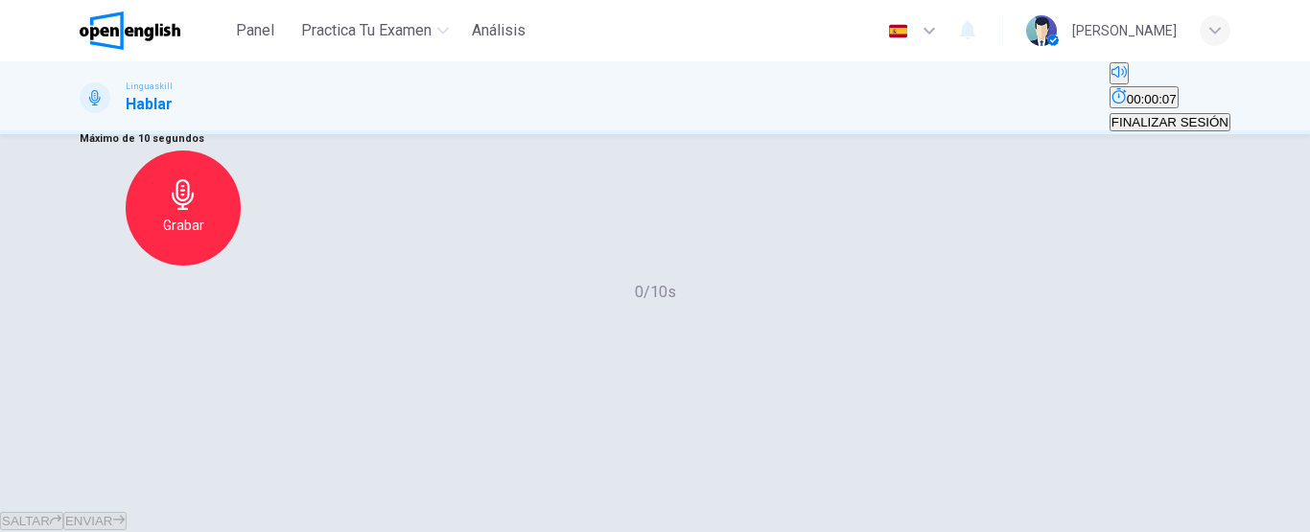
scroll to position [384, 0]
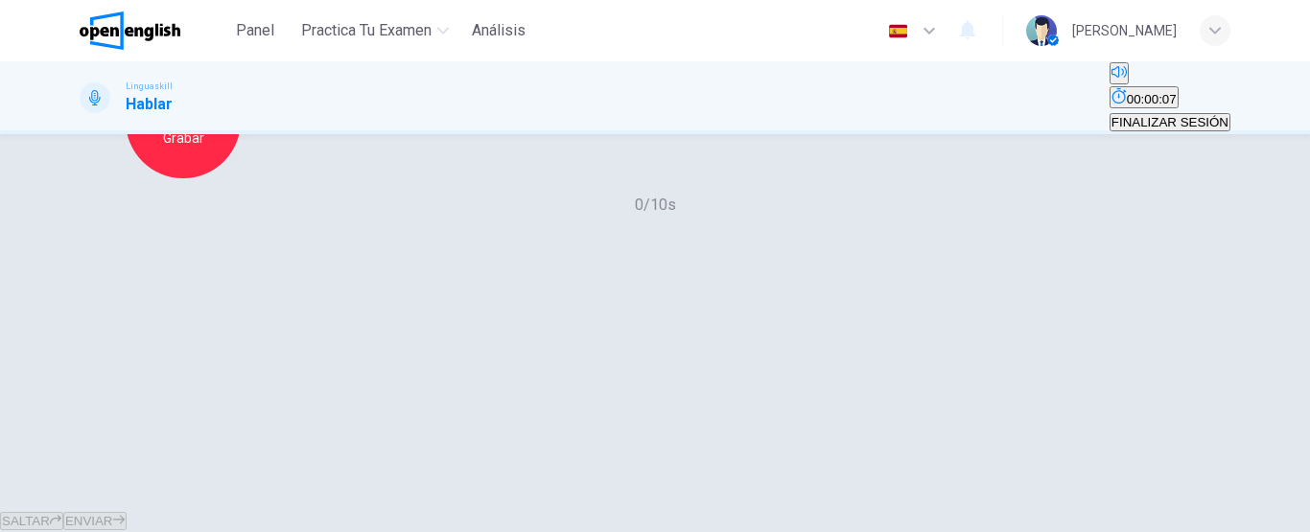
click at [198, 123] on icon "button" at bounding box center [183, 107] width 31 height 31
click at [194, 123] on icon "button" at bounding box center [183, 107] width 22 height 31
click at [281, 173] on icon "button" at bounding box center [271, 162] width 19 height 19
click at [113, 514] on span "ENVIAR" at bounding box center [89, 521] width 48 height 14
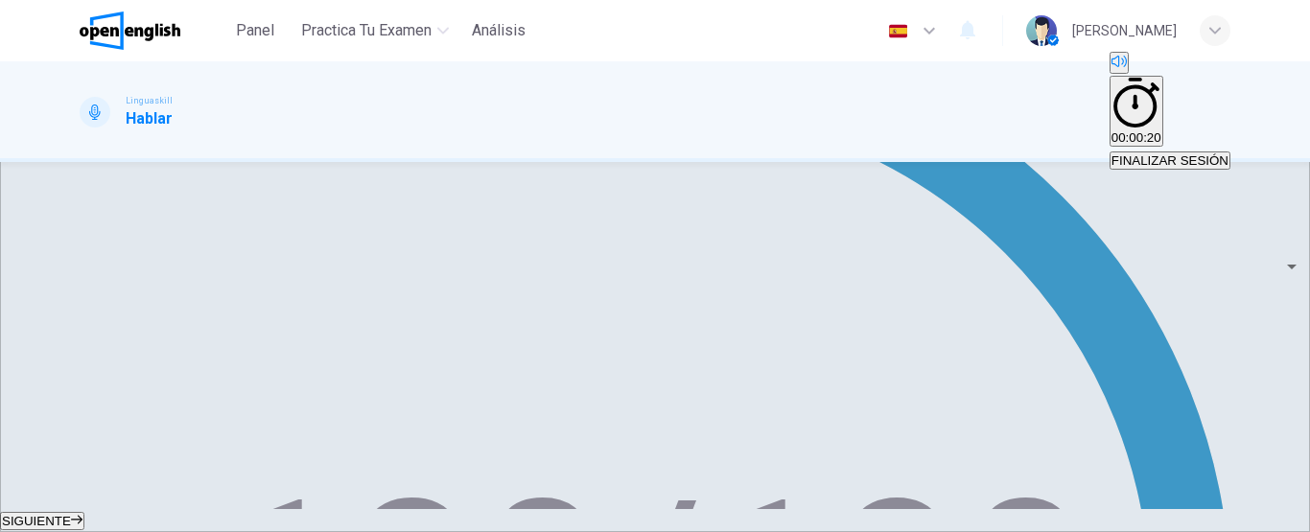
scroll to position [527, 0]
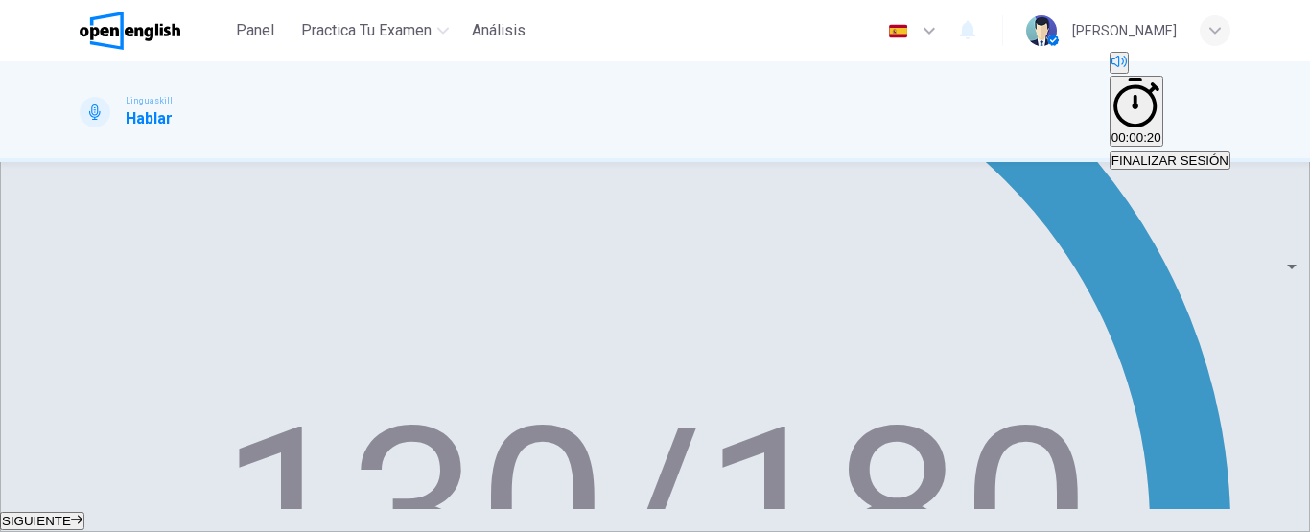
click at [71, 514] on span "SIGUIENTE" at bounding box center [36, 521] width 69 height 14
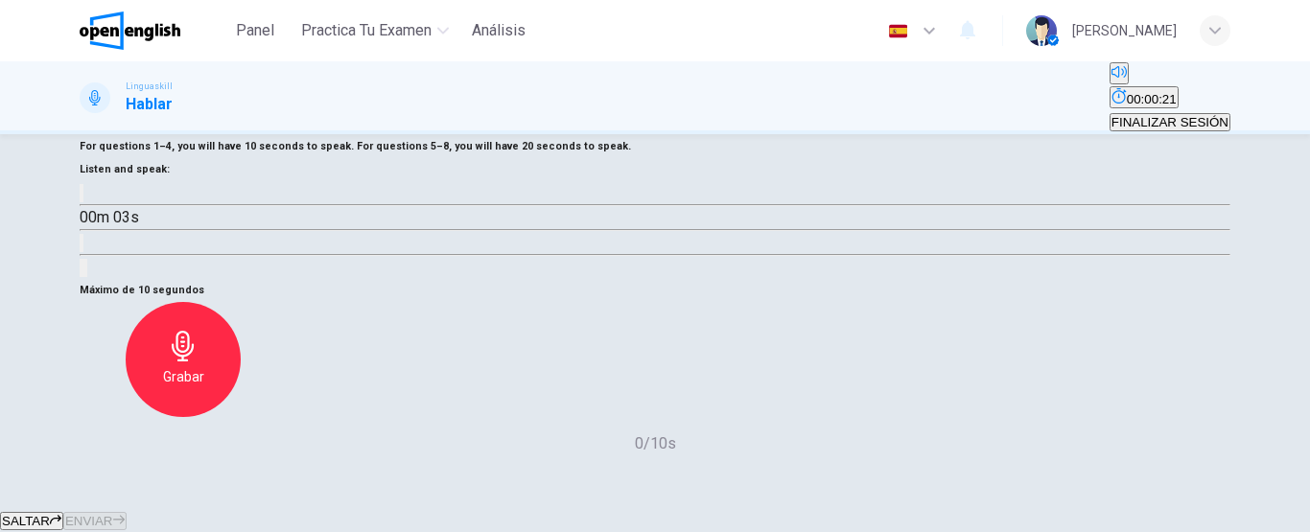
scroll to position [123, 0]
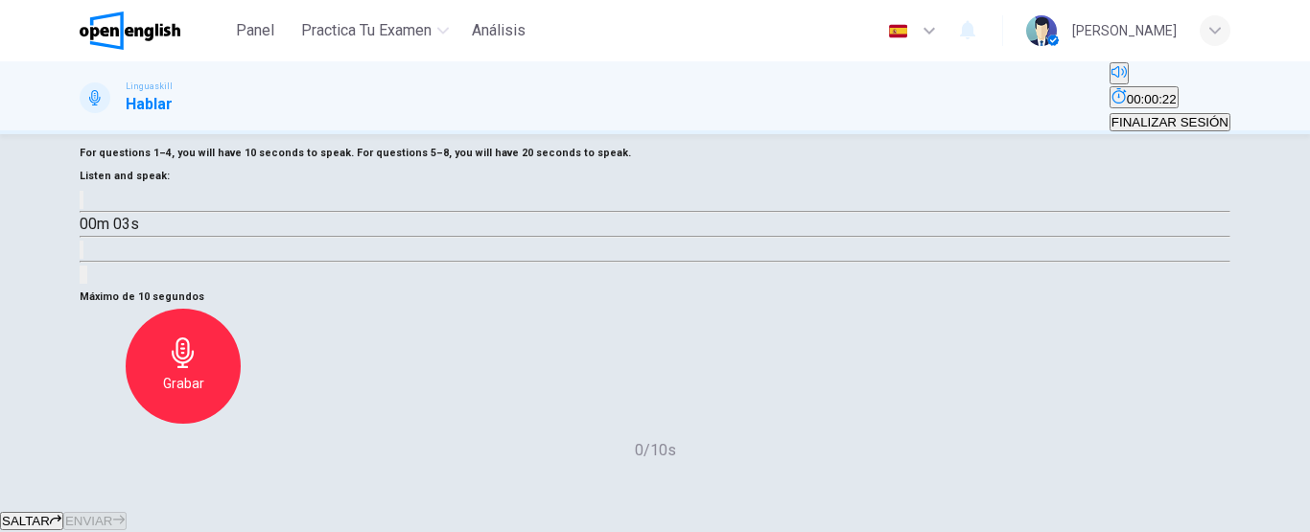
click at [83, 209] on button "button" at bounding box center [82, 200] width 4 height 18
click at [82, 204] on icon "button" at bounding box center [82, 204] width 0 height 0
click at [104, 227] on icon "button" at bounding box center [93, 215] width 20 height 23
click at [83, 209] on button "button" at bounding box center [82, 200] width 4 height 18
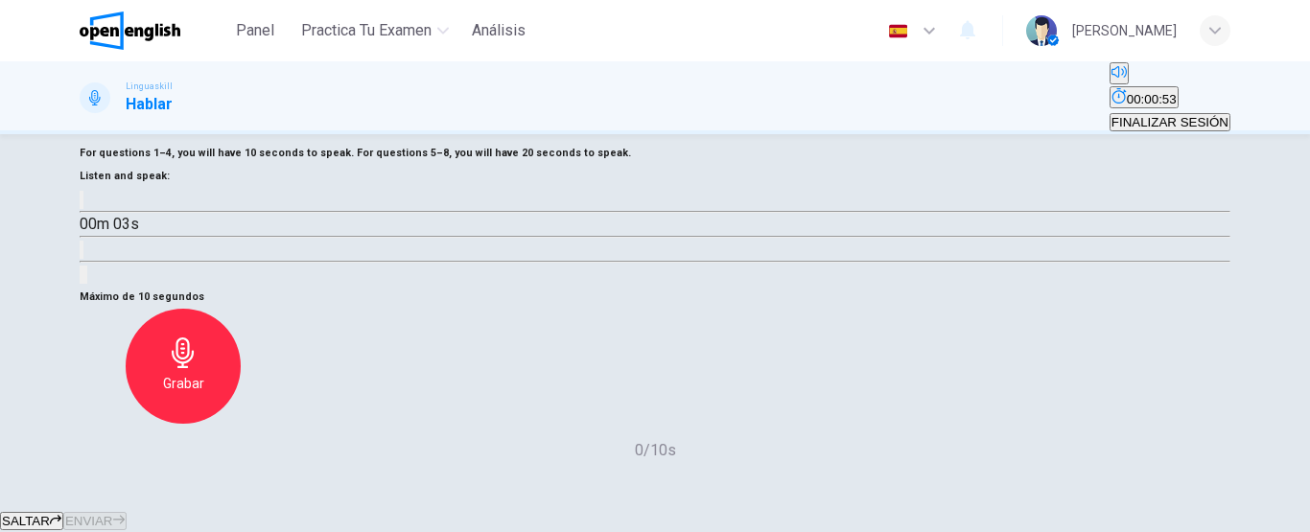
click at [83, 209] on button "button" at bounding box center [82, 200] width 4 height 18
click at [103, 277] on icon "Haz clic para ver la transcripción del audio" at bounding box center [92, 265] width 21 height 23
click at [82, 204] on icon "button" at bounding box center [82, 204] width 0 height 0
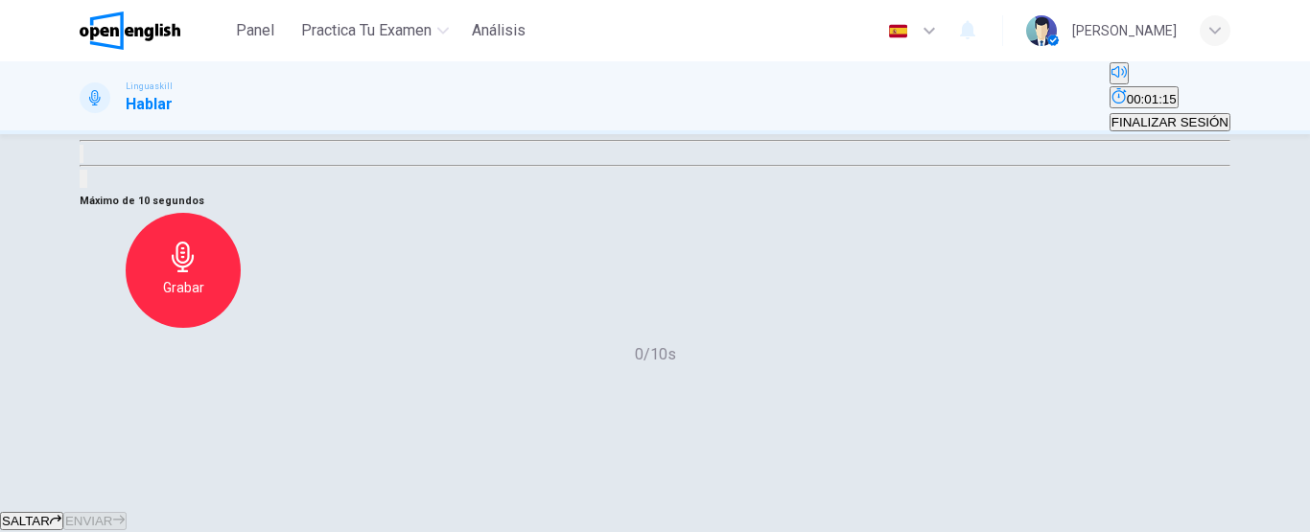
type input "*"
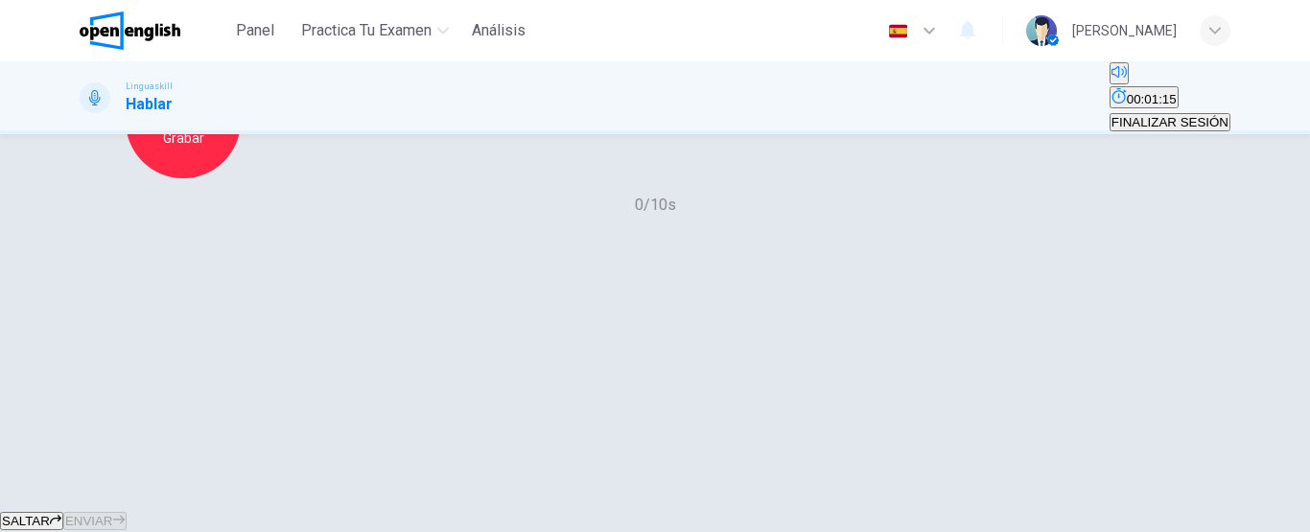
scroll to position [410, 0]
click at [198, 123] on icon "button" at bounding box center [183, 107] width 31 height 31
click at [281, 173] on icon "button" at bounding box center [271, 162] width 19 height 19
click at [127, 512] on button "ENVIAR" at bounding box center [94, 521] width 63 height 18
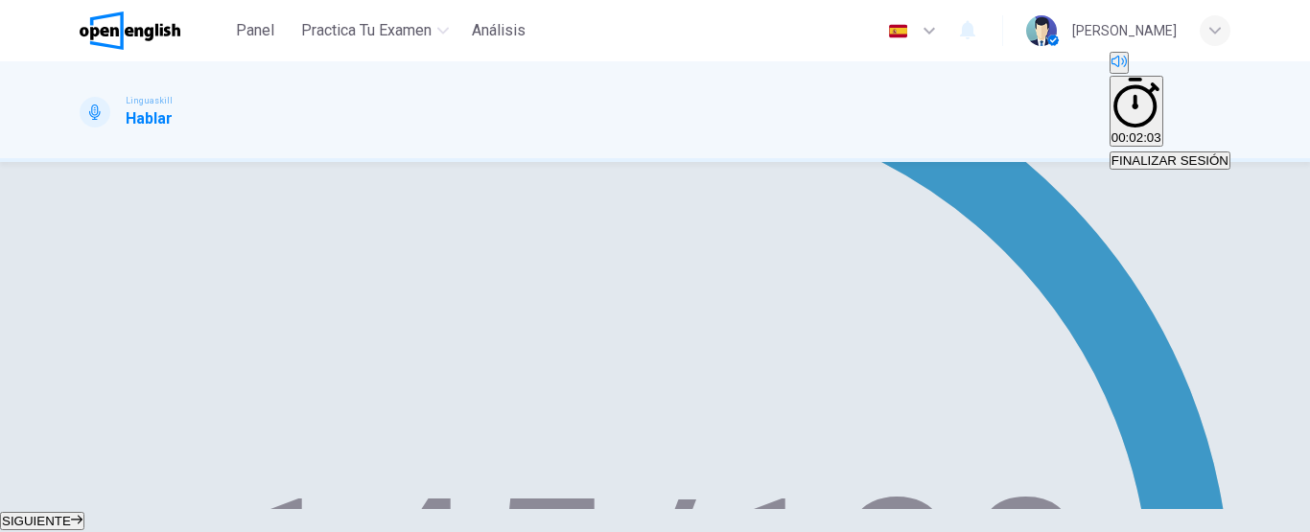
scroll to position [480, 0]
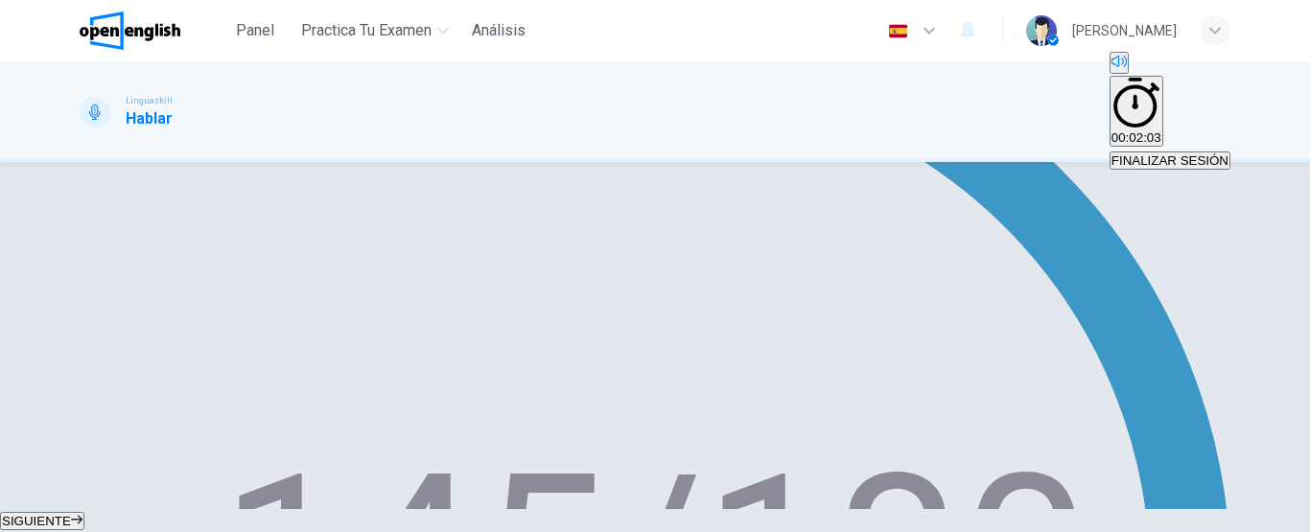
type input "**"
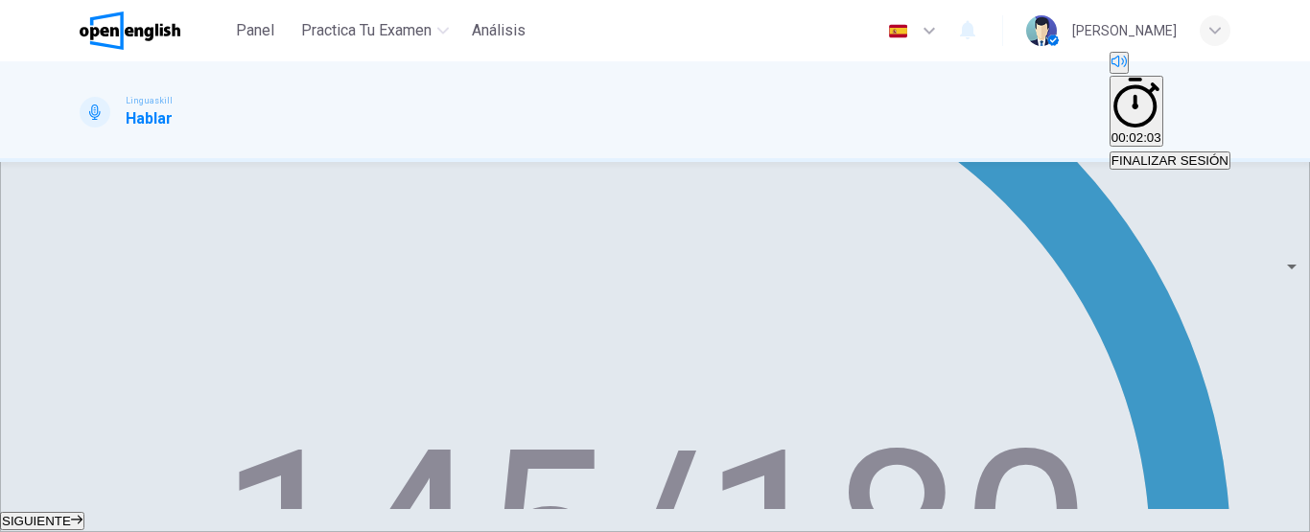
scroll to position [527, 0]
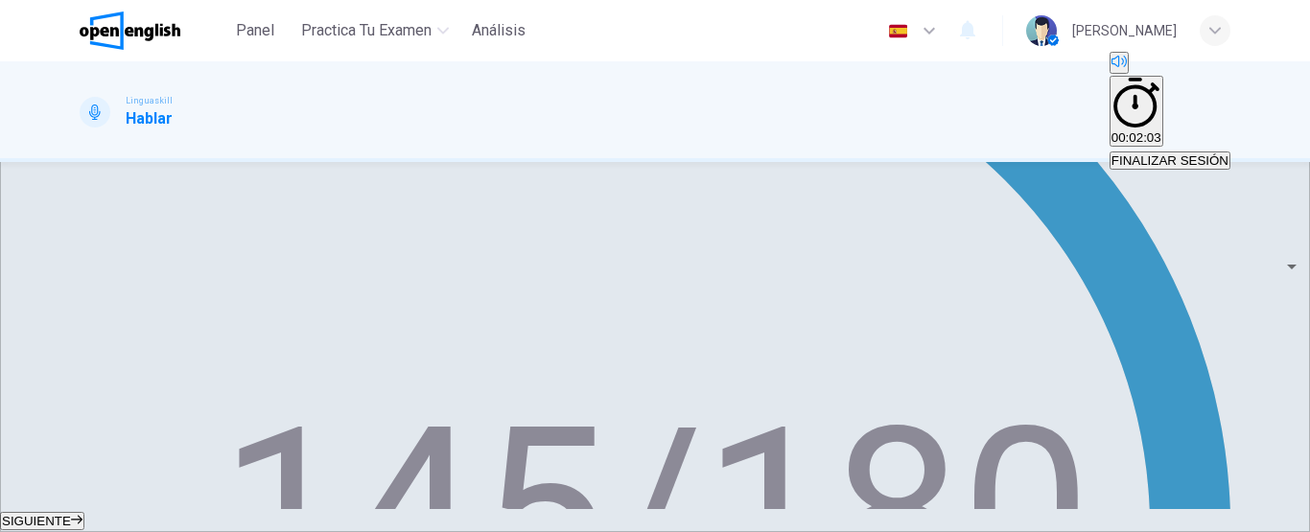
click at [84, 512] on button "SIGUIENTE" at bounding box center [42, 521] width 84 height 18
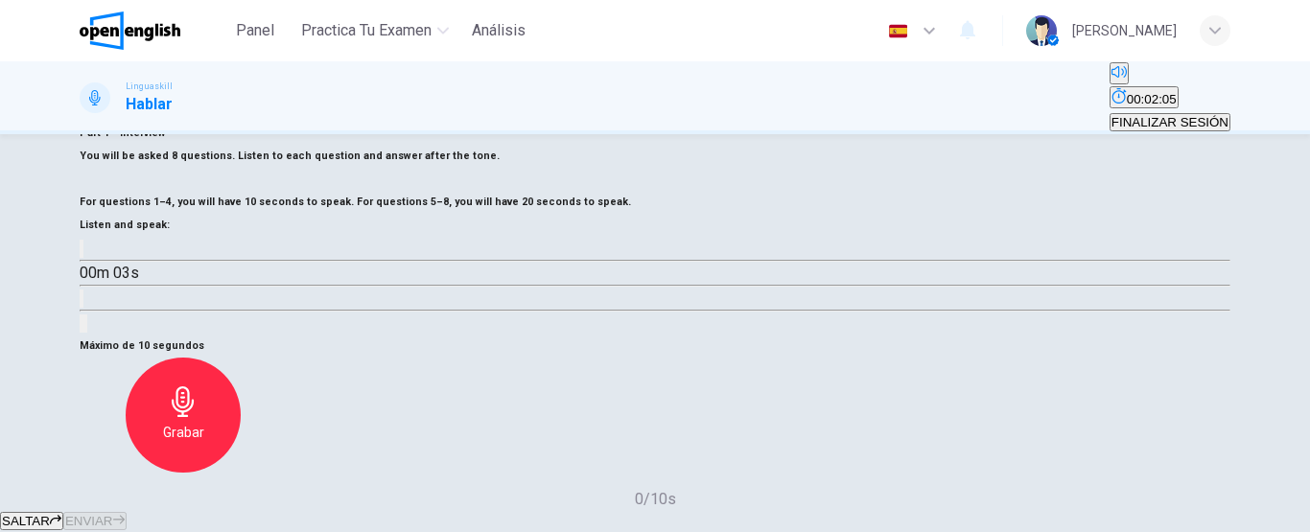
scroll to position [27, 0]
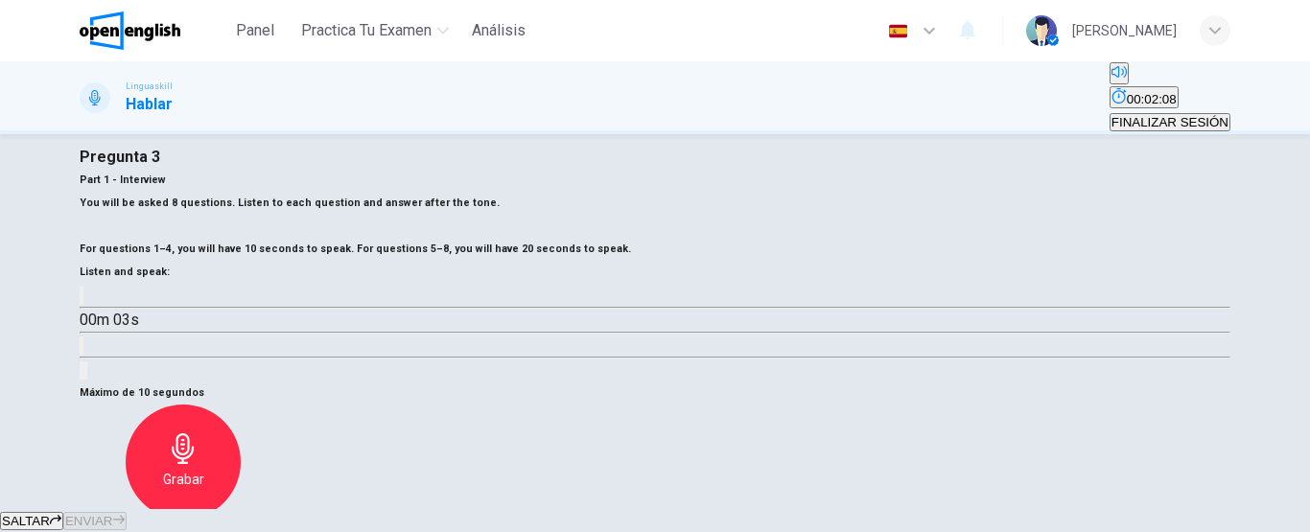
click at [82, 300] on icon "button" at bounding box center [82, 300] width 0 height 0
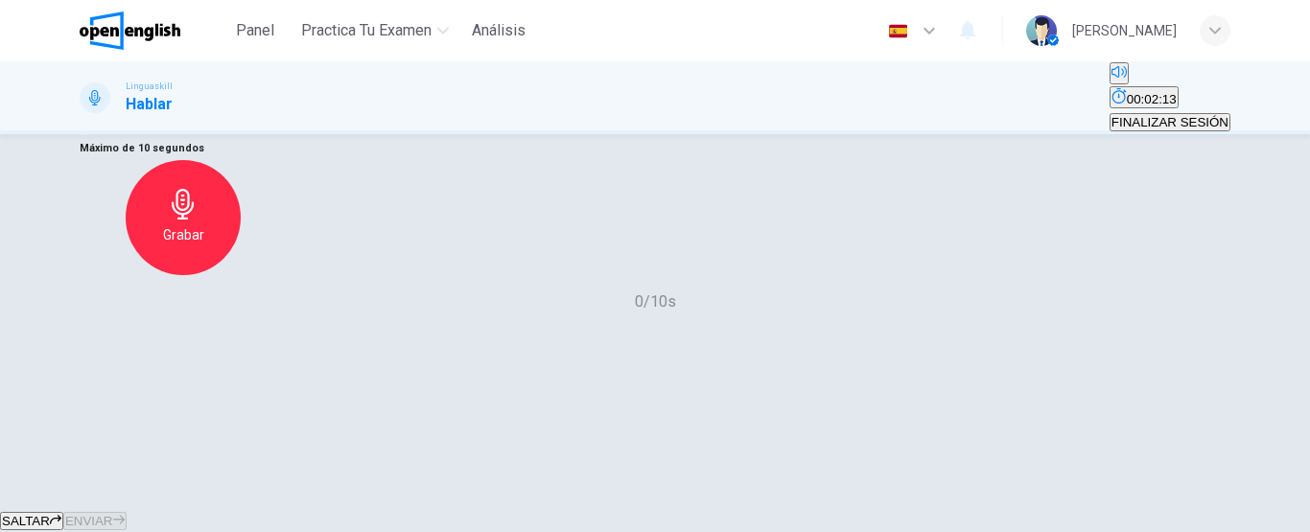
scroll to position [315, 0]
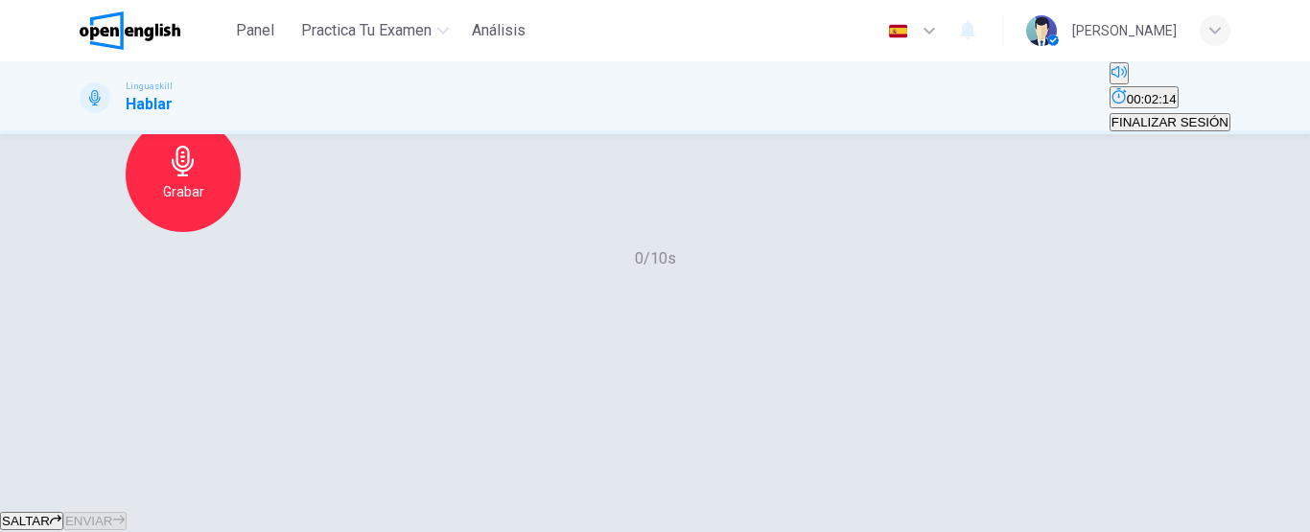
click at [204, 203] on h6 "Grabar" at bounding box center [183, 191] width 41 height 23
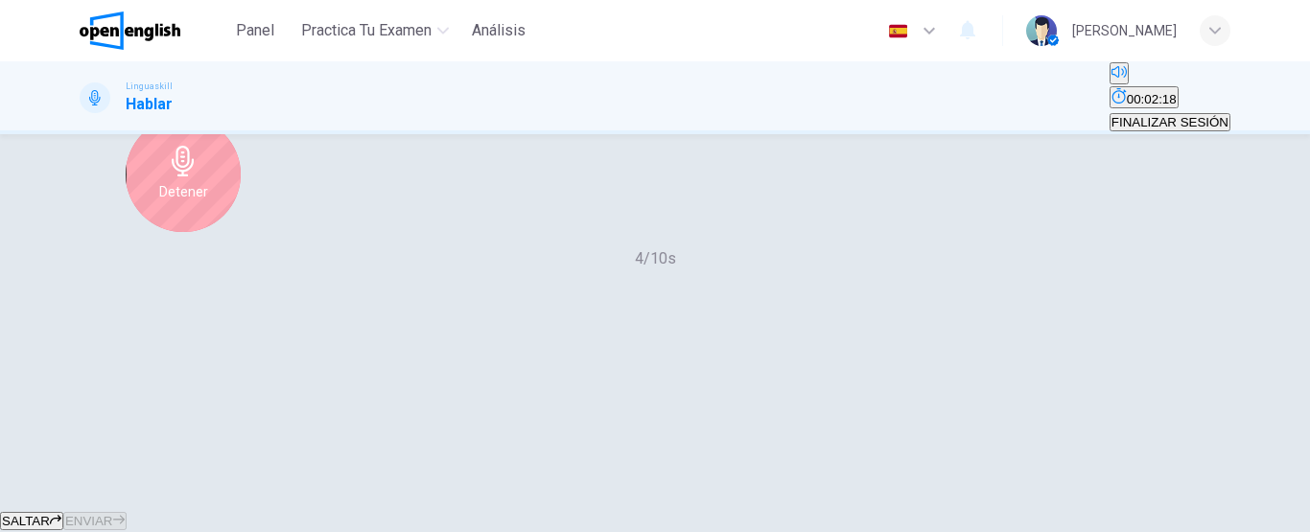
click at [241, 232] on div "Detener" at bounding box center [183, 174] width 115 height 115
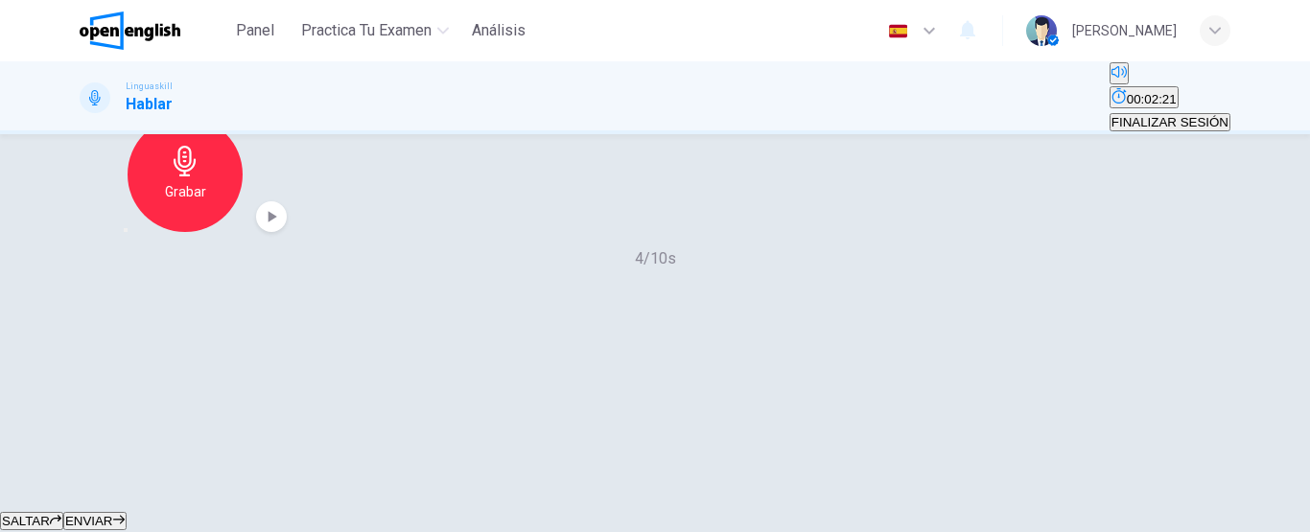
click at [113, 514] on span "ENVIAR" at bounding box center [89, 521] width 48 height 14
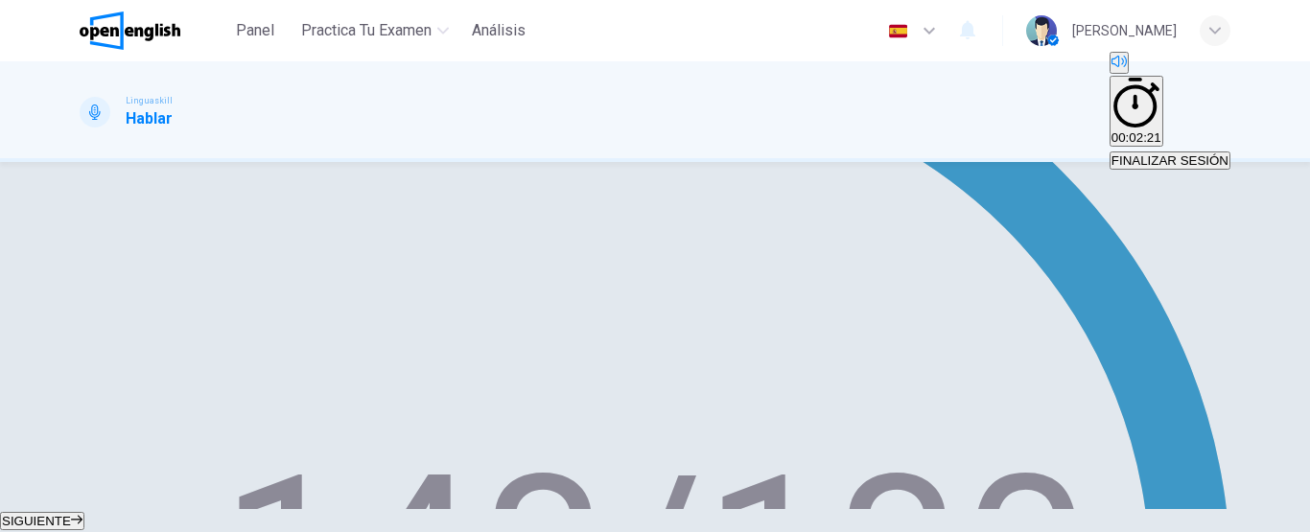
scroll to position [480, 0]
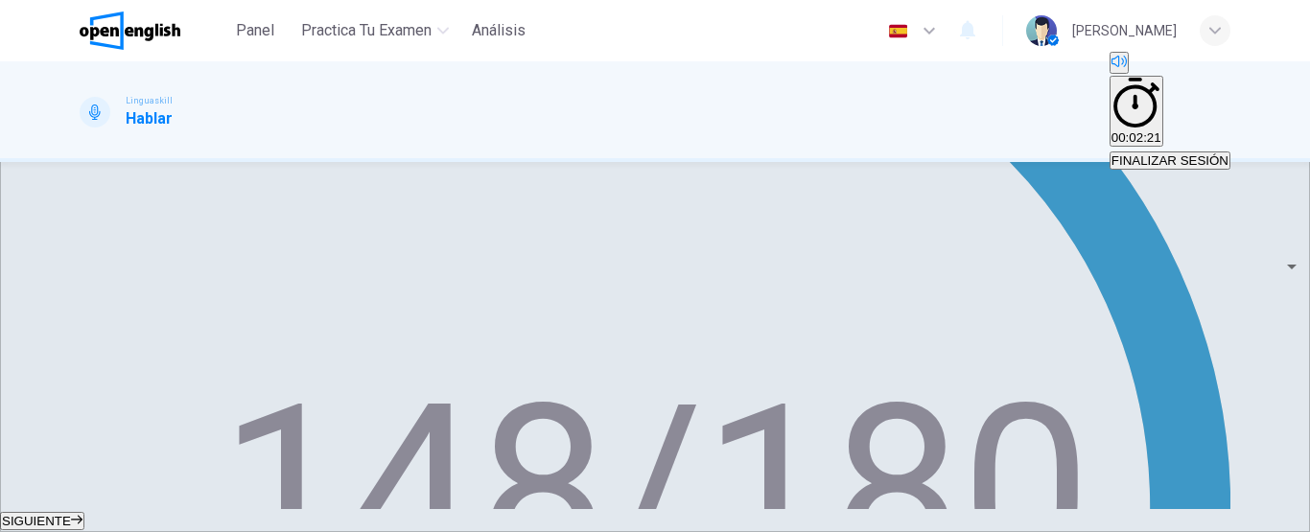
click at [71, 514] on span "SIGUIENTE" at bounding box center [36, 521] width 69 height 14
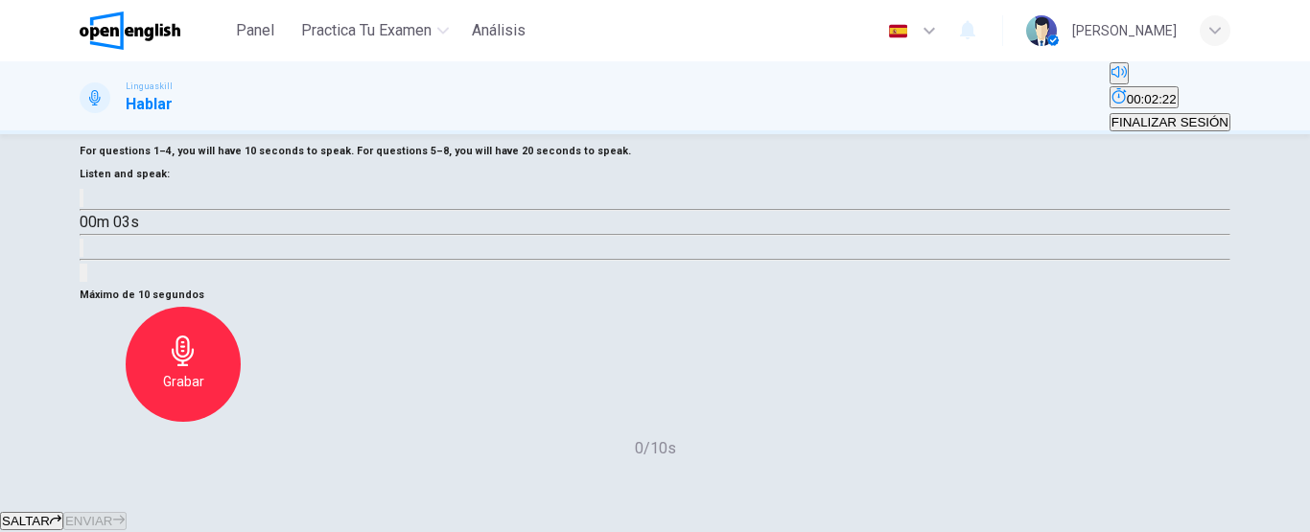
scroll to position [123, 0]
click at [82, 204] on icon "button" at bounding box center [82, 204] width 0 height 0
type input "*"
click at [412, 286] on div "Pregunta 4 Part 1 - Interview You will be asked 8 questions. Listen to each que…" at bounding box center [655, 168] width 1151 height 236
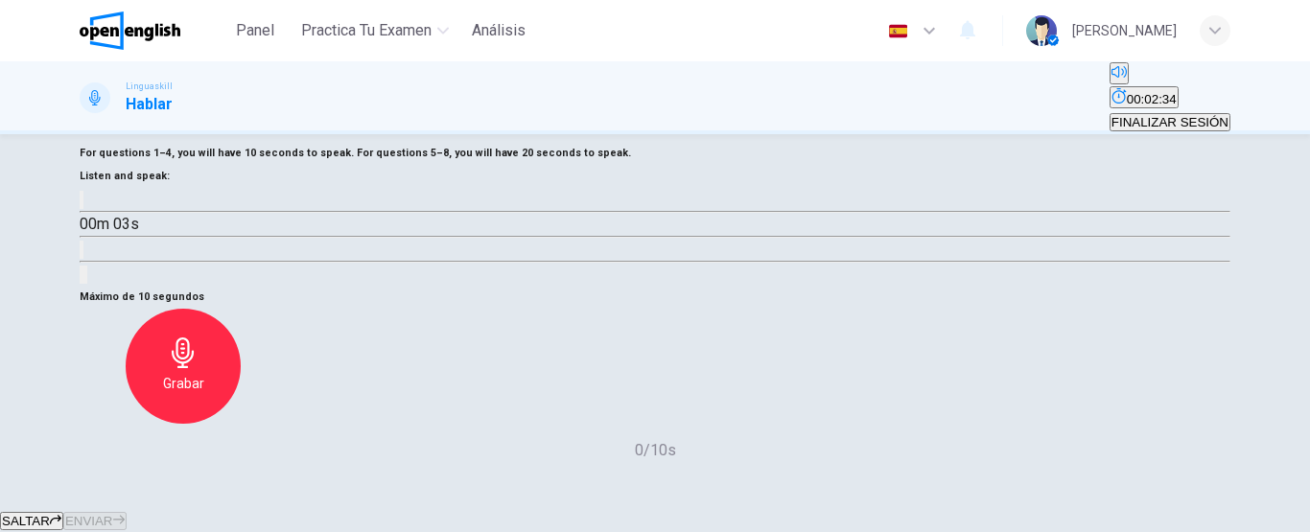
click at [103, 277] on icon "Haz clic para ver la transcripción del audio" at bounding box center [92, 265] width 21 height 23
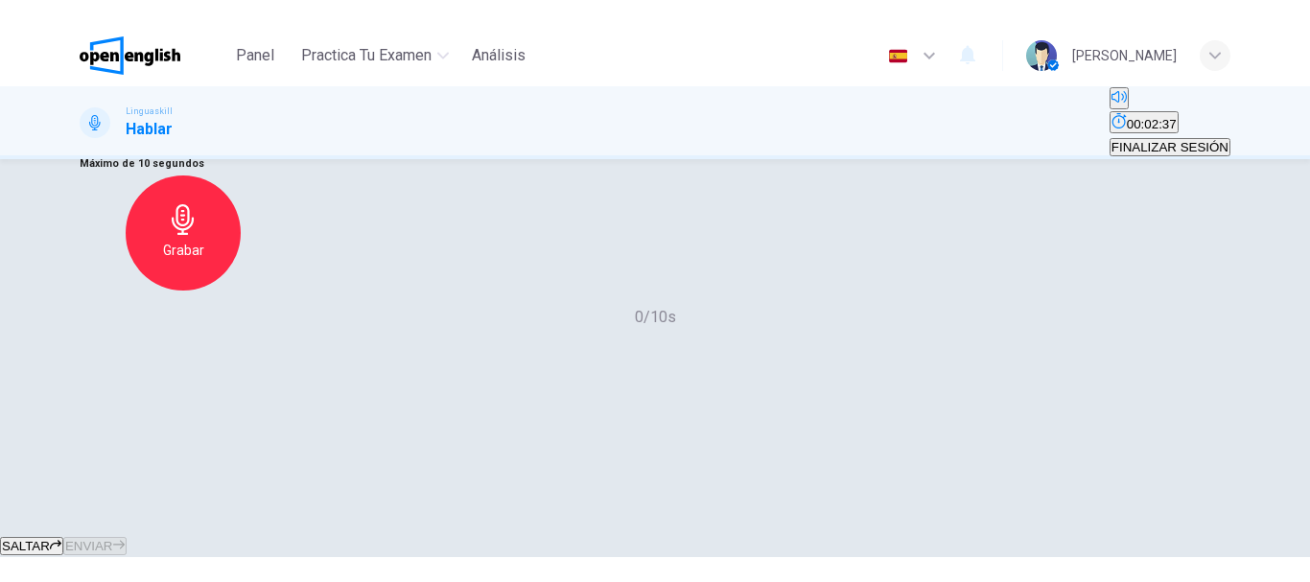
scroll to position [315, 0]
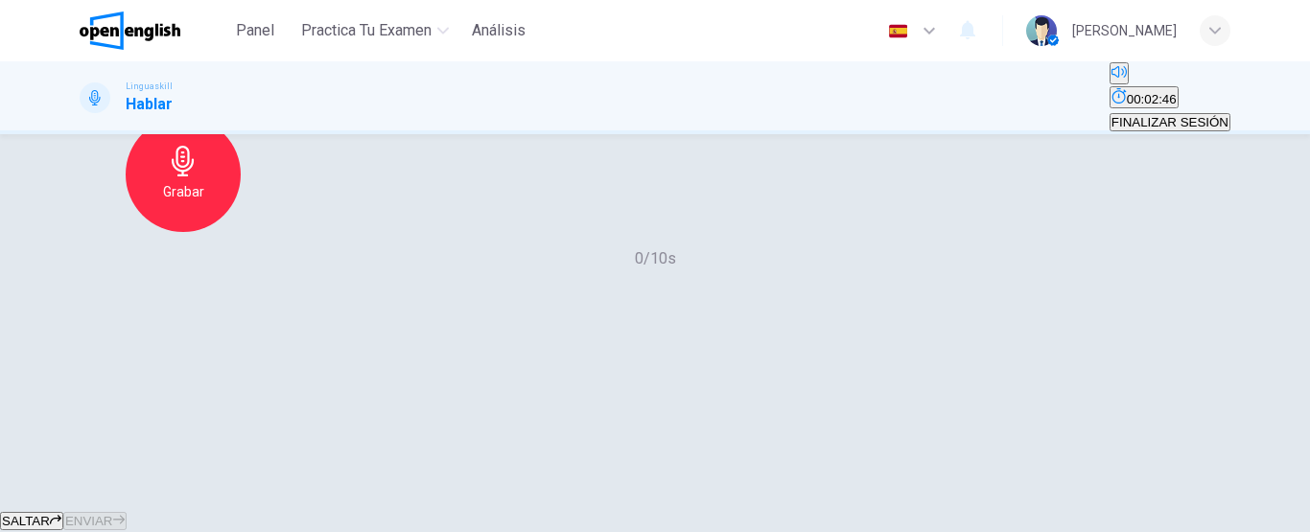
click at [198, 176] on icon "button" at bounding box center [183, 161] width 31 height 31
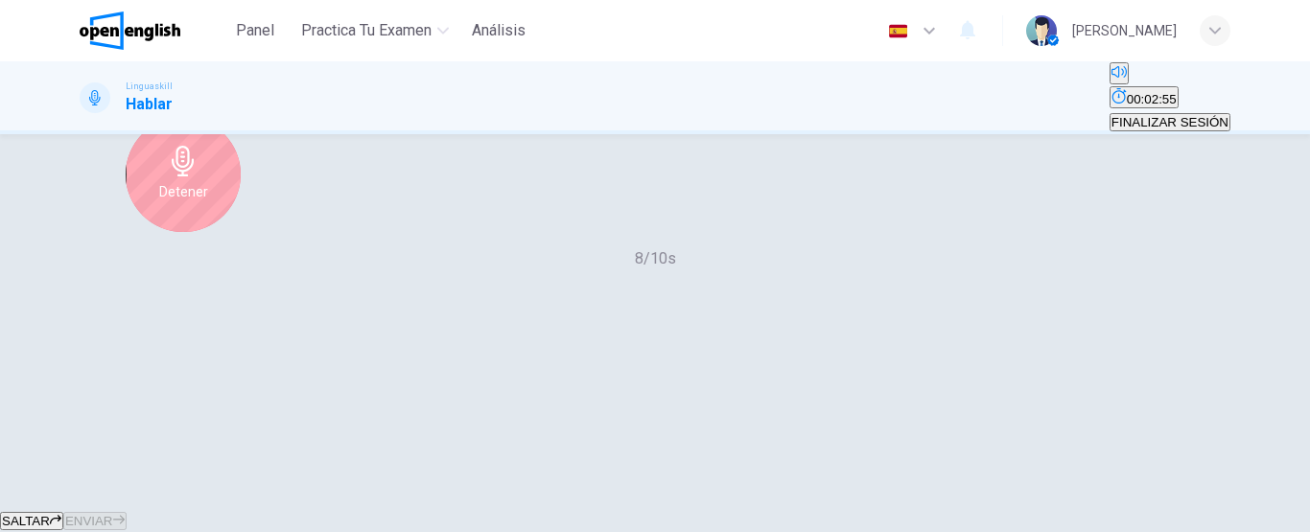
click at [198, 176] on icon "button" at bounding box center [183, 161] width 31 height 31
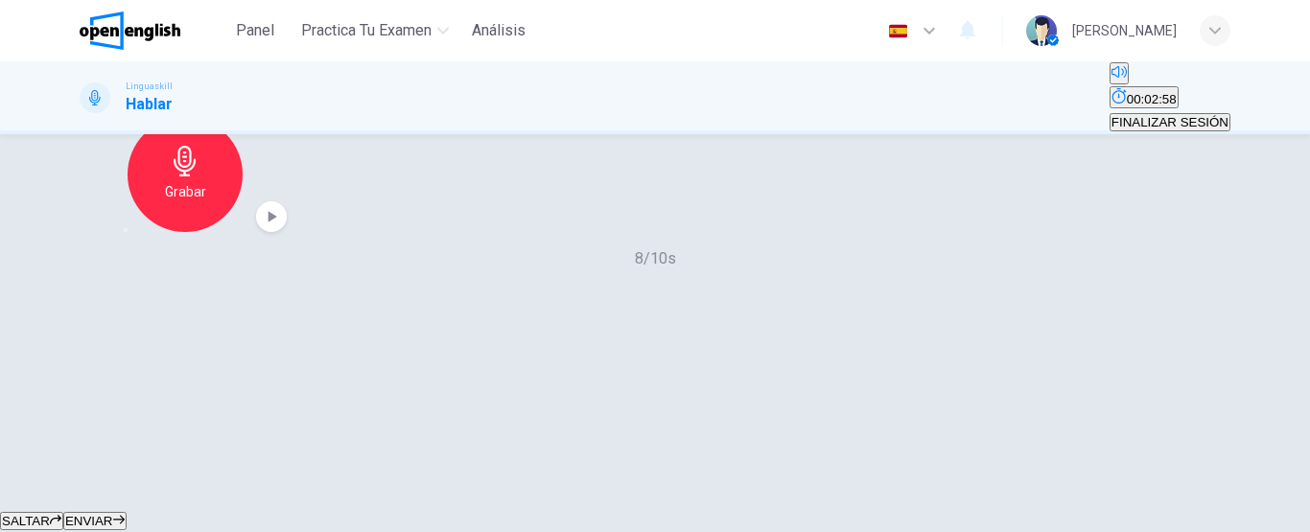
click at [113, 514] on span "ENVIAR" at bounding box center [89, 521] width 48 height 14
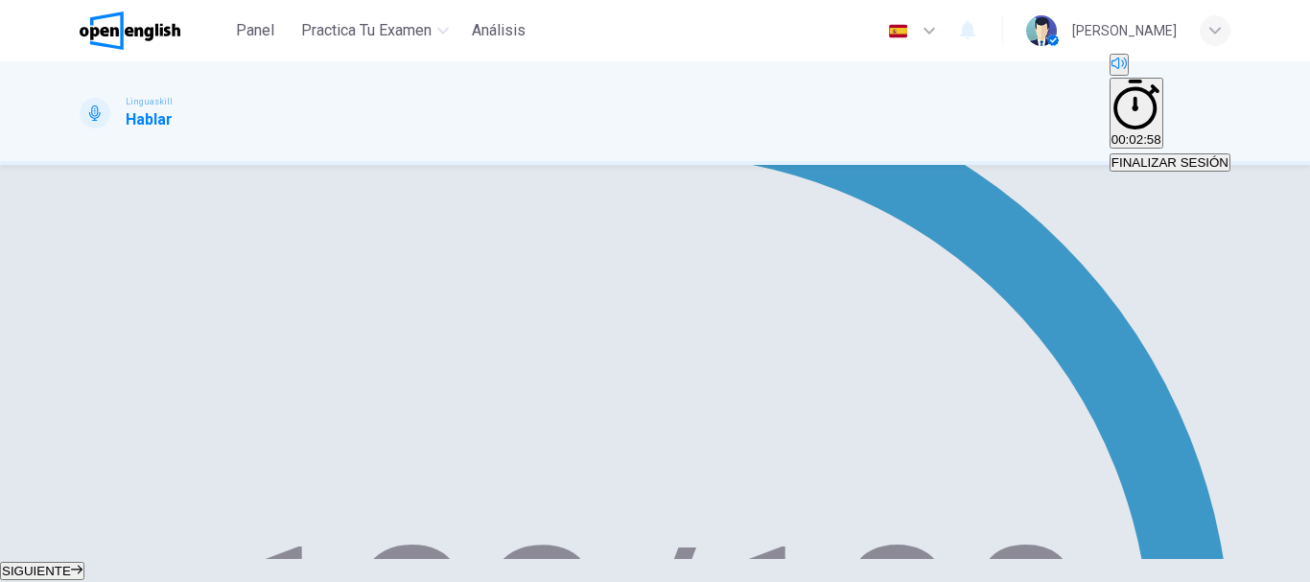
scroll to position [431, 0]
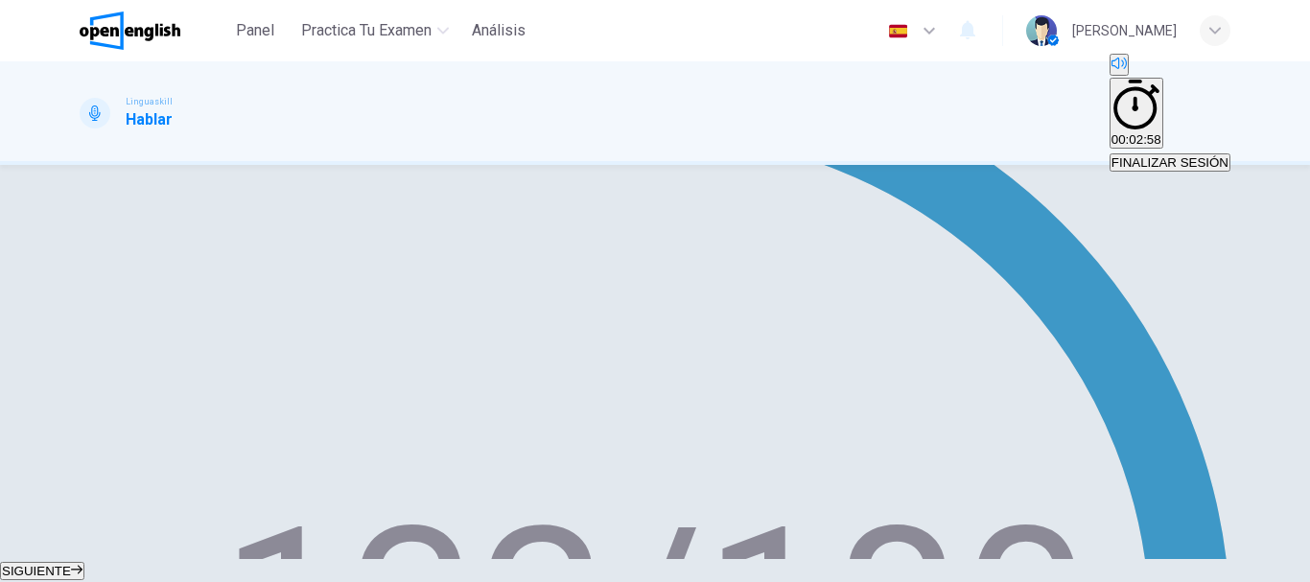
type input "**"
click at [71, 564] on span "SIGUIENTE" at bounding box center [36, 571] width 69 height 14
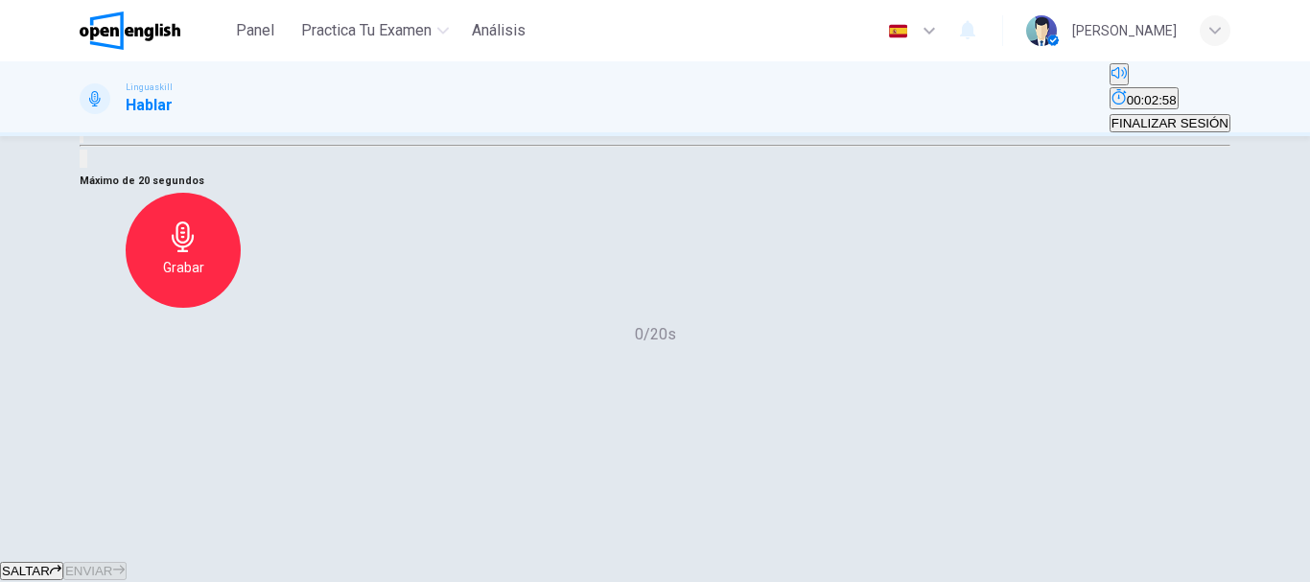
scroll to position [73, 0]
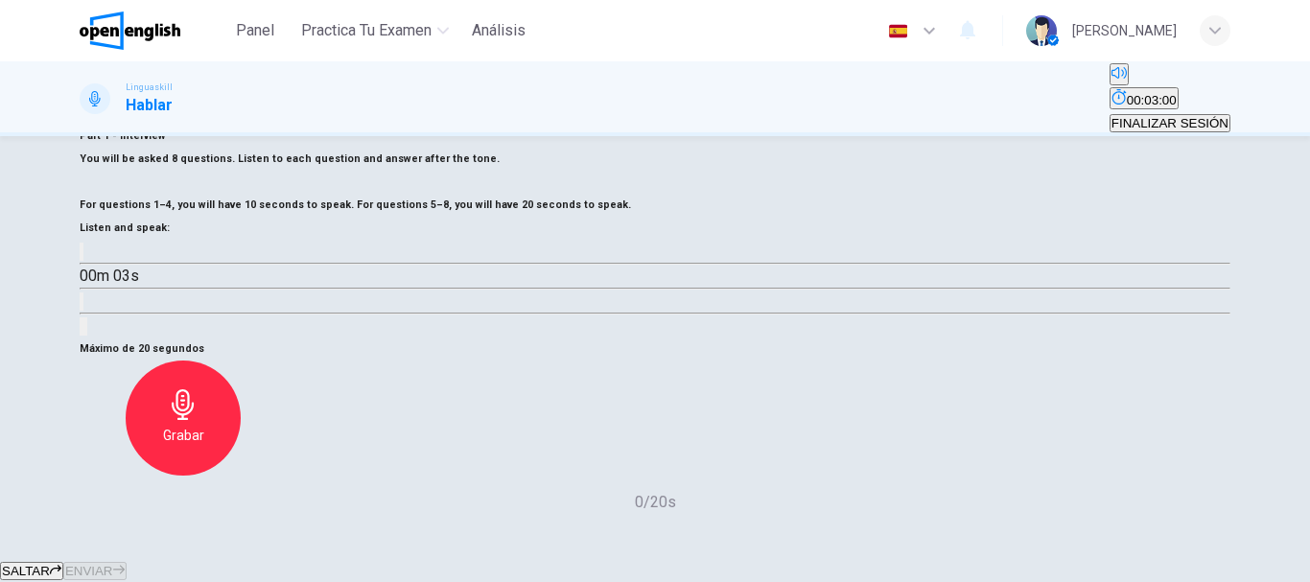
click at [104, 279] on icon "button" at bounding box center [93, 267] width 20 height 23
click at [83, 311] on button "Haz clic para ver la transcripción del audio" at bounding box center [82, 301] width 4 height 18
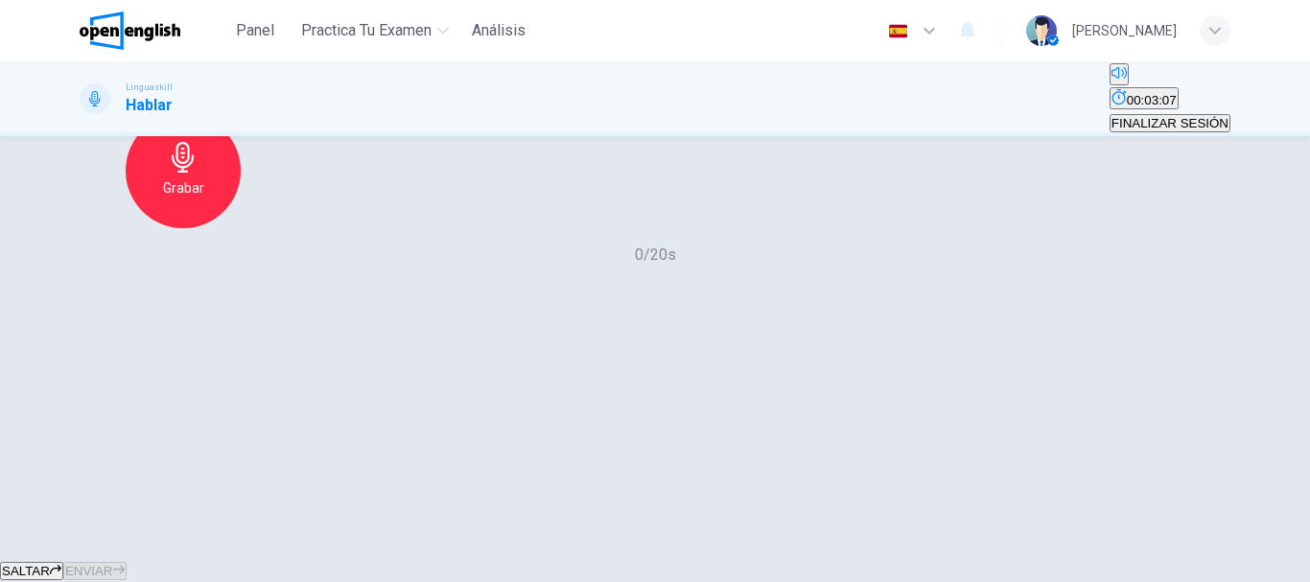
scroll to position [361, 0]
click at [241, 228] on div "Grabar" at bounding box center [183, 170] width 115 height 115
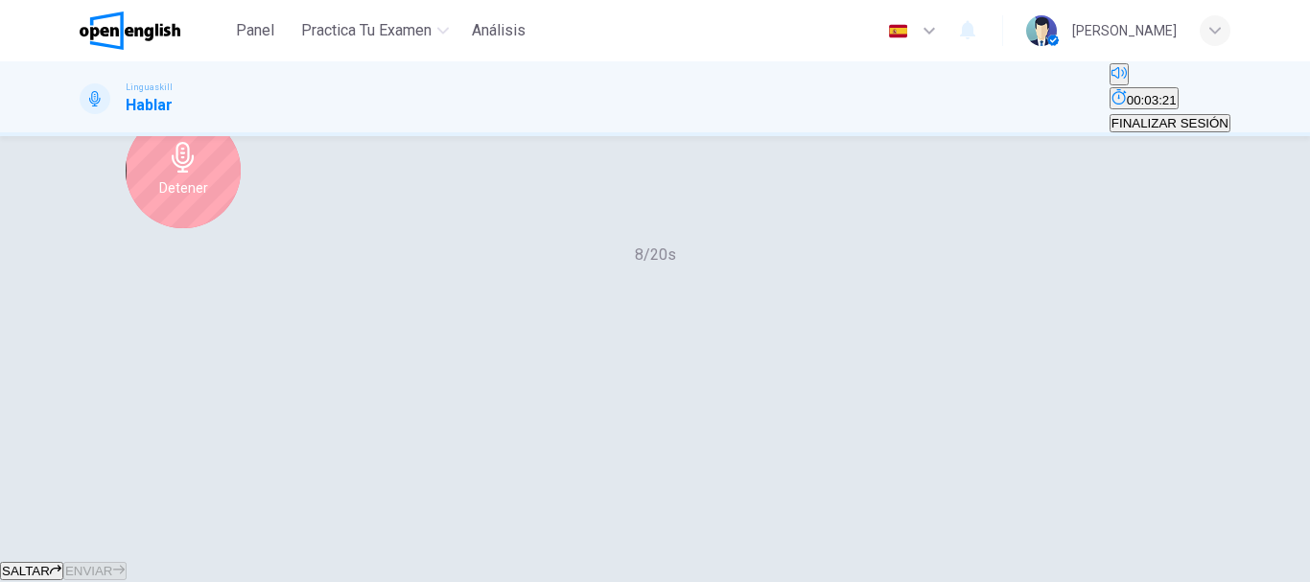
click at [241, 228] on div "Detener" at bounding box center [183, 170] width 115 height 115
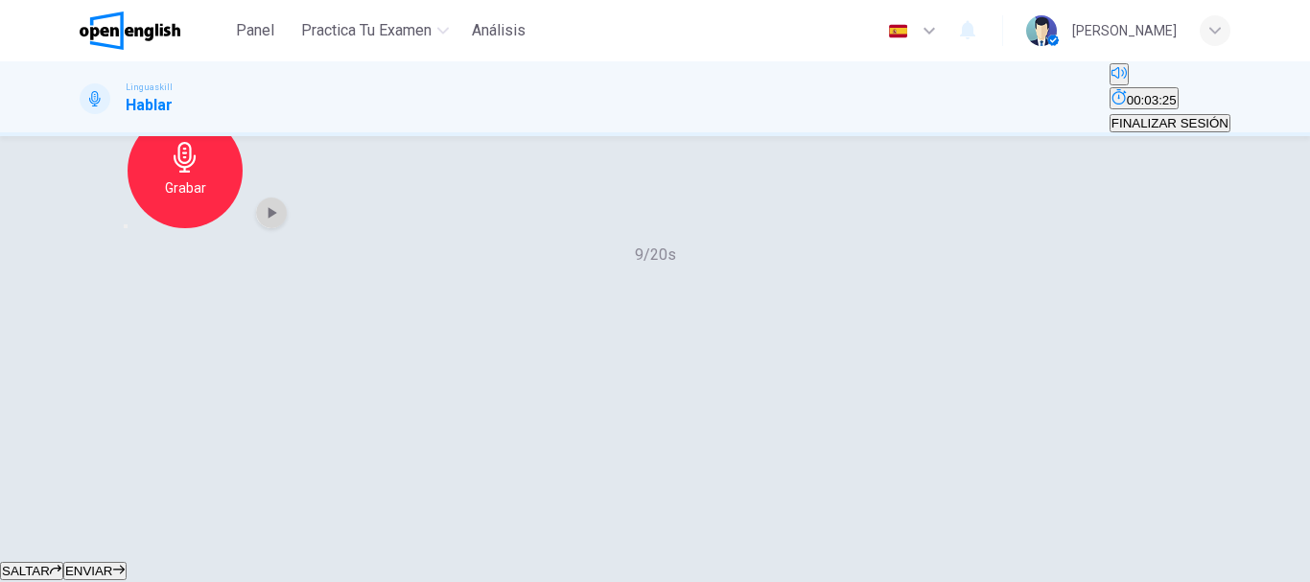
click at [281, 222] on icon "button" at bounding box center [271, 212] width 19 height 19
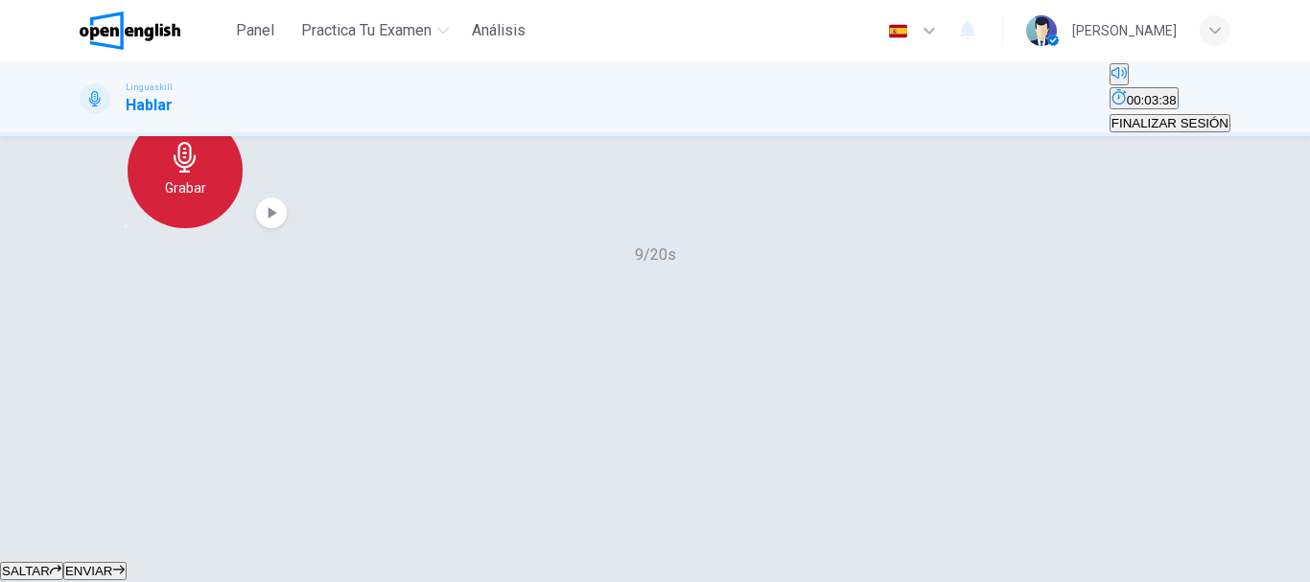
click at [243, 228] on div "Grabar" at bounding box center [185, 170] width 115 height 115
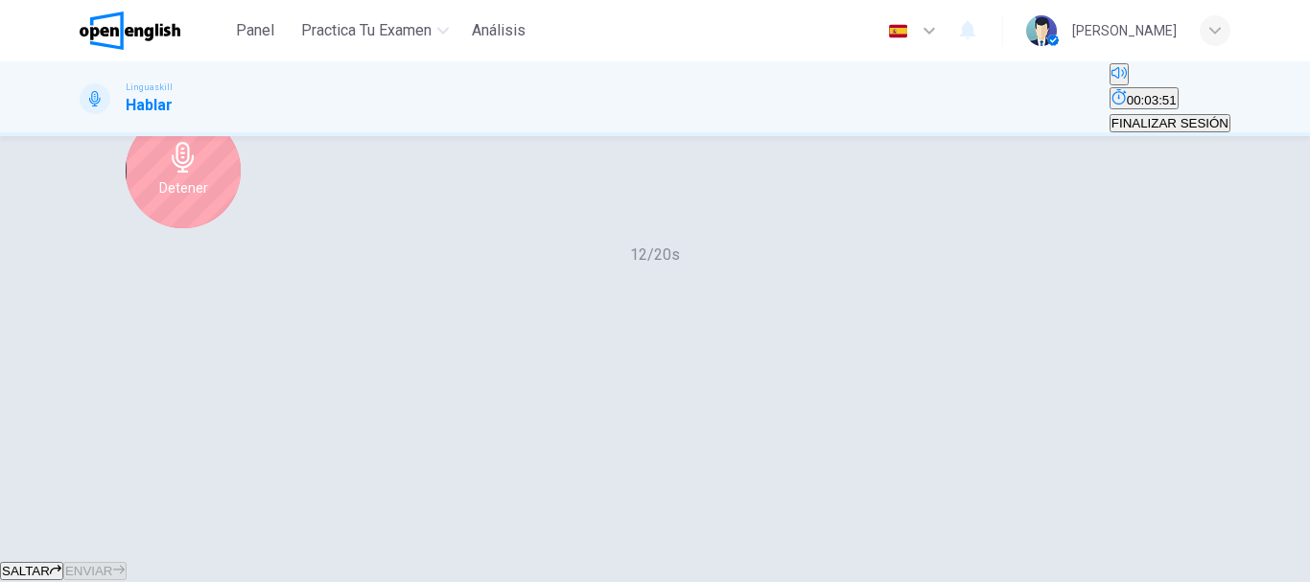
click at [208, 199] on h6 "Detener" at bounding box center [183, 187] width 49 height 23
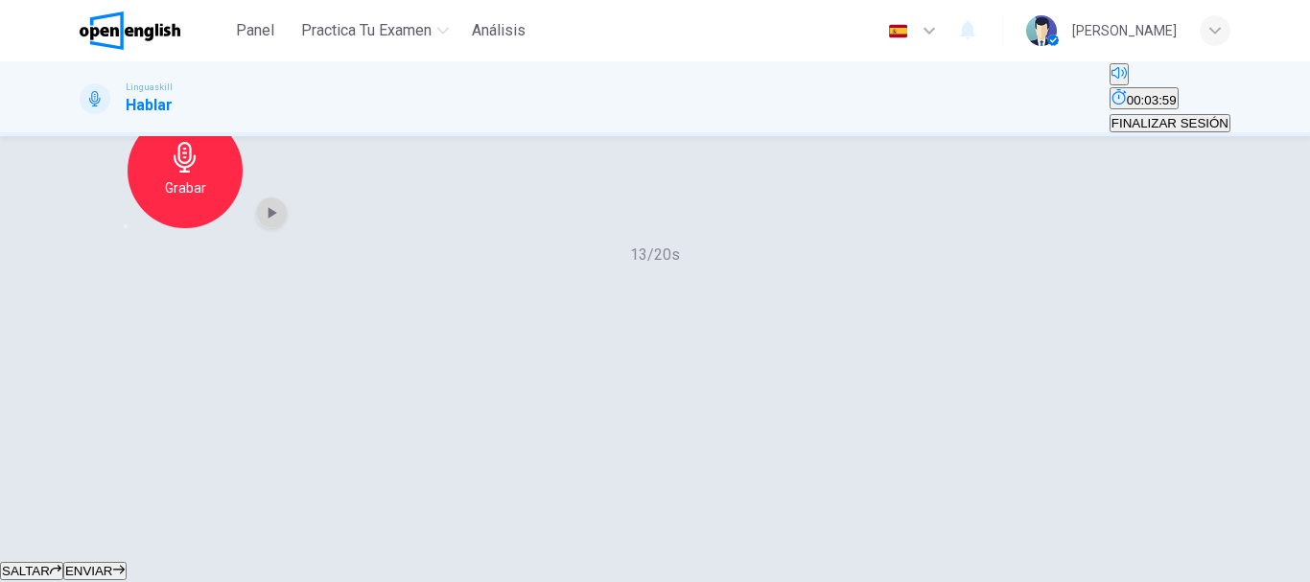
click at [281, 222] on icon "button" at bounding box center [271, 212] width 19 height 19
click at [243, 228] on div "Grabar" at bounding box center [185, 170] width 115 height 115
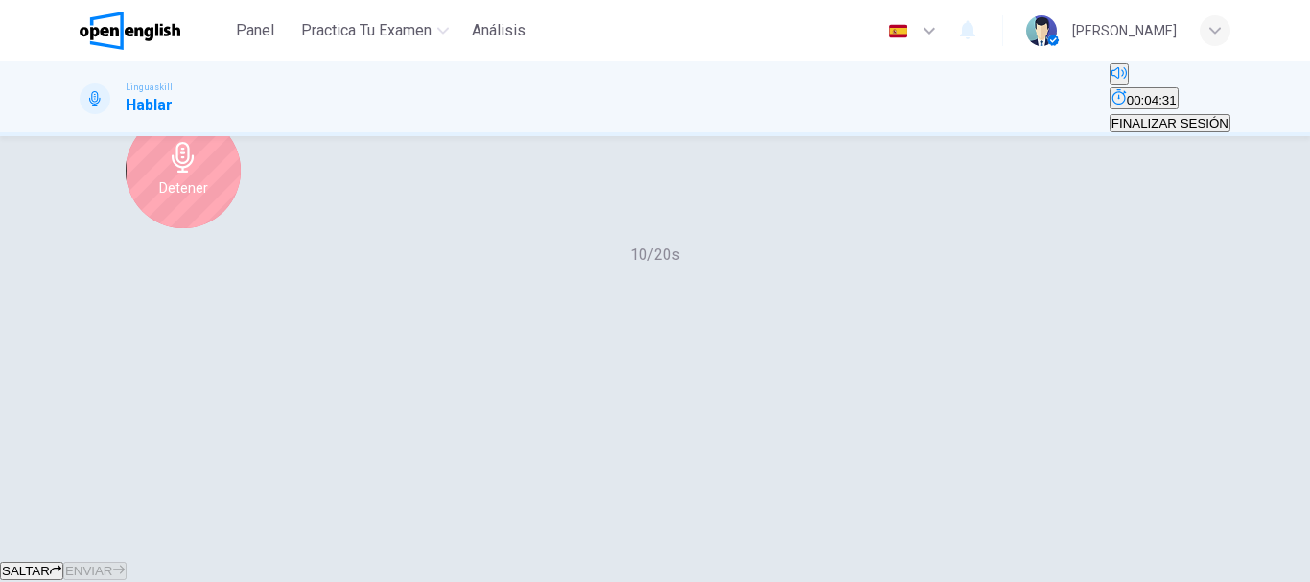
click at [241, 228] on div "Detener" at bounding box center [183, 170] width 115 height 115
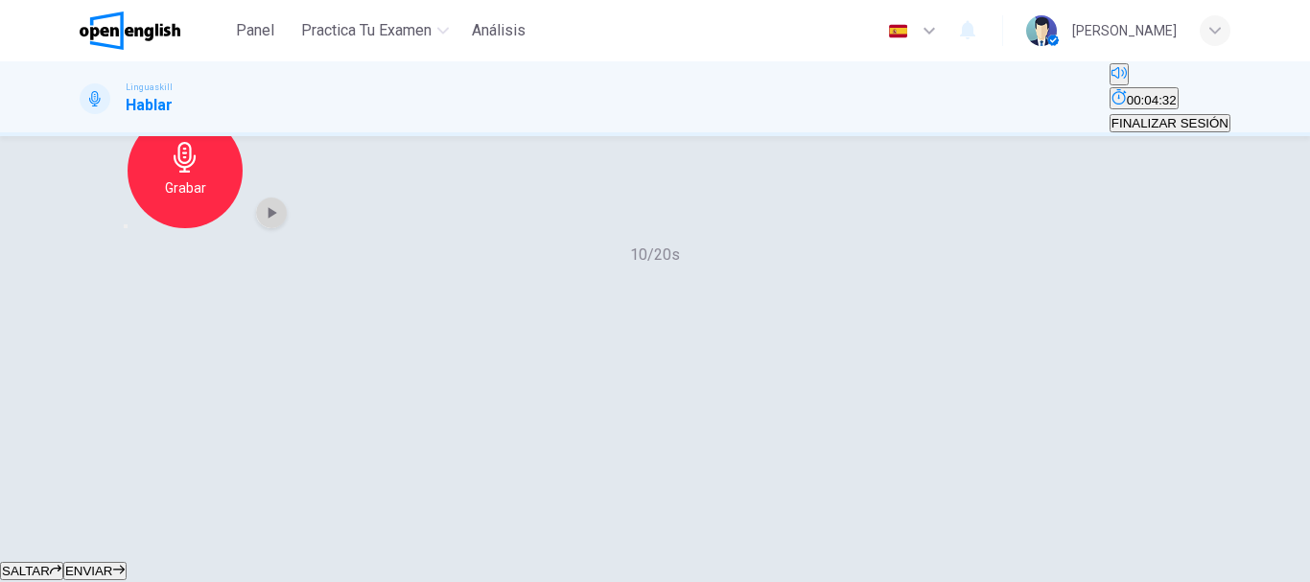
click at [287, 228] on div "button" at bounding box center [271, 213] width 31 height 31
click at [145, 245] on icon "button" at bounding box center [136, 237] width 15 height 15
click at [241, 228] on div "Grabar" at bounding box center [183, 170] width 115 height 115
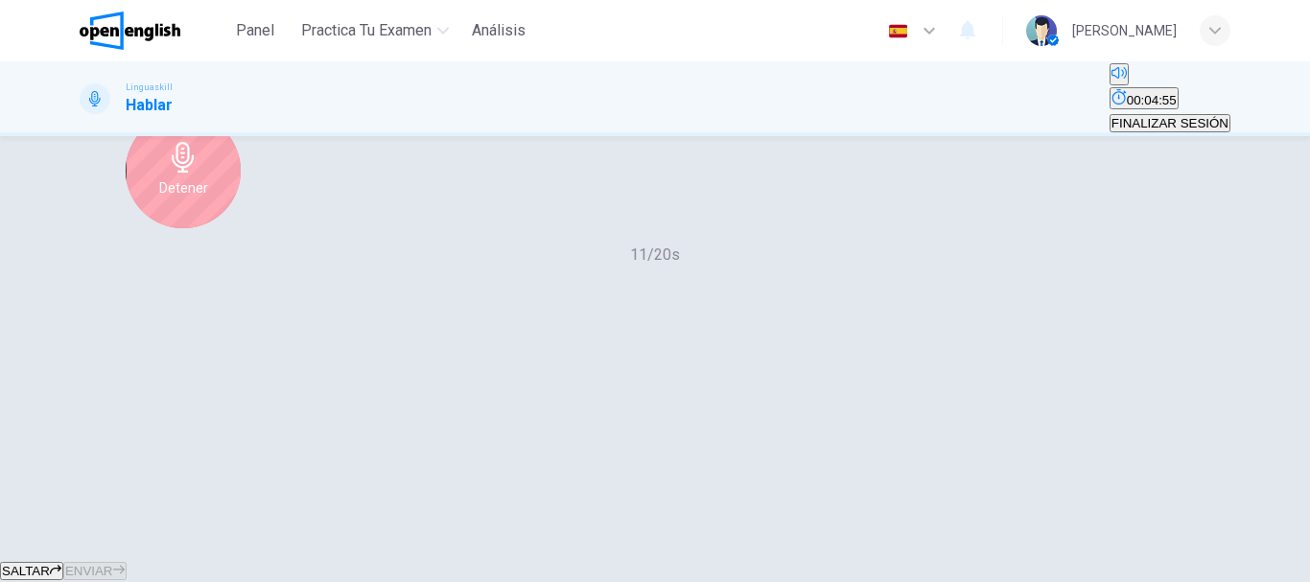
click at [241, 228] on div "Detener" at bounding box center [183, 170] width 115 height 115
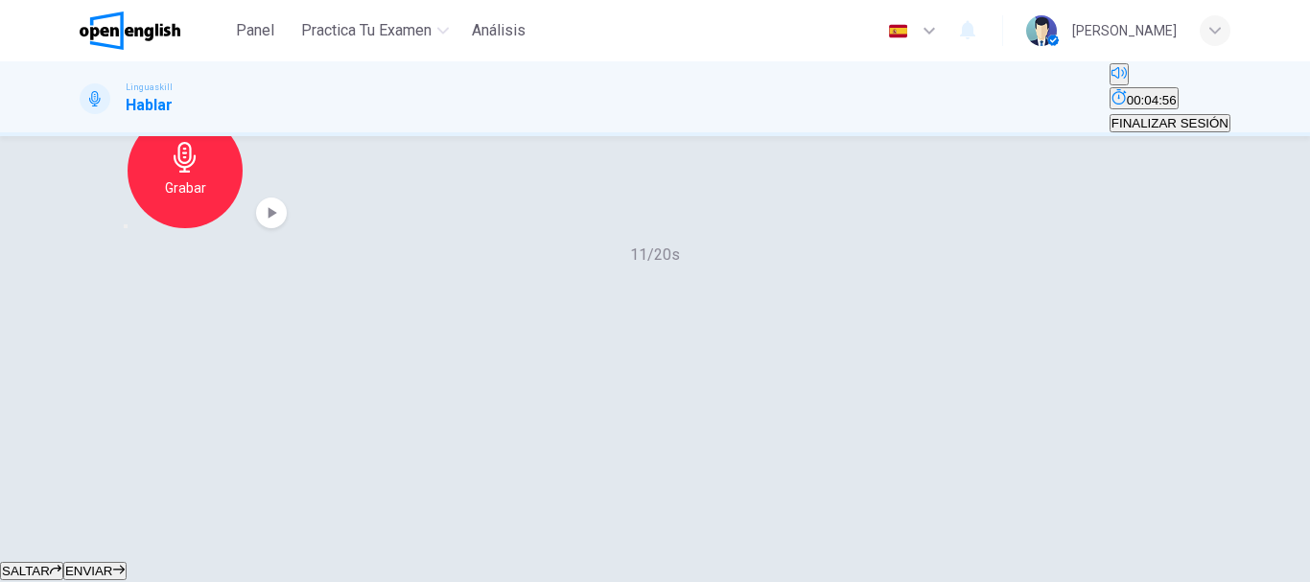
click at [287, 228] on div "button" at bounding box center [271, 213] width 31 height 31
click at [113, 564] on span "ENVIAR" at bounding box center [89, 571] width 48 height 14
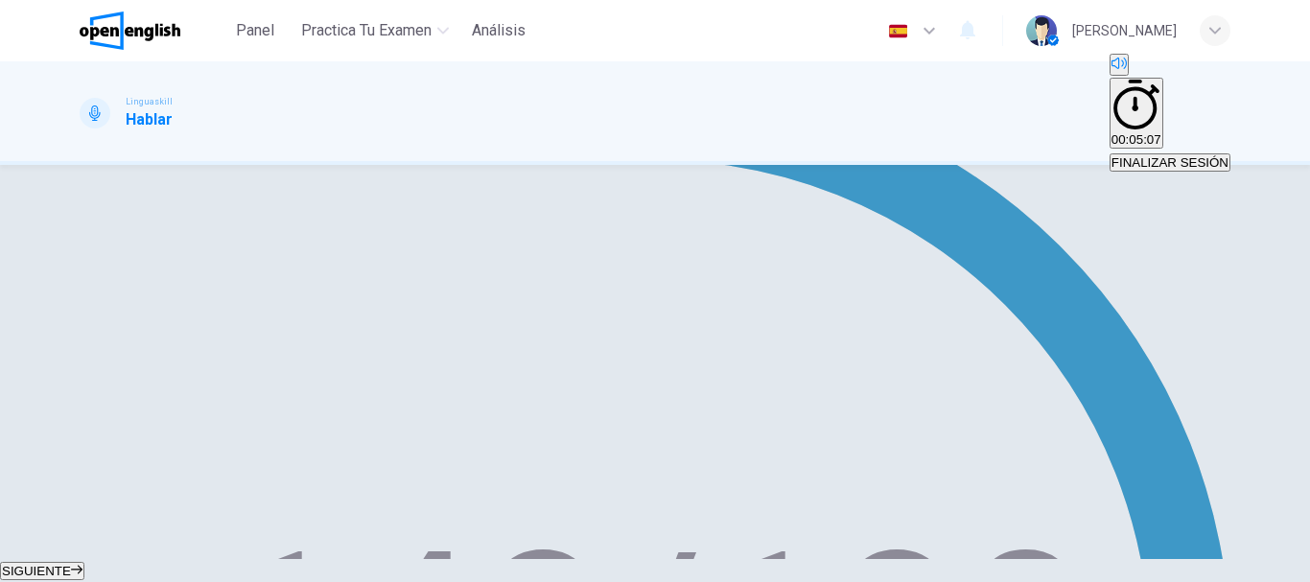
scroll to position [431, 0]
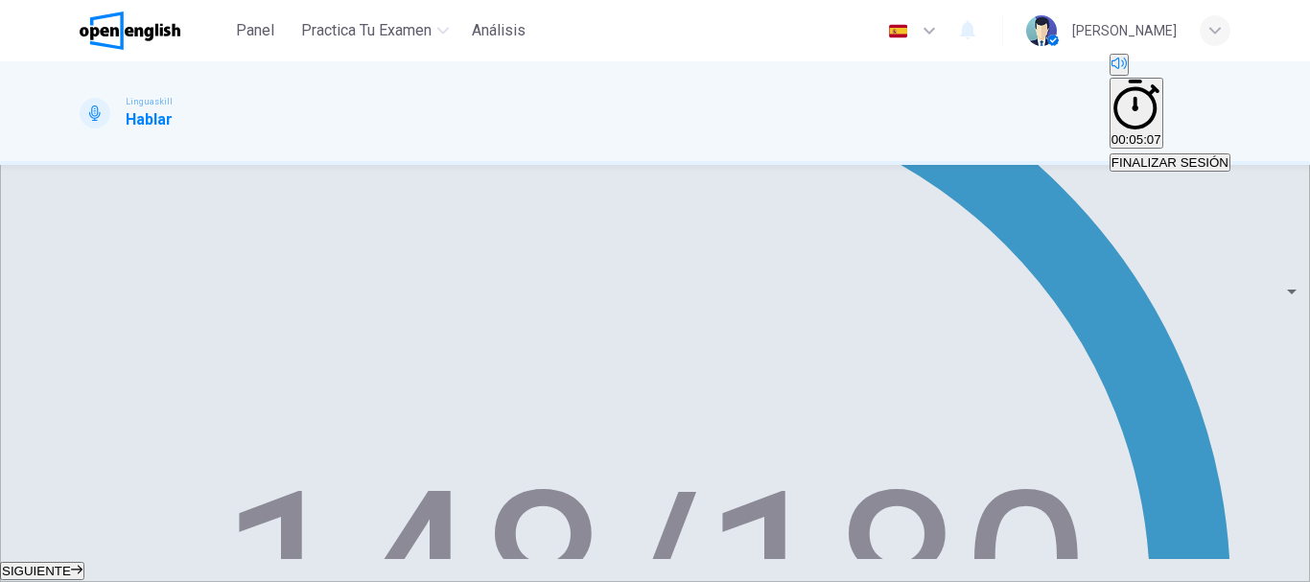
scroll to position [501, 0]
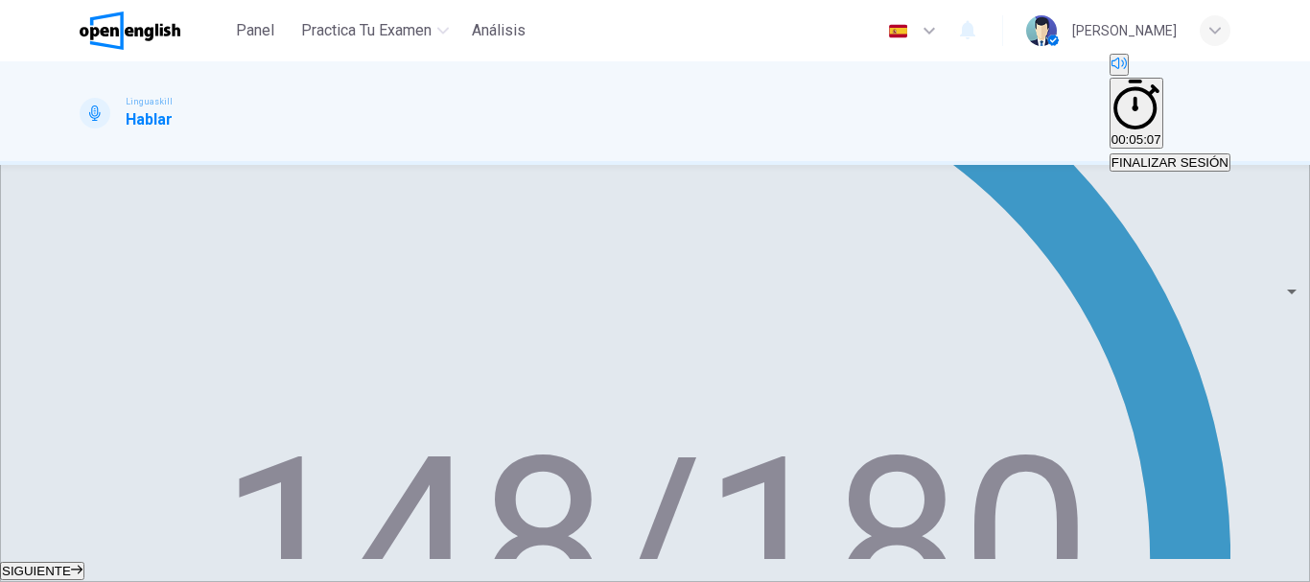
click at [71, 564] on span "SIGUIENTE" at bounding box center [36, 571] width 69 height 14
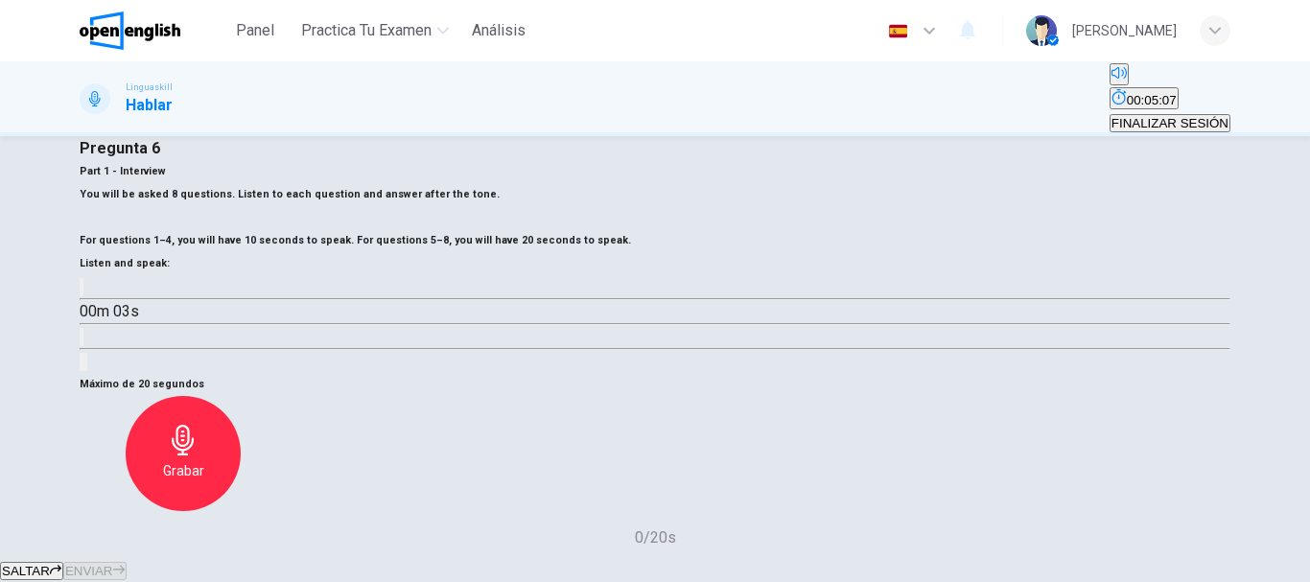
scroll to position [0, 0]
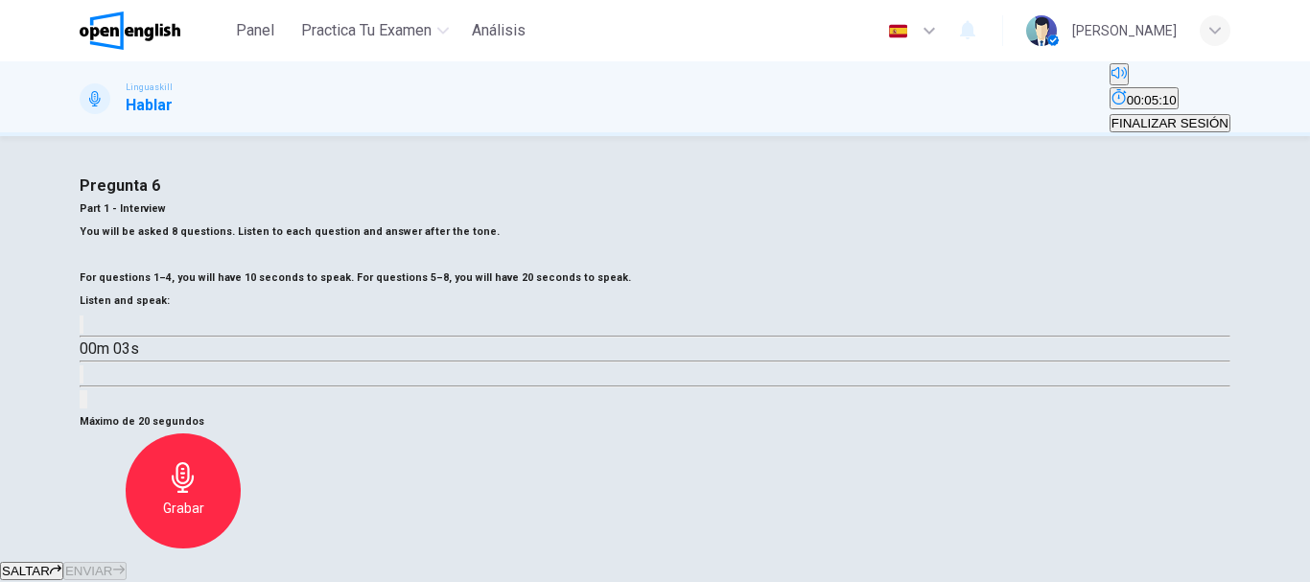
click at [83, 334] on button "button" at bounding box center [82, 324] width 4 height 18
click at [83, 384] on button "Haz clic para ver la transcripción del audio" at bounding box center [82, 374] width 4 height 18
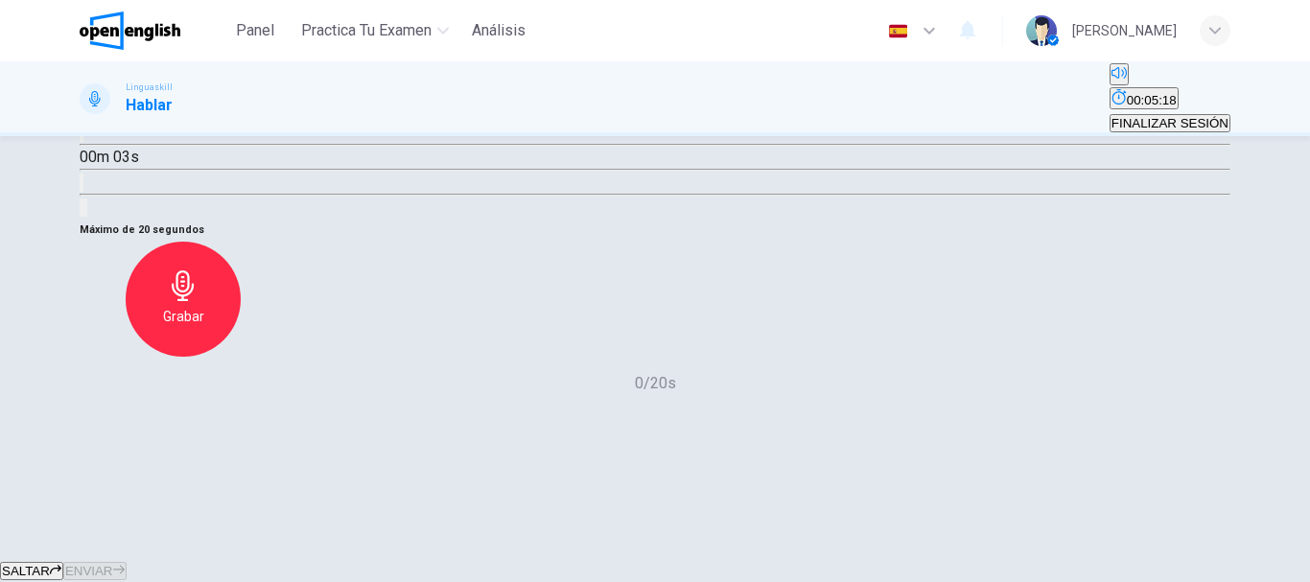
scroll to position [288, 0]
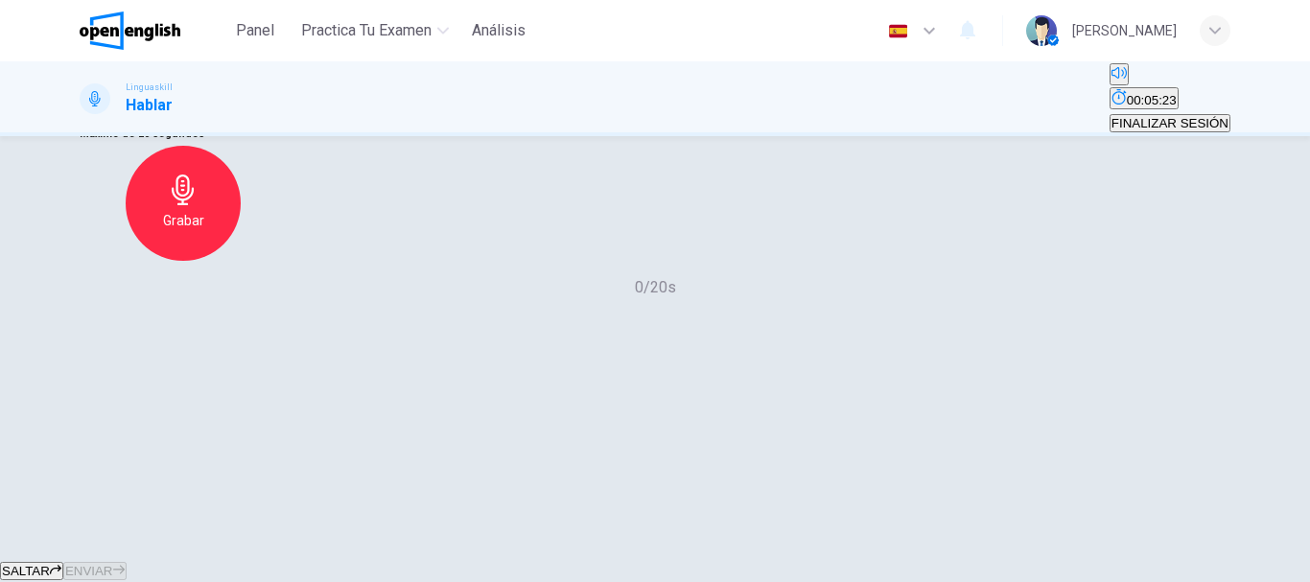
click at [241, 261] on div "Grabar" at bounding box center [183, 203] width 115 height 115
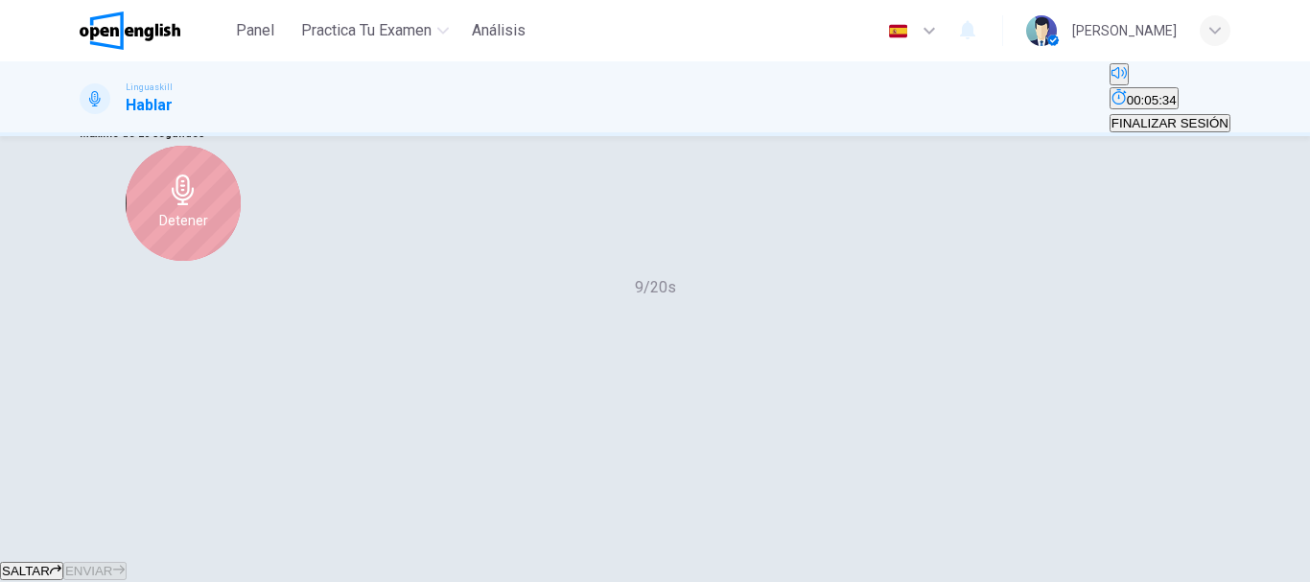
click at [241, 261] on div "Detener" at bounding box center [183, 203] width 115 height 115
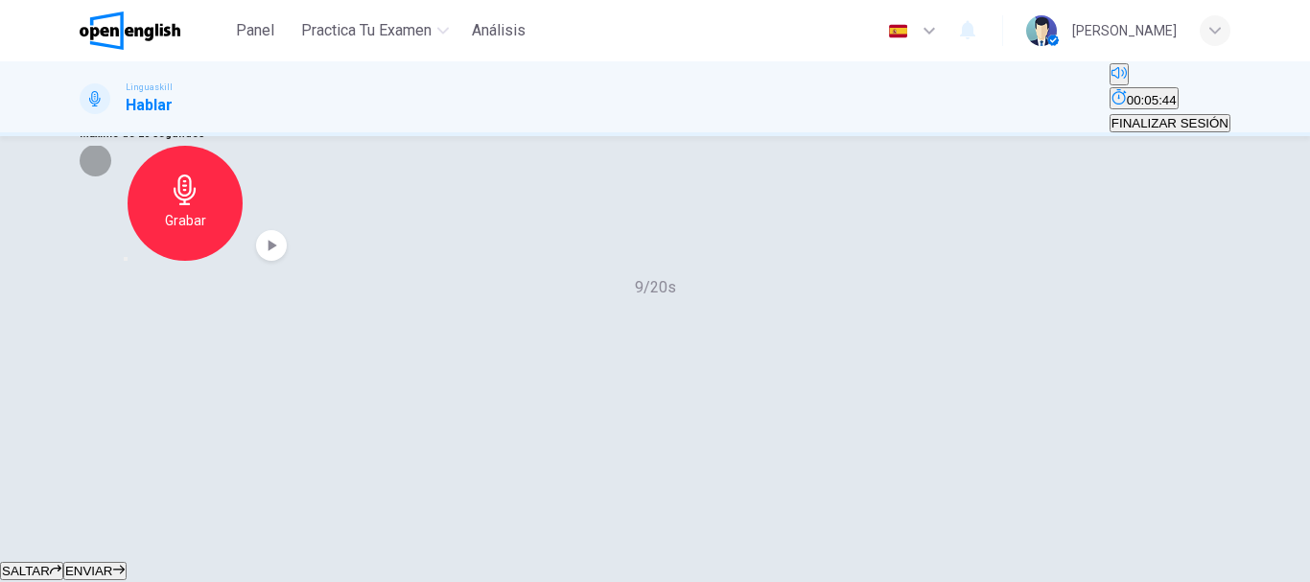
click at [126, 259] on icon "button" at bounding box center [126, 259] width 0 height 0
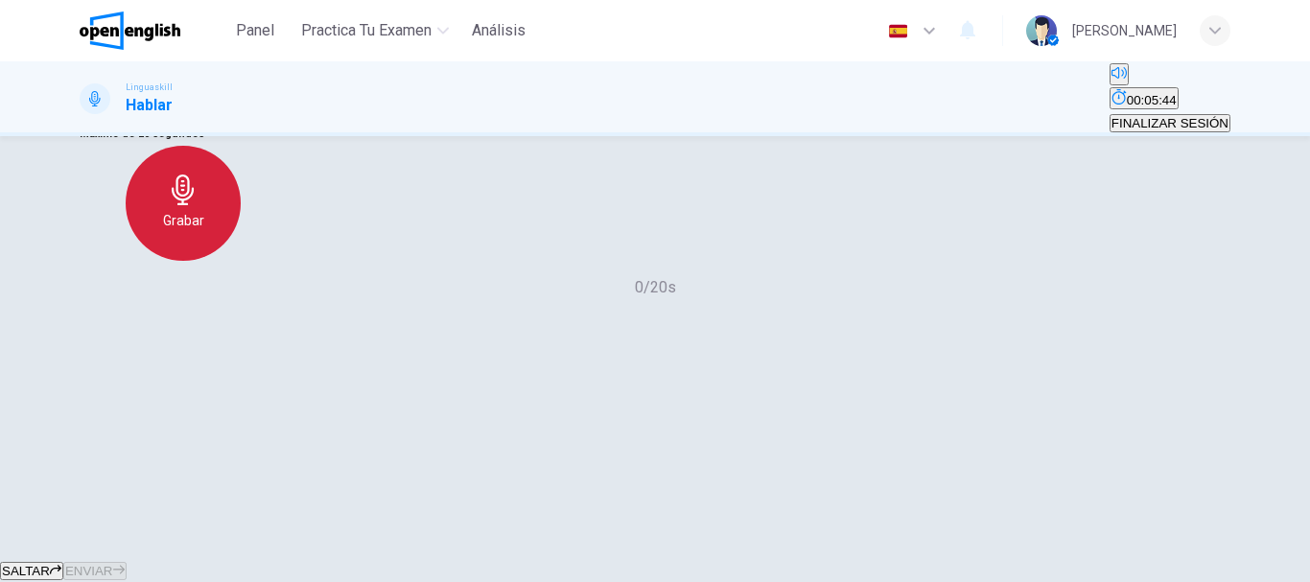
click at [241, 261] on div "Grabar" at bounding box center [183, 203] width 115 height 115
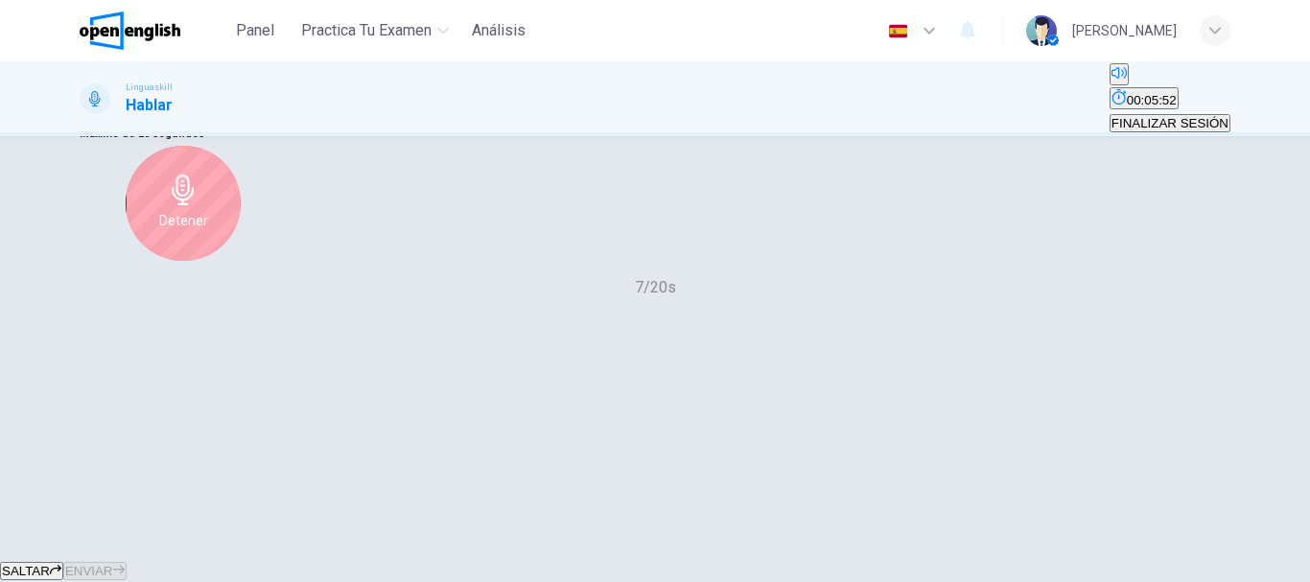
click at [208, 232] on h6 "Detener" at bounding box center [183, 220] width 49 height 23
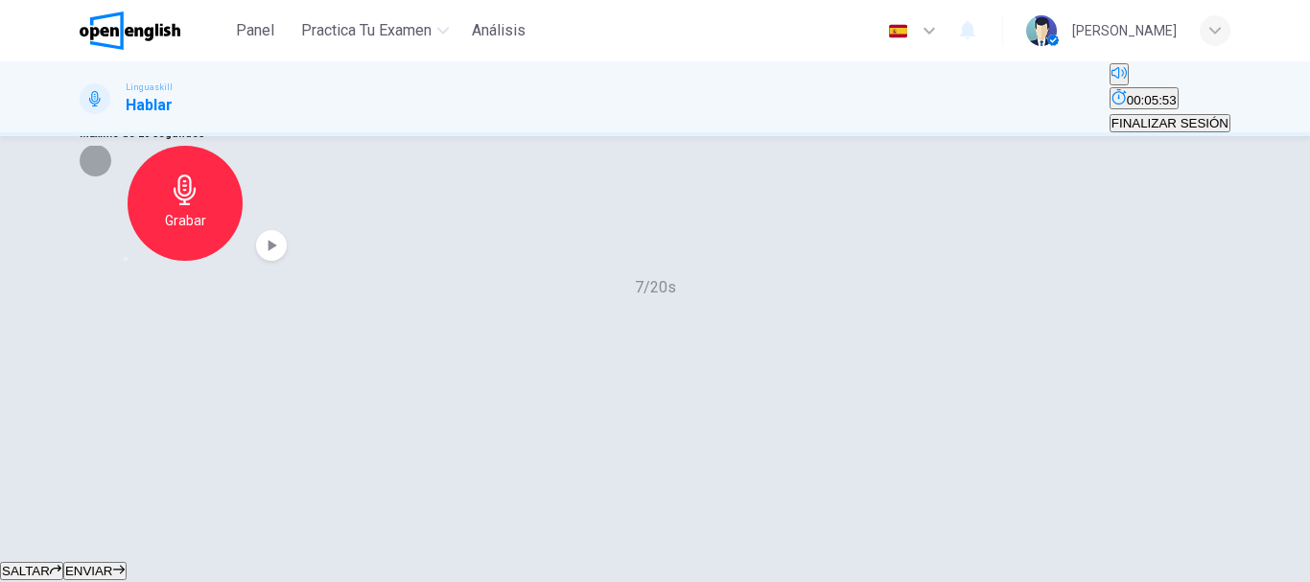
click at [126, 259] on icon "button" at bounding box center [126, 259] width 0 height 0
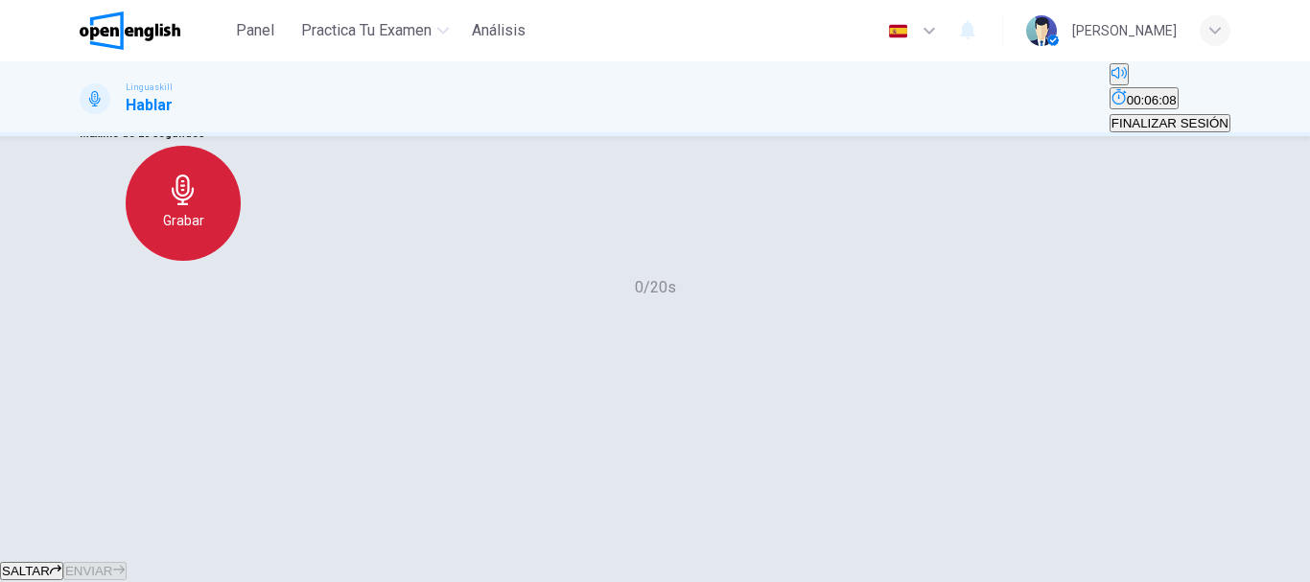
click at [198, 205] on icon "button" at bounding box center [183, 190] width 31 height 31
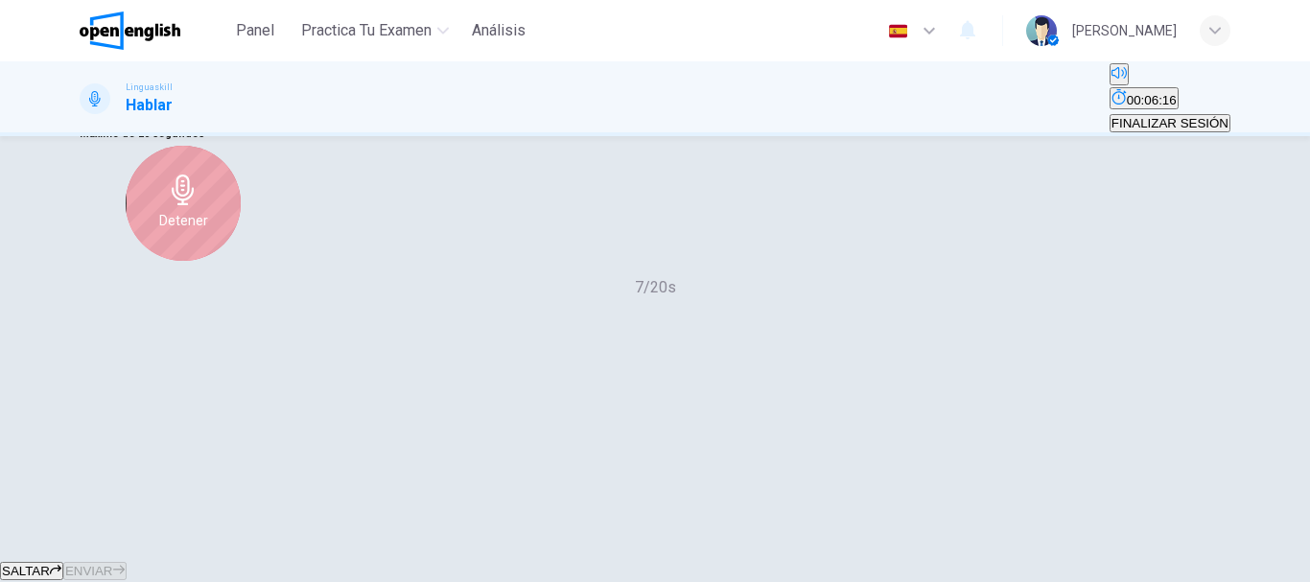
click at [198, 205] on icon "button" at bounding box center [183, 190] width 31 height 31
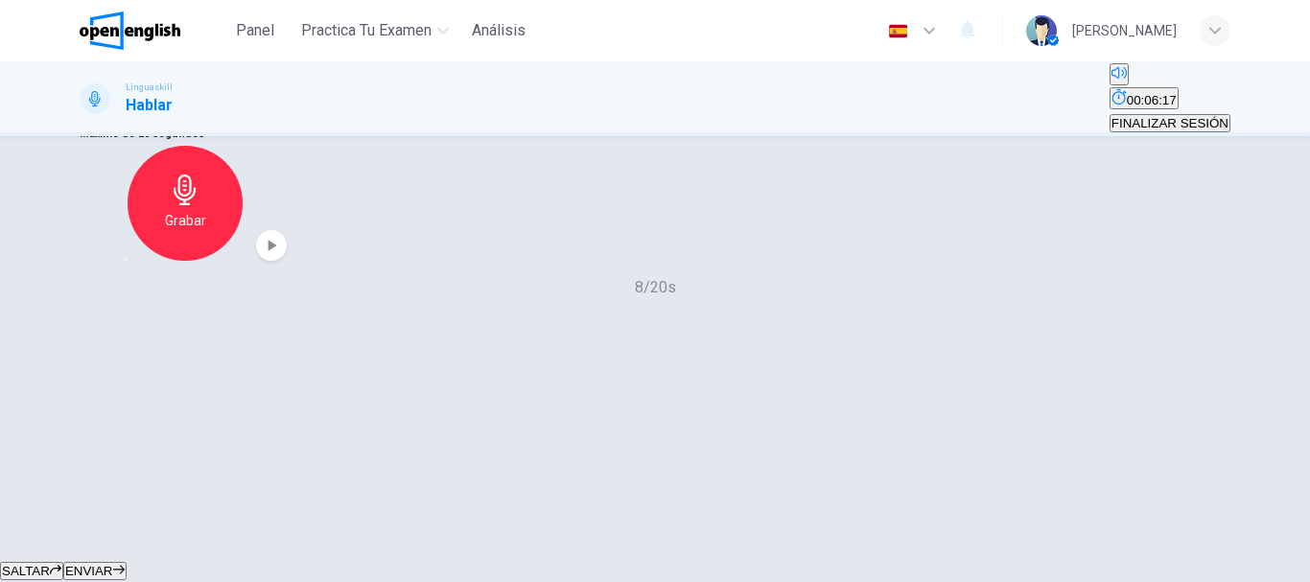
click at [281, 255] on icon "button" at bounding box center [271, 245] width 19 height 19
click at [127, 562] on button "ENVIAR" at bounding box center [94, 571] width 63 height 18
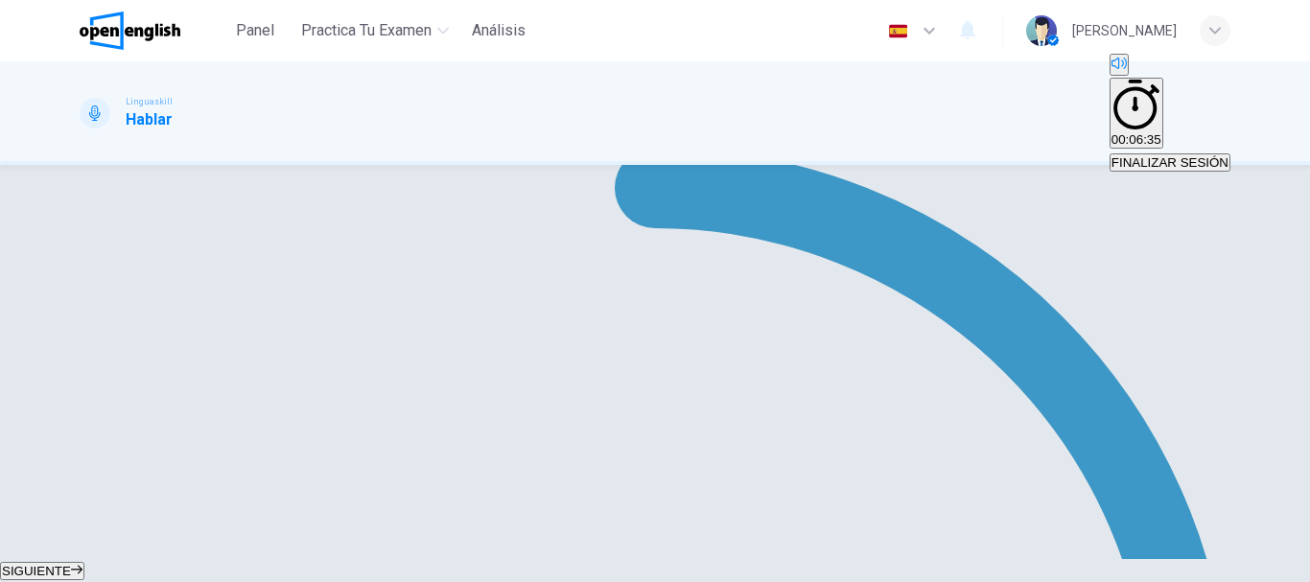
scroll to position [384, 0]
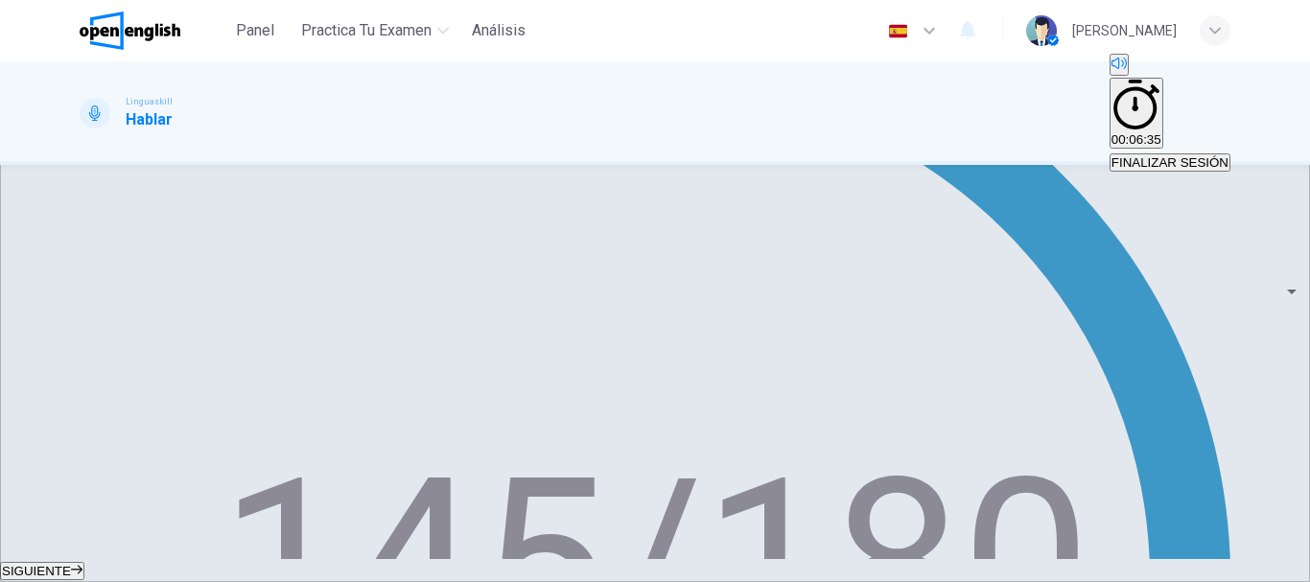
click at [84, 562] on button "SIGUIENTE" at bounding box center [42, 571] width 84 height 18
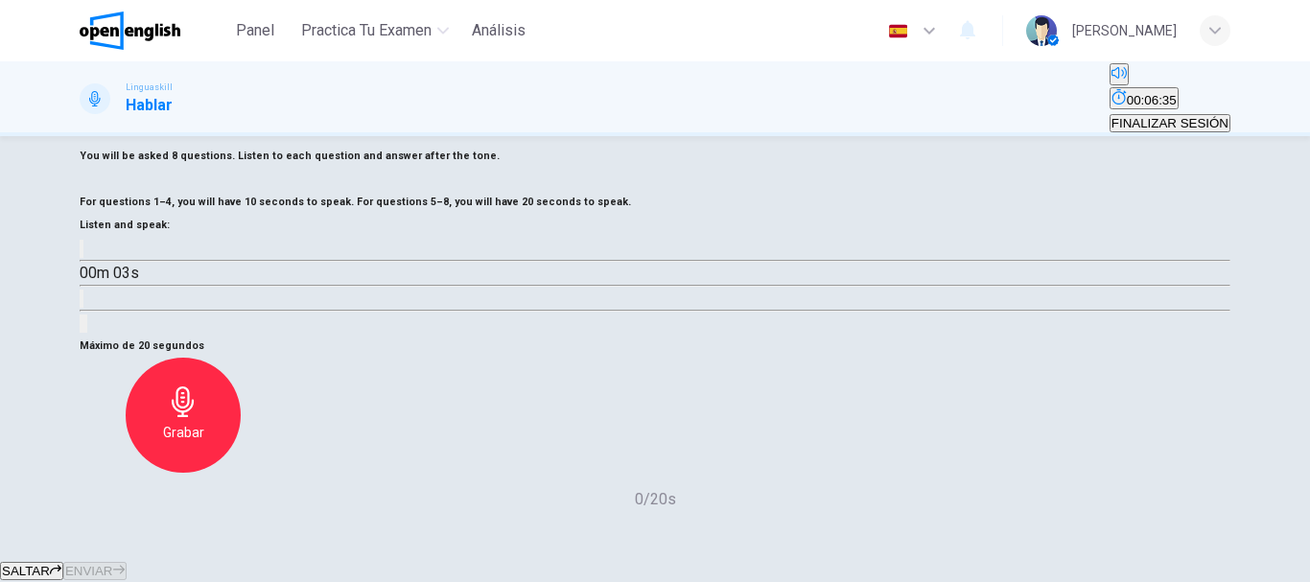
scroll to position [73, 0]
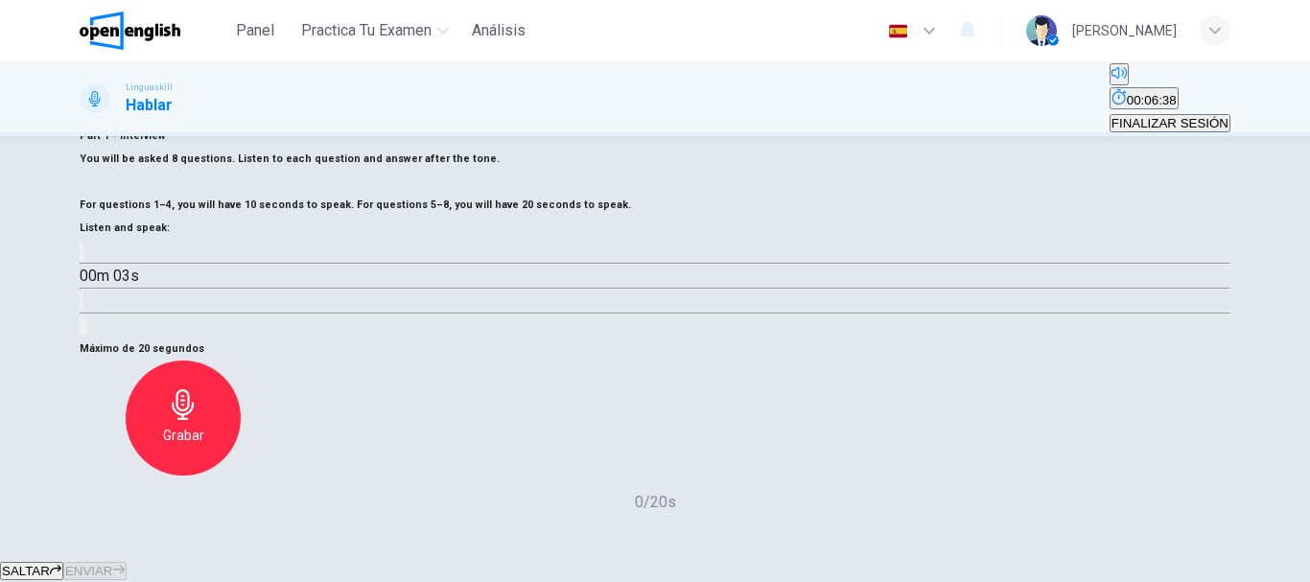
click at [83, 261] on button "button" at bounding box center [82, 252] width 4 height 18
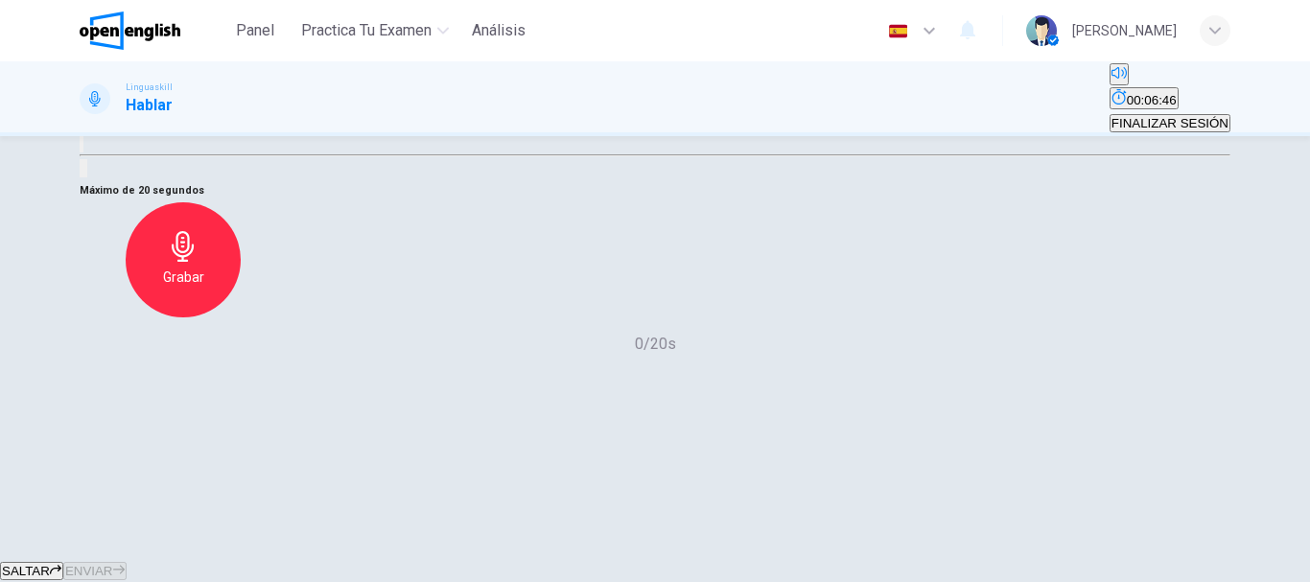
scroll to position [265, 0]
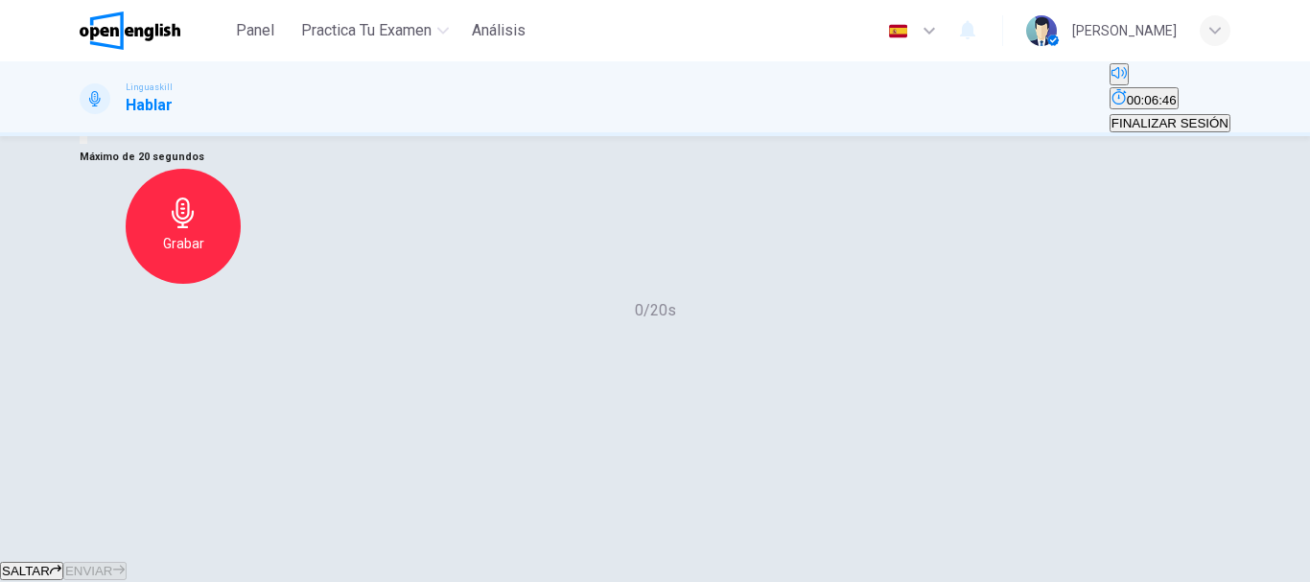
click at [198, 228] on icon "button" at bounding box center [183, 213] width 31 height 31
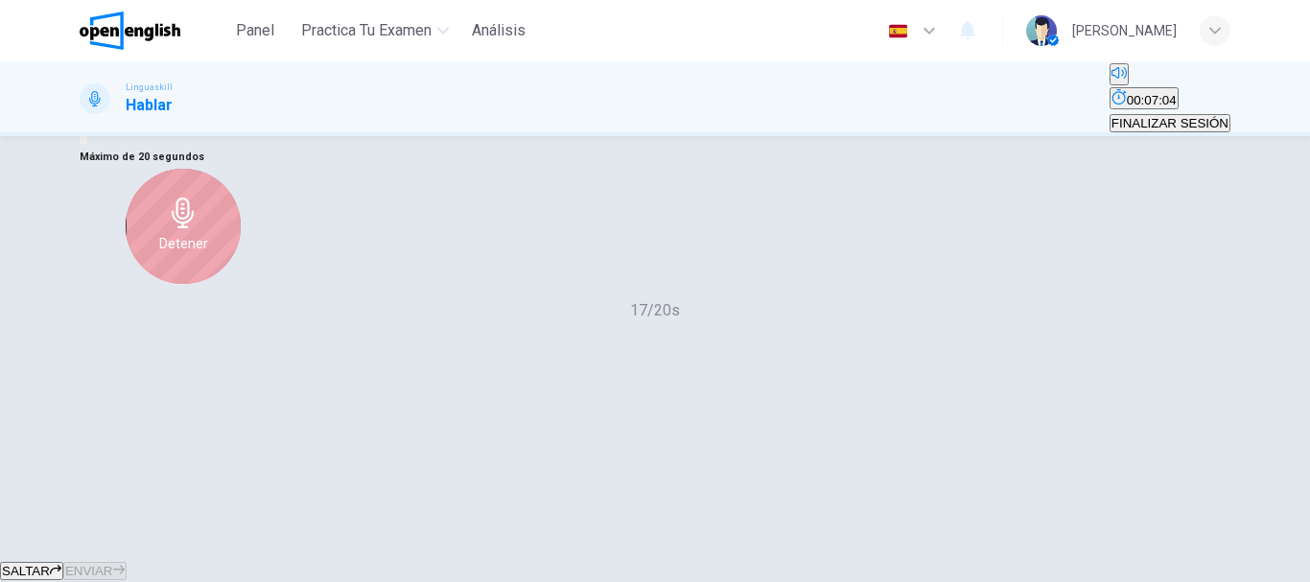
click at [241, 284] on div "Detener" at bounding box center [183, 226] width 115 height 115
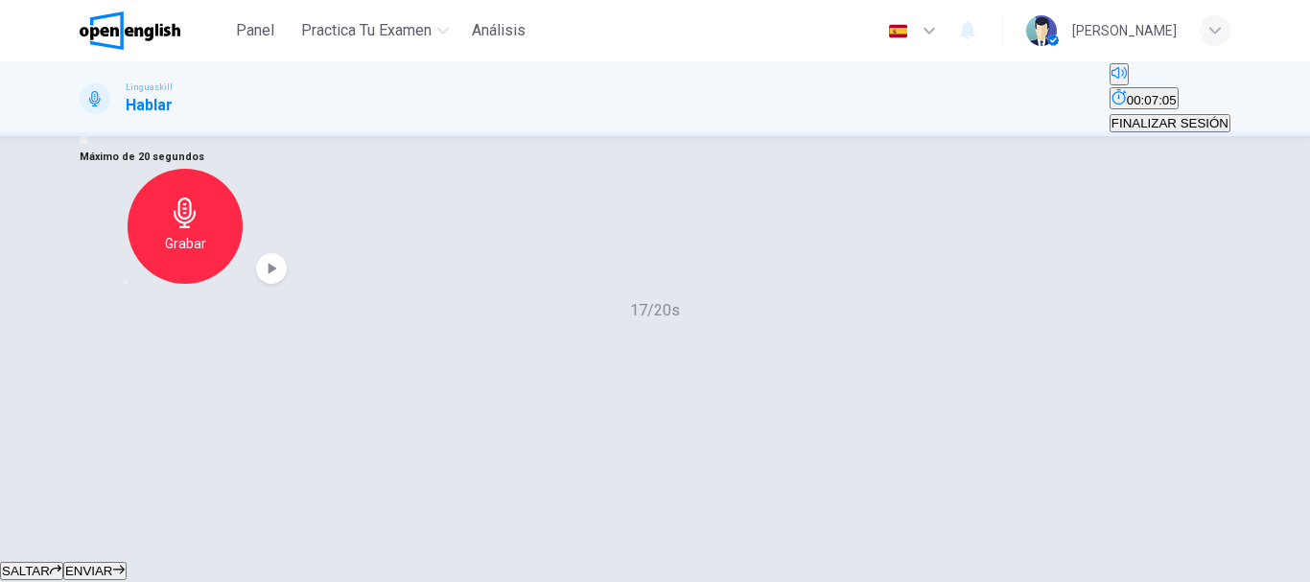
click at [281, 278] on icon "button" at bounding box center [271, 268] width 19 height 19
click at [113, 564] on span "ENVIAR" at bounding box center [89, 571] width 48 height 14
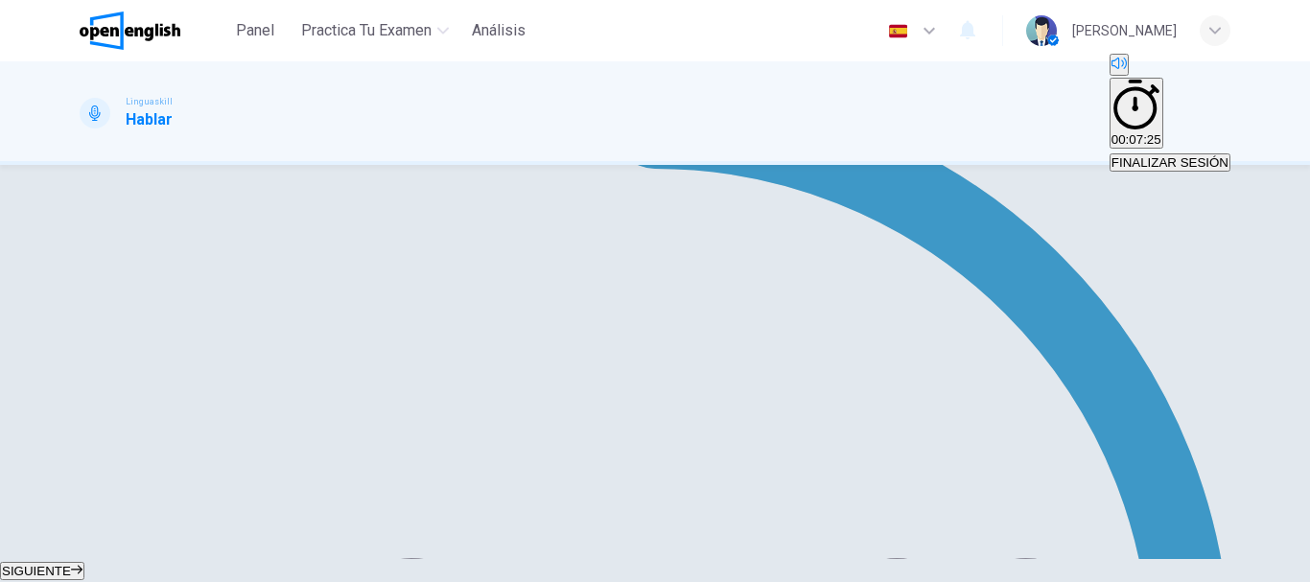
scroll to position [431, 0]
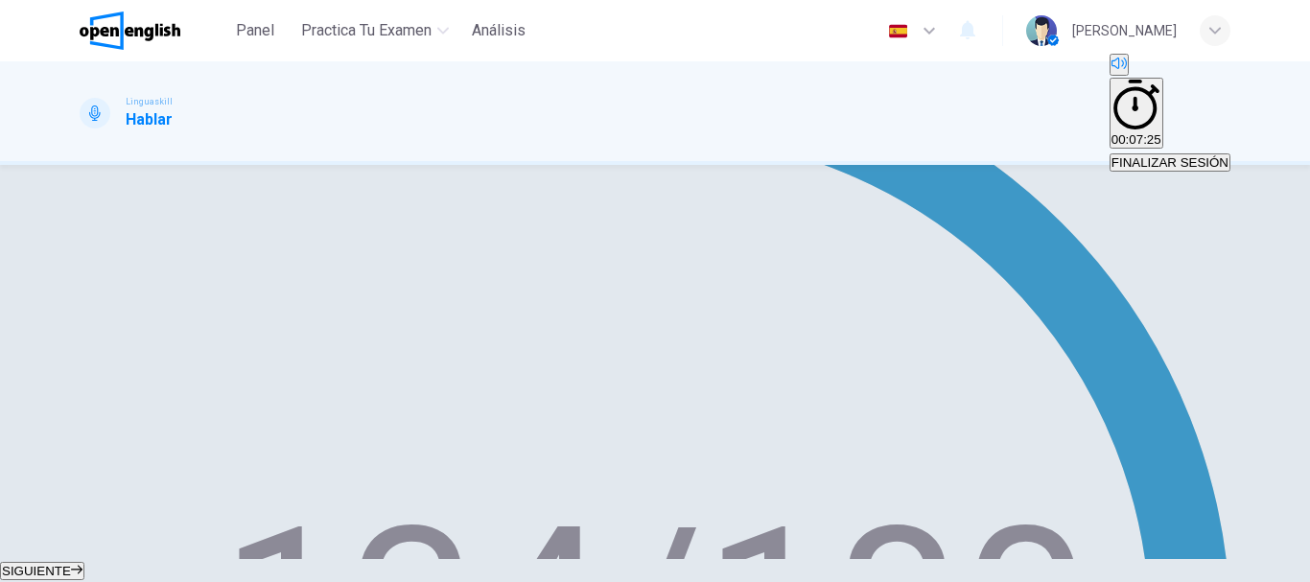
drag, startPoint x: 503, startPoint y: 419, endPoint x: 379, endPoint y: 427, distance: 124.9
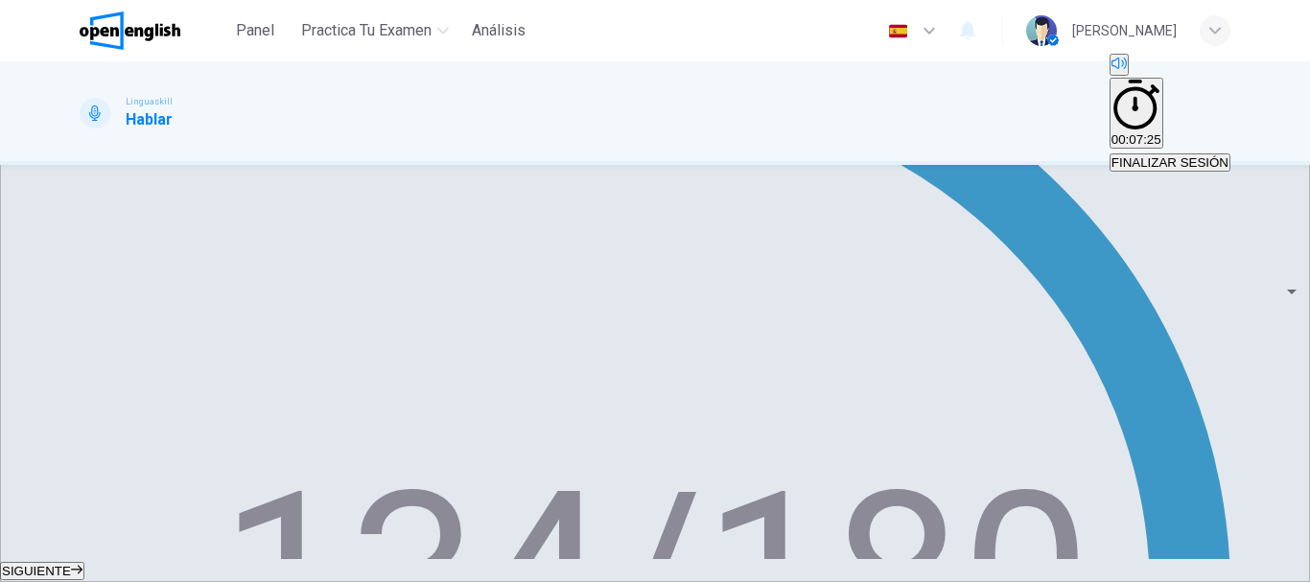
scroll to position [501, 0]
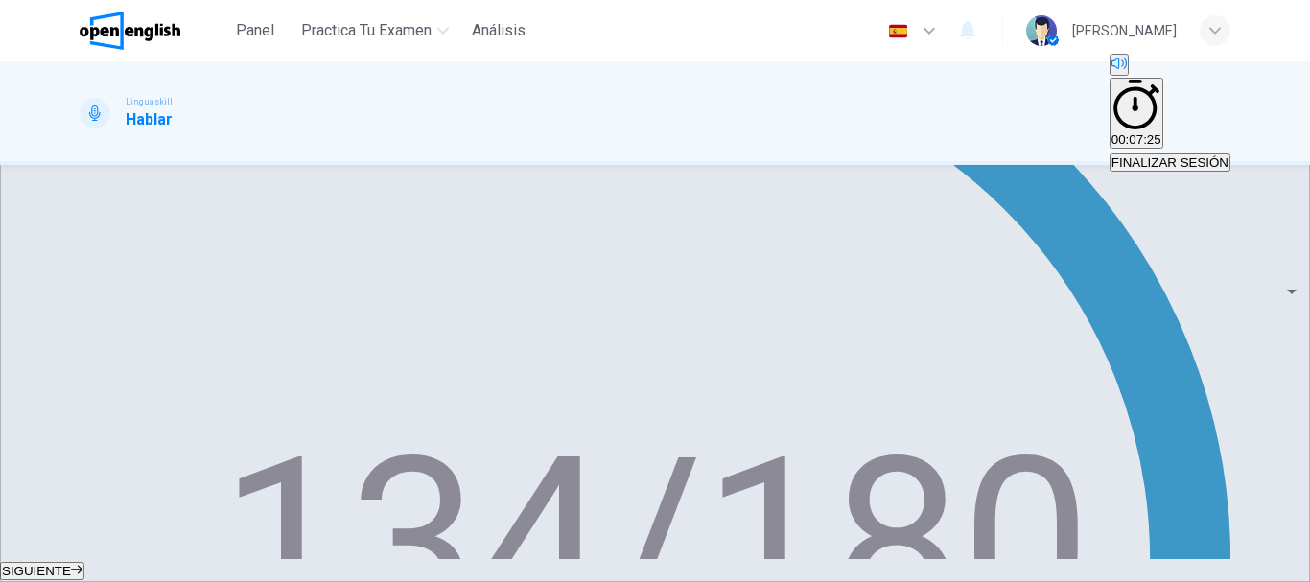
click at [71, 564] on span "SIGUIENTE" at bounding box center [36, 571] width 69 height 14
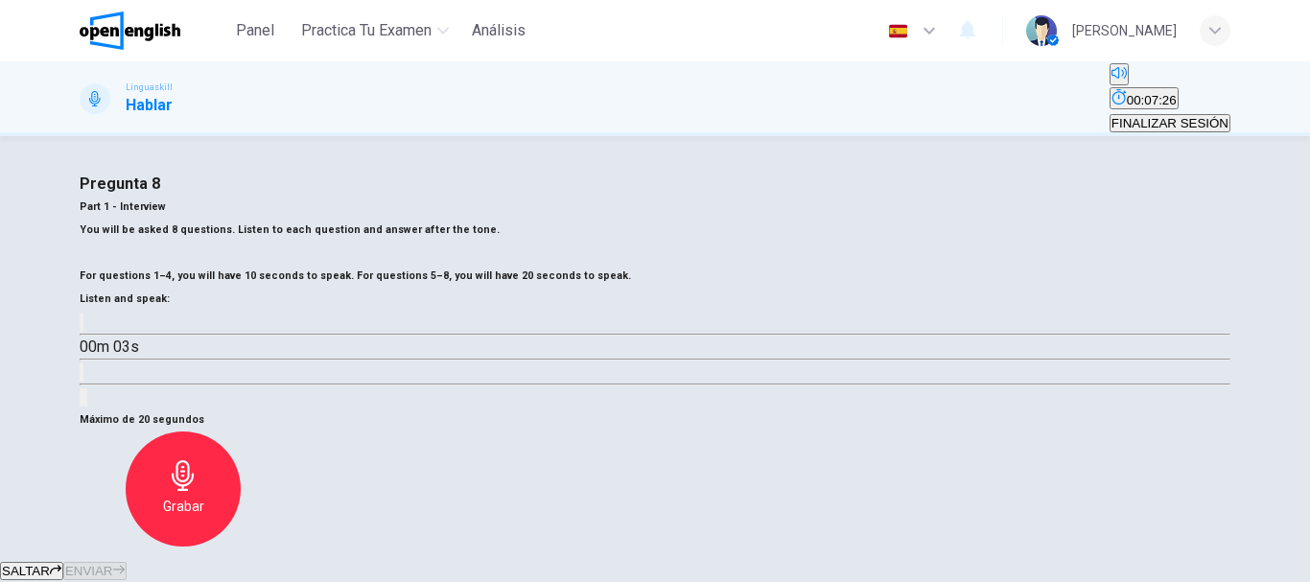
scroll to position [0, 0]
click at [122, 410] on div "Part 1 - Interview You will be asked 8 questions. Listen to each question and a…" at bounding box center [655, 304] width 1151 height 213
click at [83, 334] on button "button" at bounding box center [82, 324] width 4 height 18
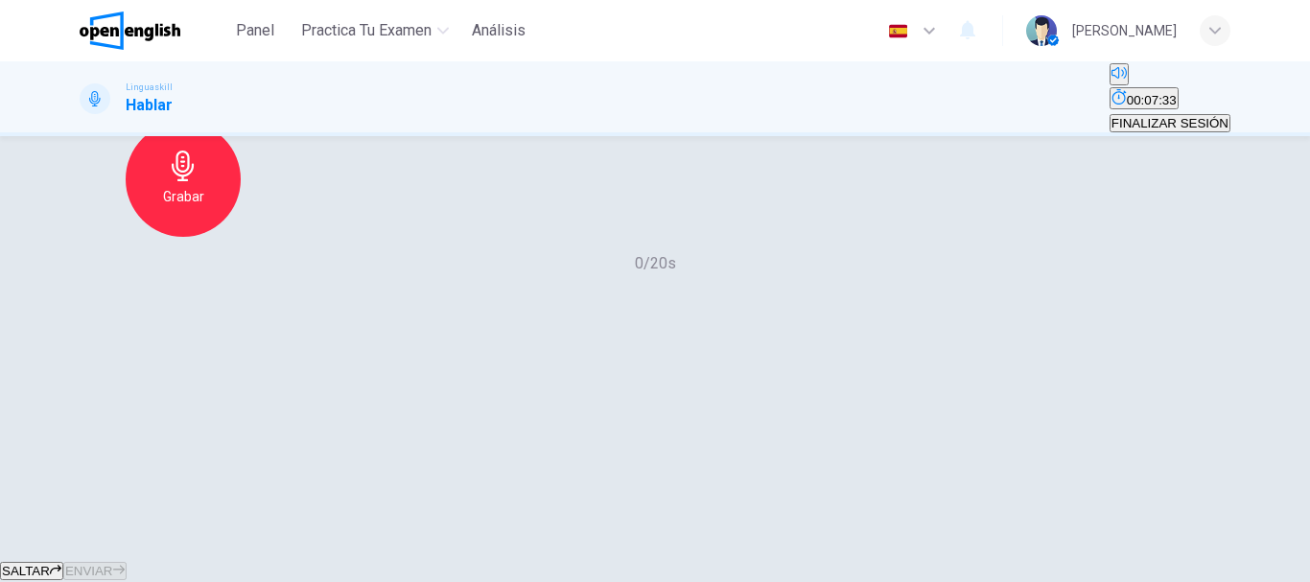
scroll to position [361, 0]
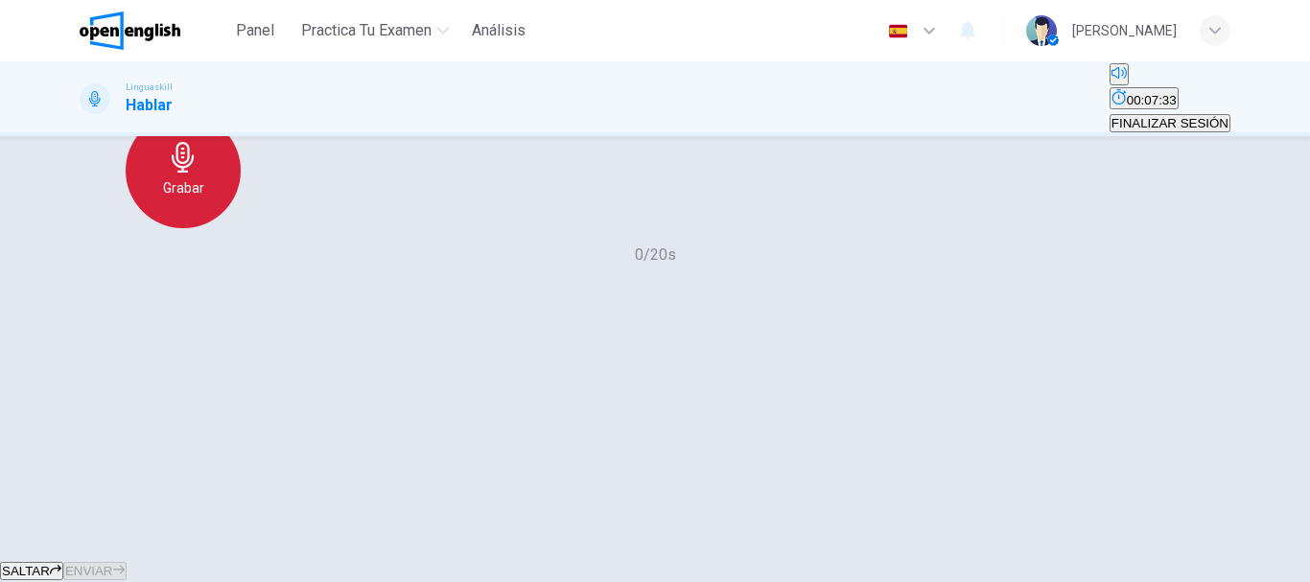
click at [204, 199] on h6 "Grabar" at bounding box center [183, 187] width 41 height 23
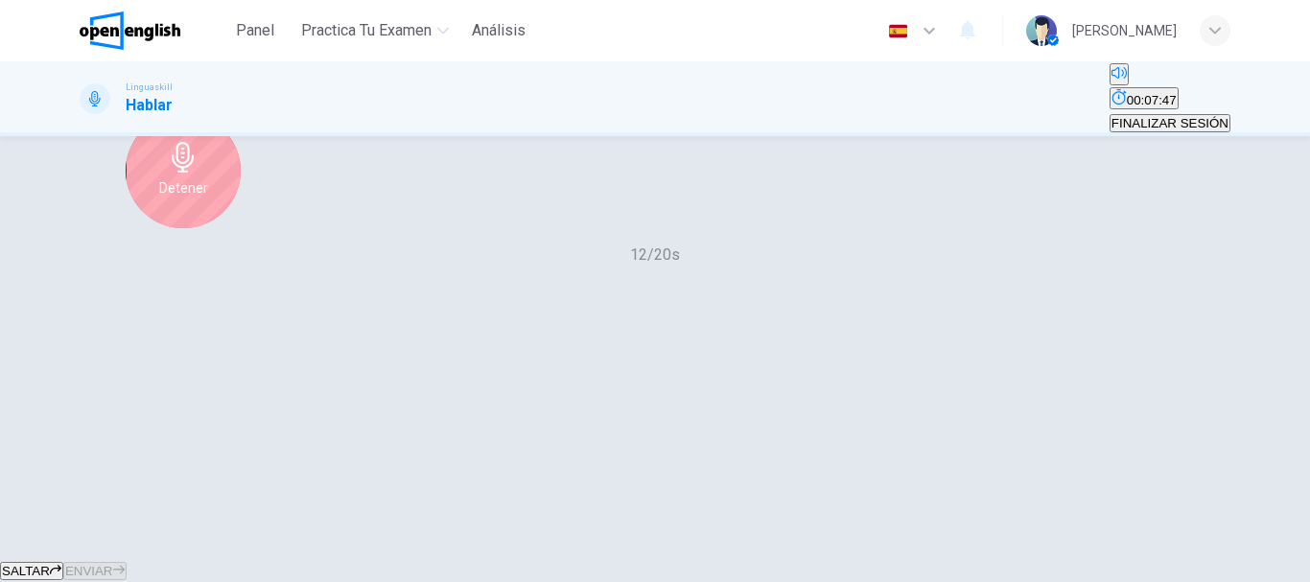
click at [241, 228] on div "Detener" at bounding box center [183, 170] width 115 height 115
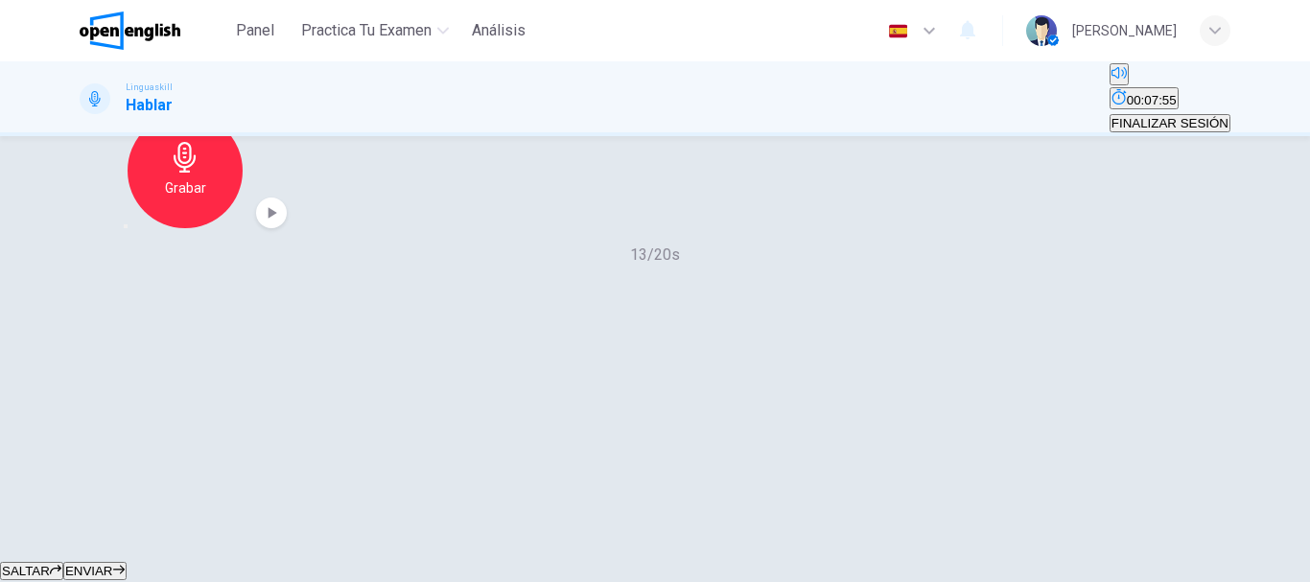
click at [281, 222] on icon "button" at bounding box center [271, 212] width 19 height 19
click at [127, 562] on button "ENVIAR" at bounding box center [94, 571] width 63 height 18
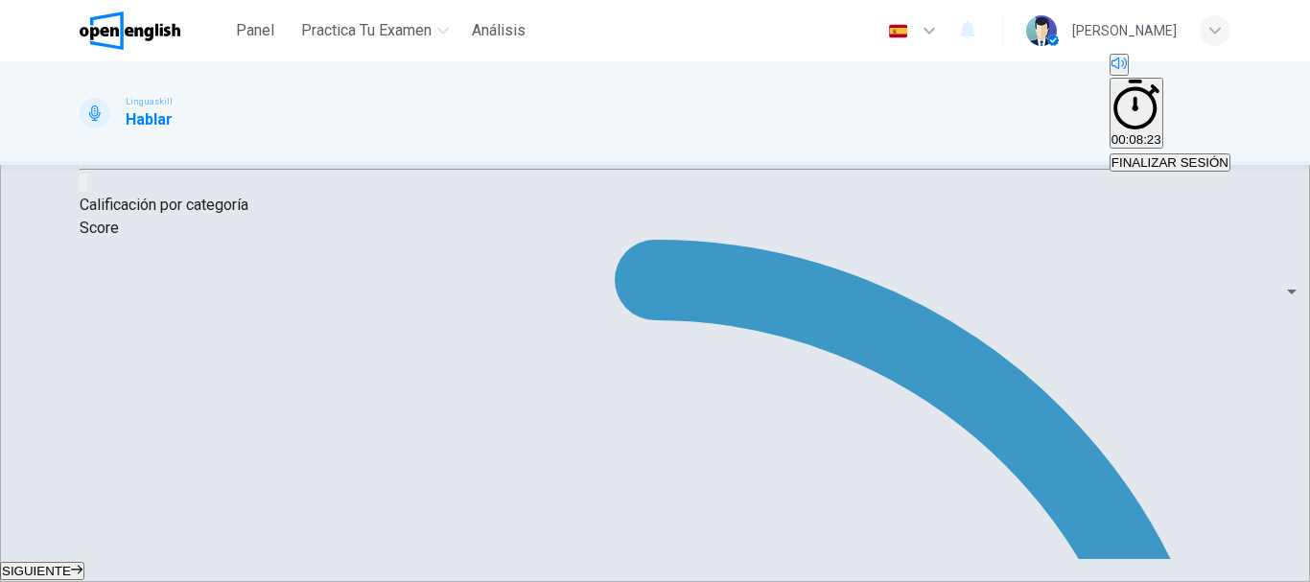
scroll to position [207, 0]
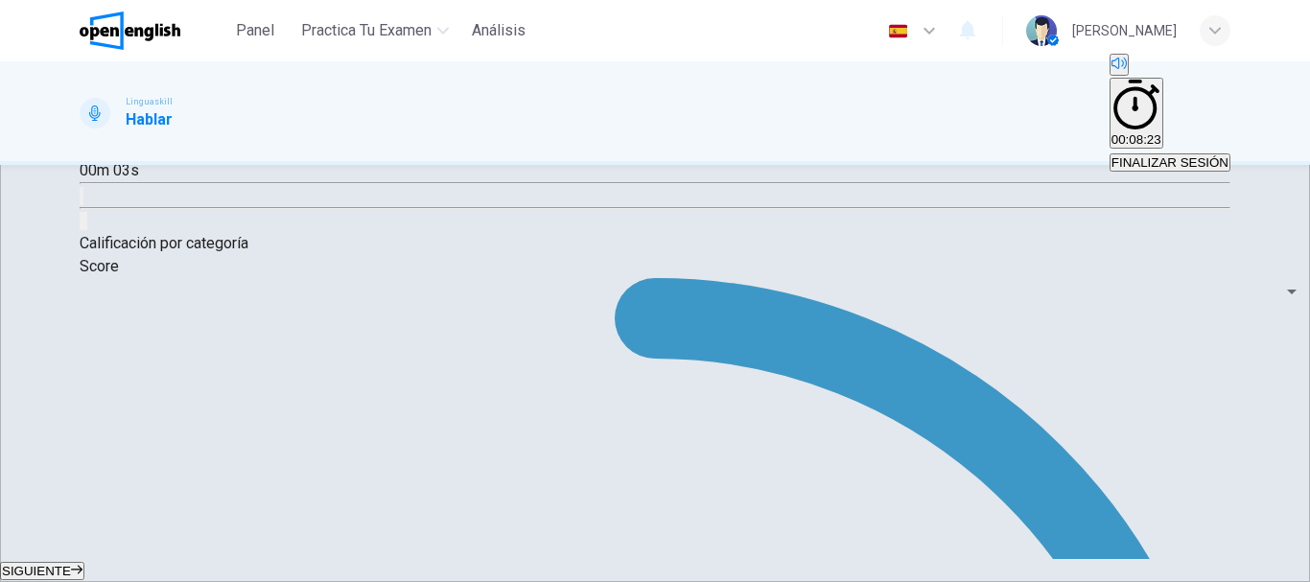
click at [82, 151] on icon "button" at bounding box center [82, 151] width 0 height 0
type input "*"
click at [71, 564] on span "SIGUIENTE" at bounding box center [36, 571] width 69 height 14
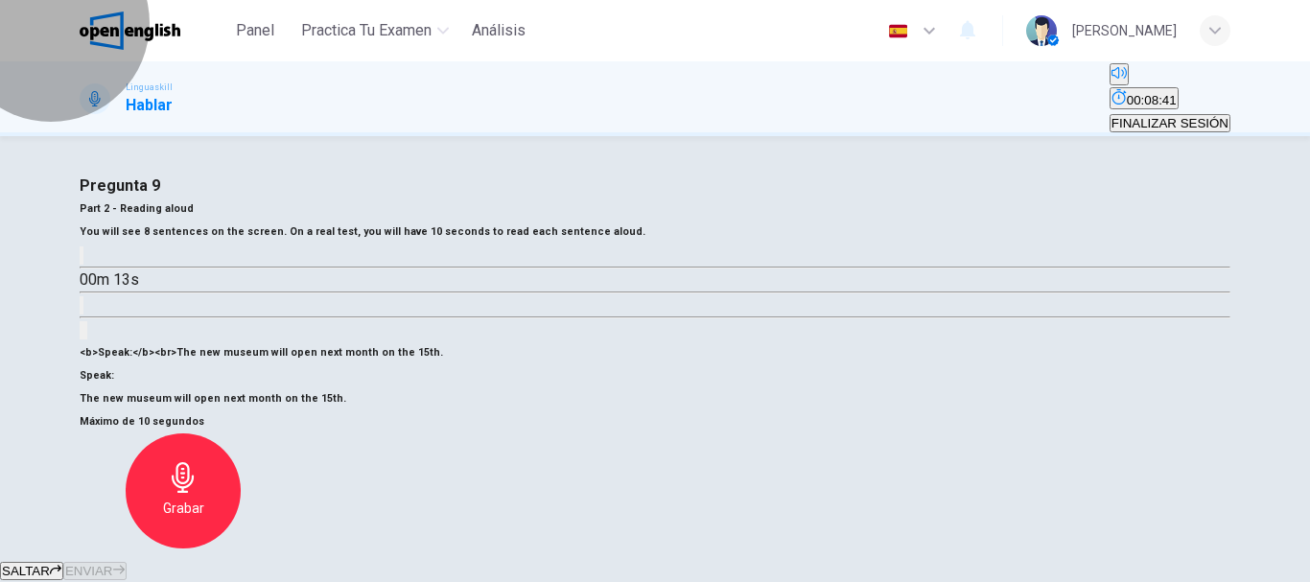
click at [1135, 116] on span "FINALIZAR SESIÓN" at bounding box center [1169, 123] width 117 height 14
